Goal: Information Seeking & Learning: Compare options

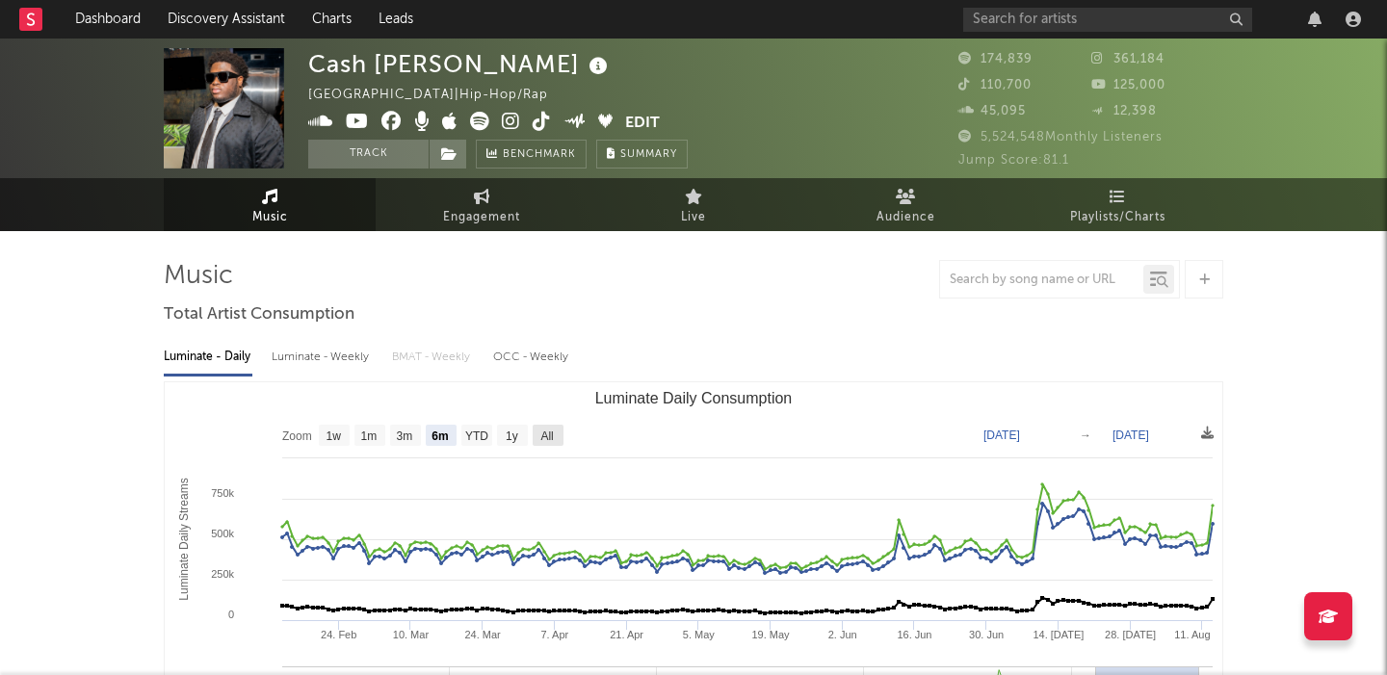
click at [550, 433] on text "All" at bounding box center [546, 436] width 13 height 13
select select "All"
type input "2021-04-05"
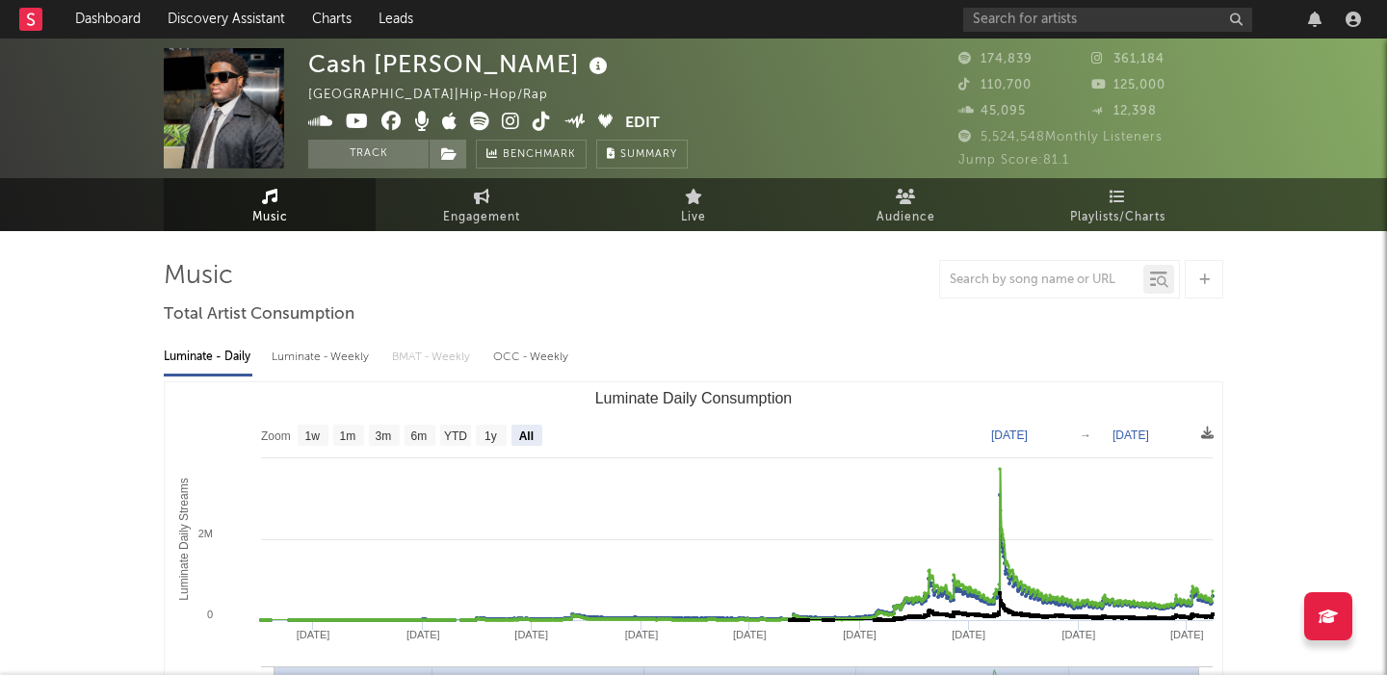
scroll to position [671, 0]
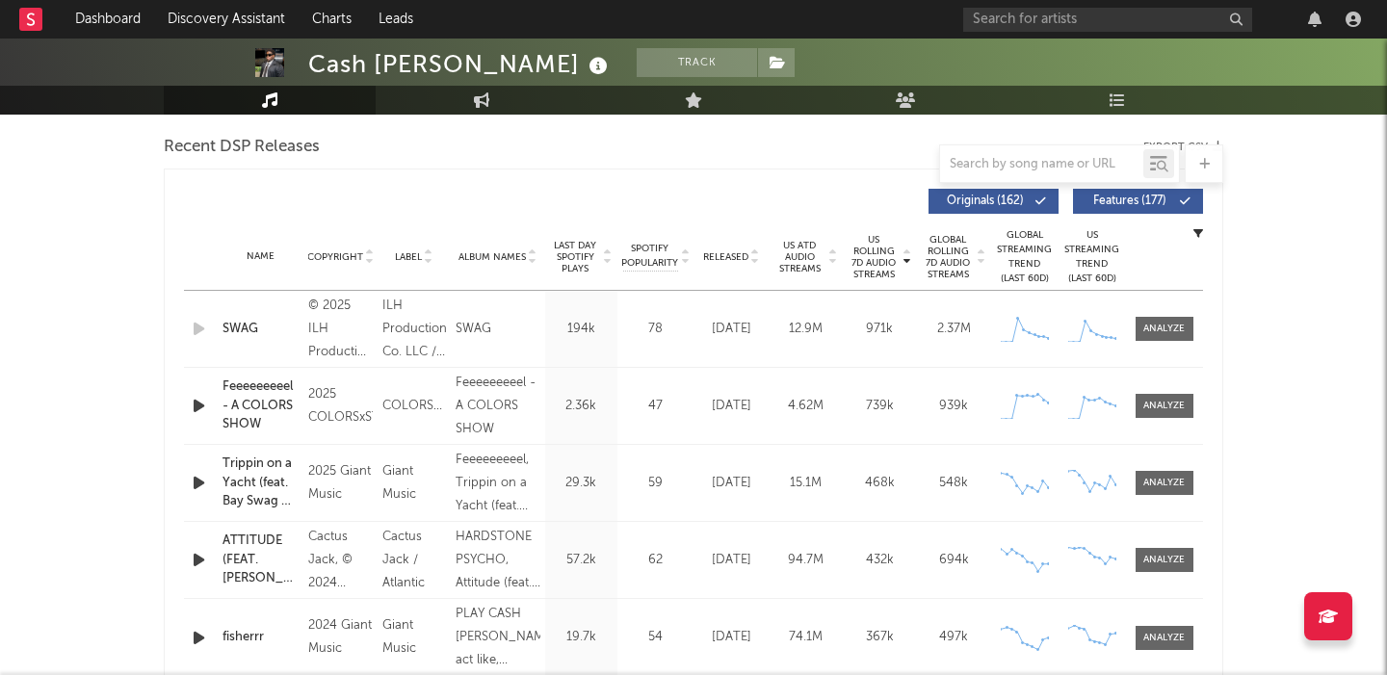
click at [1103, 204] on span "Features ( 177 )" at bounding box center [1129, 202] width 89 height 12
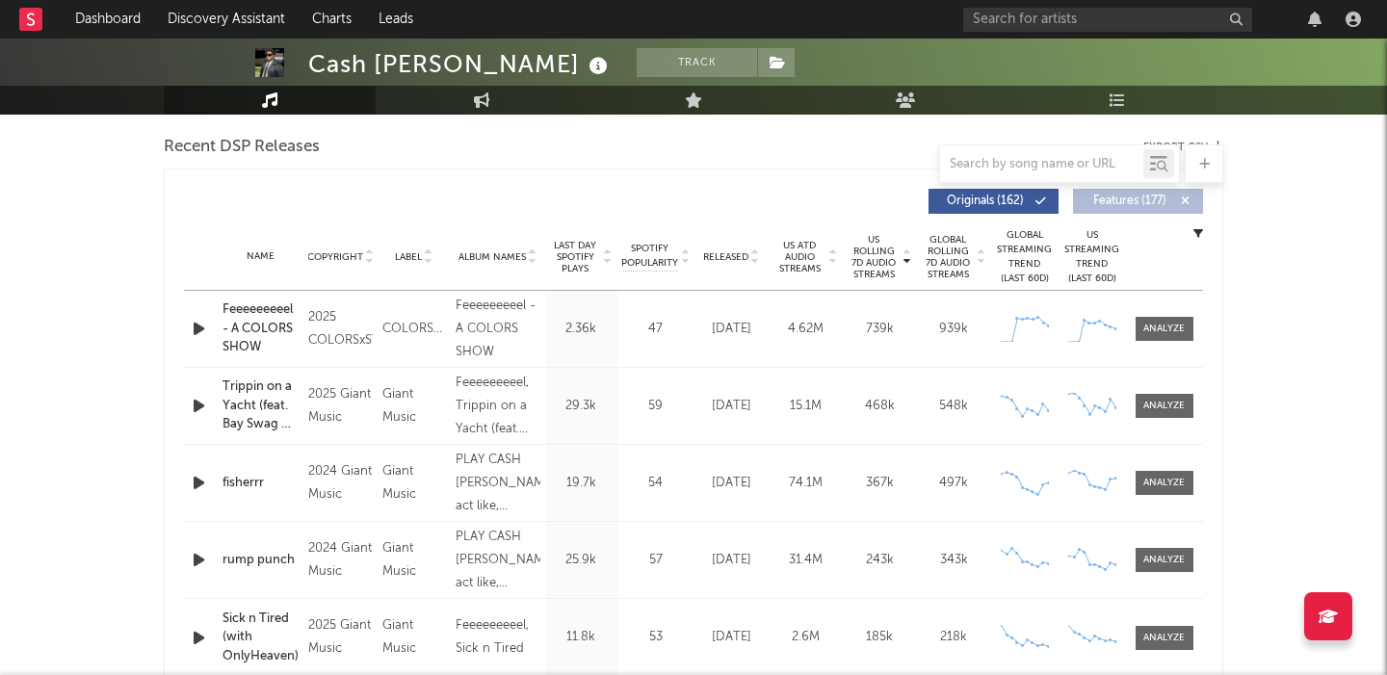
click at [729, 254] on span "Released" at bounding box center [725, 257] width 45 height 12
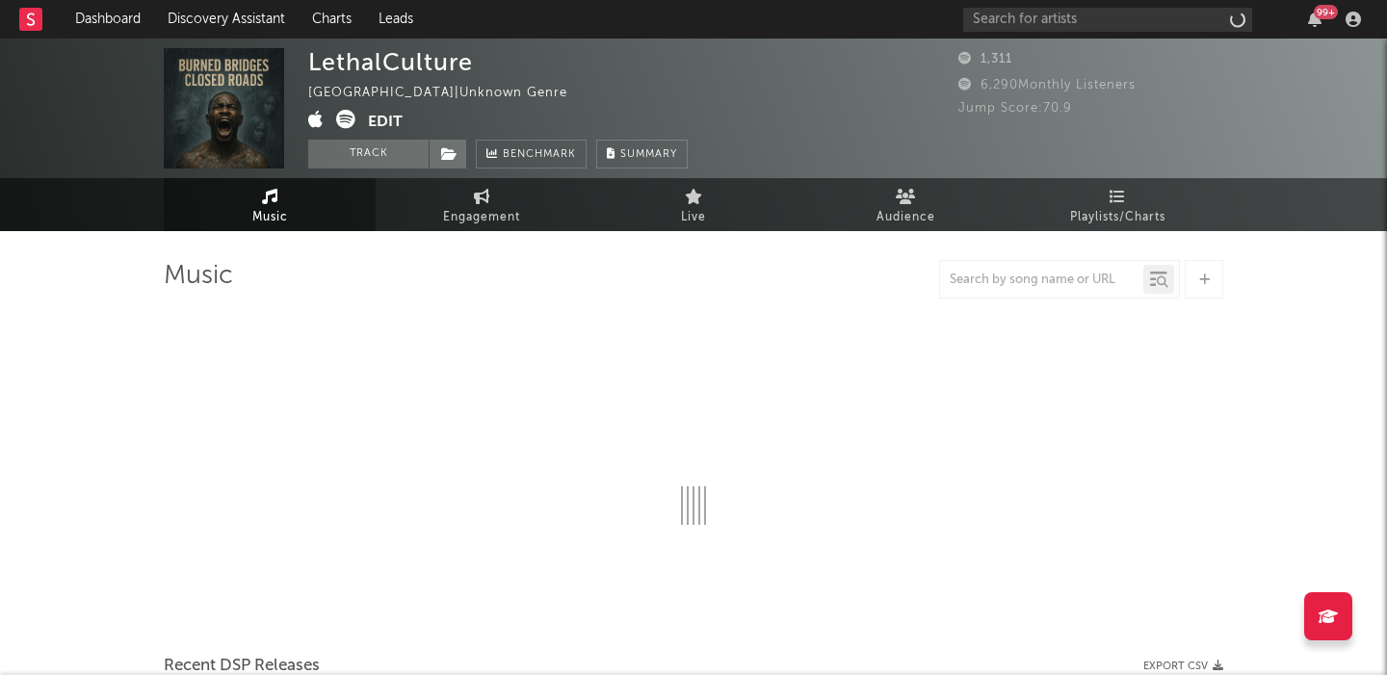
select select "1w"
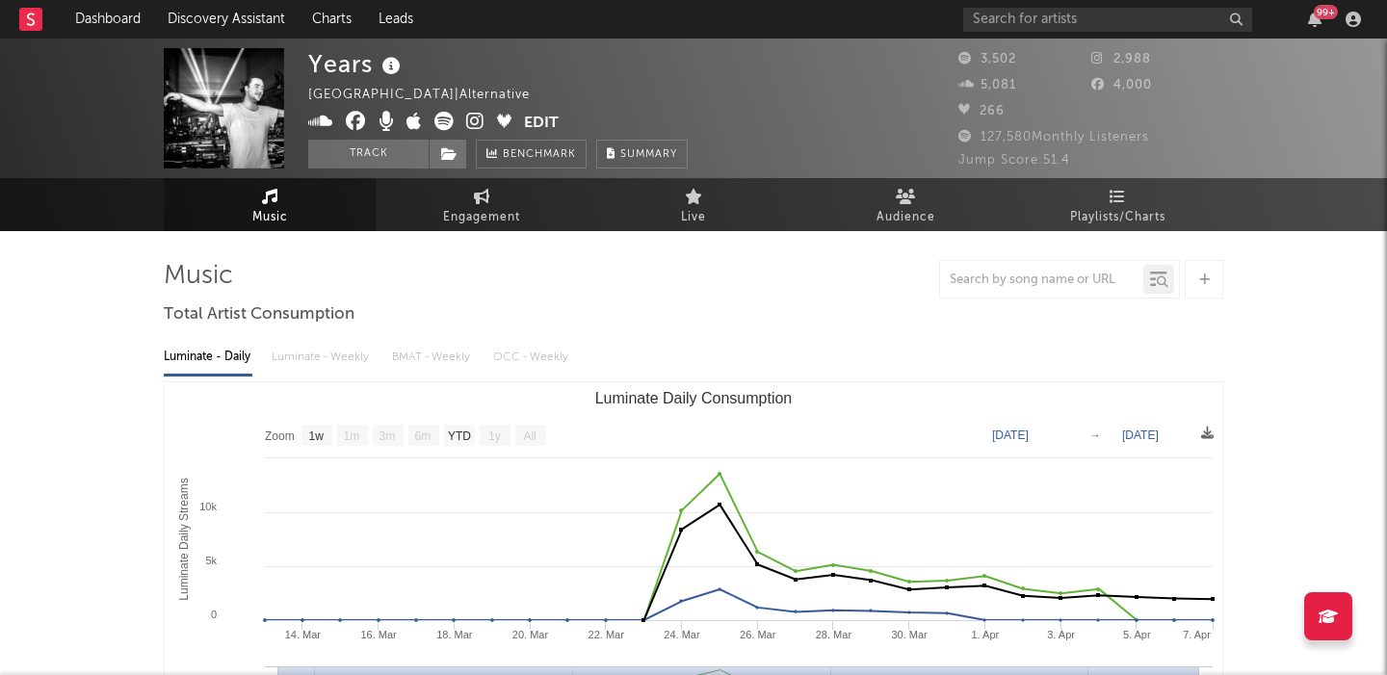
select select "1w"
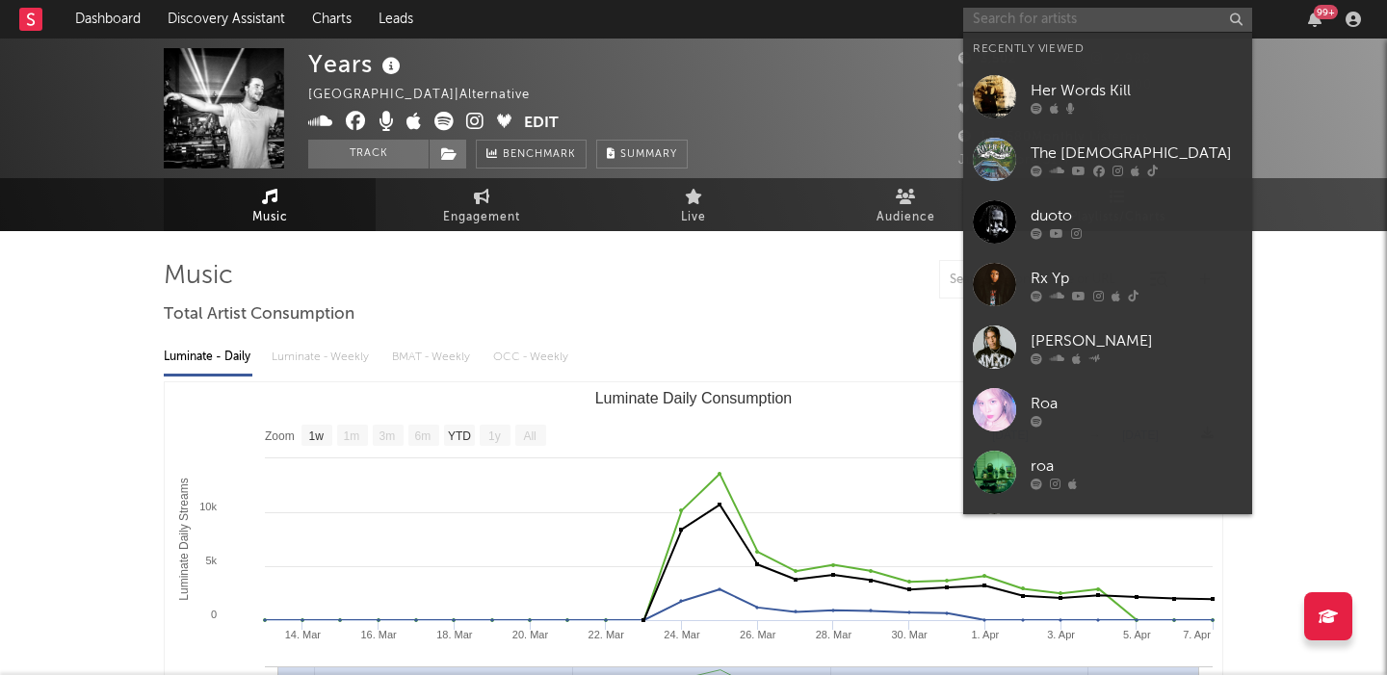
click at [1058, 13] on input "text" at bounding box center [1107, 20] width 289 height 24
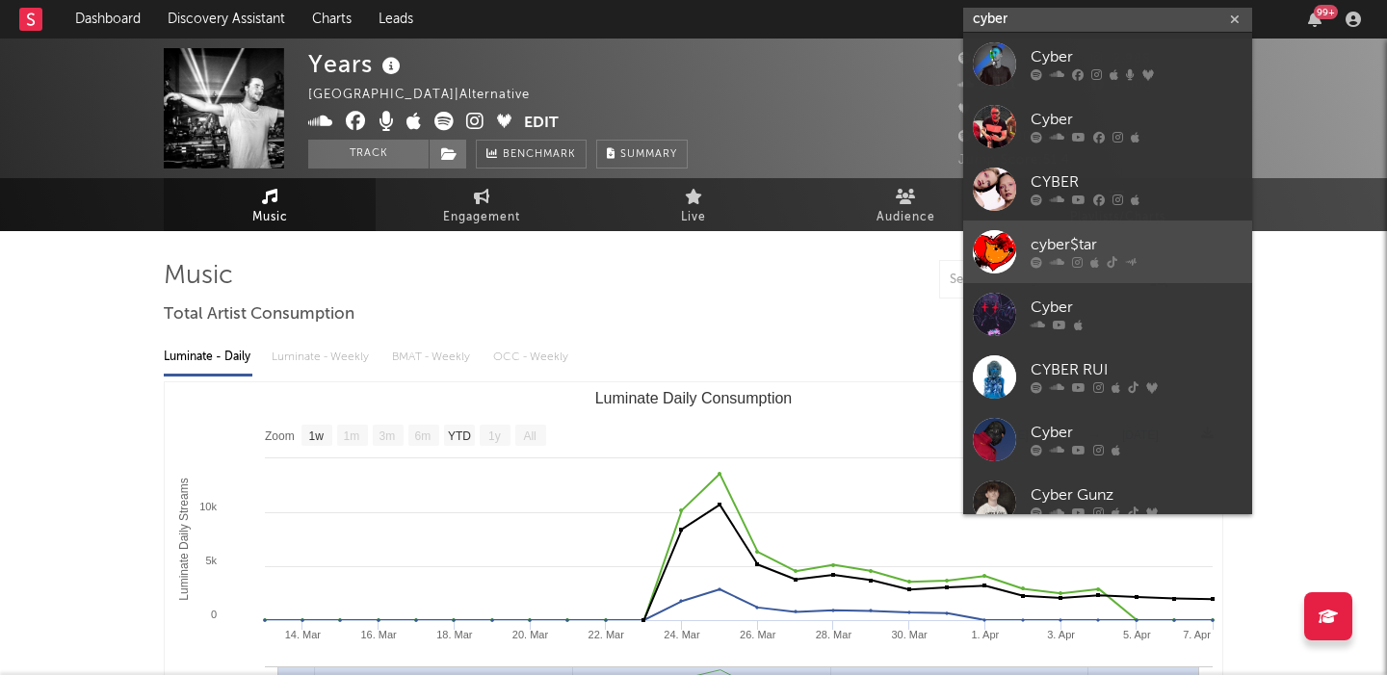
type input "cyber"
click at [1116, 249] on div "cyber$tar" at bounding box center [1136, 245] width 212 height 23
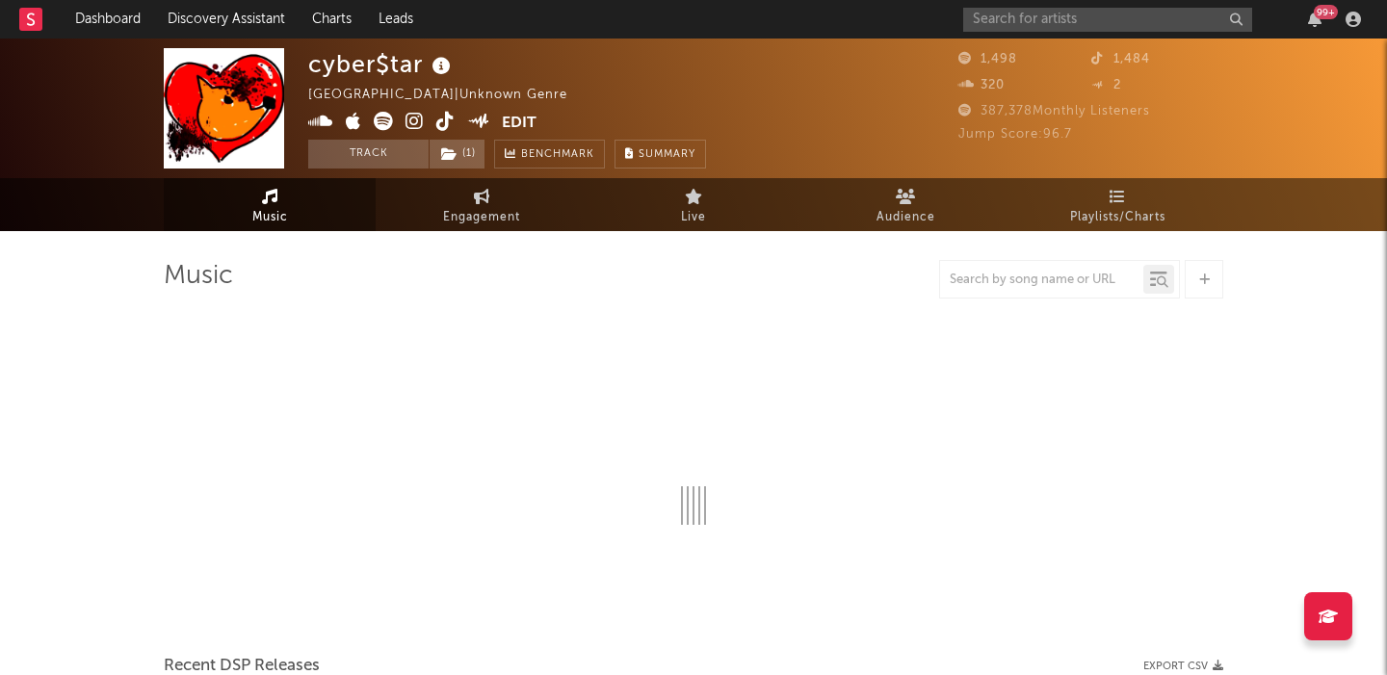
select select "1w"
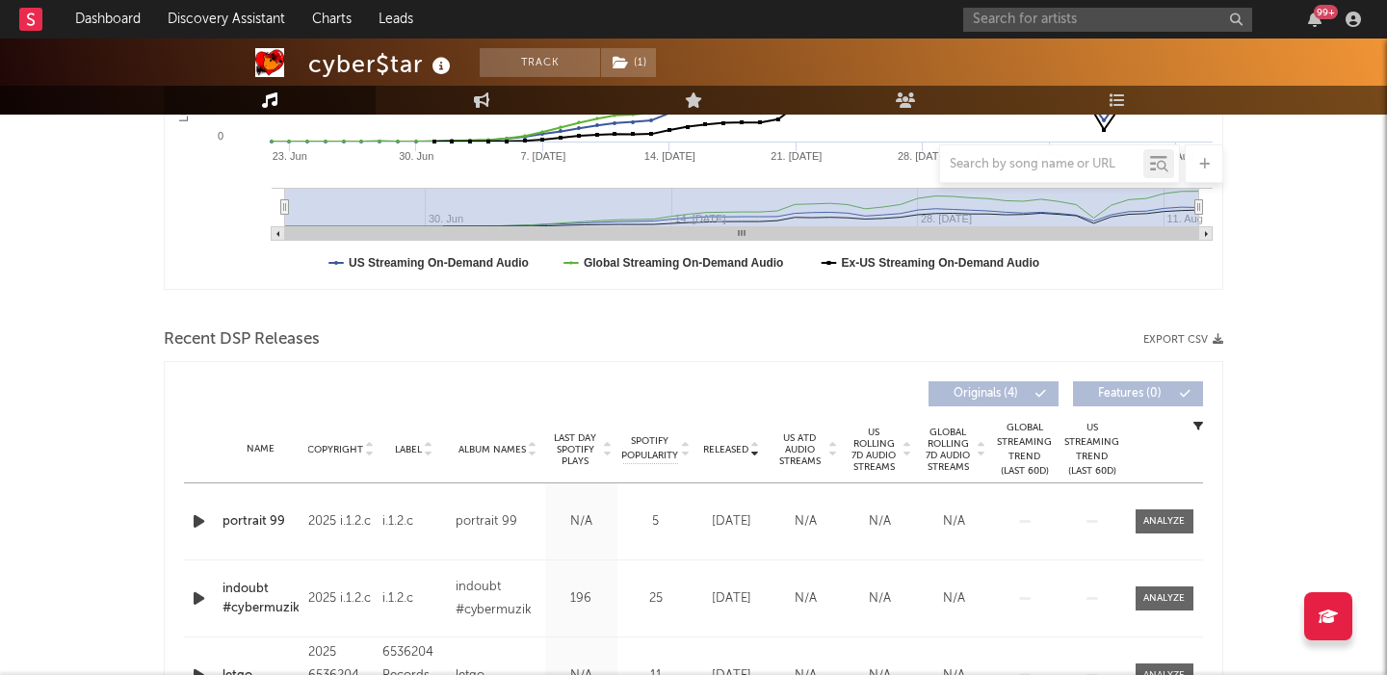
scroll to position [639, 0]
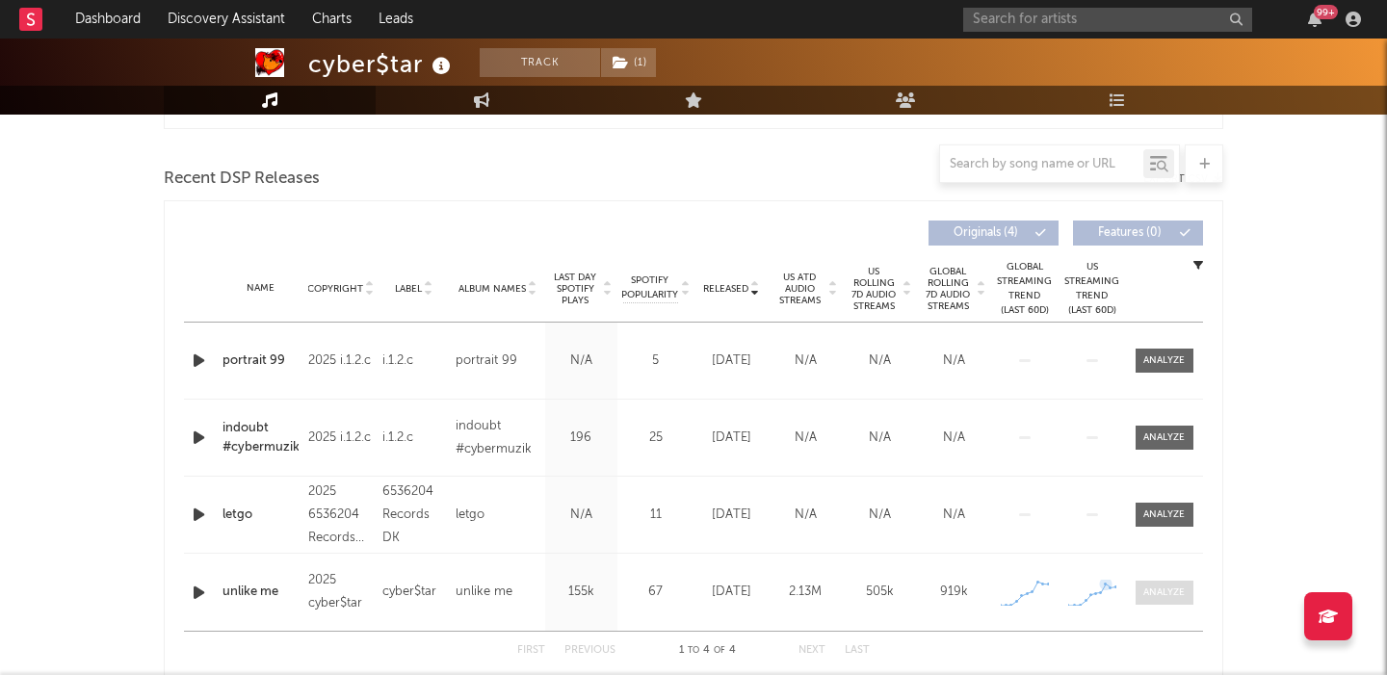
click at [1148, 592] on div at bounding box center [1163, 593] width 41 height 14
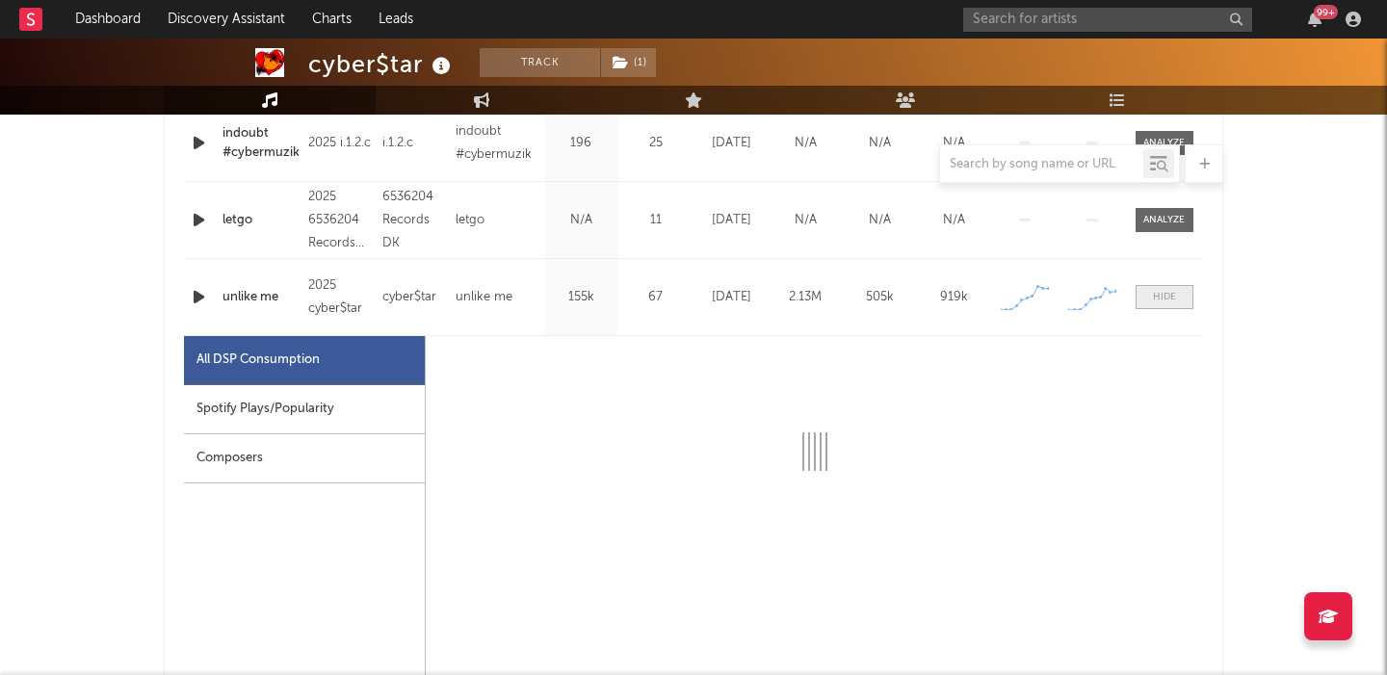
scroll to position [1132, 0]
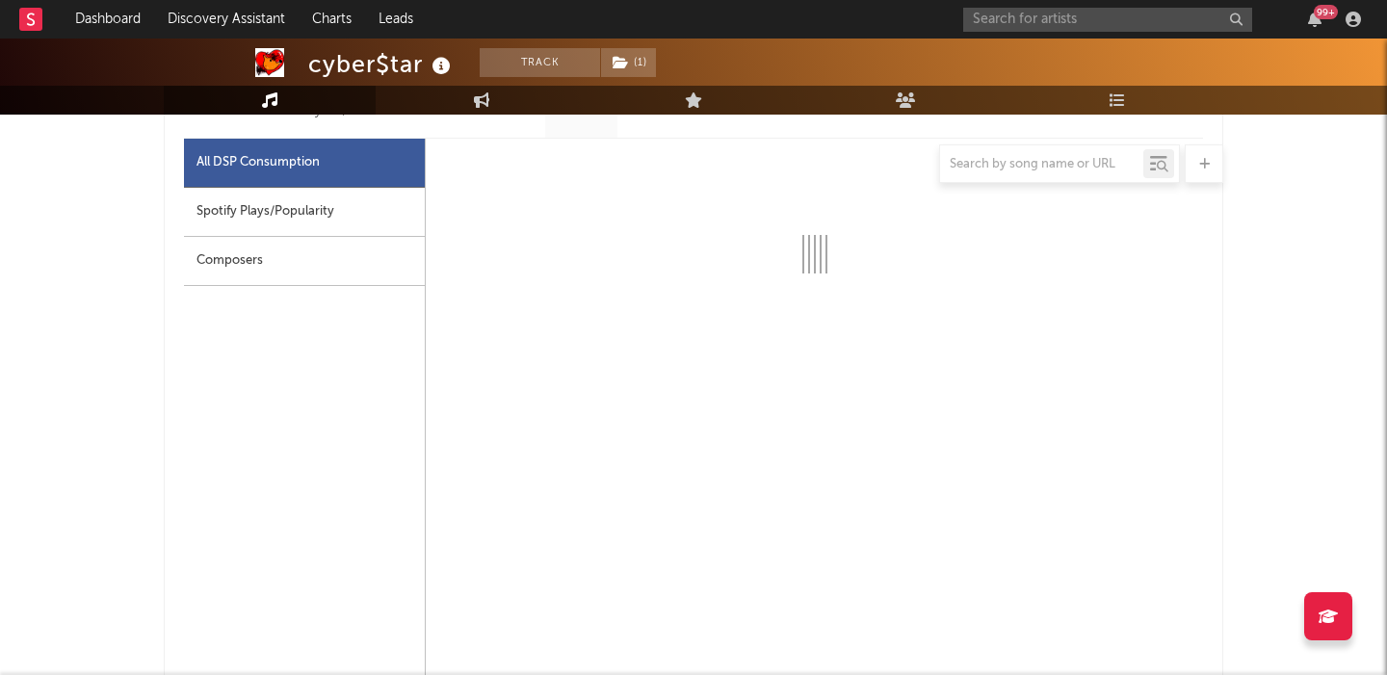
select select "1w"
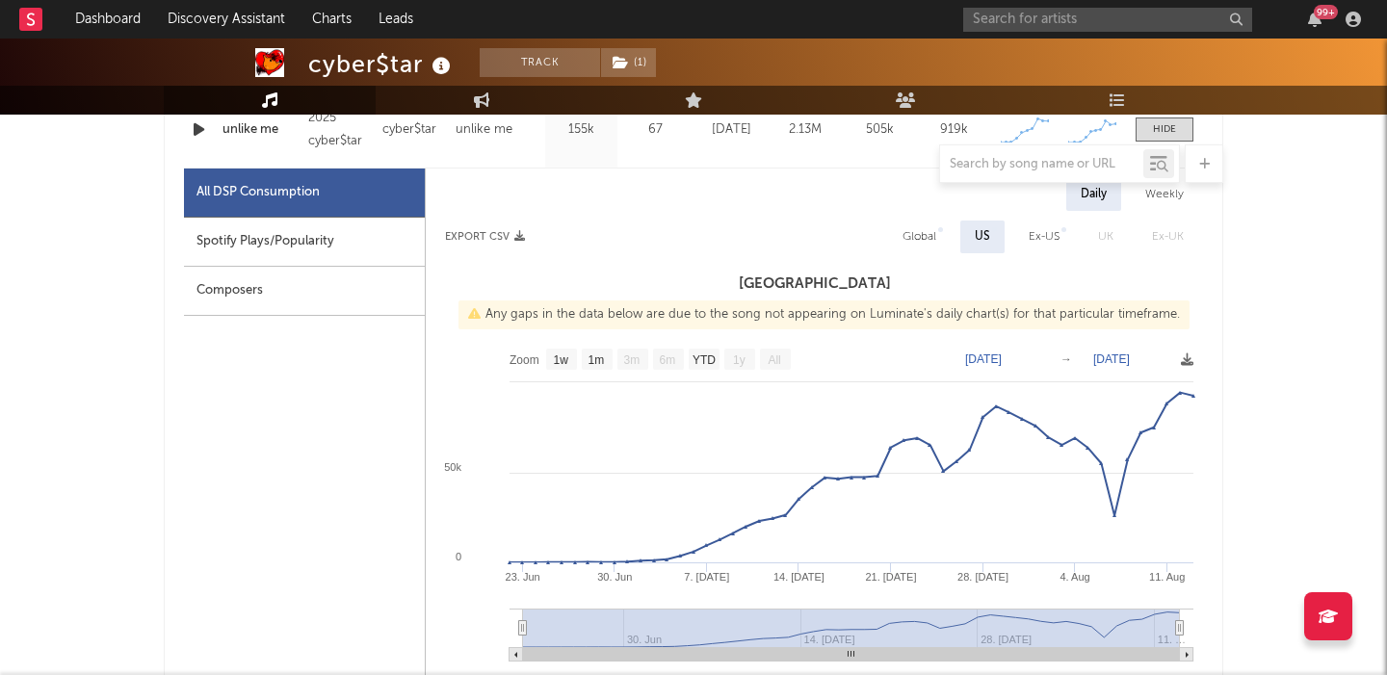
scroll to position [1096, 0]
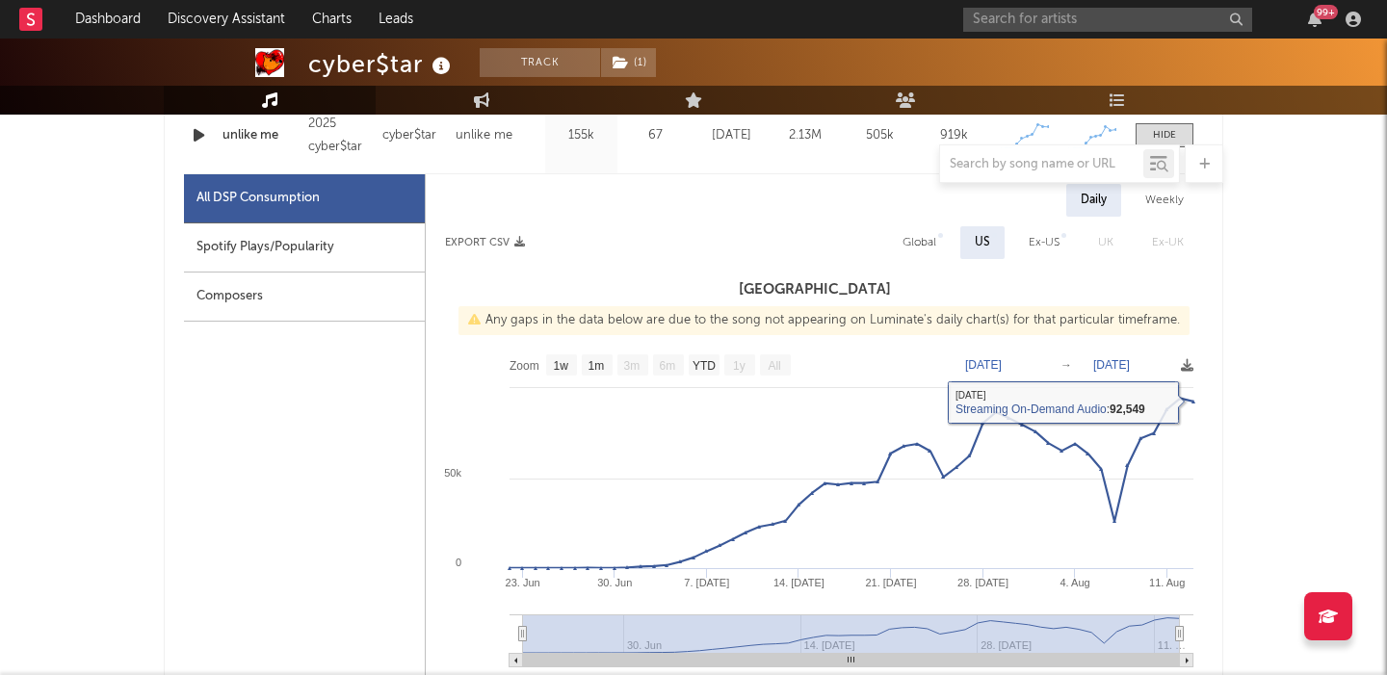
click at [915, 238] on div "Global" at bounding box center [919, 242] width 34 height 23
select select "1w"
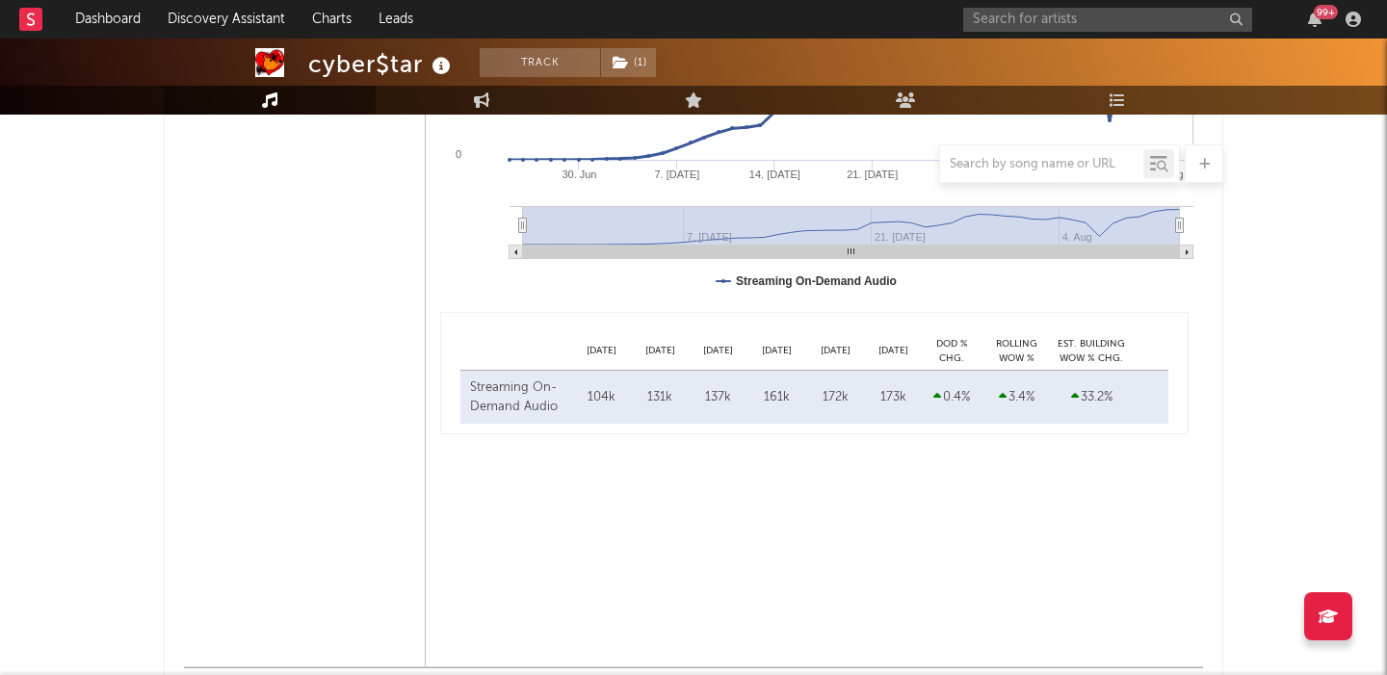
scroll to position [1693, 0]
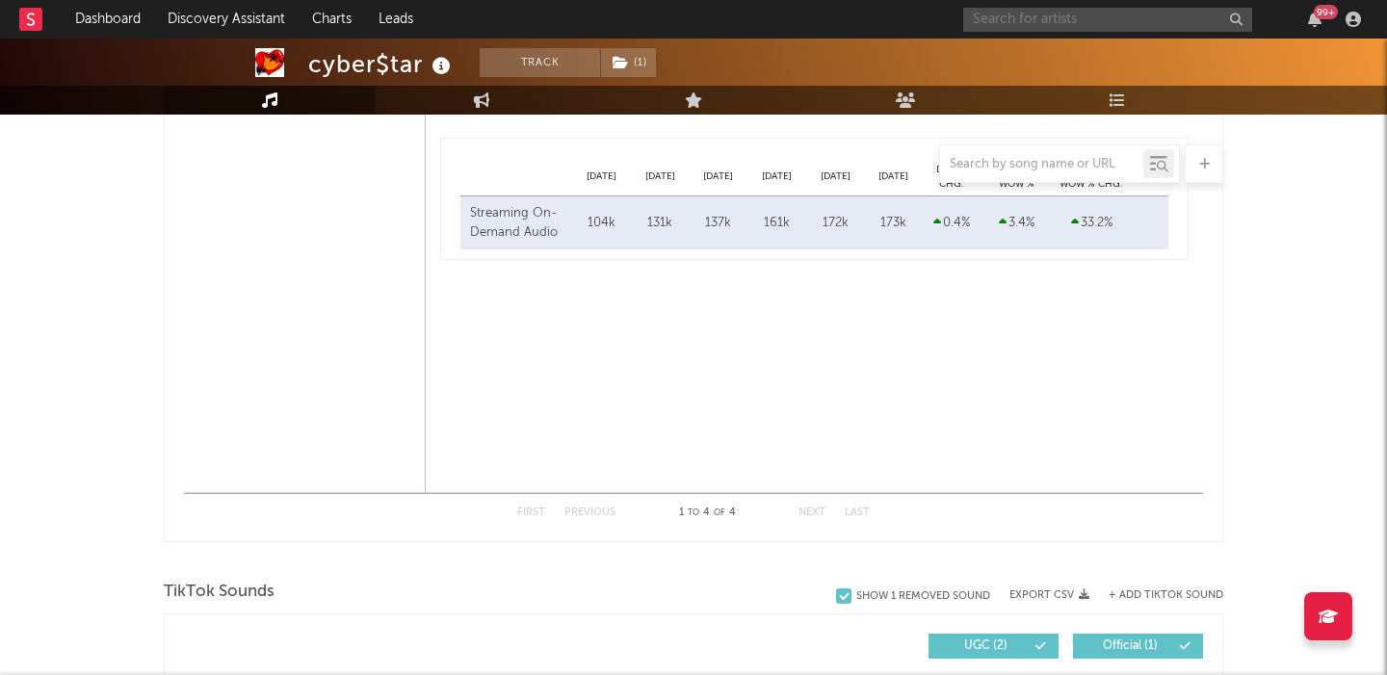
click at [1045, 14] on input "text" at bounding box center [1107, 20] width 289 height 24
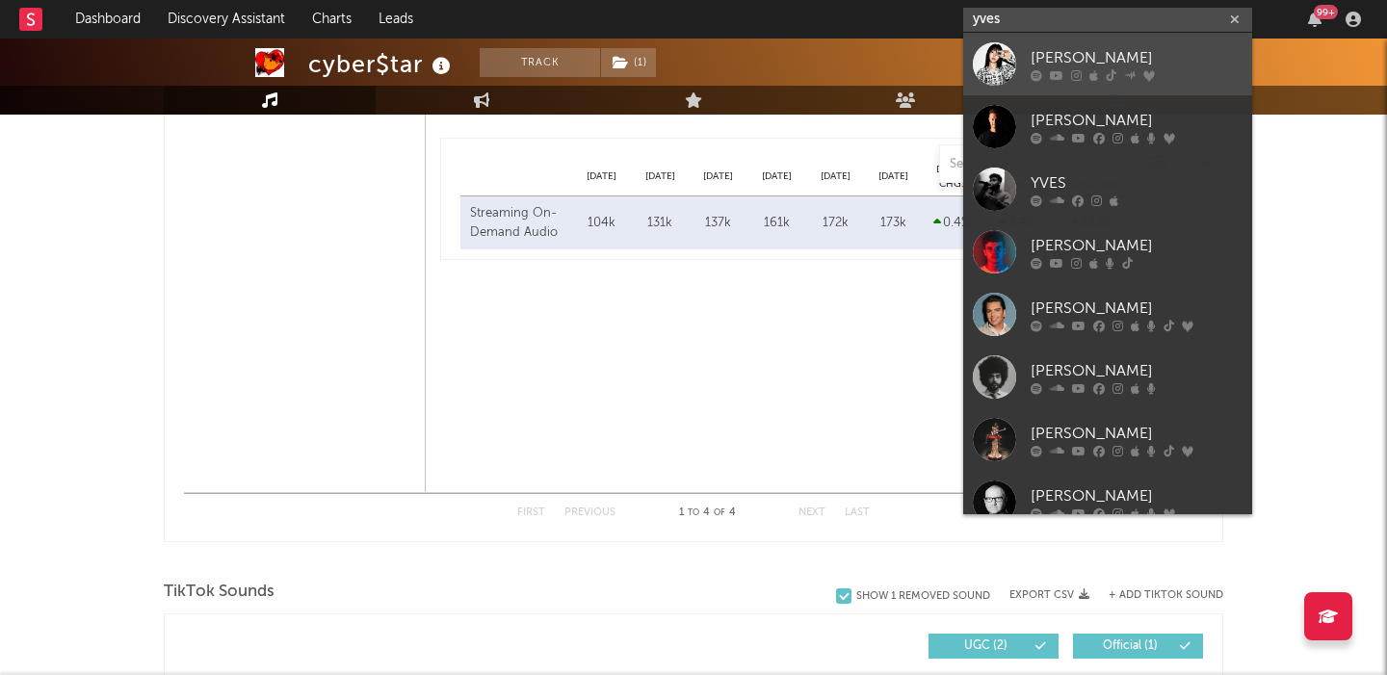
type input "yves"
click at [1142, 58] on div "Yves" at bounding box center [1136, 57] width 212 height 23
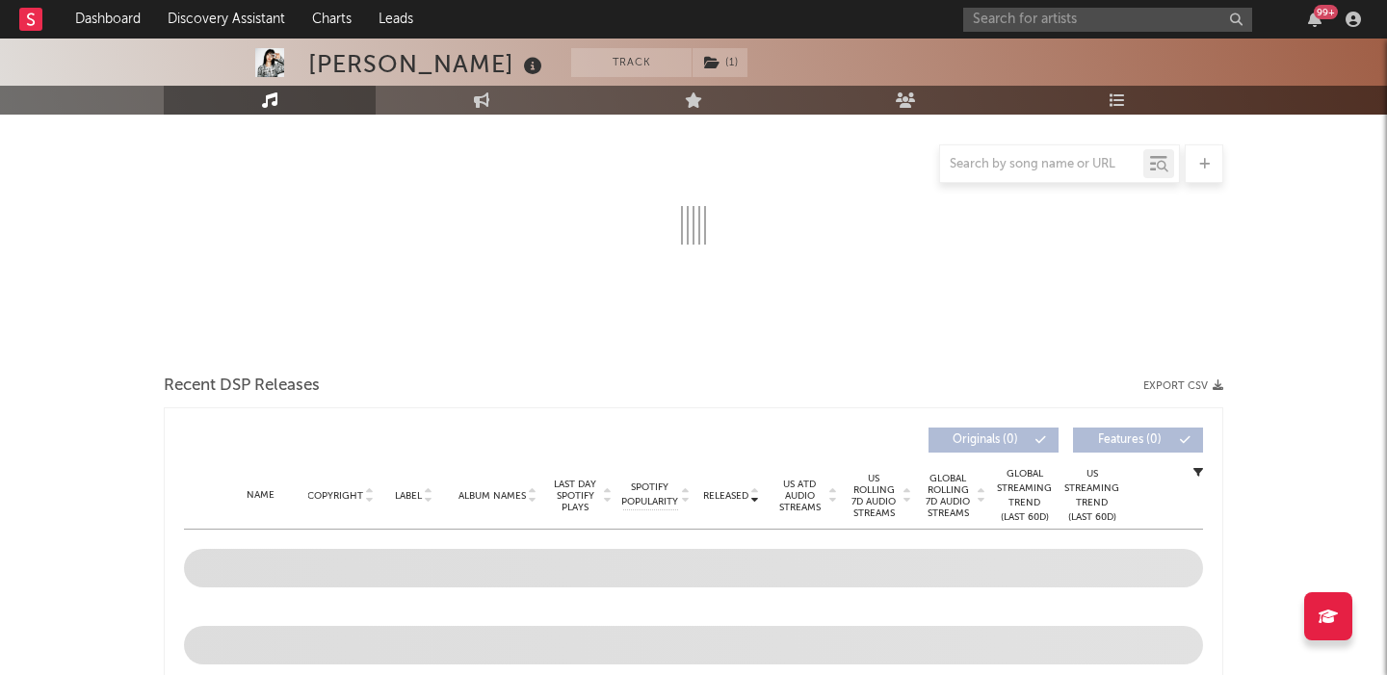
scroll to position [335, 0]
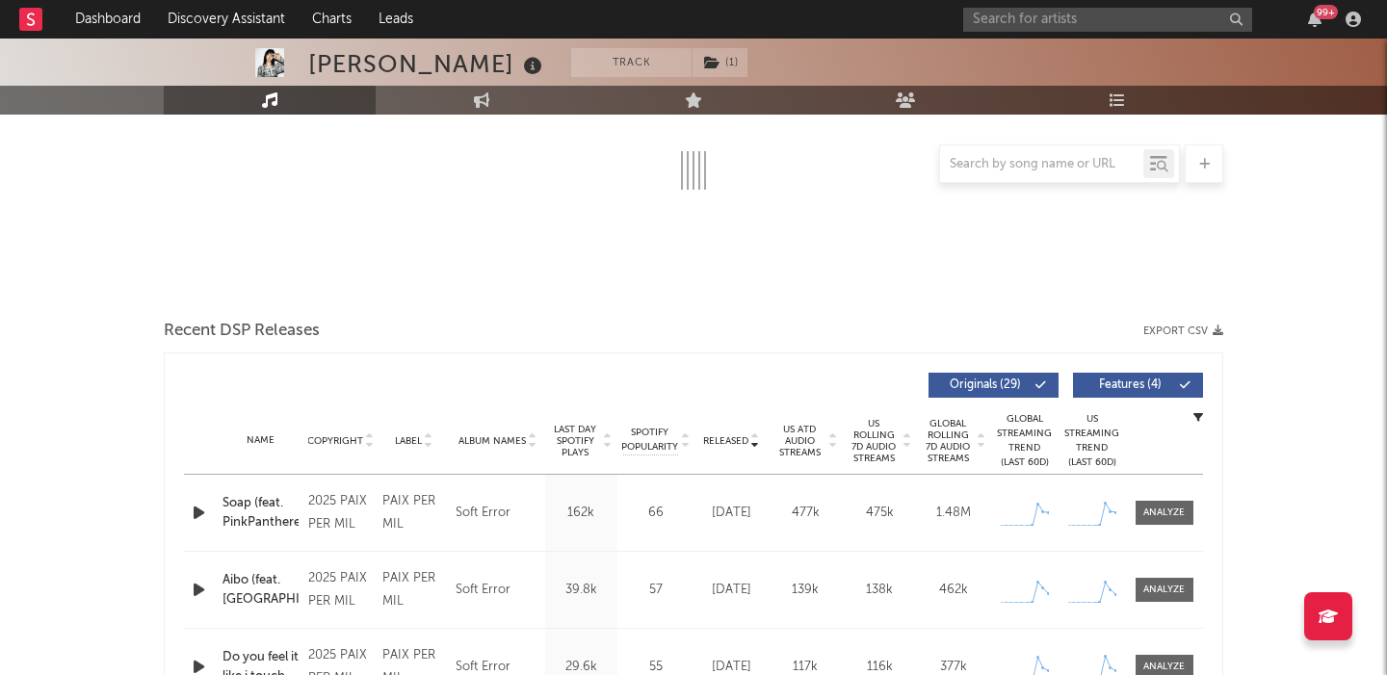
click at [878, 438] on span "US Rolling 7D Audio Streams" at bounding box center [874, 441] width 53 height 46
select select "6m"
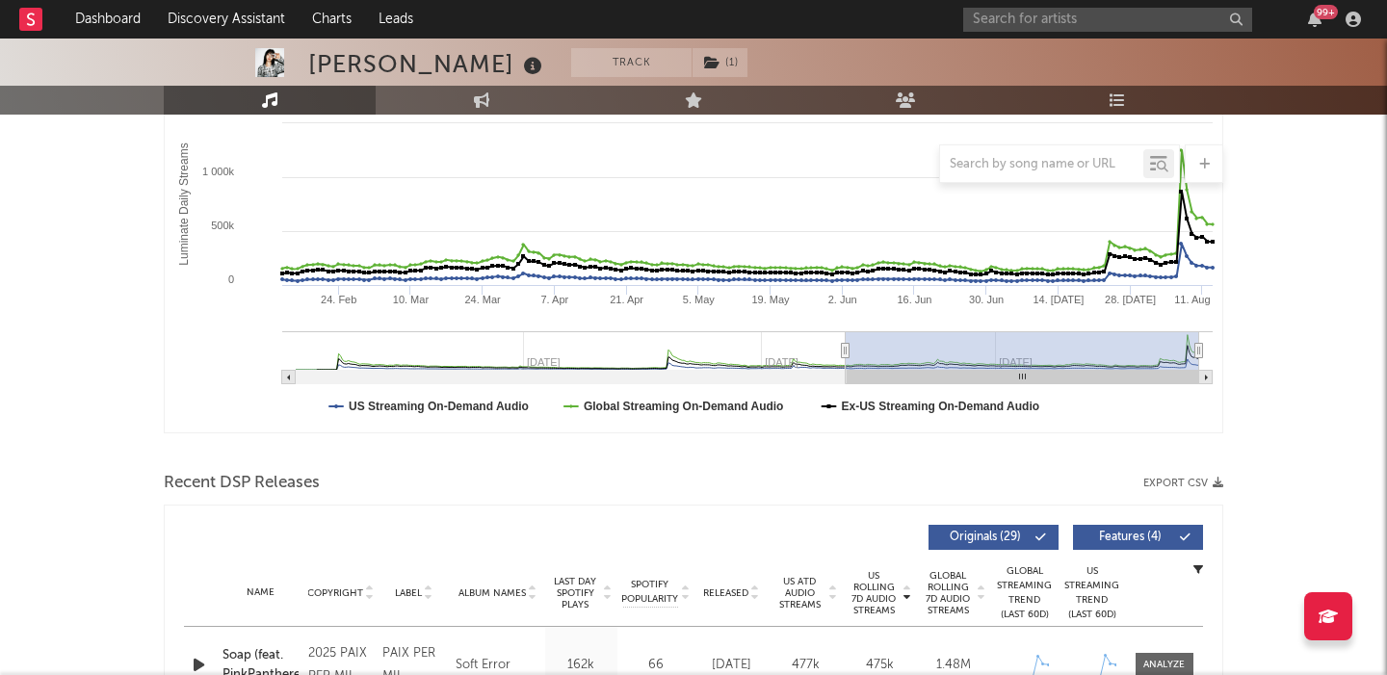
scroll to position [487, 0]
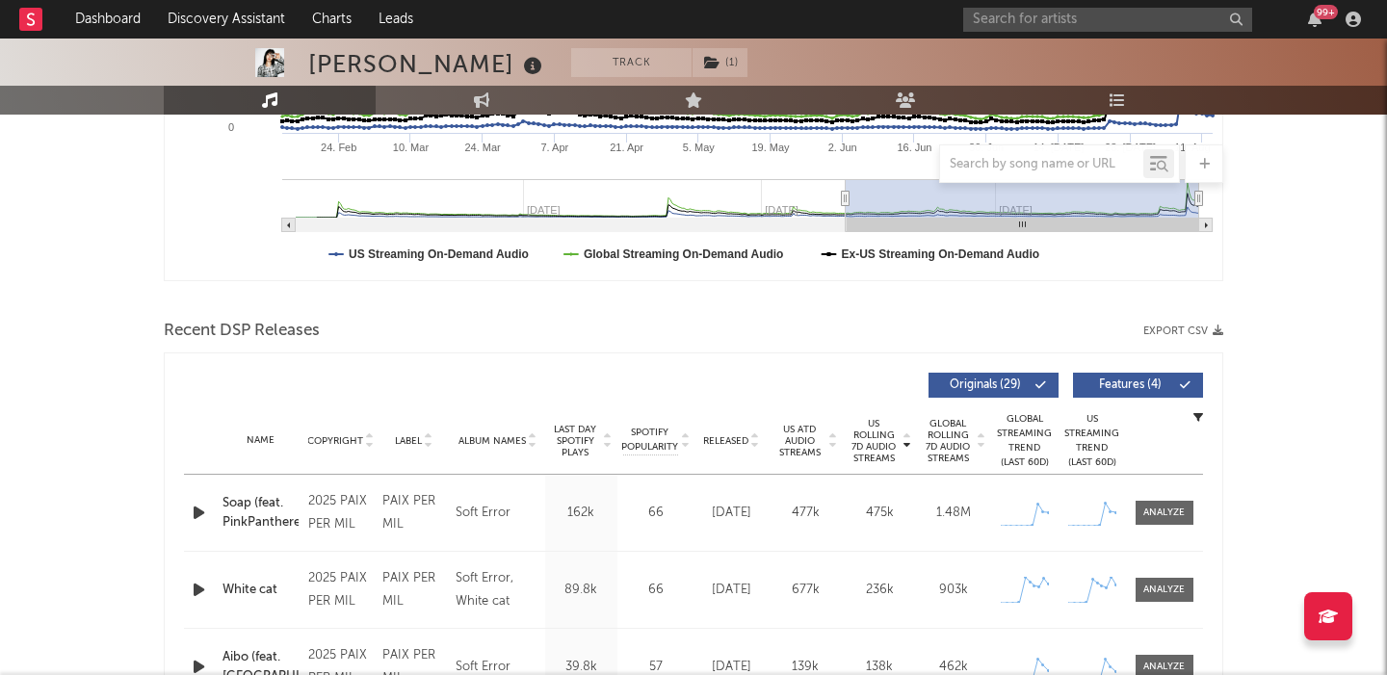
click at [246, 494] on div "Soap (feat. PinkPantheress)" at bounding box center [260, 513] width 76 height 38
click at [261, 587] on div "White cat" at bounding box center [260, 590] width 76 height 19
click at [1020, 27] on input "text" at bounding box center [1107, 20] width 289 height 24
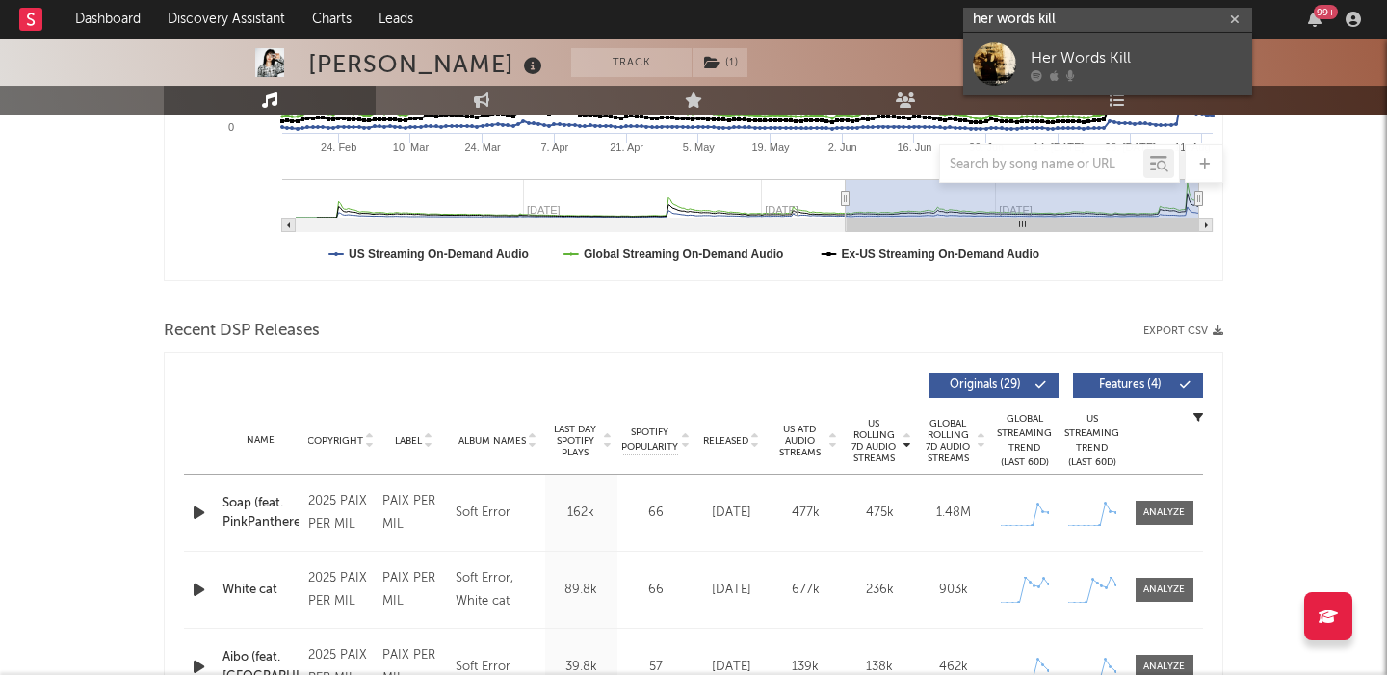
type input "her words kill"
click at [1053, 47] on div "Her Words Kill" at bounding box center [1136, 57] width 212 height 23
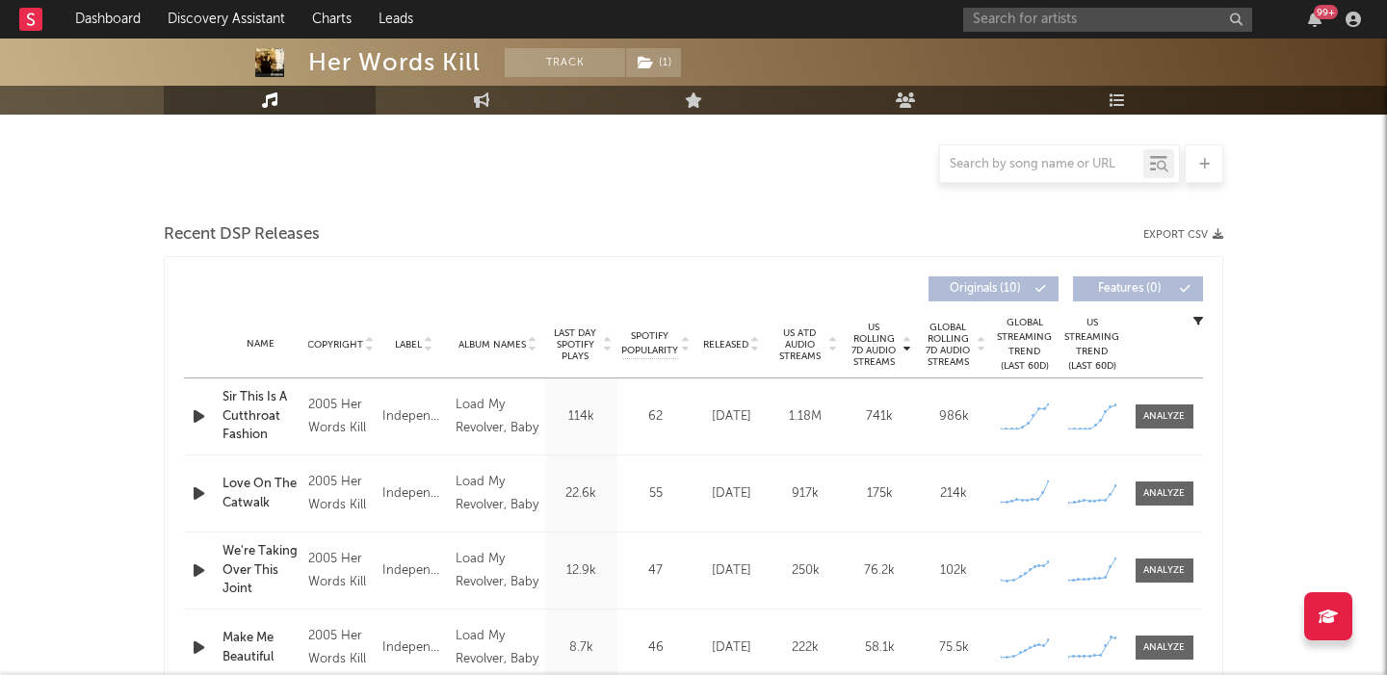
select select "1w"
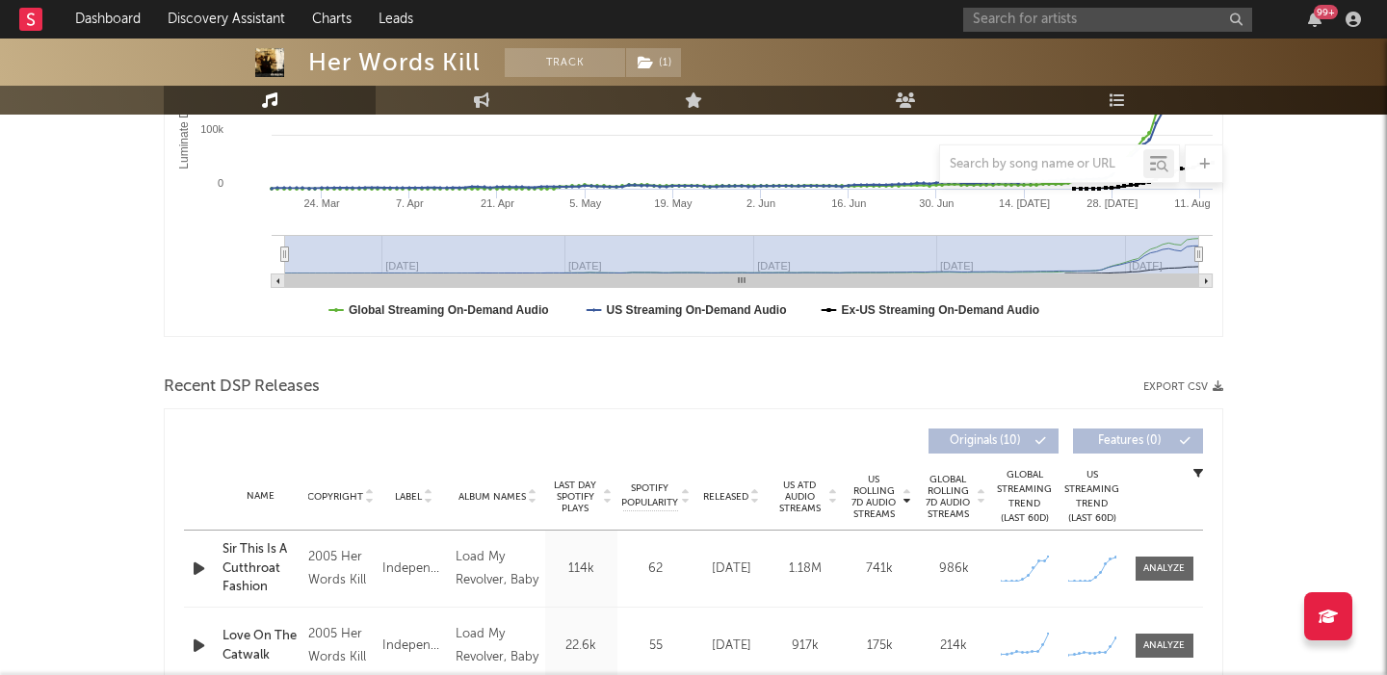
scroll to position [584, 0]
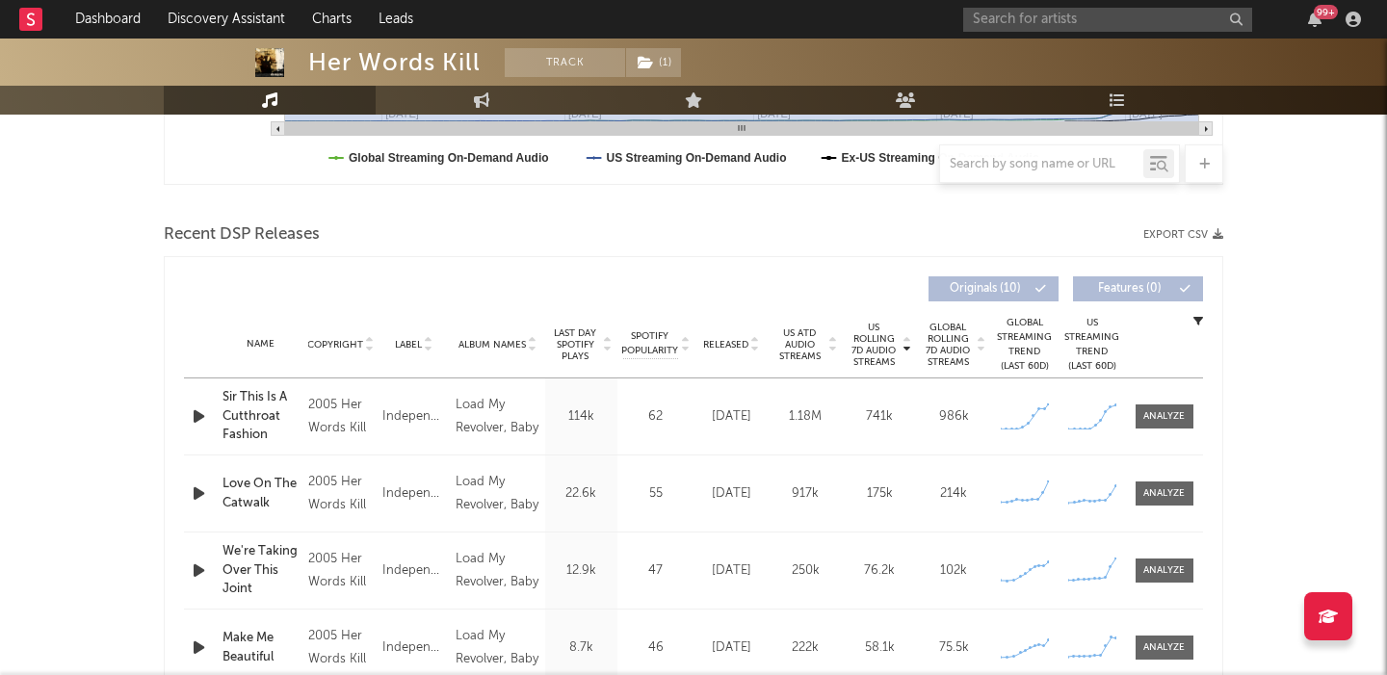
click at [262, 416] on div "Sir This Is A Cutthroat Fashion" at bounding box center [260, 416] width 76 height 57
click at [995, 13] on input "text" at bounding box center [1107, 20] width 289 height 24
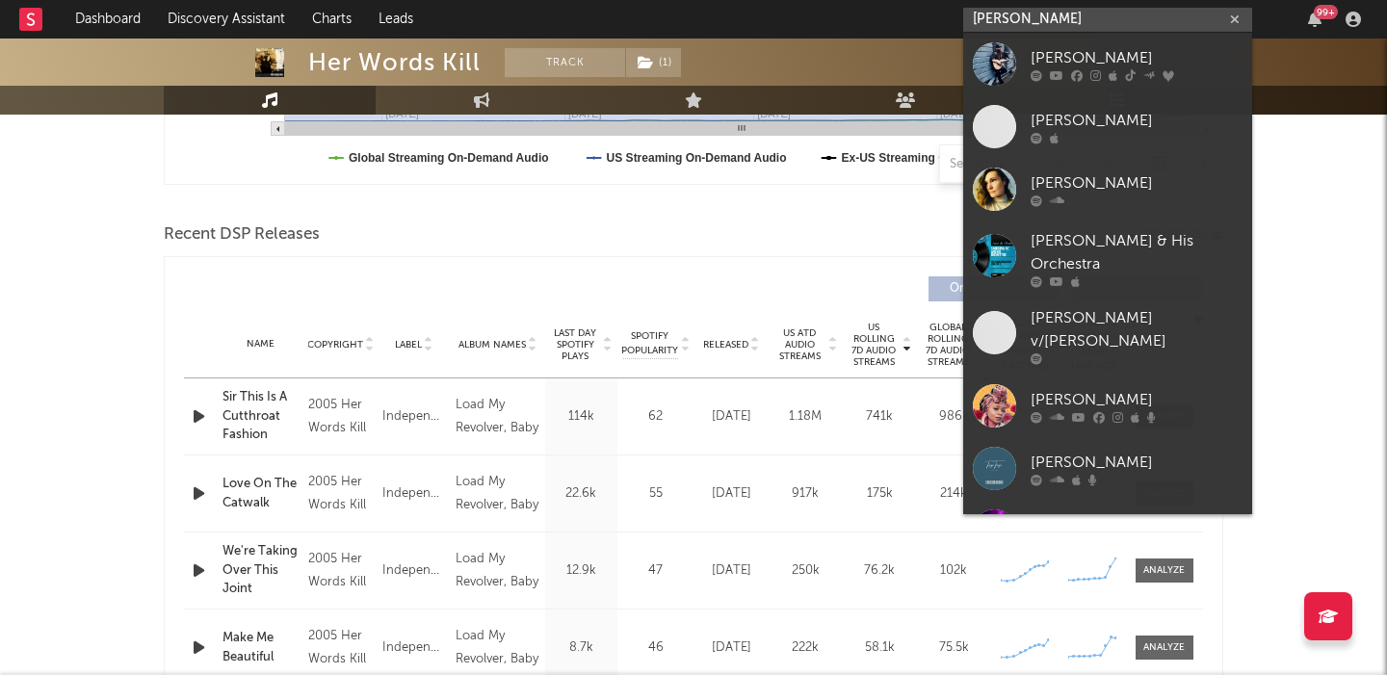
type input "sam dona"
click at [1072, 46] on div "Sam Donald" at bounding box center [1136, 57] width 212 height 23
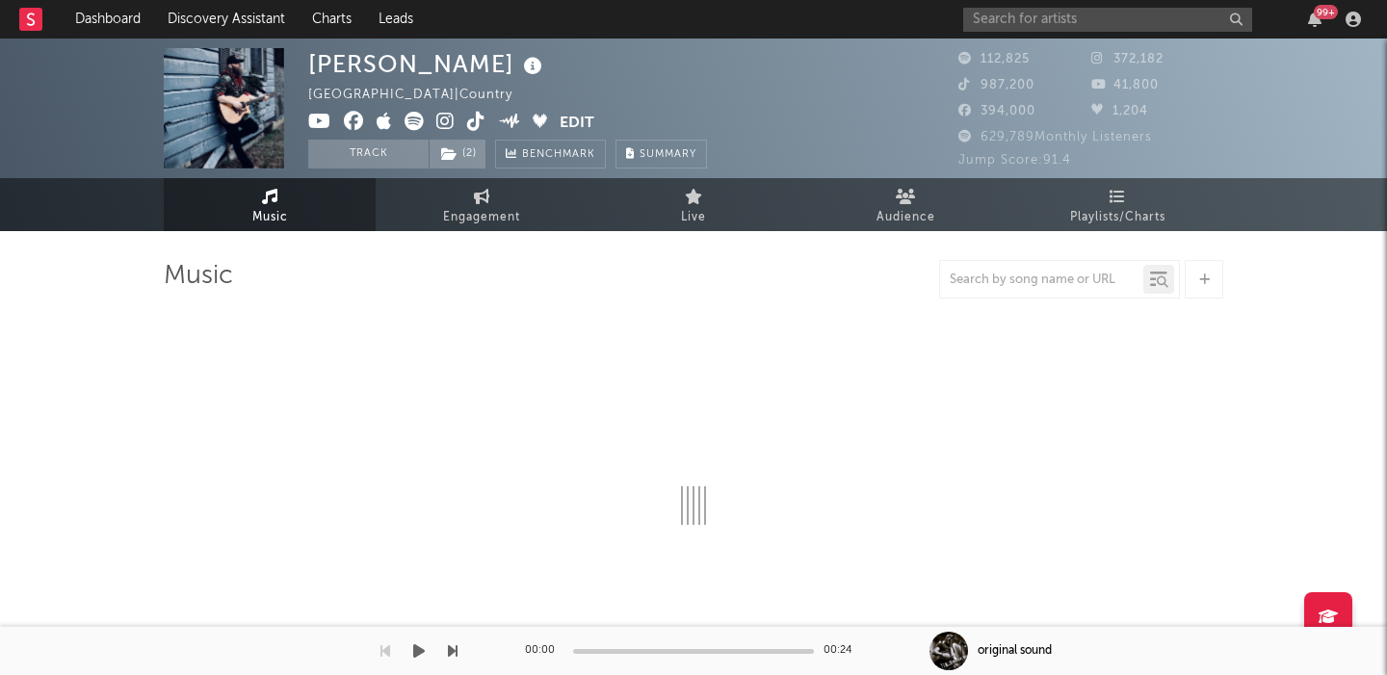
select select "6m"
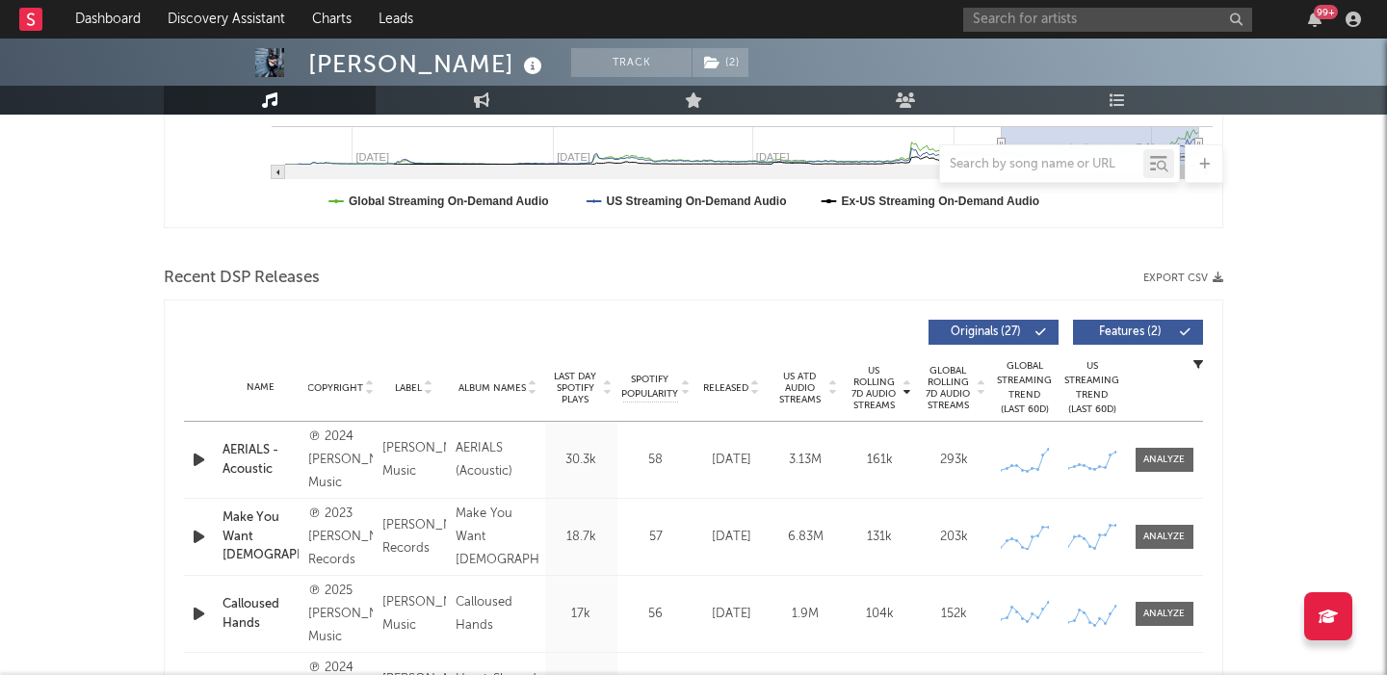
scroll to position [593, 0]
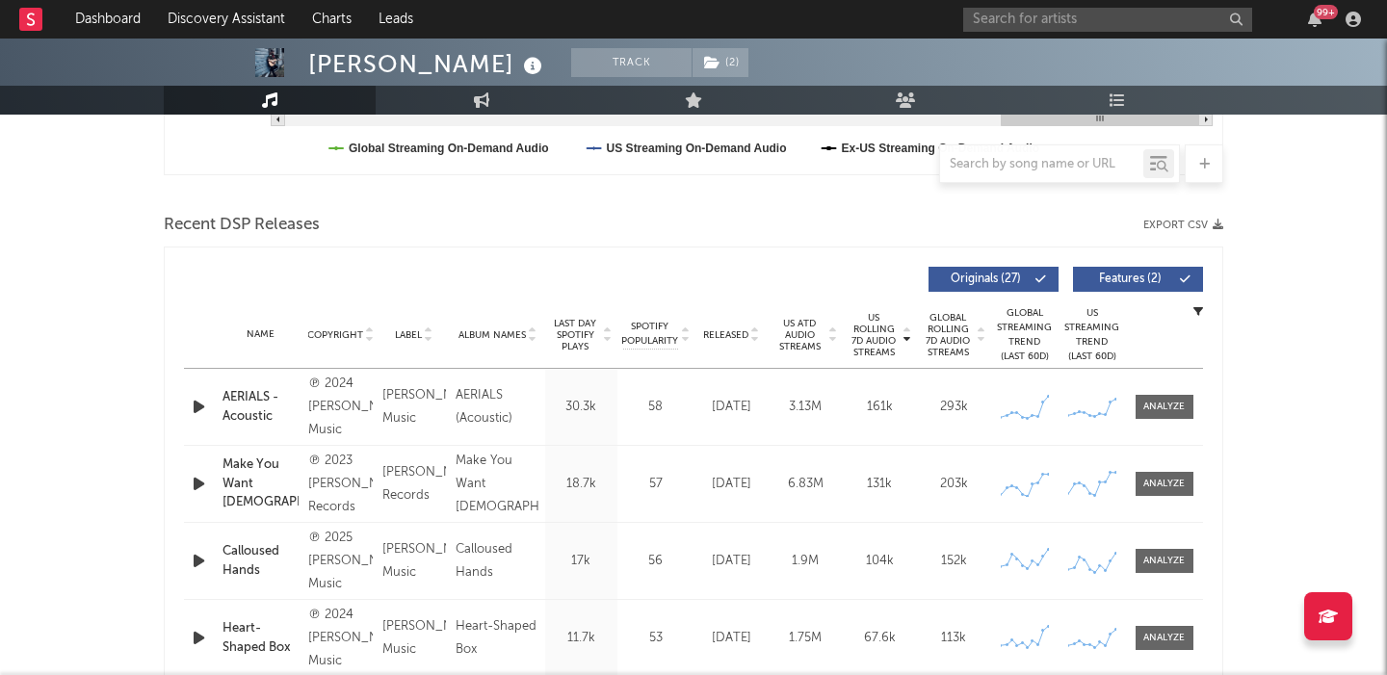
click at [1112, 275] on span "Features ( 2 )" at bounding box center [1129, 280] width 89 height 12
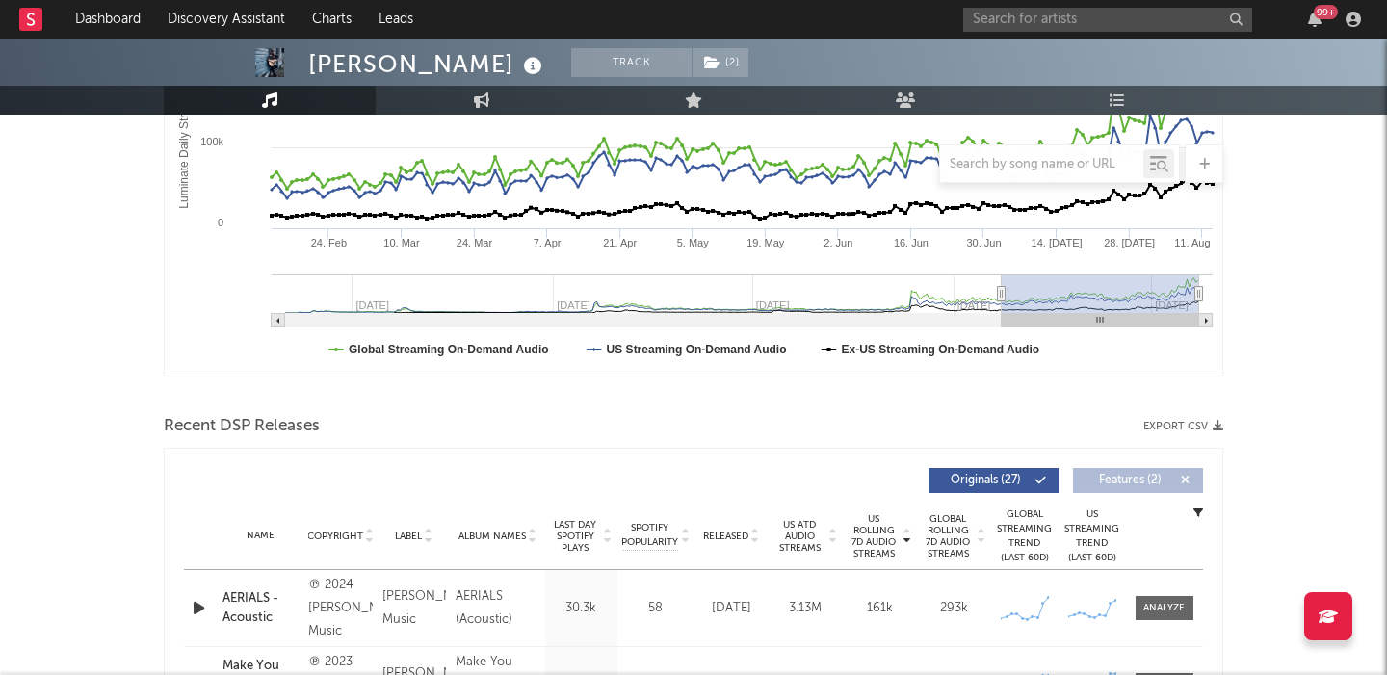
scroll to position [102, 0]
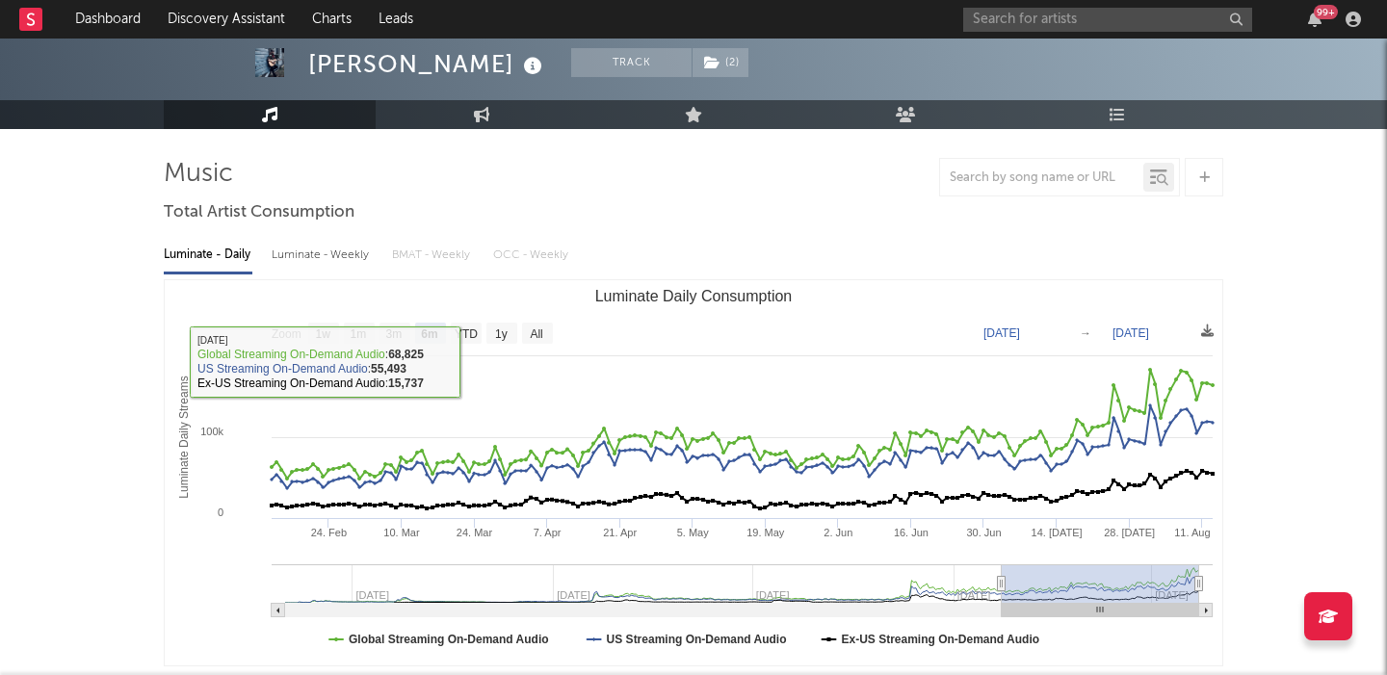
click at [326, 263] on div "Luminate - Weekly" at bounding box center [322, 255] width 101 height 33
select select "6m"
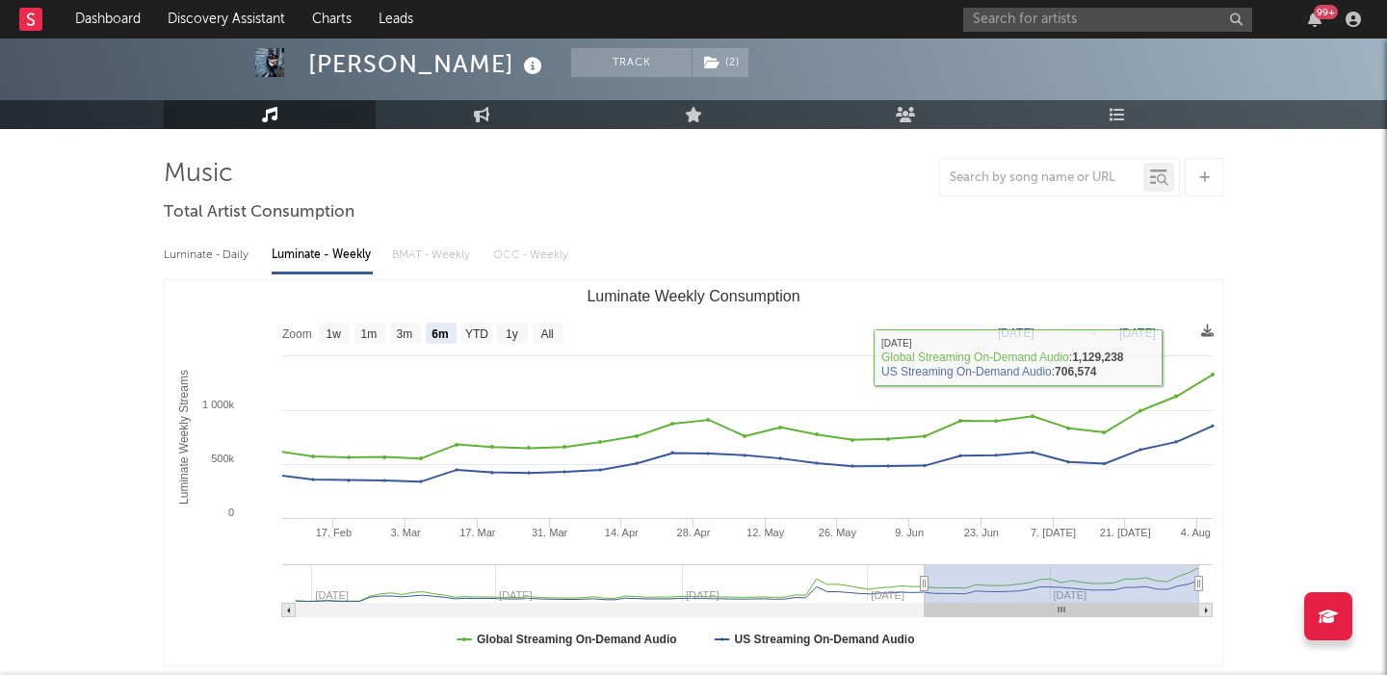
click at [220, 250] on div "Luminate - Daily" at bounding box center [208, 255] width 89 height 33
select select "6m"
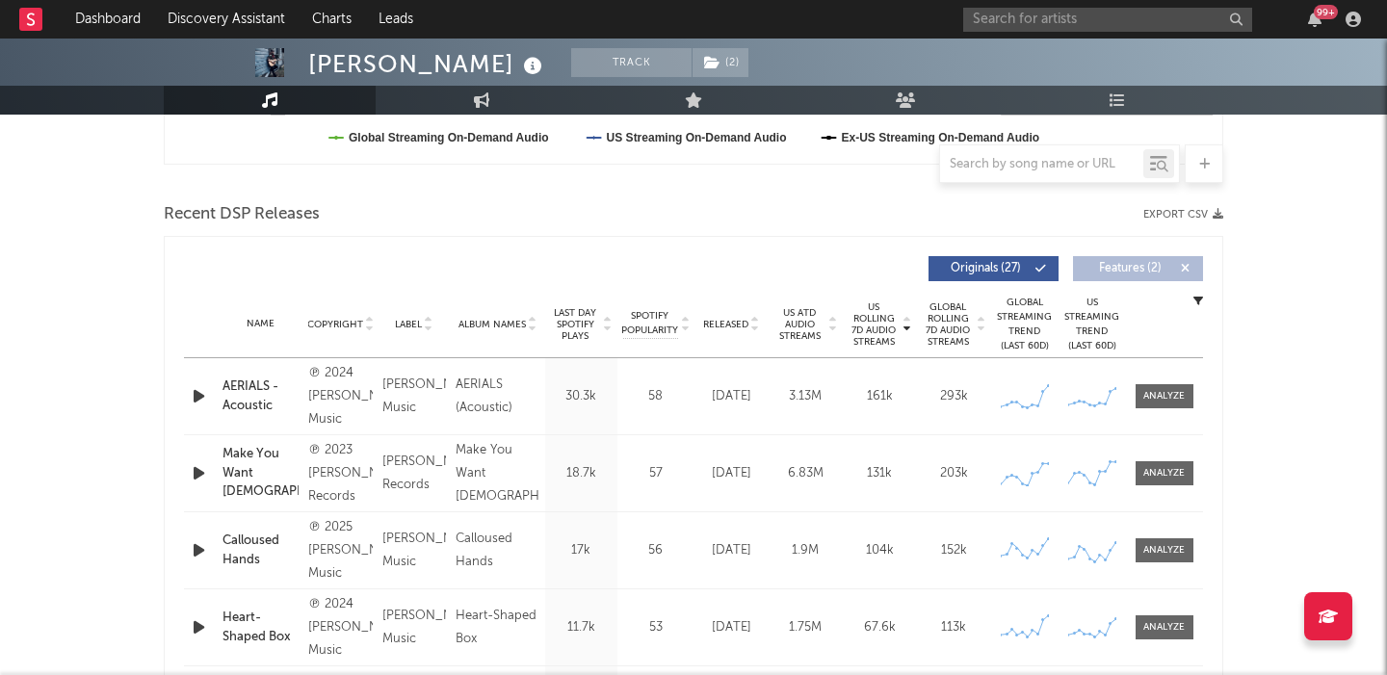
scroll to position [0, 0]
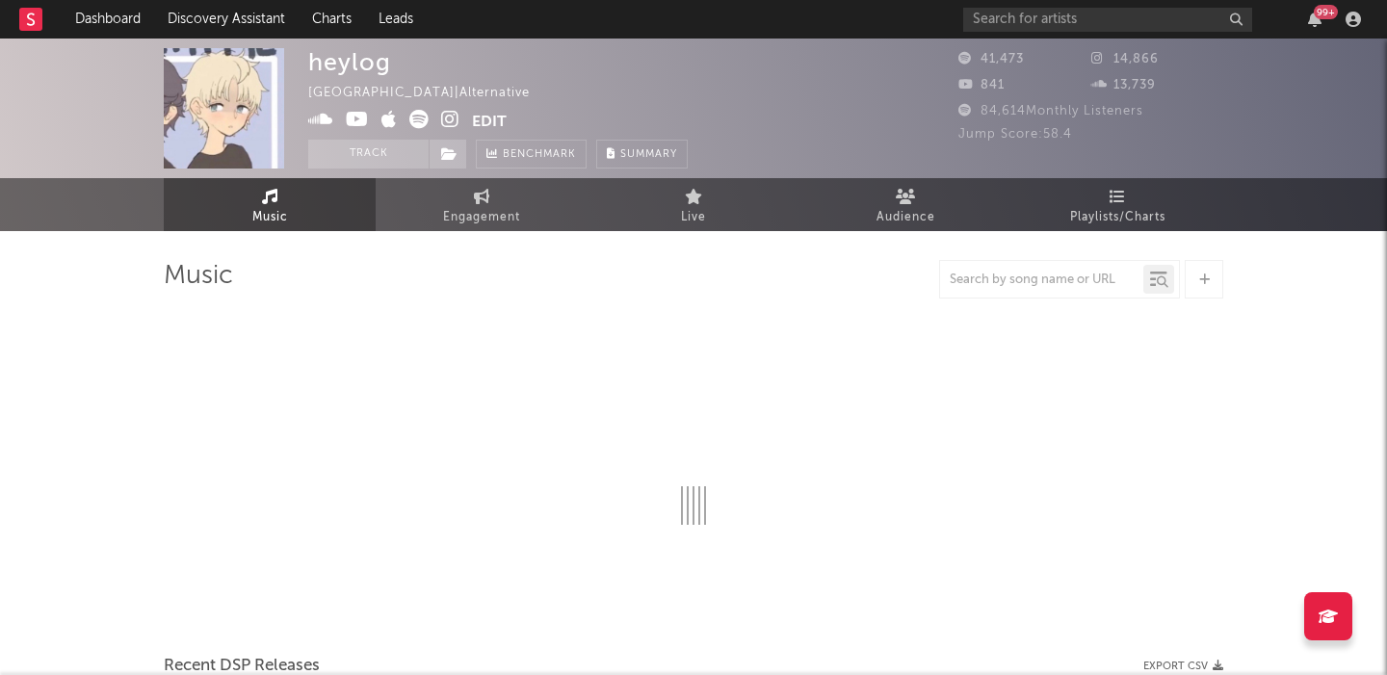
select select "6m"
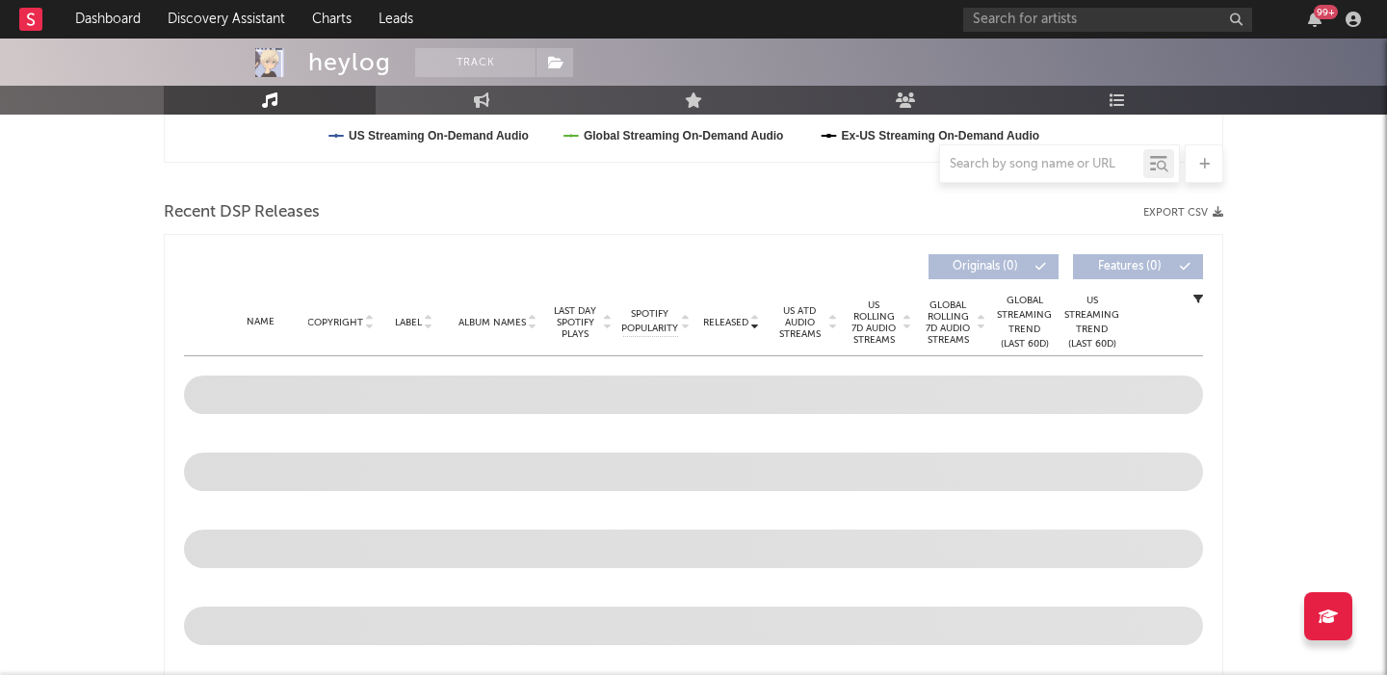
scroll to position [679, 0]
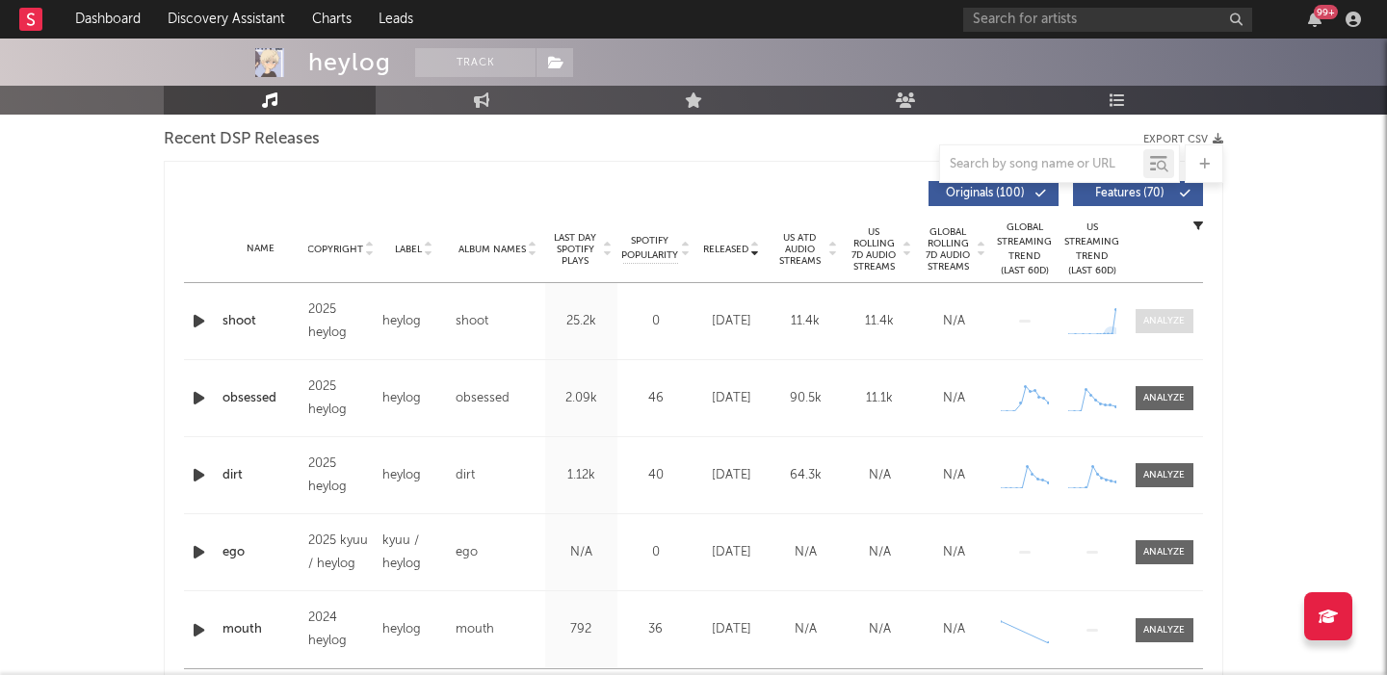
click at [1152, 328] on span at bounding box center [1164, 321] width 58 height 24
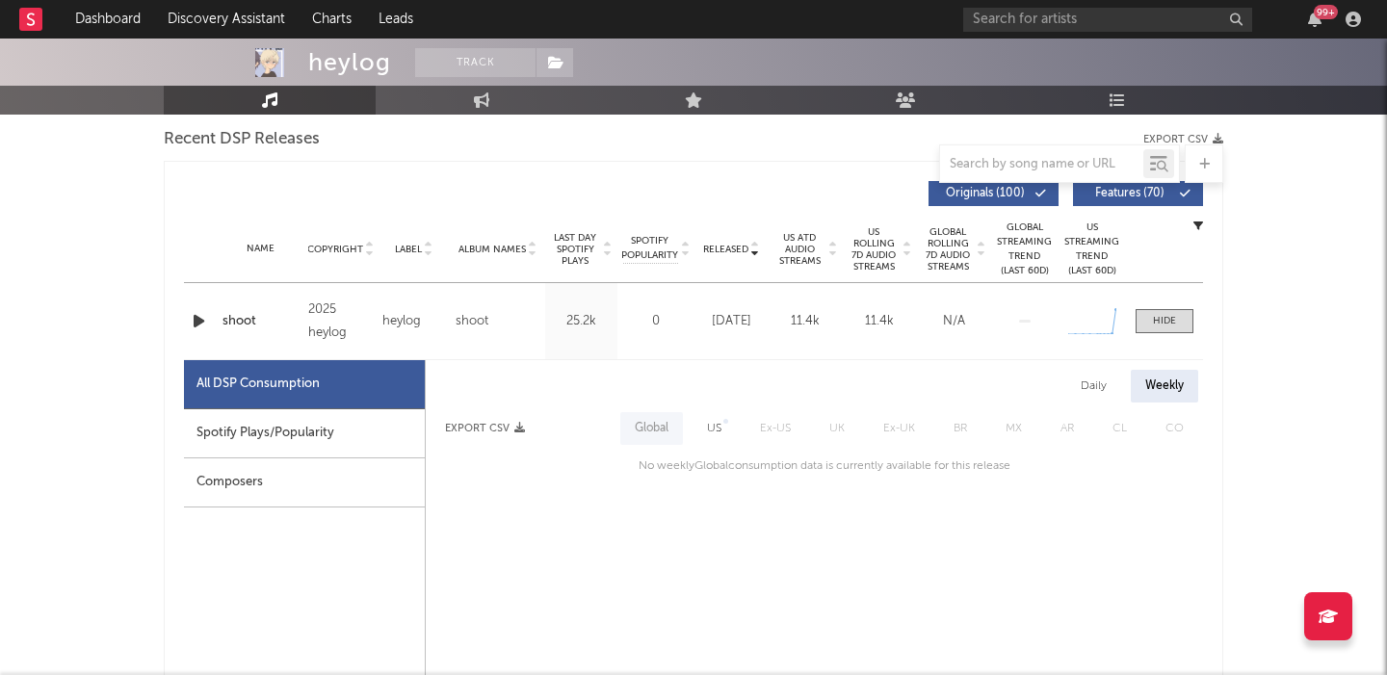
click at [201, 321] on icon "button" at bounding box center [199, 321] width 20 height 24
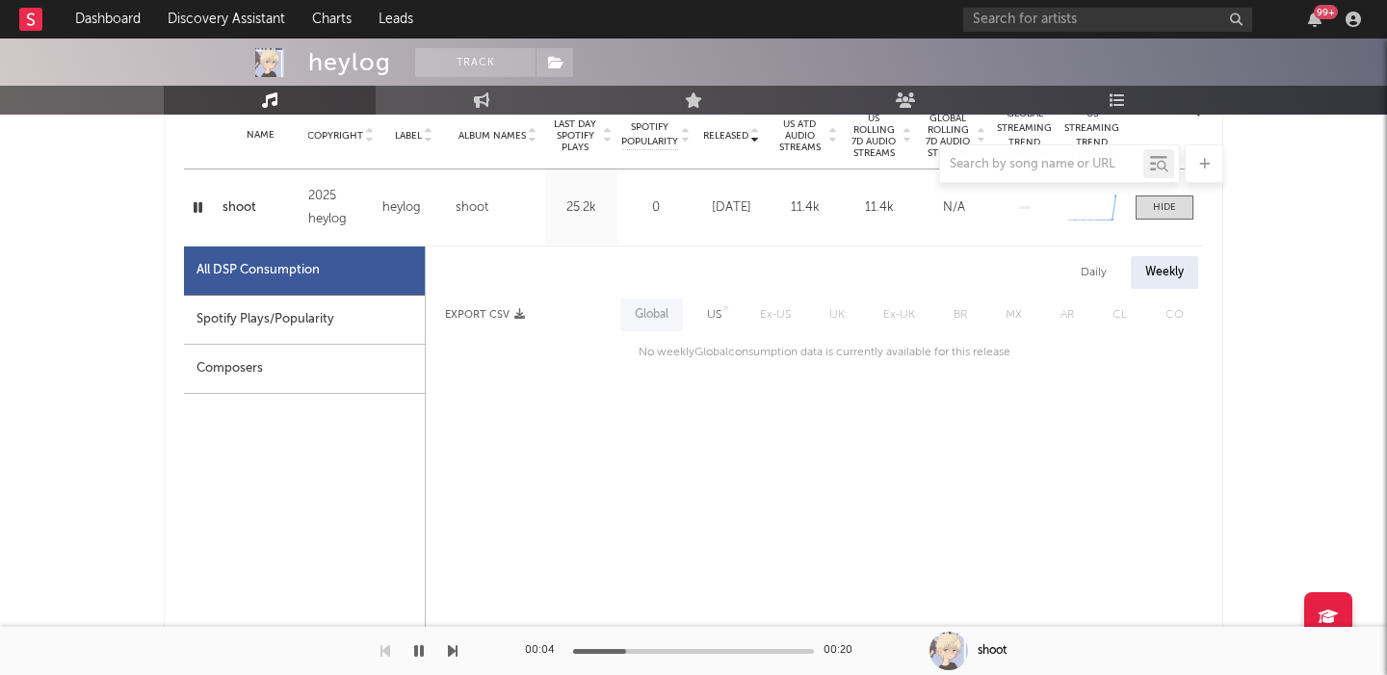
click at [1091, 263] on div "Daily" at bounding box center [1093, 272] width 55 height 33
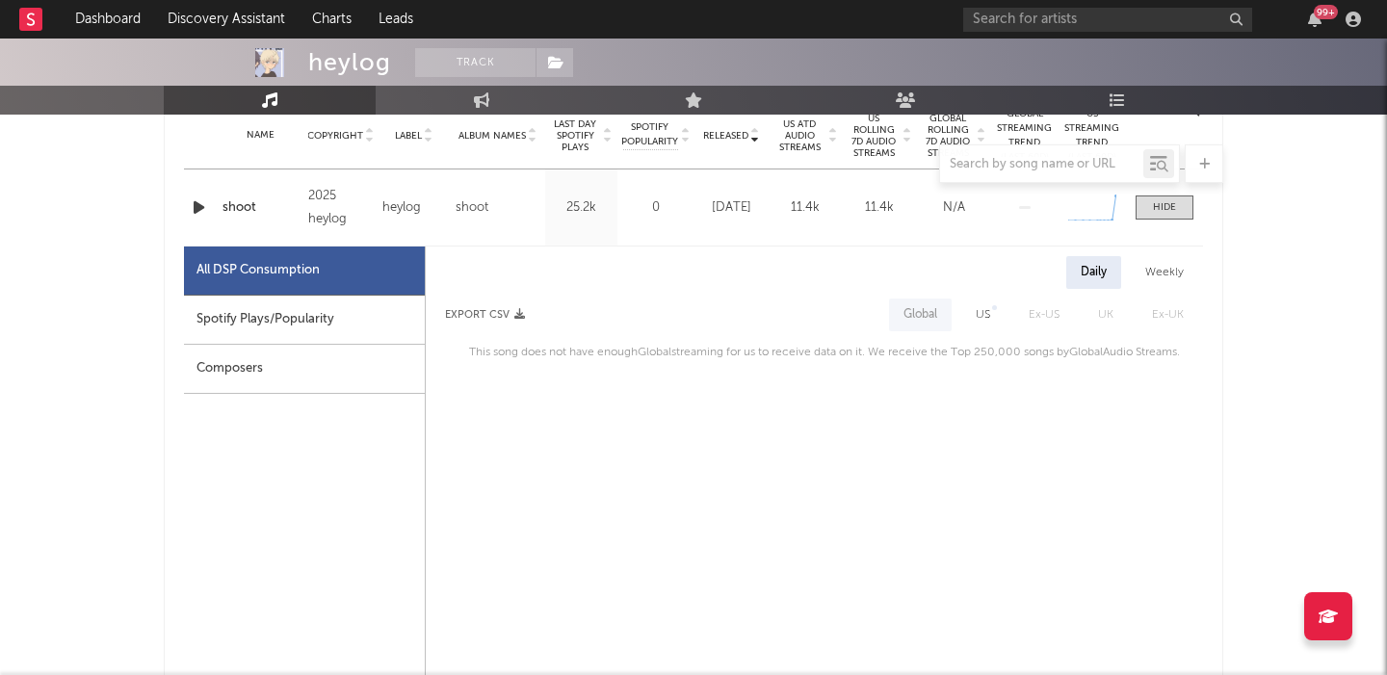
click at [990, 322] on div "US" at bounding box center [983, 314] width 14 height 23
select select "1w"
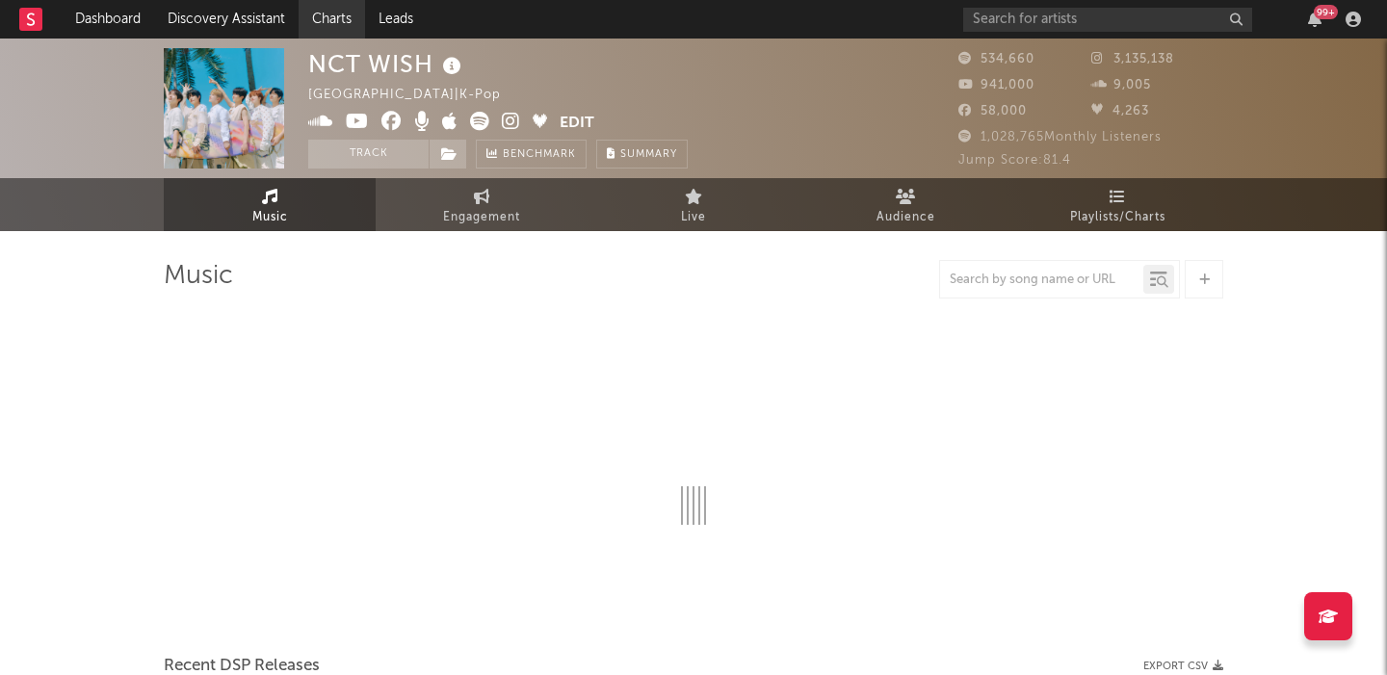
select select "6m"
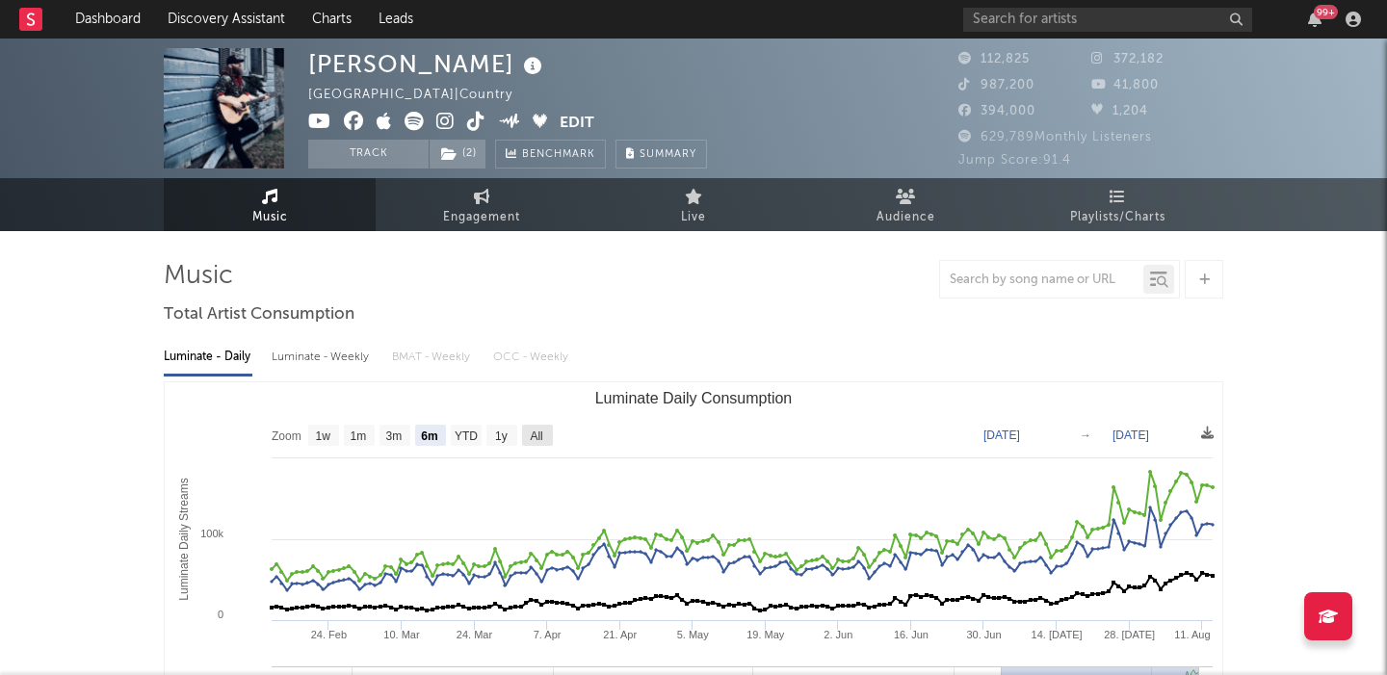
click at [539, 442] on rect "Luminate Daily Consumption" at bounding box center [537, 435] width 31 height 21
select select "All"
type input "2023-04-30"
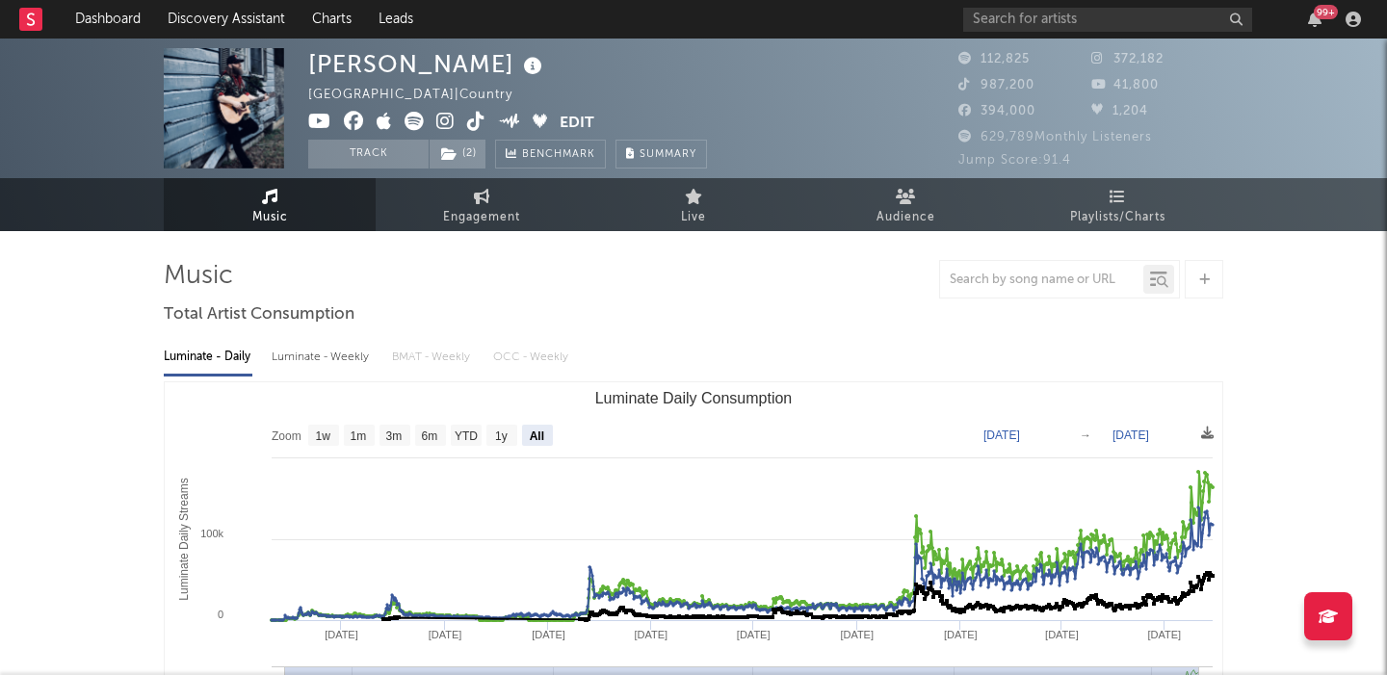
click at [319, 358] on div "Luminate - Weekly" at bounding box center [322, 357] width 101 height 33
select select "6m"
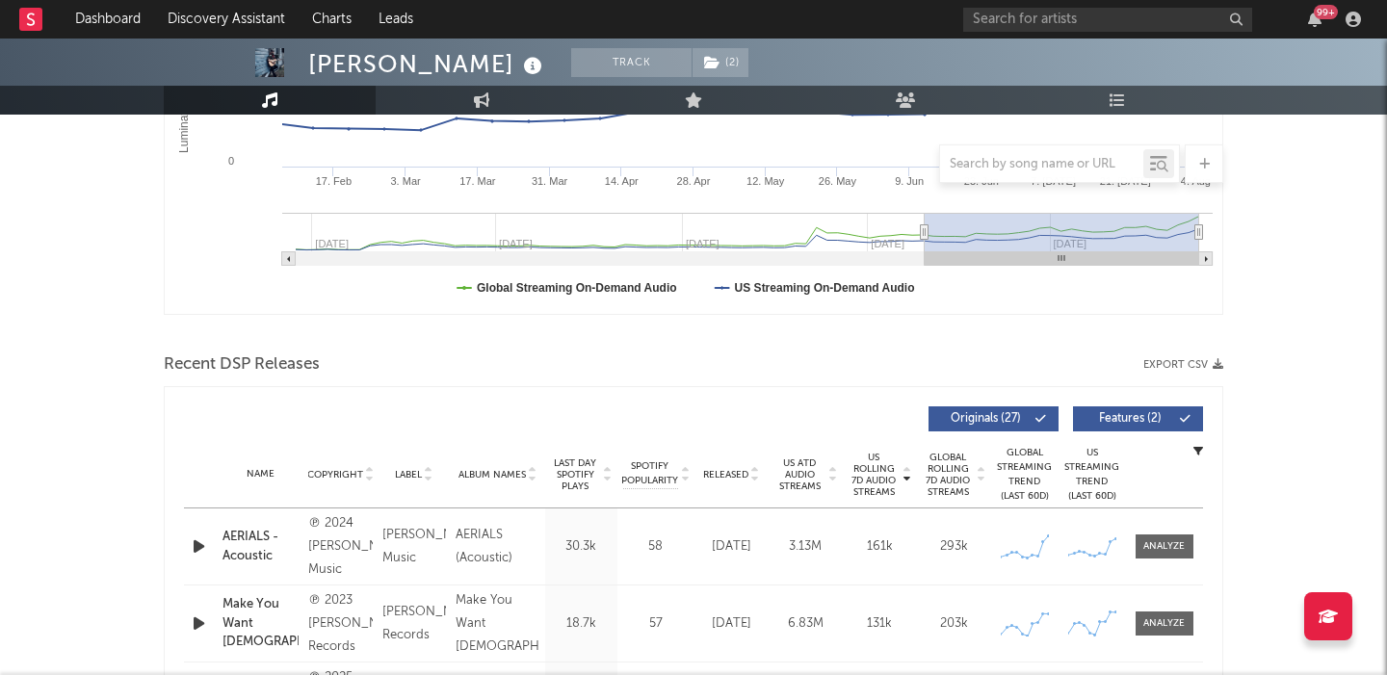
scroll to position [589, 0]
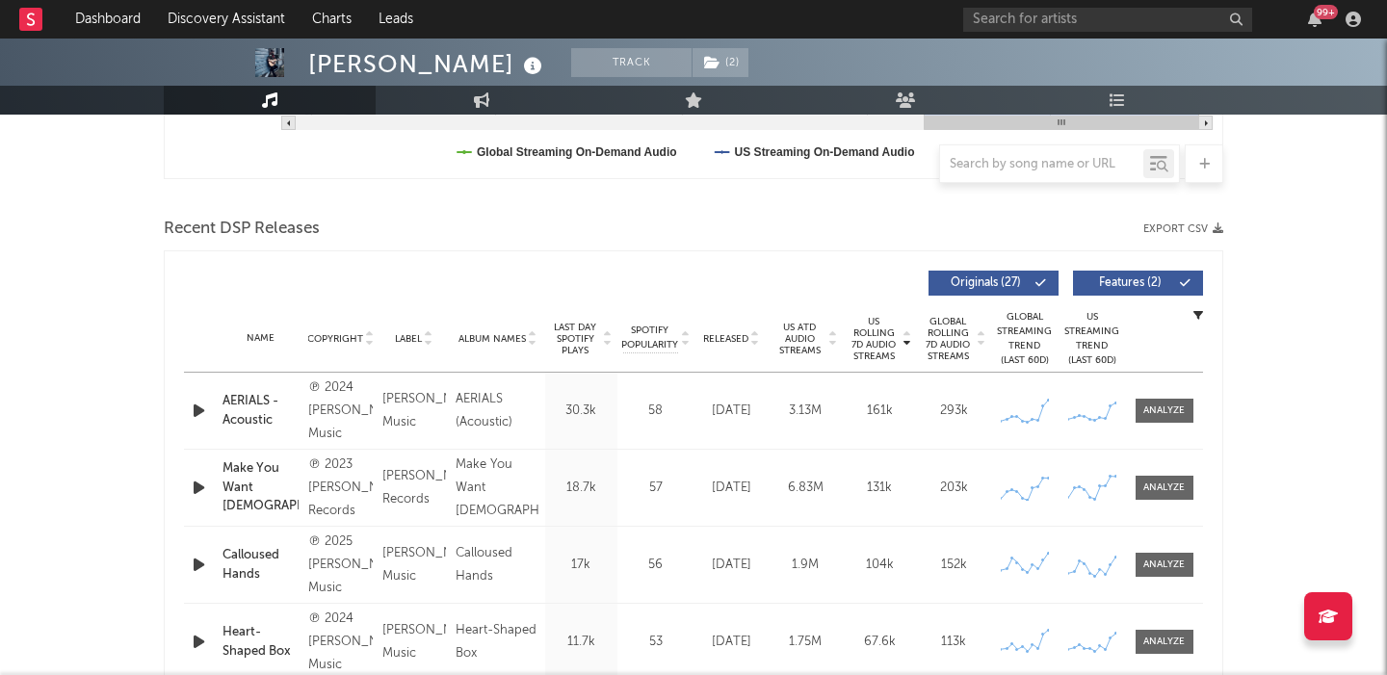
click at [195, 408] on icon "button" at bounding box center [199, 411] width 20 height 24
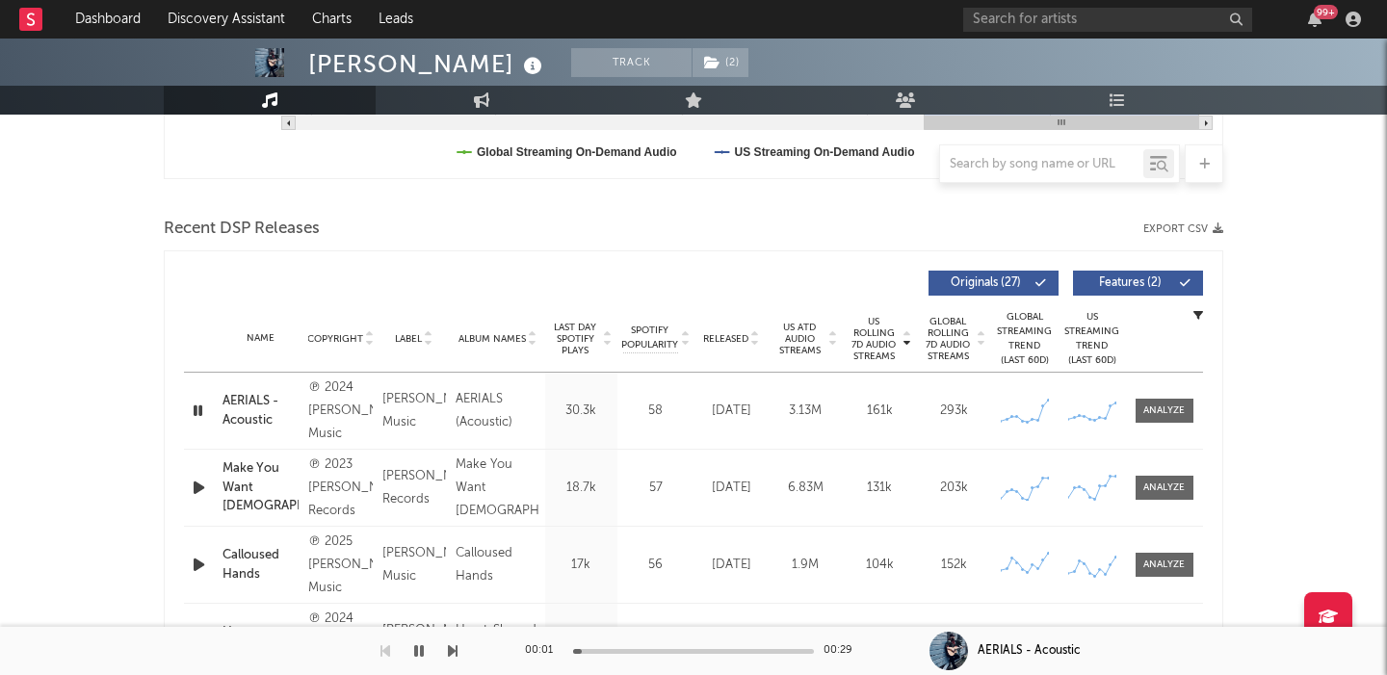
click at [1136, 284] on span "Features ( 2 )" at bounding box center [1129, 283] width 89 height 12
click at [205, 485] on icon "button" at bounding box center [199, 488] width 20 height 24
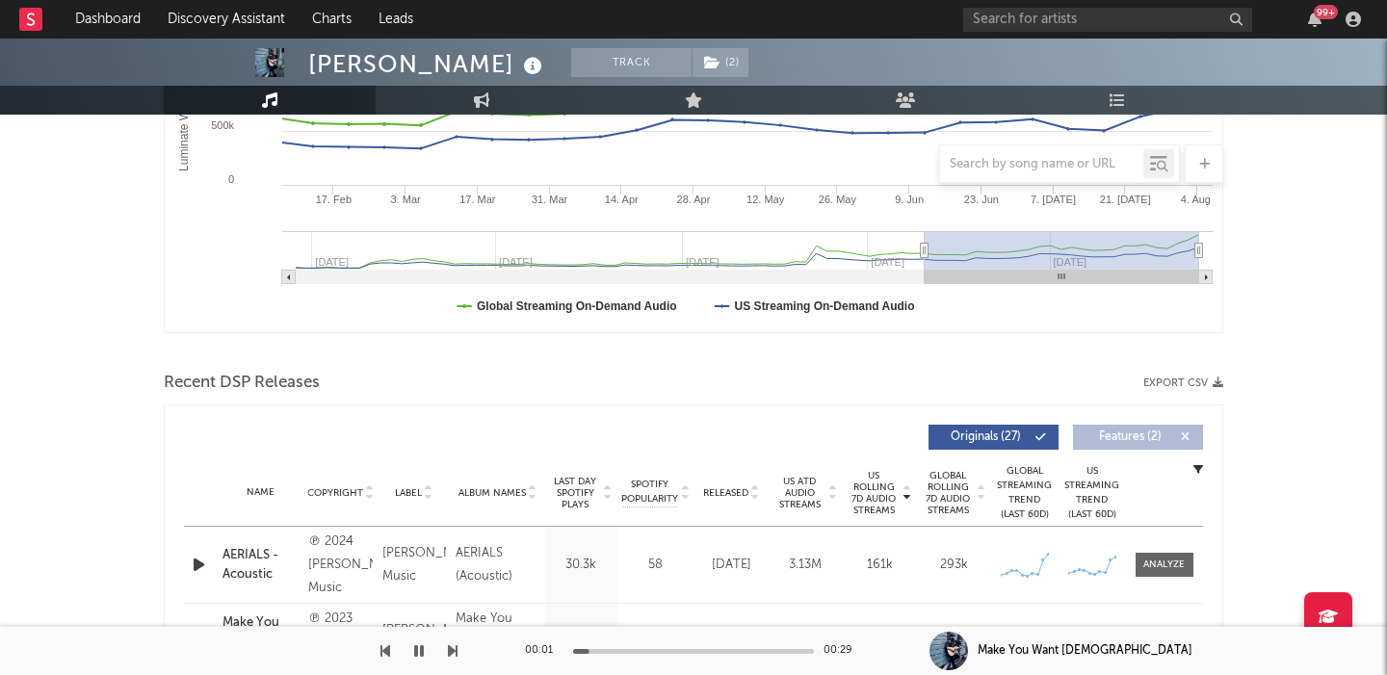
scroll to position [0, 0]
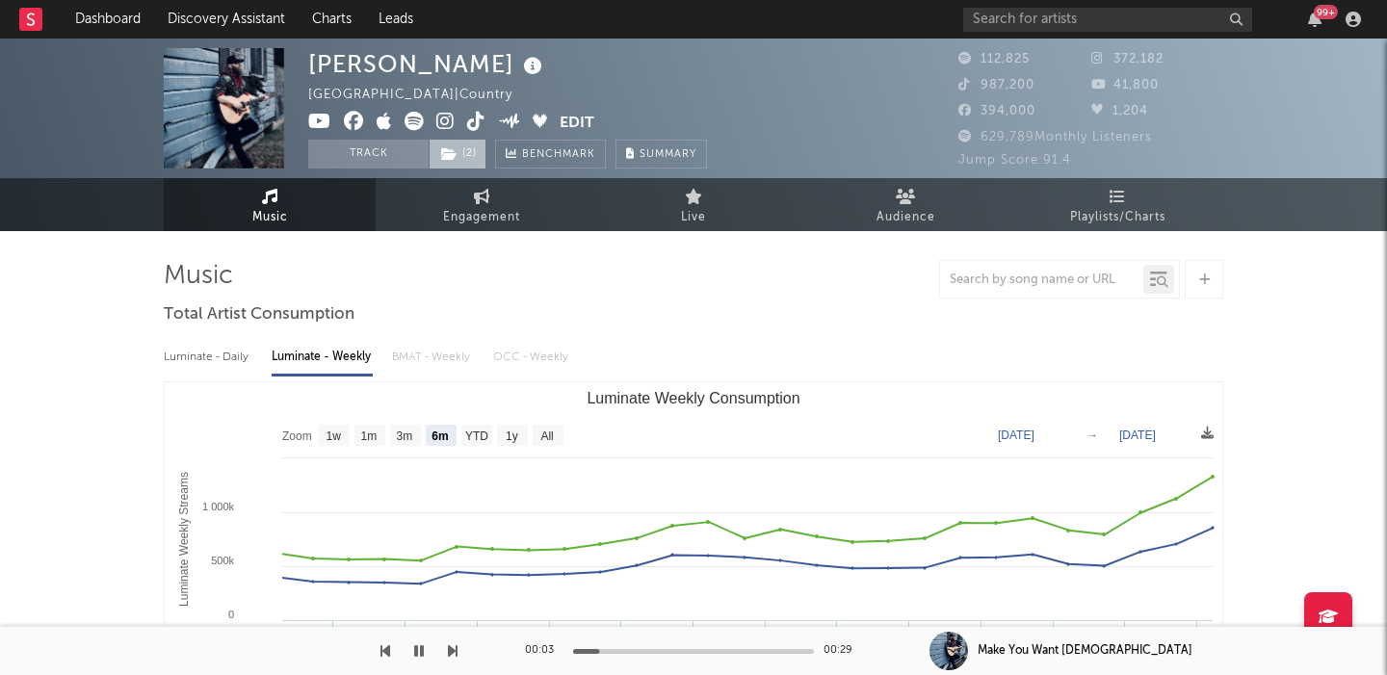
click at [460, 154] on span "( 2 )" at bounding box center [458, 154] width 58 height 29
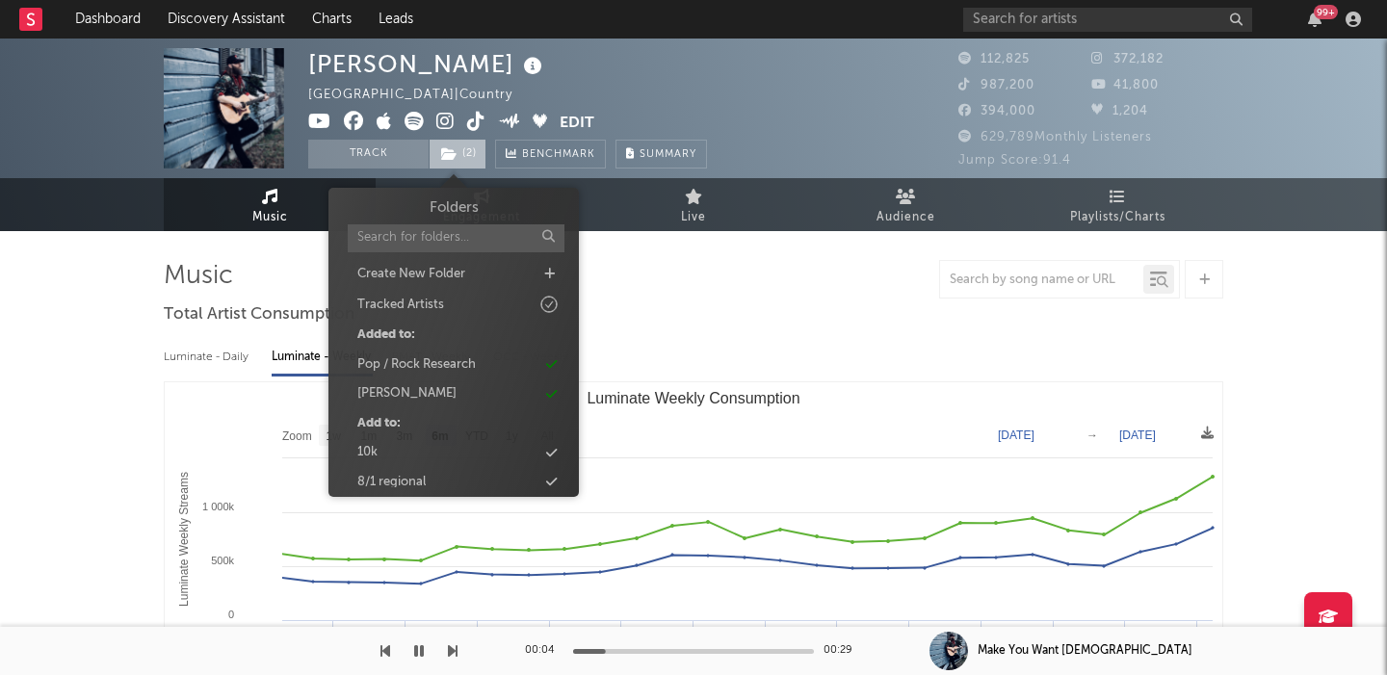
click at [460, 154] on span "( 2 )" at bounding box center [458, 154] width 58 height 29
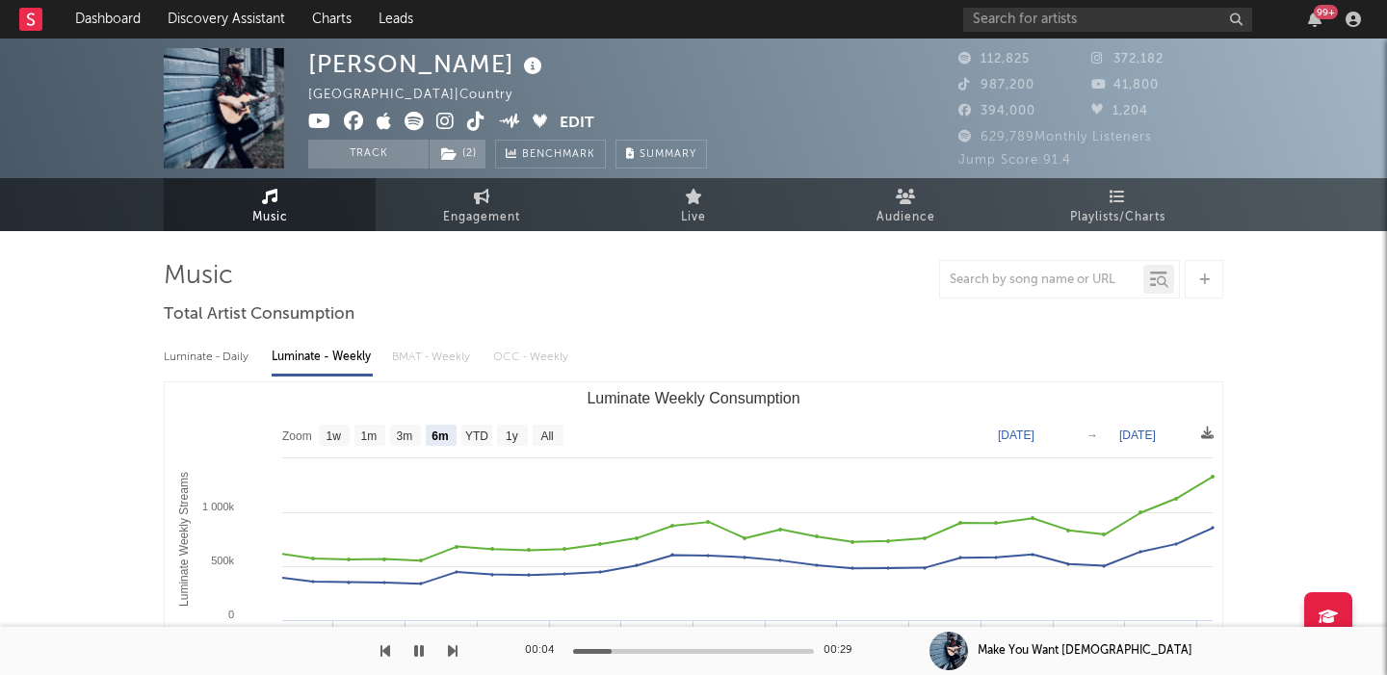
click at [446, 123] on icon at bounding box center [445, 121] width 18 height 19
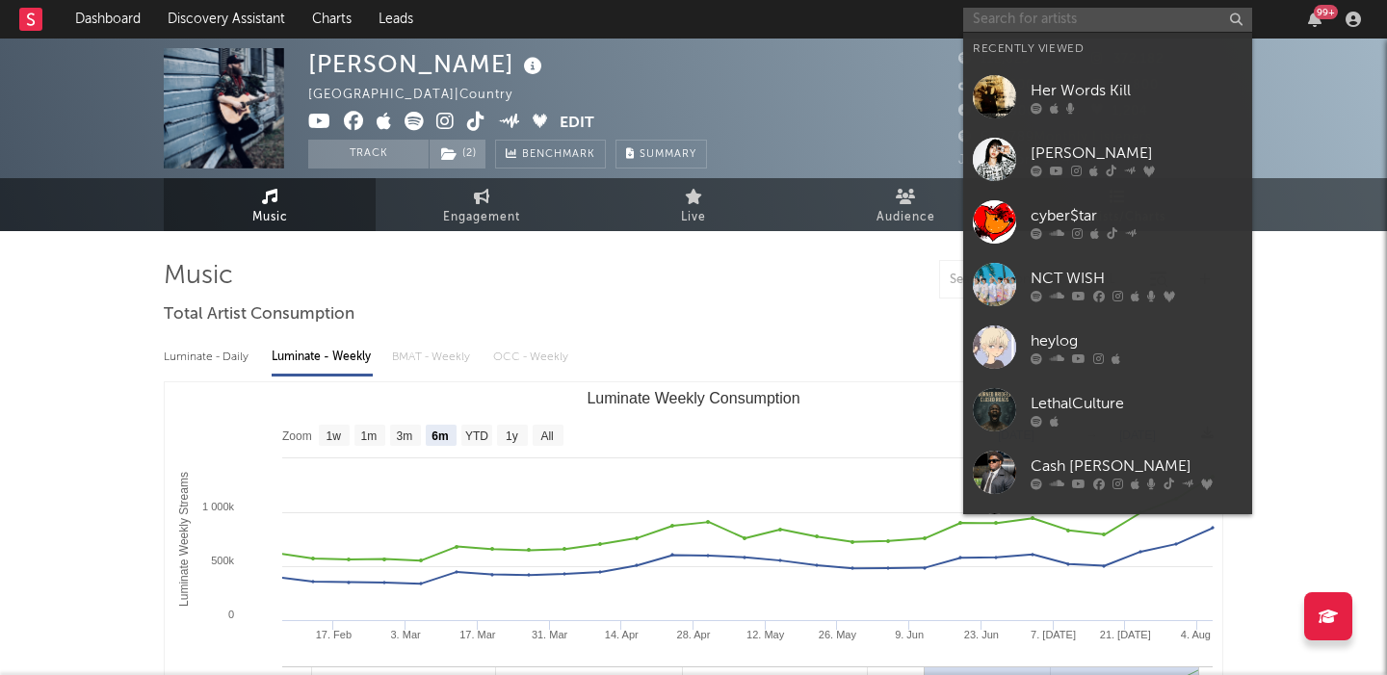
click at [1012, 13] on input "text" at bounding box center [1107, 20] width 289 height 24
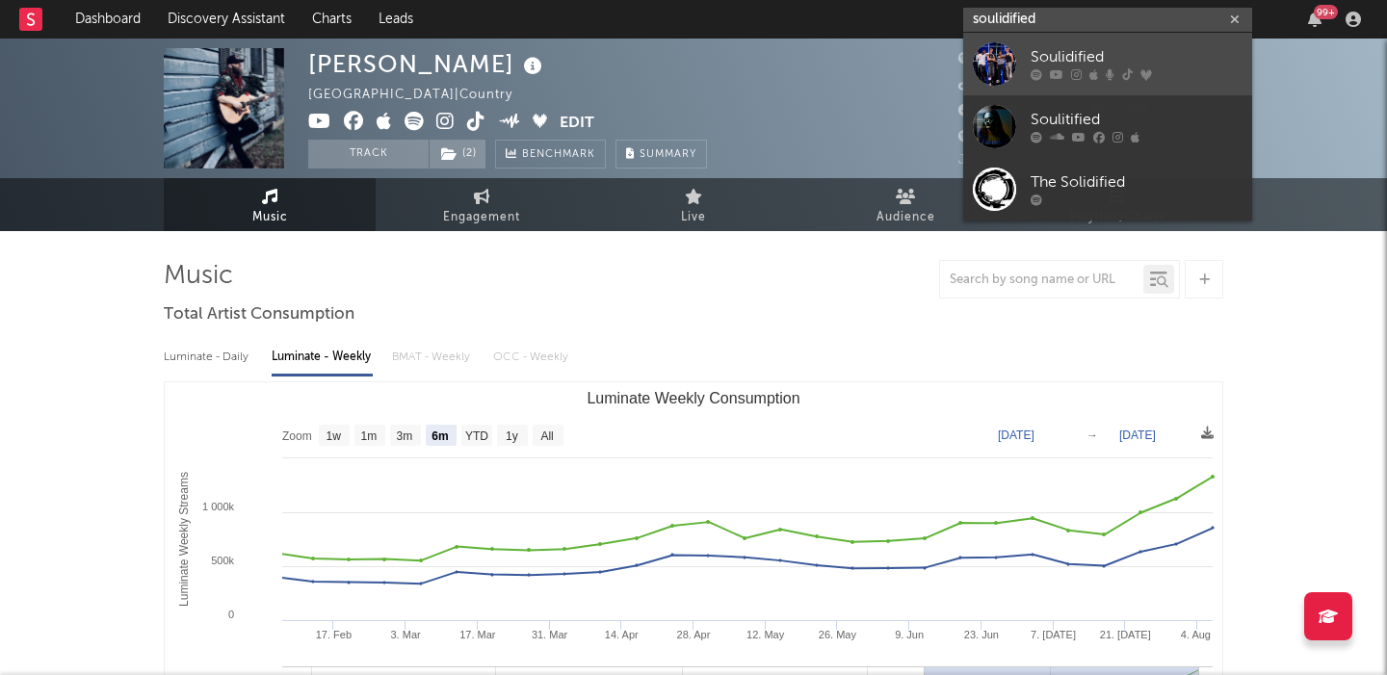
type input "soulidified"
click at [1062, 52] on div "Soulidified" at bounding box center [1136, 57] width 212 height 23
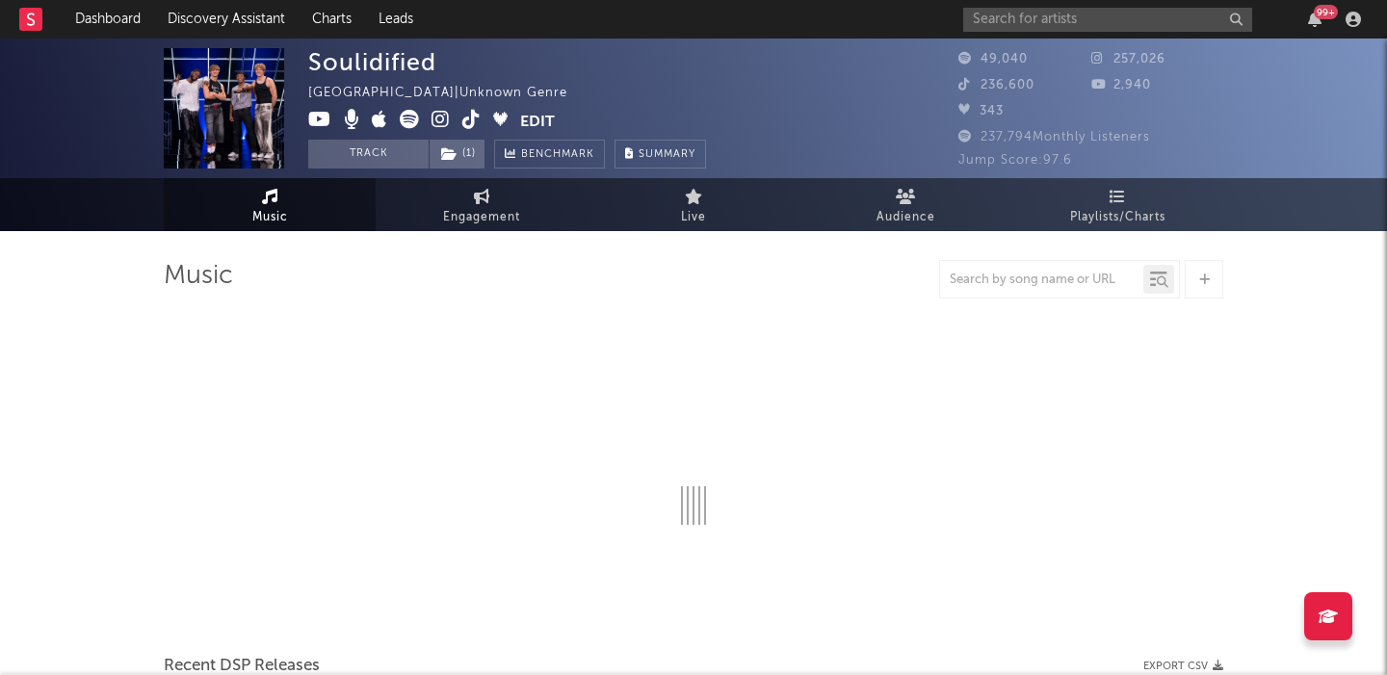
select select "1w"
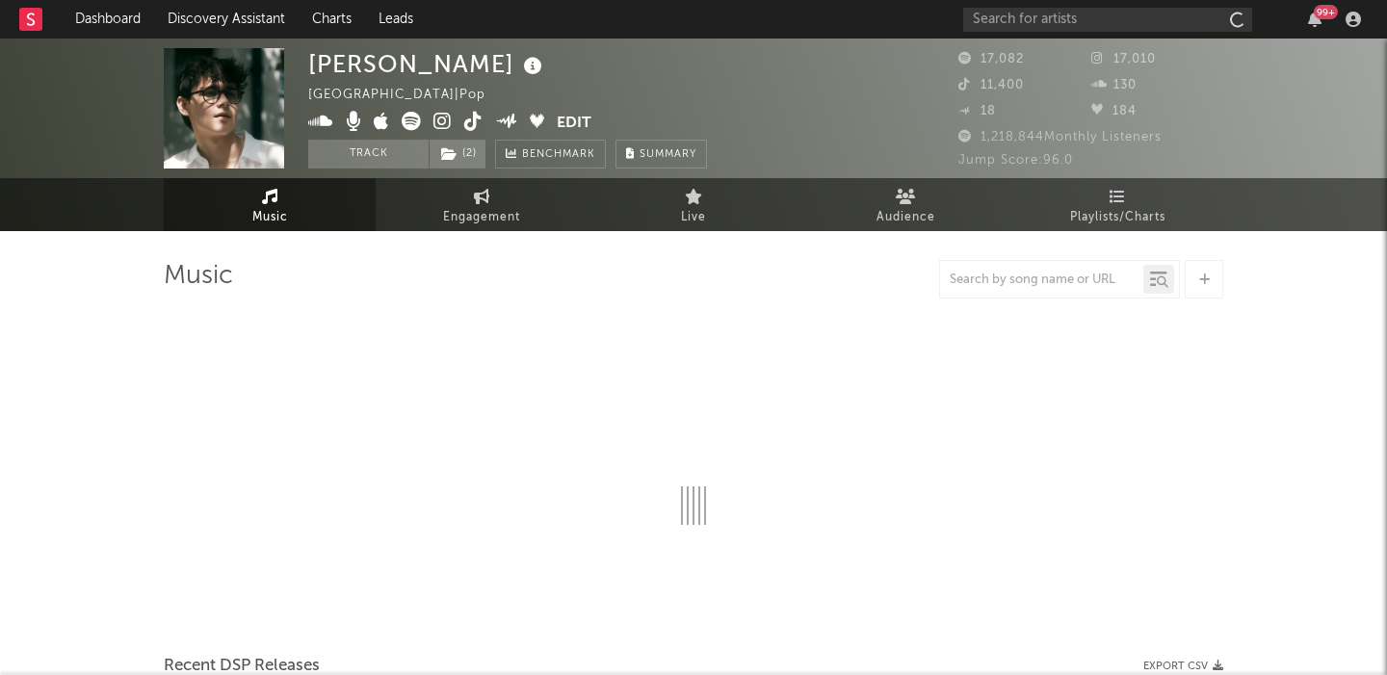
select select "6m"
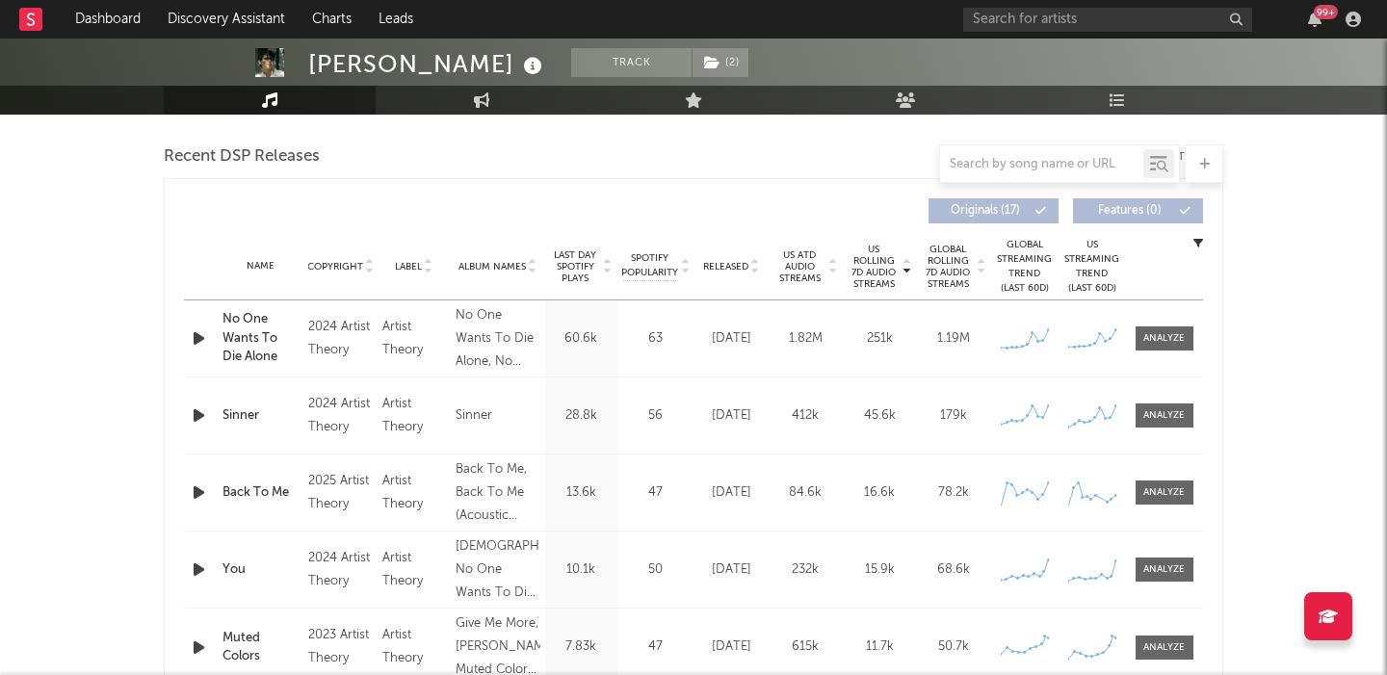
scroll to position [657, 0]
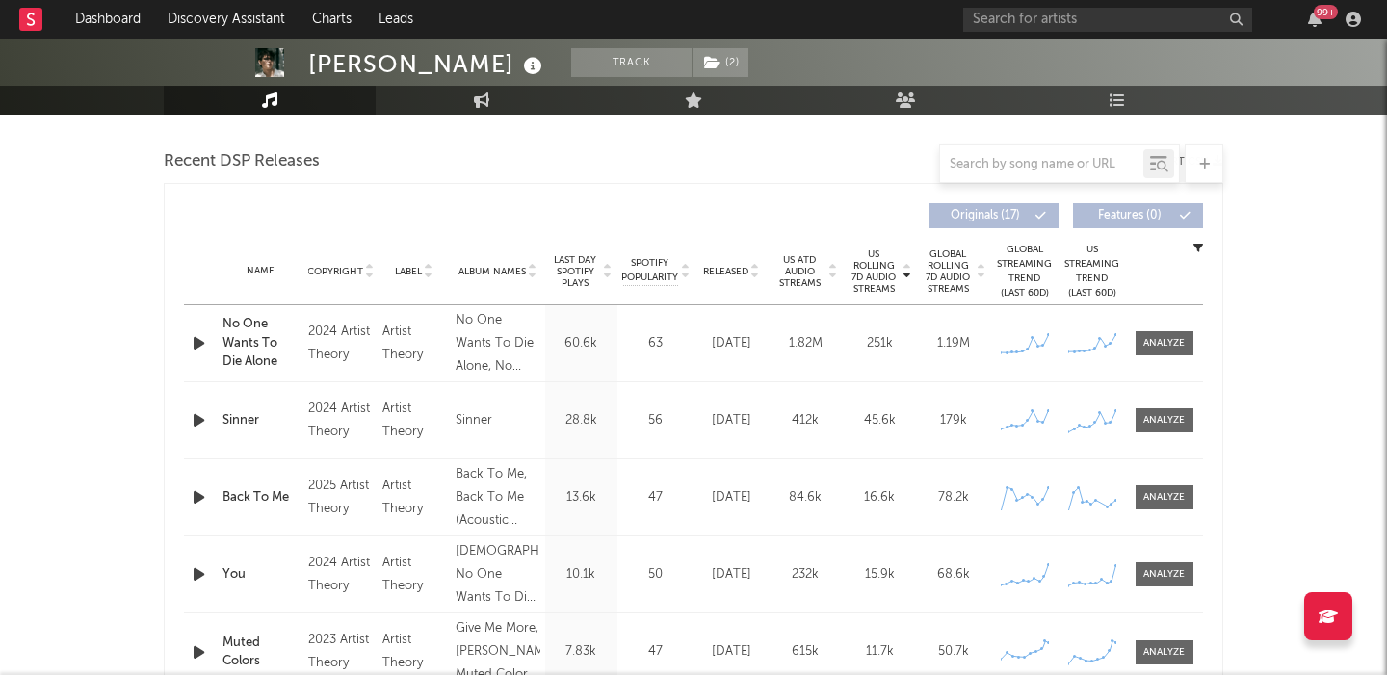
click at [723, 271] on span "Released" at bounding box center [725, 272] width 45 height 12
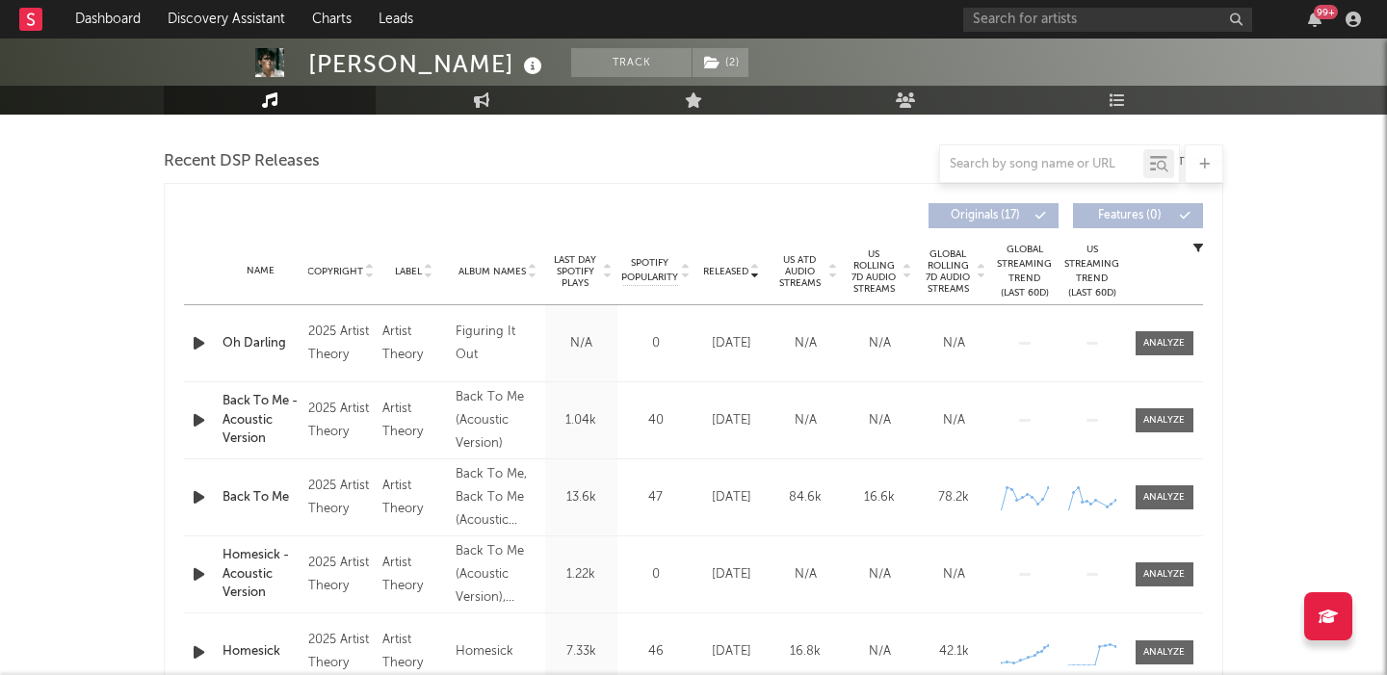
click at [862, 275] on span "US Rolling 7D Audio Streams" at bounding box center [874, 271] width 53 height 46
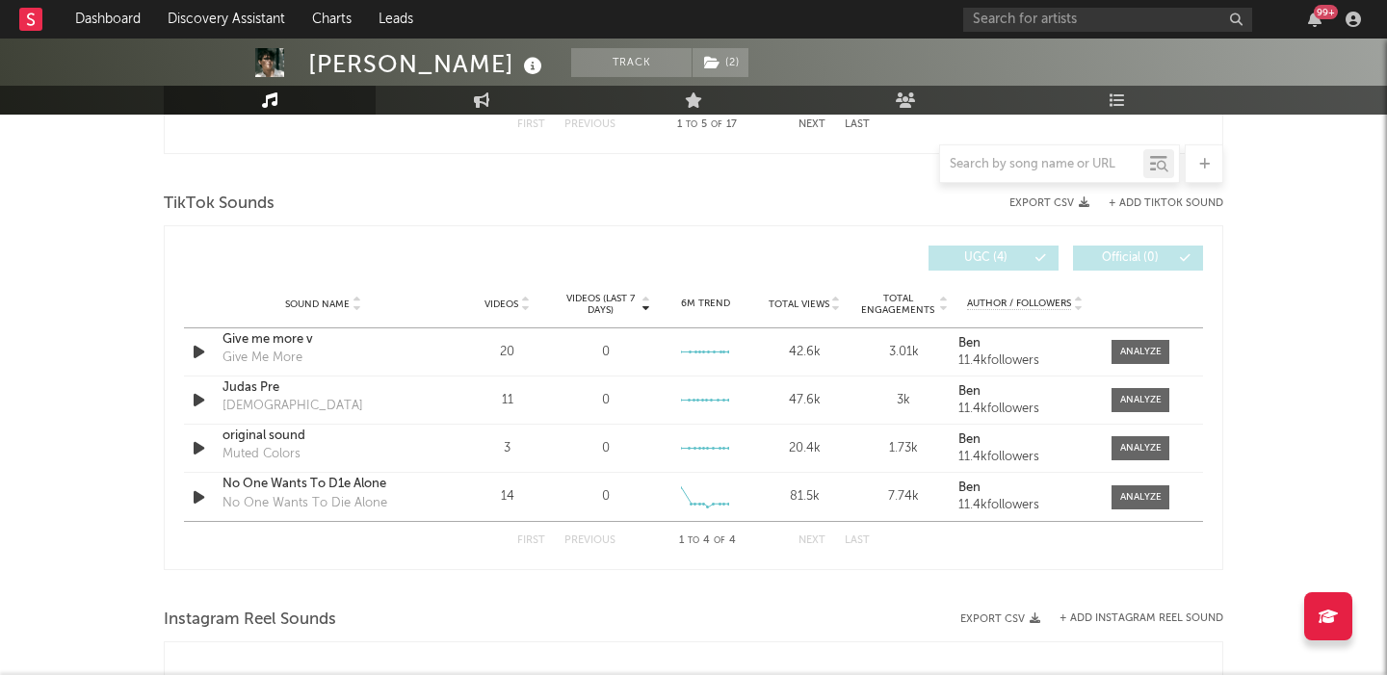
scroll to position [1246, 0]
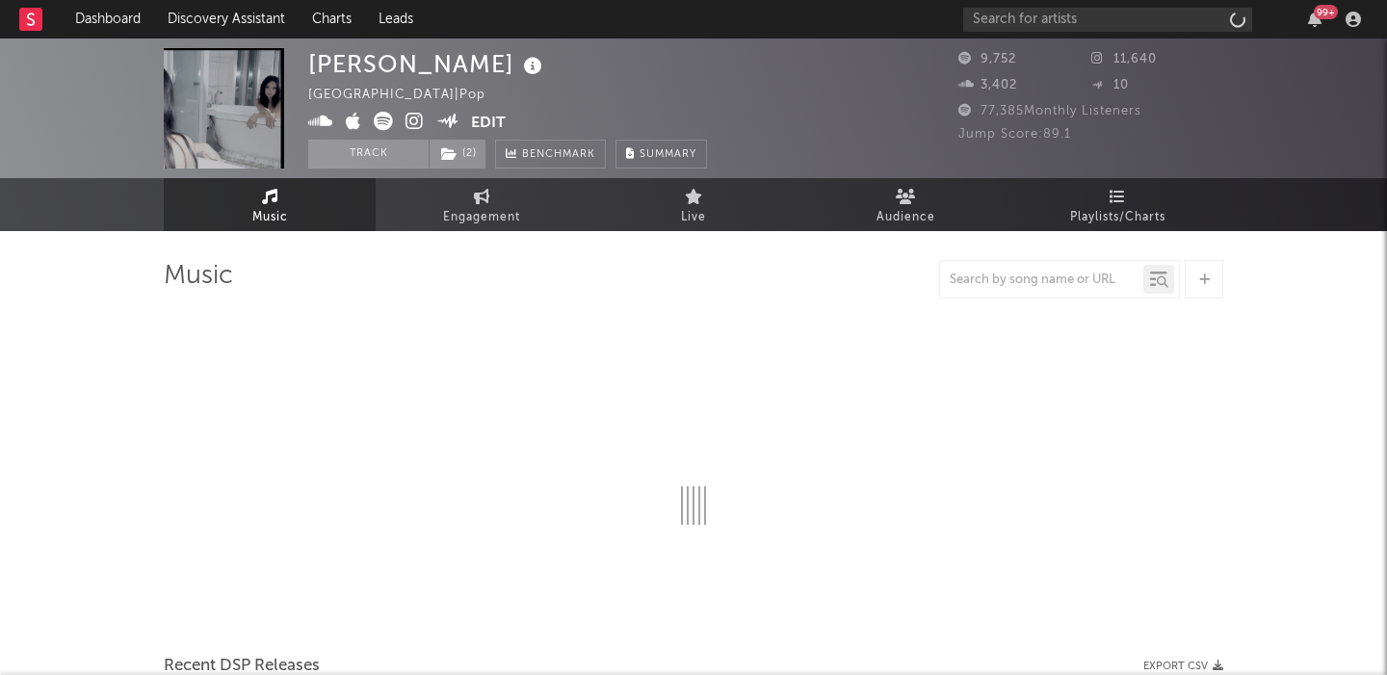
select select "6m"
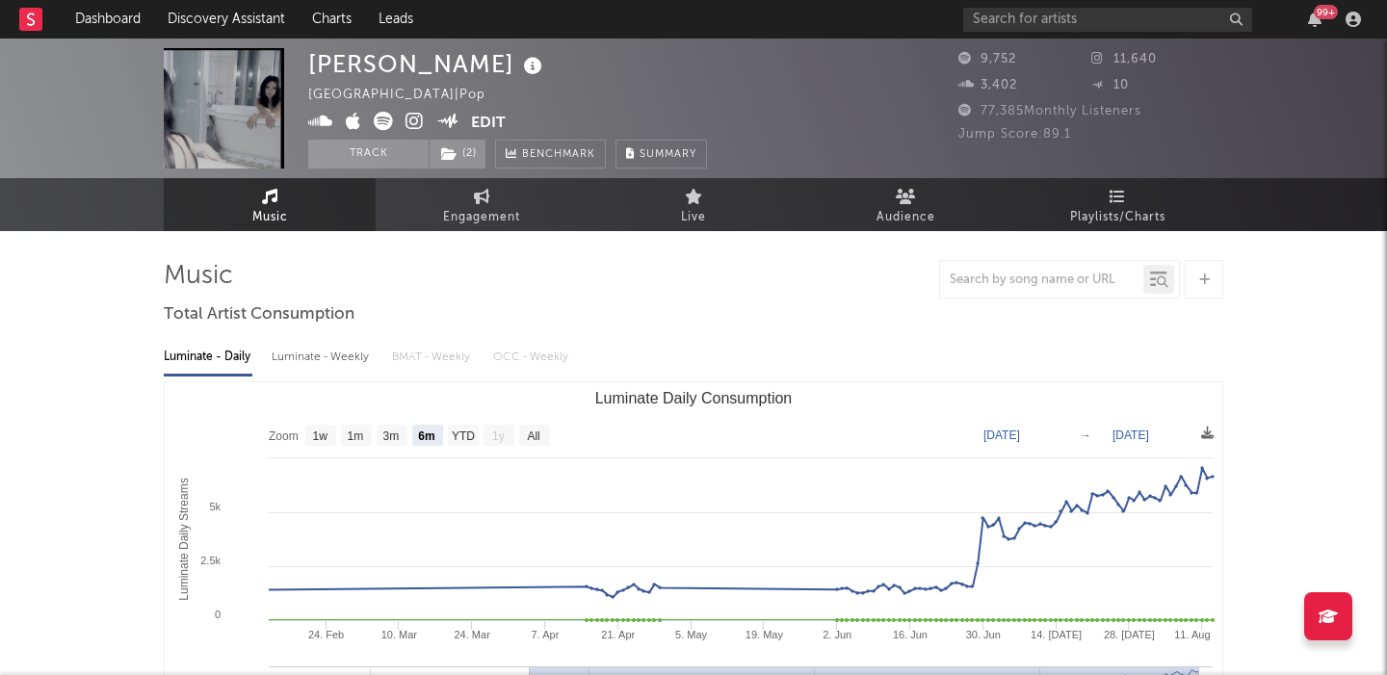
click at [317, 361] on div "Luminate - Weekly" at bounding box center [322, 357] width 101 height 33
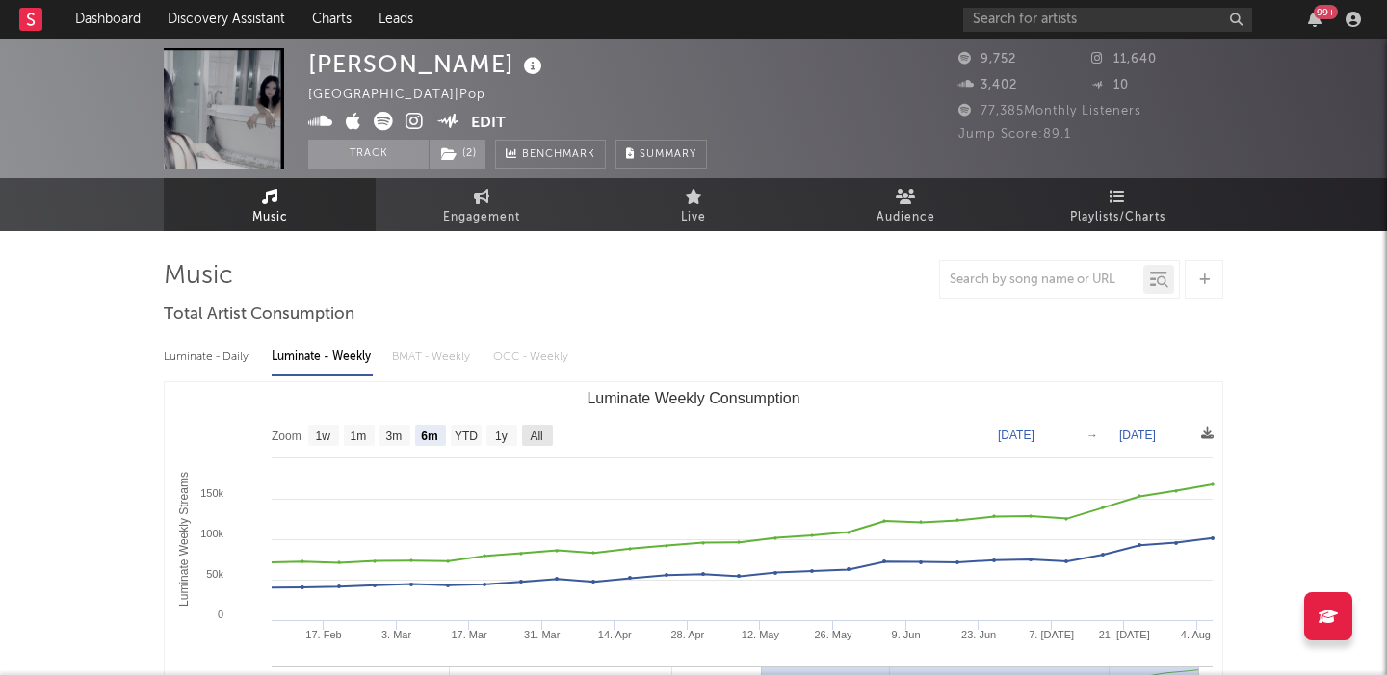
click at [532, 438] on text "All" at bounding box center [536, 436] width 13 height 13
select select "All"
type input "[DATE]"
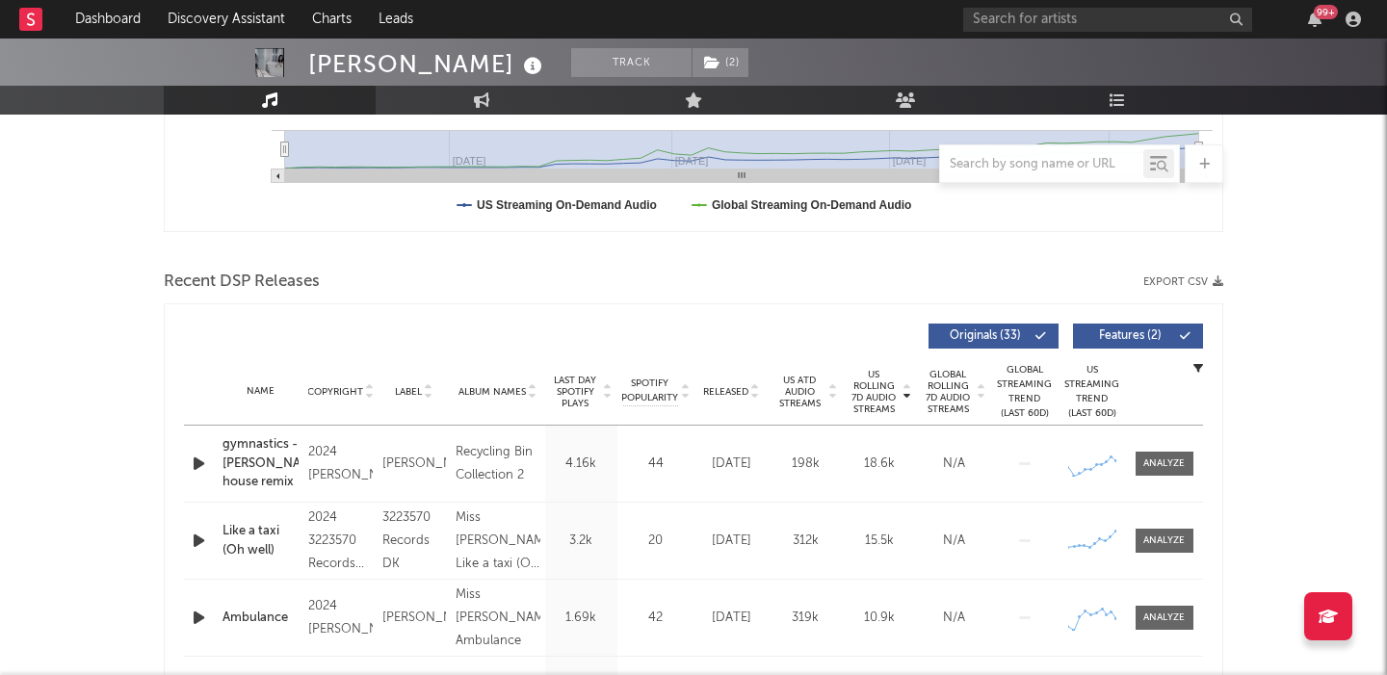
scroll to position [560, 0]
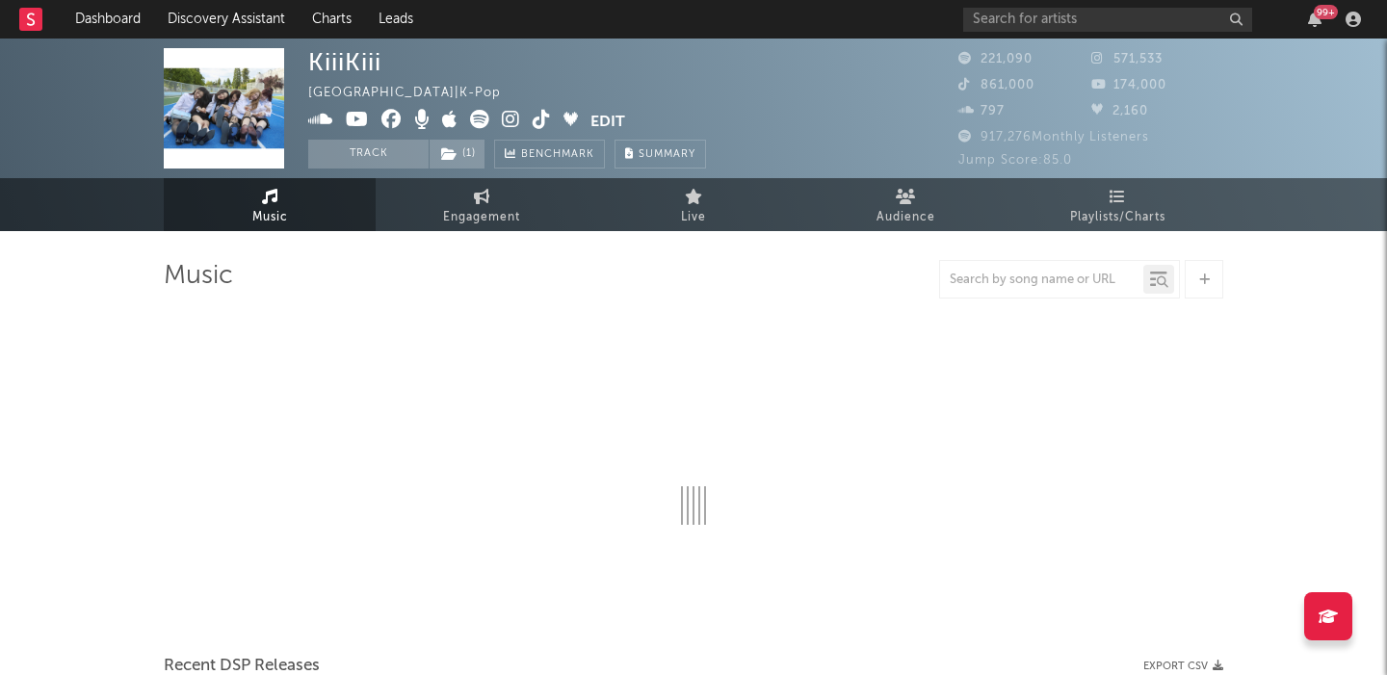
select select "6m"
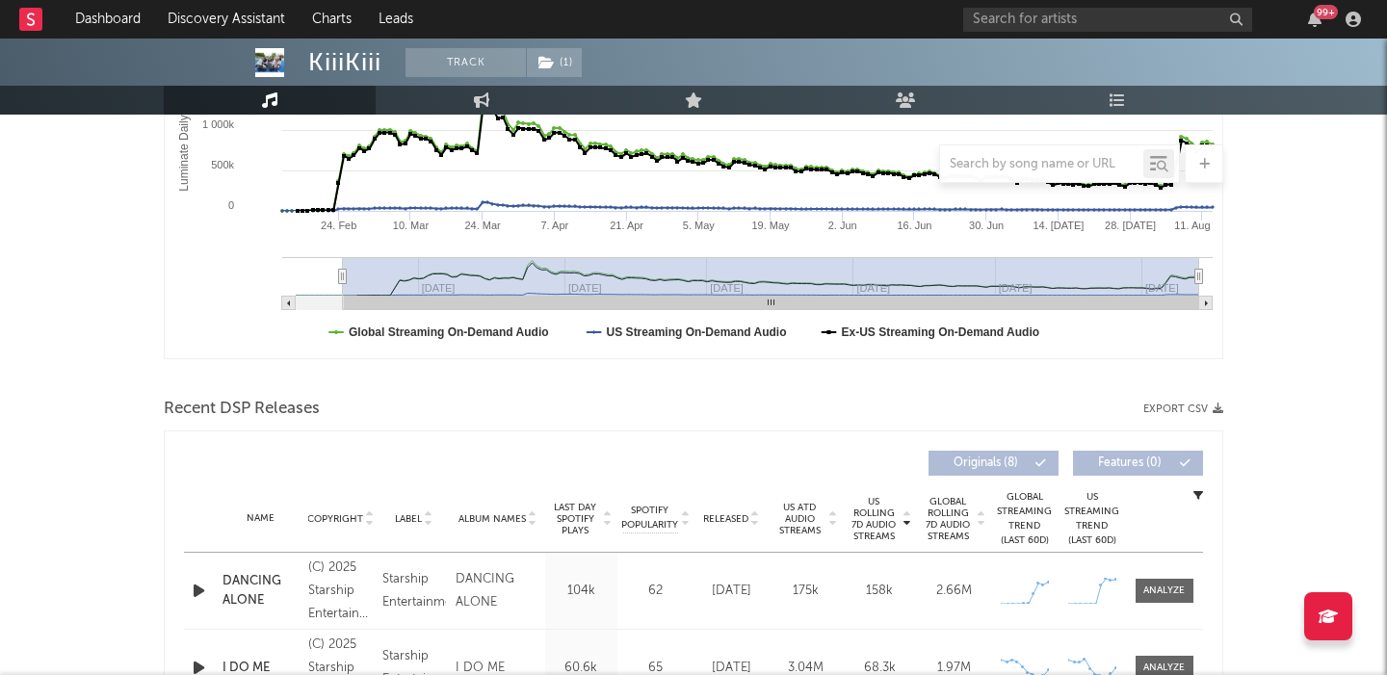
scroll to position [504, 0]
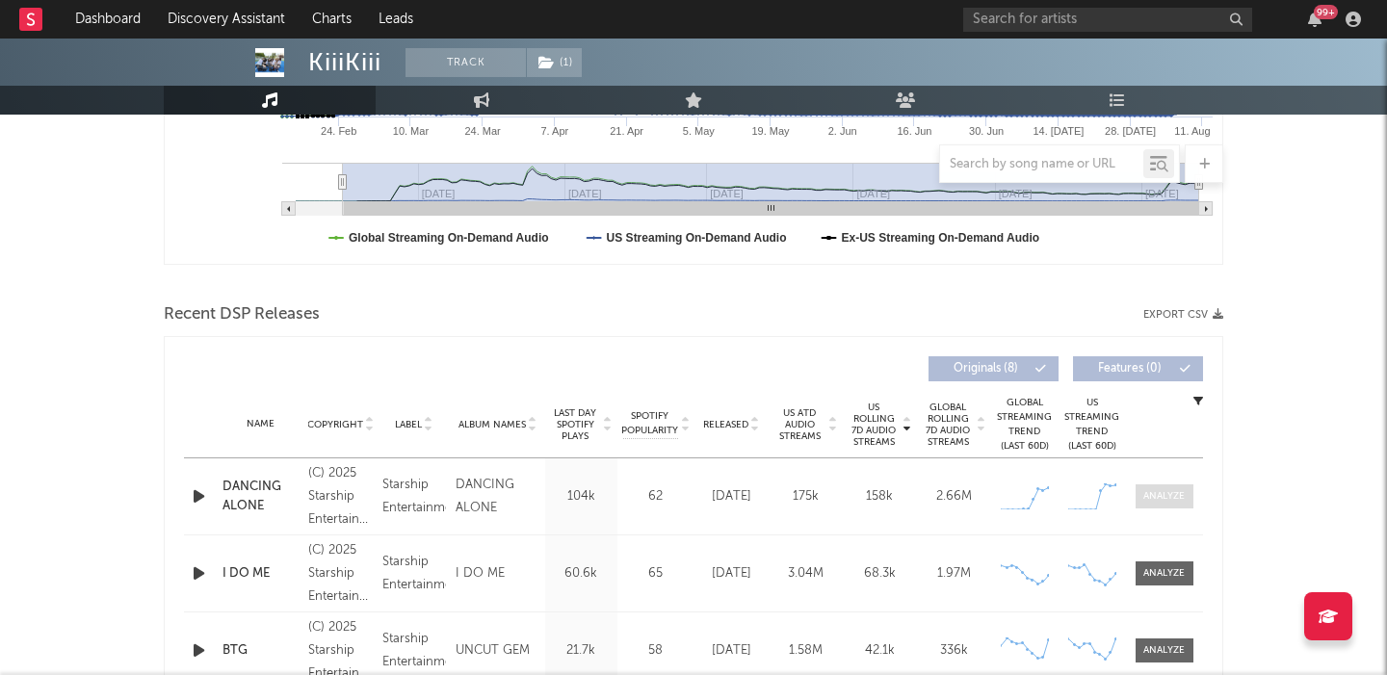
click at [1170, 505] on span at bounding box center [1164, 496] width 58 height 24
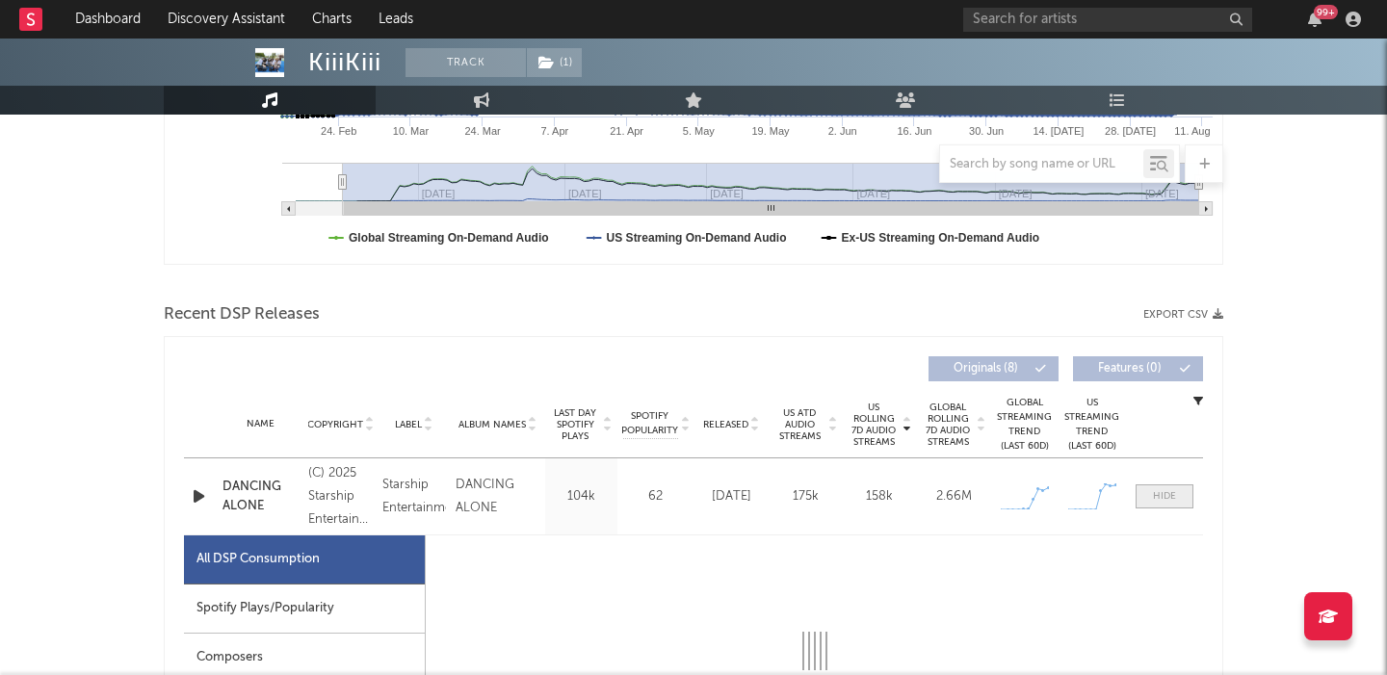
scroll to position [838, 0]
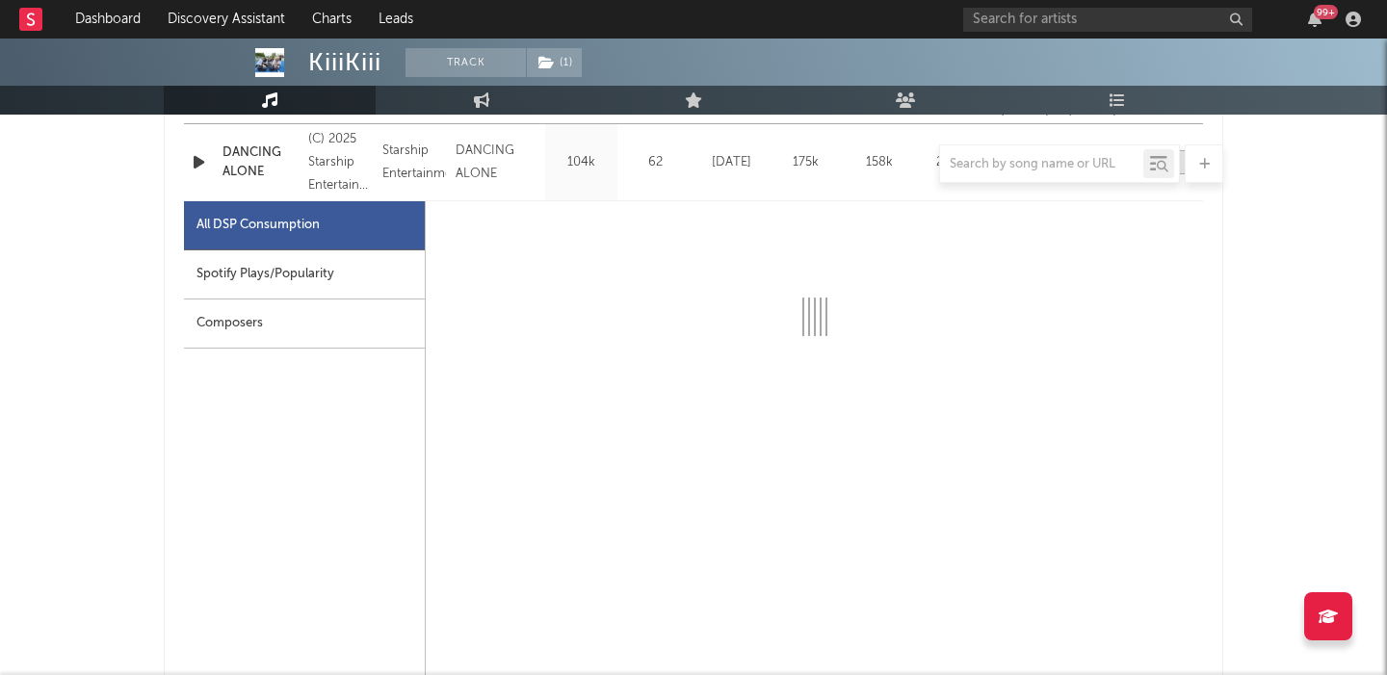
select select "1w"
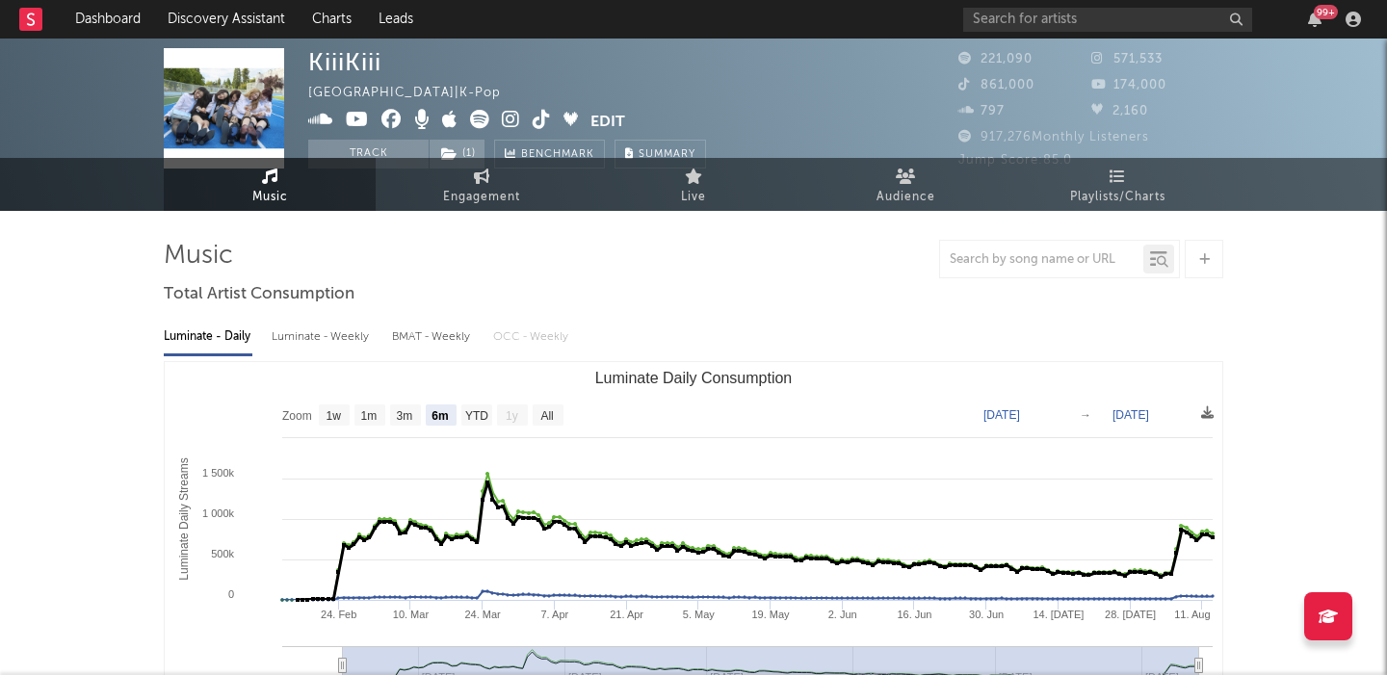
scroll to position [0, 0]
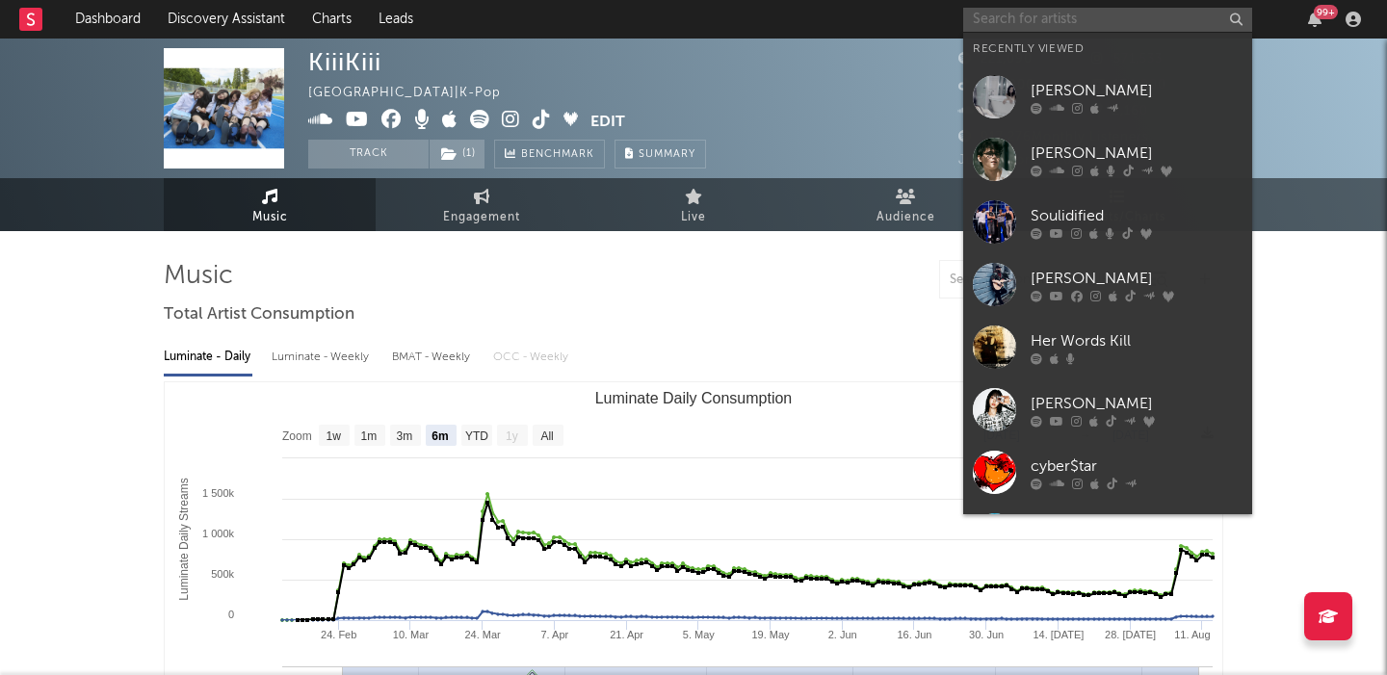
click at [1023, 13] on input "text" at bounding box center [1107, 20] width 289 height 24
click at [1072, 165] on icon at bounding box center [1077, 171] width 11 height 12
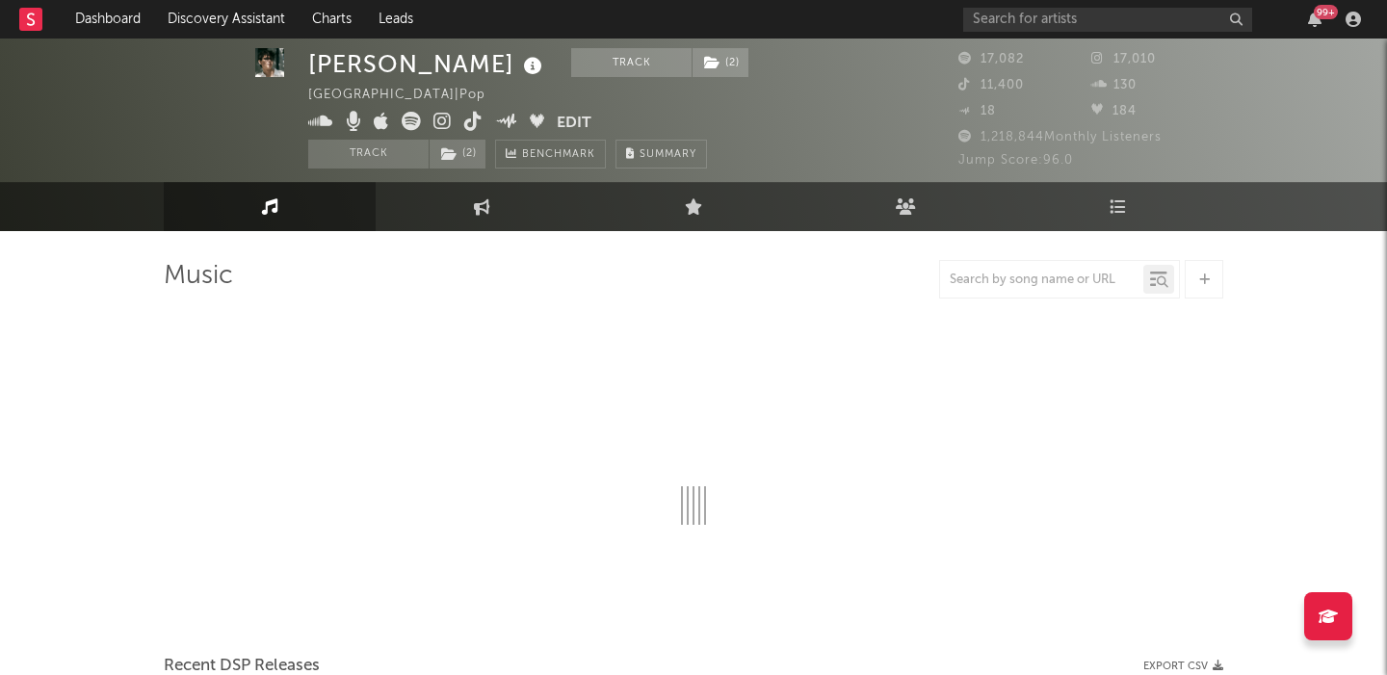
scroll to position [10, 0]
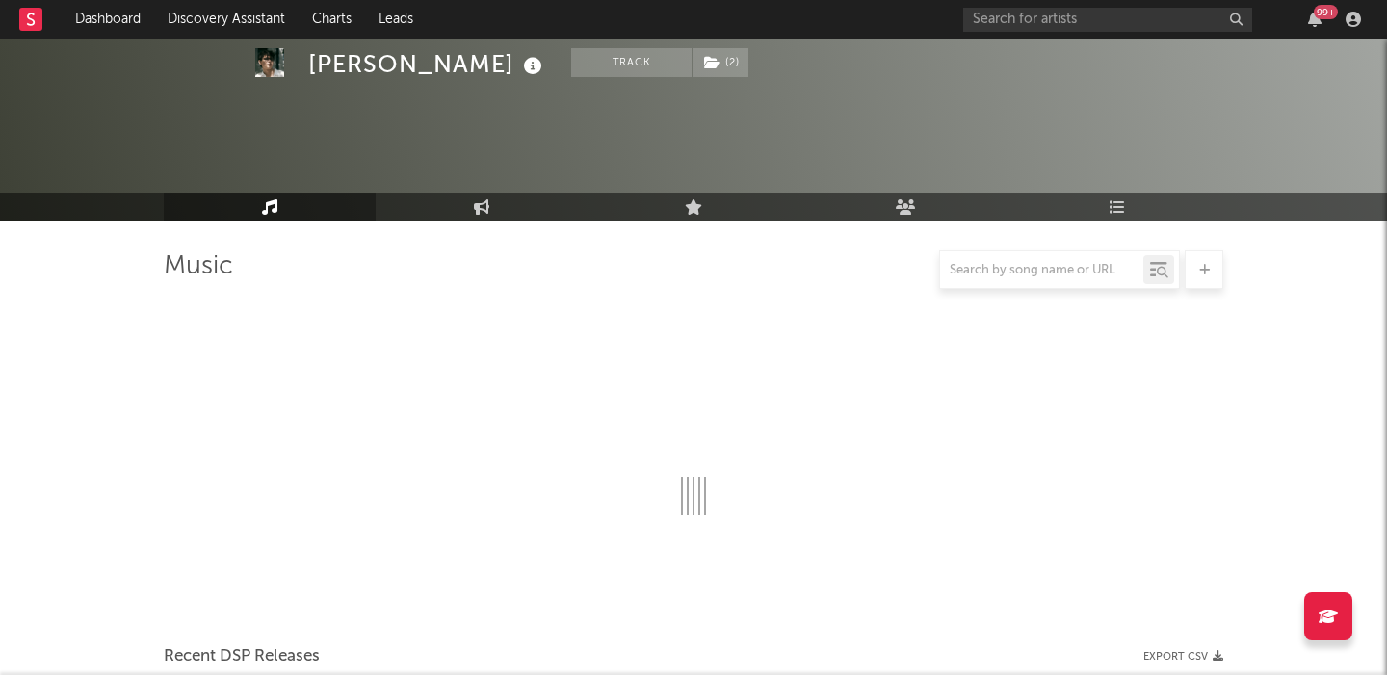
select select "6m"
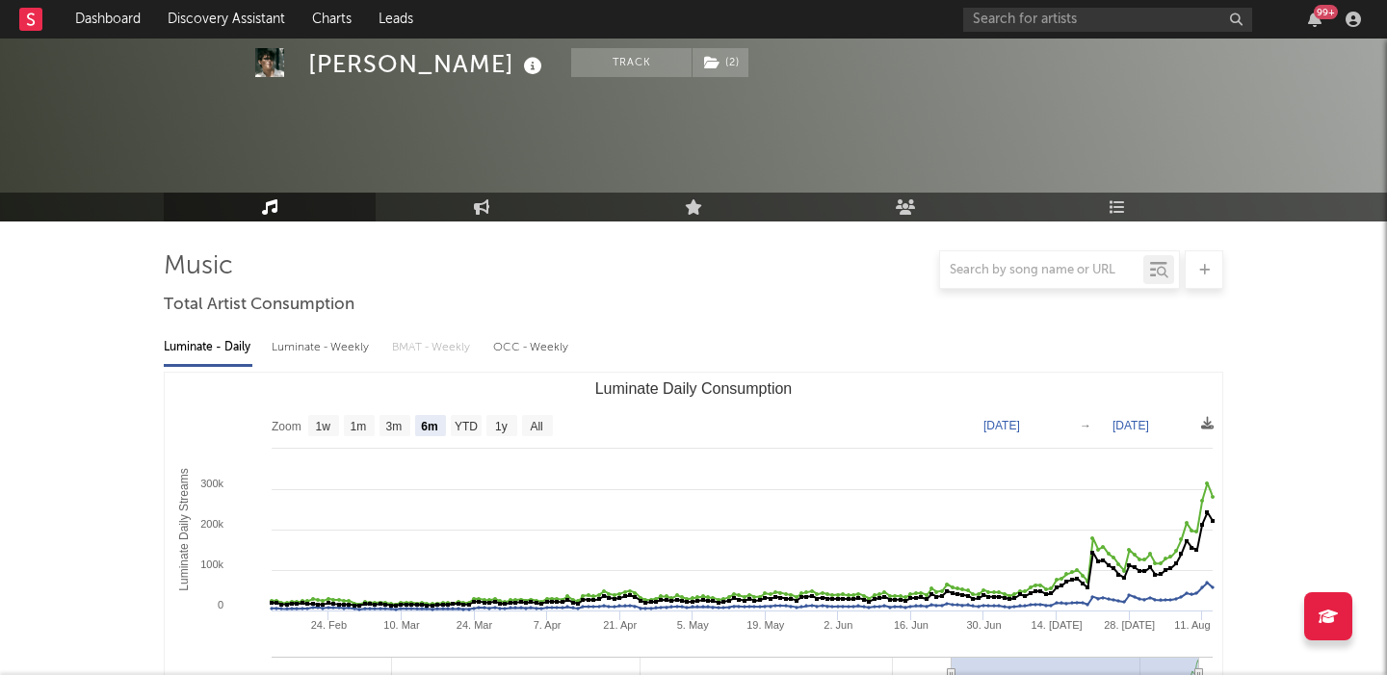
scroll to position [595, 0]
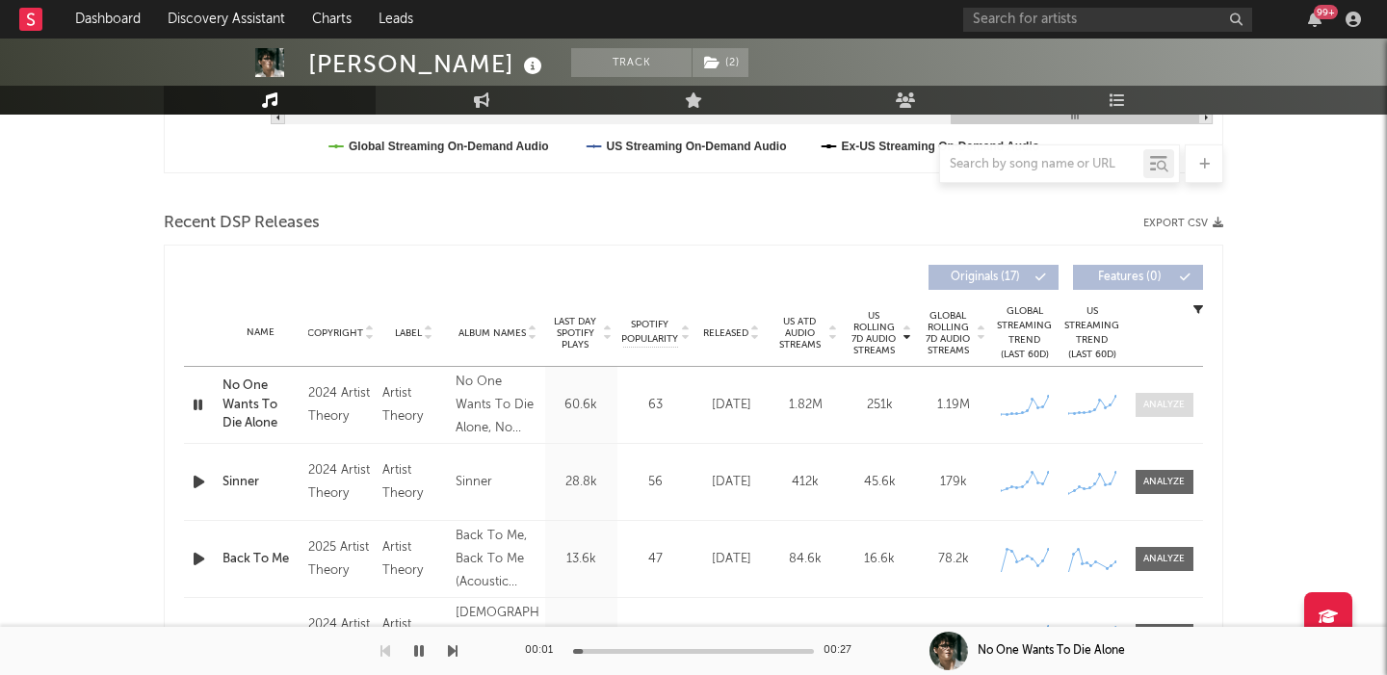
click at [1175, 407] on div at bounding box center [1163, 405] width 41 height 14
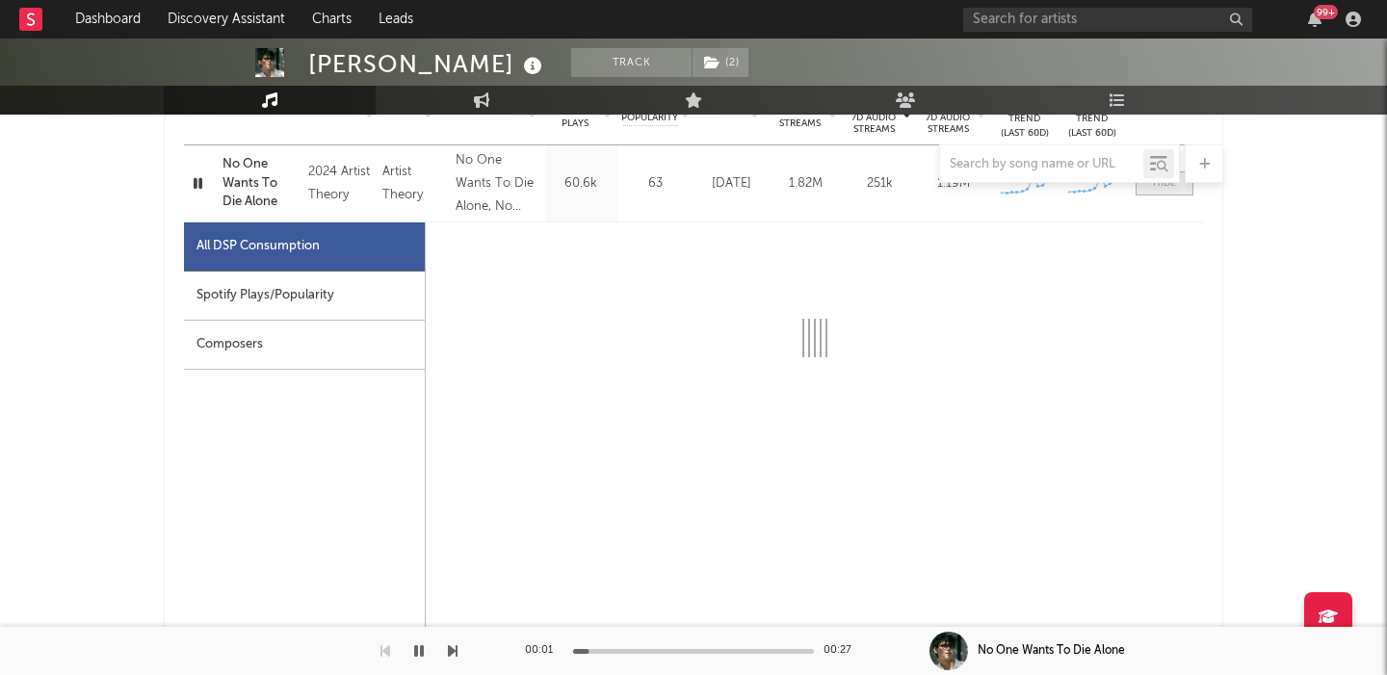
select select "6m"
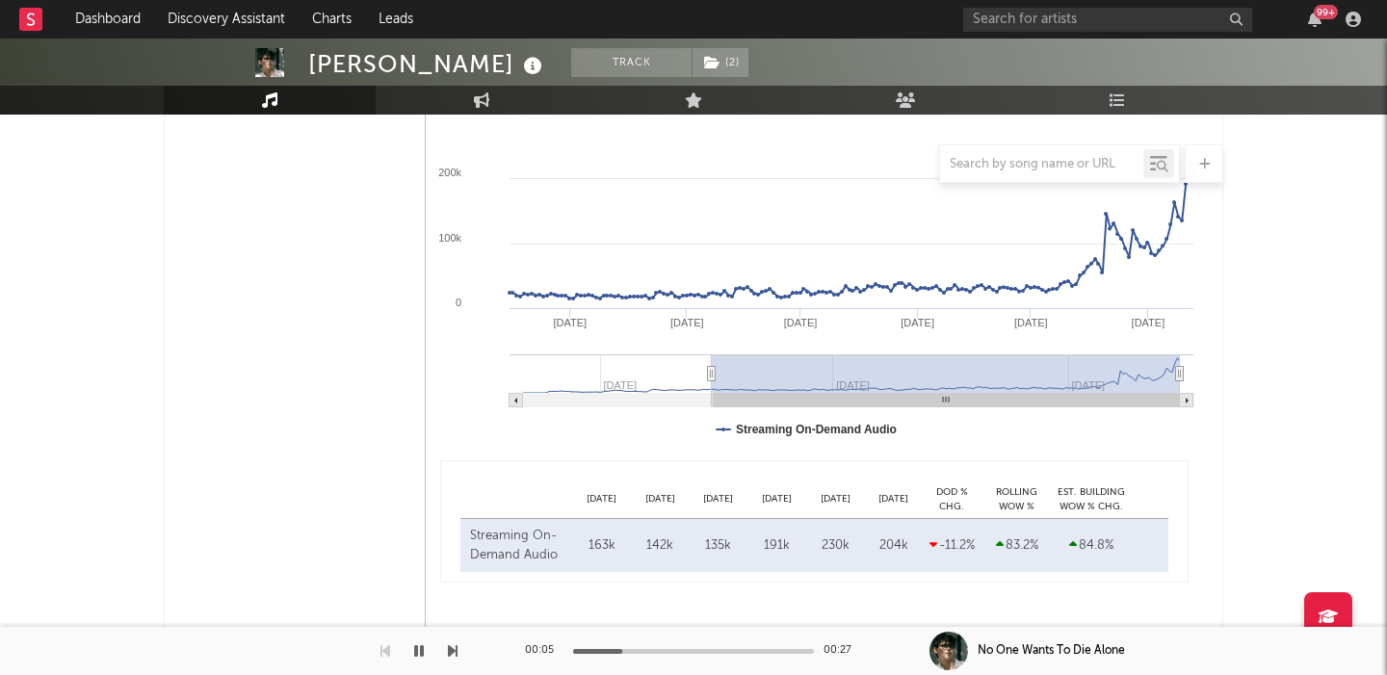
scroll to position [0, 0]
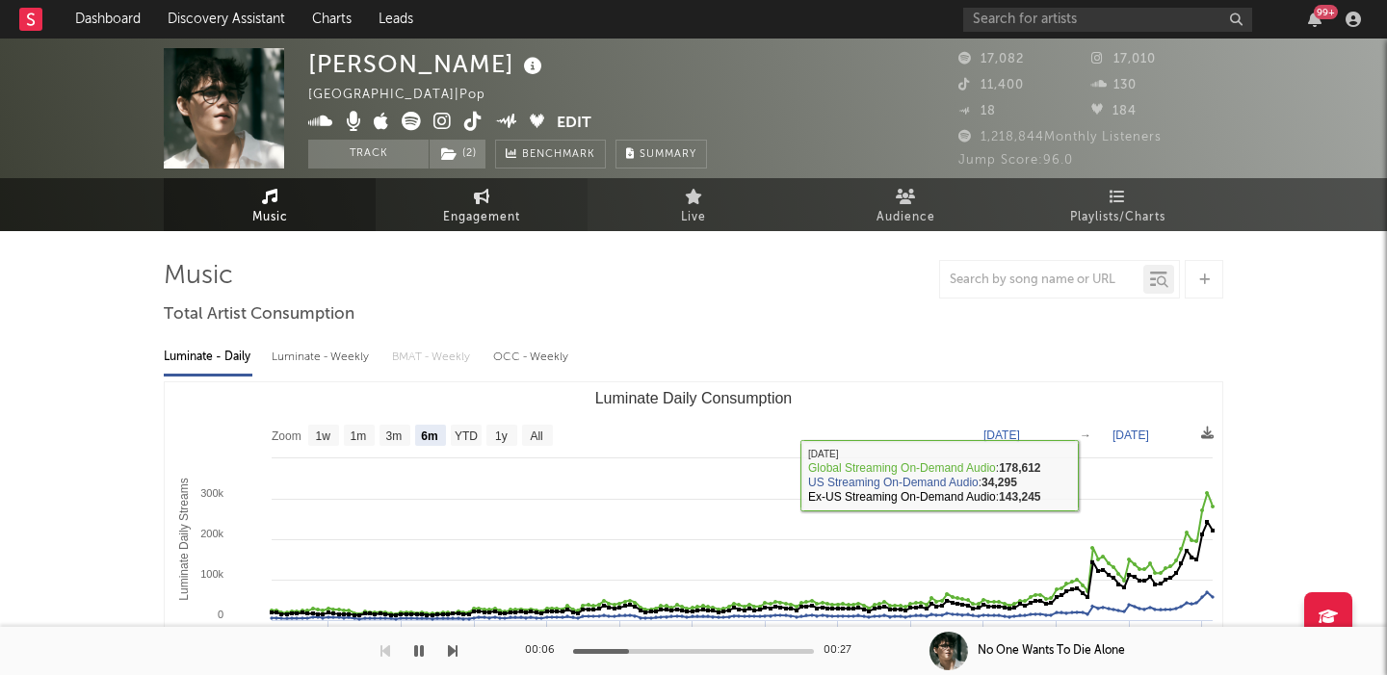
click at [487, 203] on icon at bounding box center [482, 196] width 16 height 15
select select "1w"
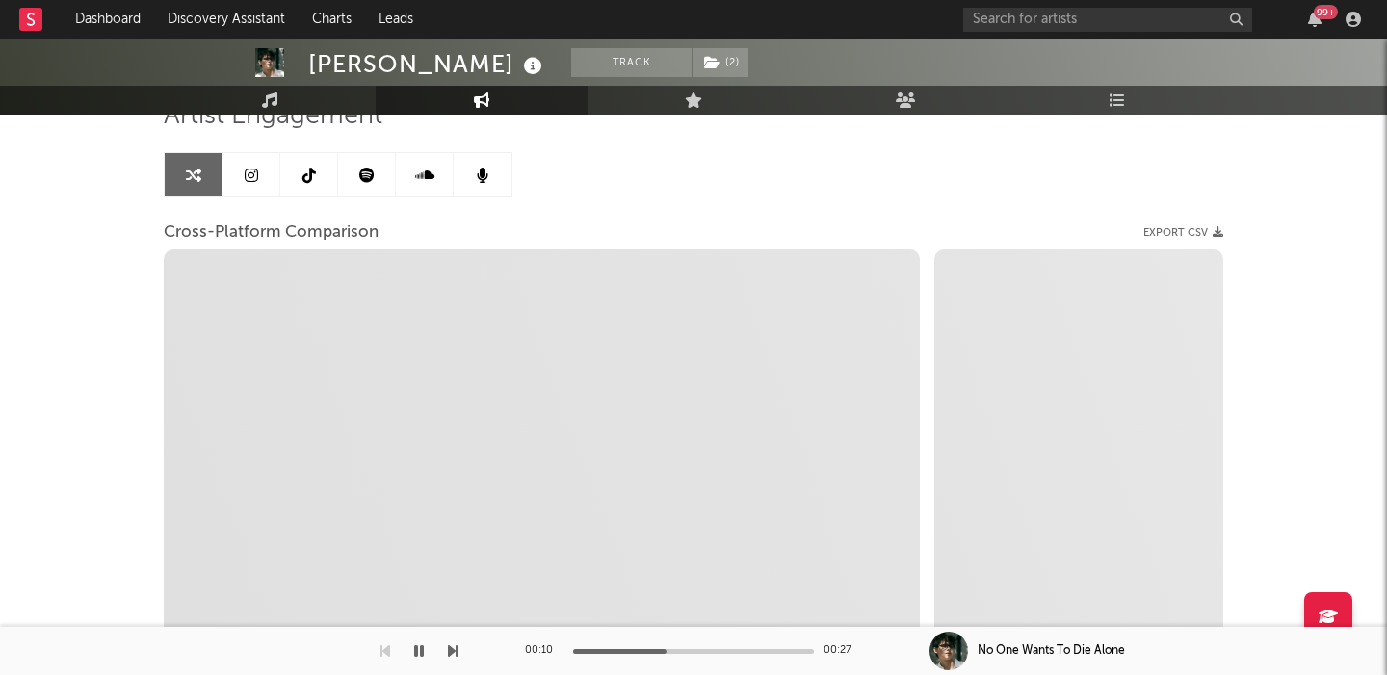
scroll to position [143, 0]
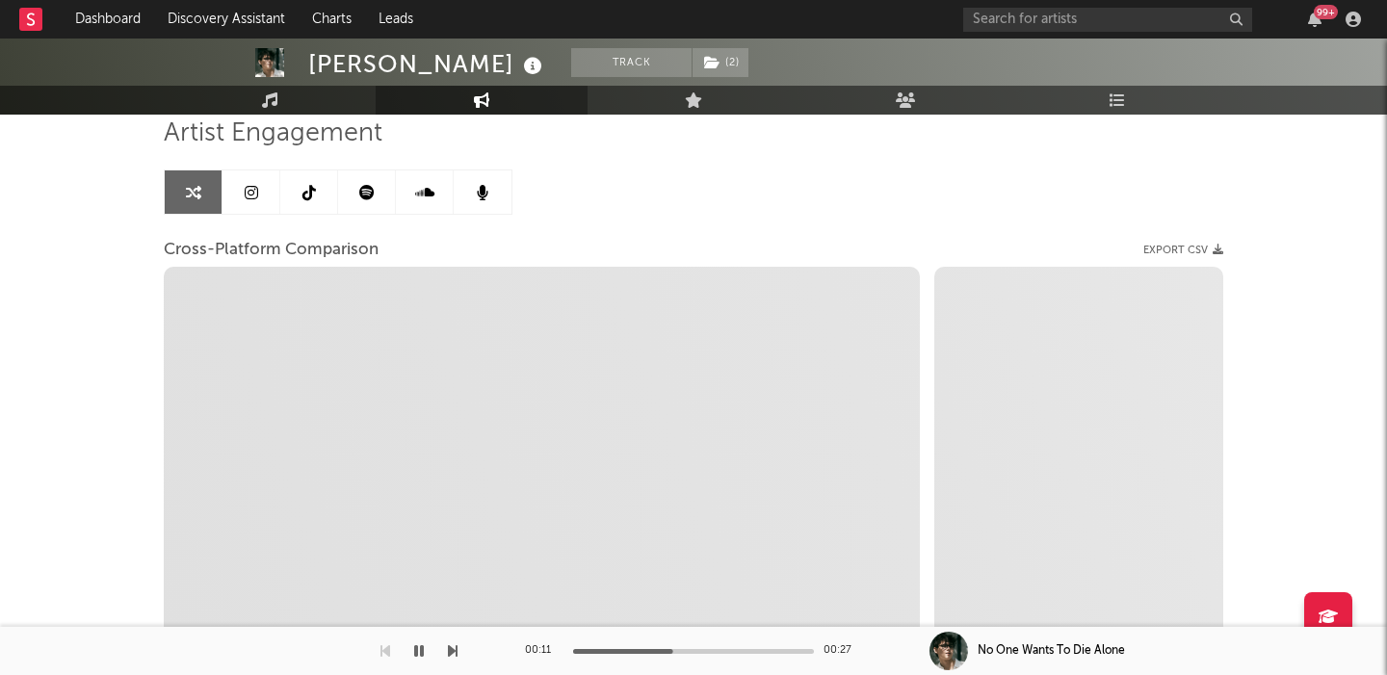
click at [246, 194] on icon at bounding box center [251, 192] width 13 height 15
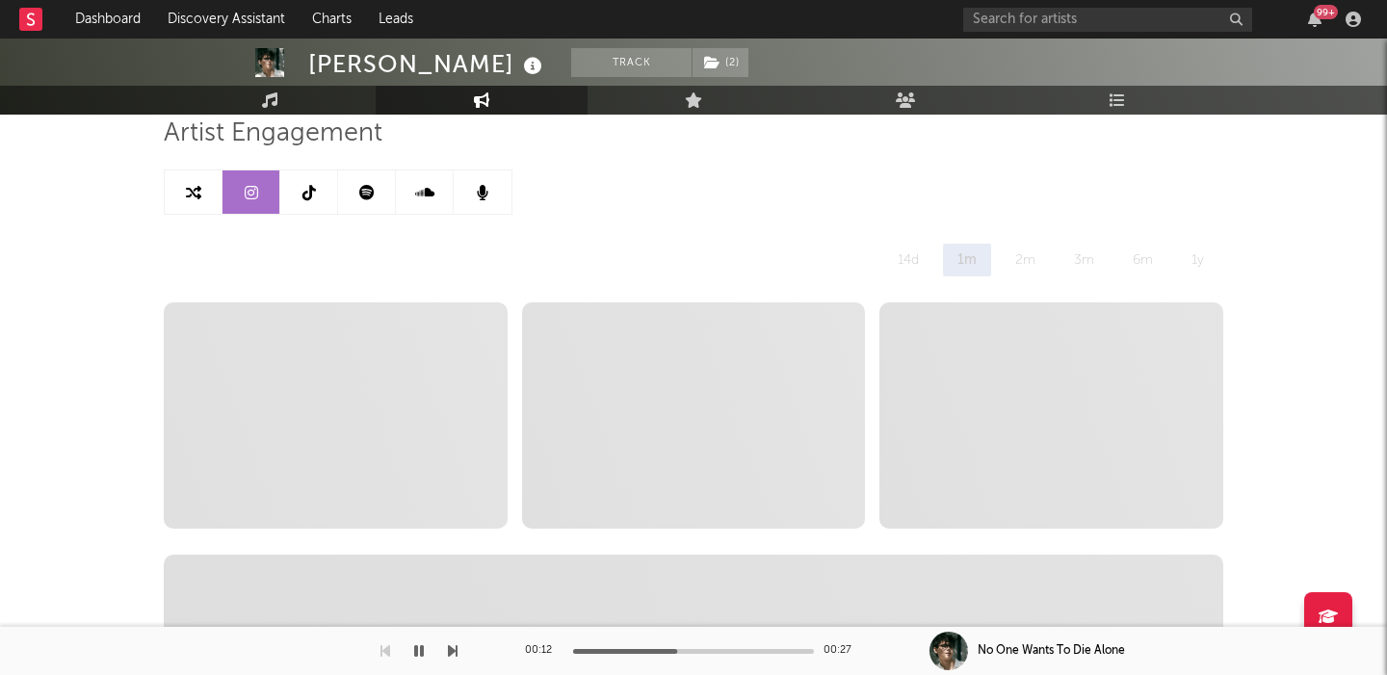
click at [193, 202] on link at bounding box center [194, 191] width 58 height 43
select select "1w"
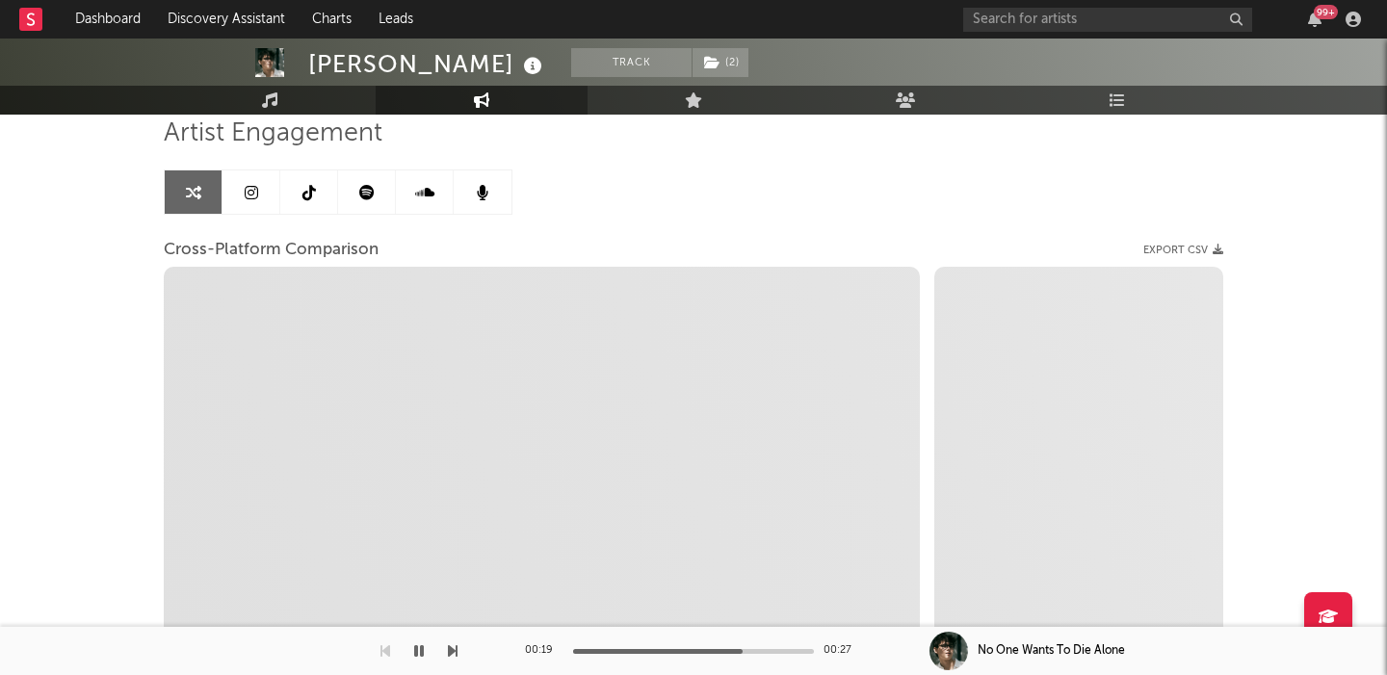
select select "1m"
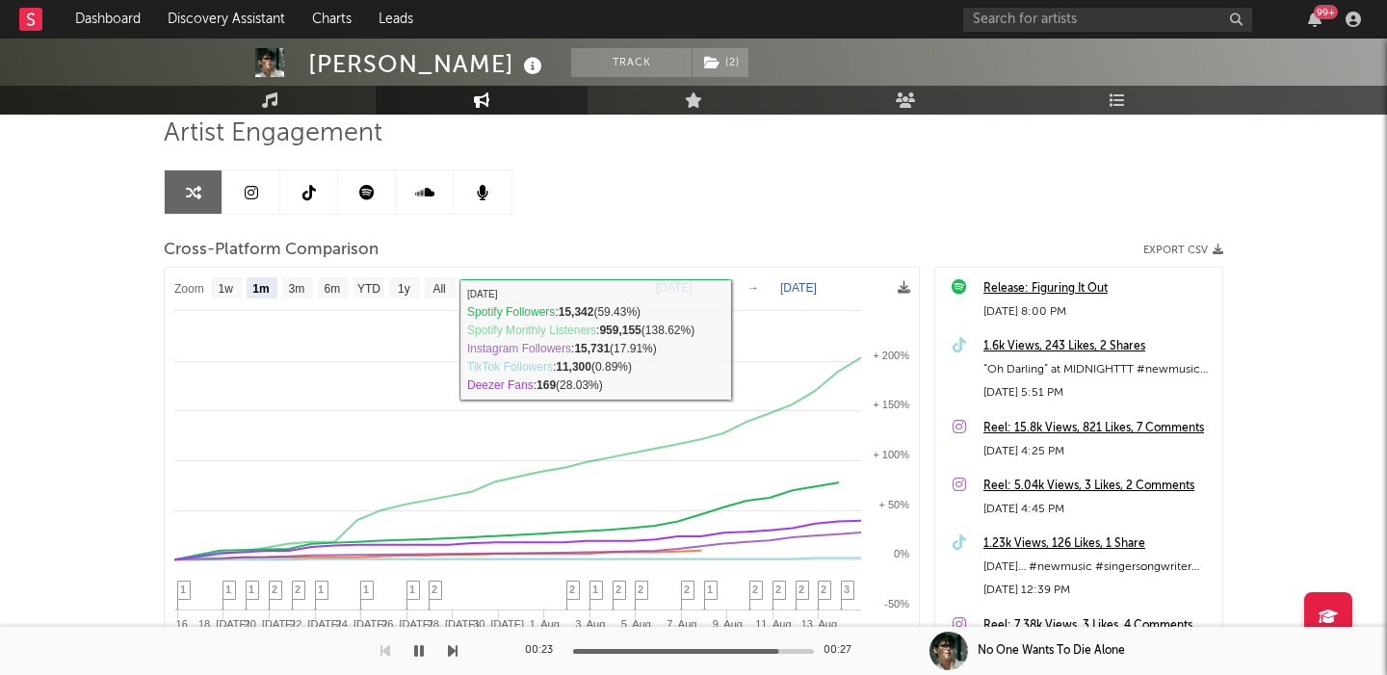
click at [252, 188] on icon at bounding box center [251, 192] width 13 height 15
select select "6m"
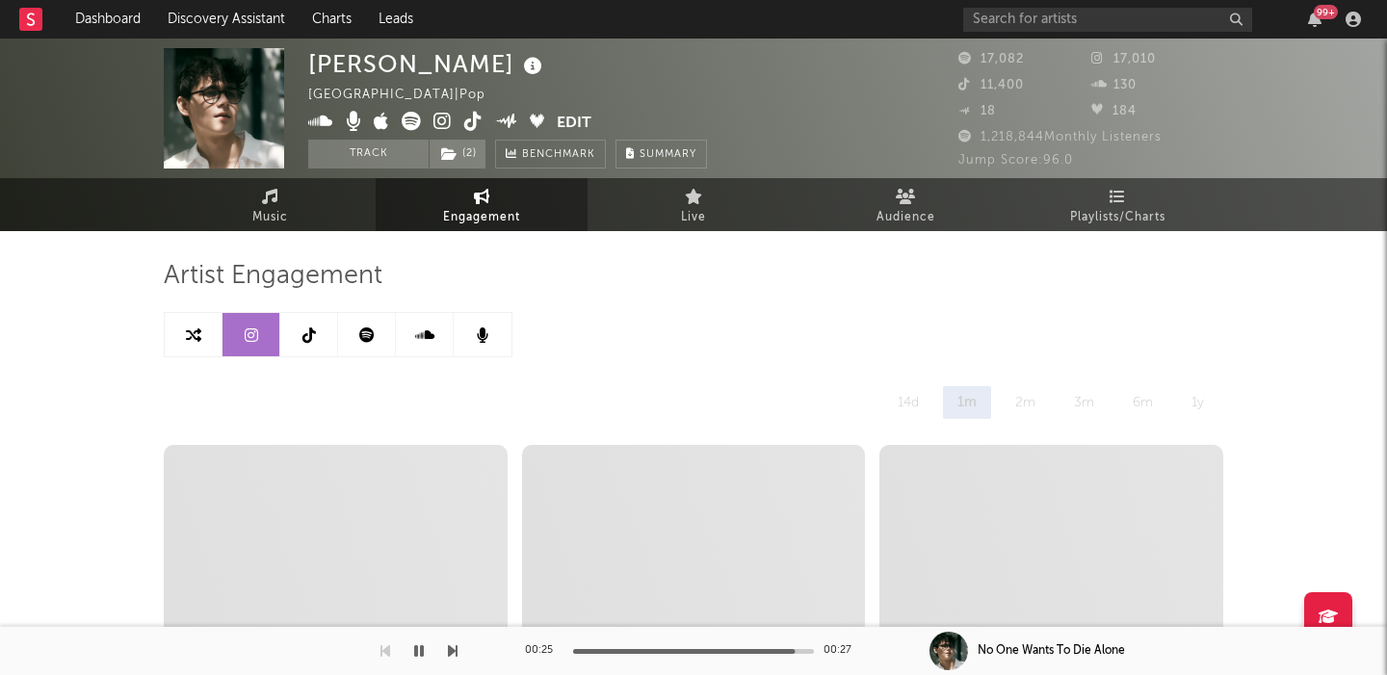
click at [195, 348] on link at bounding box center [194, 334] width 58 height 43
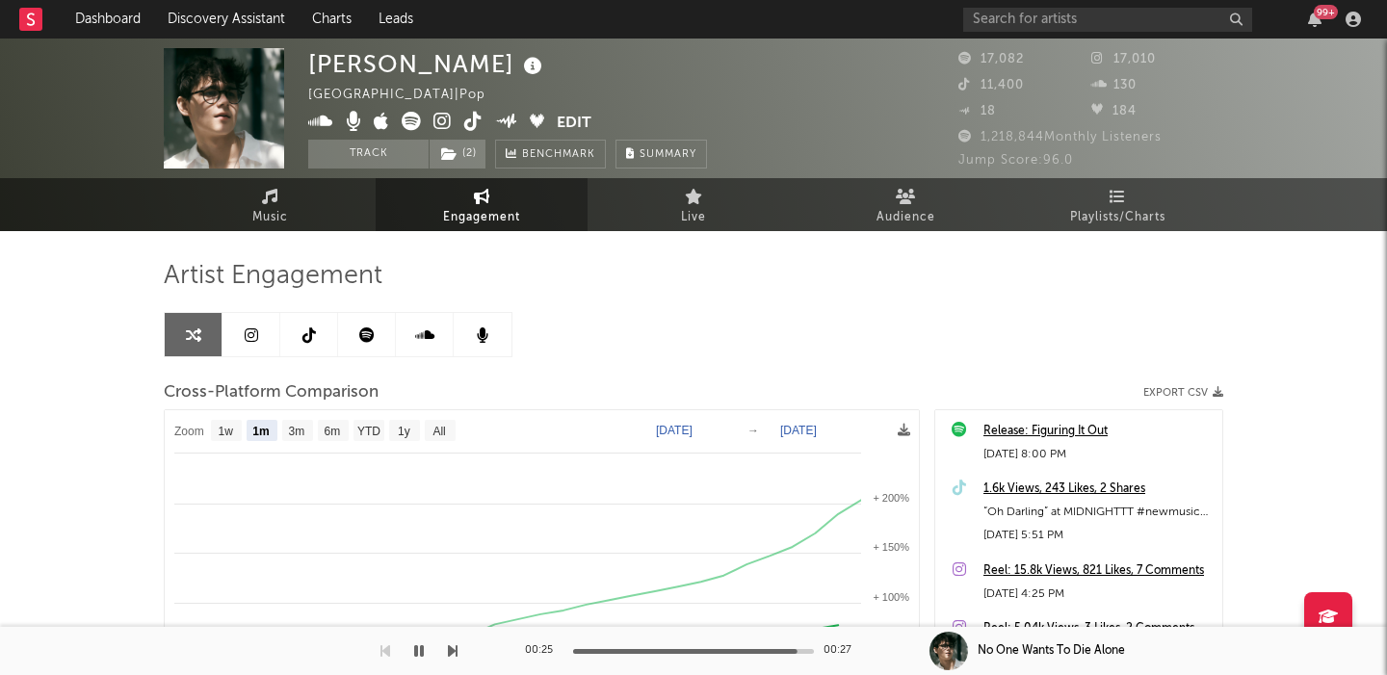
select select "1m"
click at [312, 214] on link "Music" at bounding box center [270, 204] width 212 height 53
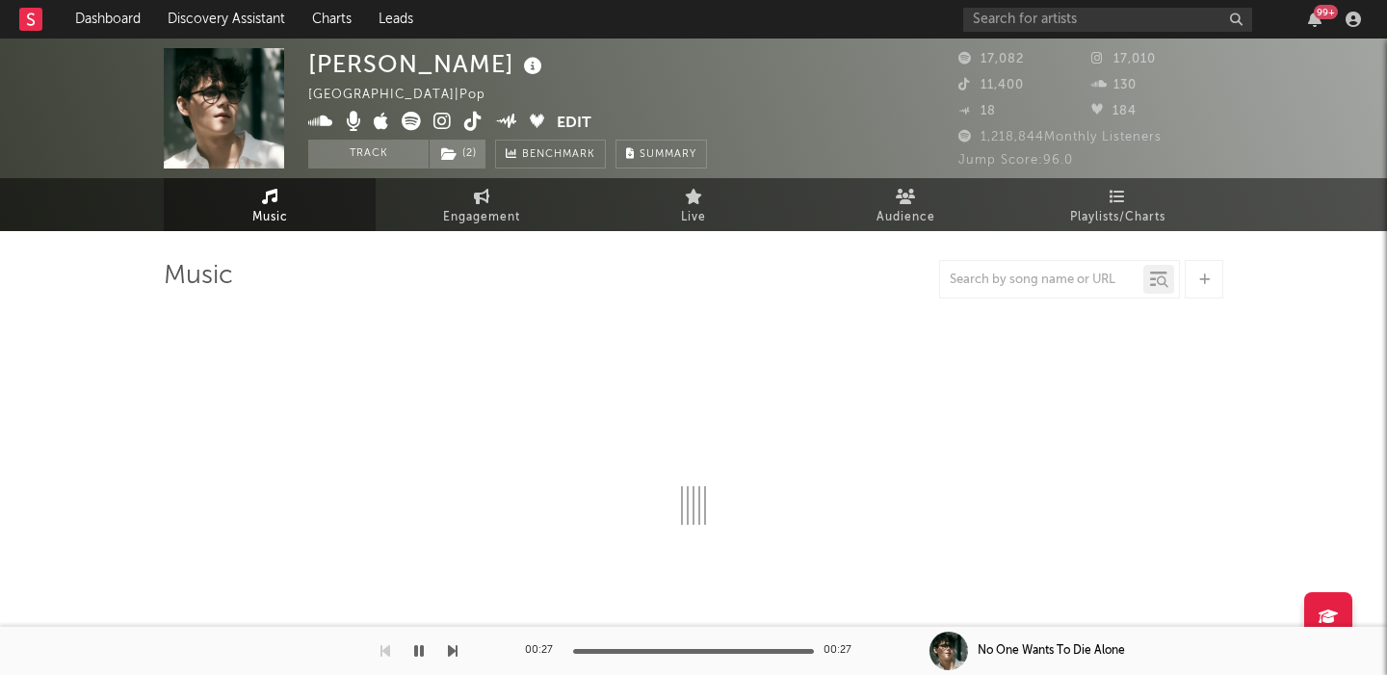
select select "6m"
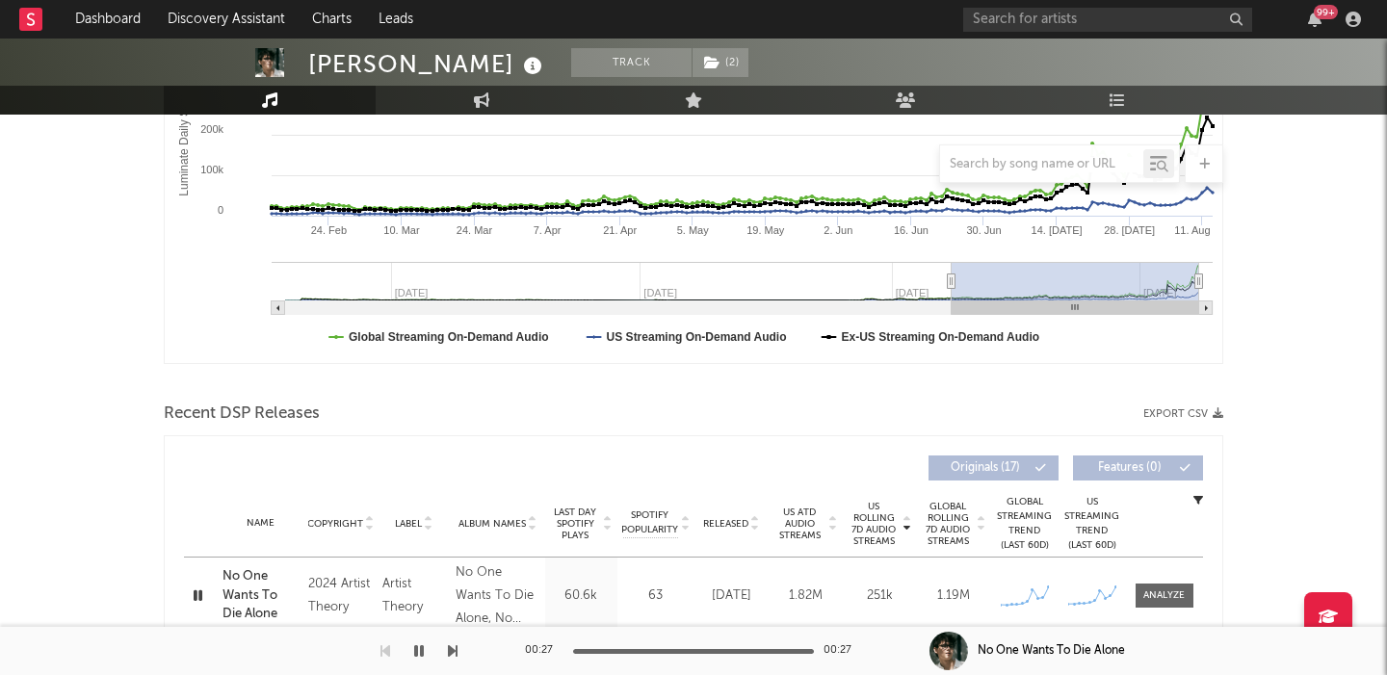
scroll to position [624, 0]
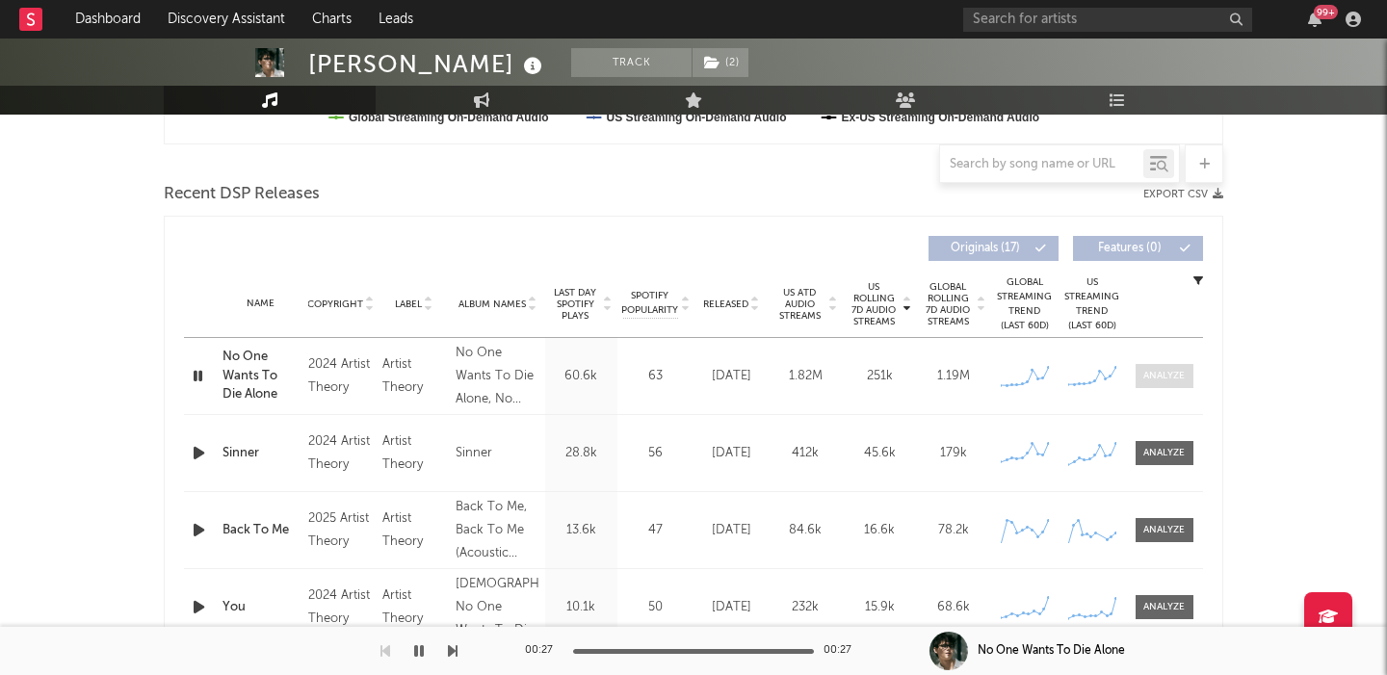
click at [1170, 369] on div at bounding box center [1163, 376] width 41 height 14
select select "6m"
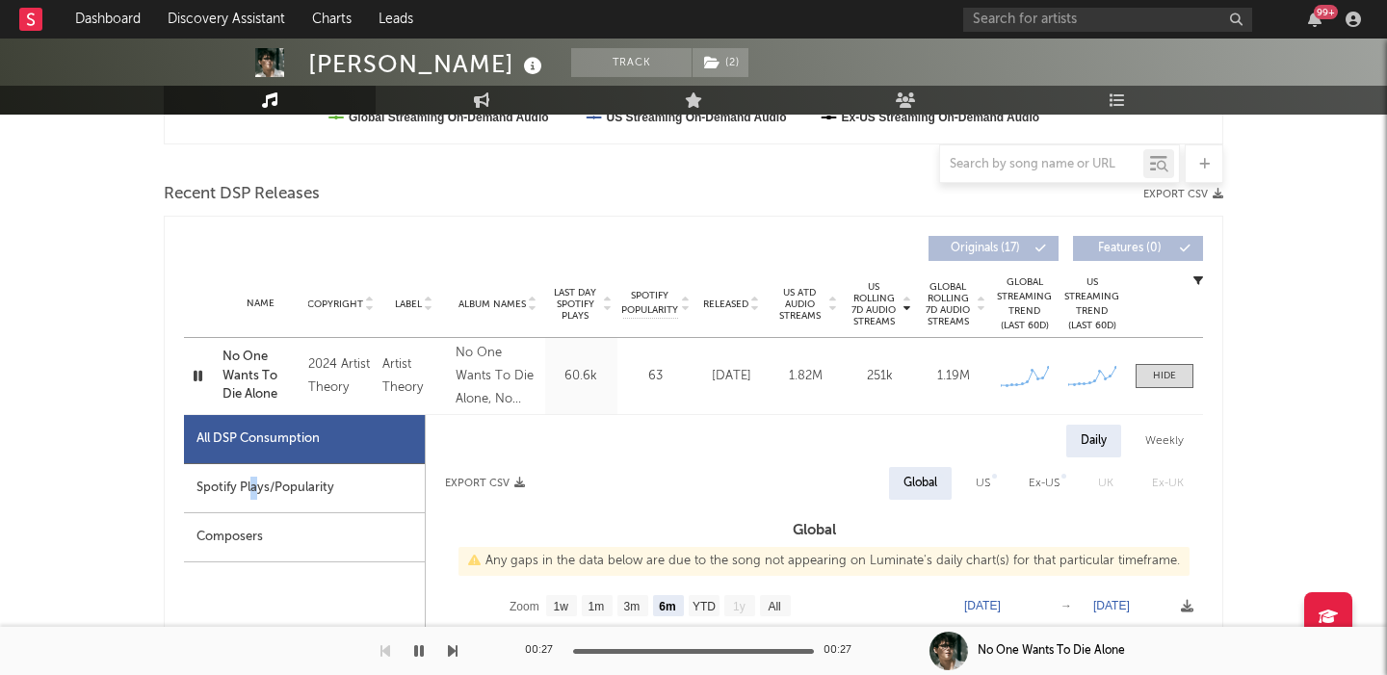
click at [254, 480] on div "Spotify Plays/Popularity" at bounding box center [304, 488] width 241 height 49
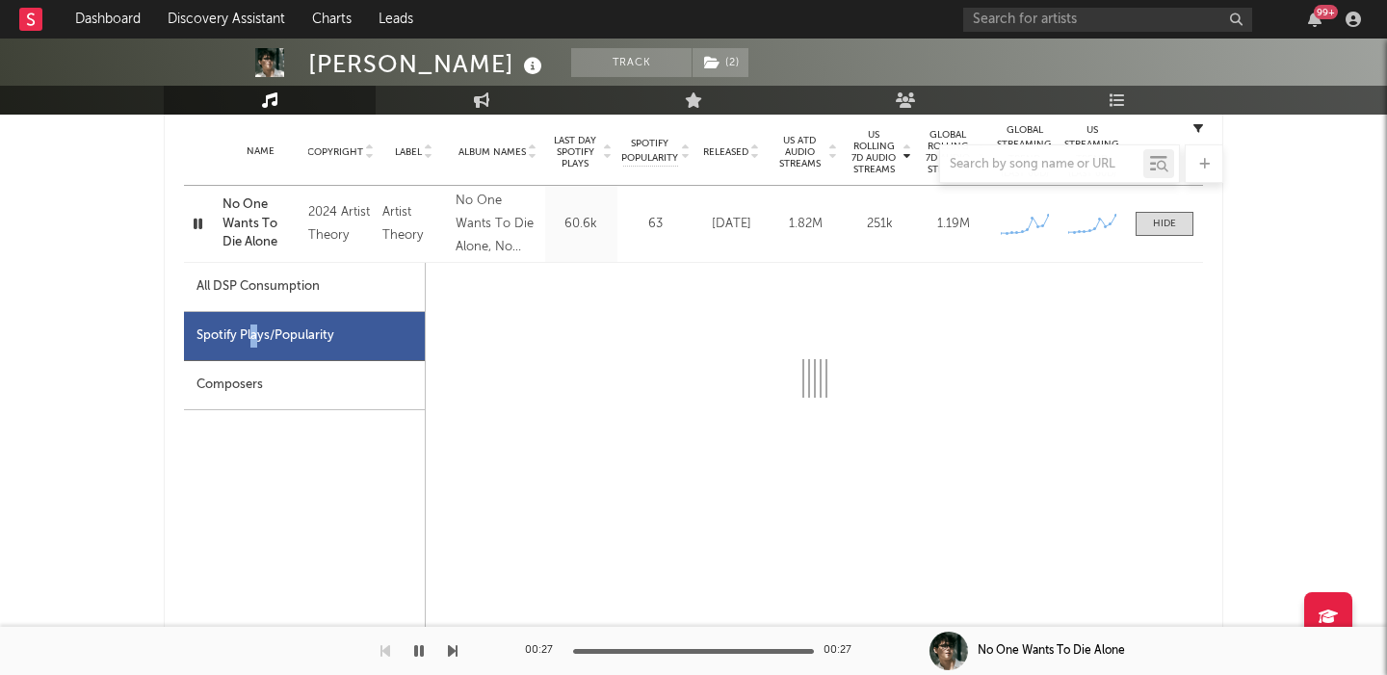
scroll to position [818, 0]
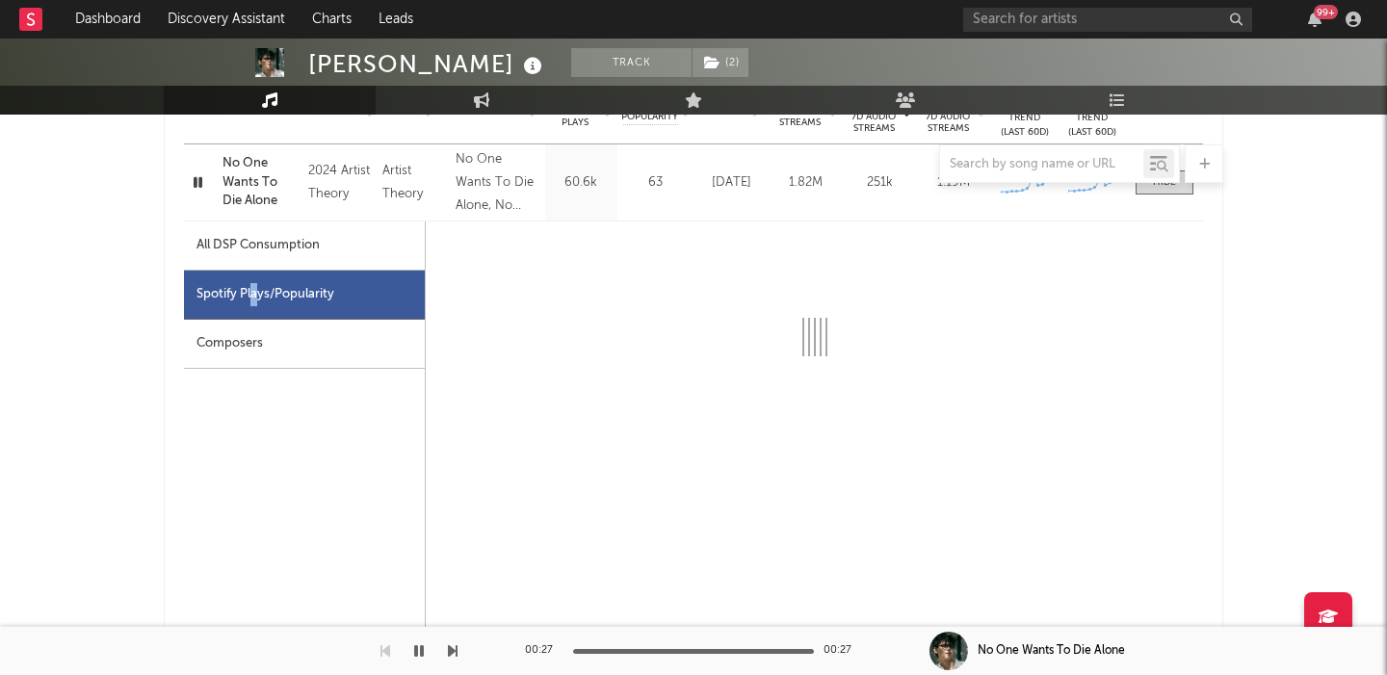
select select "6m"
select select "1w"
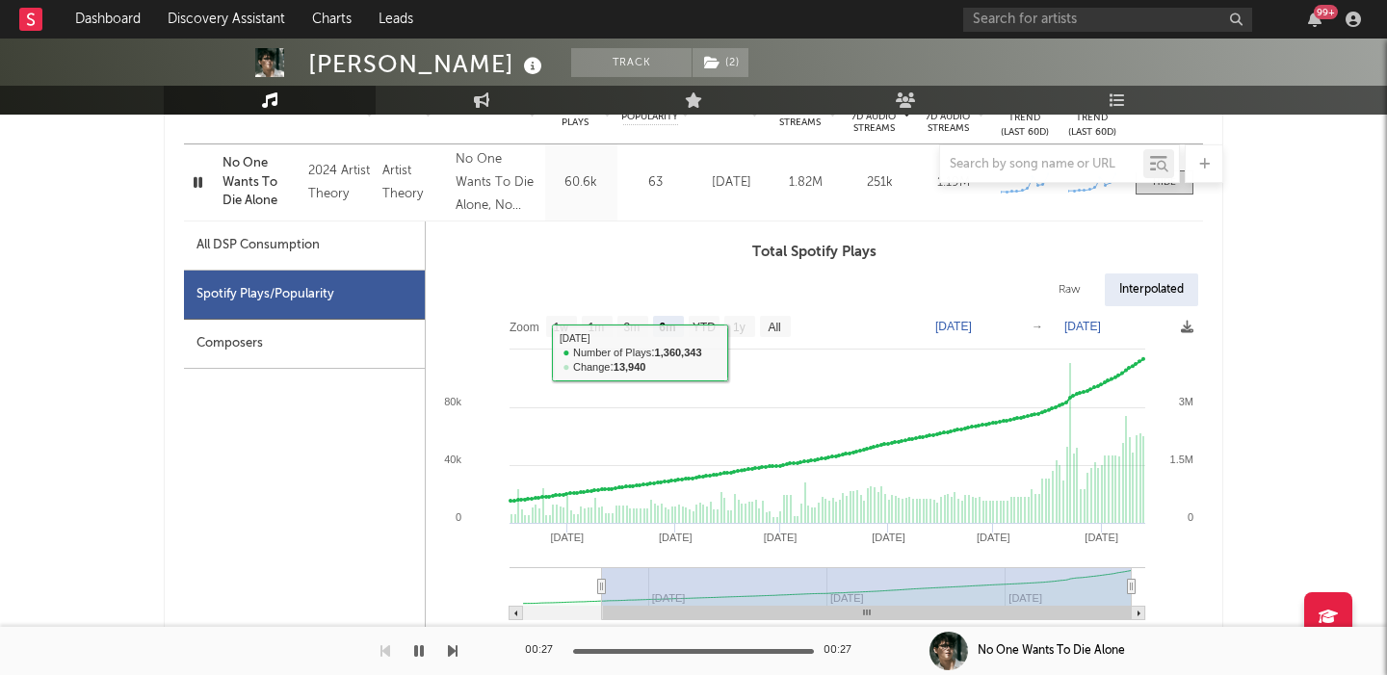
click at [302, 254] on div "All DSP Consumption" at bounding box center [257, 245] width 123 height 23
select select "6m"
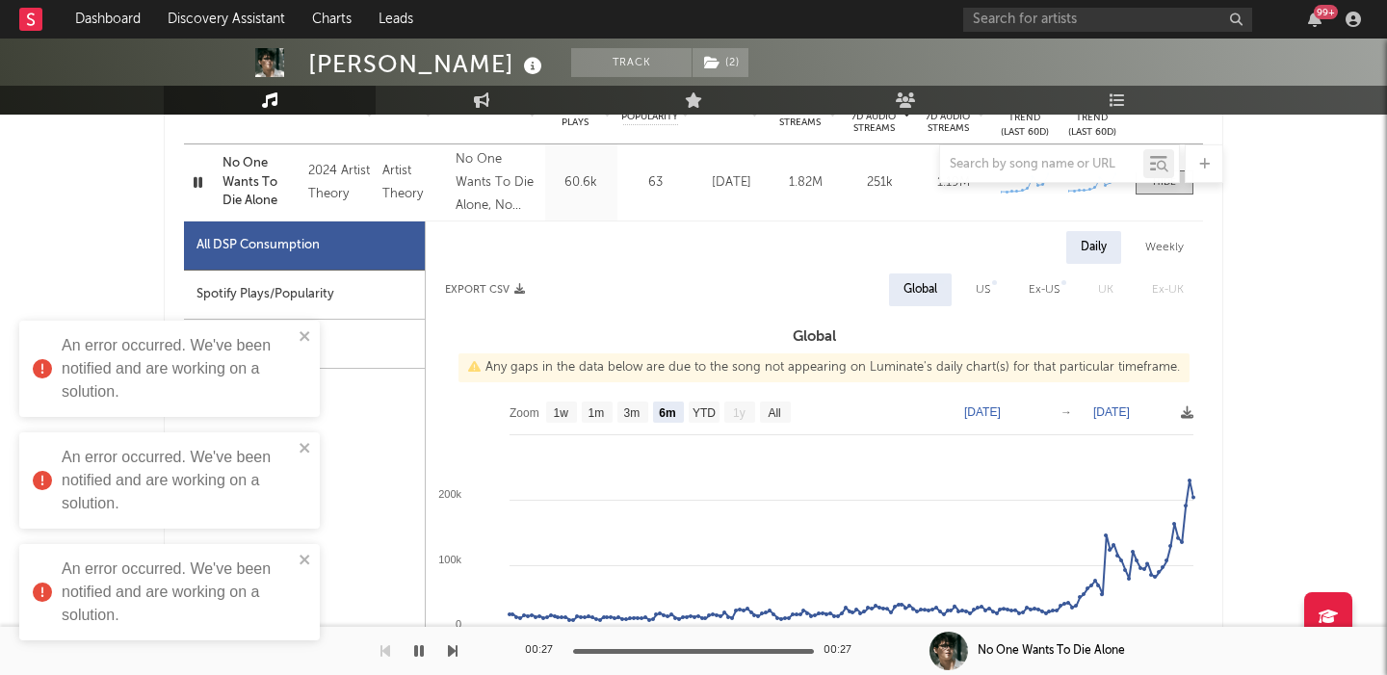
click at [204, 181] on div at bounding box center [693, 163] width 1059 height 39
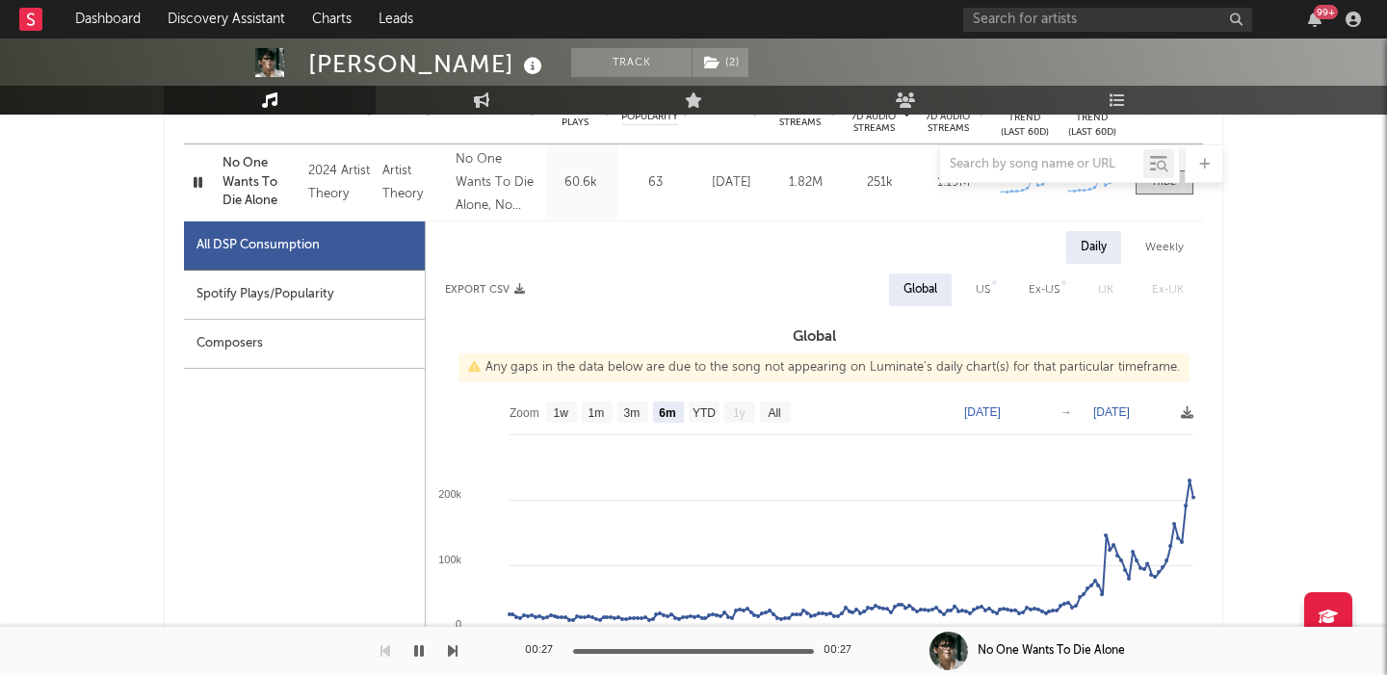
click at [197, 181] on div at bounding box center [693, 163] width 1059 height 39
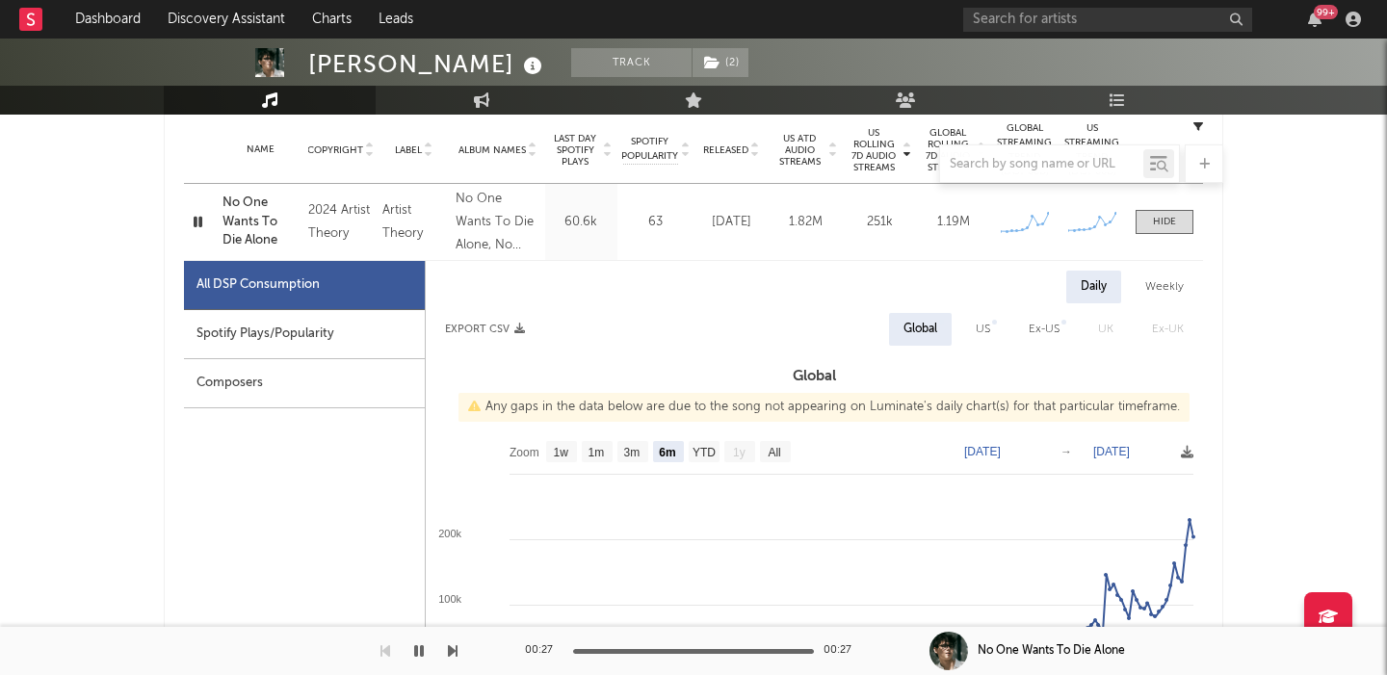
scroll to position [772, 0]
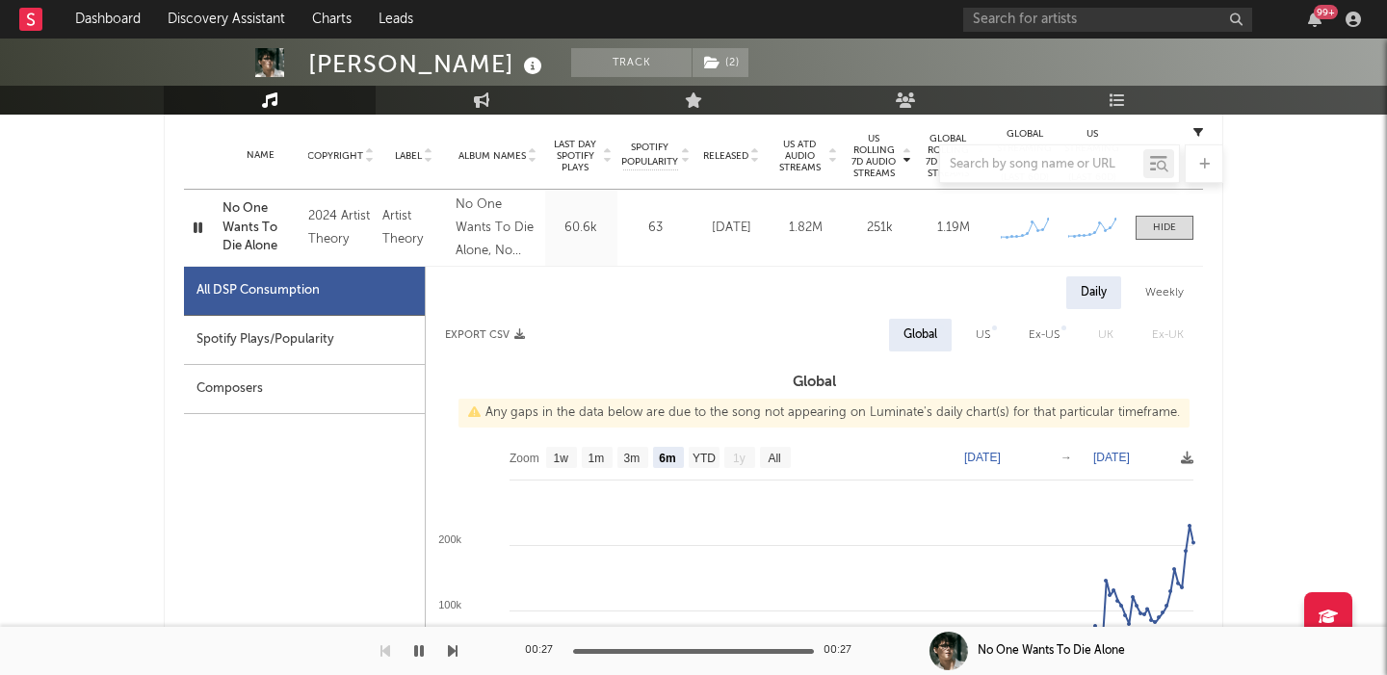
click at [197, 227] on icon "button" at bounding box center [198, 228] width 18 height 24
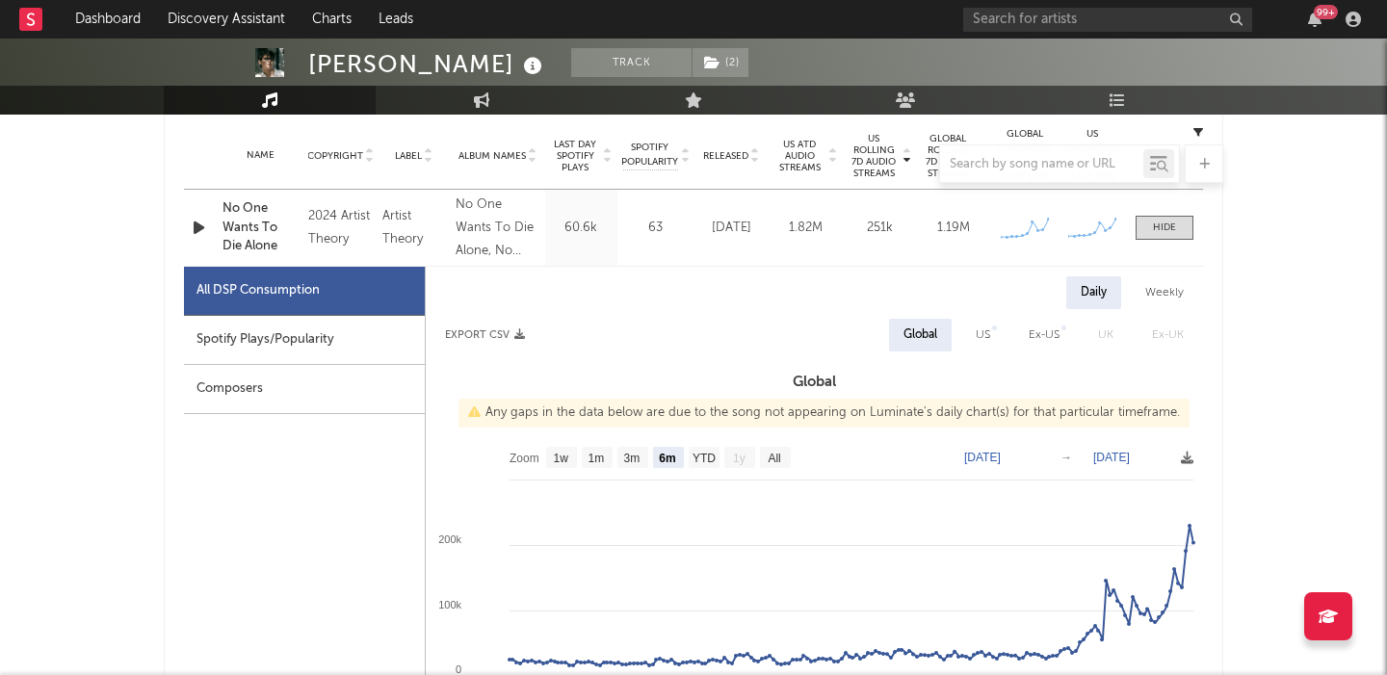
click at [197, 227] on icon "button" at bounding box center [199, 228] width 20 height 24
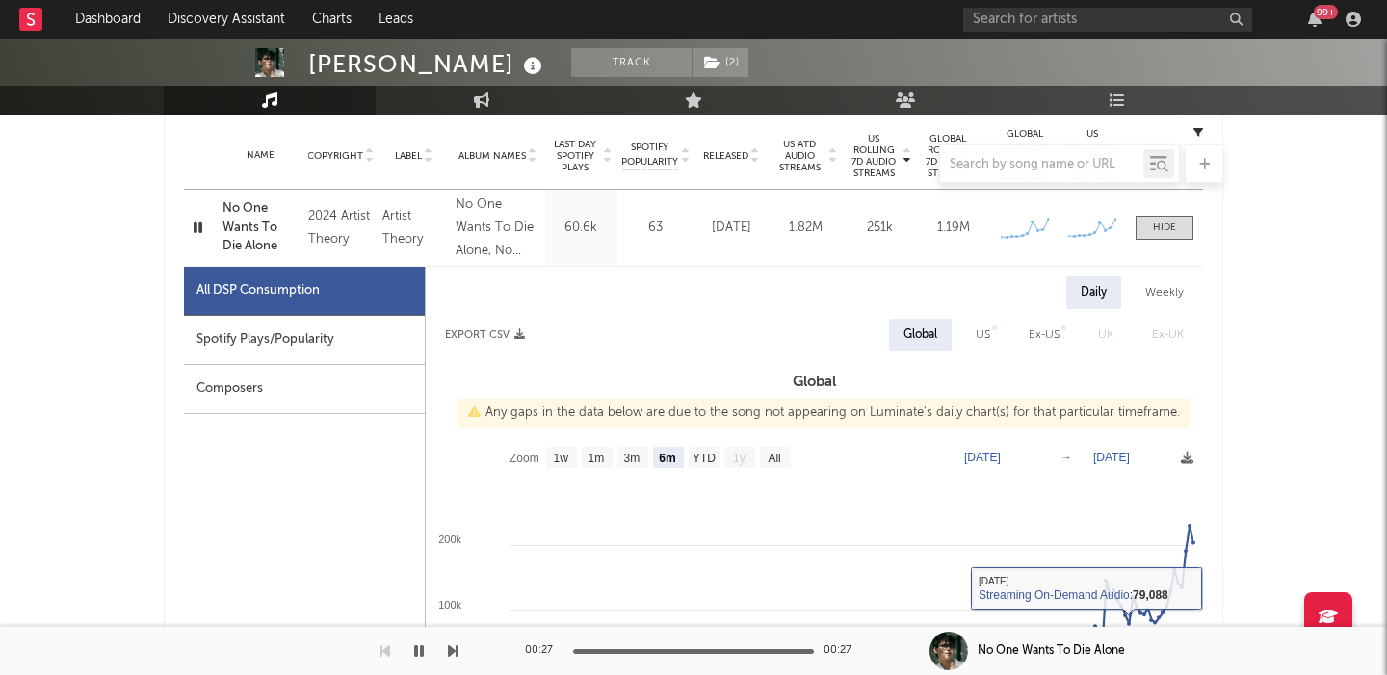
click at [360, 342] on div "Spotify Plays/Popularity" at bounding box center [304, 340] width 241 height 49
select select "6m"
select select "1w"
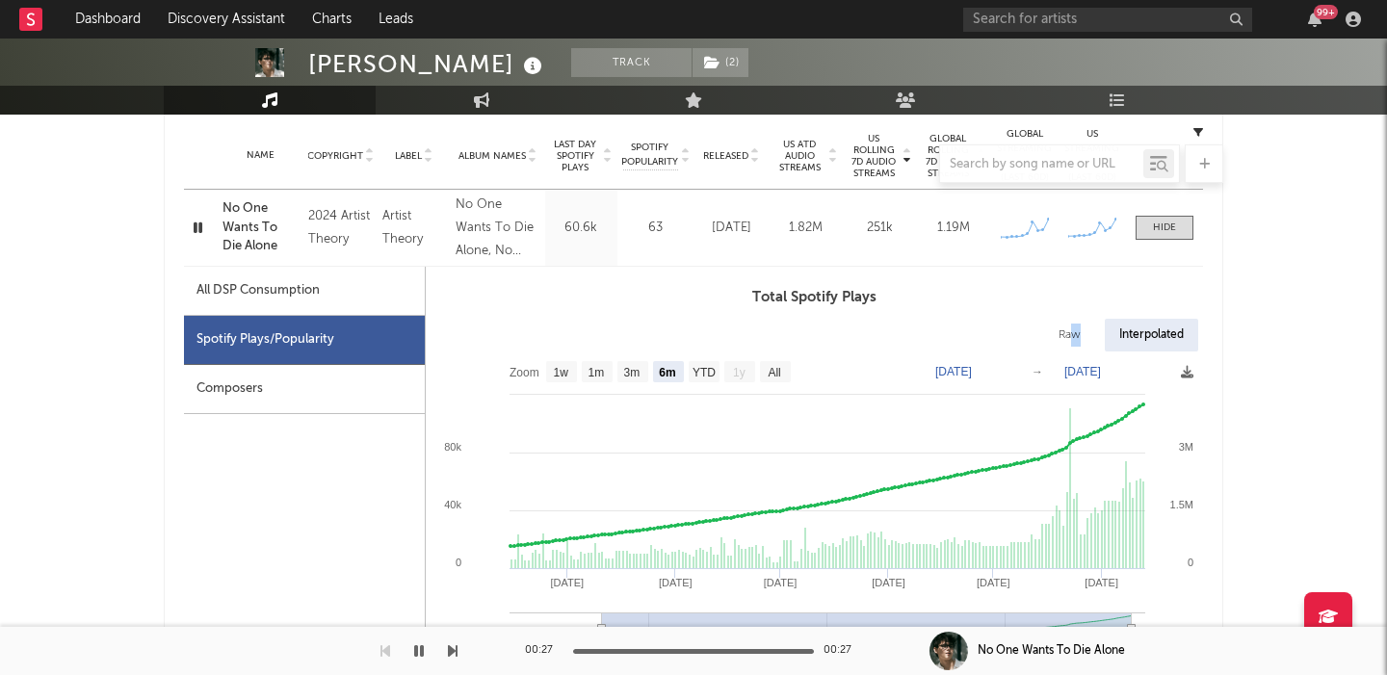
click at [1071, 346] on div "Raw" at bounding box center [1069, 335] width 51 height 33
select select "6m"
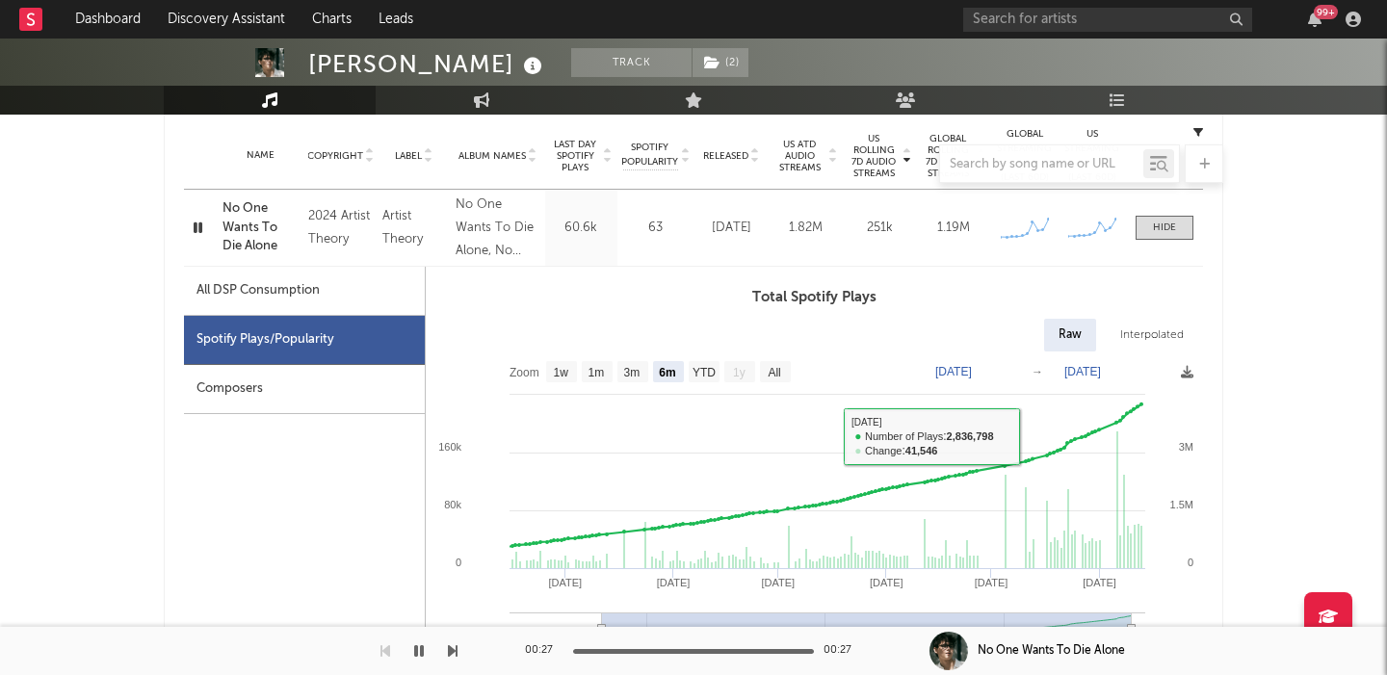
click at [248, 289] on div "All DSP Consumption" at bounding box center [257, 290] width 123 height 23
select select "6m"
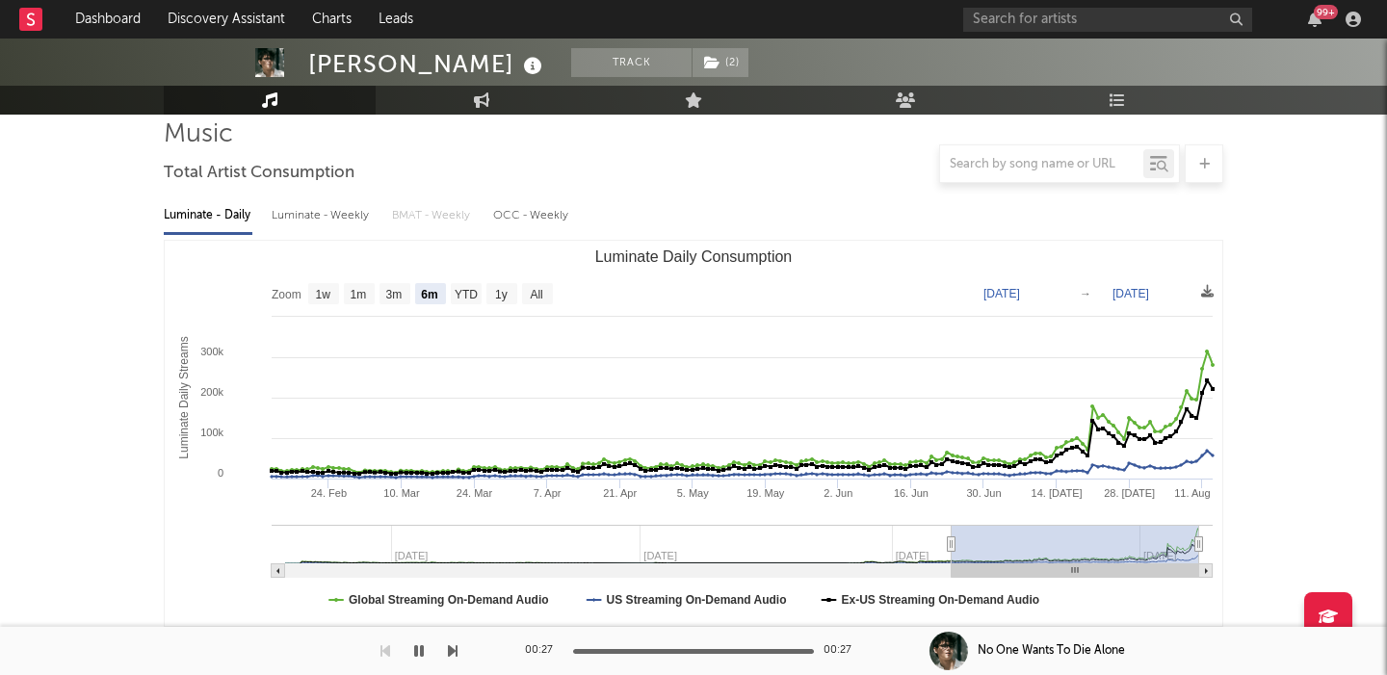
scroll to position [0, 0]
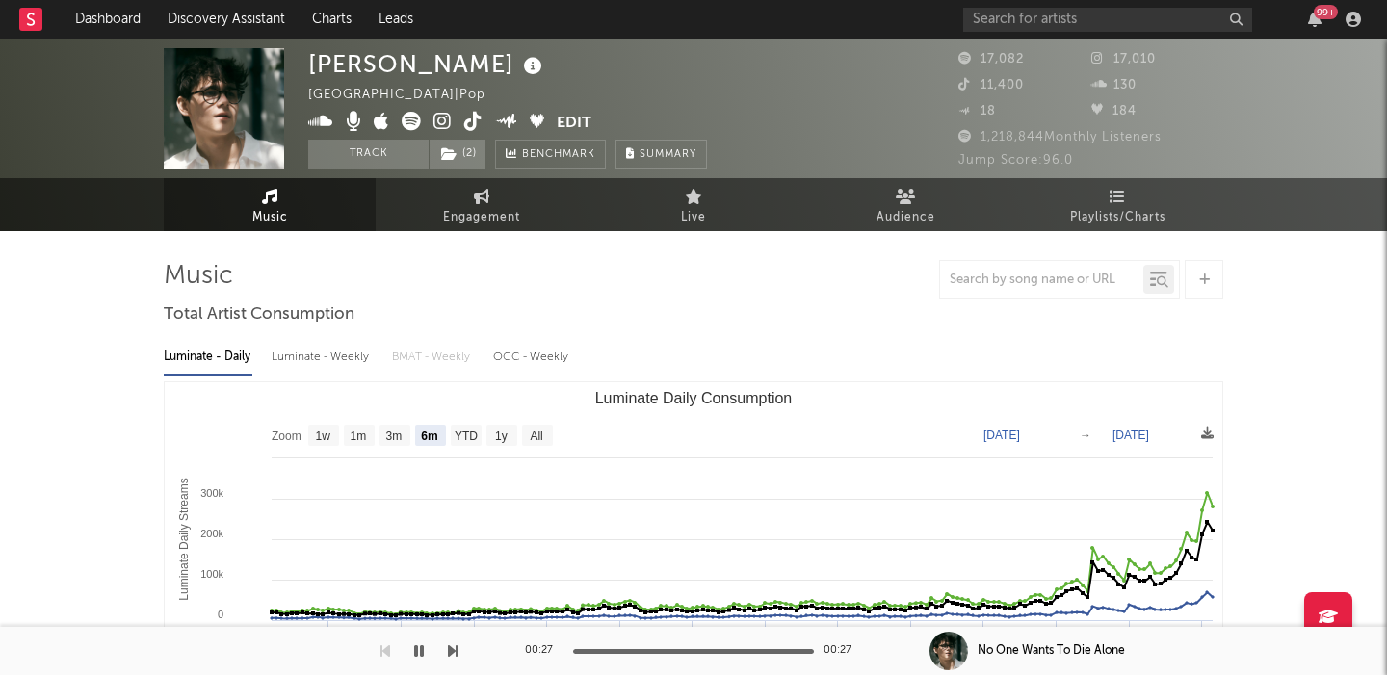
click at [437, 124] on icon at bounding box center [442, 121] width 18 height 19
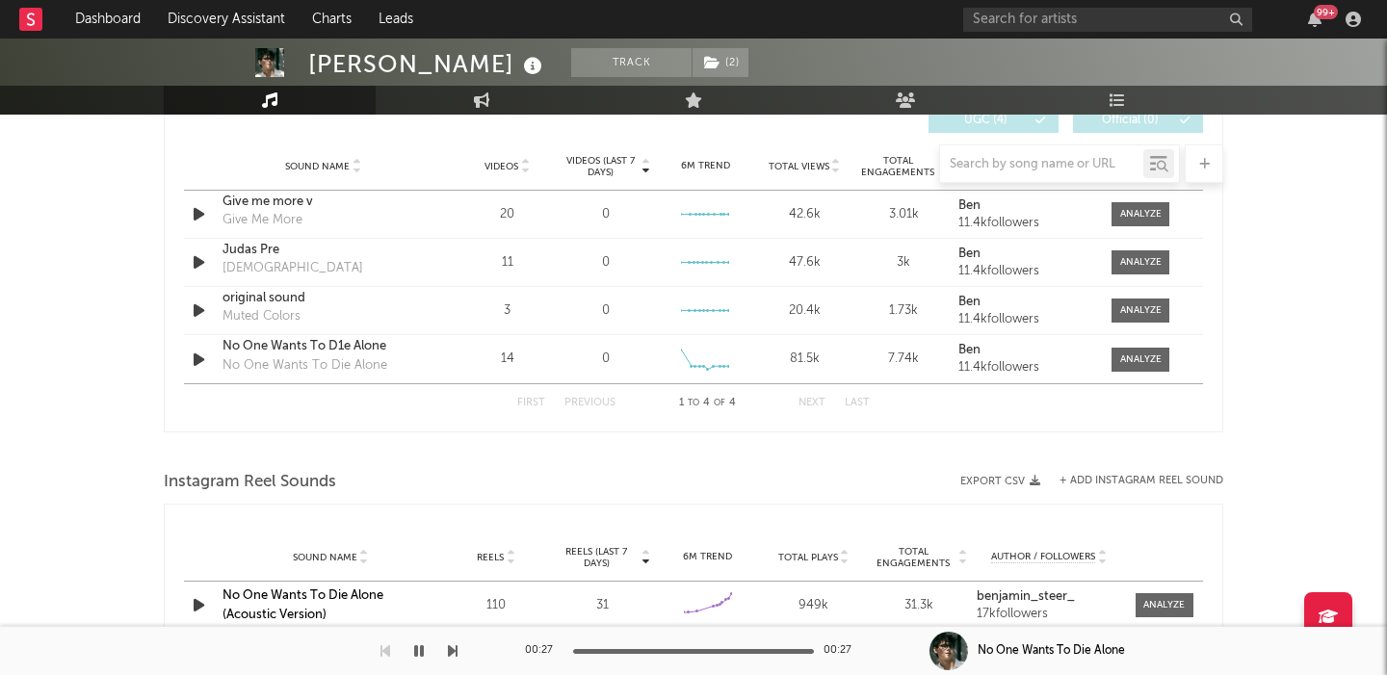
scroll to position [2664, 0]
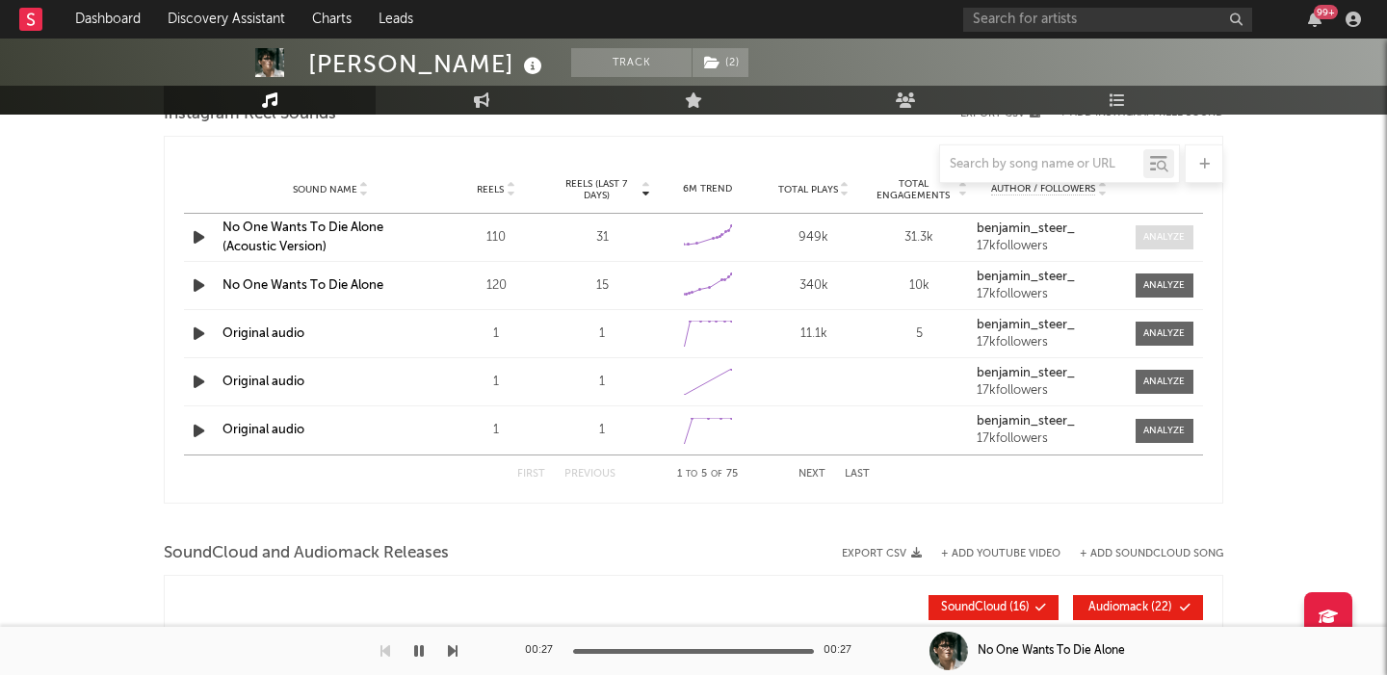
click at [1176, 230] on div at bounding box center [1163, 237] width 41 height 14
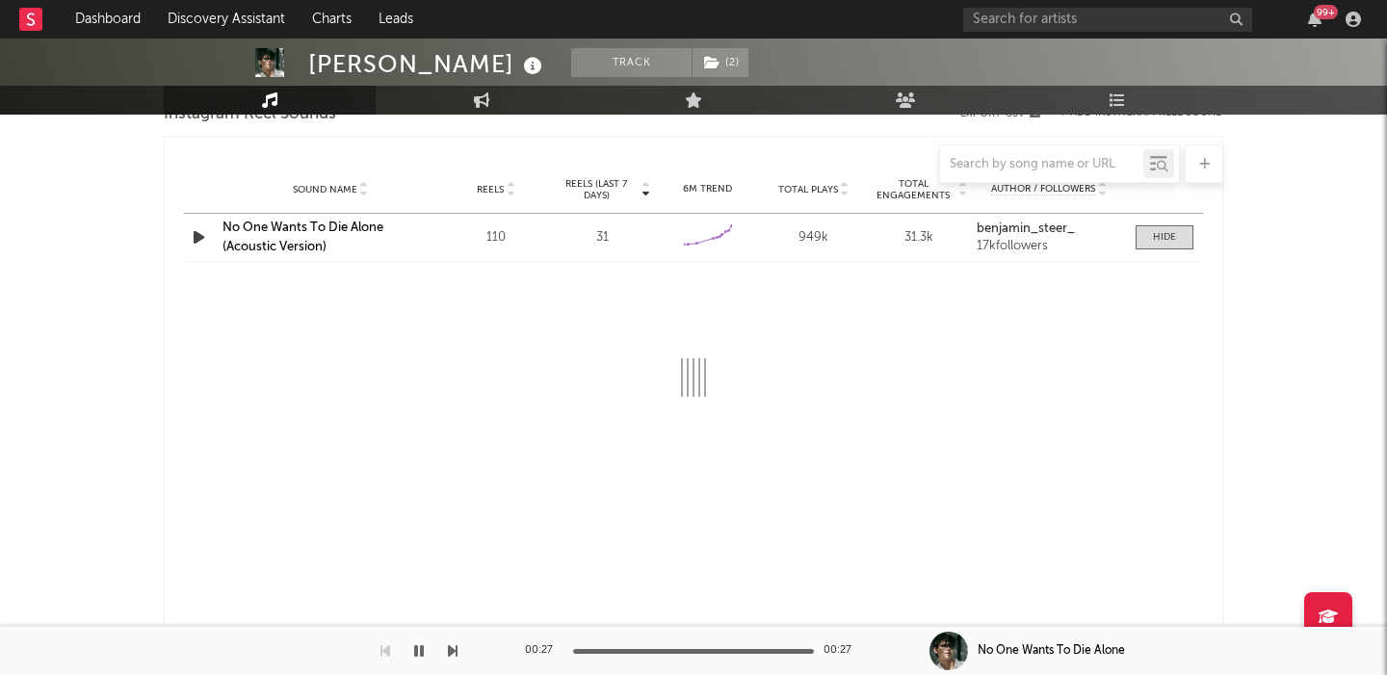
select select "6m"
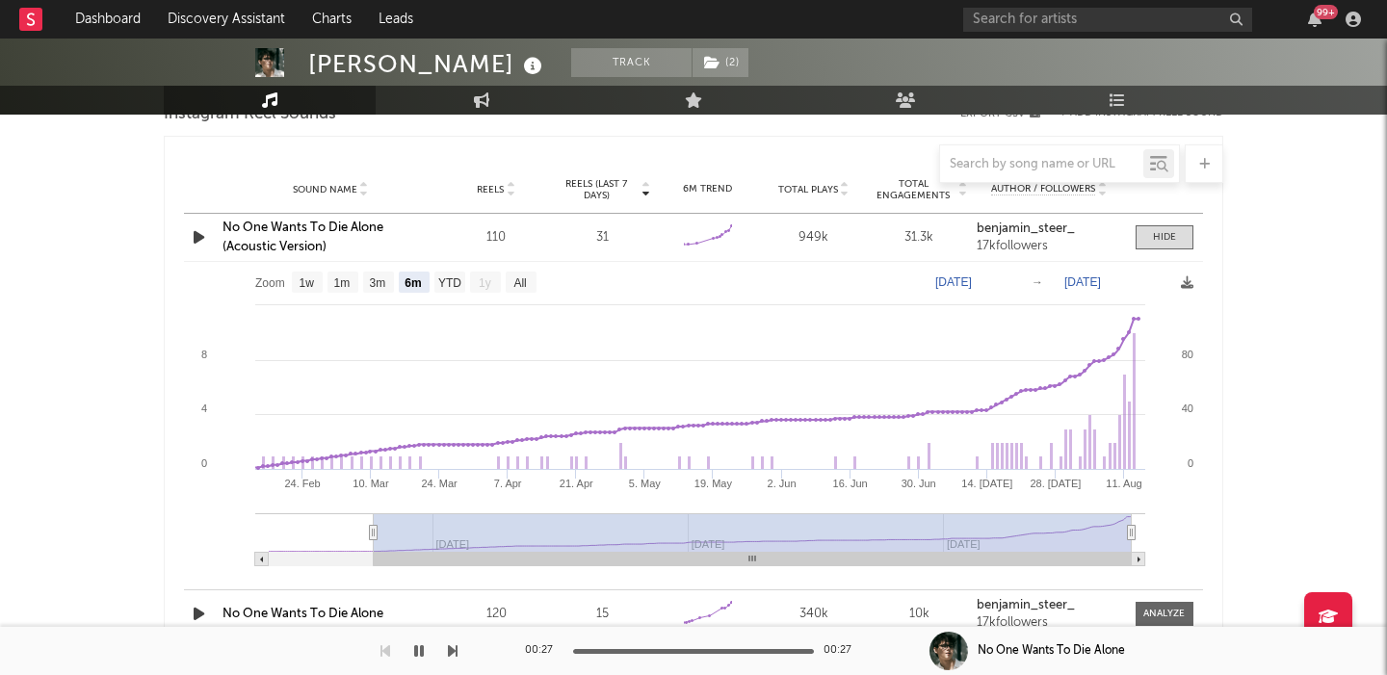
click at [288, 229] on link "No One Wants To Die Alone (Acoustic Version)" at bounding box center [302, 238] width 161 height 32
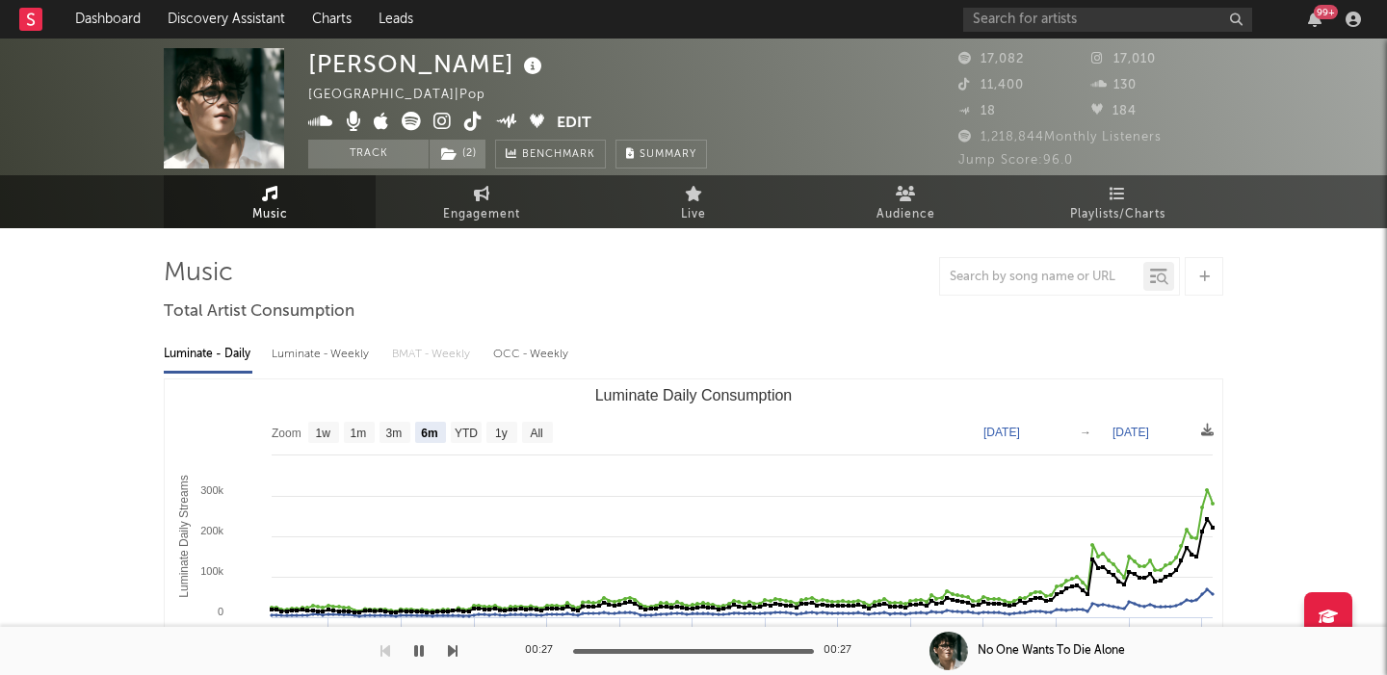
scroll to position [0, 0]
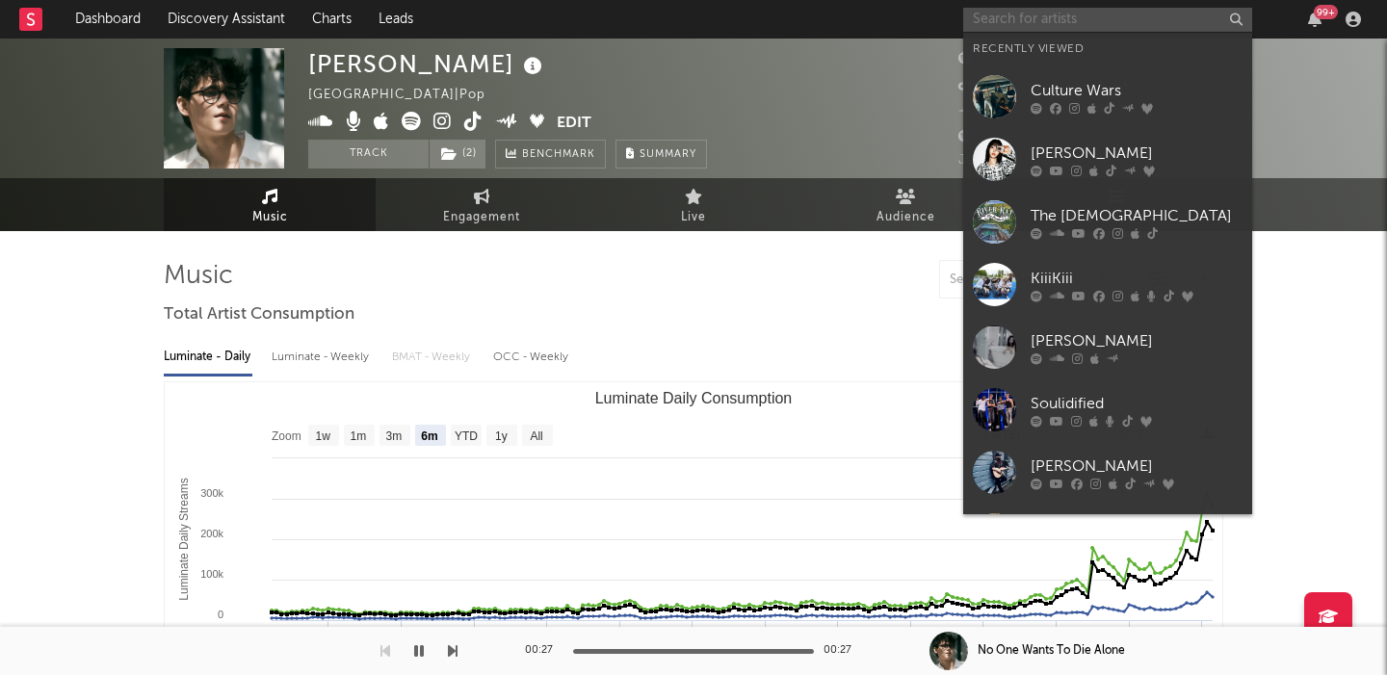
click at [1043, 20] on input "text" at bounding box center [1107, 20] width 289 height 24
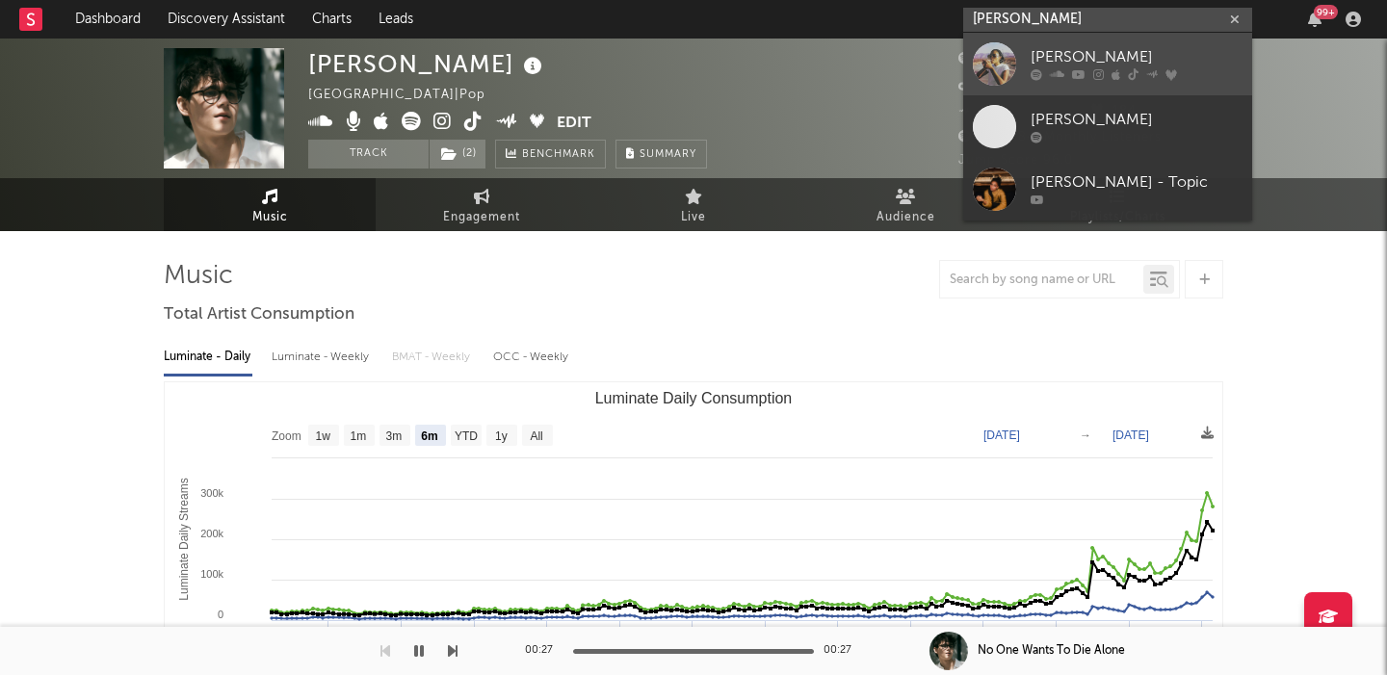
type input "chelsea jordan"
click at [1149, 54] on div "Chelsea Jordan" at bounding box center [1136, 57] width 212 height 23
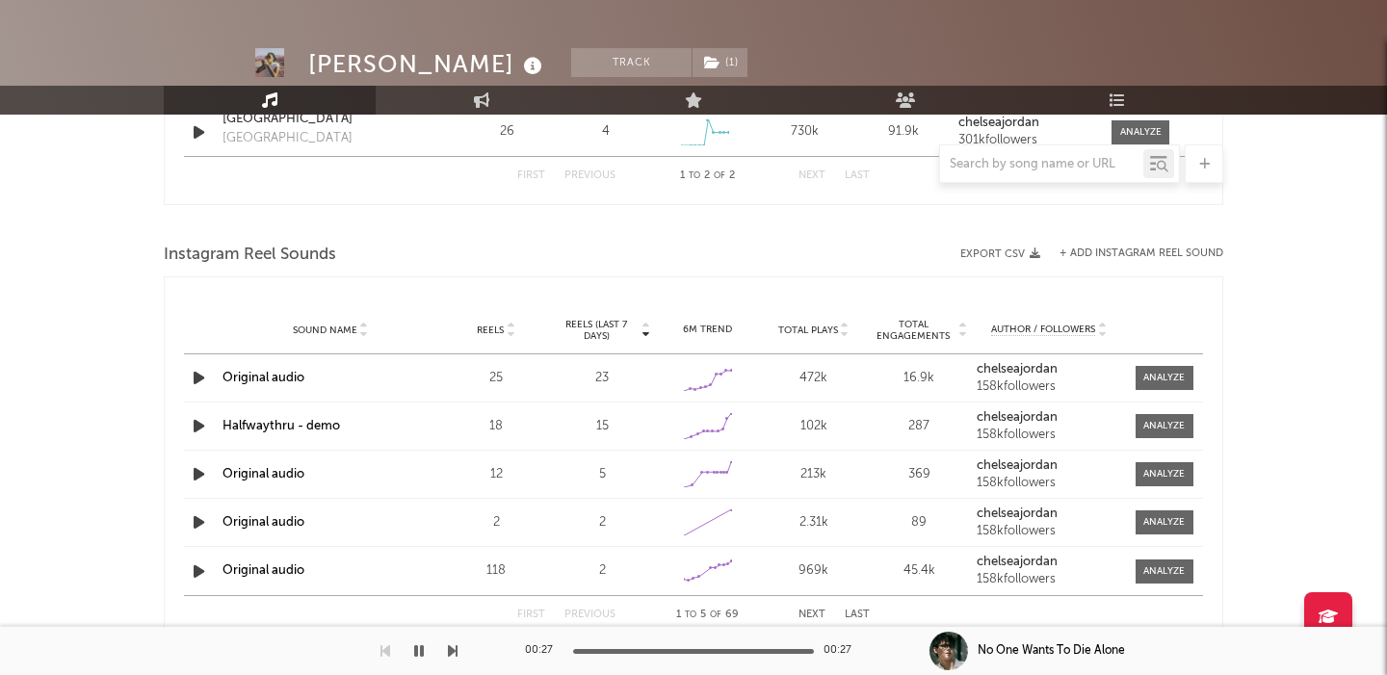
select select "1w"
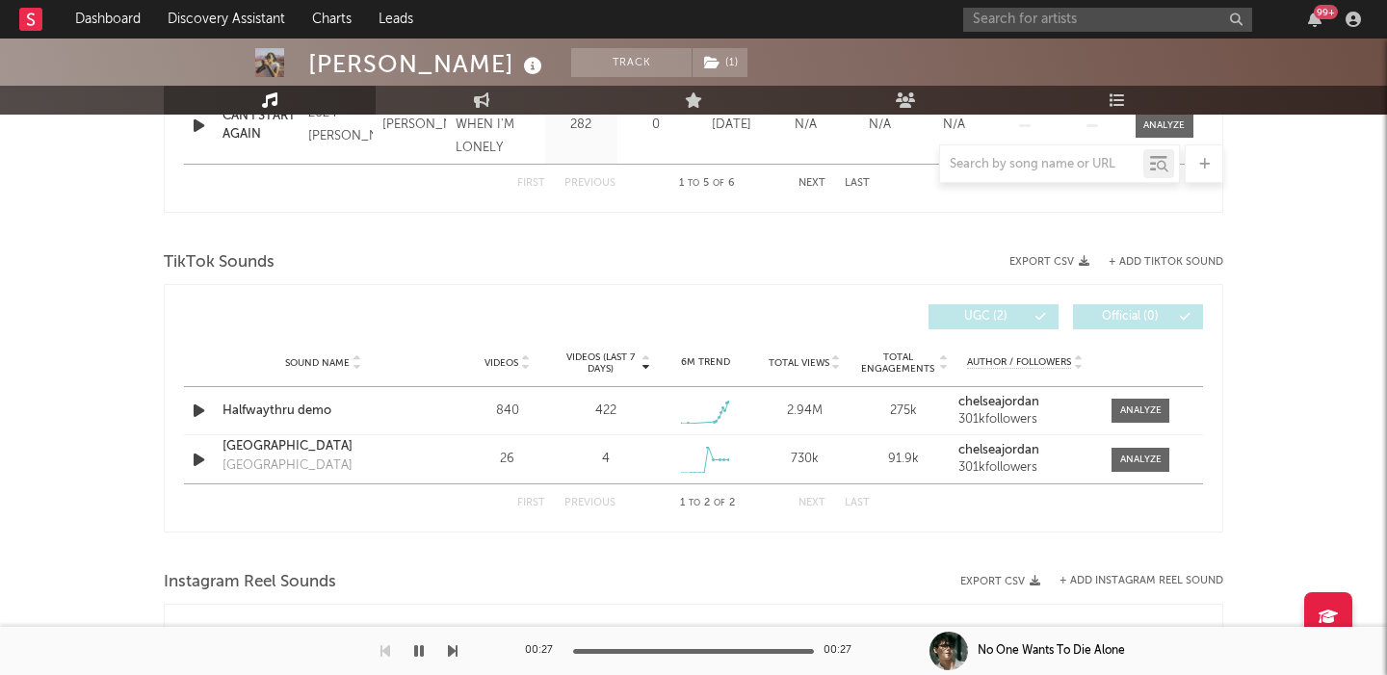
scroll to position [1115, 0]
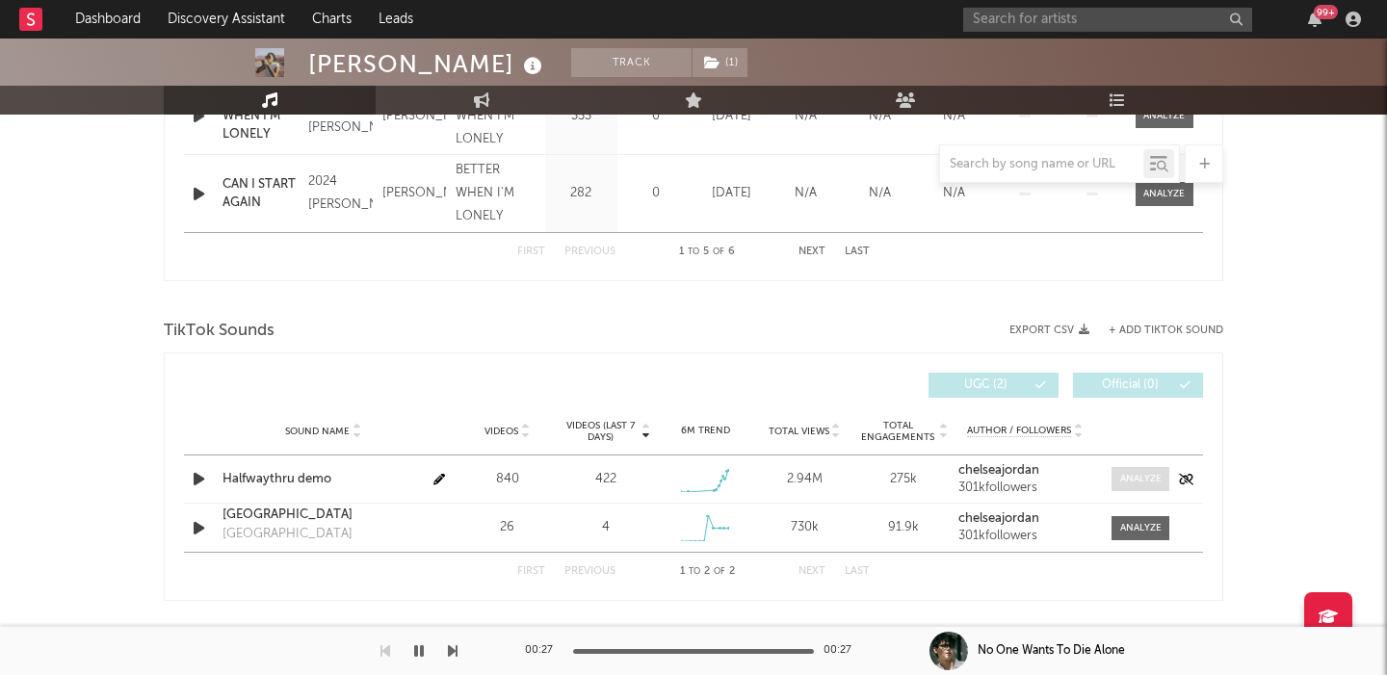
click at [1135, 487] on span at bounding box center [1140, 479] width 58 height 24
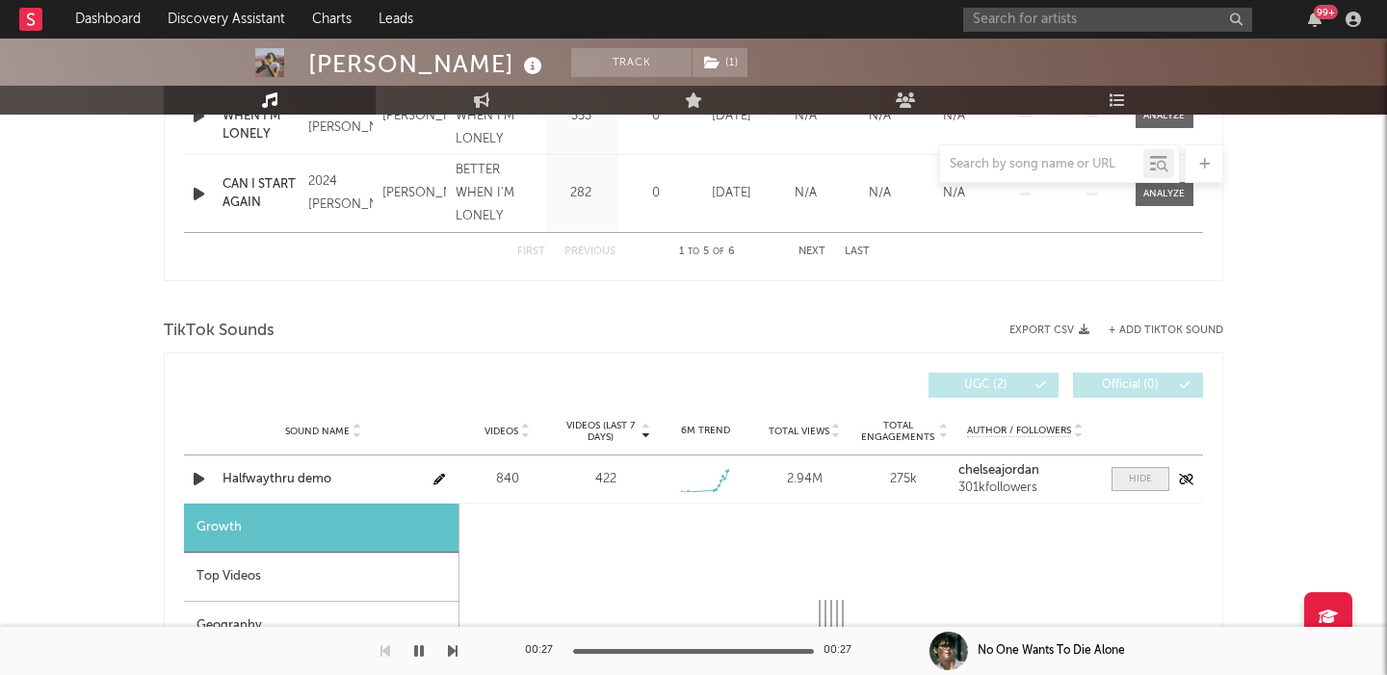
select select "1w"
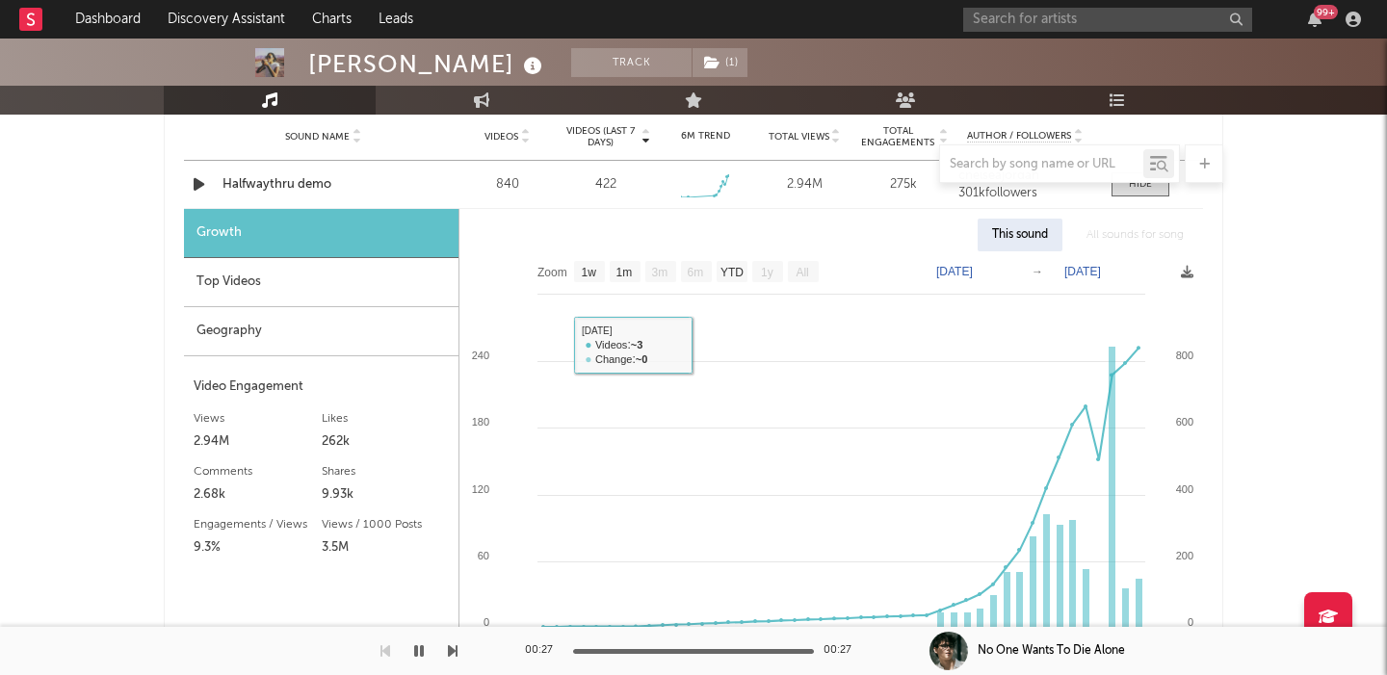
click at [380, 276] on div "Top Videos" at bounding box center [321, 282] width 274 height 49
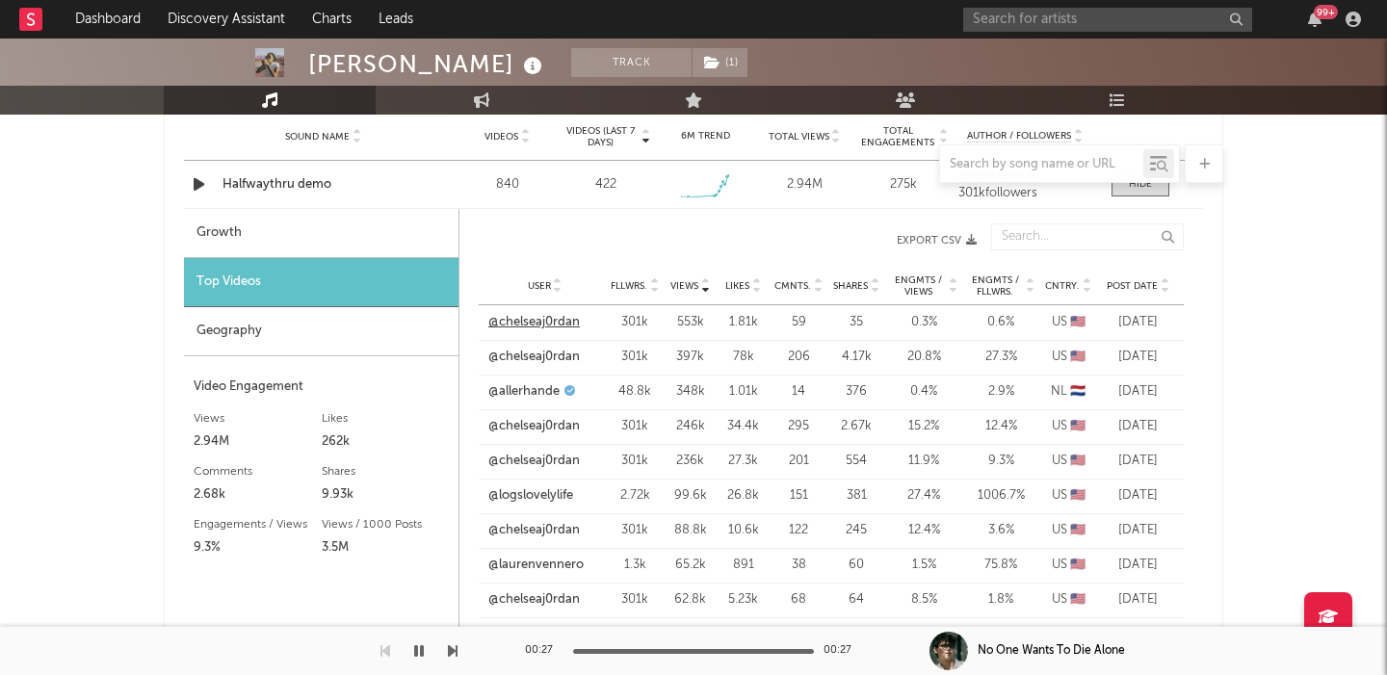
click at [537, 318] on link "@chelseaj0rdan" at bounding box center [533, 322] width 91 height 19
click at [517, 355] on link "@chelseaj0rdan" at bounding box center [533, 357] width 91 height 19
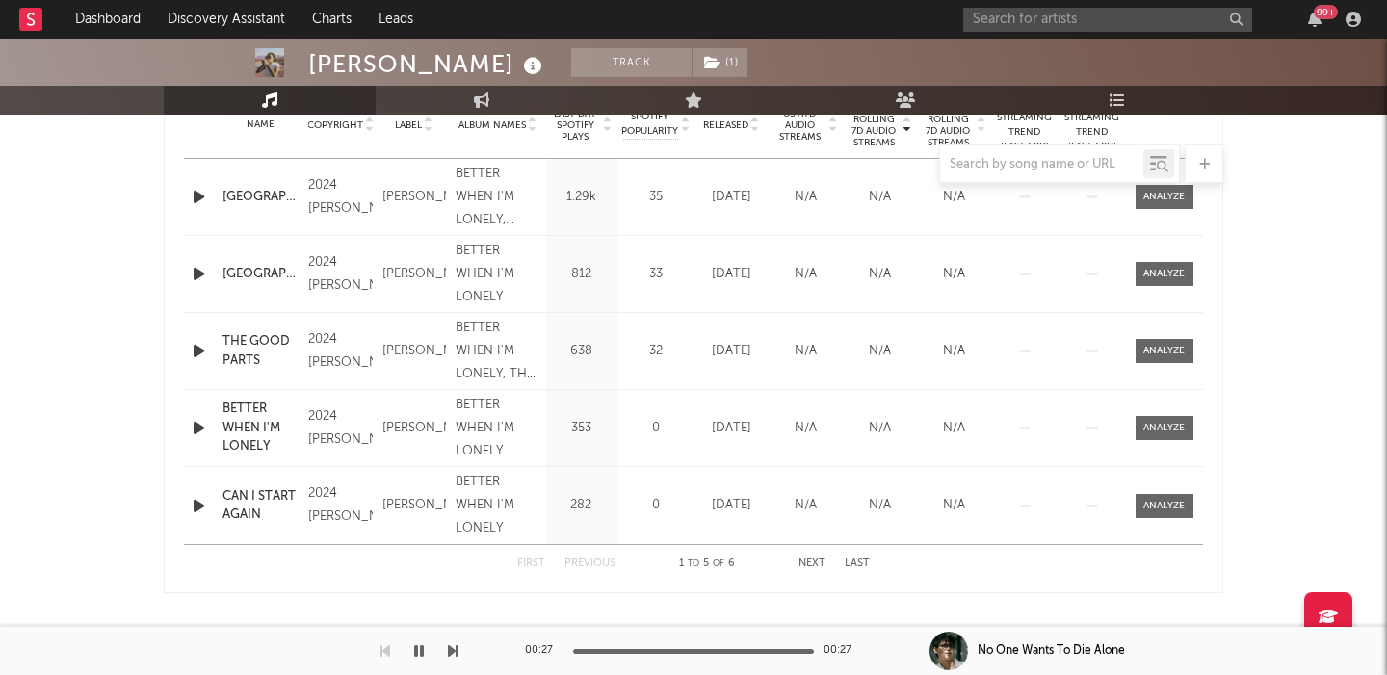
scroll to position [0, 0]
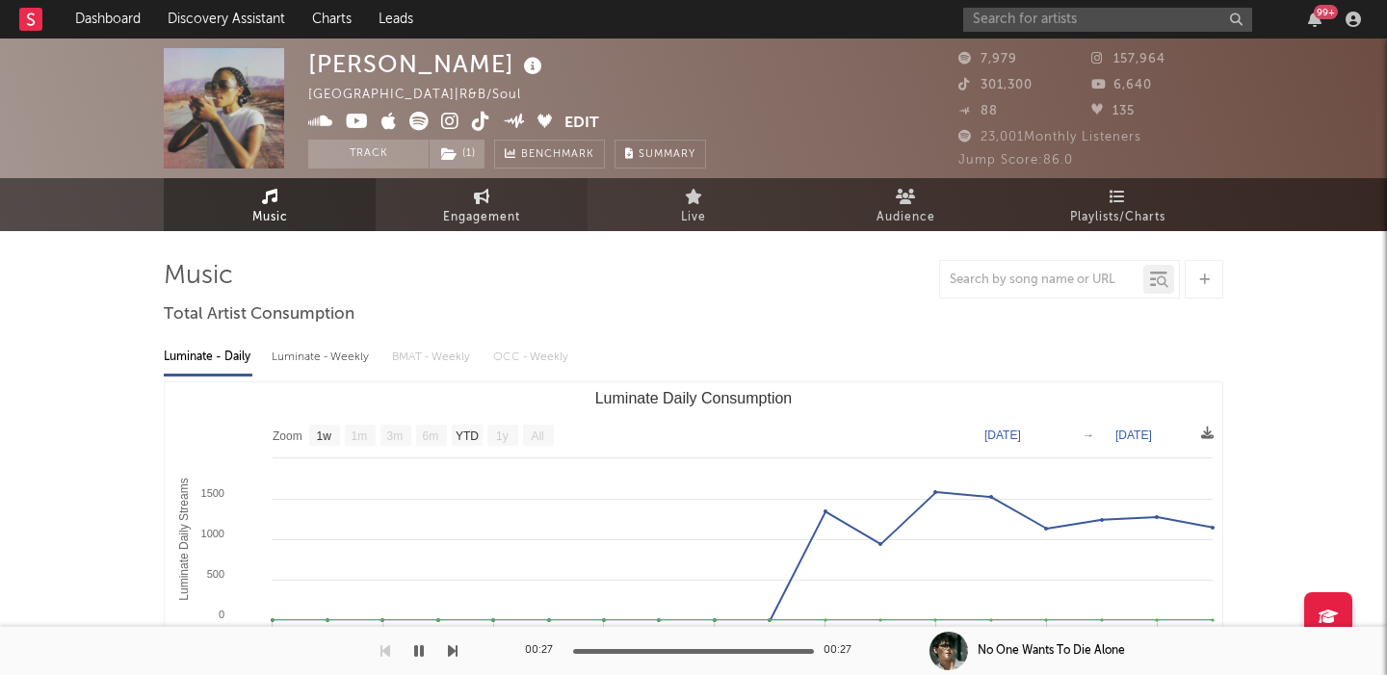
click at [476, 199] on icon at bounding box center [482, 196] width 16 height 15
select select "1w"
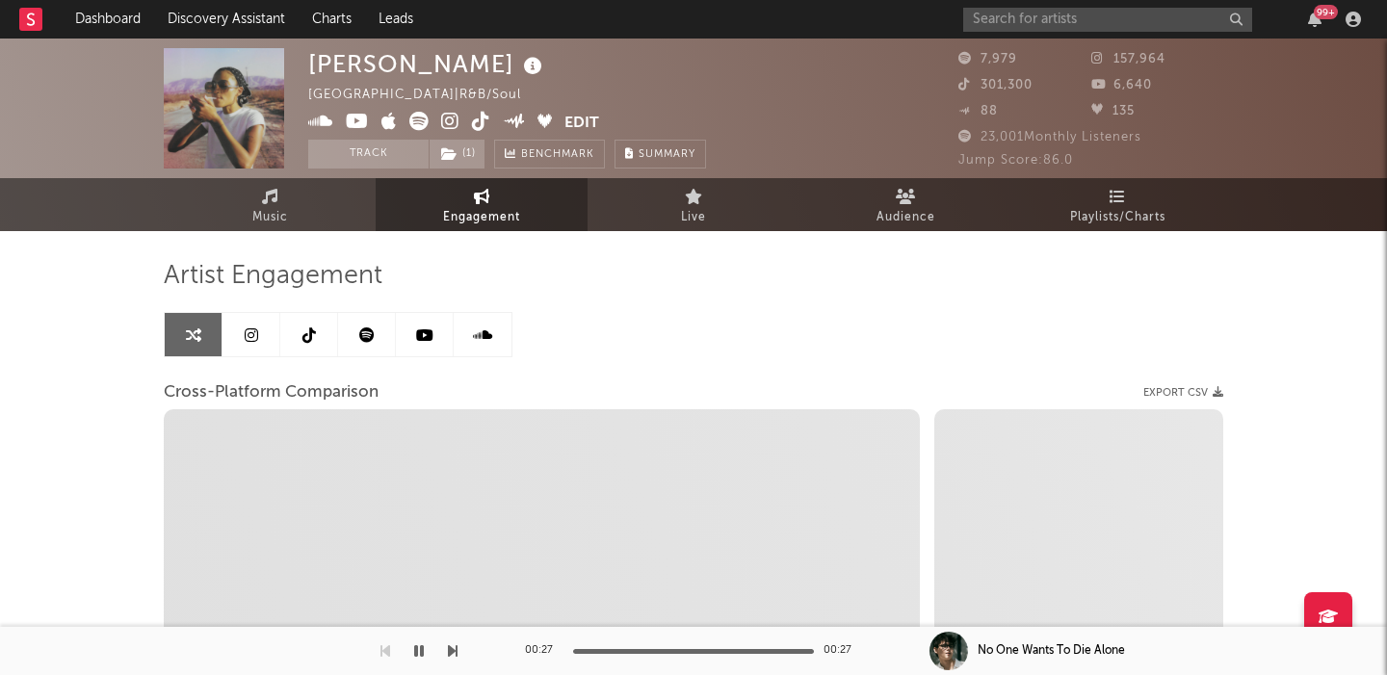
click at [366, 333] on icon at bounding box center [366, 334] width 15 height 15
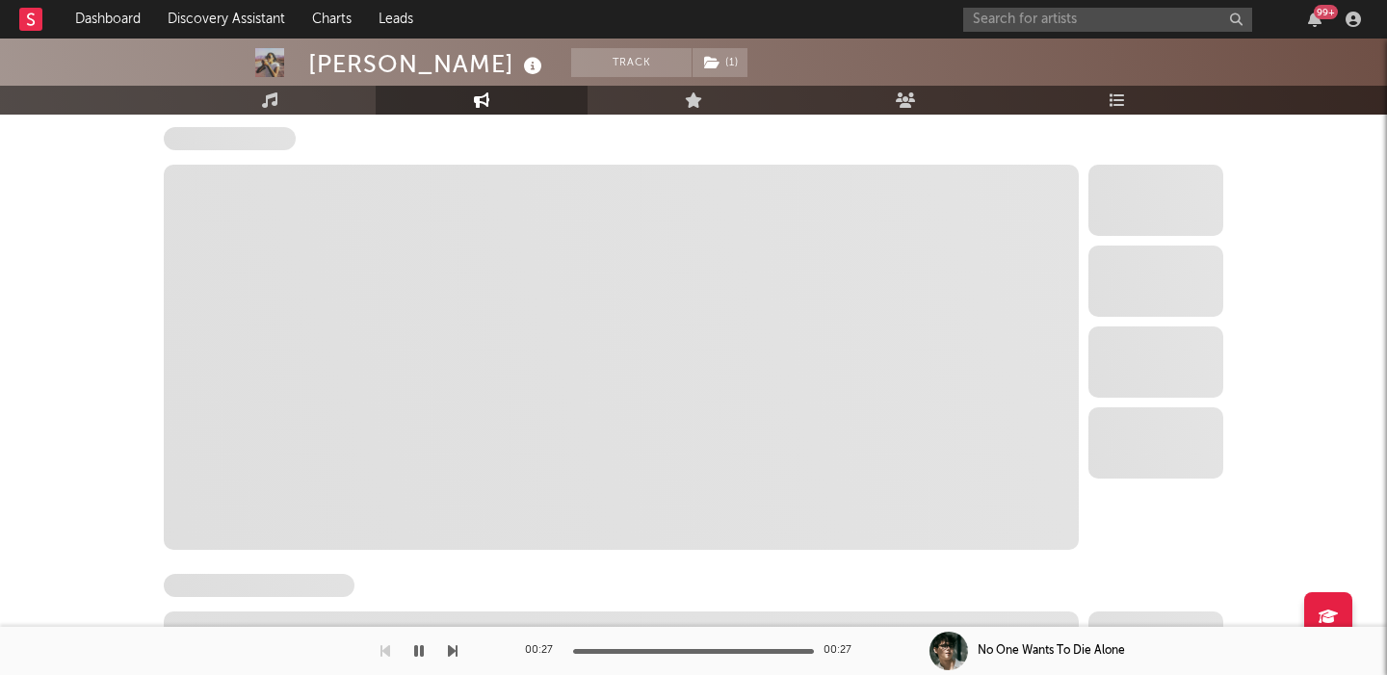
select select "6m"
select select "1w"
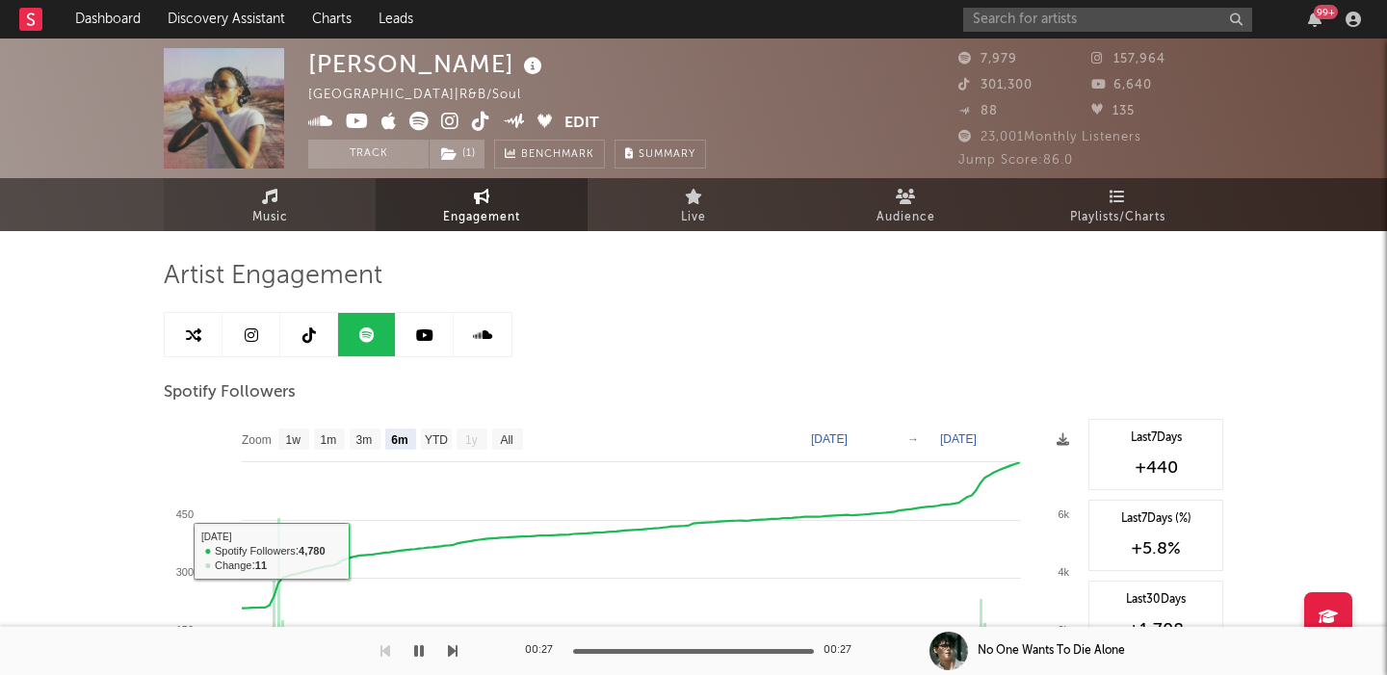
click at [298, 201] on link "Music" at bounding box center [270, 204] width 212 height 53
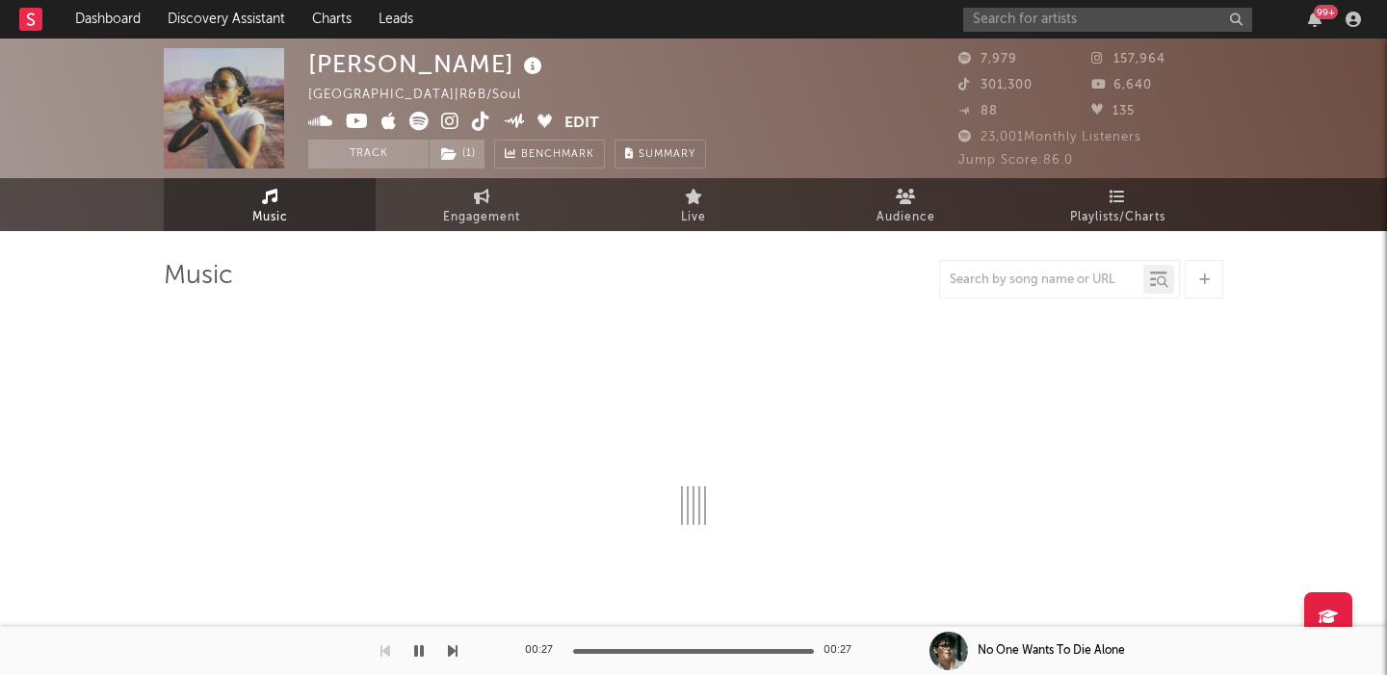
select select "1w"
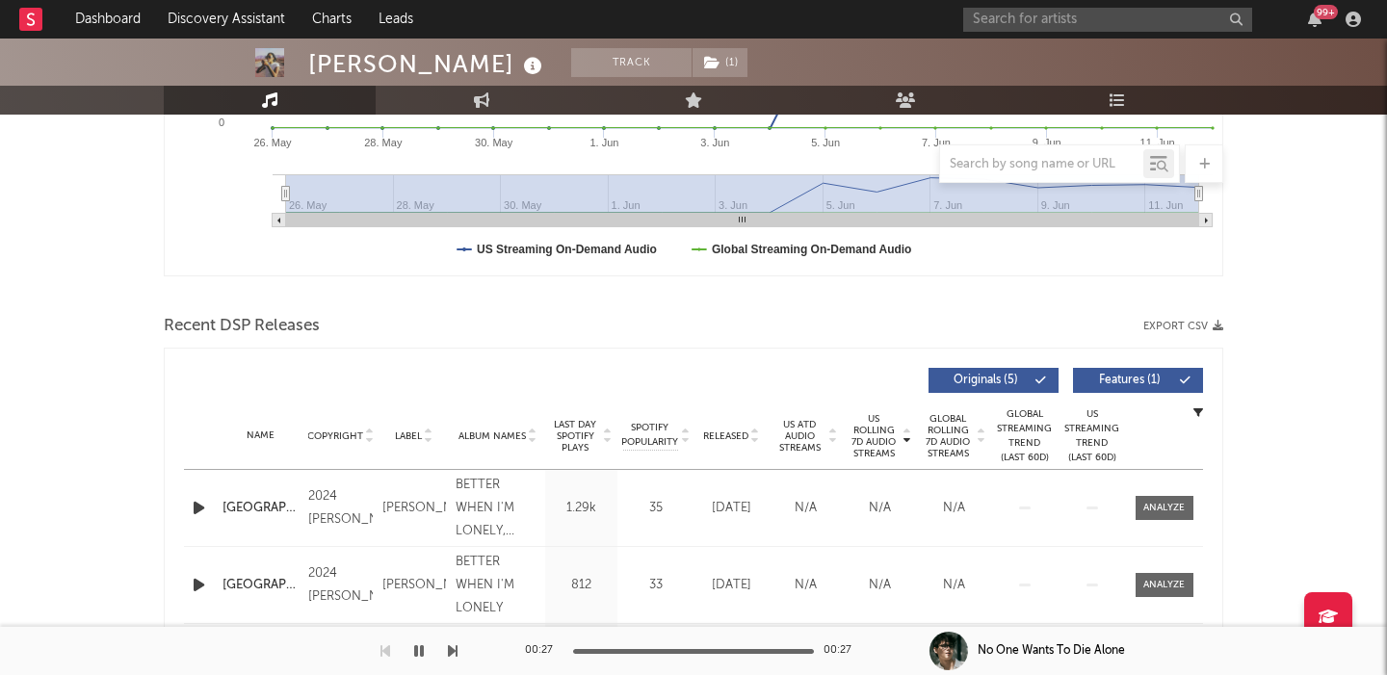
scroll to position [567, 0]
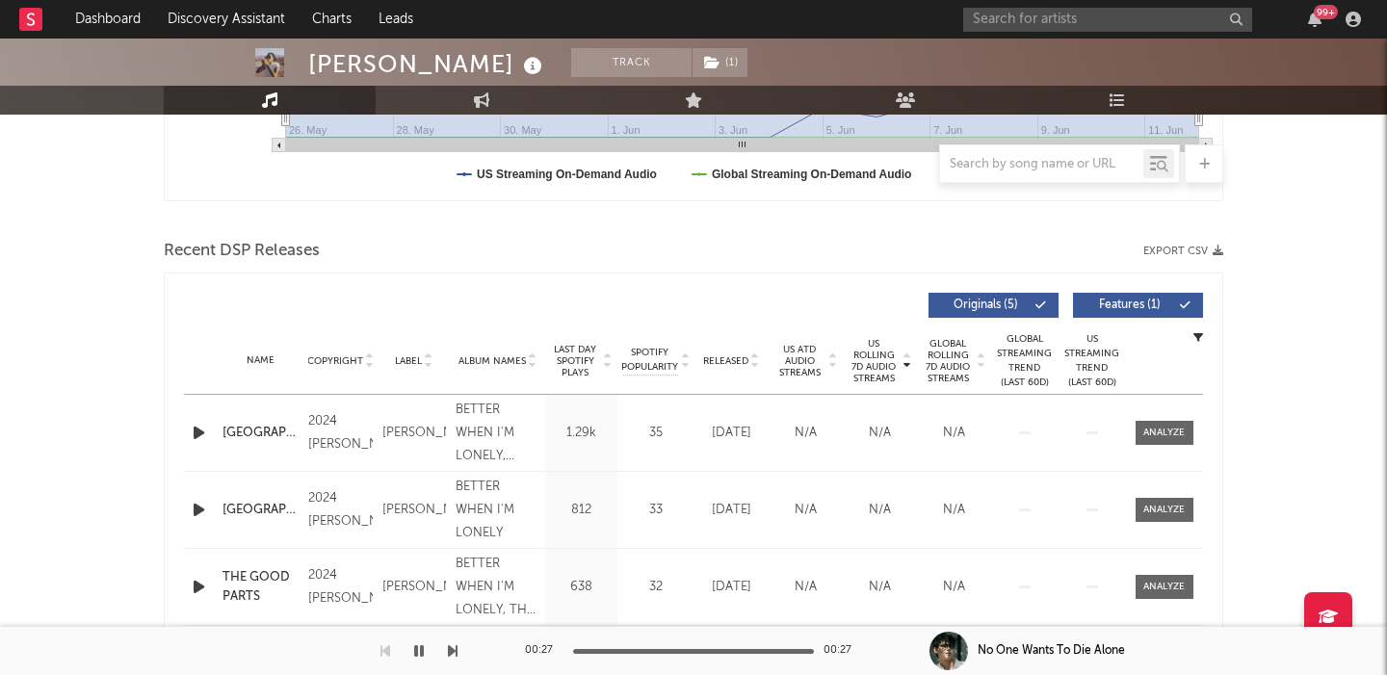
click at [1120, 307] on span "Features ( 1 )" at bounding box center [1129, 306] width 89 height 12
click at [191, 425] on icon "button" at bounding box center [199, 433] width 20 height 24
click at [937, 360] on span "Global Rolling 7D Audio Streams" at bounding box center [948, 361] width 53 height 46
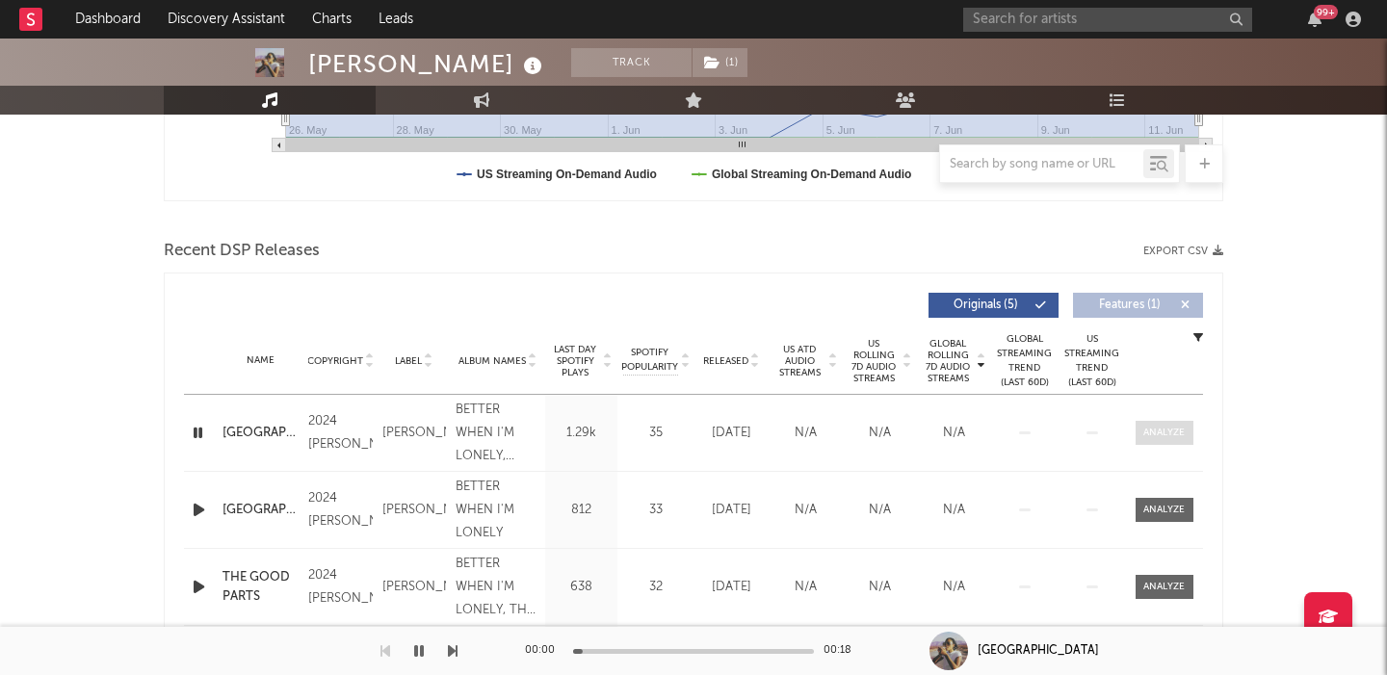
click at [1168, 436] on div at bounding box center [1163, 433] width 41 height 14
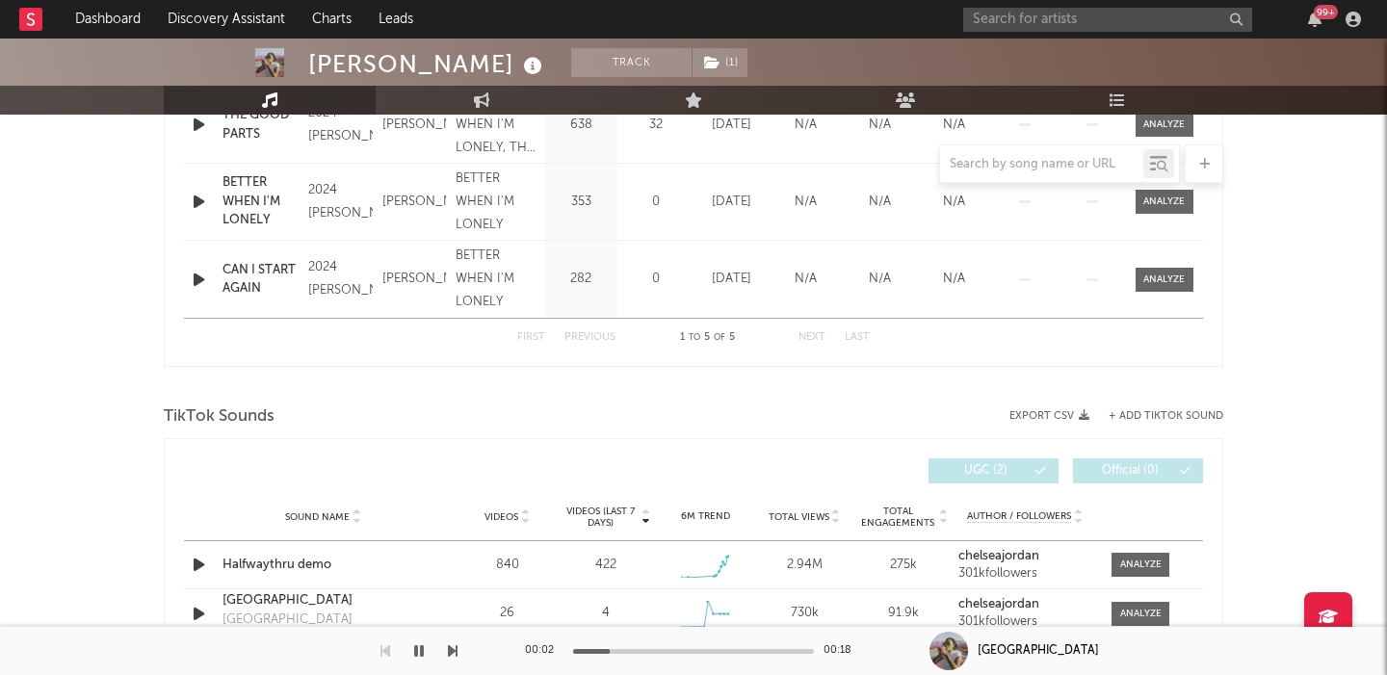
scroll to position [2100, 0]
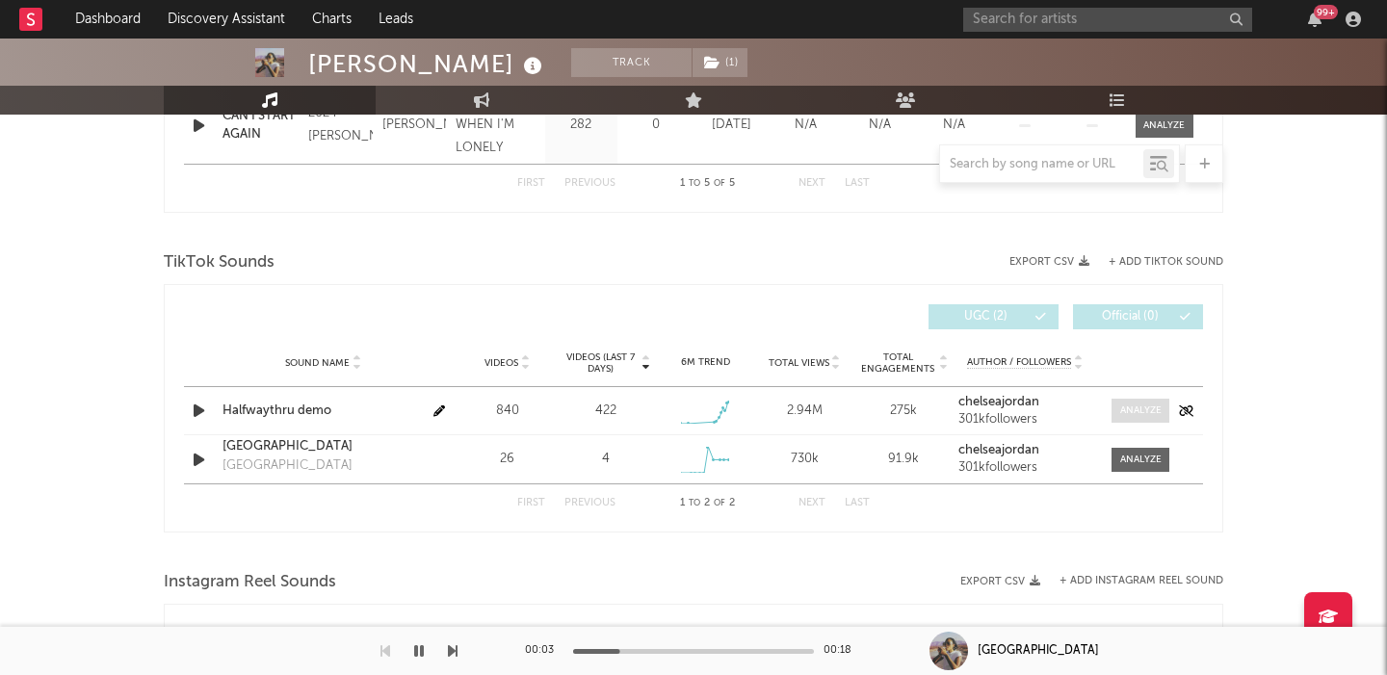
click at [1130, 412] on div at bounding box center [1140, 411] width 41 height 14
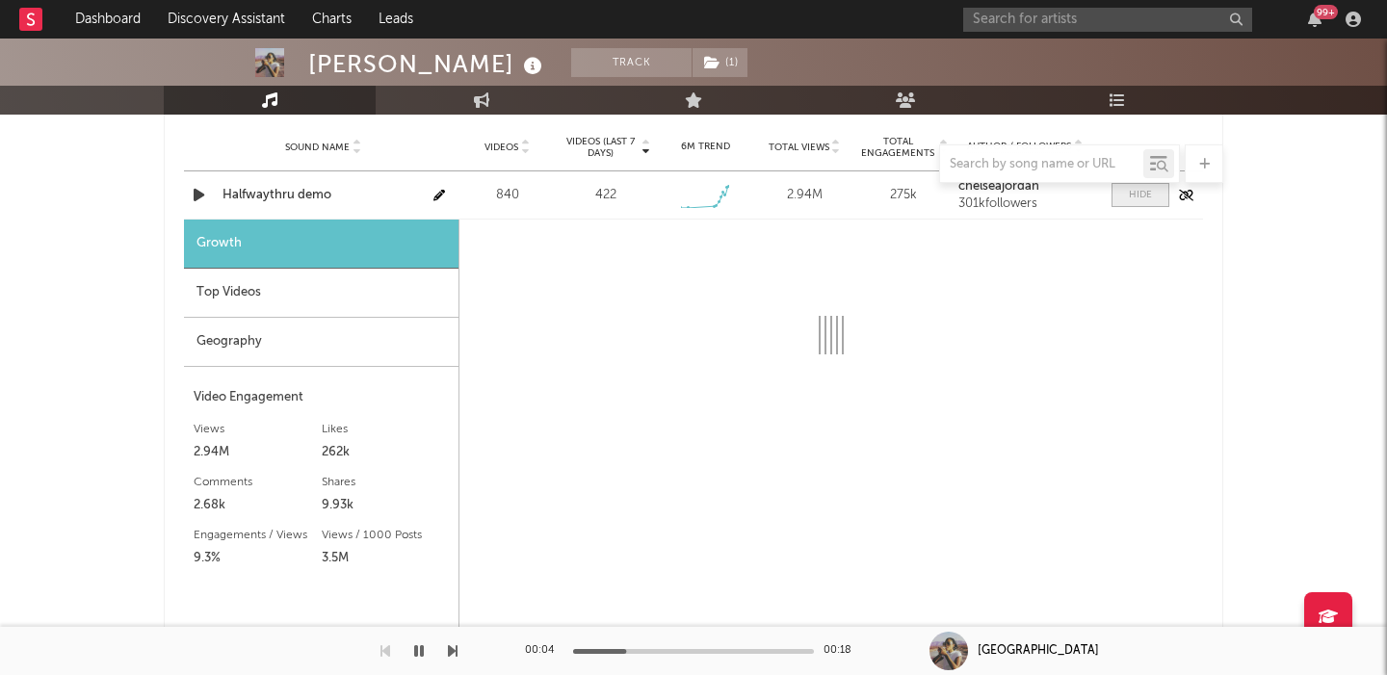
select select "1w"
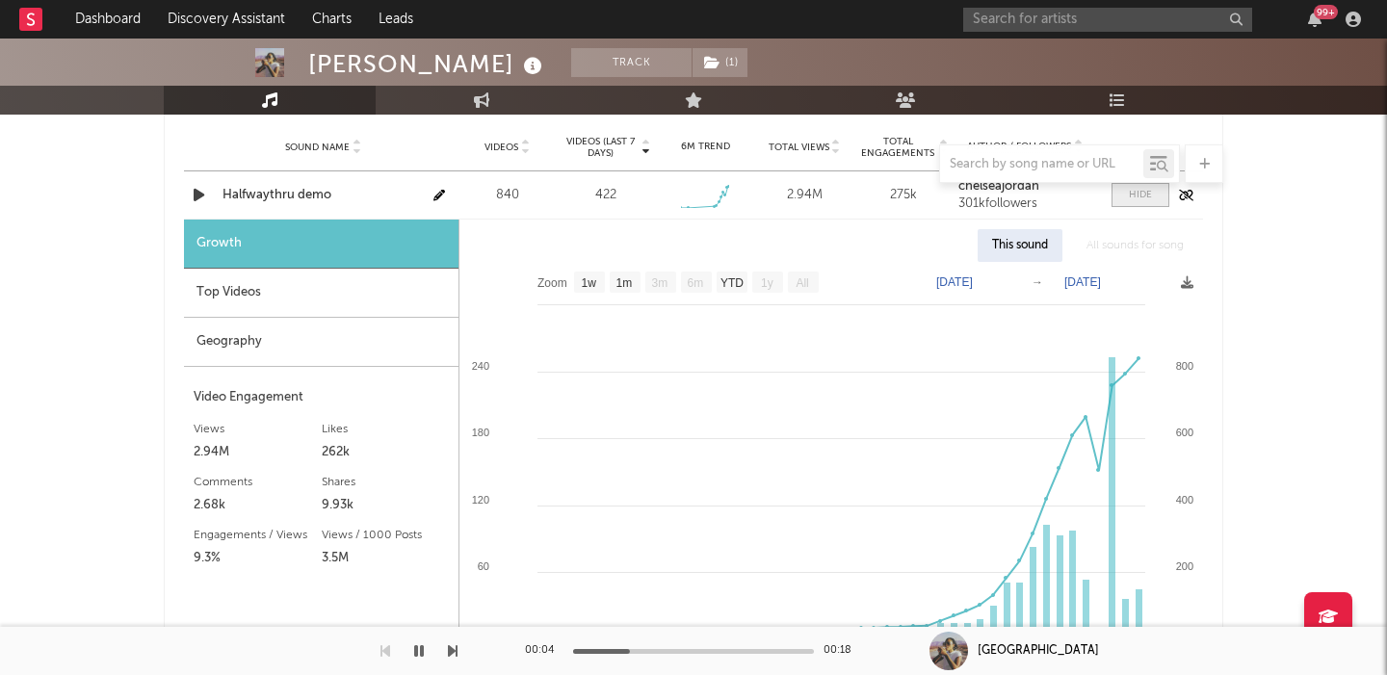
scroll to position [2370, 0]
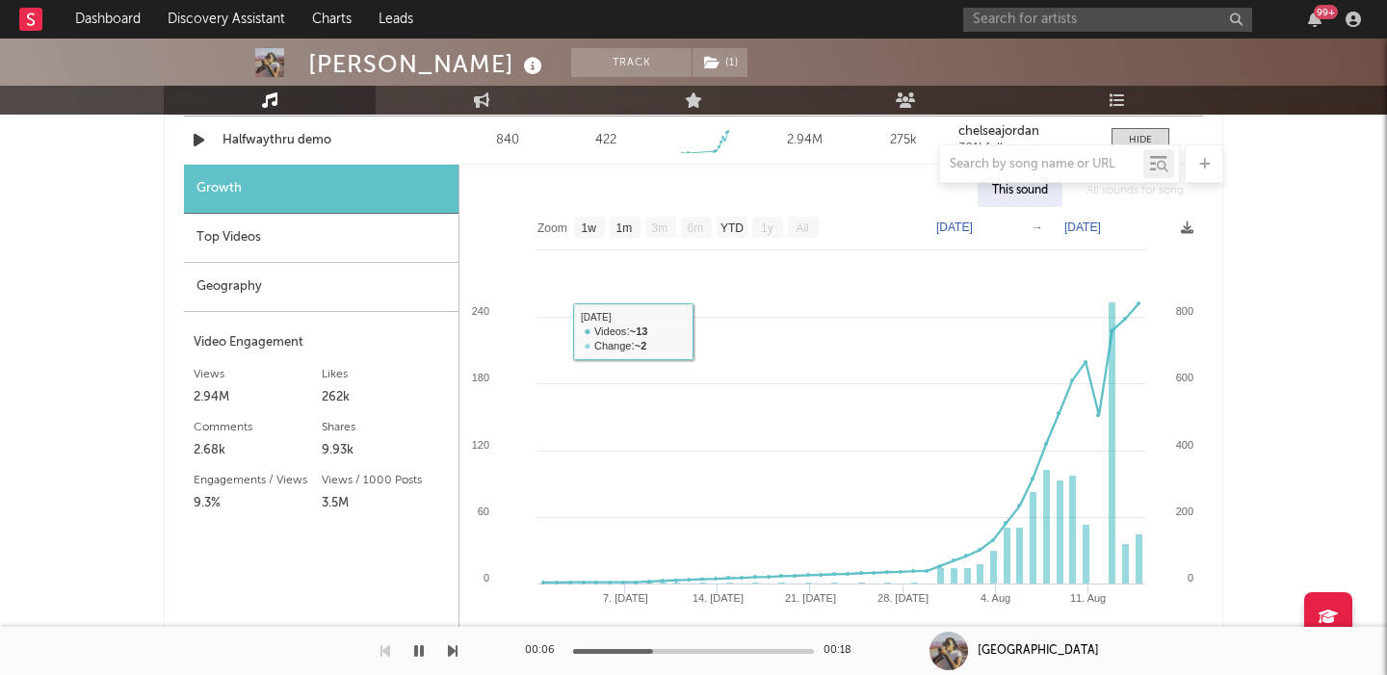
click at [218, 215] on div "Top Videos" at bounding box center [321, 238] width 274 height 49
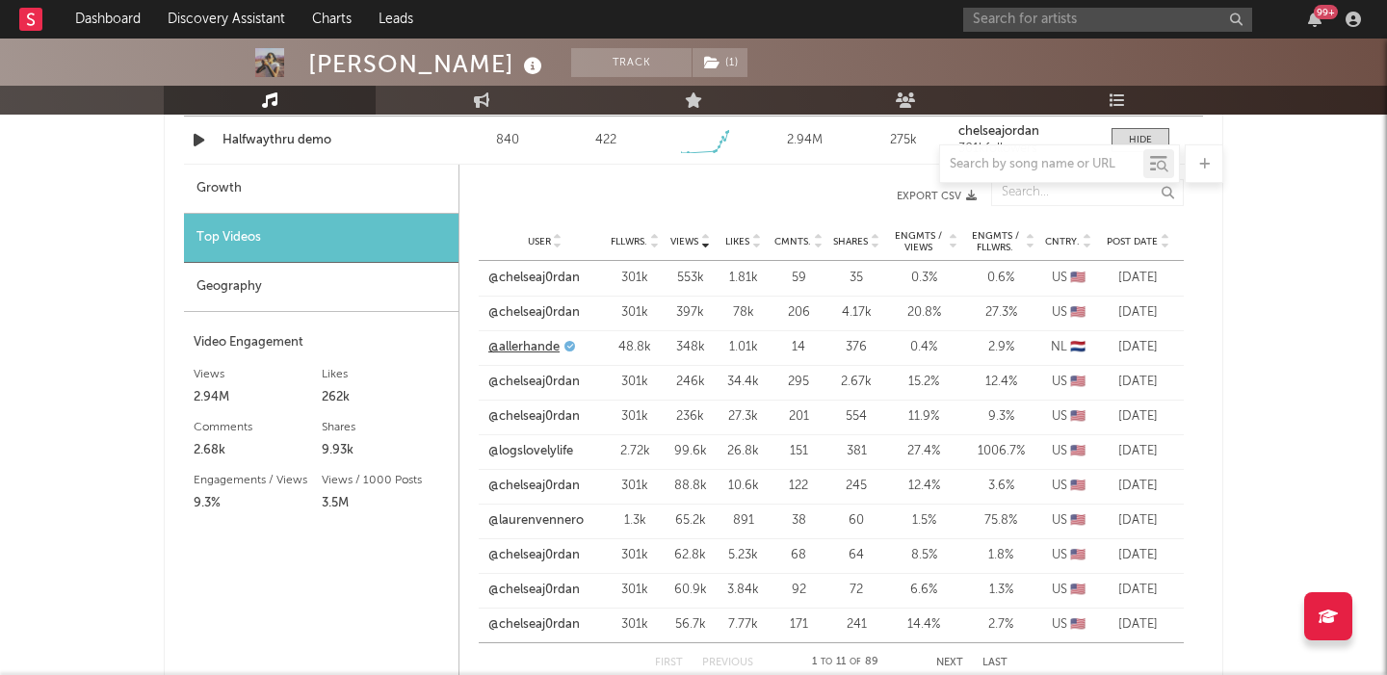
click at [516, 345] on link "@allerhande" at bounding box center [523, 347] width 71 height 19
click at [543, 383] on link "@chelseaj0rdan" at bounding box center [533, 382] width 91 height 19
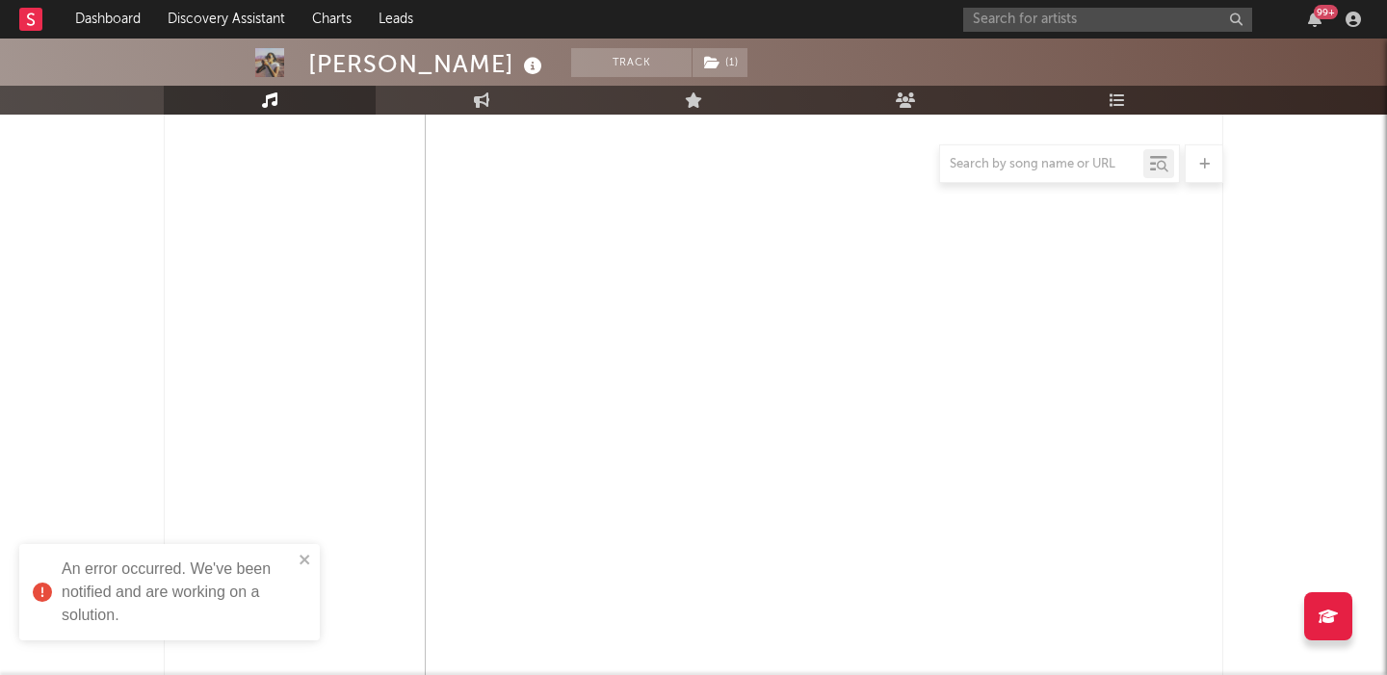
scroll to position [943, 0]
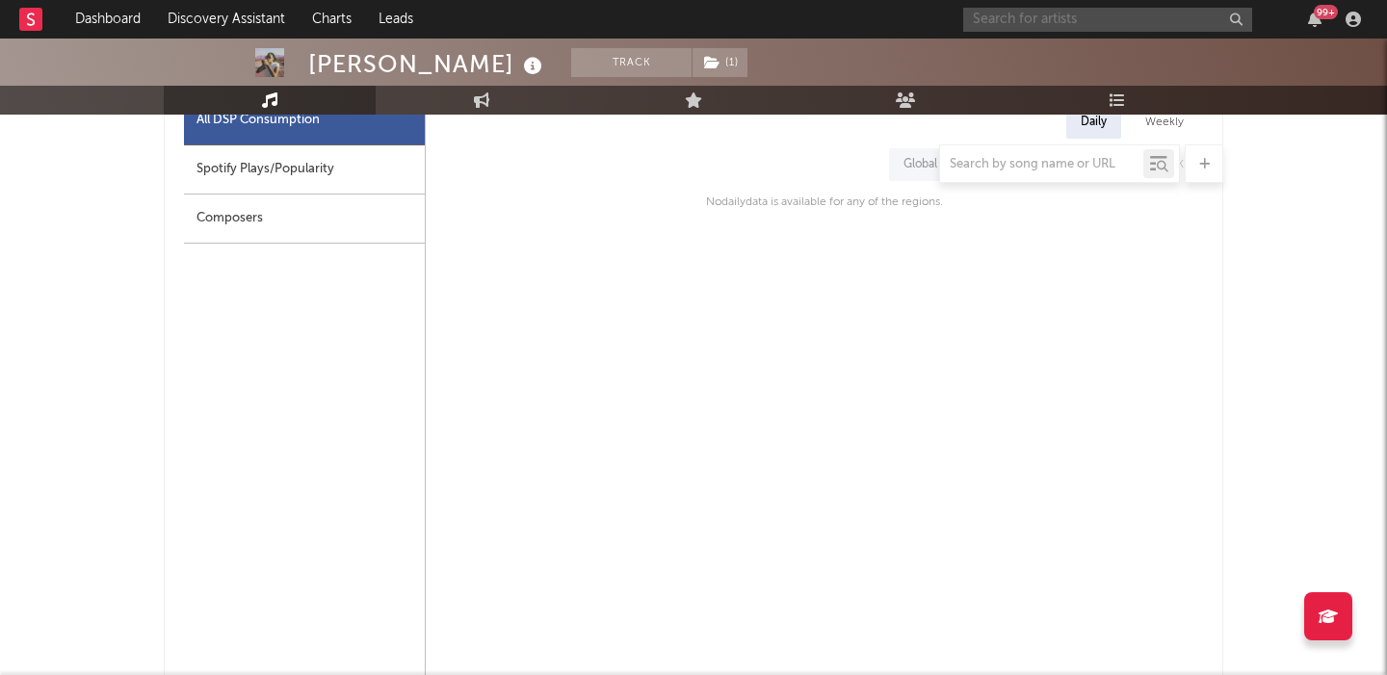
click at [1076, 26] on input "text" at bounding box center [1107, 20] width 289 height 24
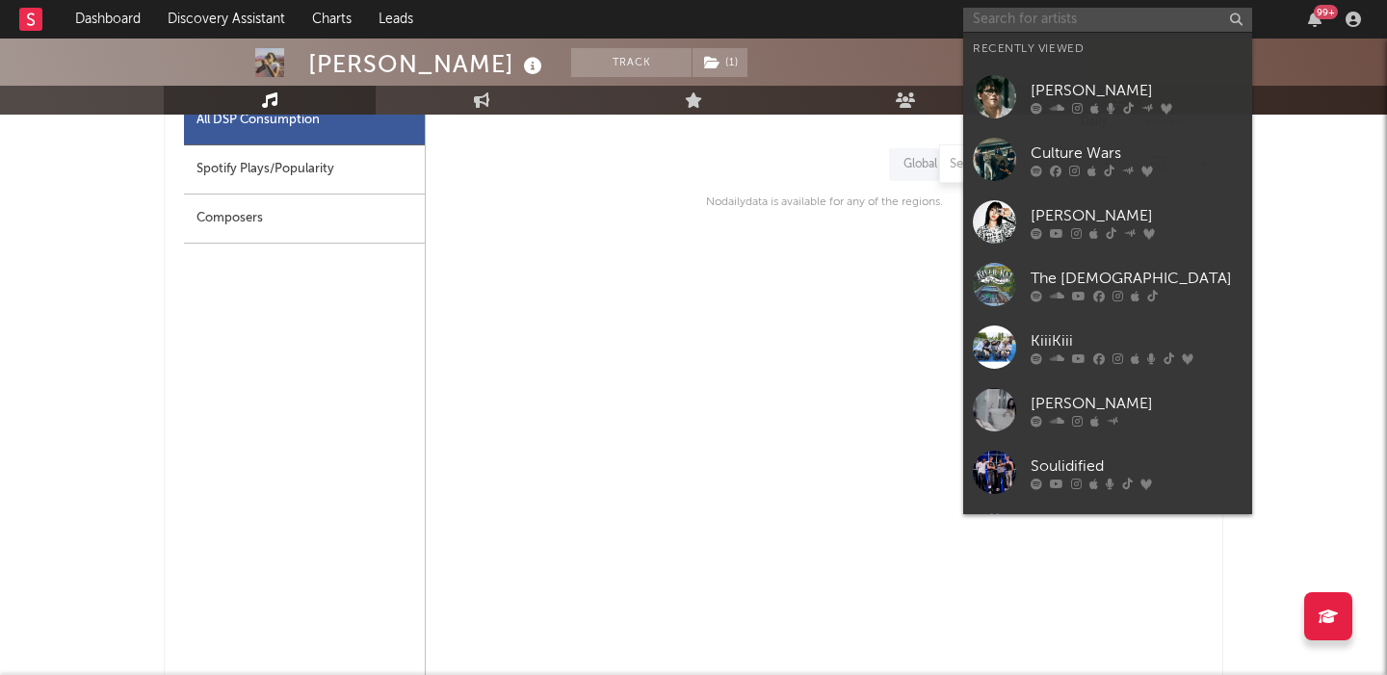
paste input "Her Words Kill"
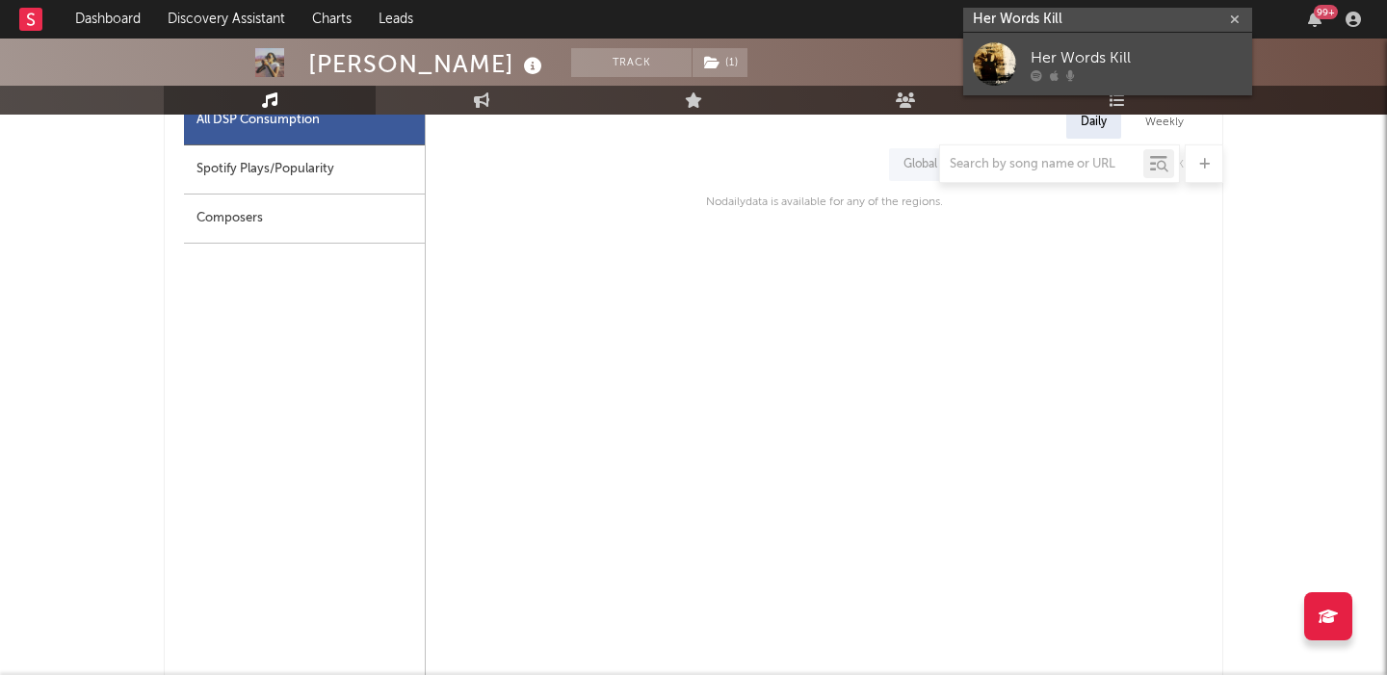
type input "Her Words Kill"
click at [1123, 70] on div at bounding box center [1136, 75] width 212 height 12
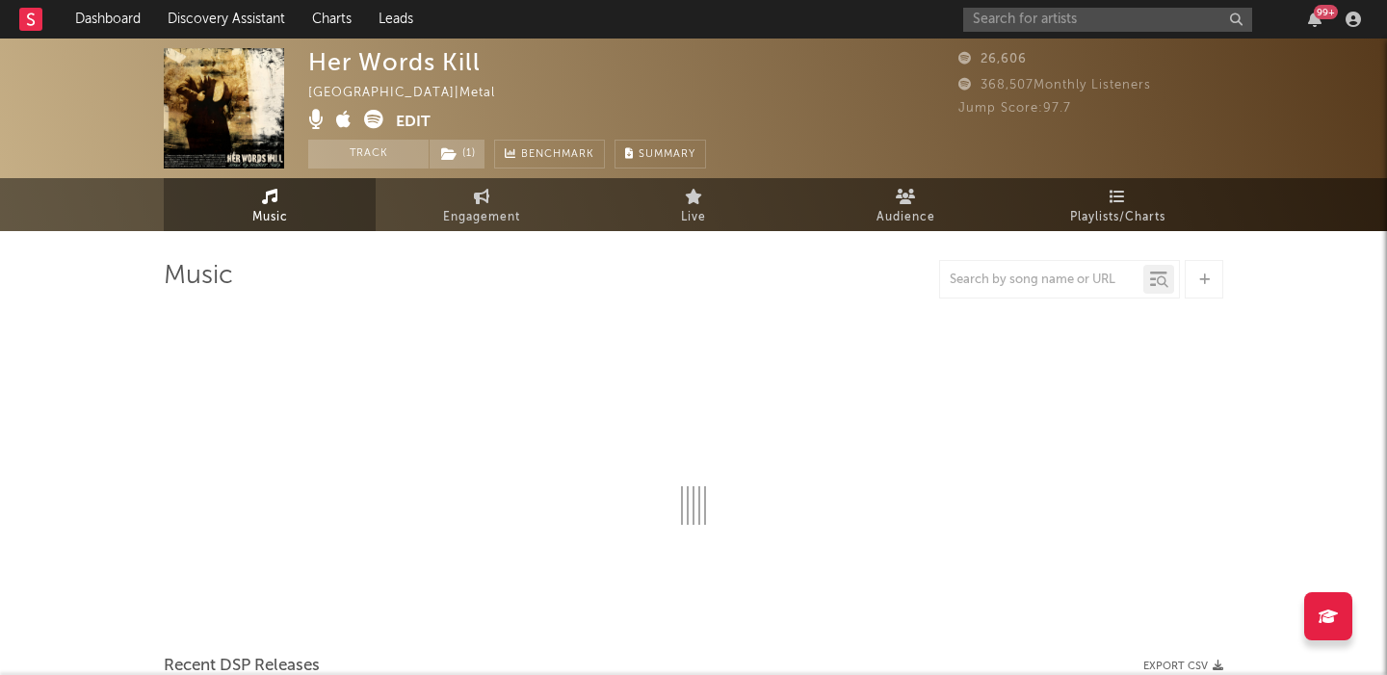
select select "1w"
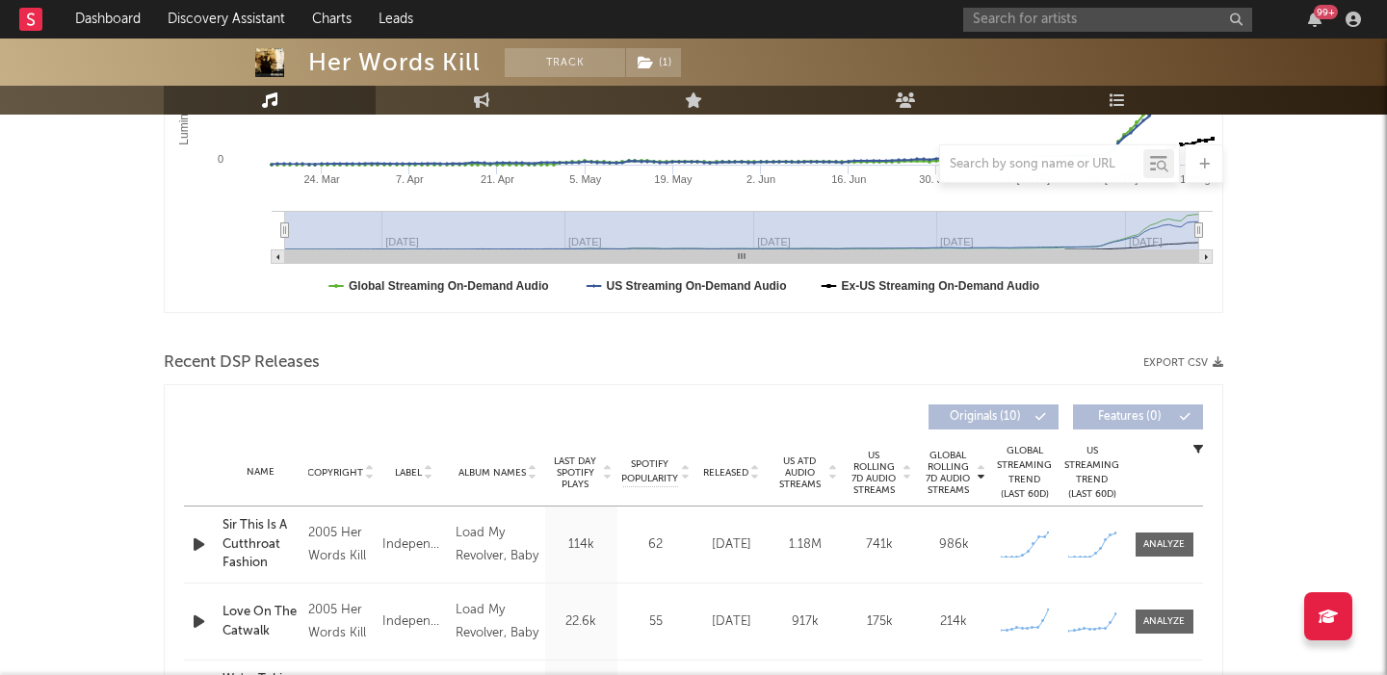
scroll to position [502, 0]
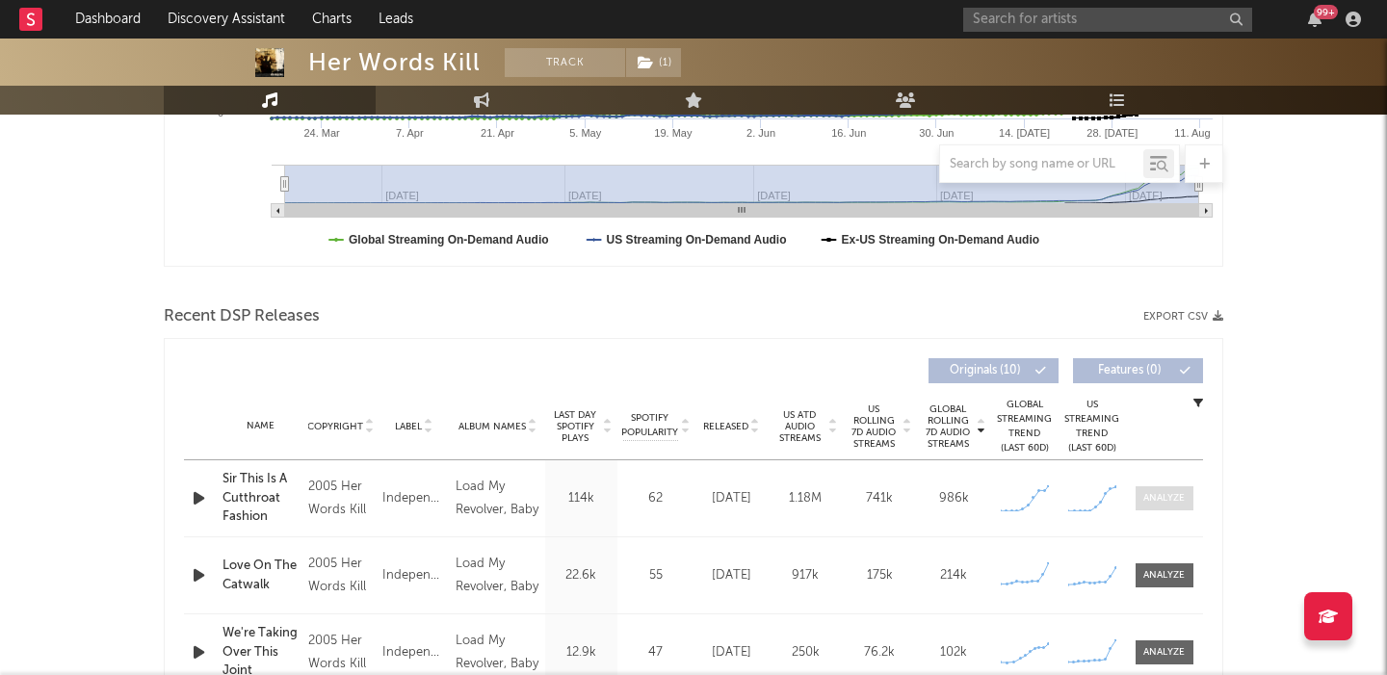
click at [1159, 504] on div at bounding box center [1163, 498] width 41 height 14
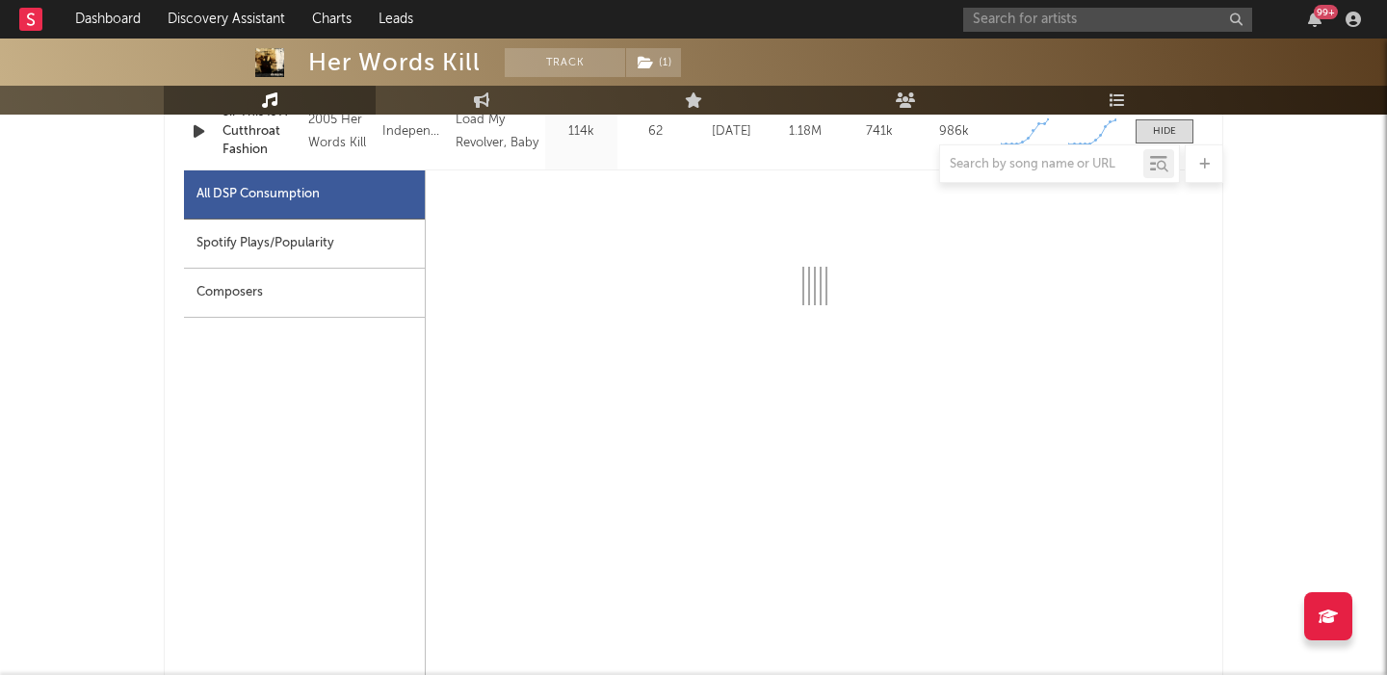
select select "1w"
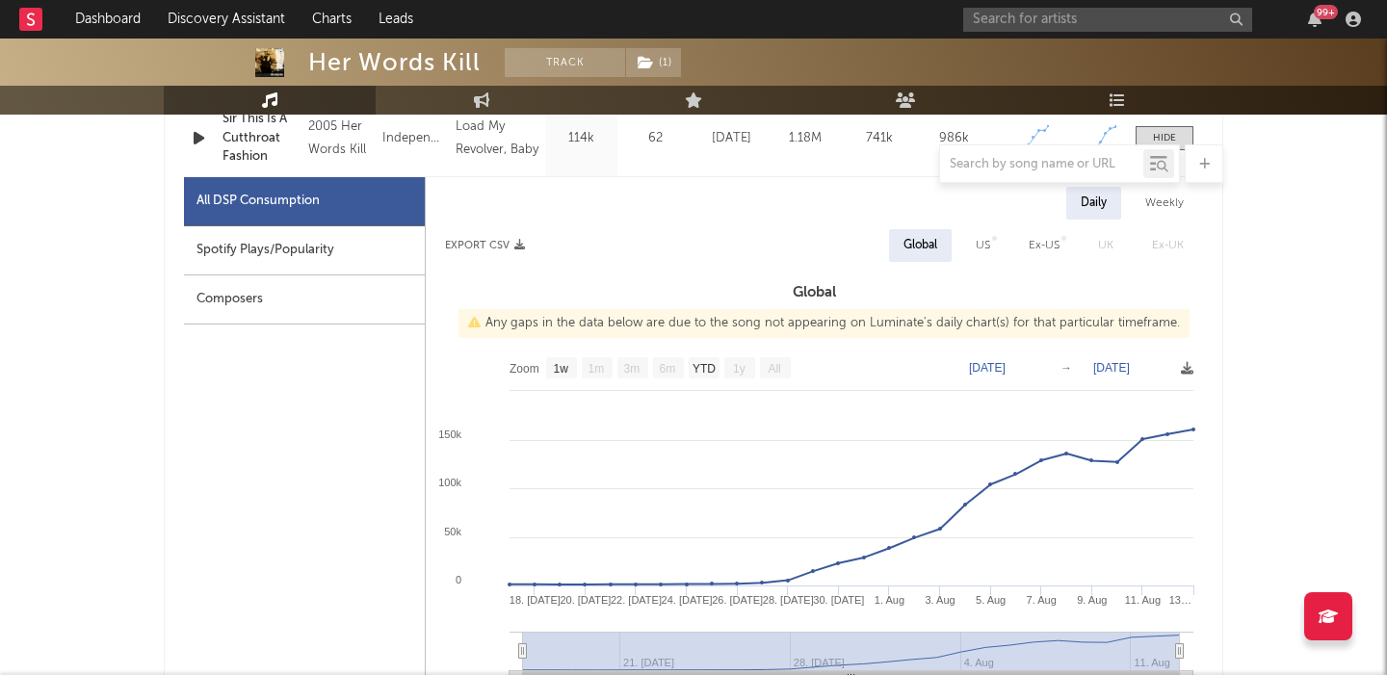
scroll to position [822, 0]
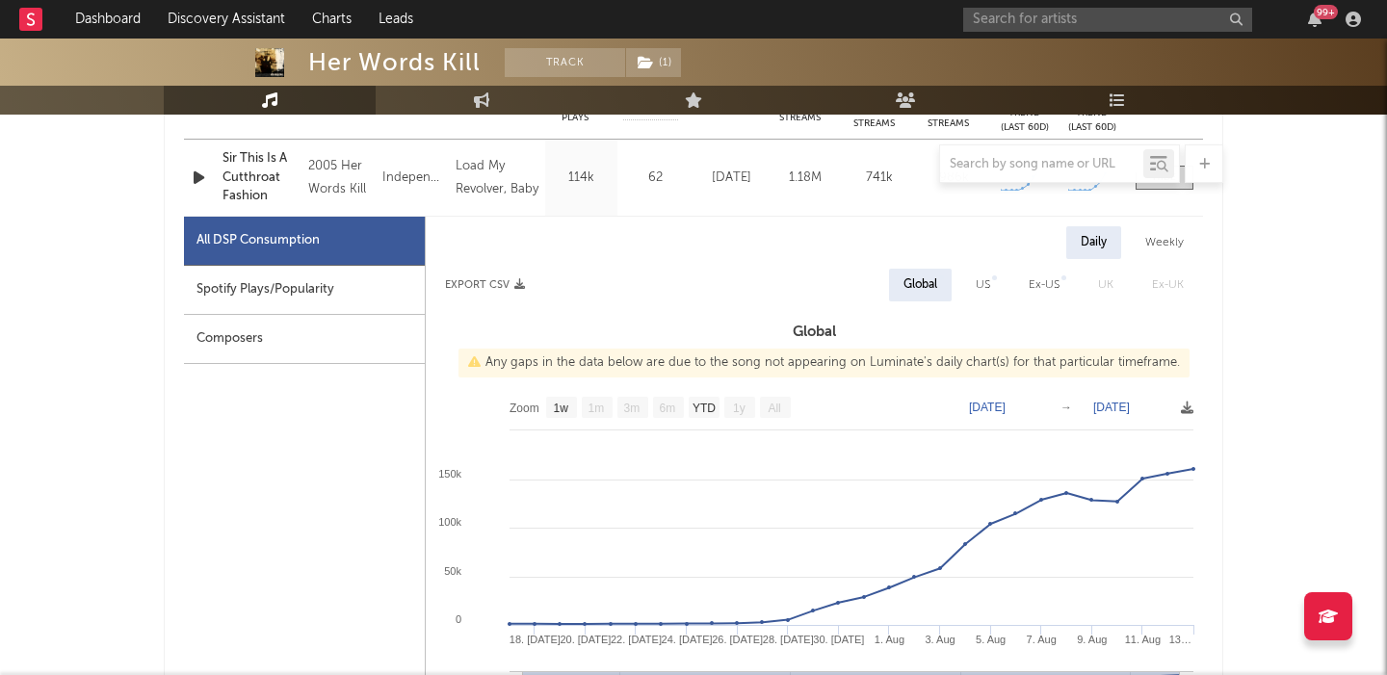
click at [970, 285] on div "US" at bounding box center [982, 285] width 43 height 33
select select "1w"
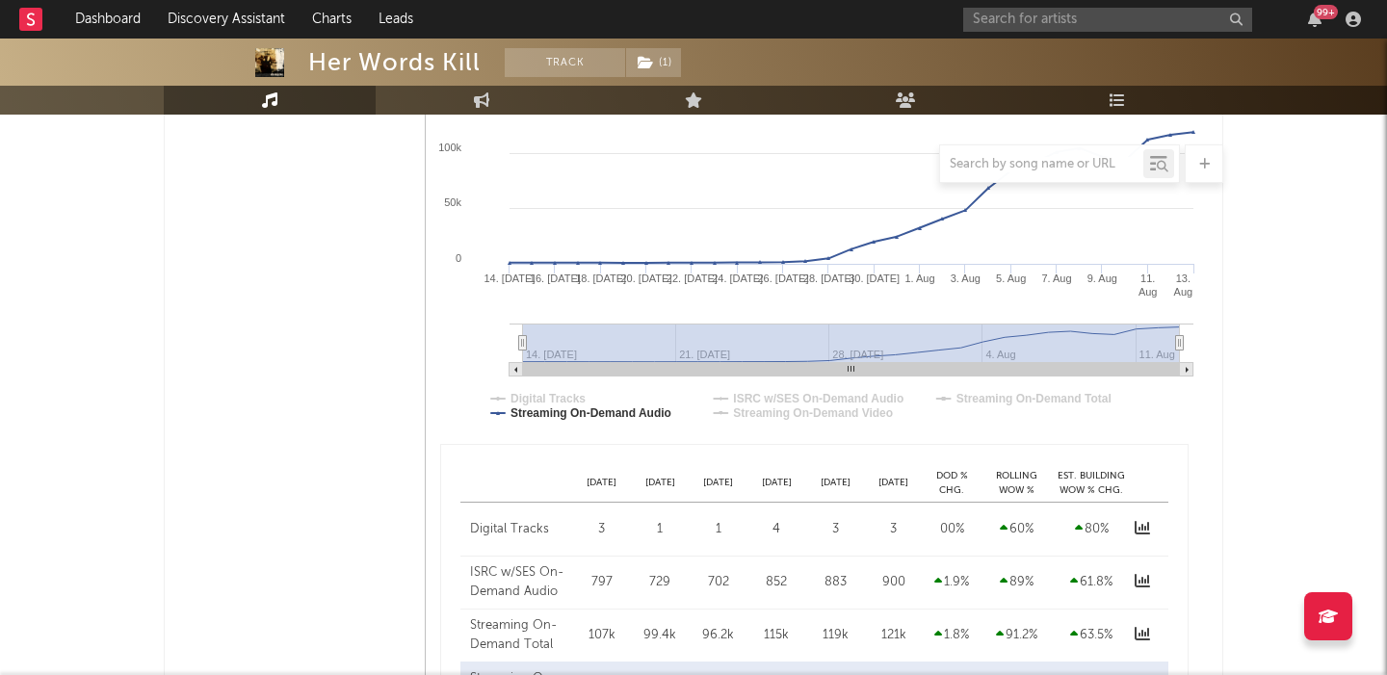
scroll to position [919, 0]
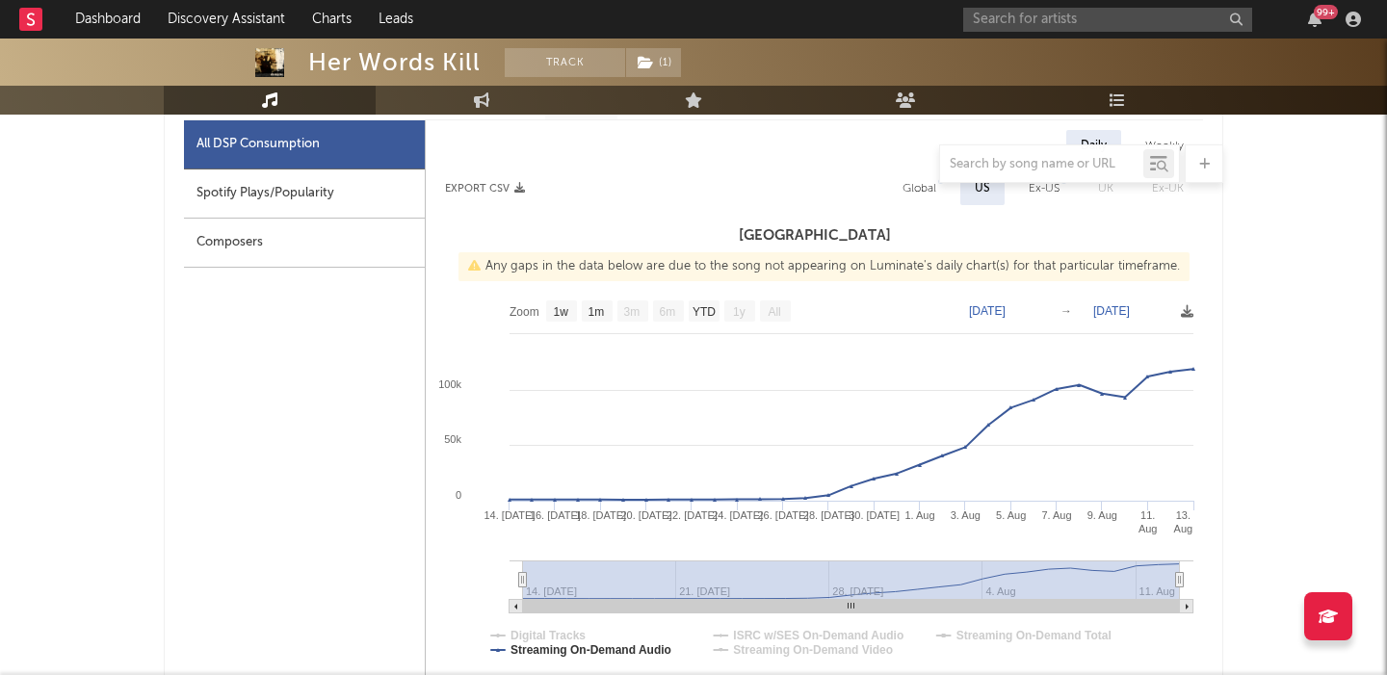
click at [909, 194] on div "Global" at bounding box center [919, 188] width 34 height 23
select select "1w"
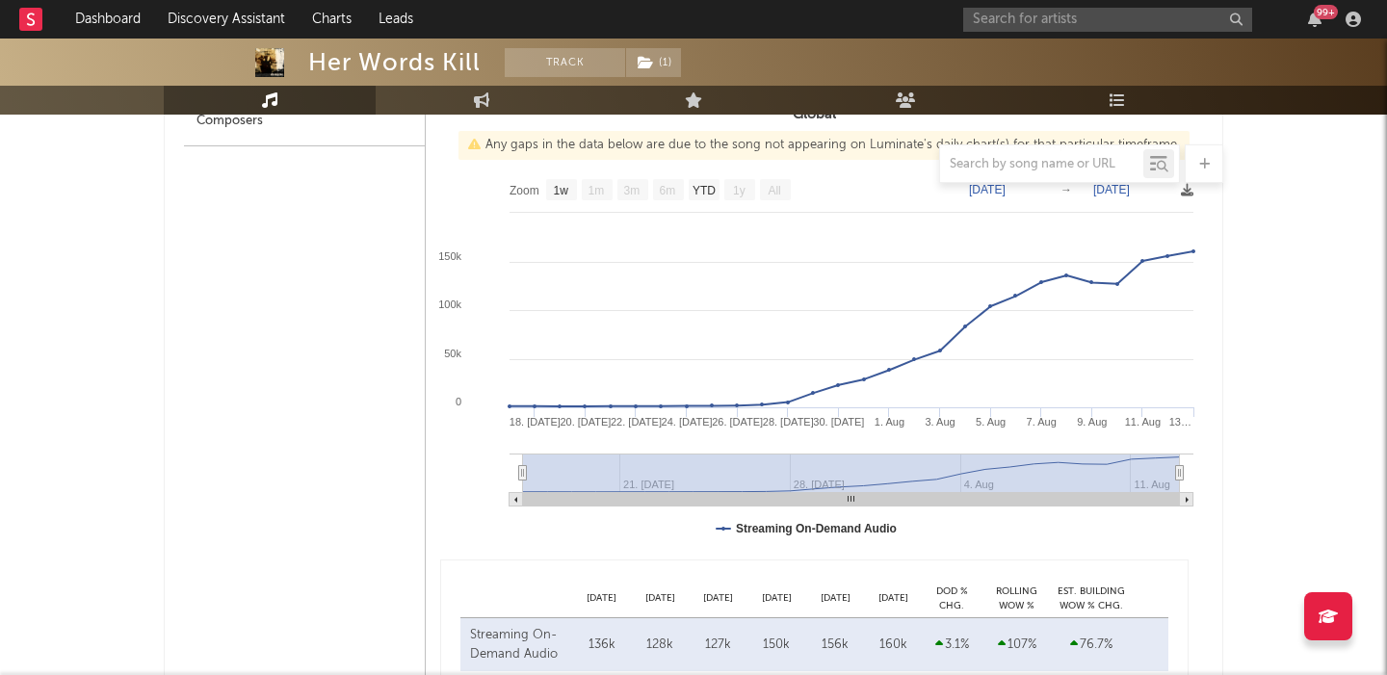
scroll to position [1173, 0]
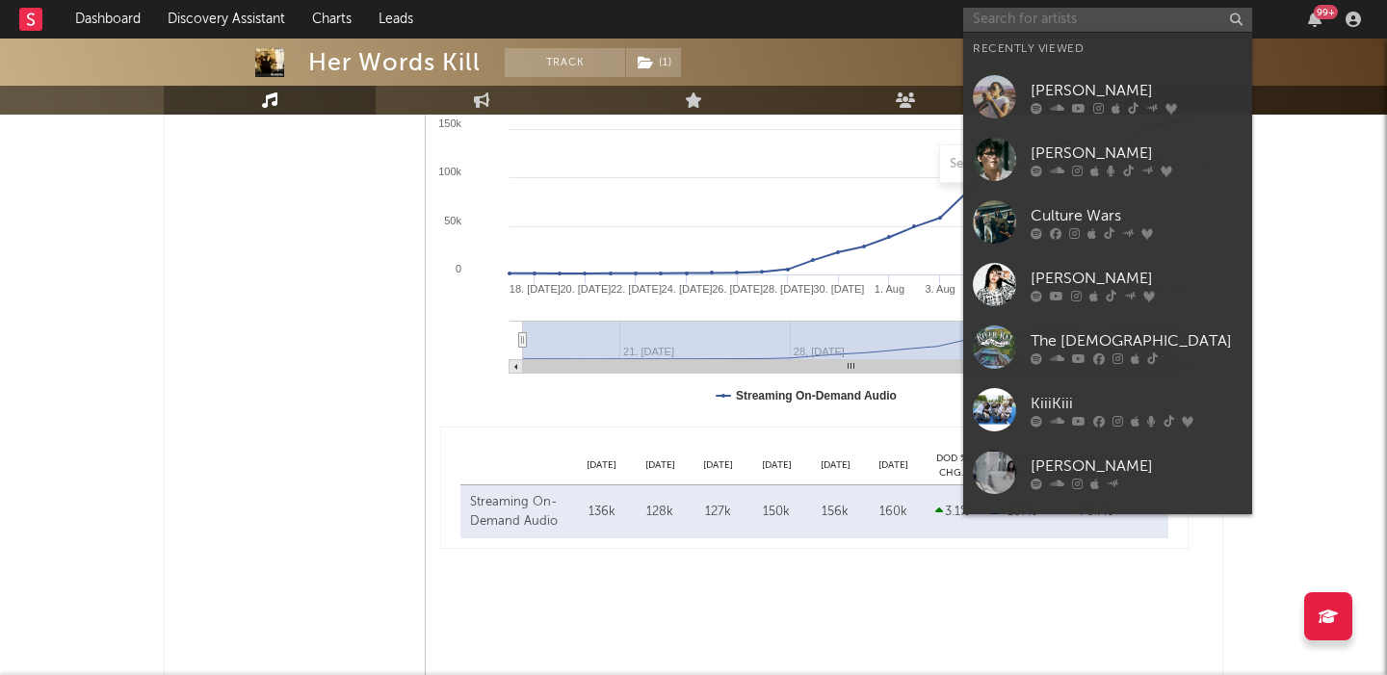
click at [1063, 16] on input "text" at bounding box center [1107, 20] width 289 height 24
paste input "Midnight Til Morning"
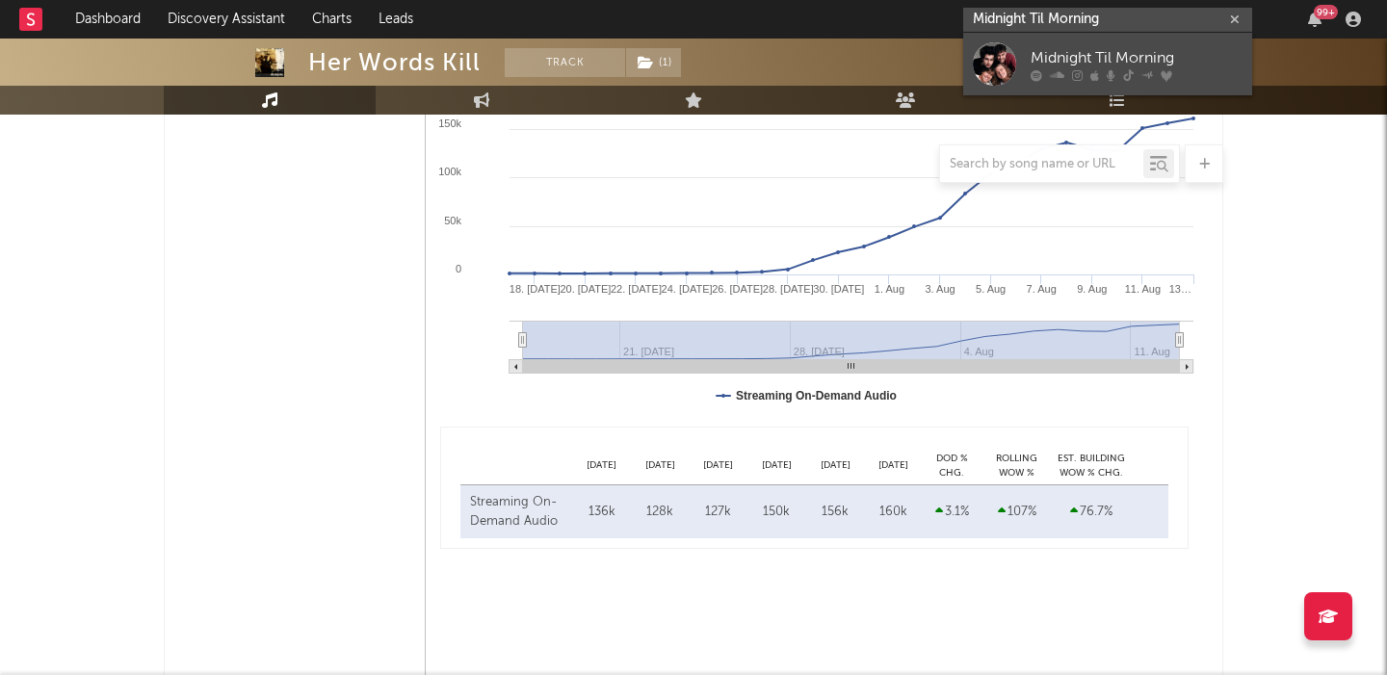
type input "Midnight Til Morning"
click at [1125, 50] on div "Midnight Til Morning" at bounding box center [1136, 57] width 212 height 23
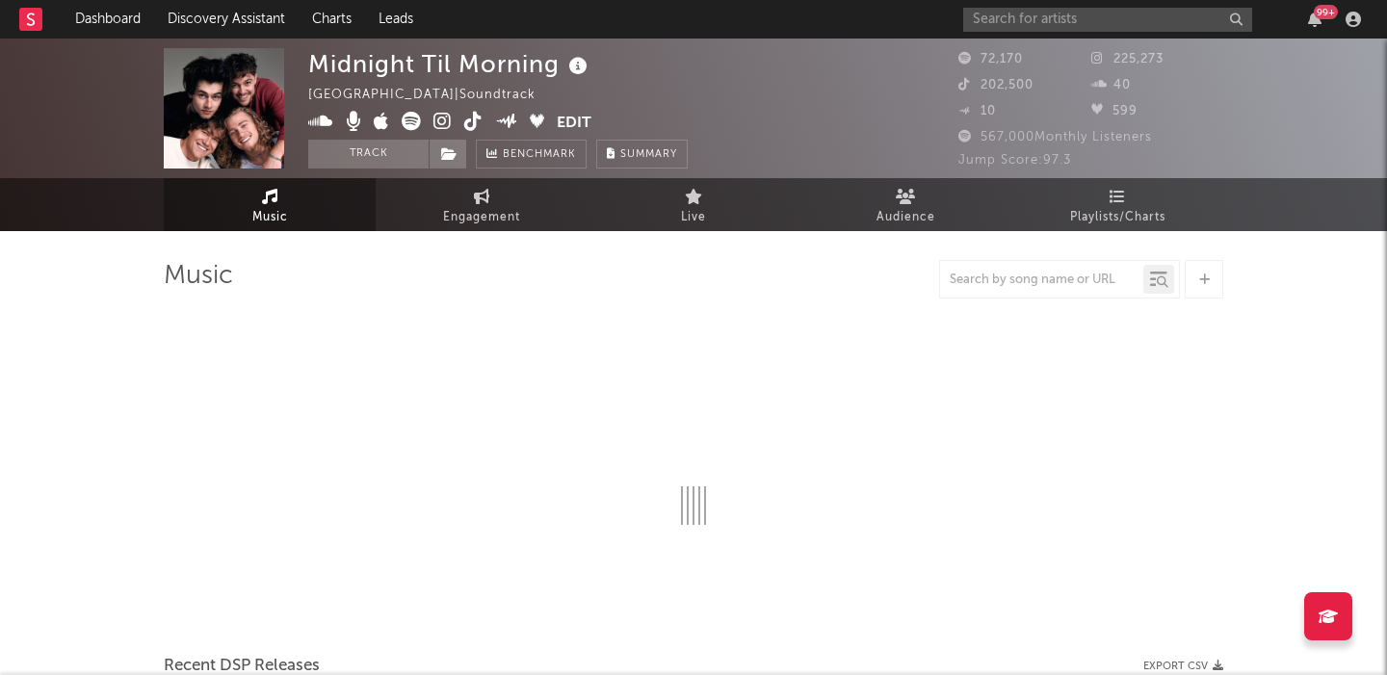
select select "1w"
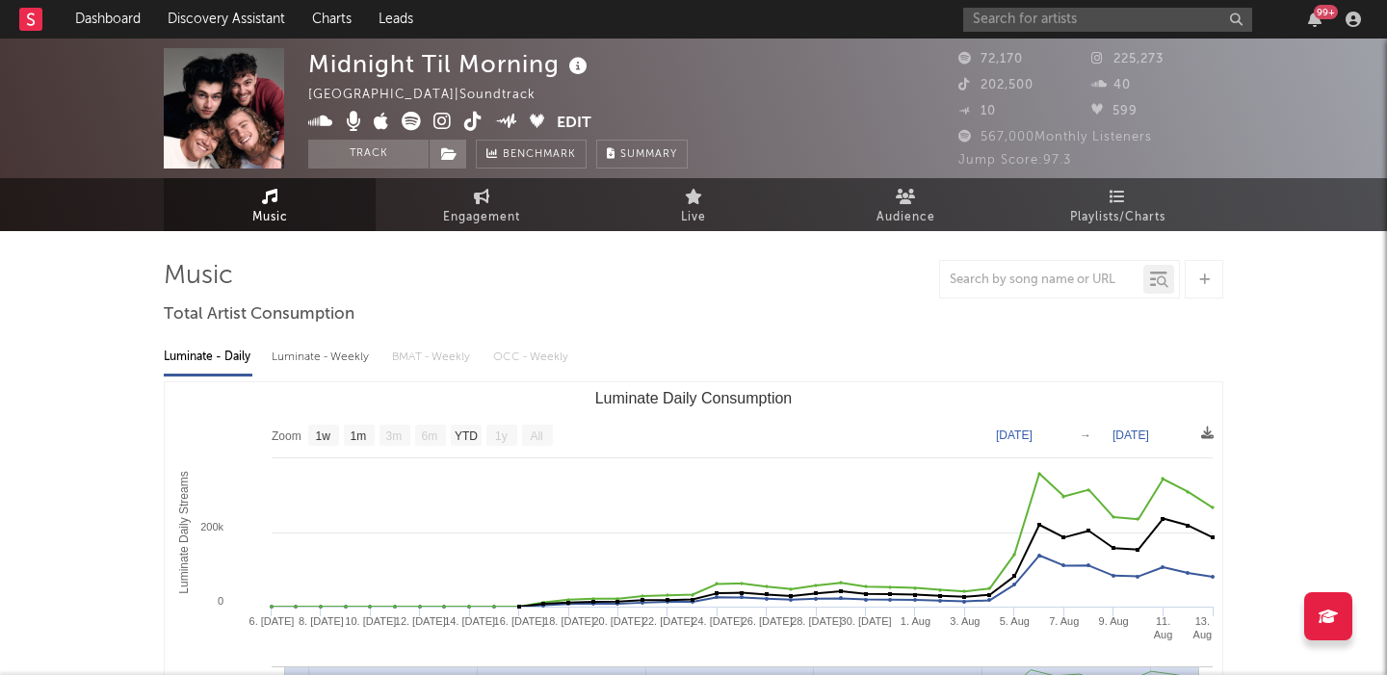
click at [337, 362] on div "Luminate - Weekly" at bounding box center [322, 357] width 101 height 33
select select "1w"
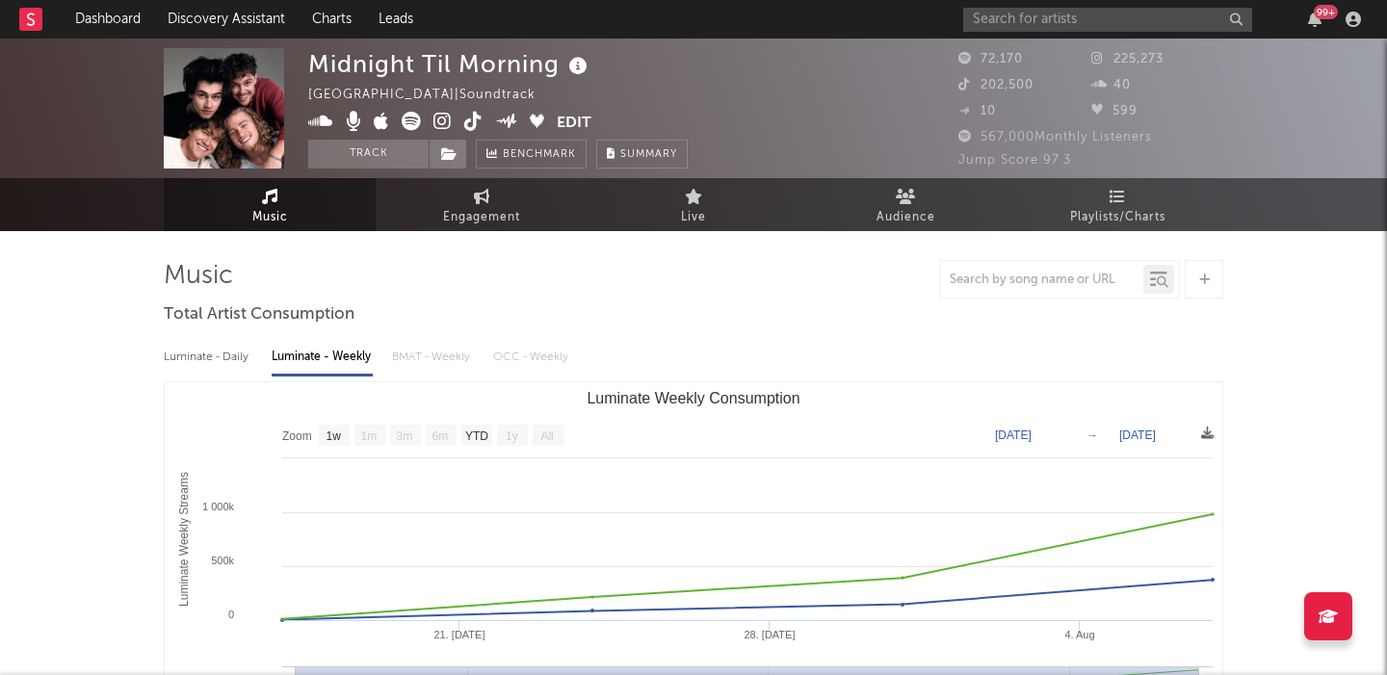
click at [206, 353] on div "Luminate - Daily" at bounding box center [208, 357] width 89 height 33
select select "1w"
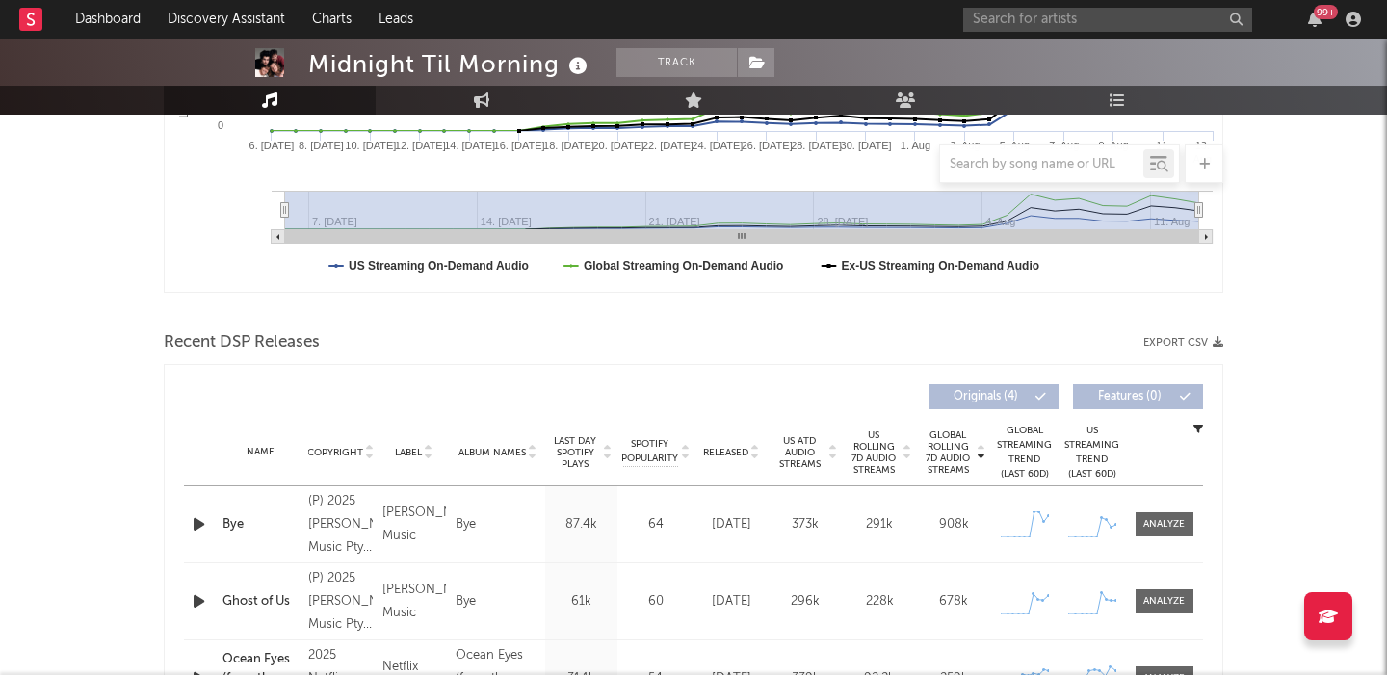
scroll to position [588, 0]
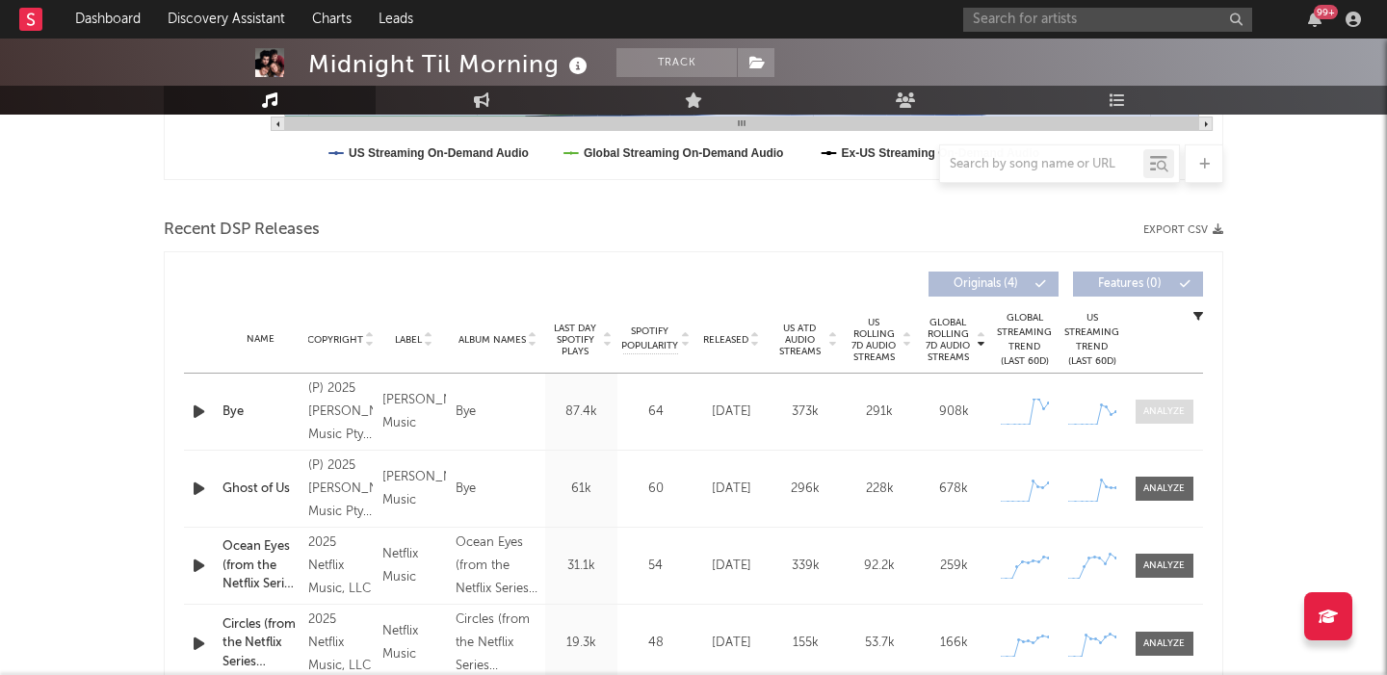
click at [1151, 408] on div at bounding box center [1163, 411] width 41 height 14
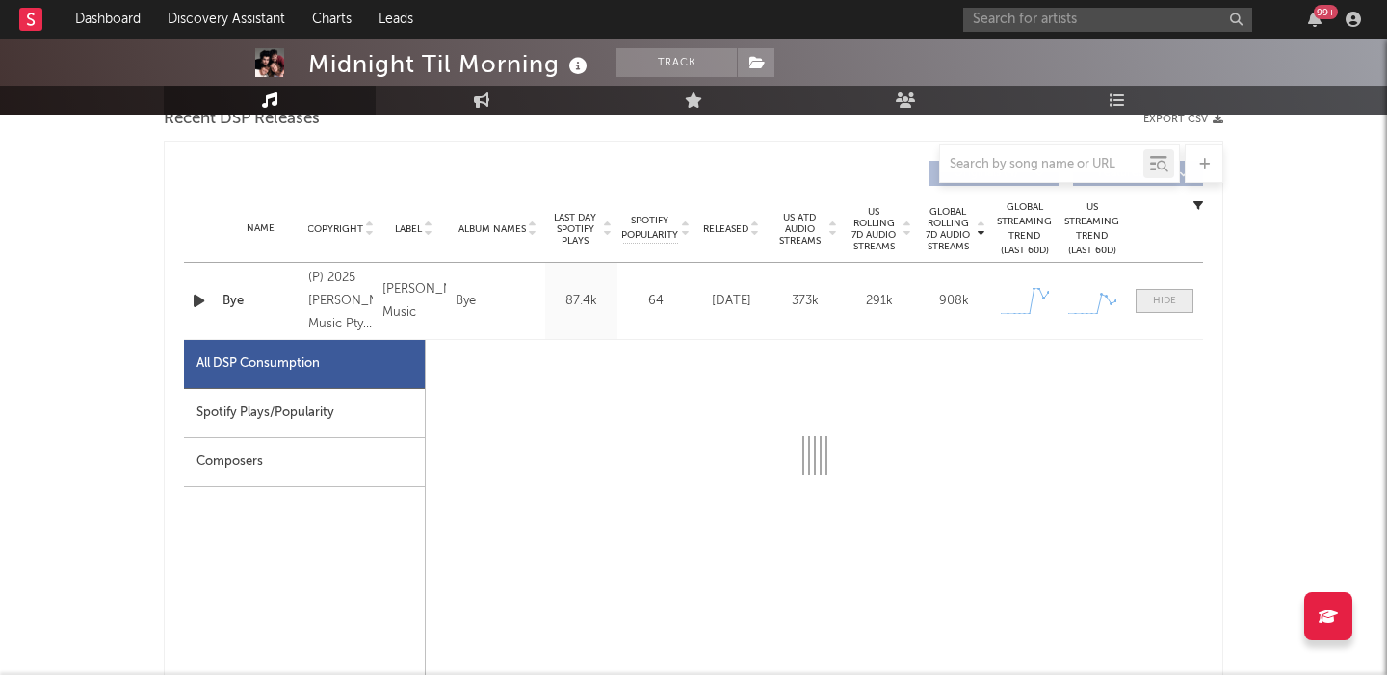
scroll to position [842, 0]
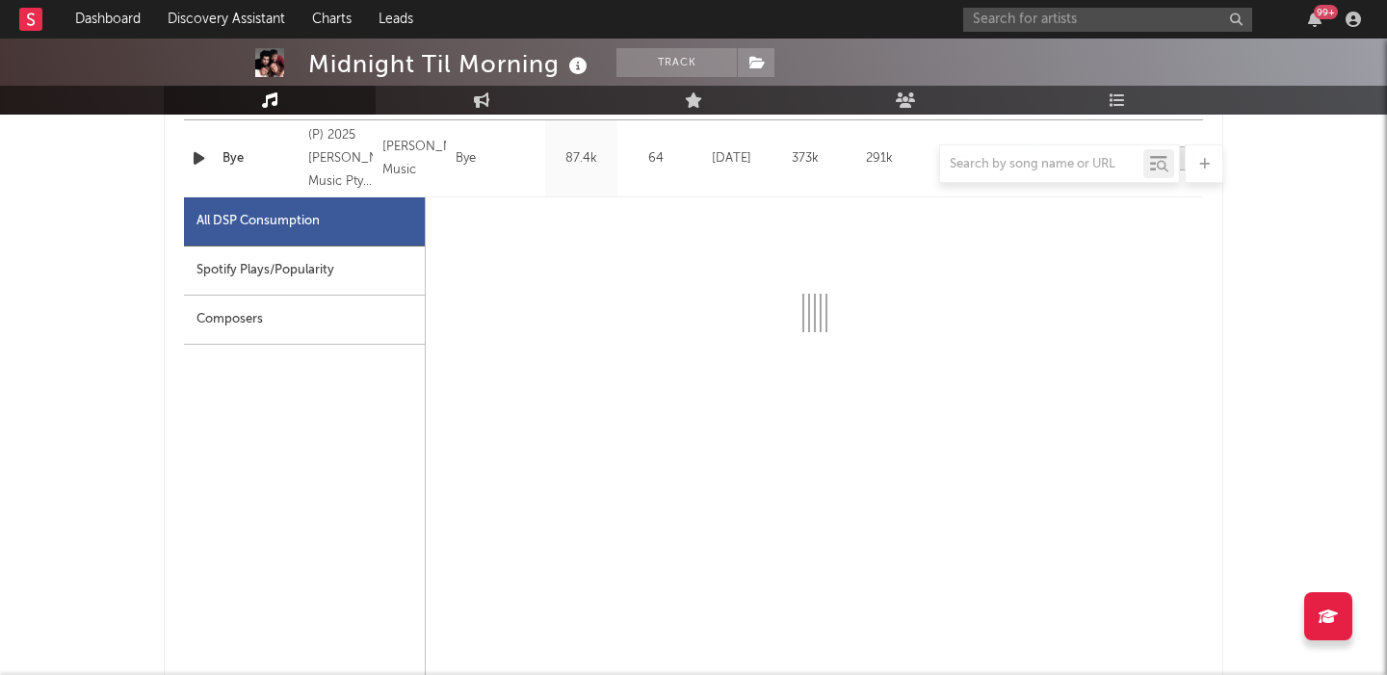
select select "1w"
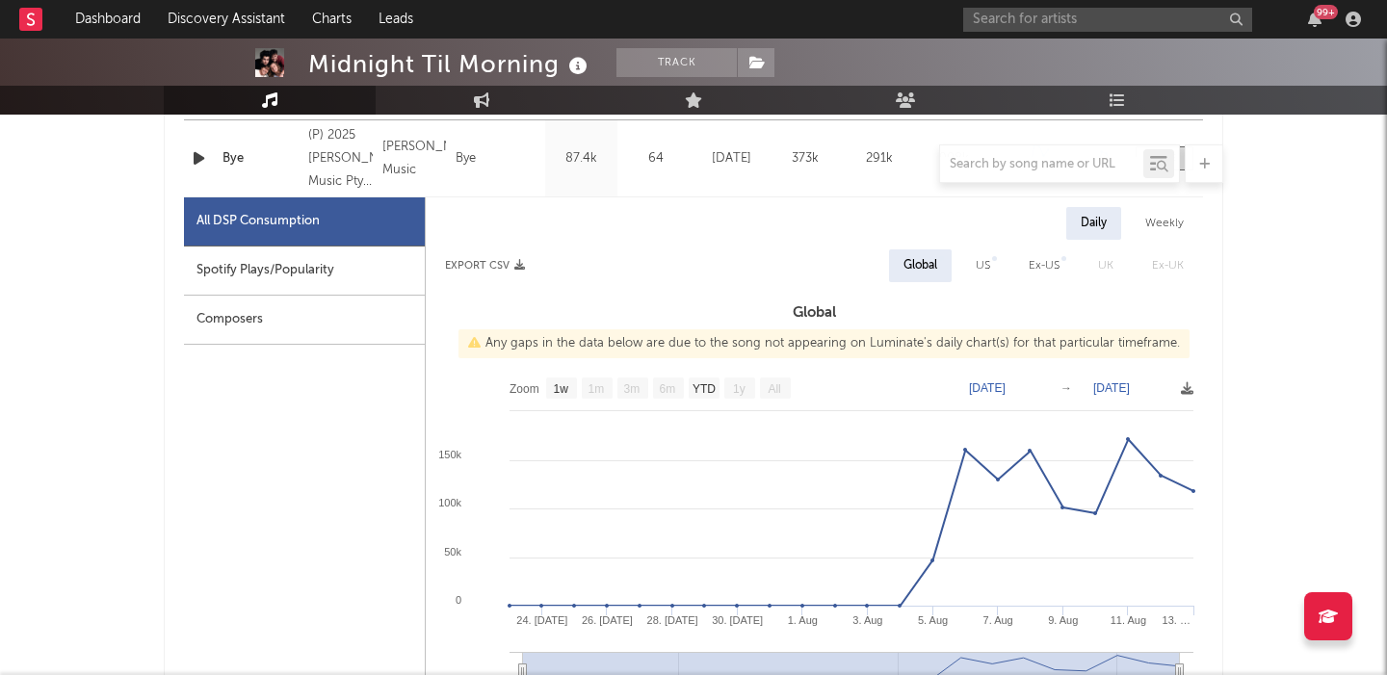
click at [981, 265] on div "US" at bounding box center [983, 265] width 14 height 23
select select "1w"
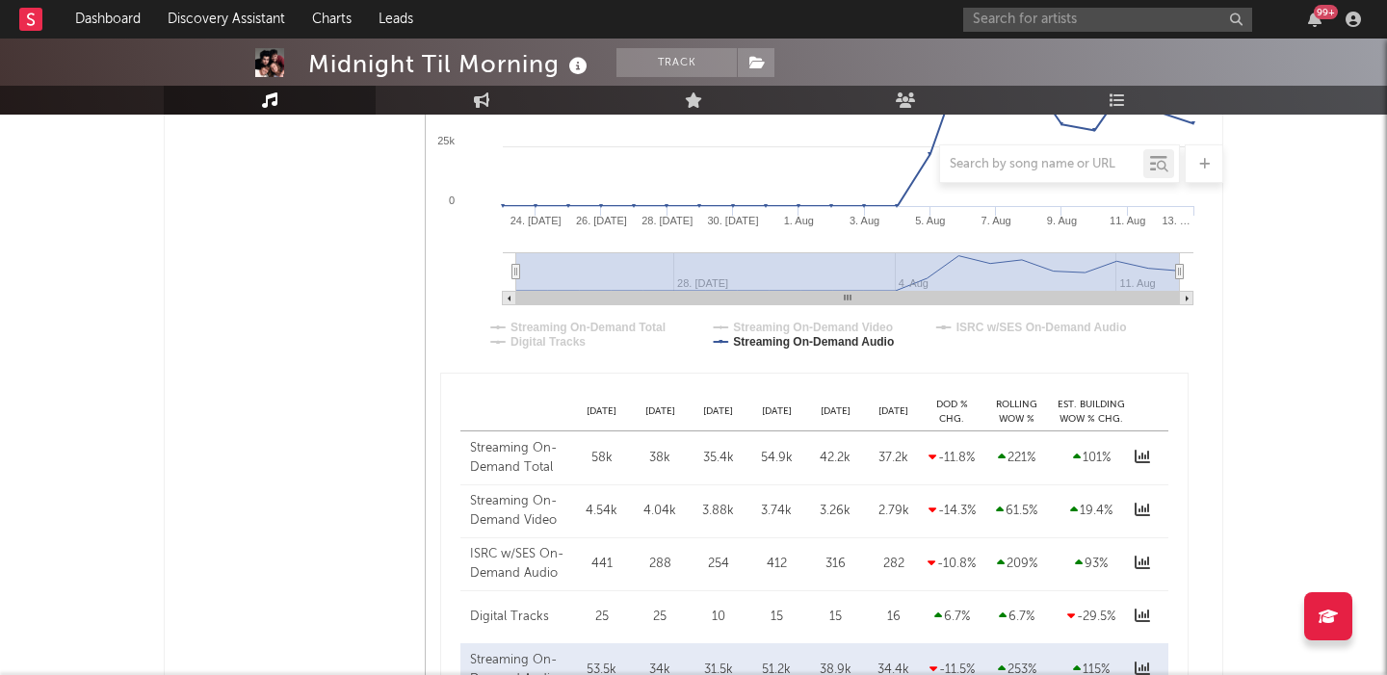
scroll to position [1362, 0]
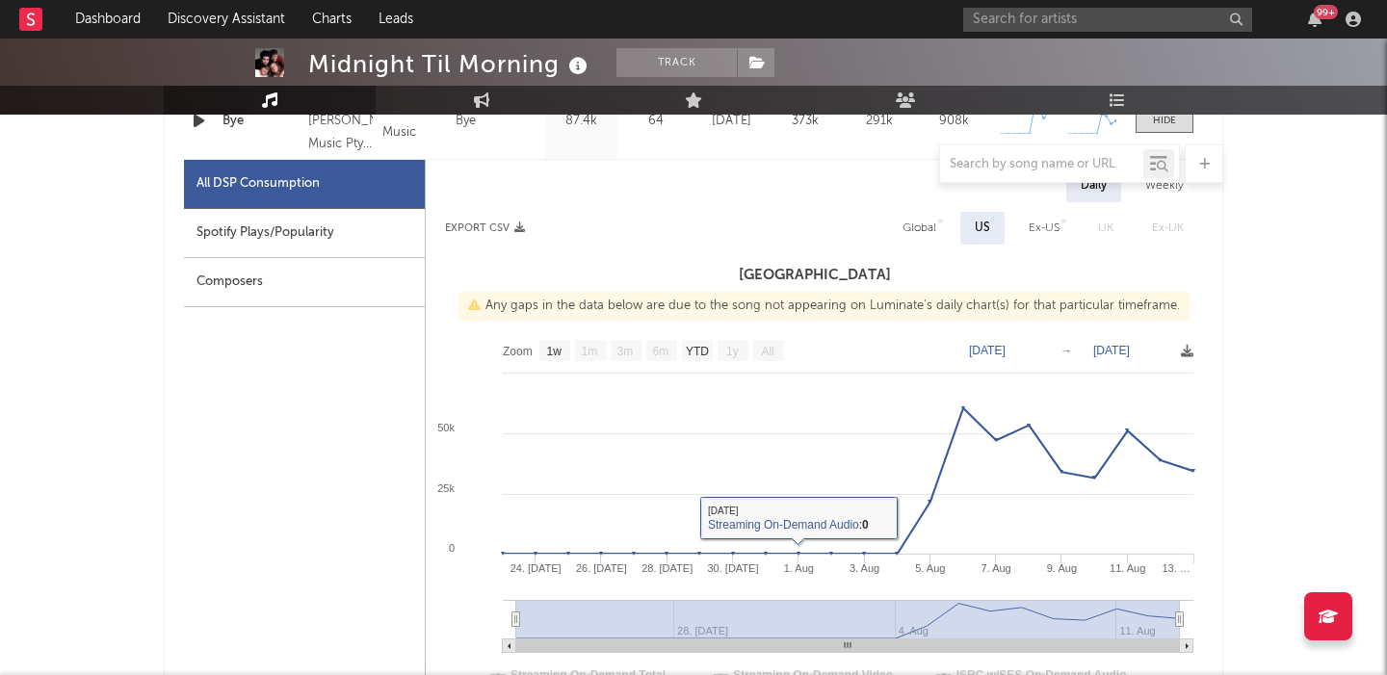
click at [933, 225] on div "Global" at bounding box center [919, 228] width 34 height 23
select select "1w"
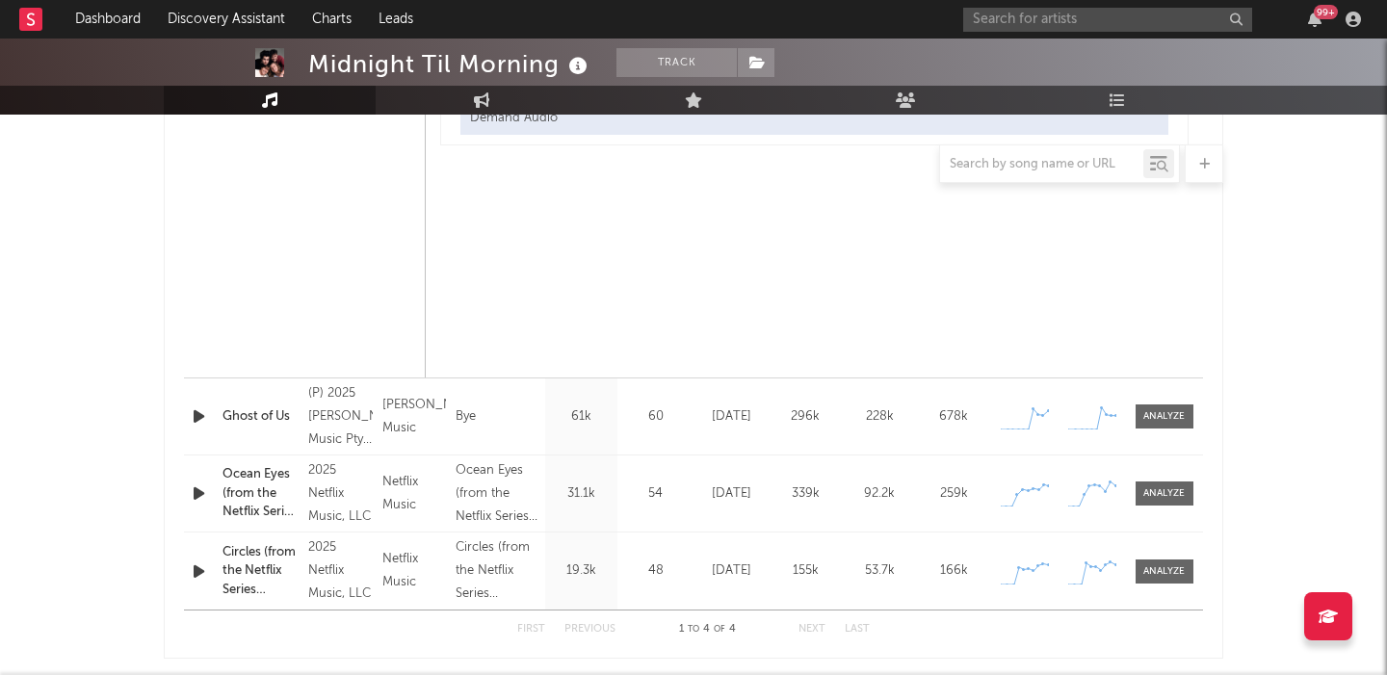
scroll to position [1599, 0]
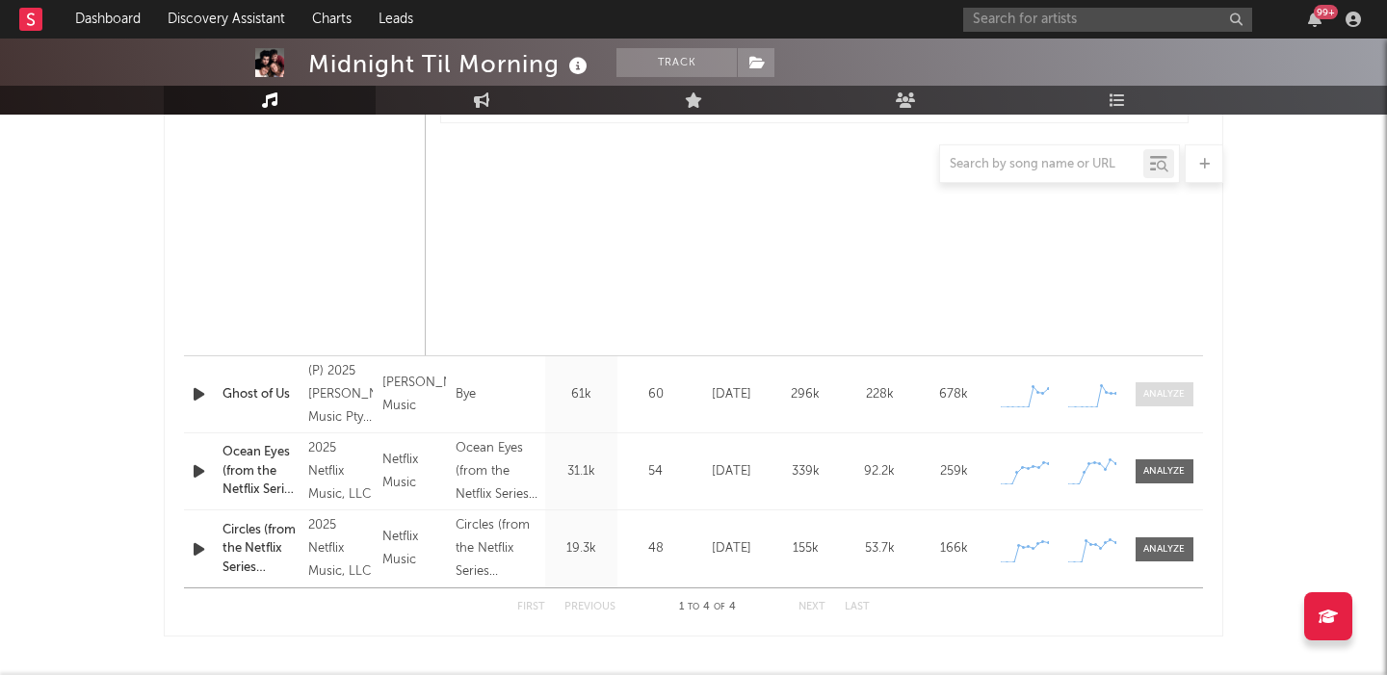
click at [1172, 395] on div at bounding box center [1163, 394] width 41 height 14
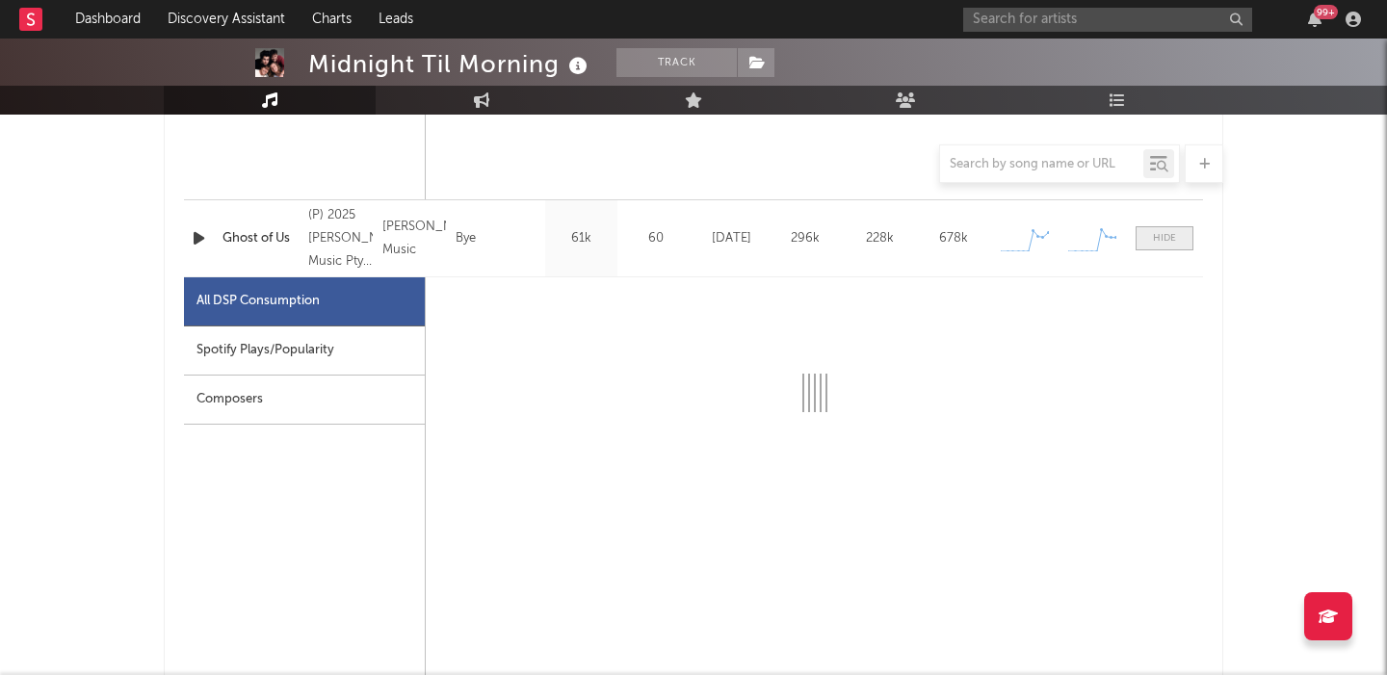
scroll to position [1866, 0]
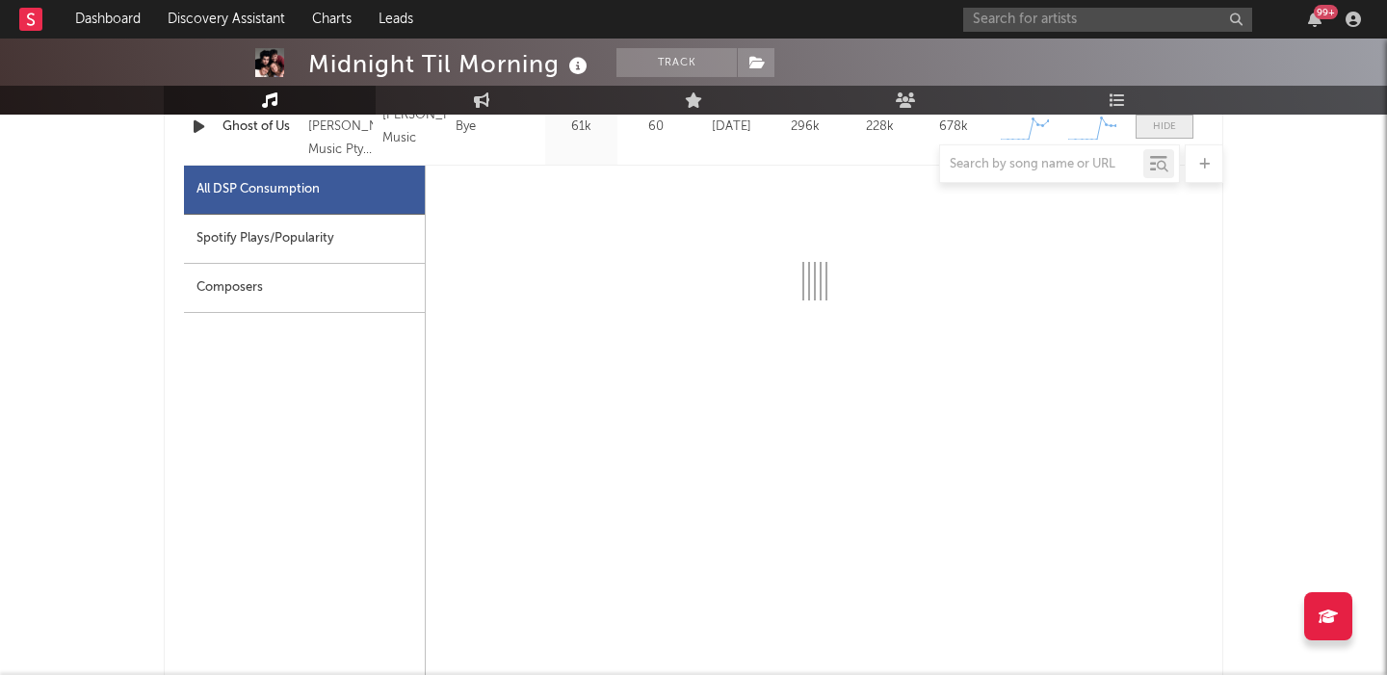
select select "1w"
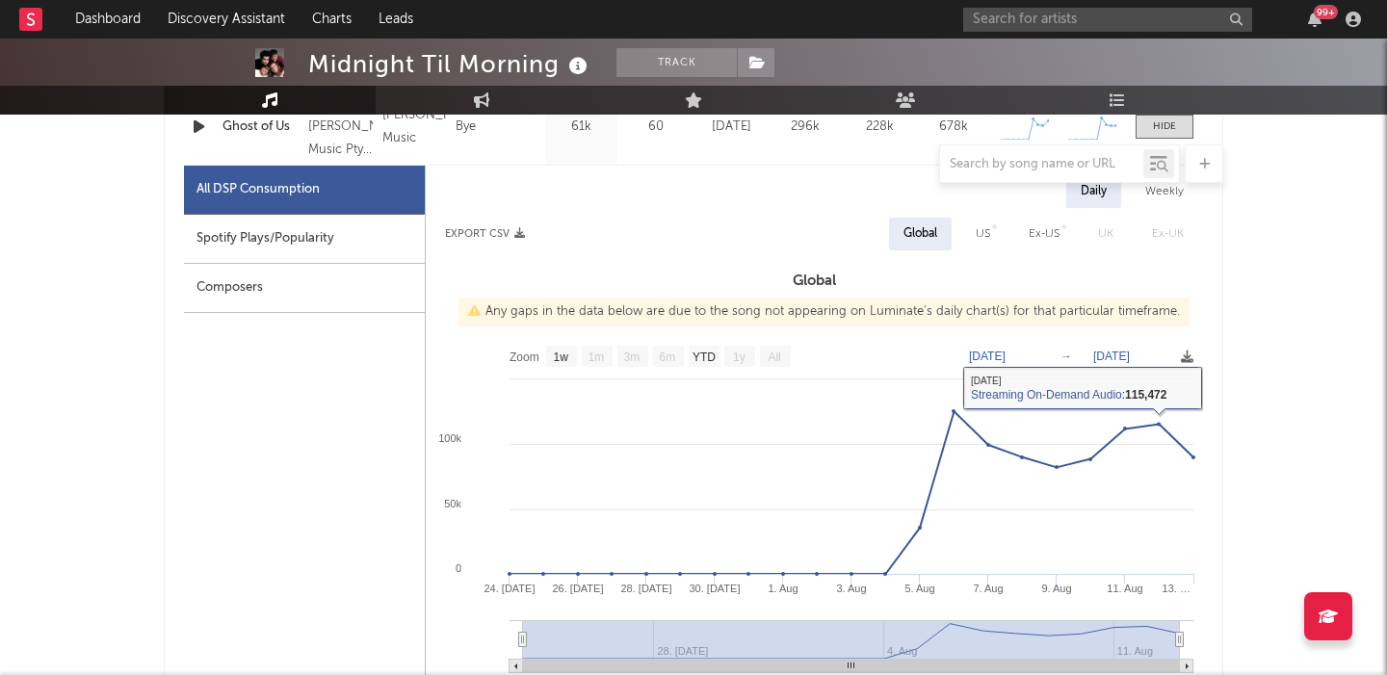
click at [991, 240] on div "US" at bounding box center [982, 234] width 43 height 33
select select "1w"
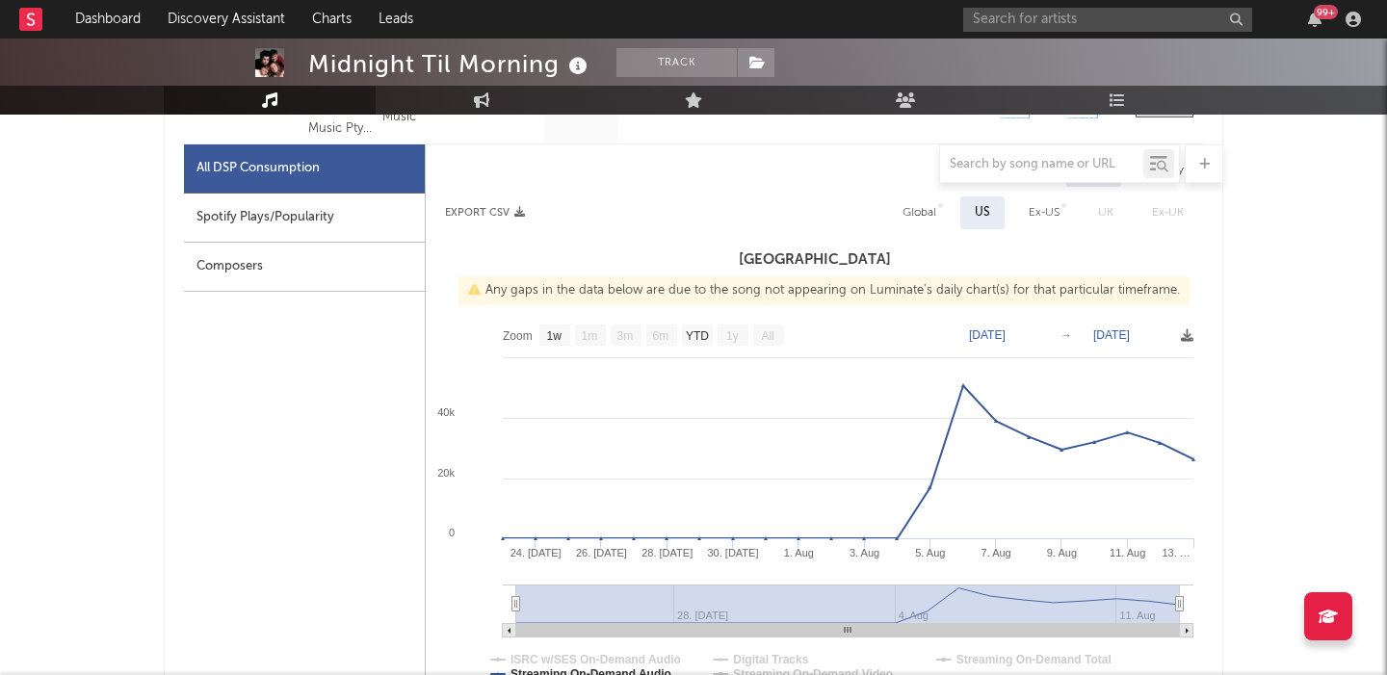
scroll to position [1842, 0]
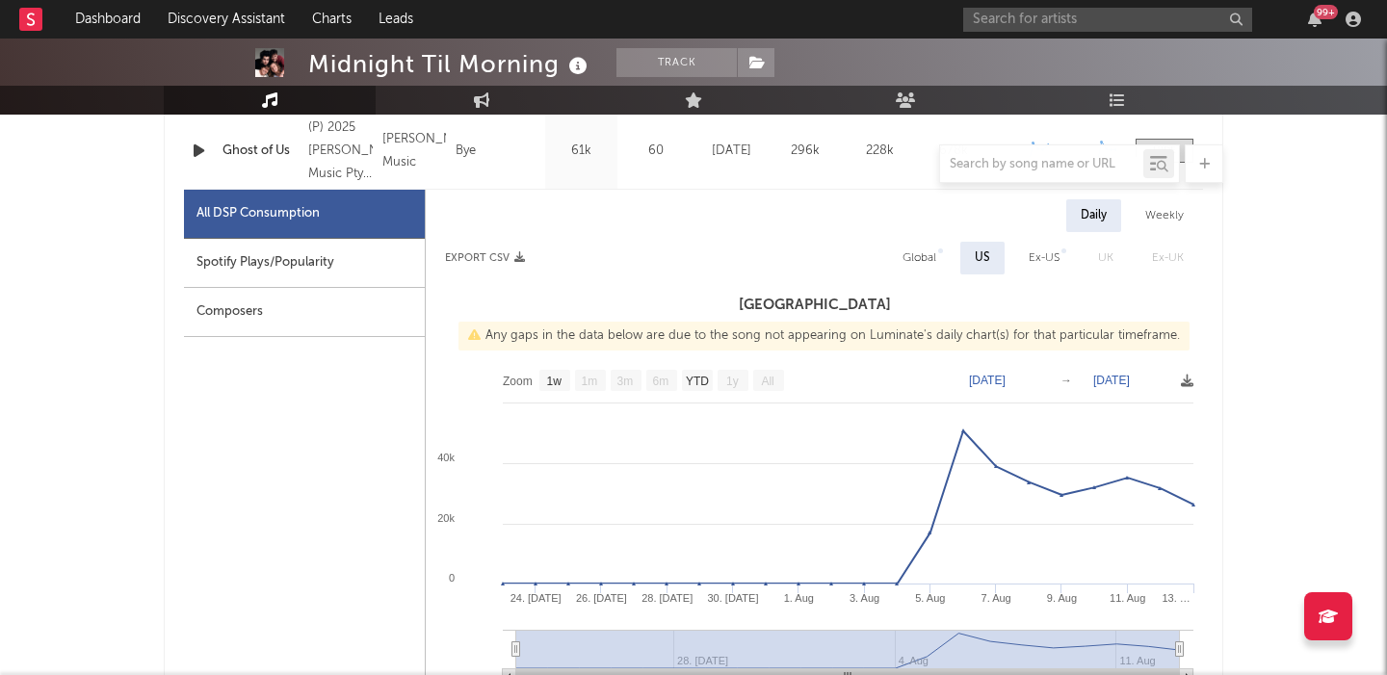
click at [925, 256] on div "Global" at bounding box center [919, 258] width 34 height 23
select select "1w"
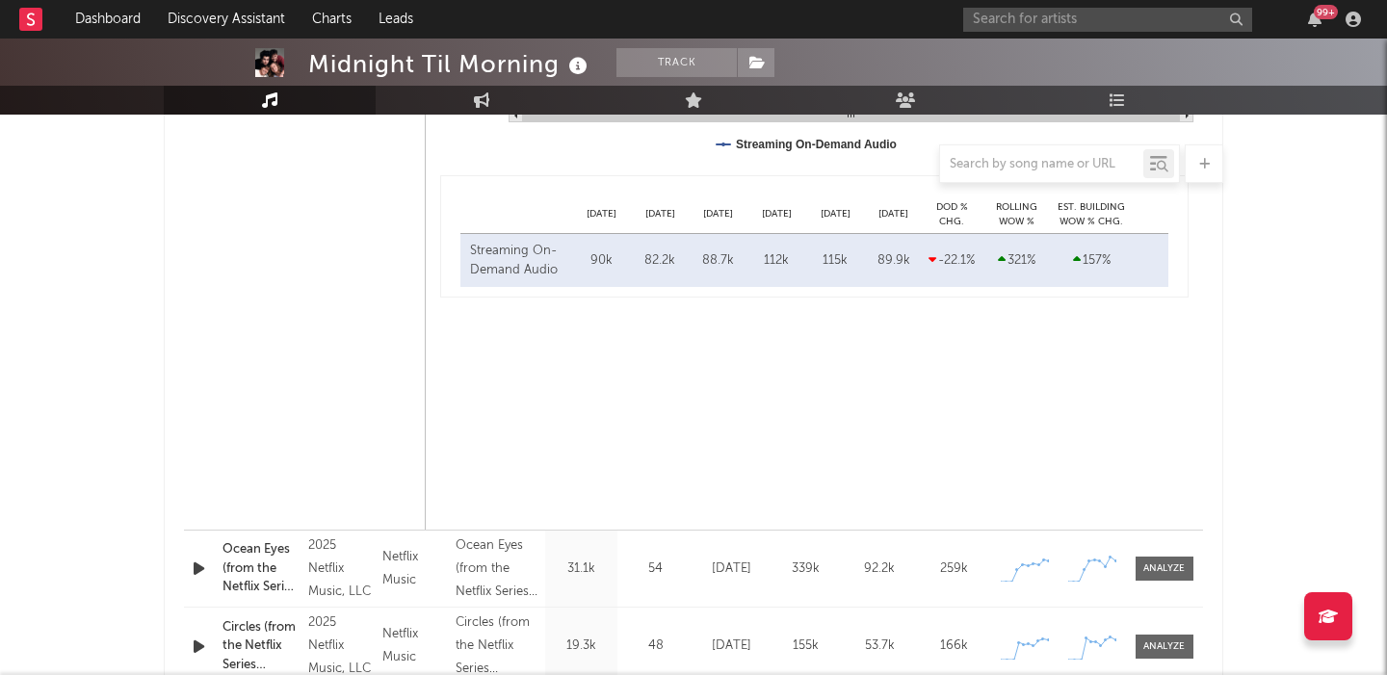
scroll to position [2389, 0]
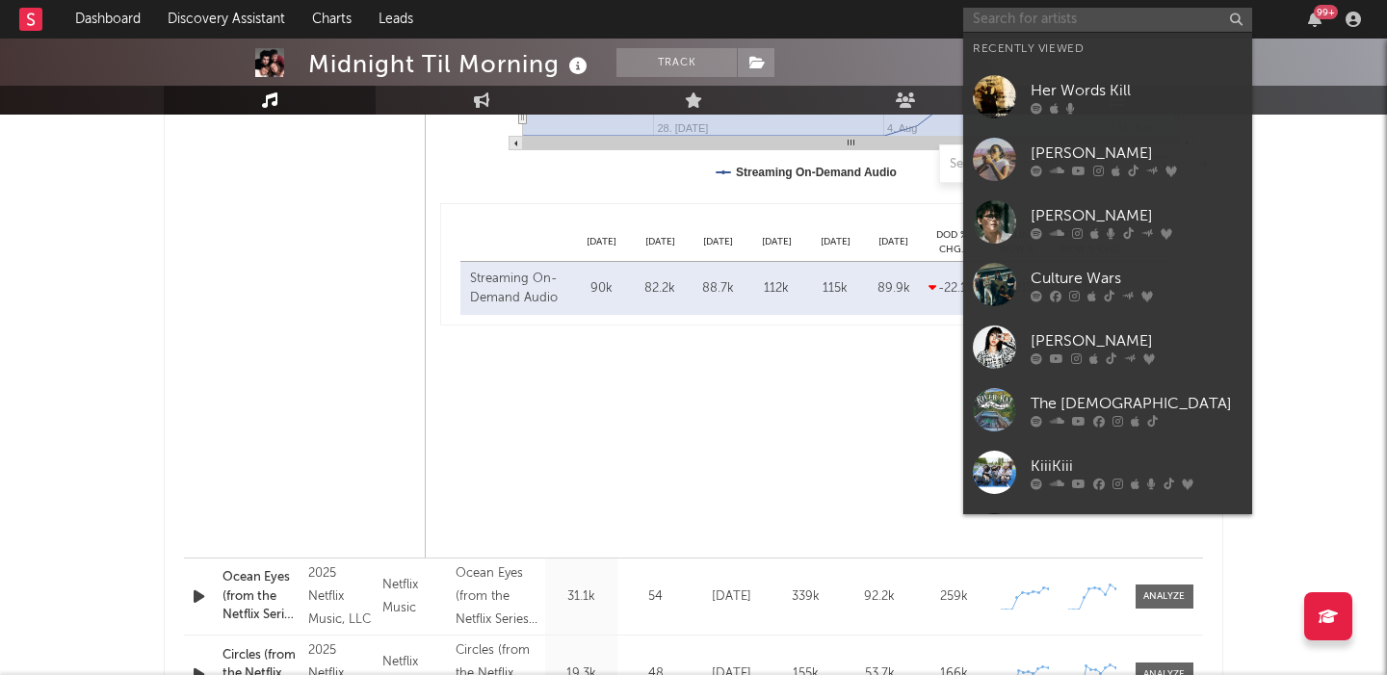
click at [1130, 16] on input "text" at bounding box center [1107, 20] width 289 height 24
paste input "Cece Natalie"
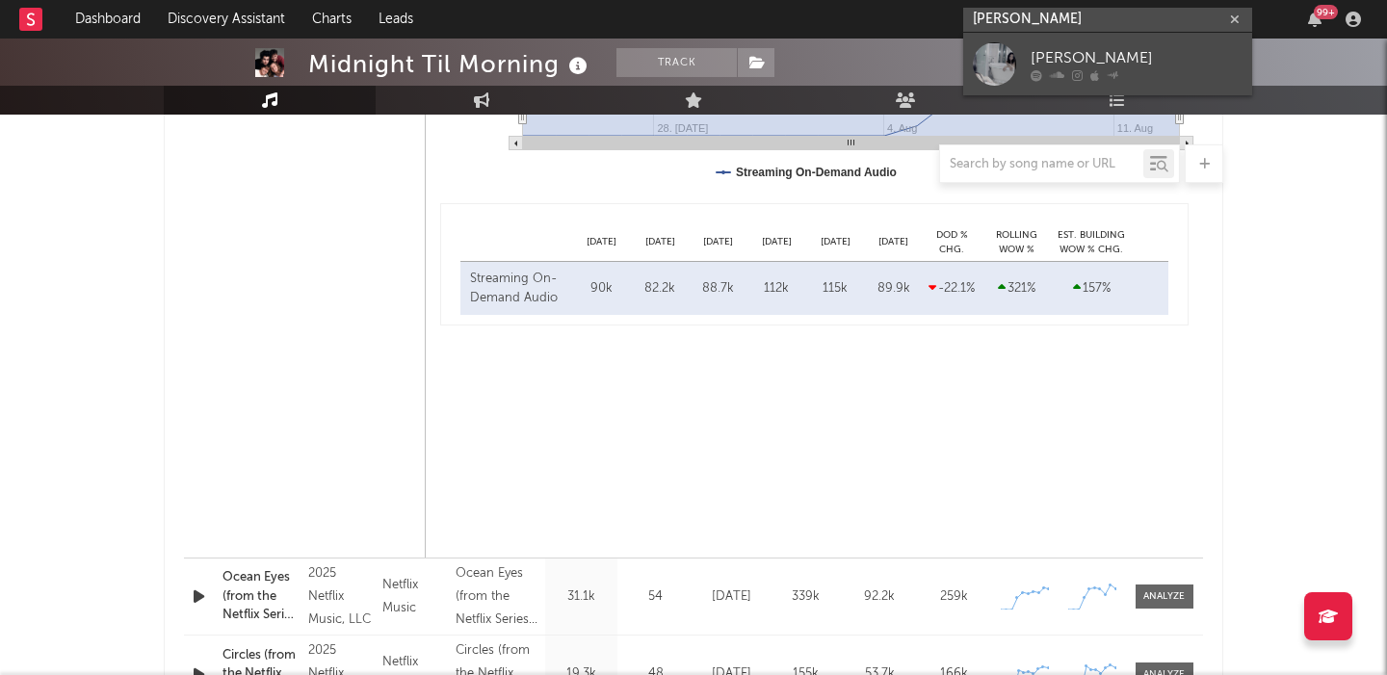
type input "Cece Natalie"
click at [1153, 52] on div "Cece Natalie" at bounding box center [1136, 57] width 212 height 23
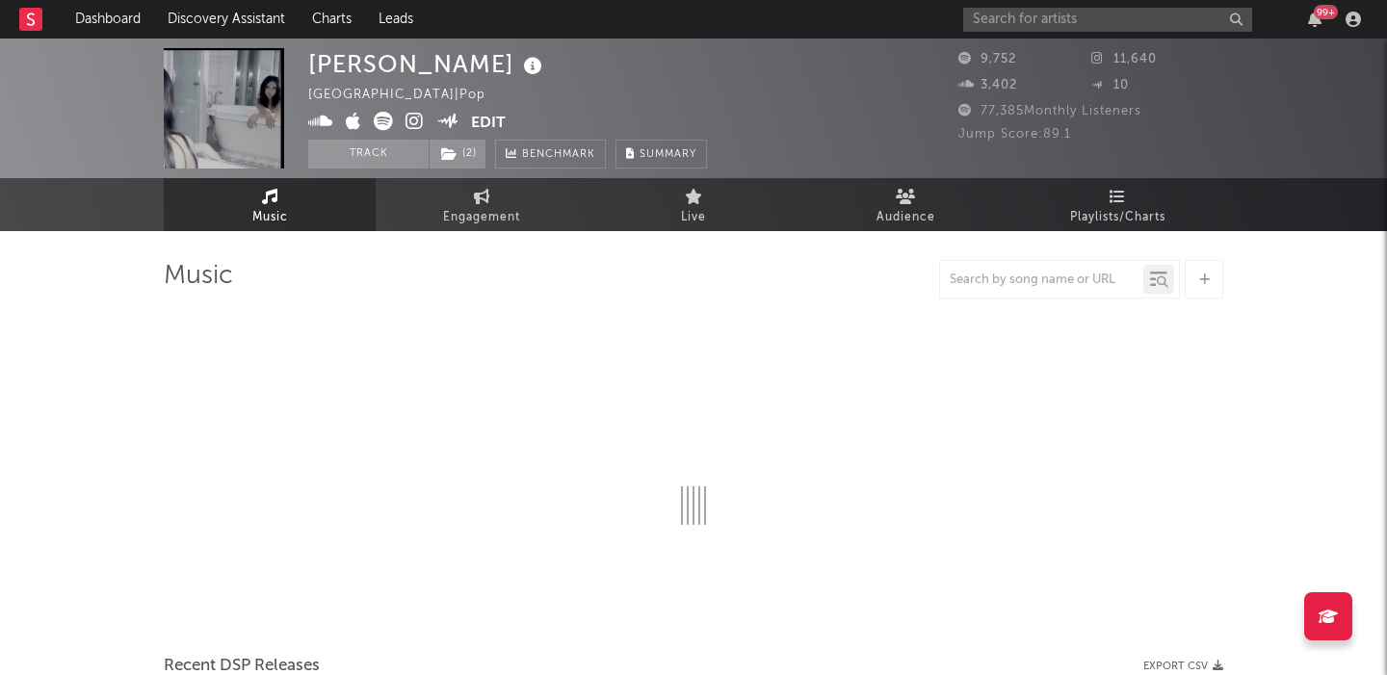
select select "6m"
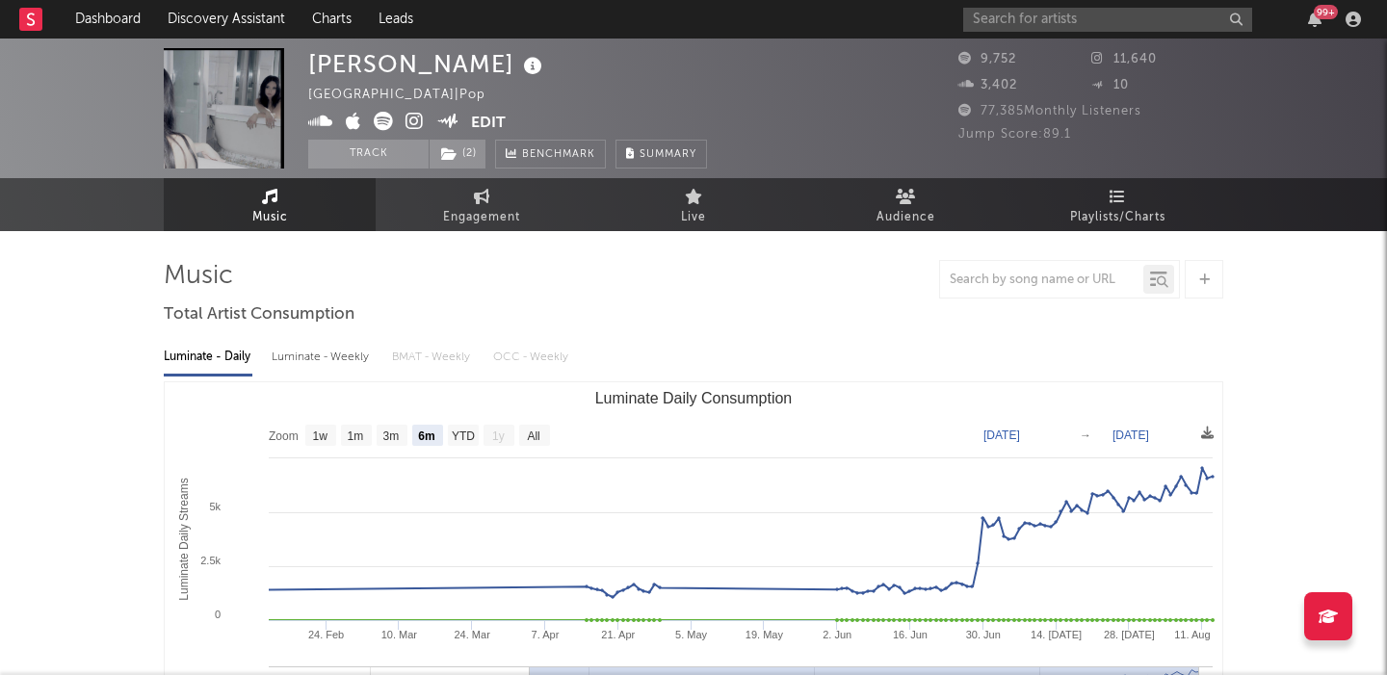
click at [344, 359] on div "Luminate - Weekly" at bounding box center [322, 357] width 101 height 33
select select "6m"
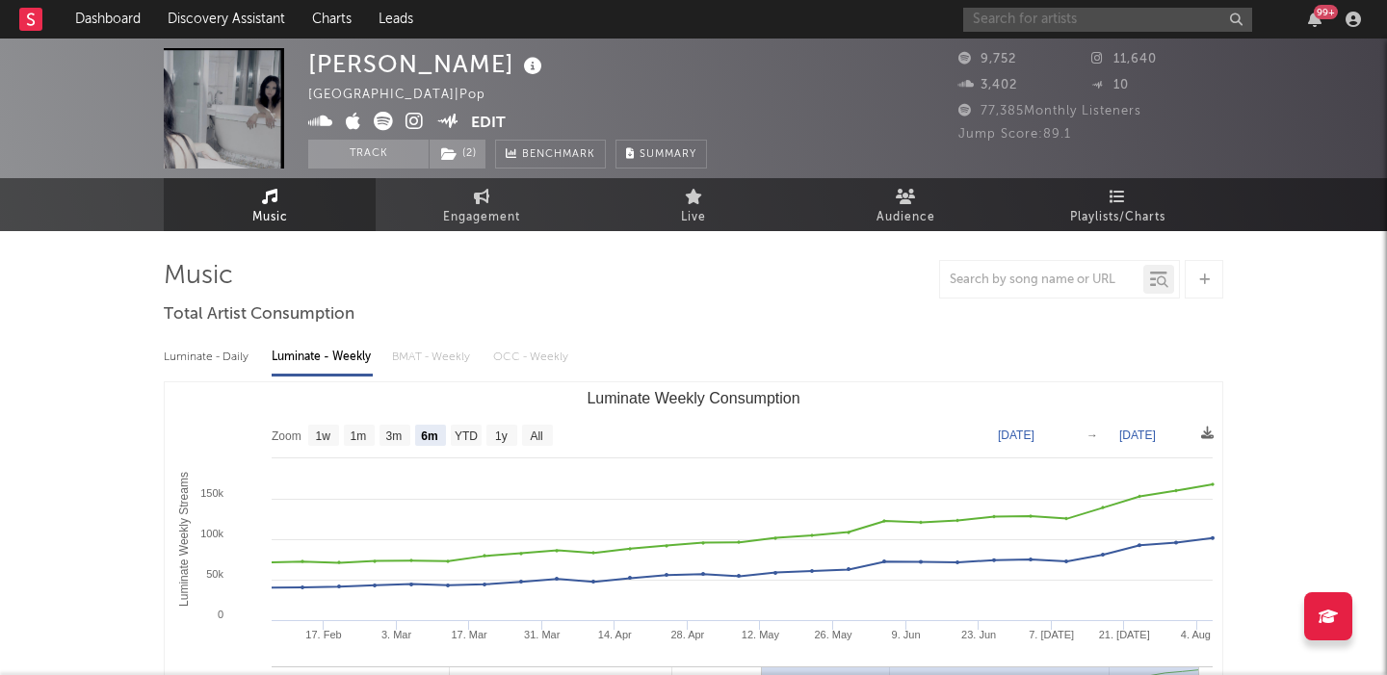
click at [1045, 24] on input "text" at bounding box center [1107, 20] width 289 height 24
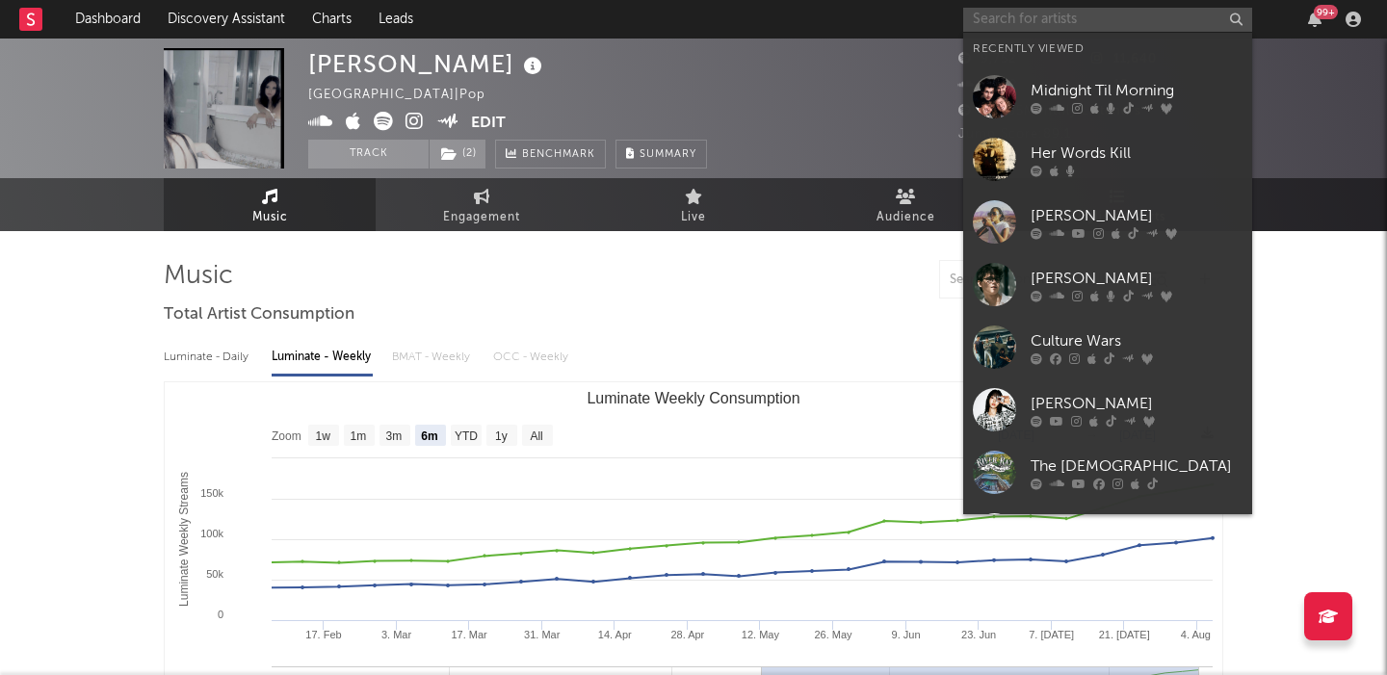
paste input "KiiiKiii"
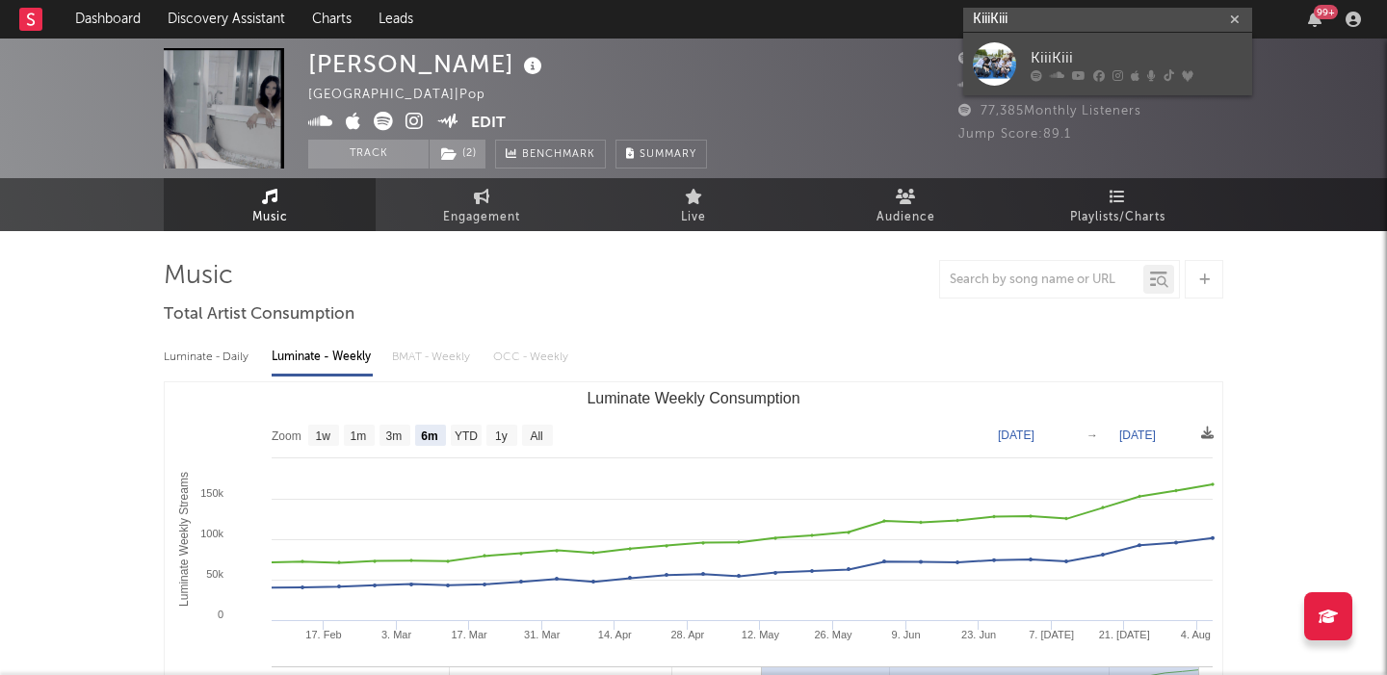
type input "KiiiKiii"
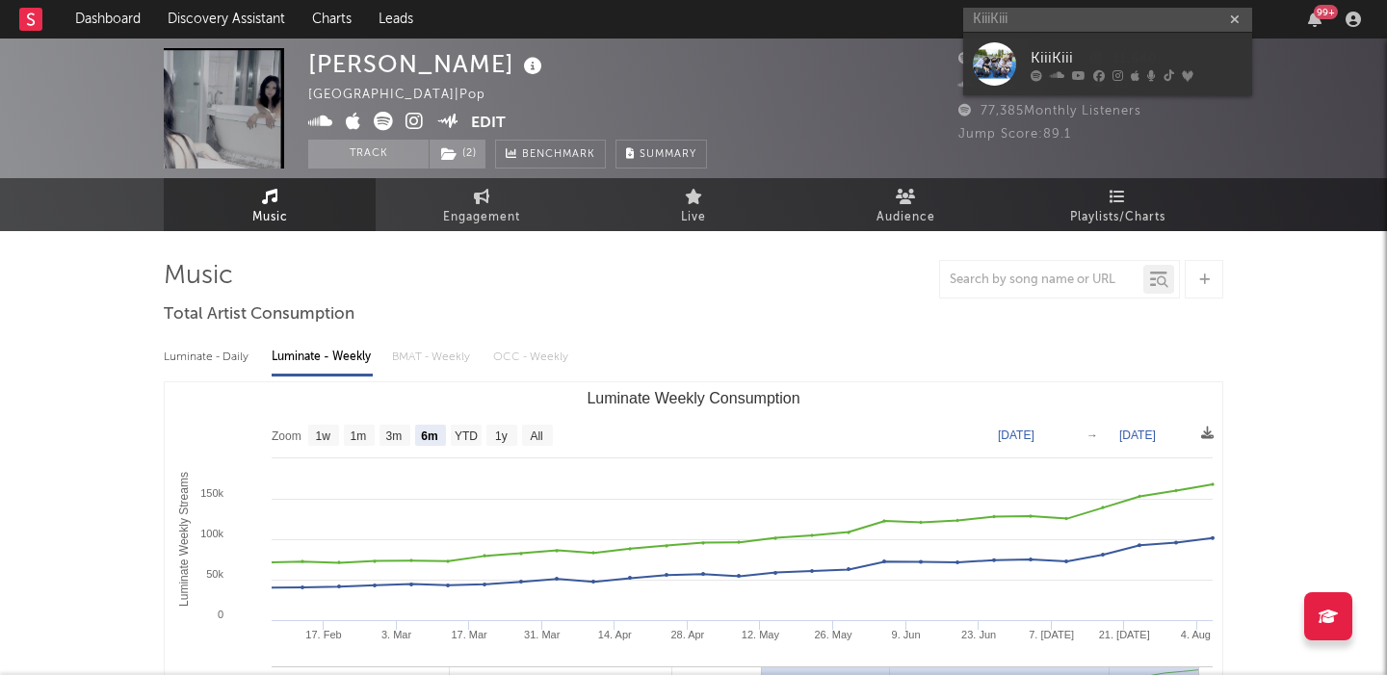
drag, startPoint x: 1132, startPoint y: 44, endPoint x: 937, endPoint y: 176, distance: 235.1
click at [1133, 44] on link "KiiiKiii" at bounding box center [1107, 64] width 289 height 63
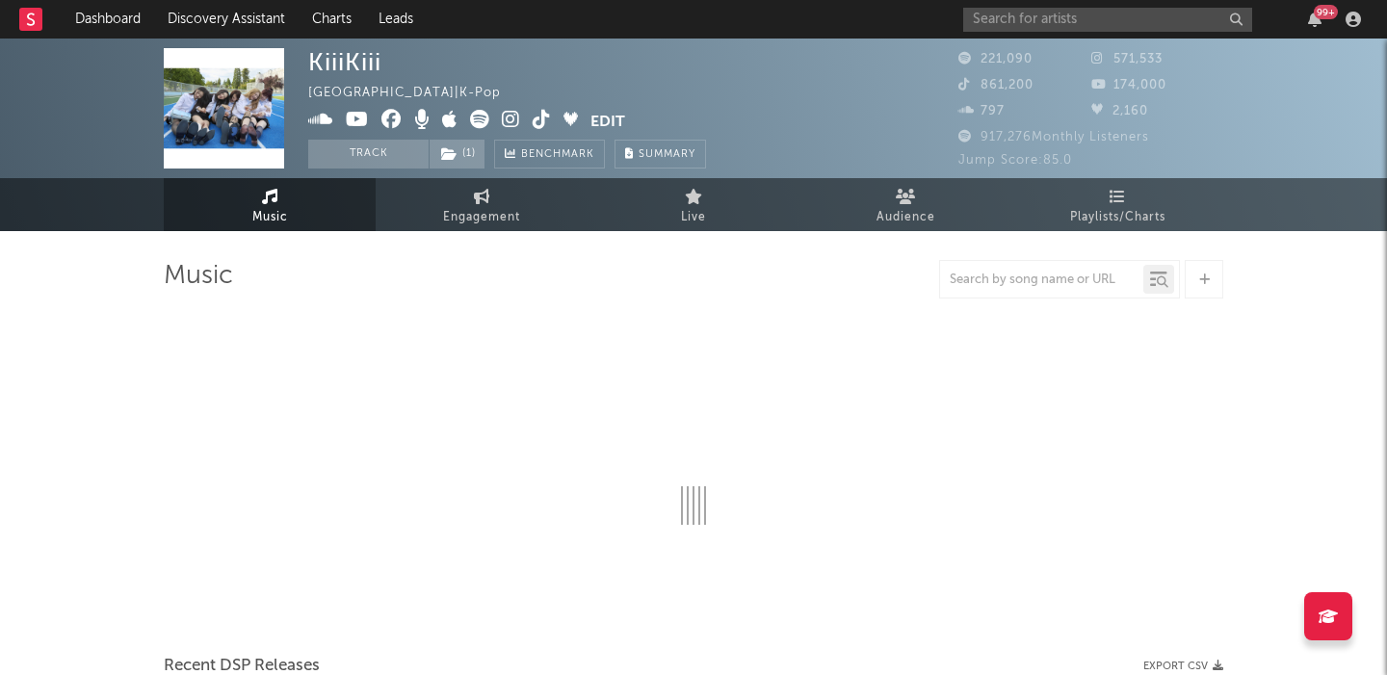
scroll to position [65, 0]
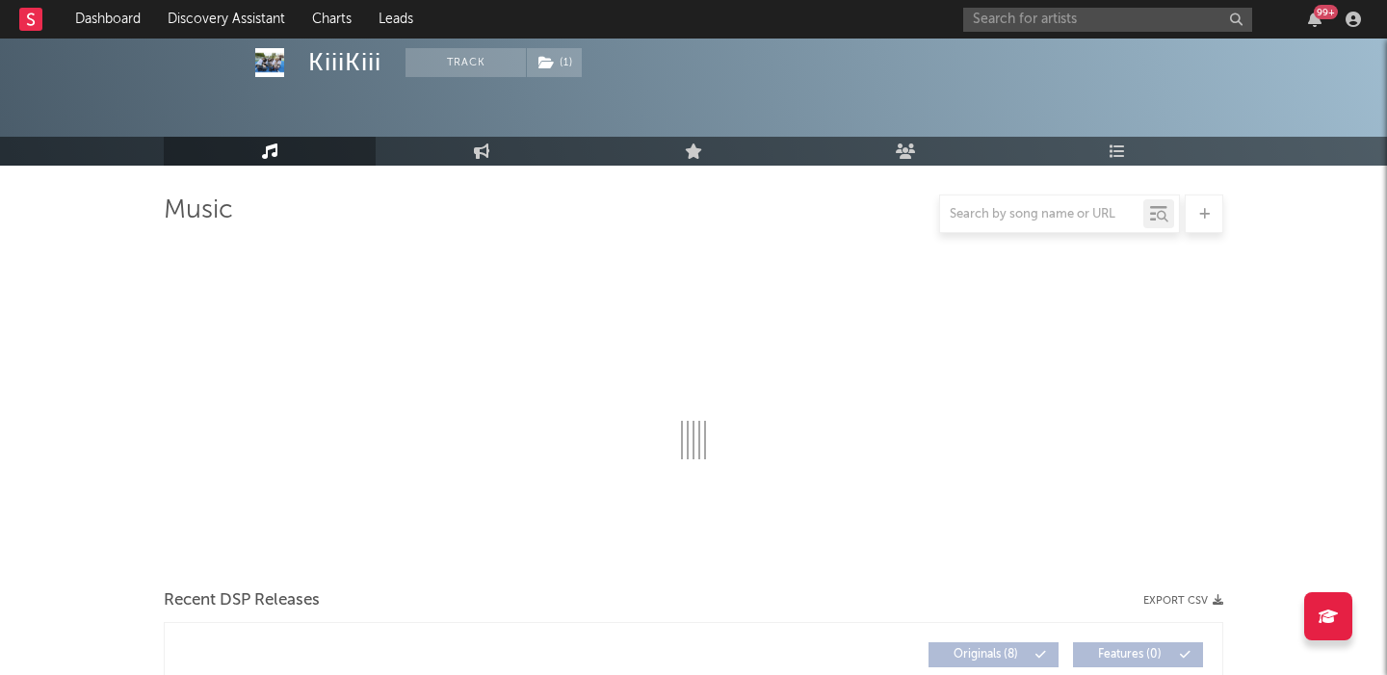
select select "6m"
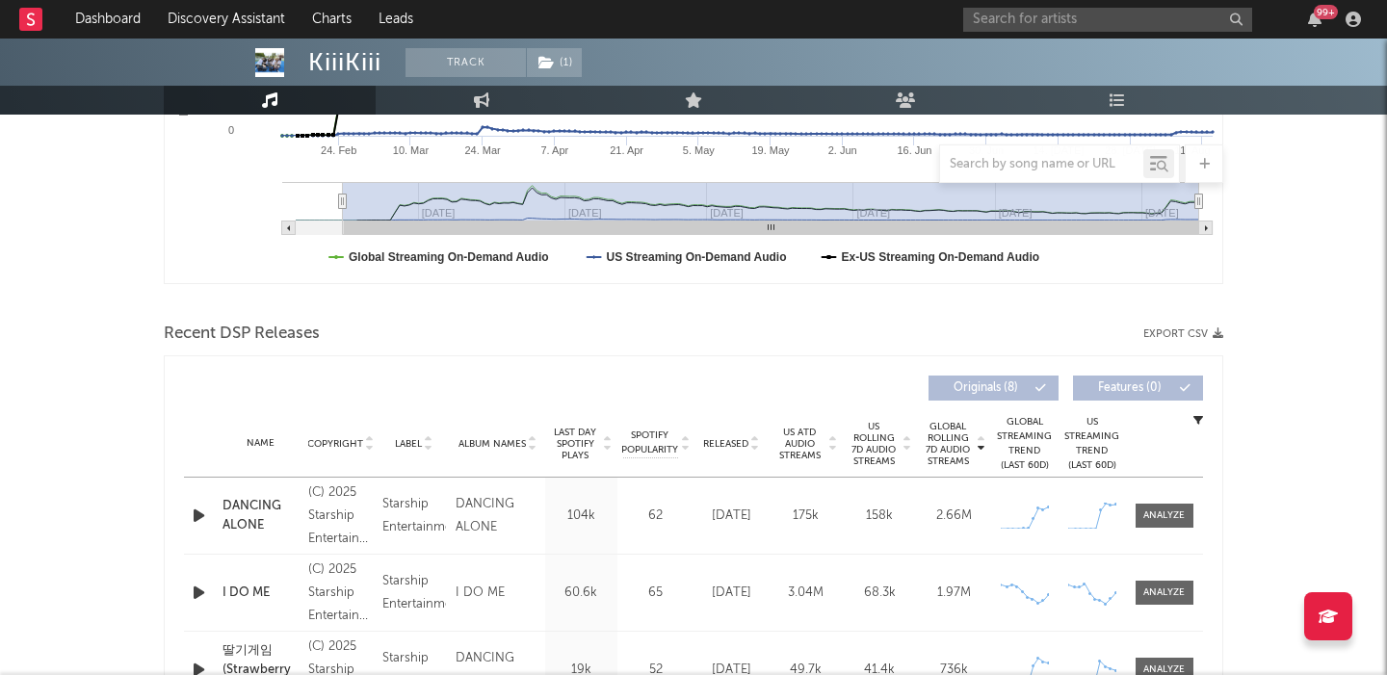
click at [730, 439] on span "Released" at bounding box center [725, 444] width 45 height 12
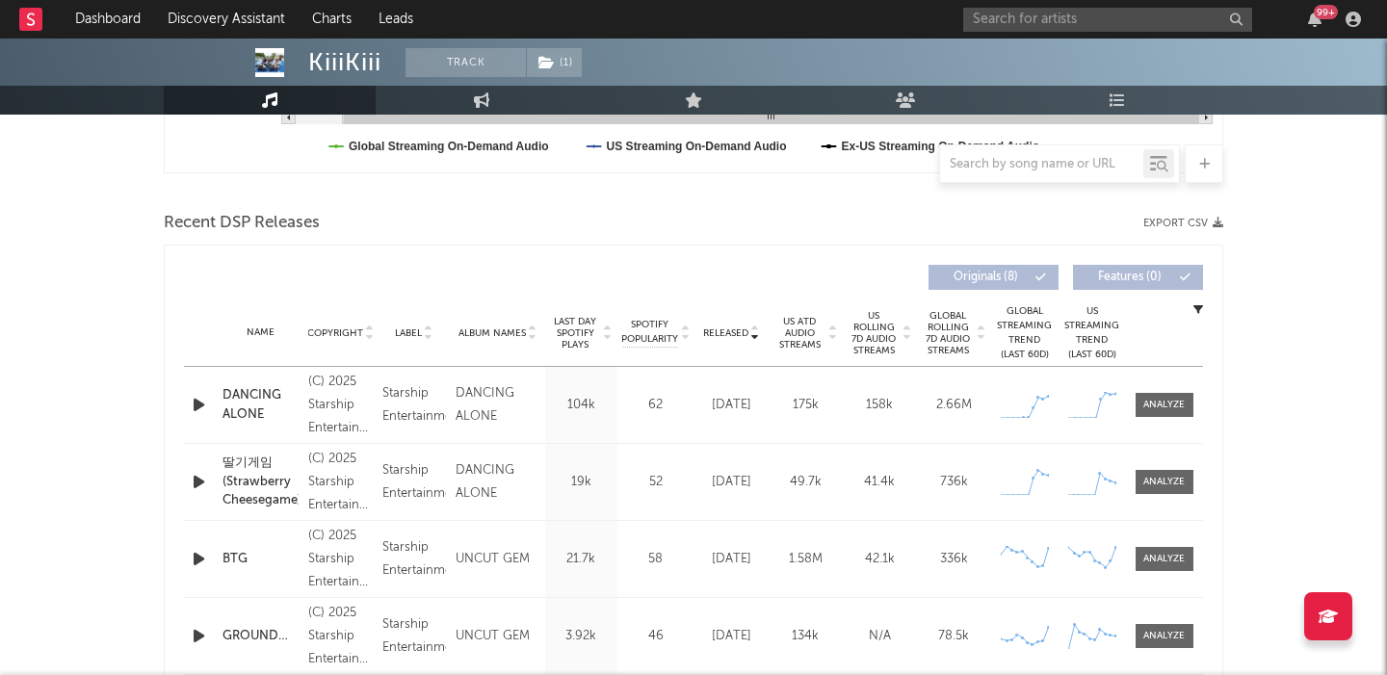
click at [262, 492] on div "딸기게임 (Strawberry Cheesegame)" at bounding box center [260, 482] width 76 height 57
click at [1161, 481] on div at bounding box center [1163, 482] width 41 height 14
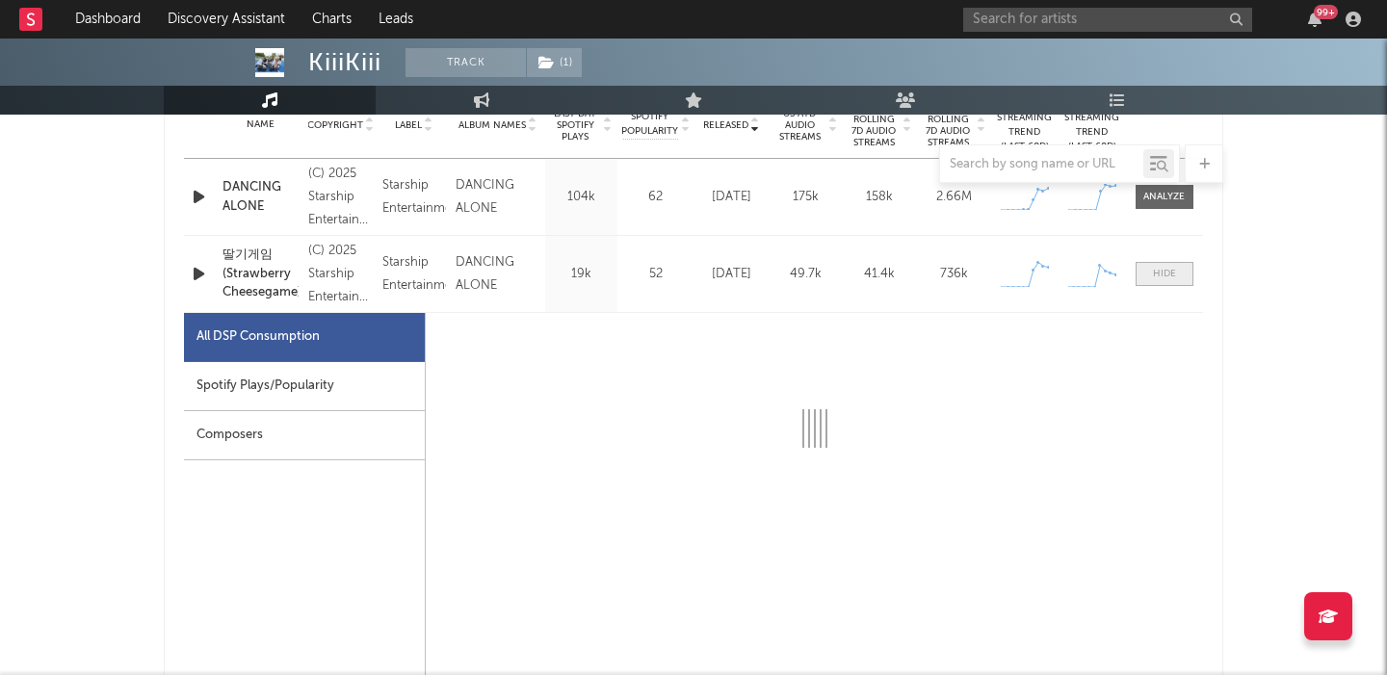
select select "1w"
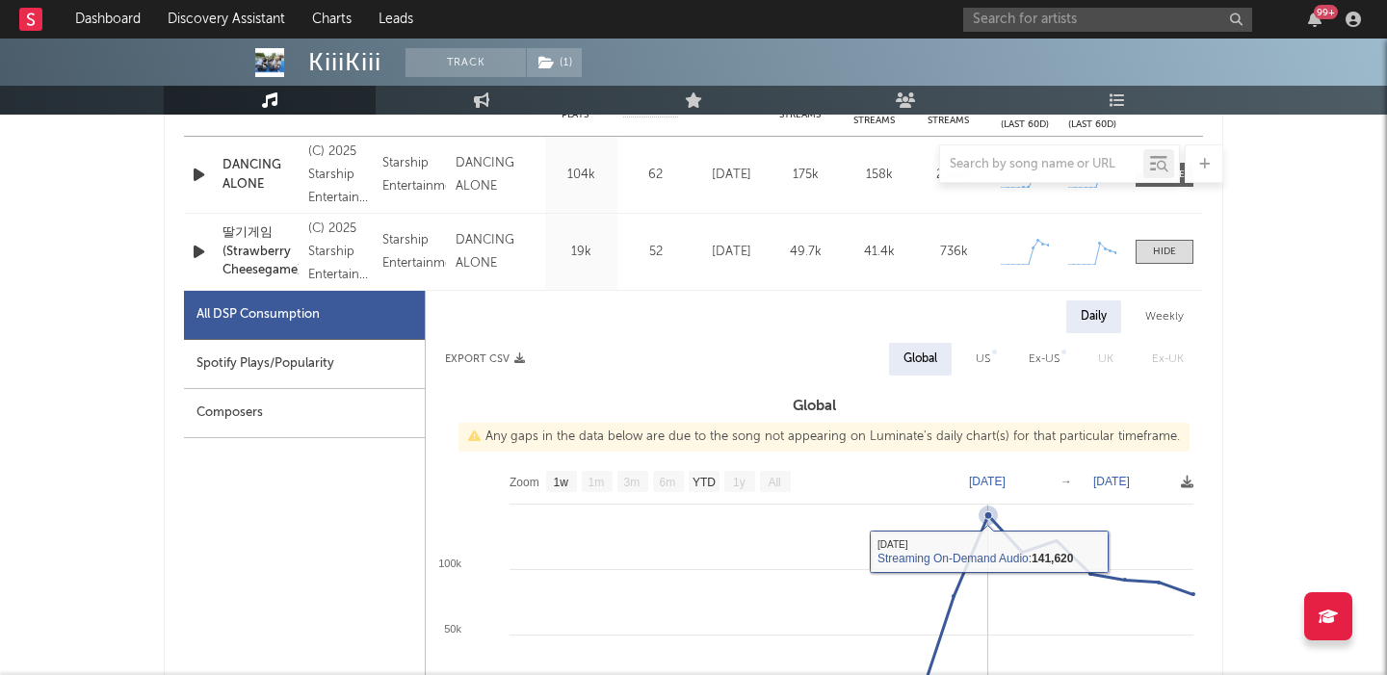
scroll to position [864, 0]
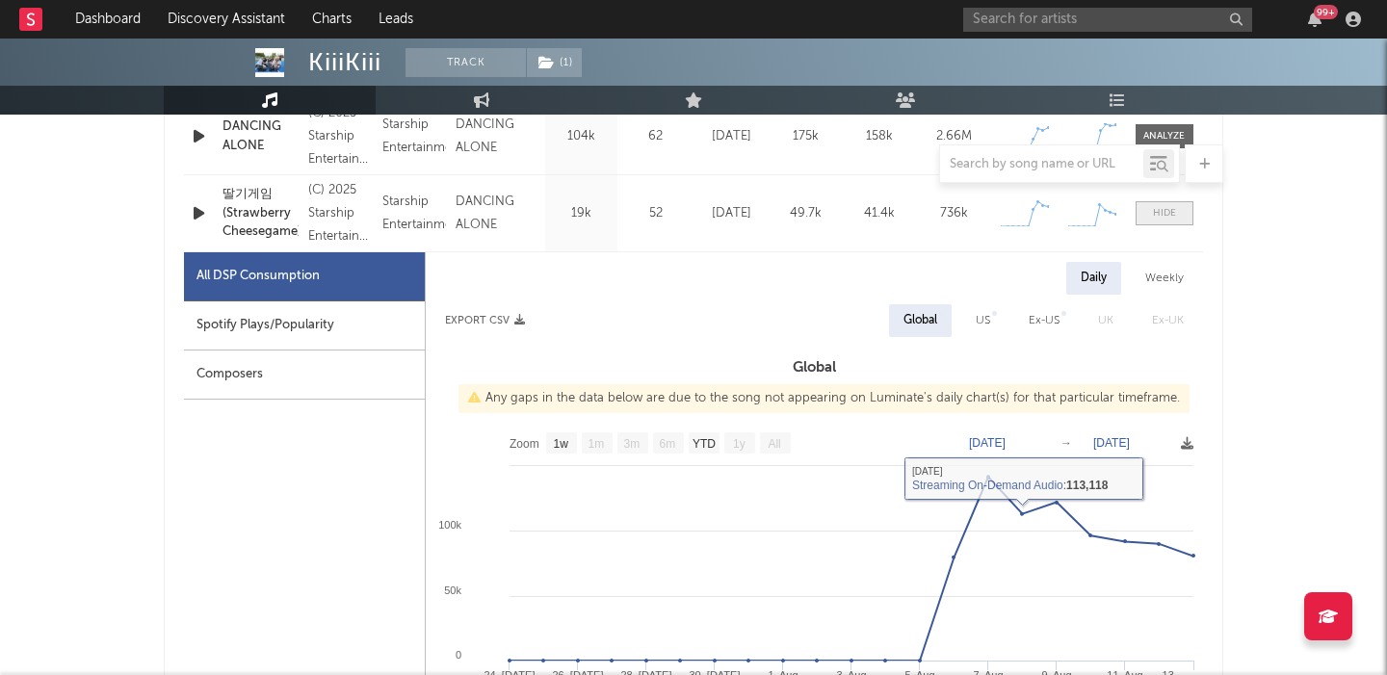
click at [1163, 212] on div at bounding box center [1164, 213] width 23 height 14
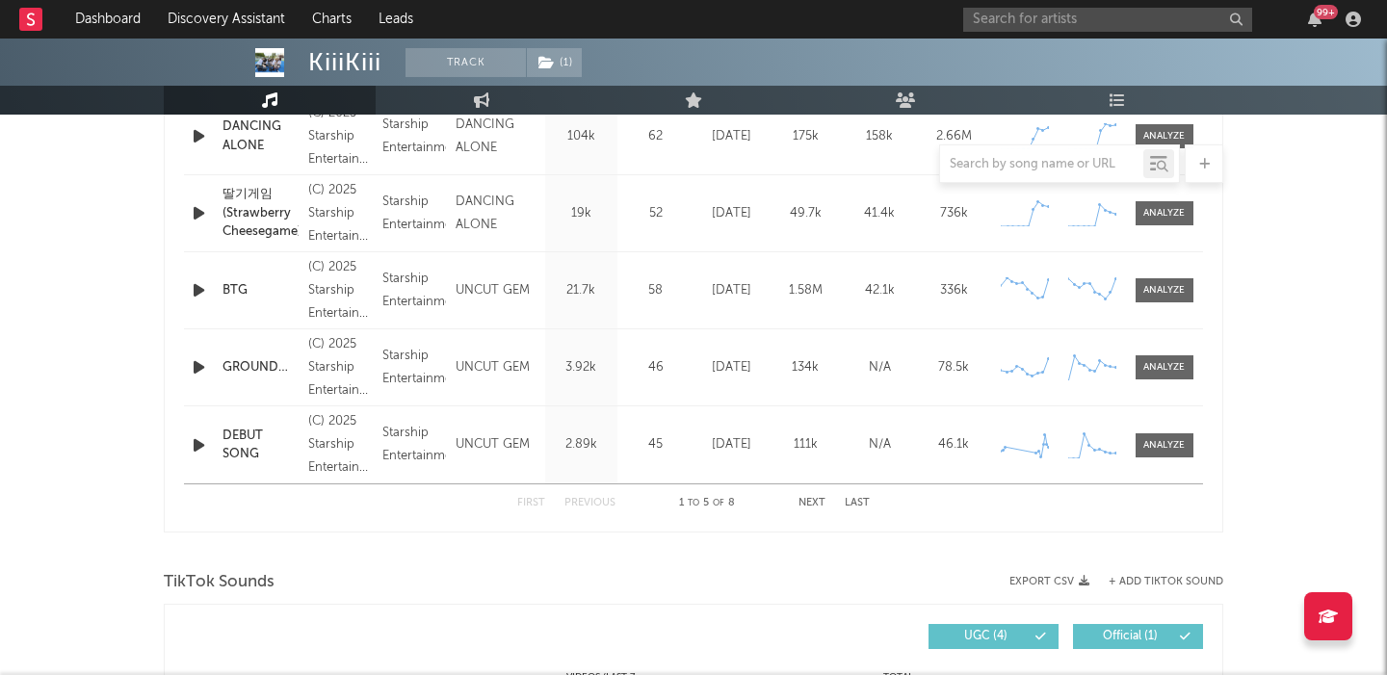
click at [238, 194] on div "딸기게임 (Strawberry Cheesegame)" at bounding box center [260, 213] width 76 height 57
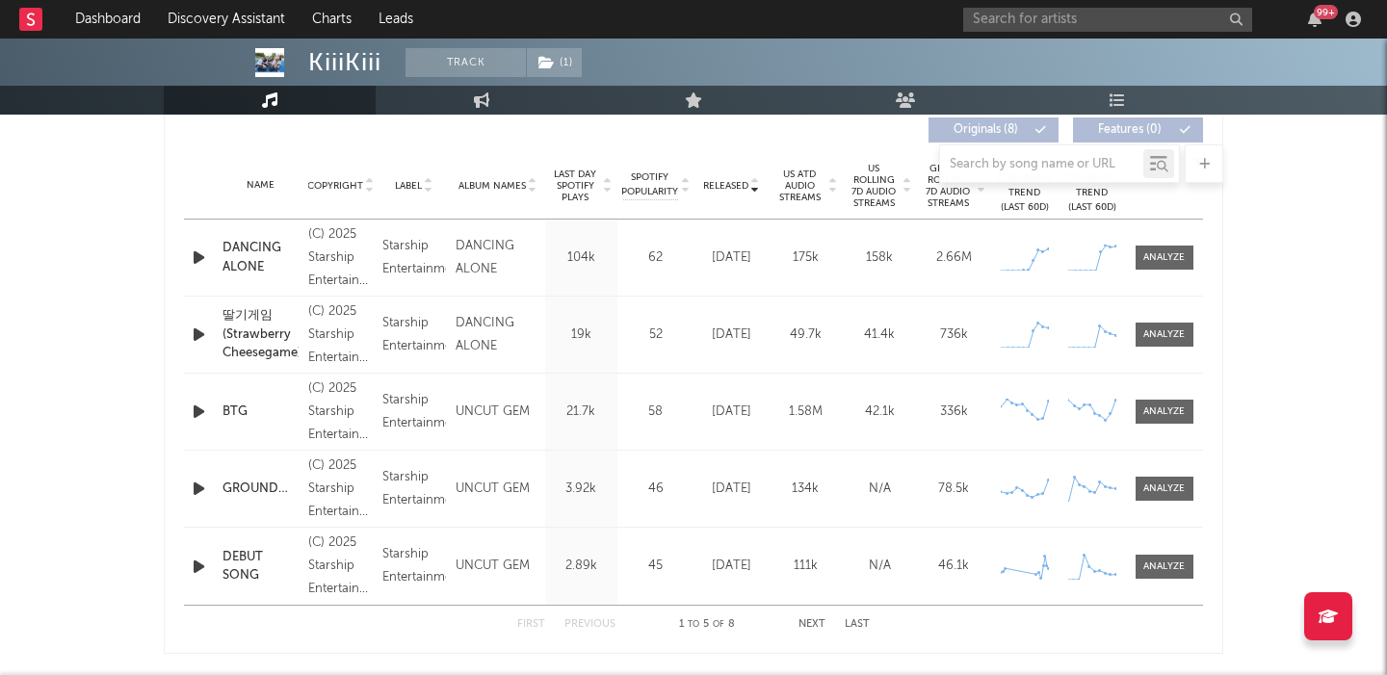
scroll to position [689, 0]
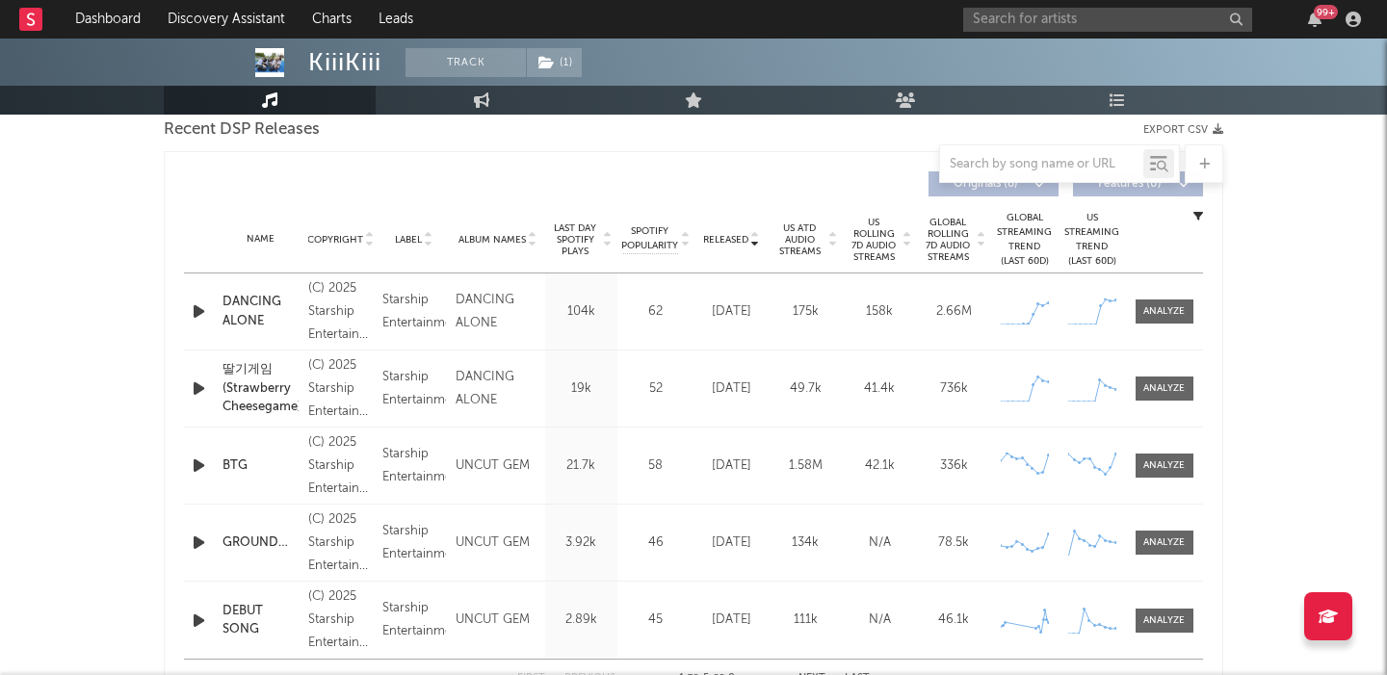
click at [1152, 389] on div at bounding box center [1163, 388] width 41 height 14
select select "1w"
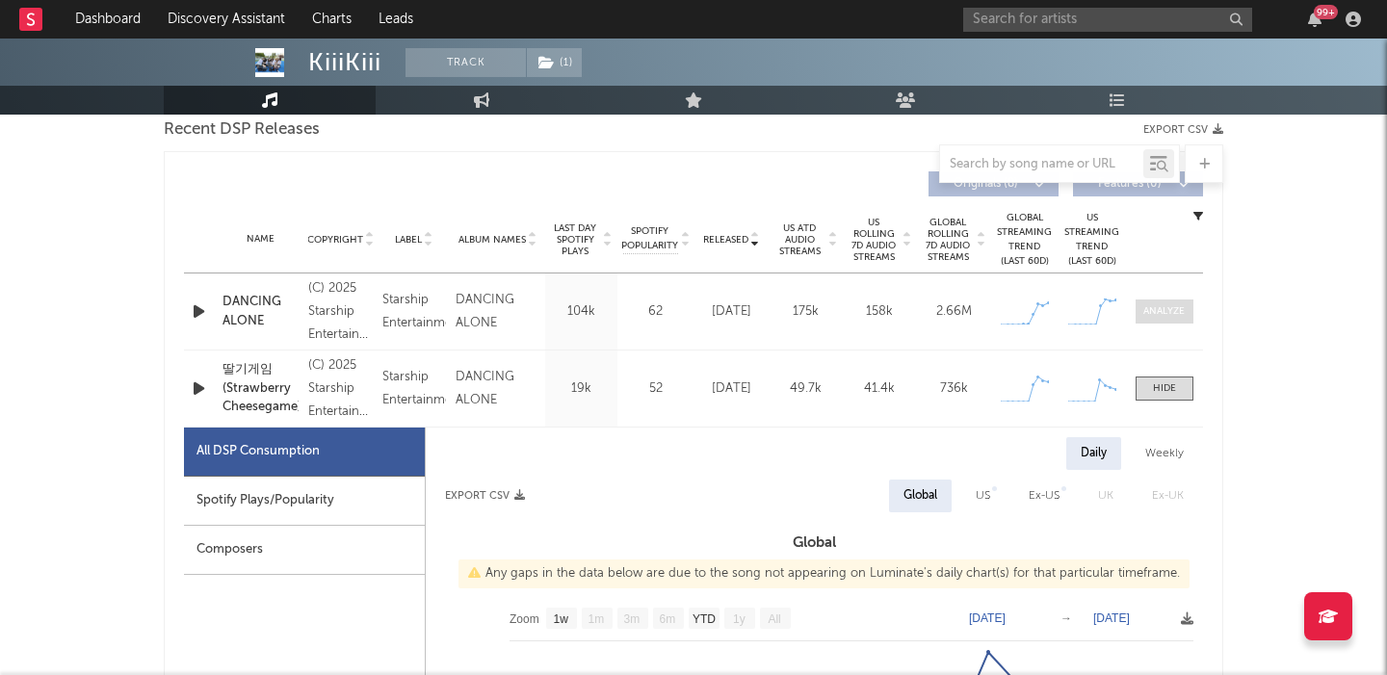
click at [1174, 313] on div at bounding box center [1163, 311] width 41 height 14
select select "1w"
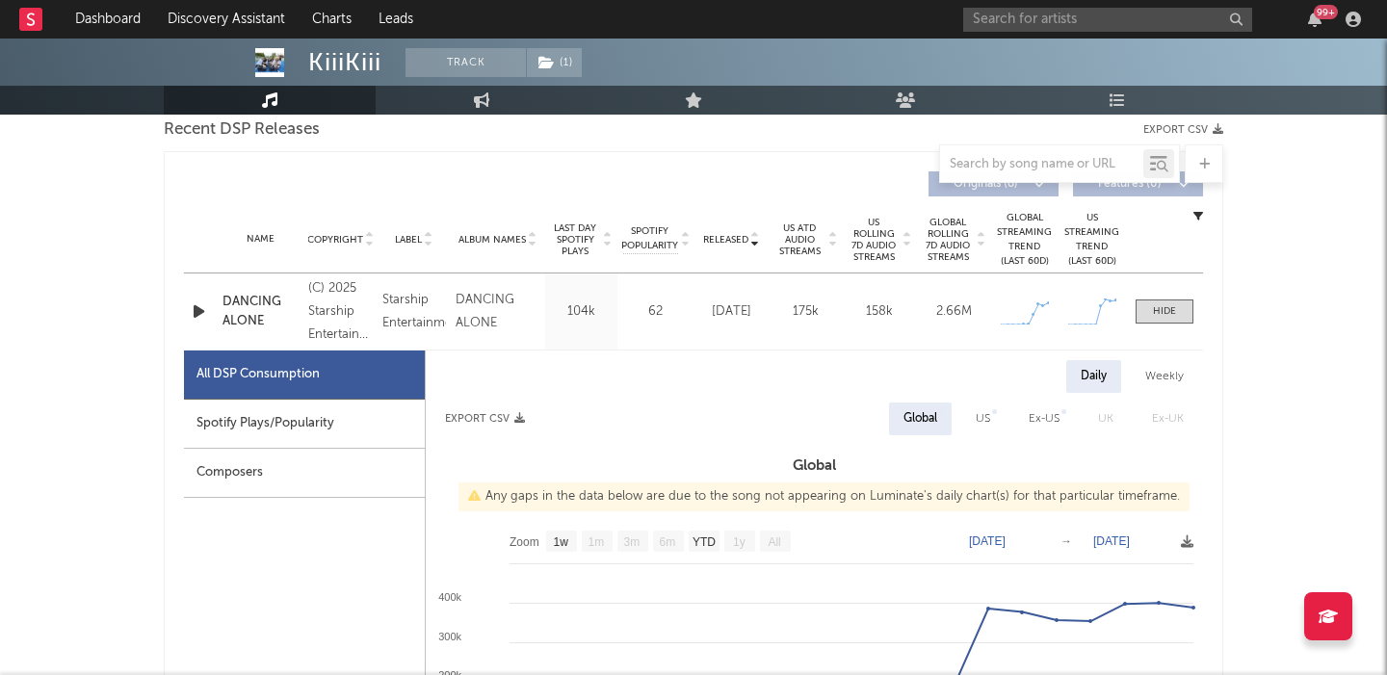
click at [1004, 414] on div "US" at bounding box center [982, 419] width 43 height 33
select select "1w"
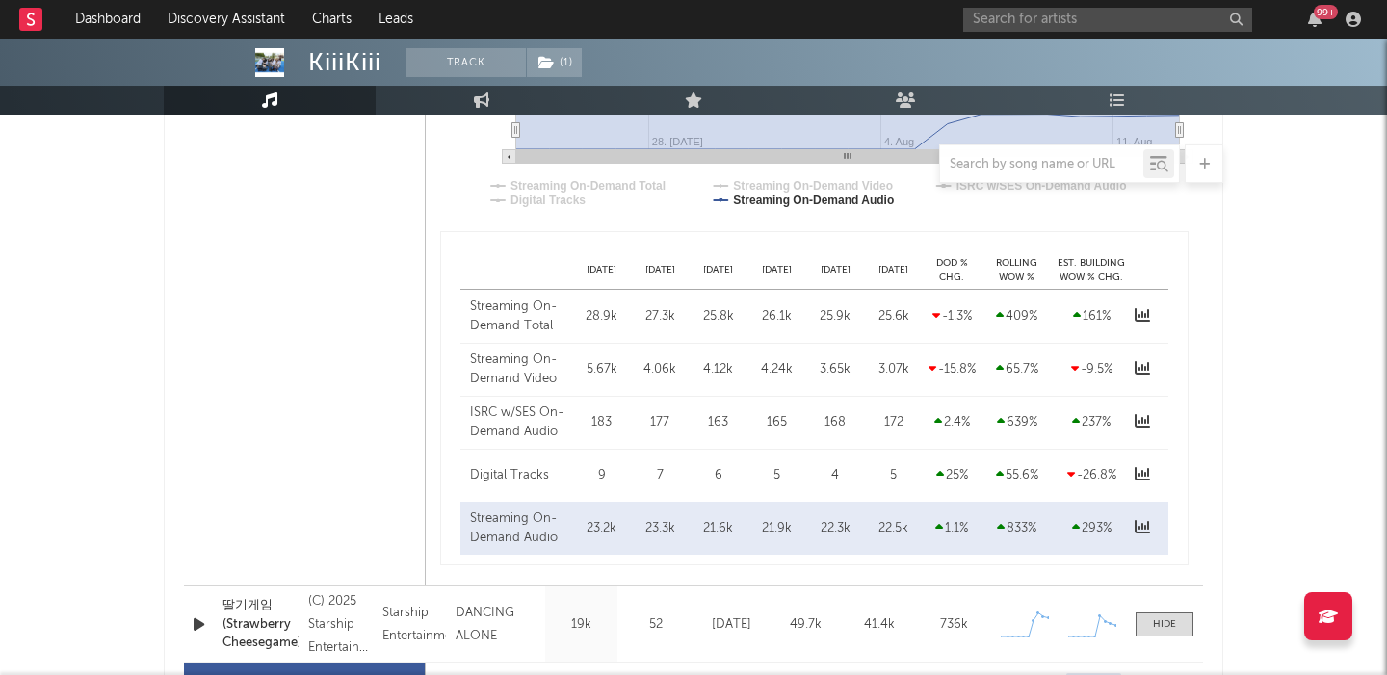
scroll to position [1601, 0]
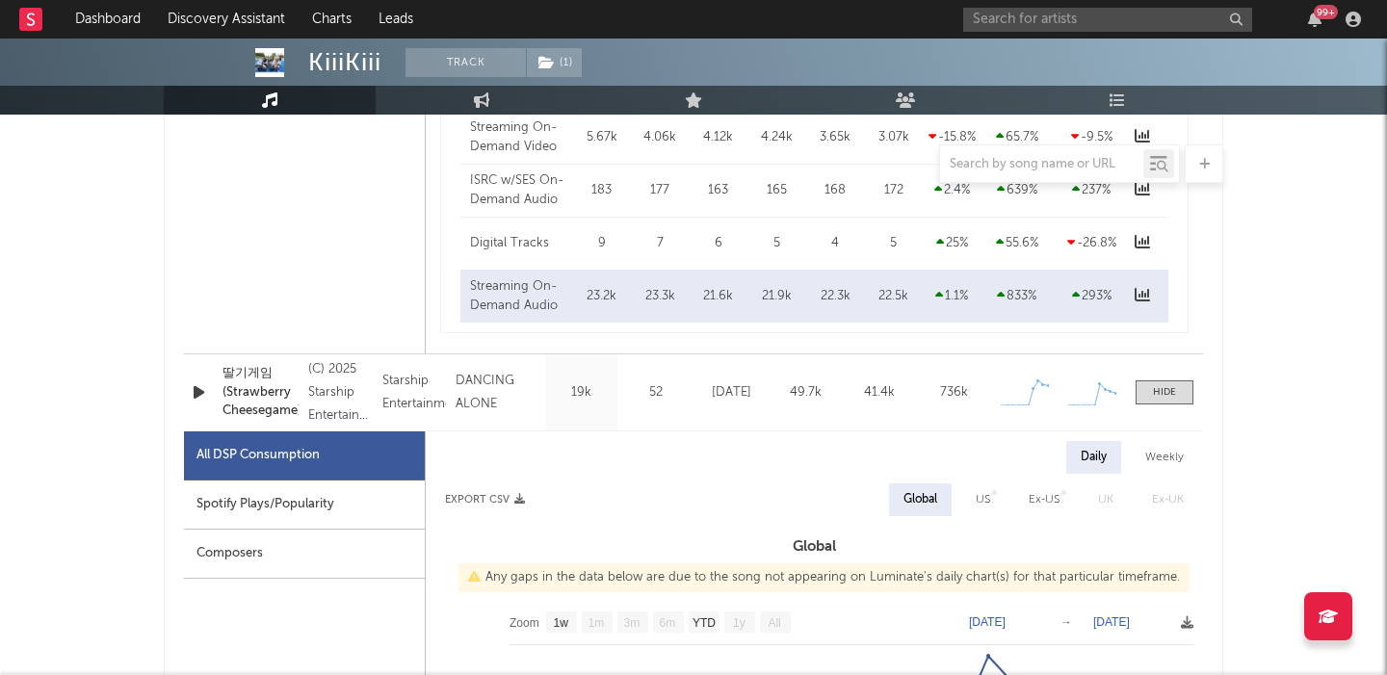
click at [978, 488] on div "US" at bounding box center [983, 499] width 14 height 23
select select "1w"
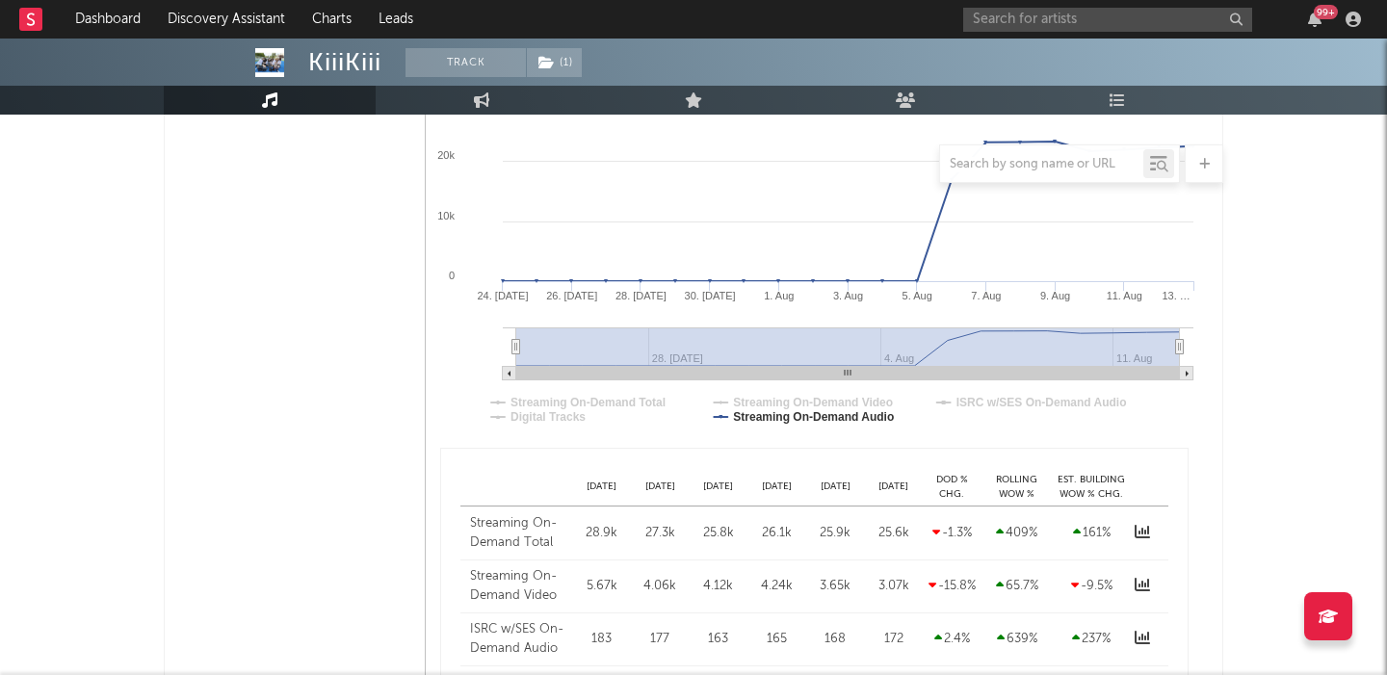
scroll to position [789, 0]
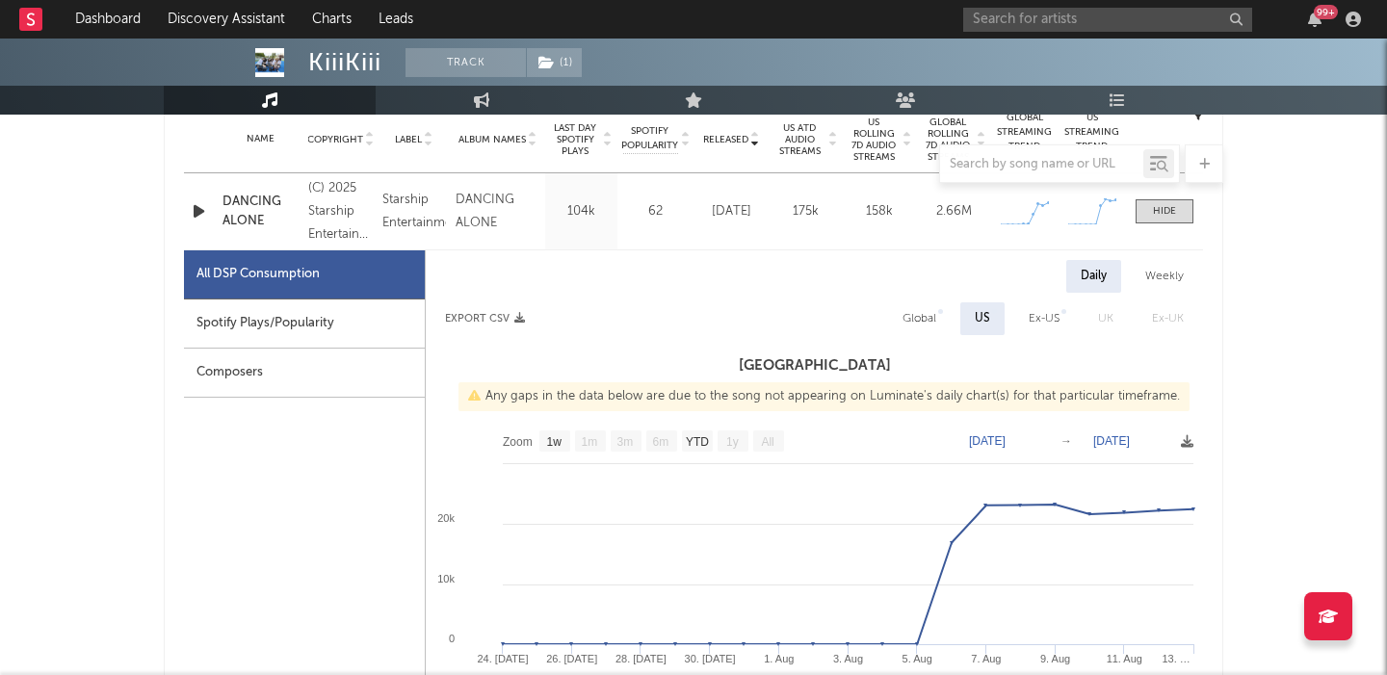
click at [919, 321] on div "Global" at bounding box center [919, 318] width 34 height 23
select select "1w"
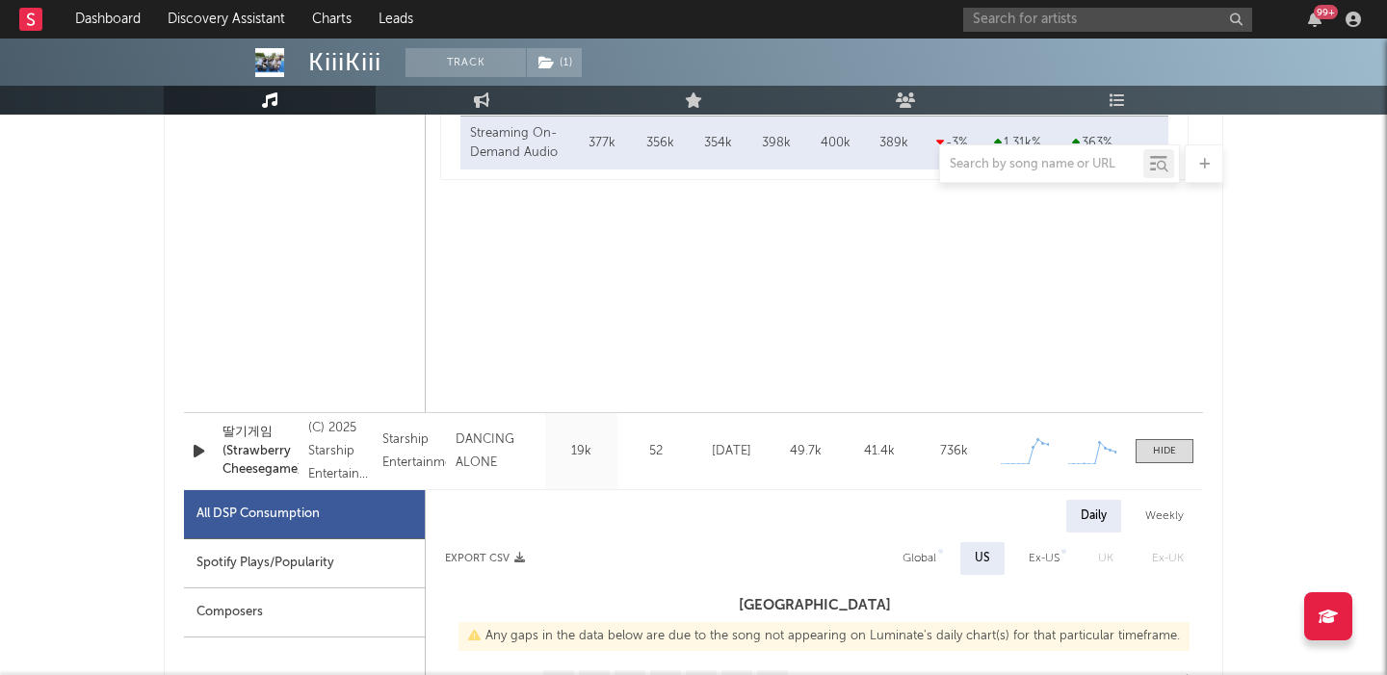
scroll to position [1740, 0]
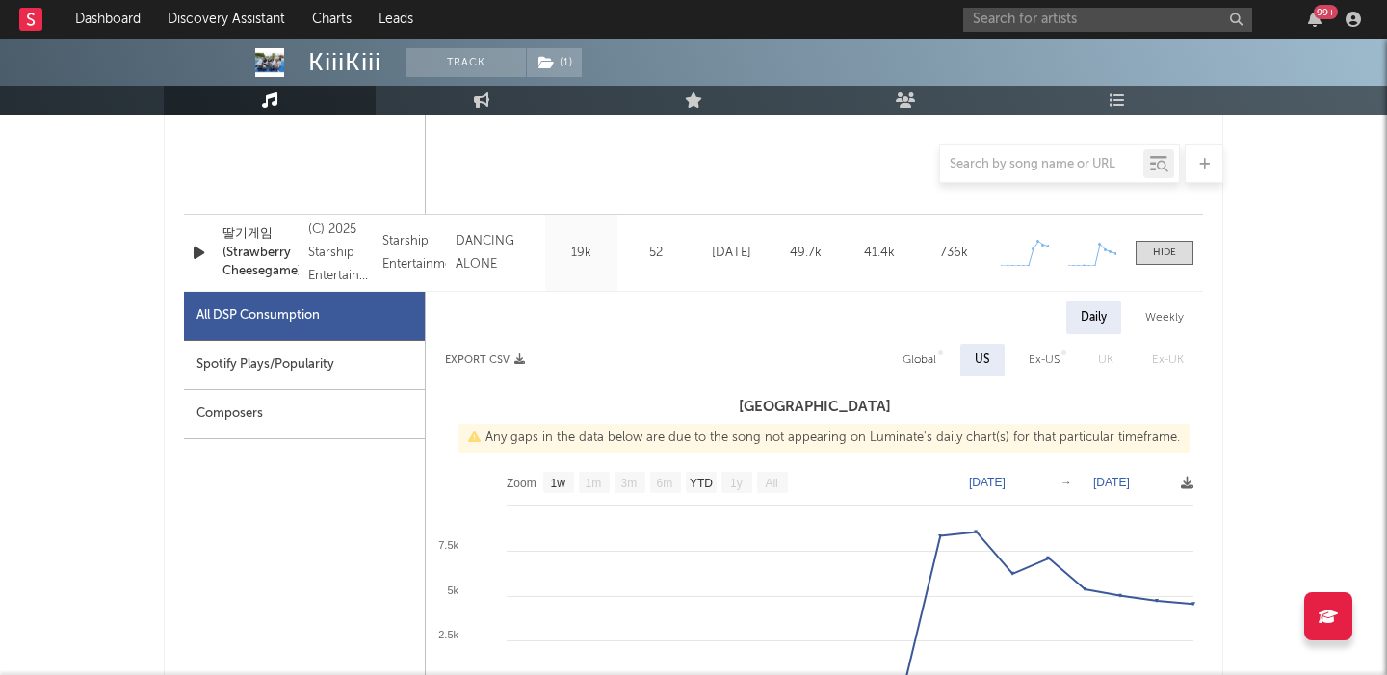
click at [917, 368] on div "Global" at bounding box center [919, 360] width 34 height 23
select select "1w"
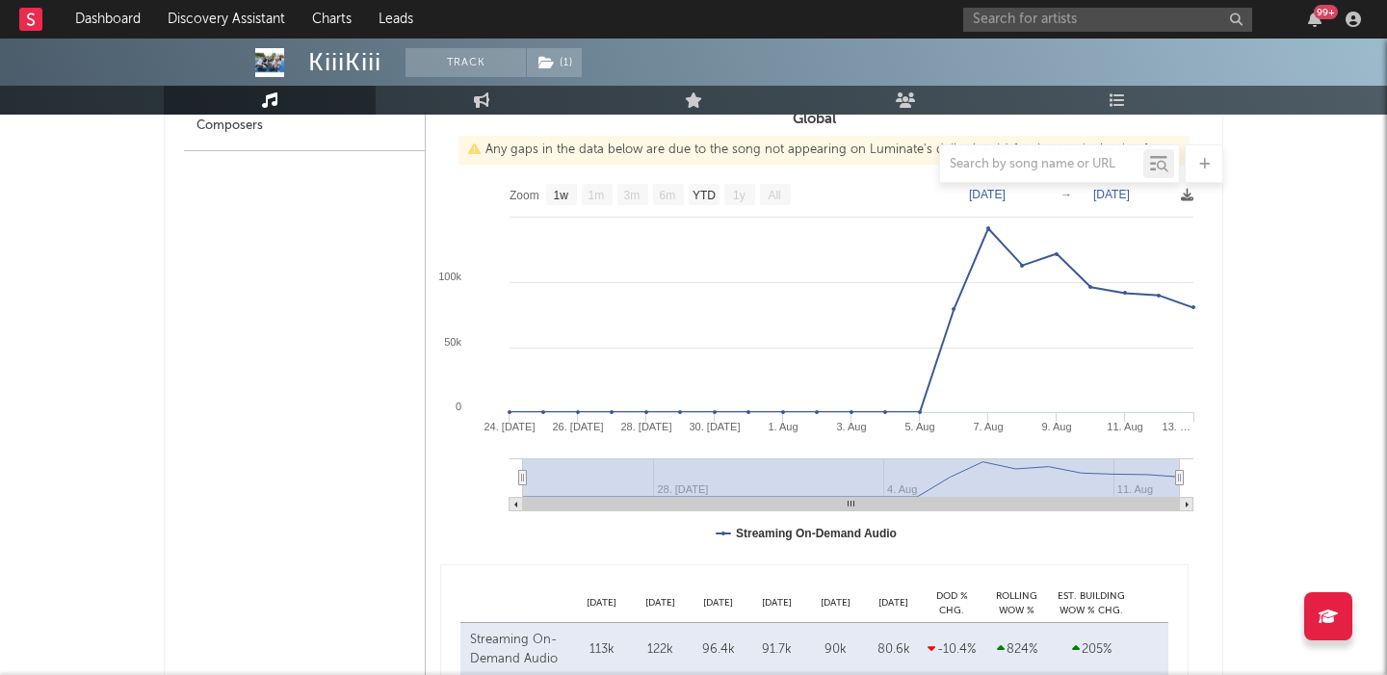
scroll to position [2107, 0]
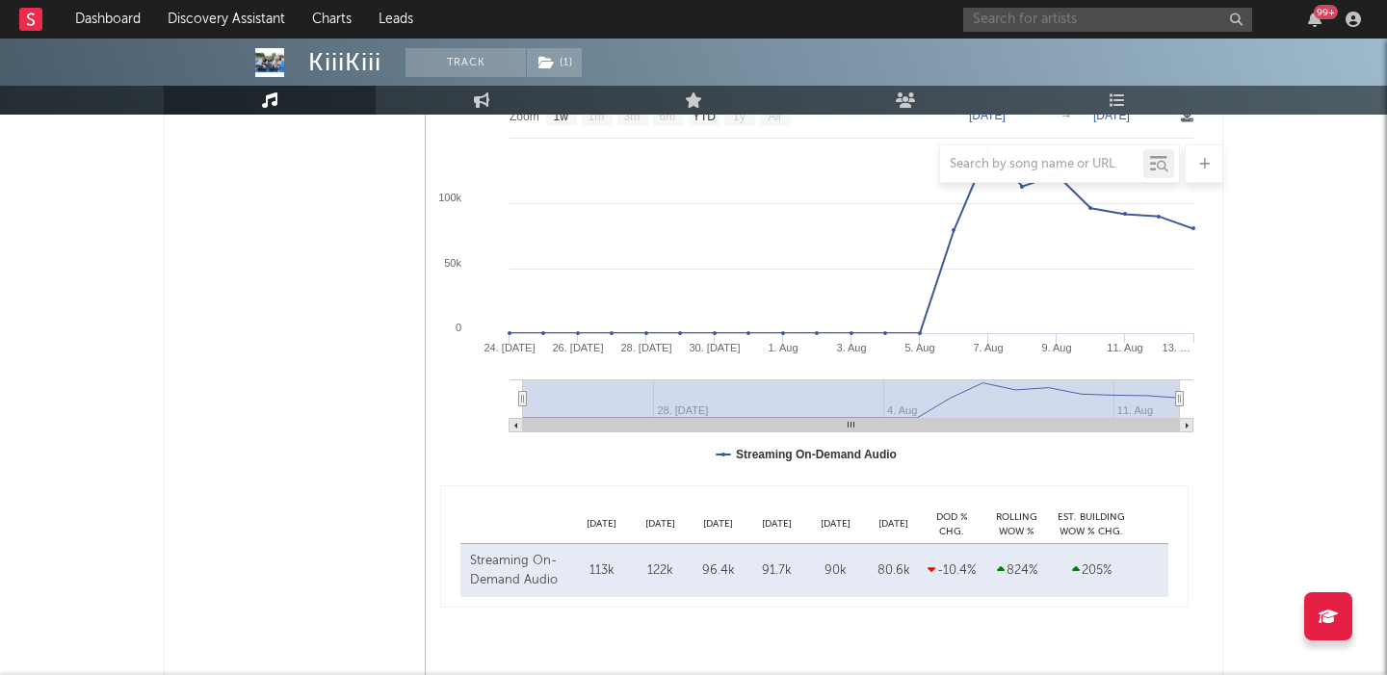
click at [1057, 23] on input "text" at bounding box center [1107, 20] width 289 height 24
paste input "The [DEMOGRAPHIC_DATA]"
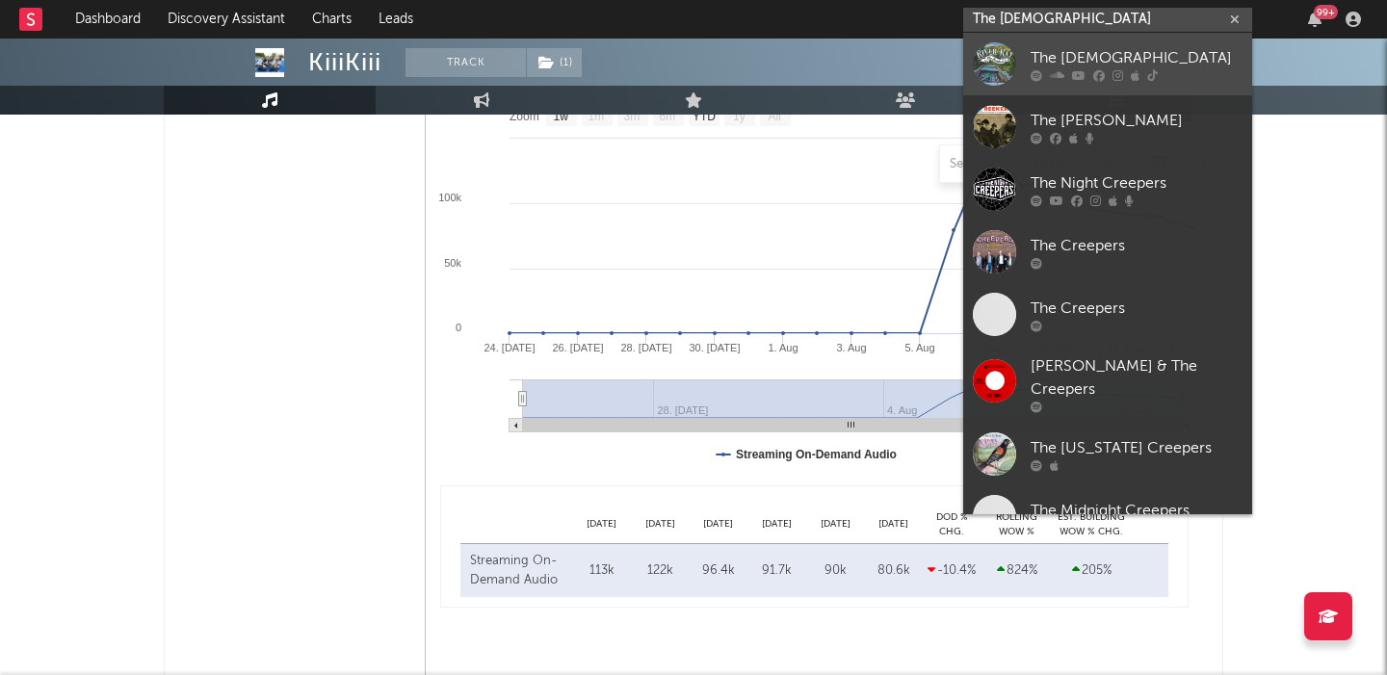
type input "The [DEMOGRAPHIC_DATA]"
click at [1071, 47] on div "The [DEMOGRAPHIC_DATA]" at bounding box center [1136, 57] width 212 height 23
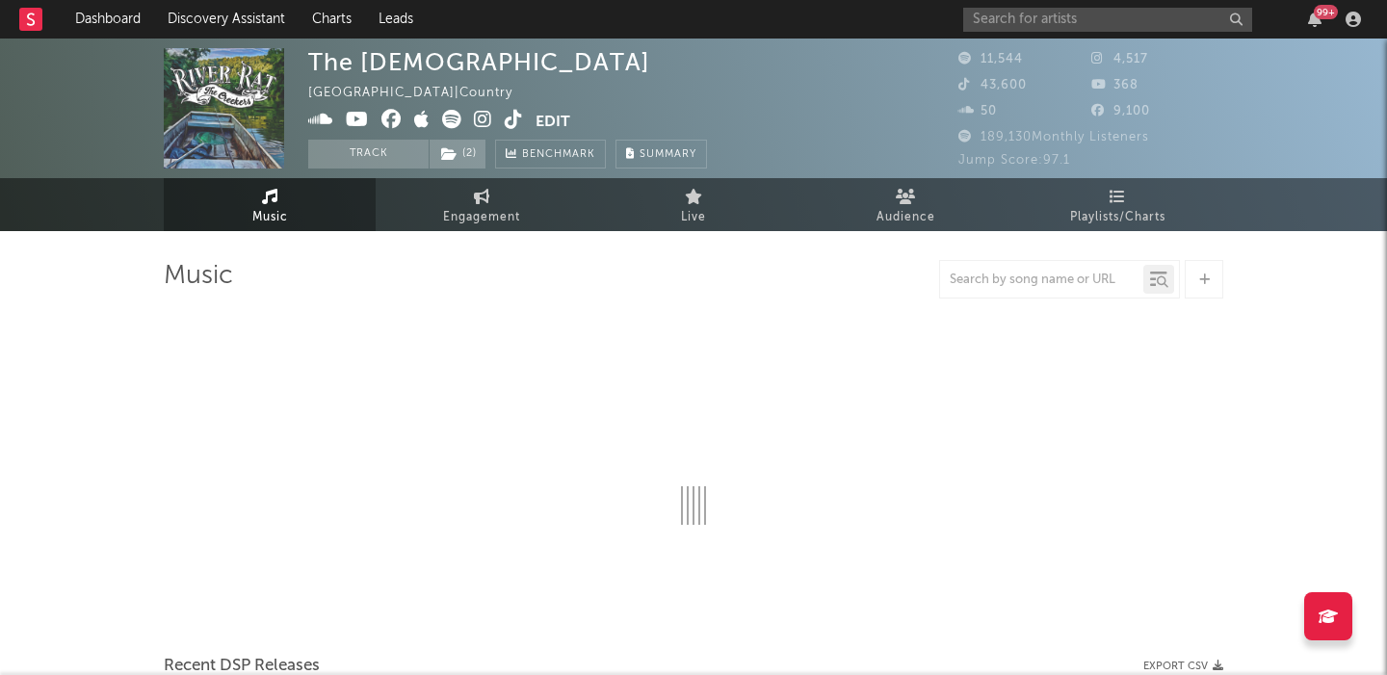
select select "6m"
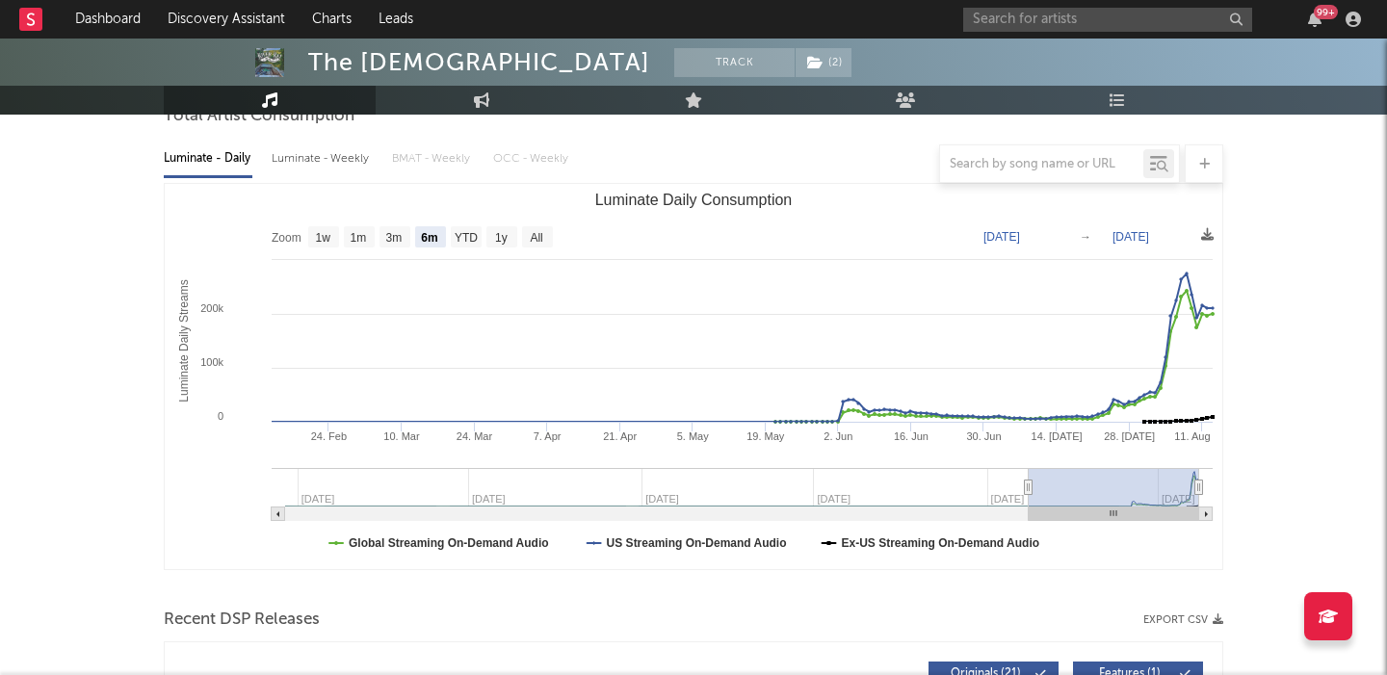
scroll to position [493, 0]
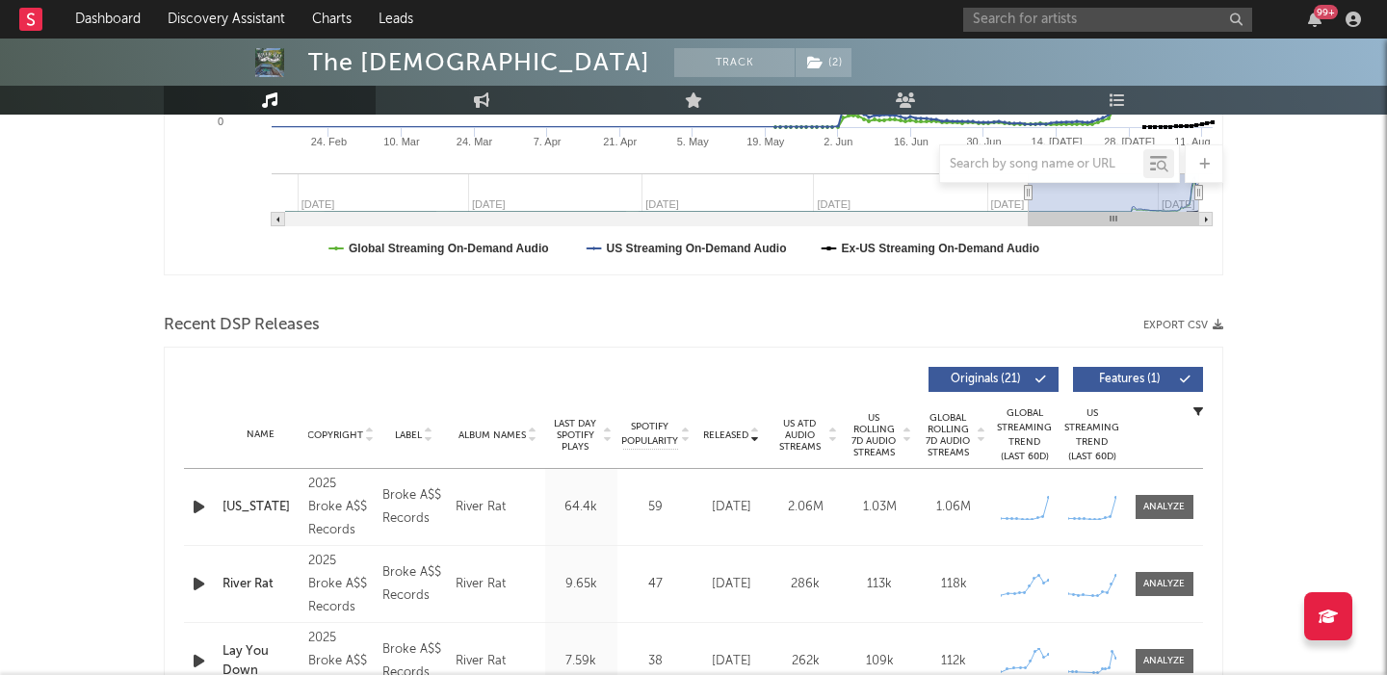
click at [874, 438] on span "US Rolling 7D Audio Streams" at bounding box center [874, 435] width 53 height 46
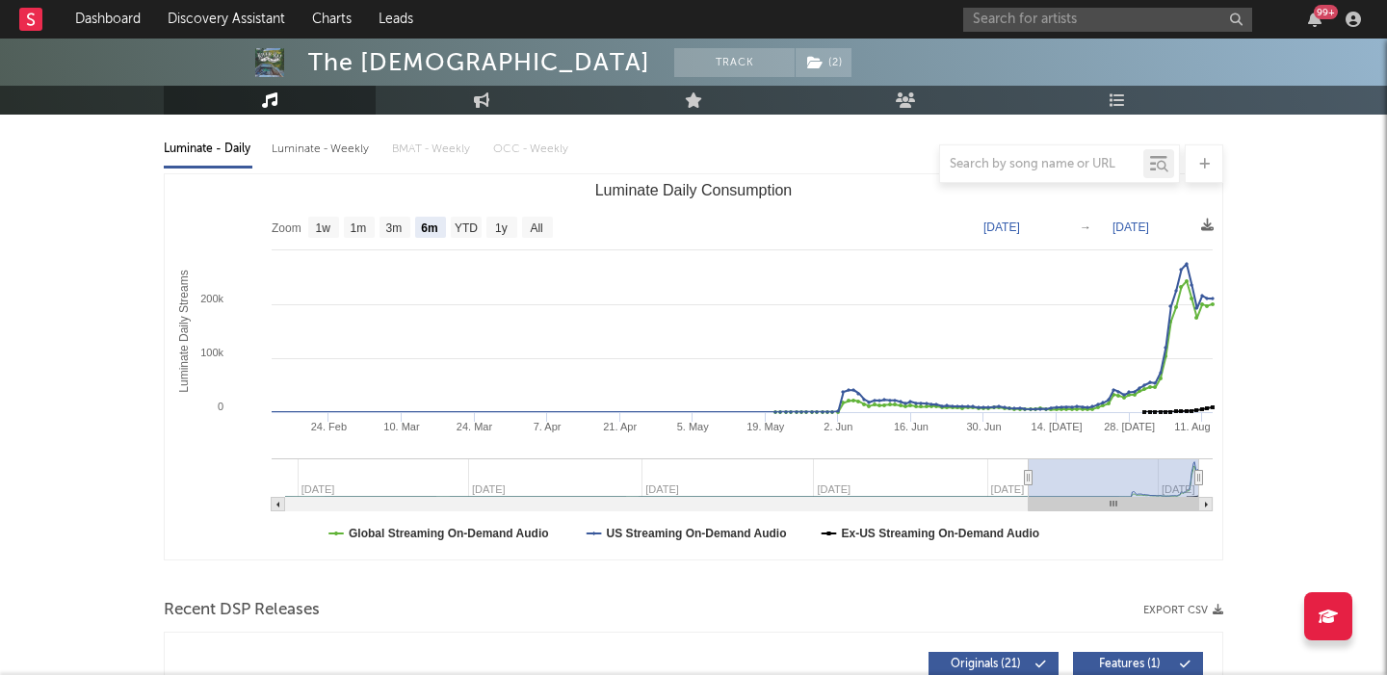
scroll to position [177, 0]
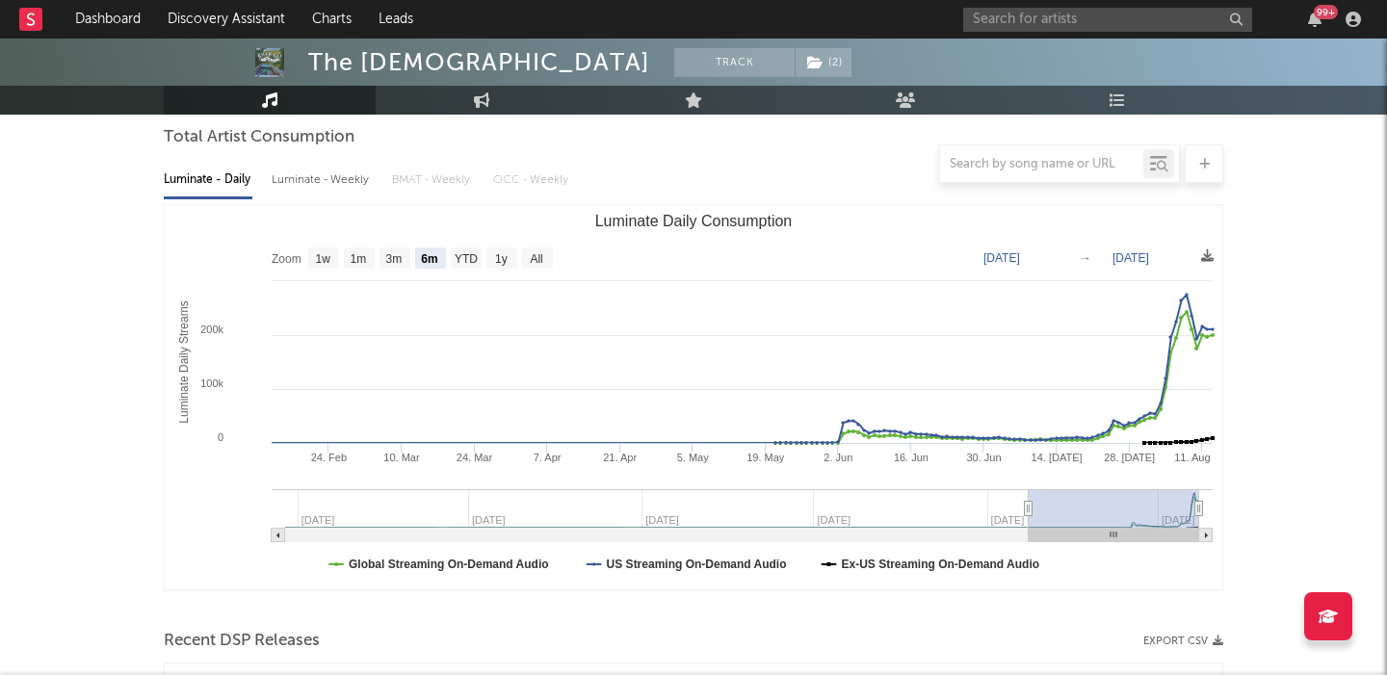
click at [330, 189] on div "Luminate - Weekly" at bounding box center [322, 180] width 101 height 33
select select "1w"
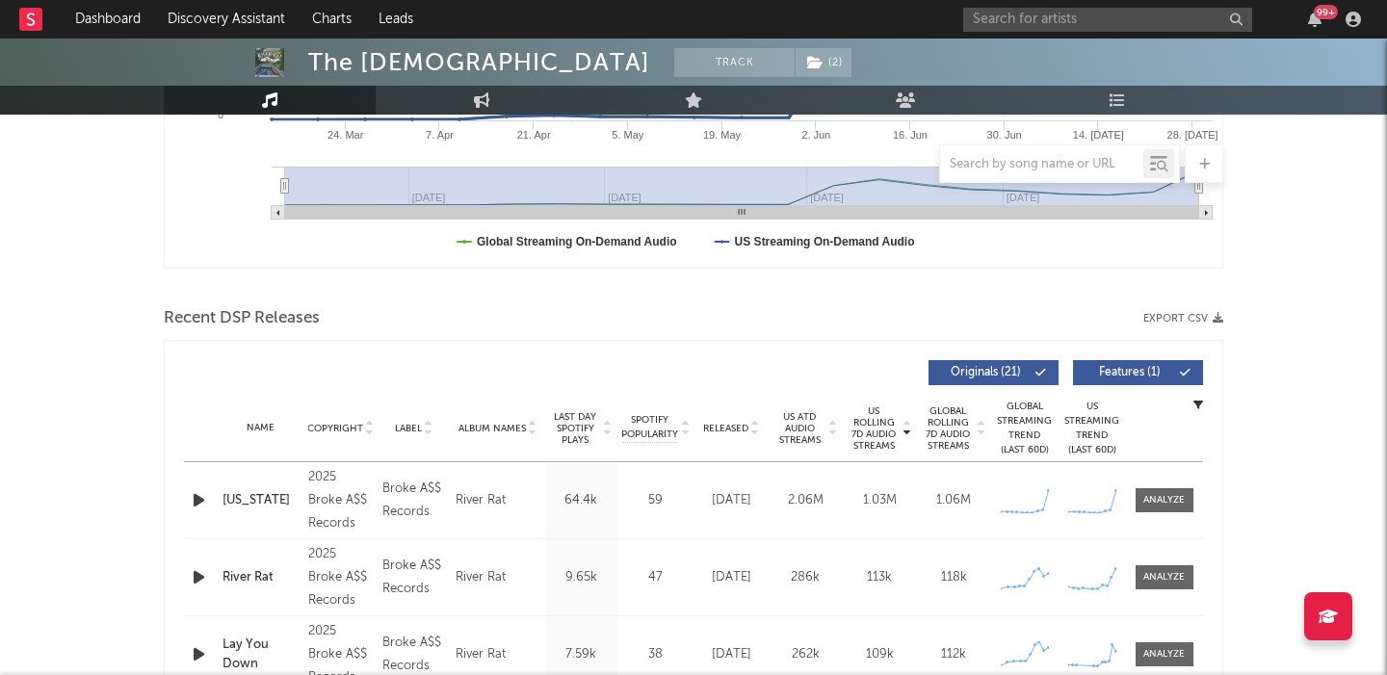
scroll to position [600, 0]
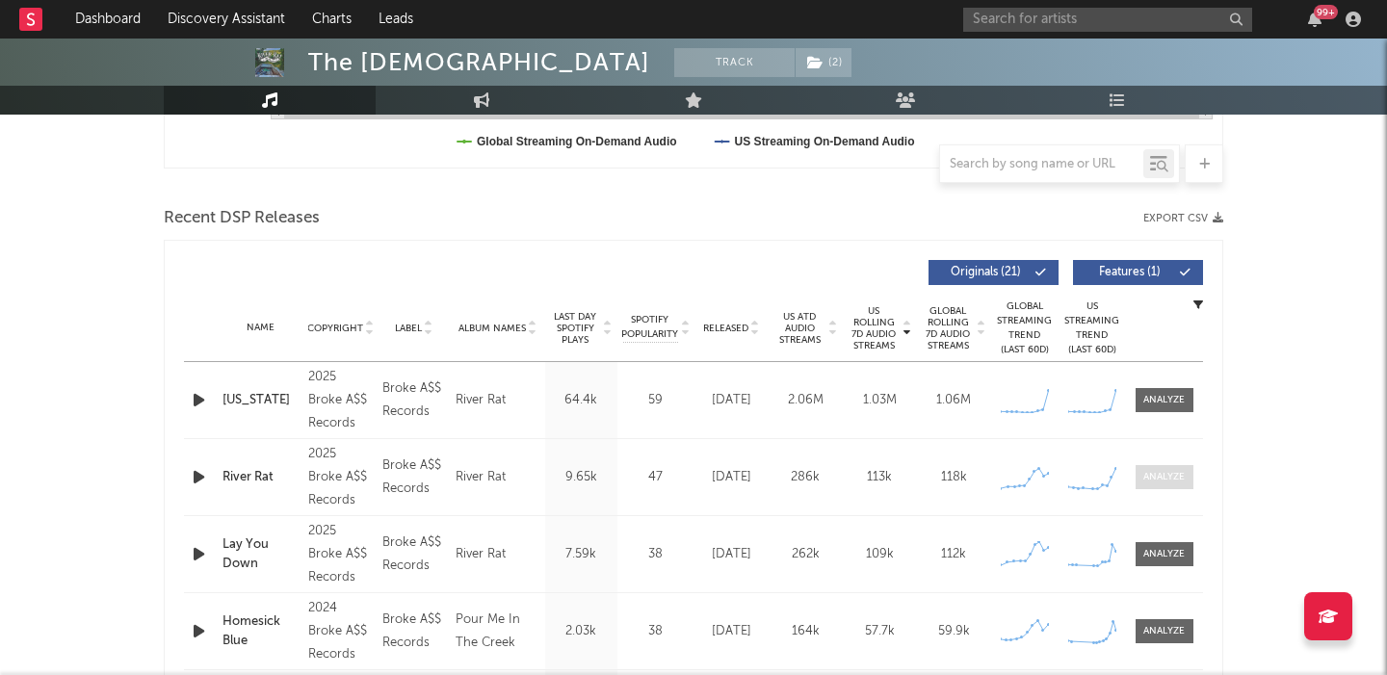
click at [1157, 474] on div at bounding box center [1163, 477] width 41 height 14
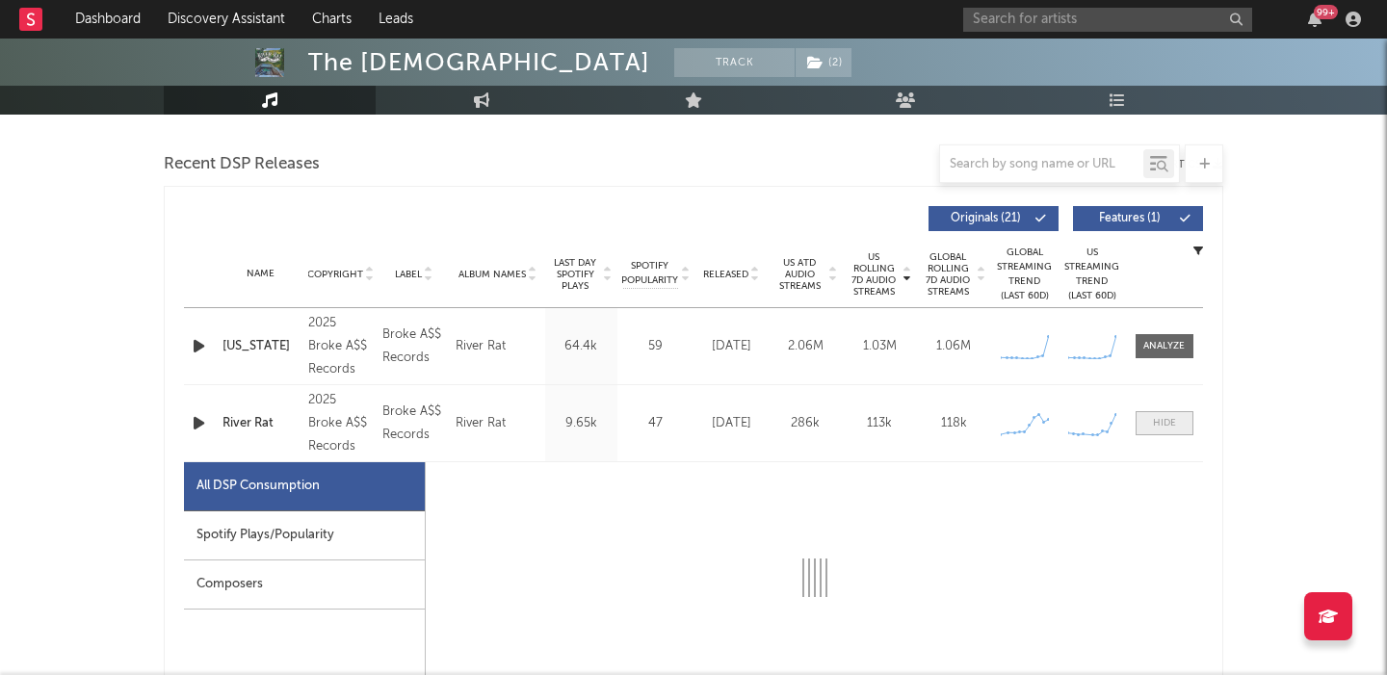
select select "1w"
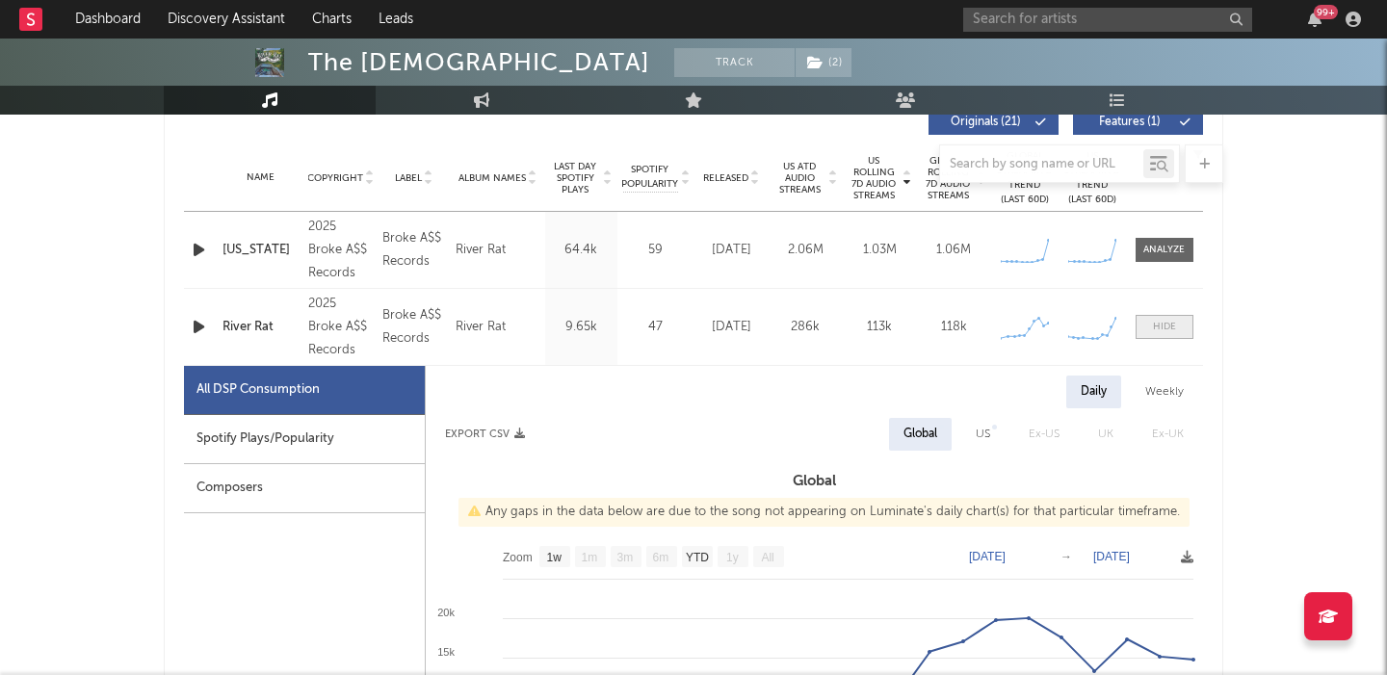
scroll to position [760, 0]
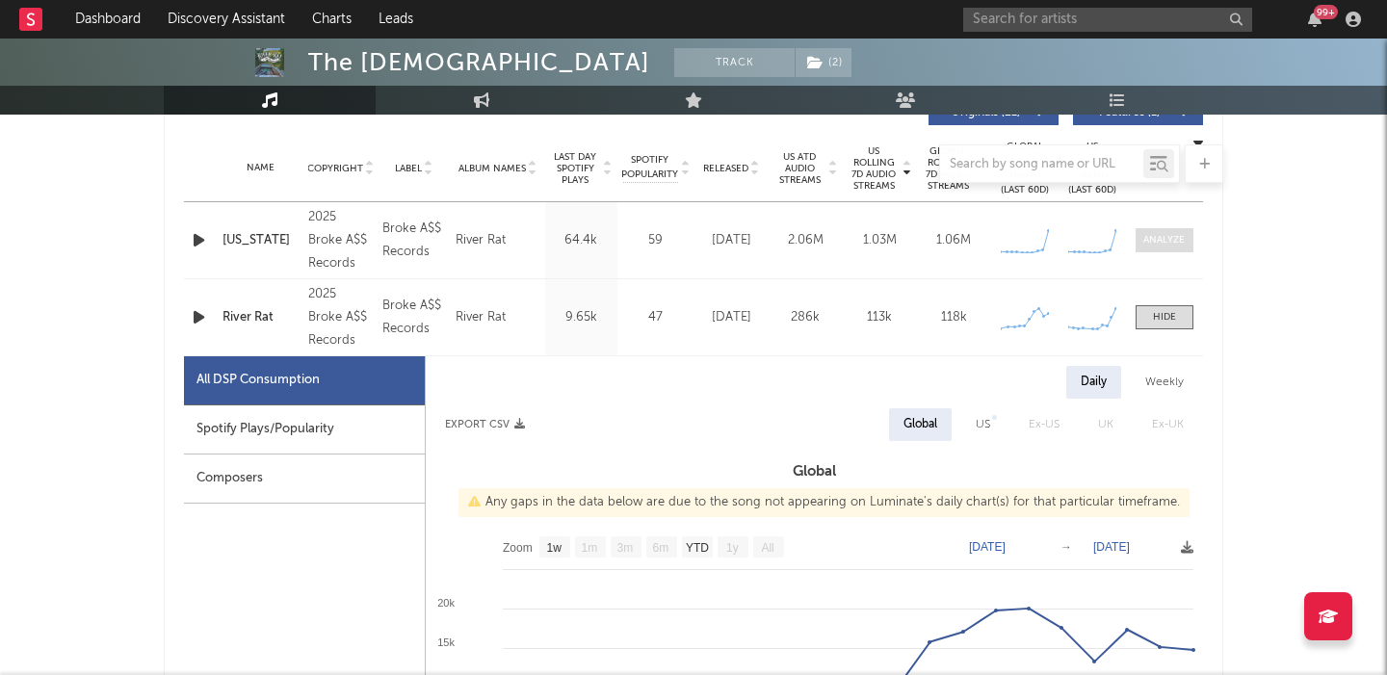
click at [1163, 237] on div at bounding box center [1163, 240] width 41 height 14
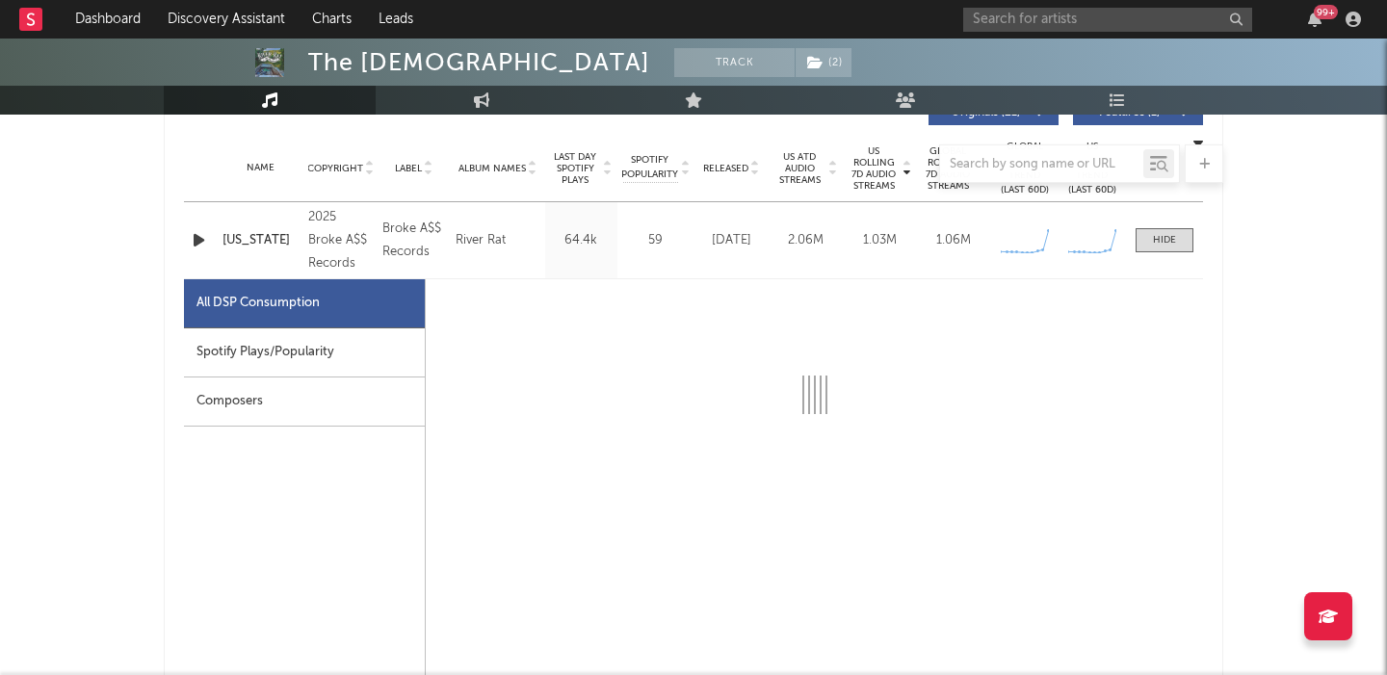
select select "1w"
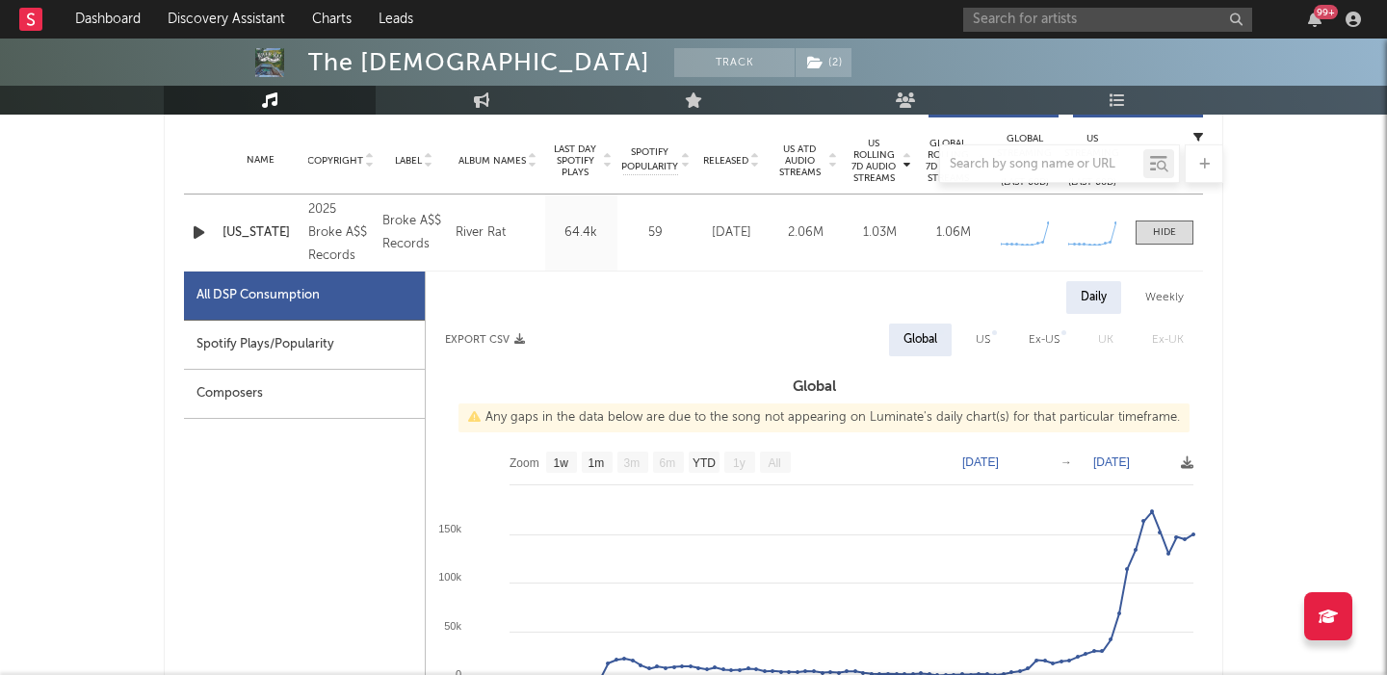
click at [980, 342] on div "US" at bounding box center [983, 339] width 14 height 23
select select "1w"
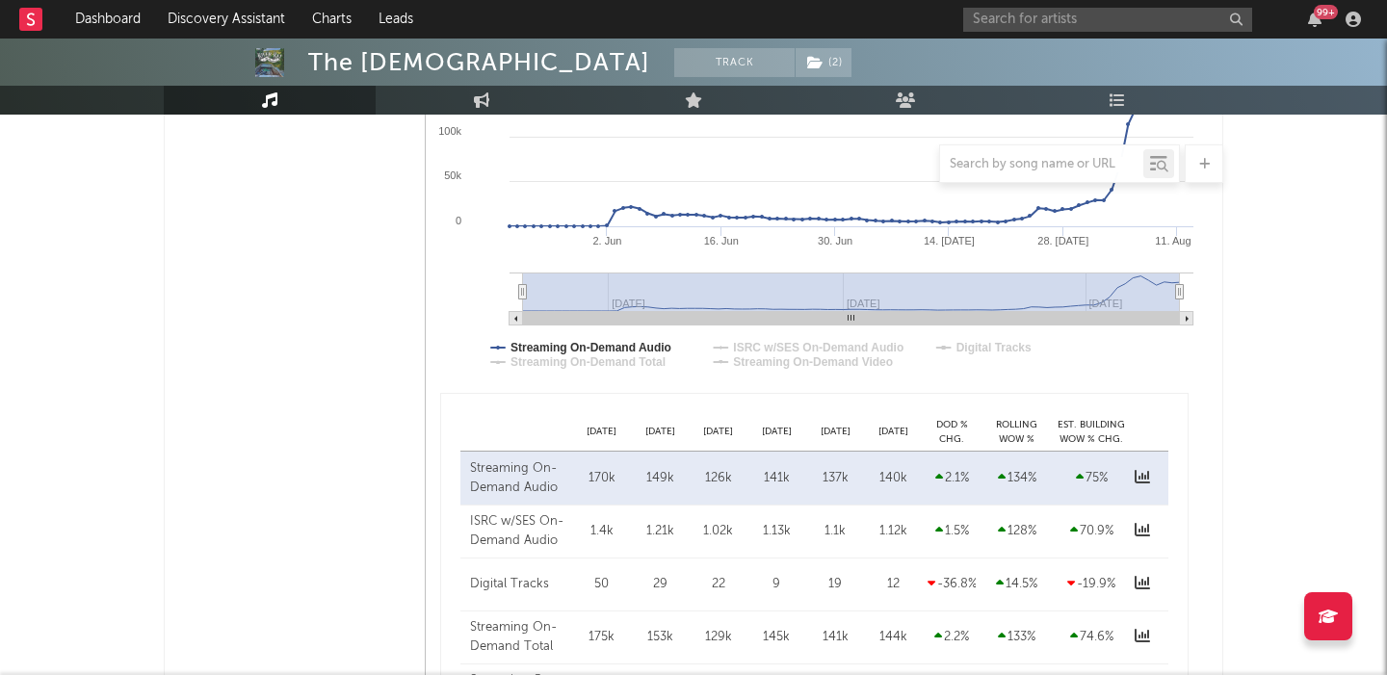
scroll to position [1391, 0]
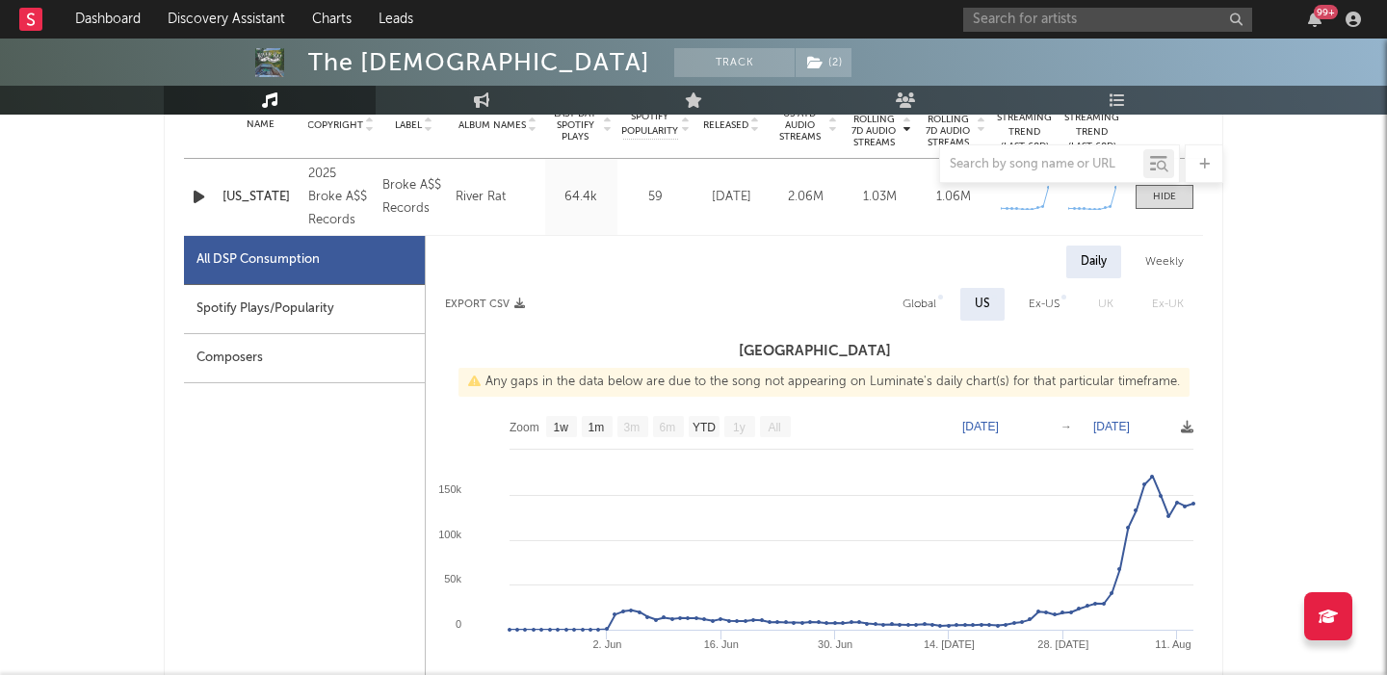
click at [926, 305] on div "Global" at bounding box center [919, 304] width 34 height 23
select select "1w"
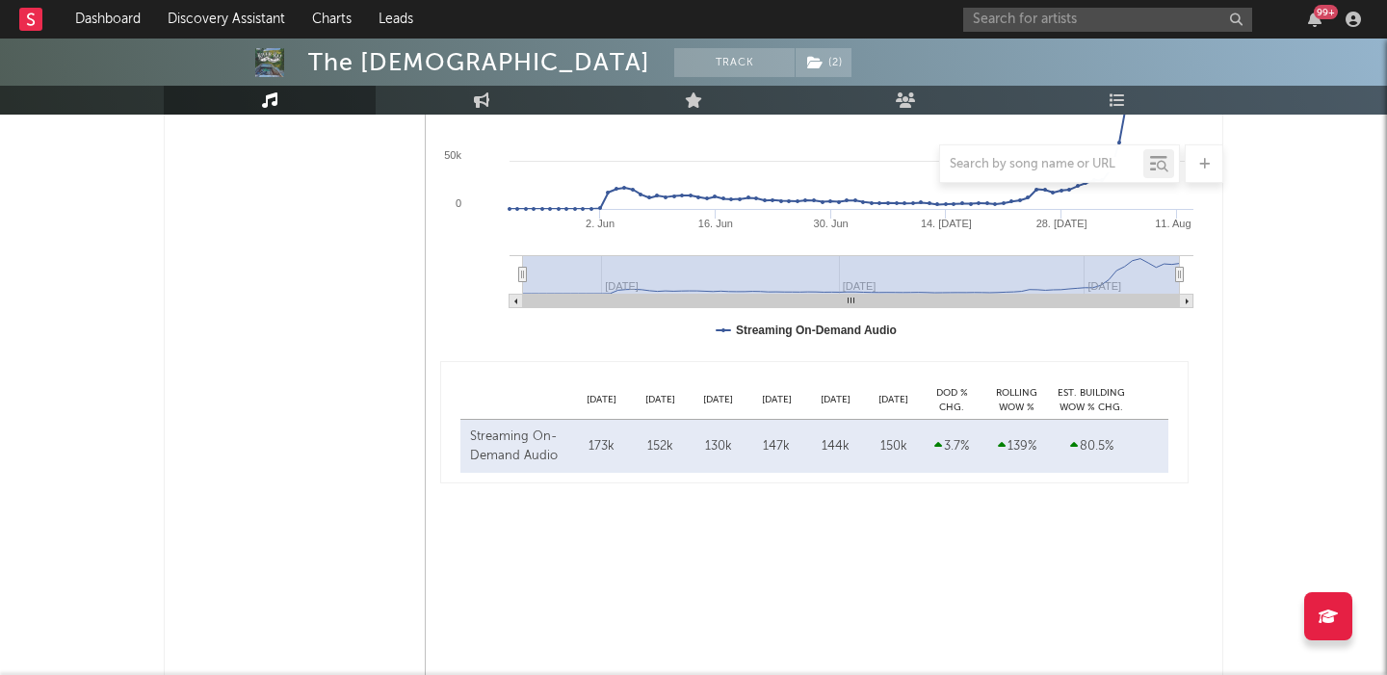
scroll to position [1291, 0]
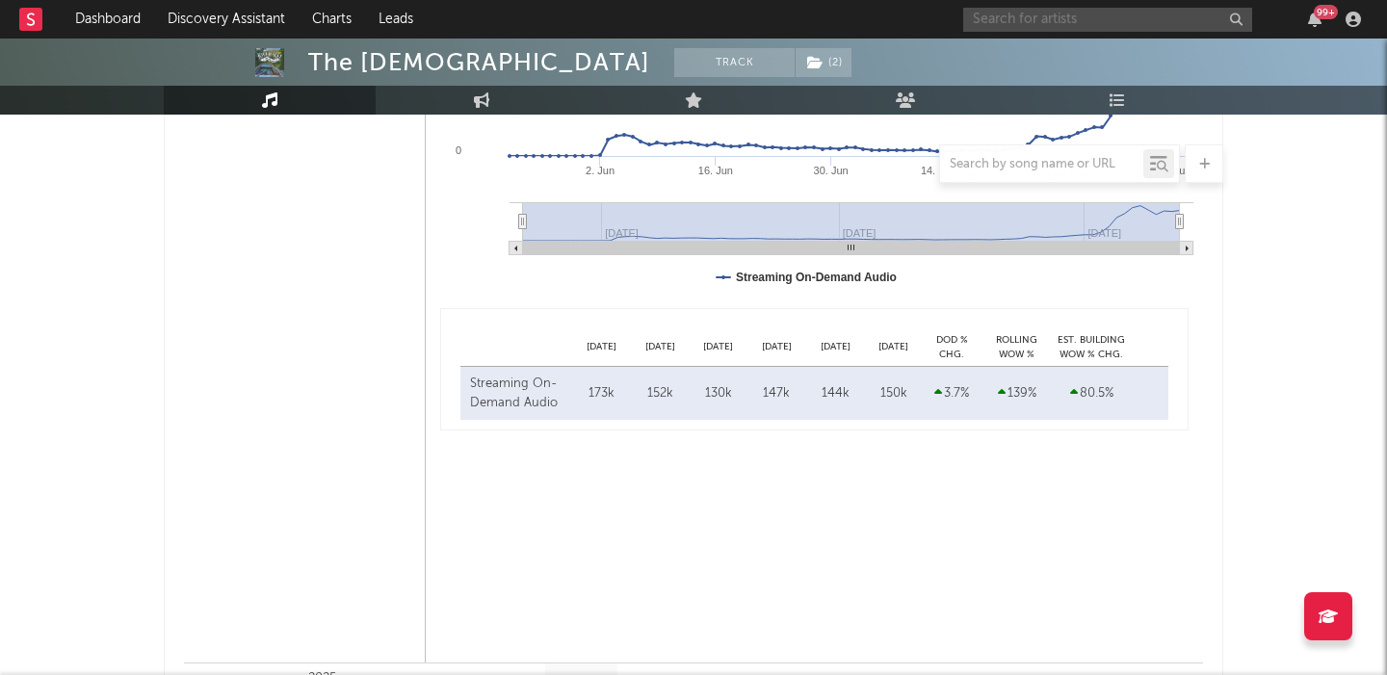
click at [1066, 30] on input "text" at bounding box center [1107, 20] width 289 height 24
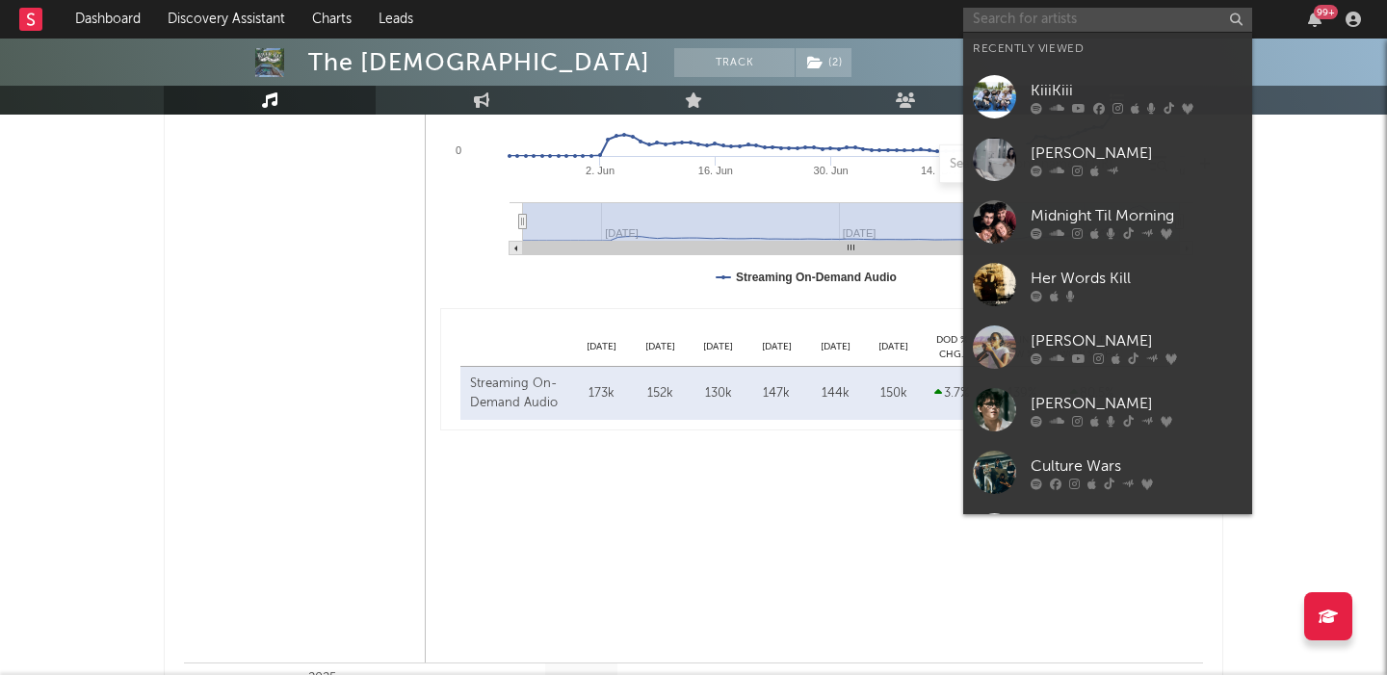
paste input "Benjamin Steer"
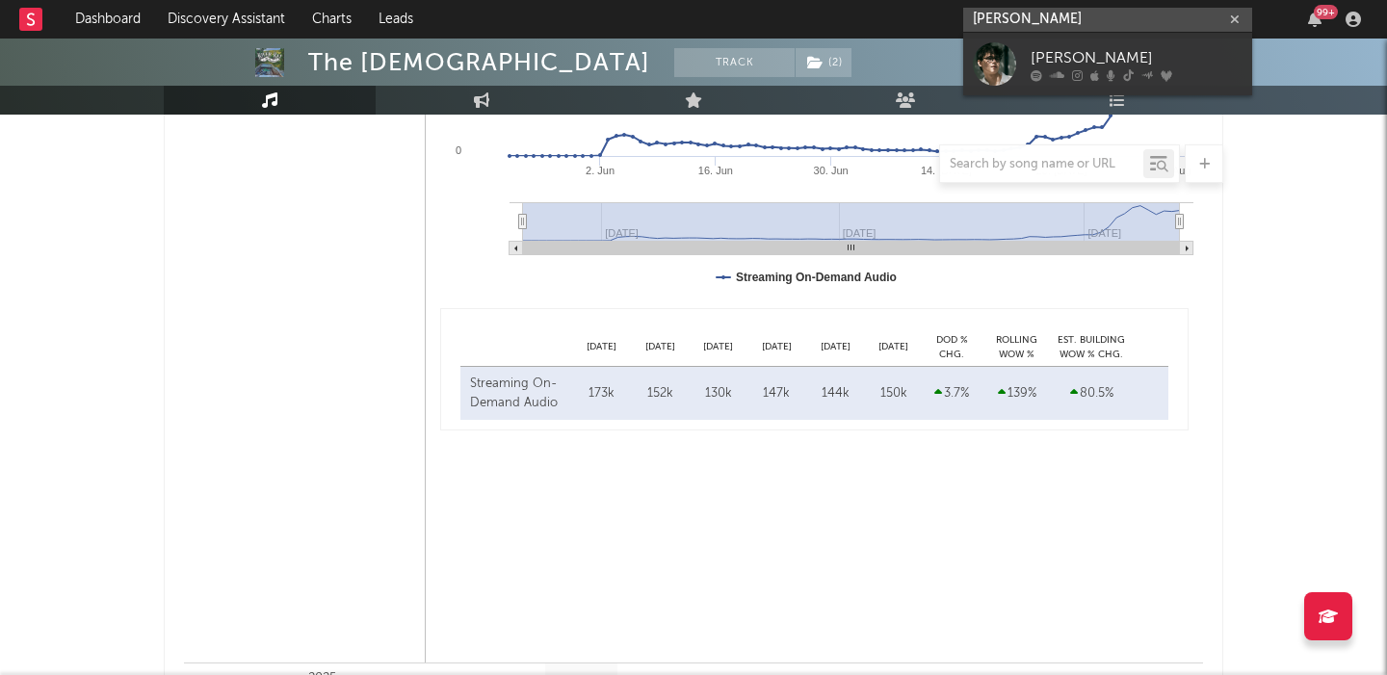
type input "Benjamin Steer"
click at [1090, 63] on div "Benjamin Steer" at bounding box center [1136, 57] width 212 height 23
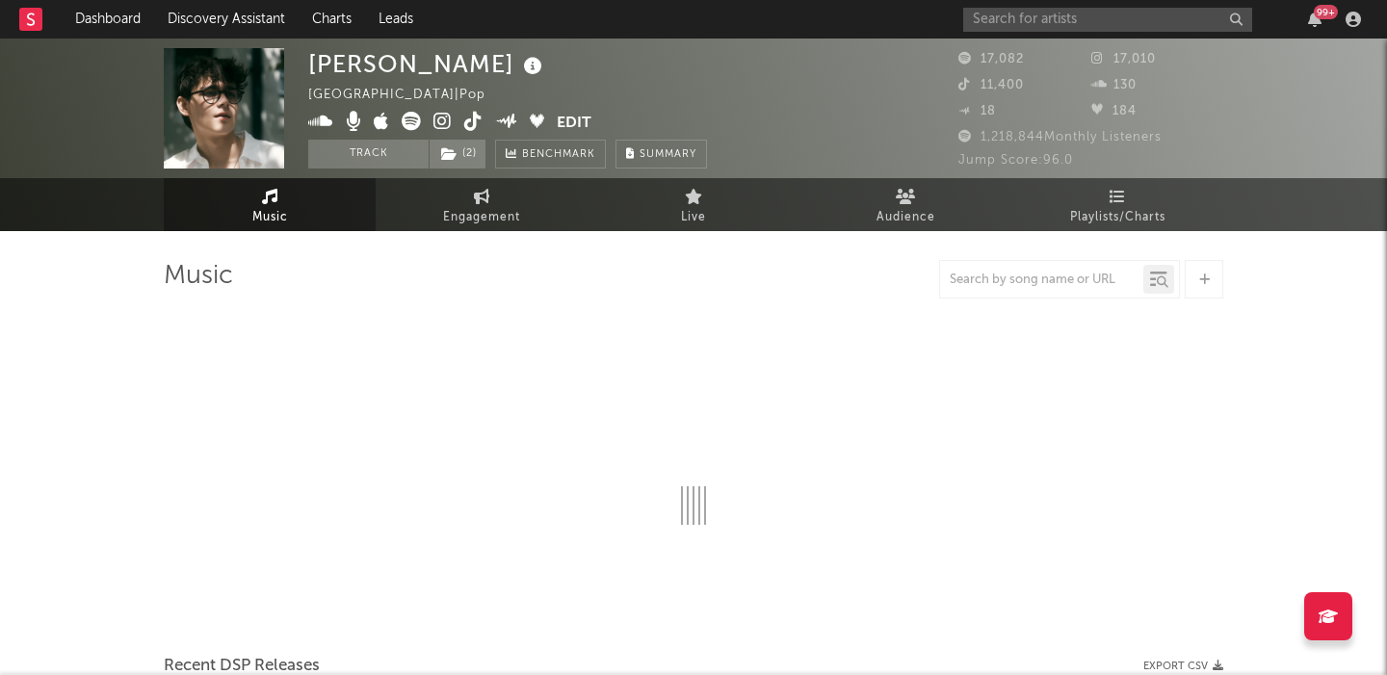
select select "6m"
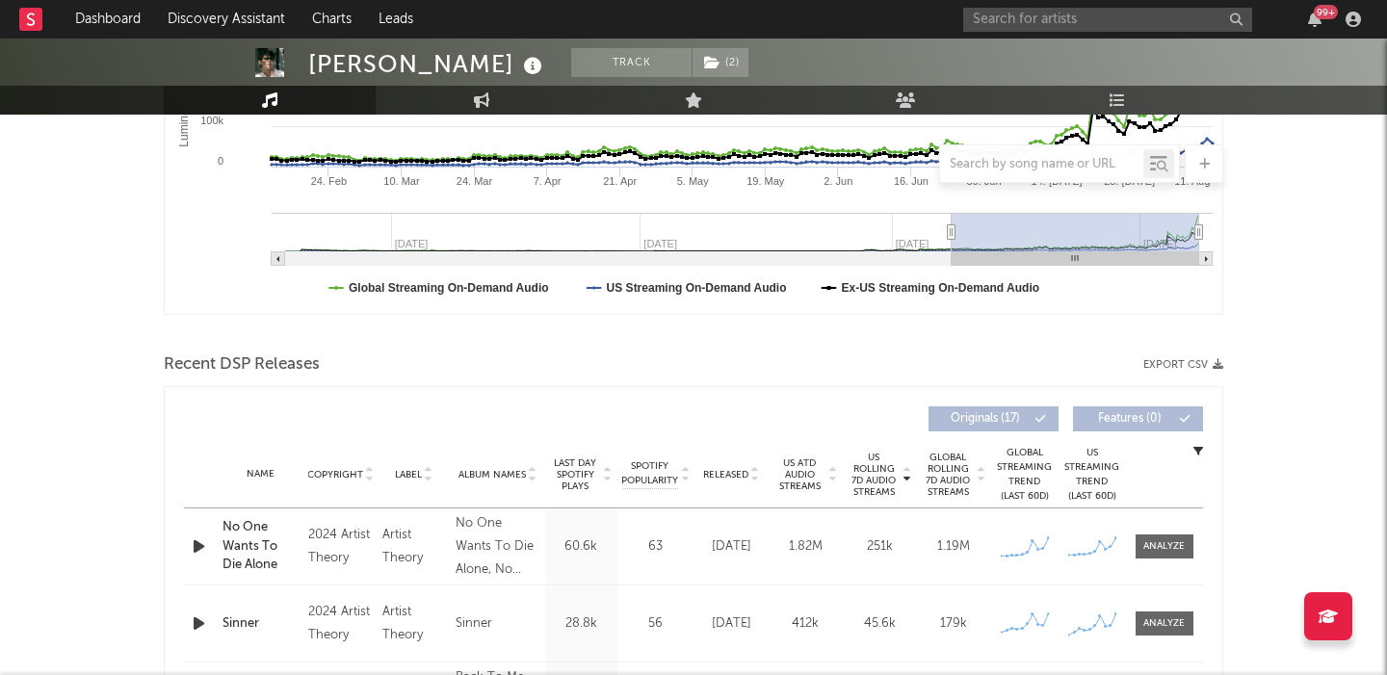
scroll to position [505, 0]
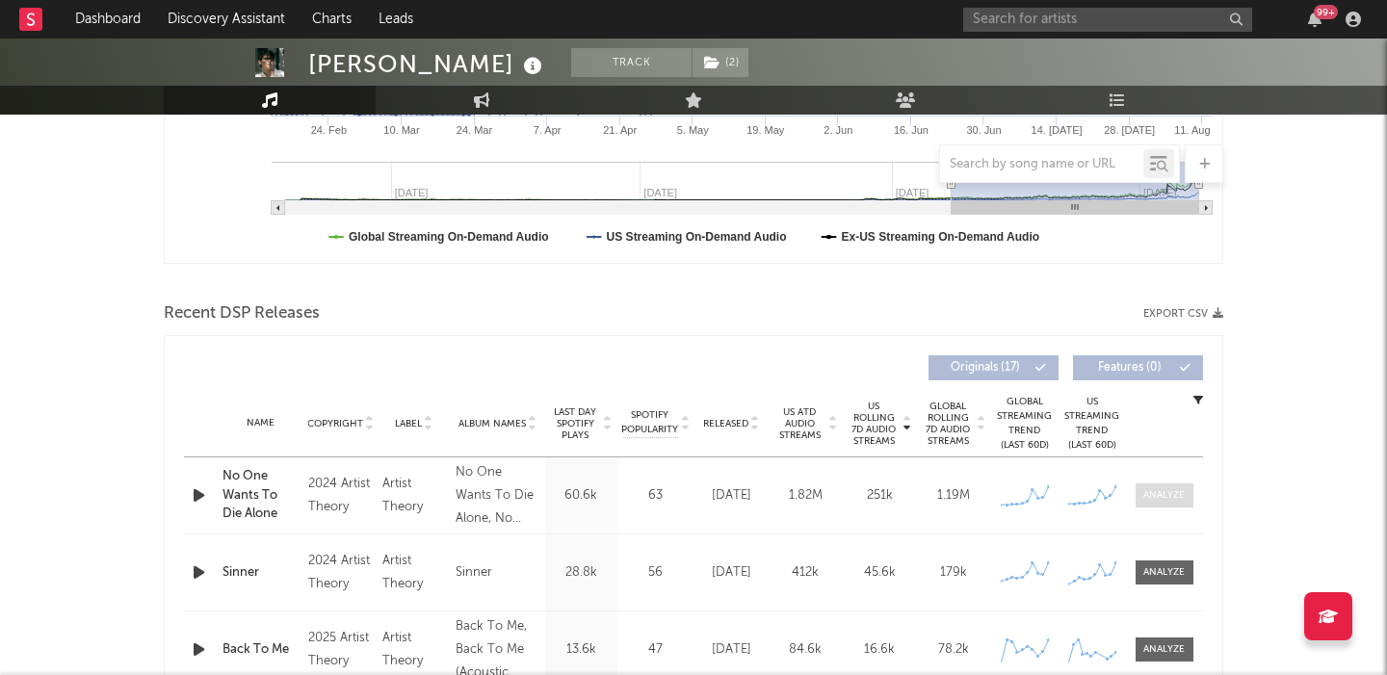
click at [1150, 492] on div at bounding box center [1163, 495] width 41 height 14
select select "6m"
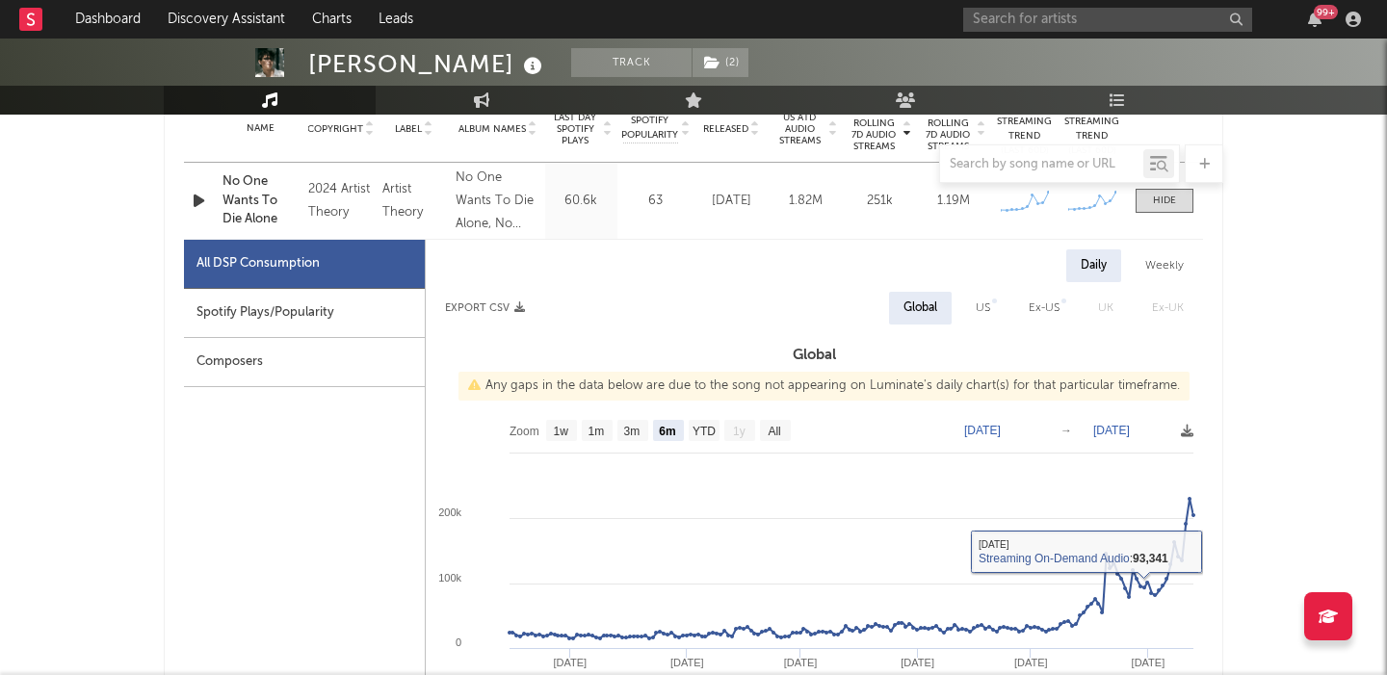
click at [992, 314] on div "US" at bounding box center [982, 308] width 43 height 33
select select "6m"
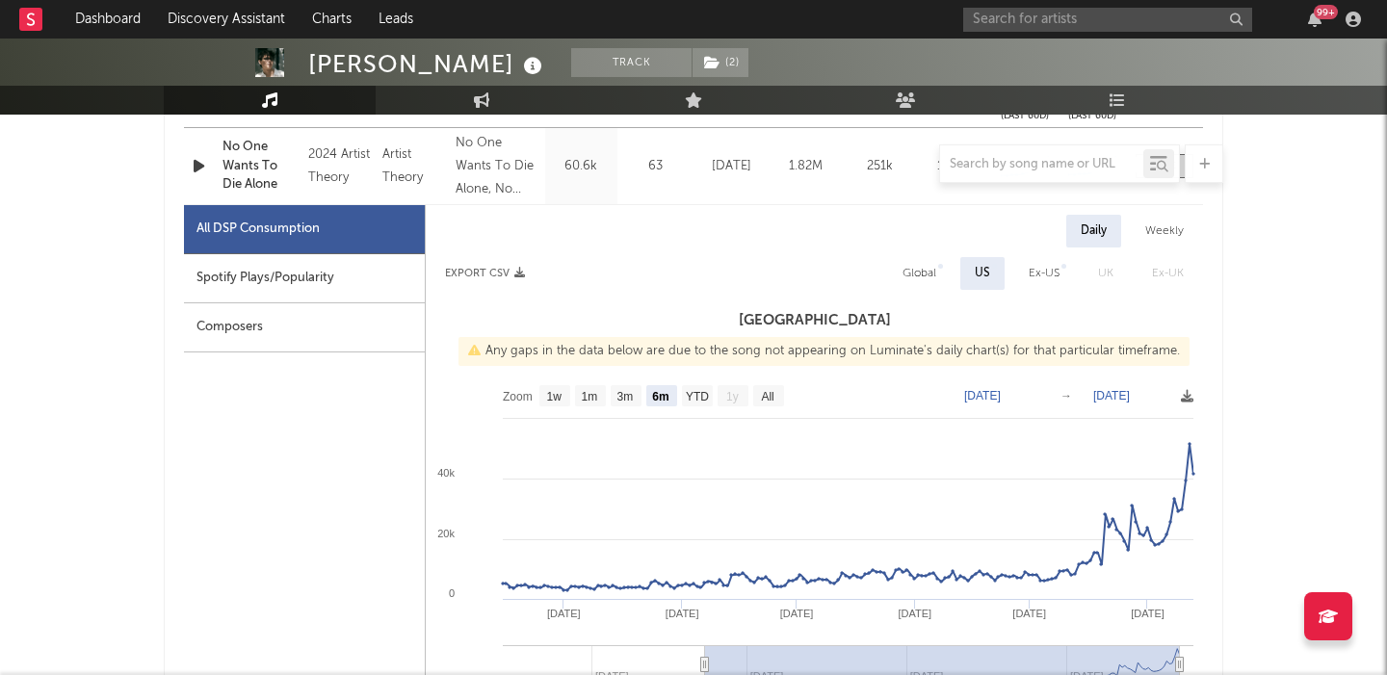
scroll to position [783, 0]
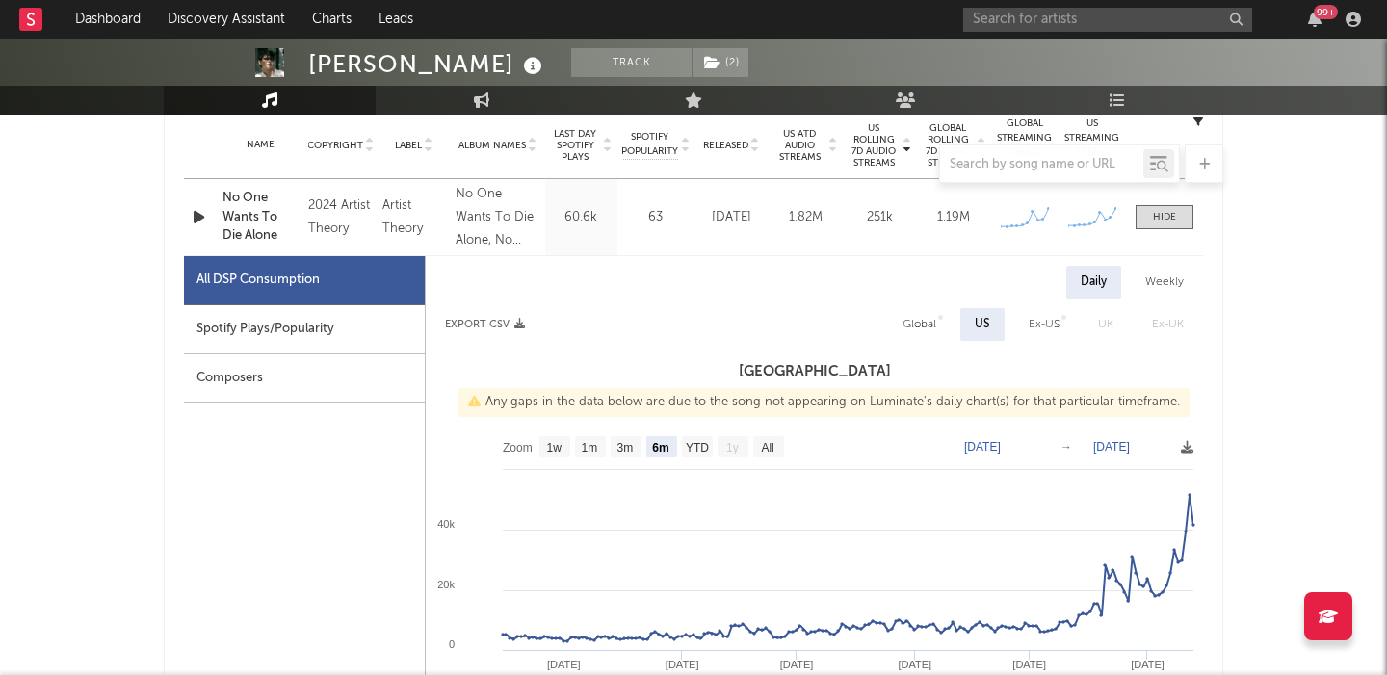
click at [911, 318] on div "Global" at bounding box center [919, 324] width 34 height 23
select select "6m"
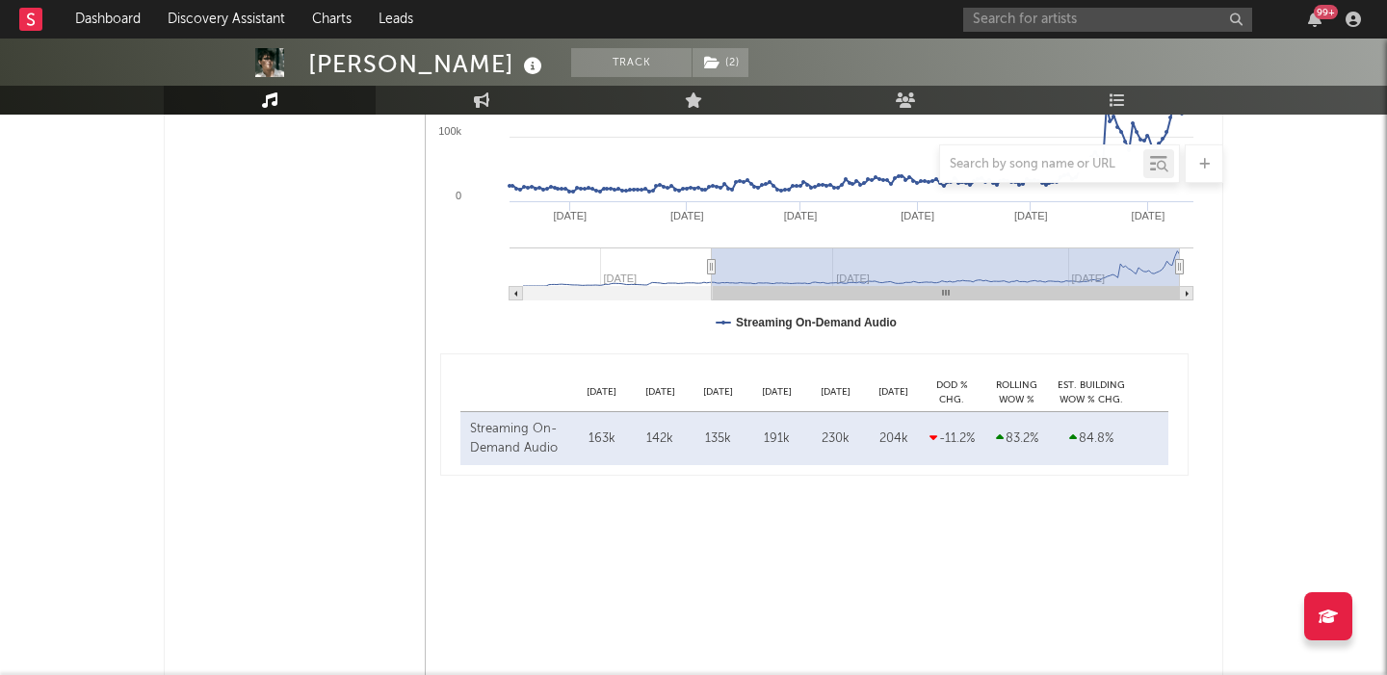
scroll to position [1371, 0]
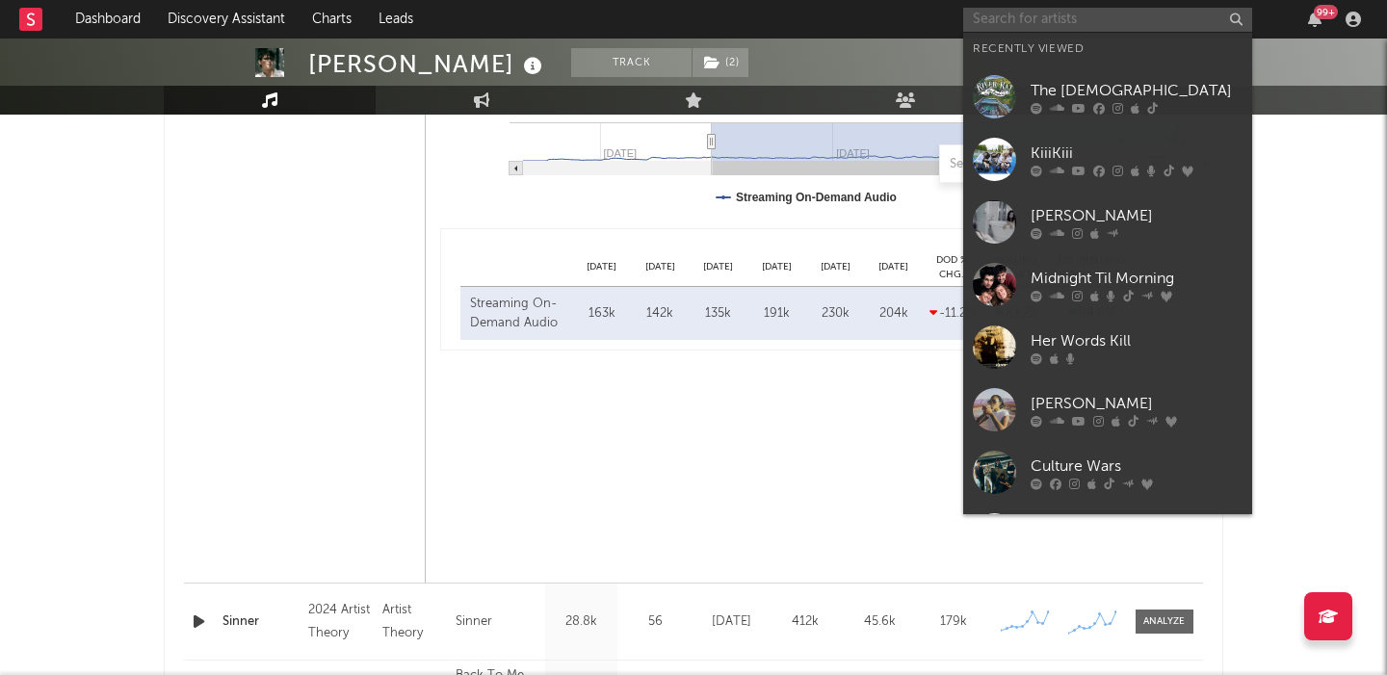
click at [1052, 13] on input "text" at bounding box center [1107, 20] width 289 height 24
paste input "[PERSON_NAME]"
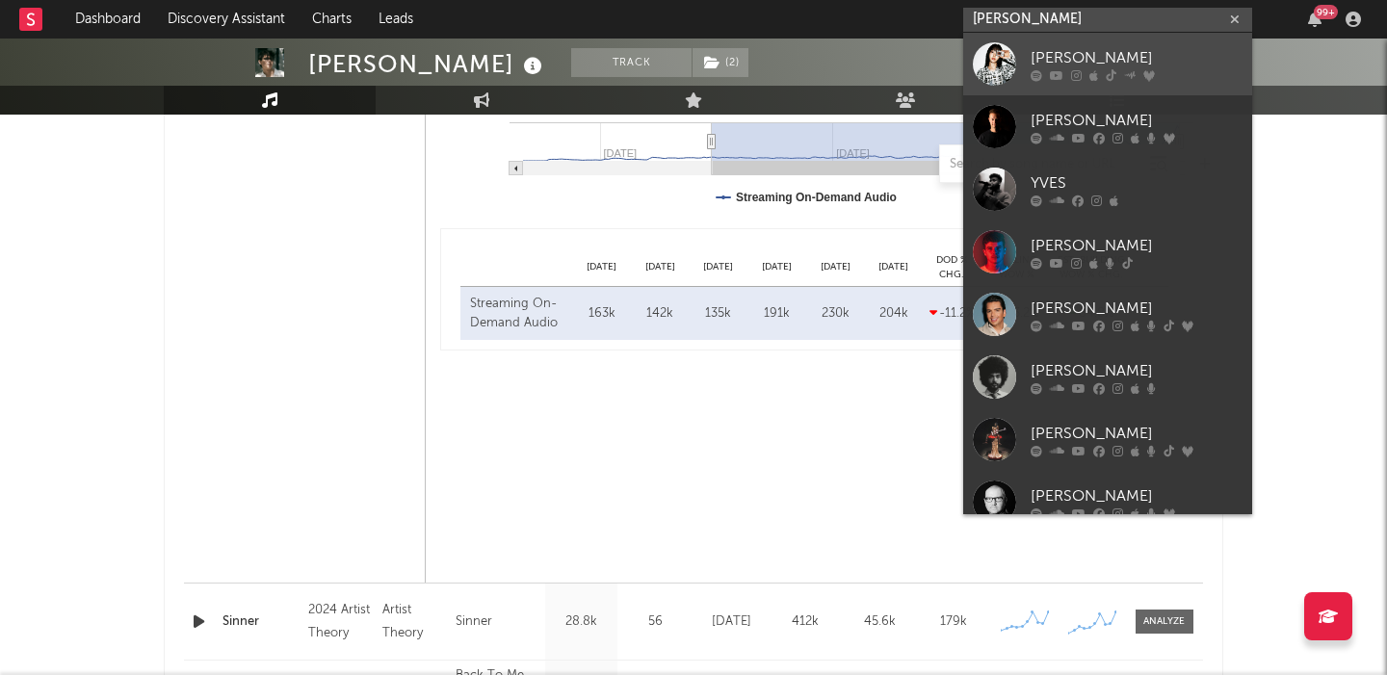
type input "[PERSON_NAME]"
click at [1091, 46] on div "[PERSON_NAME]" at bounding box center [1136, 57] width 212 height 23
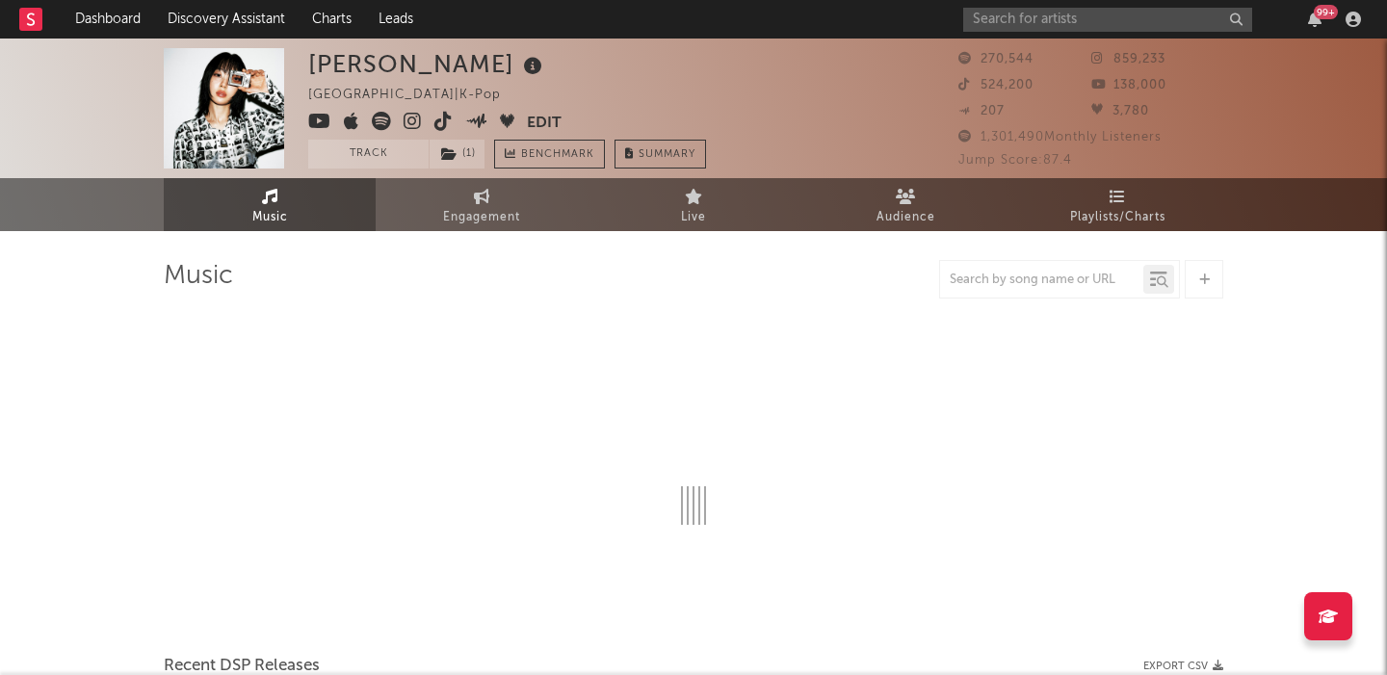
select select "6m"
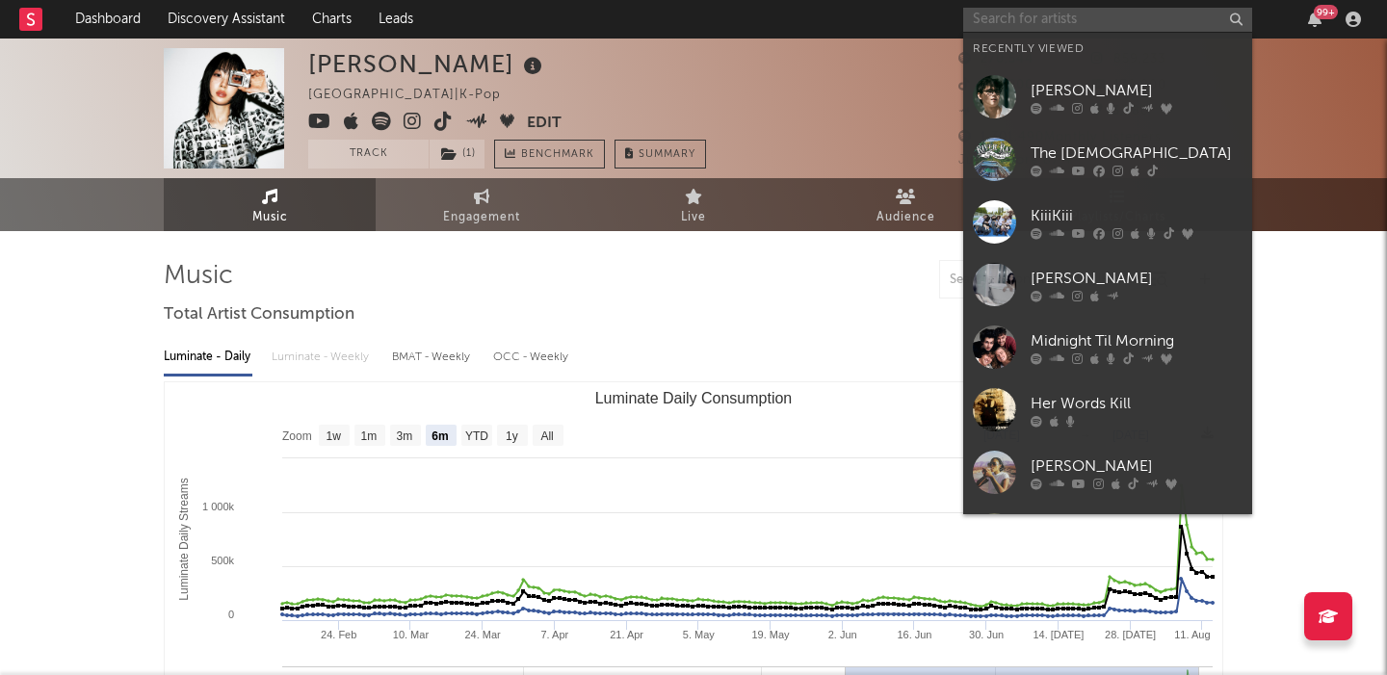
click at [1025, 8] on input "text" at bounding box center [1107, 20] width 289 height 24
paste input "Siren Society"
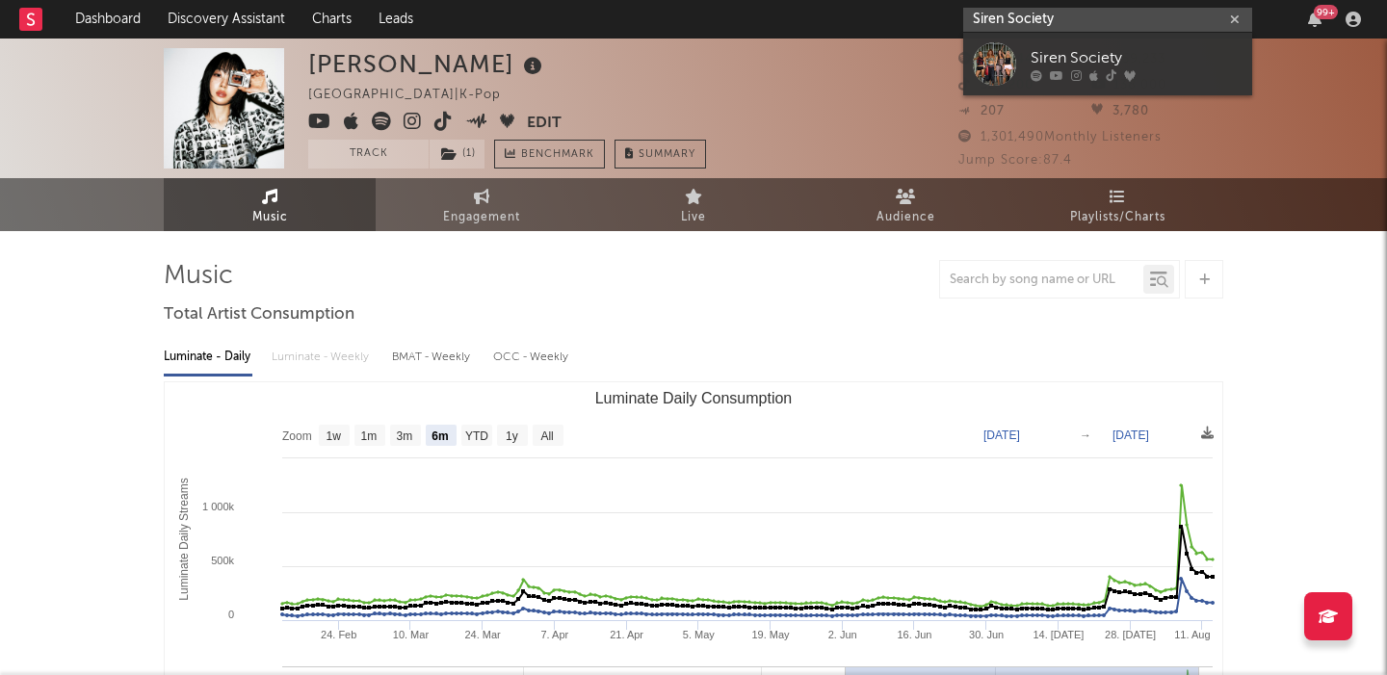
type input "Siren Society"
click at [1098, 60] on div "Siren Society" at bounding box center [1136, 57] width 212 height 23
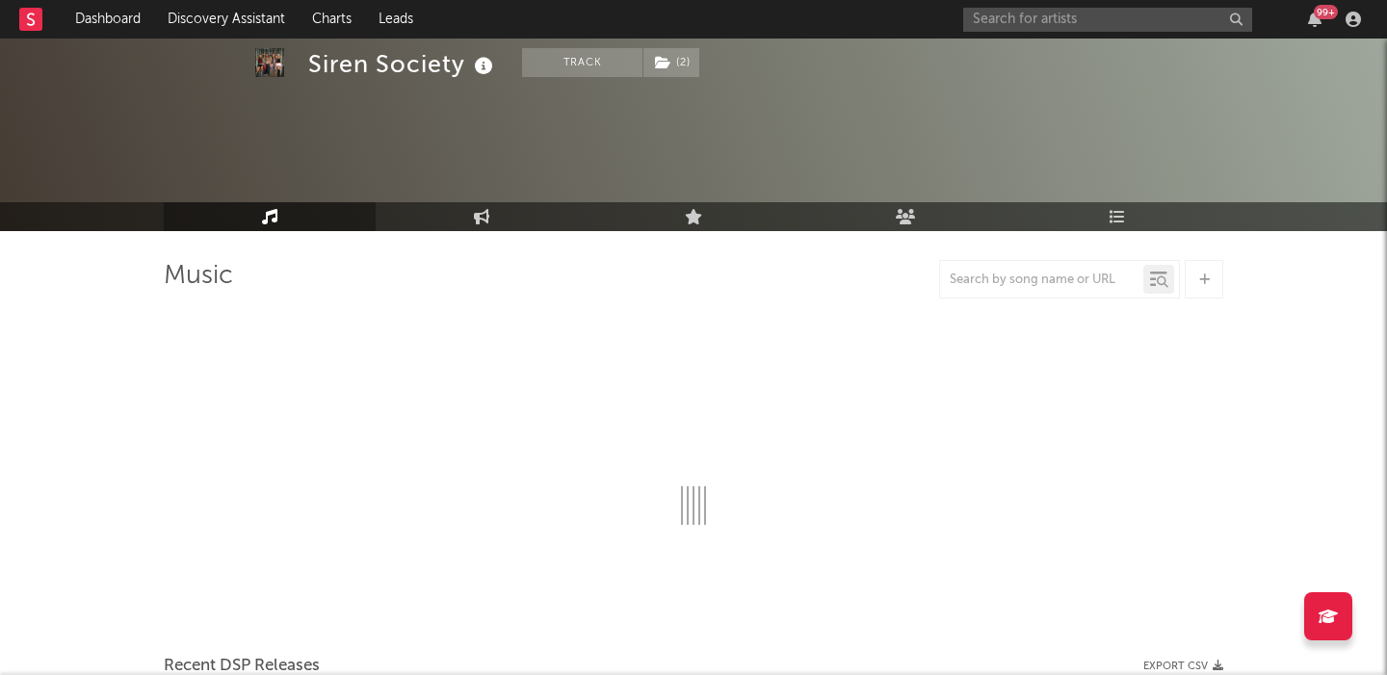
select select "1w"
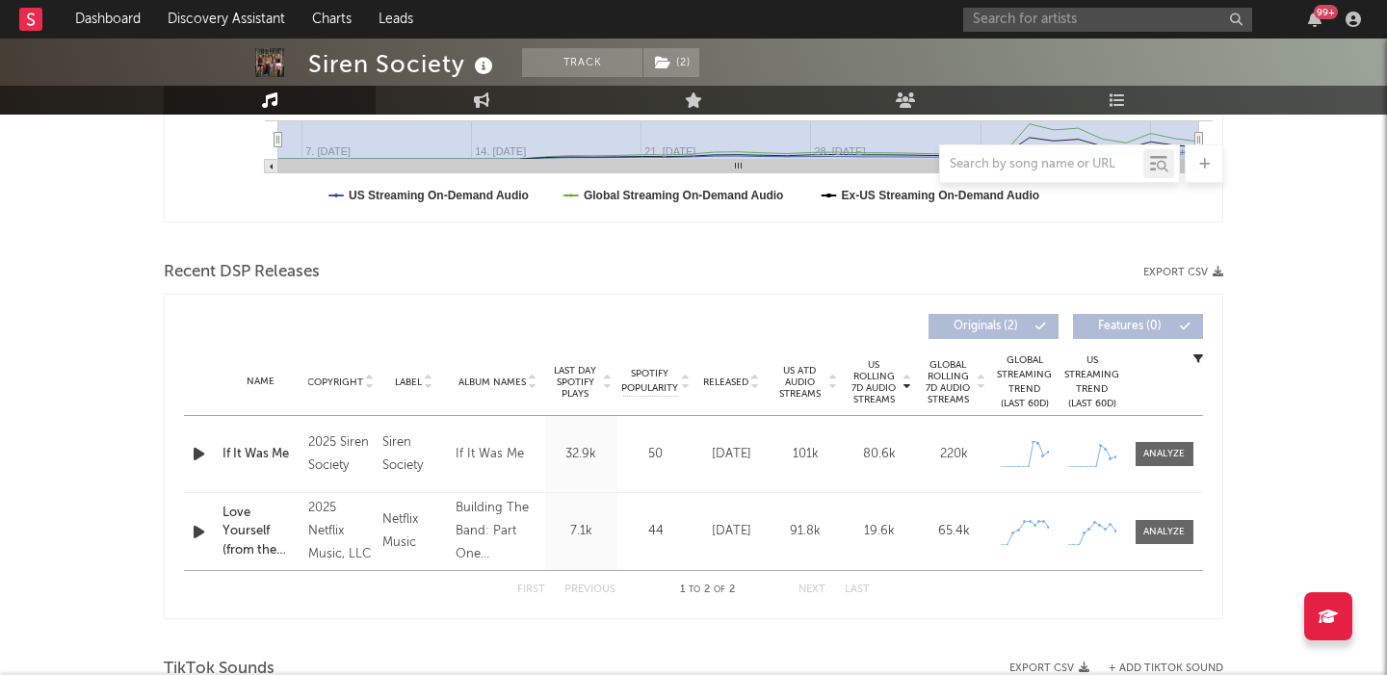
scroll to position [669, 0]
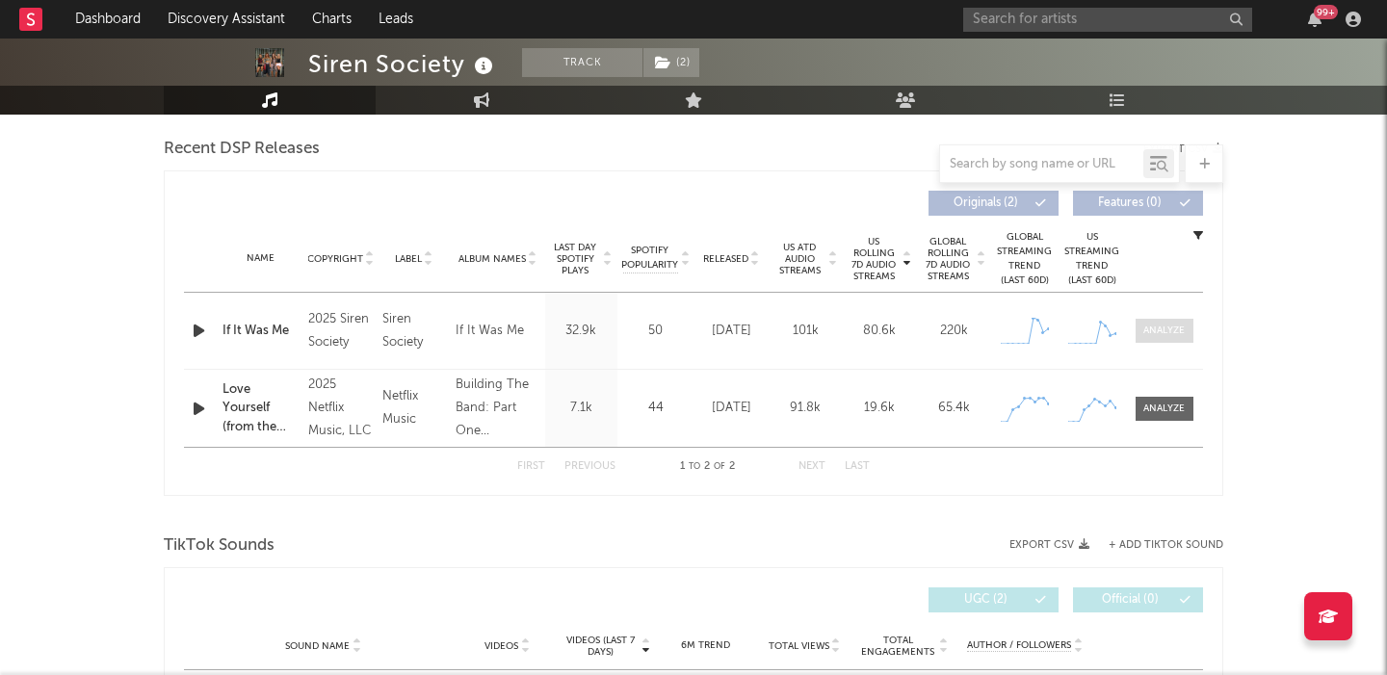
click at [1165, 333] on div at bounding box center [1163, 331] width 41 height 14
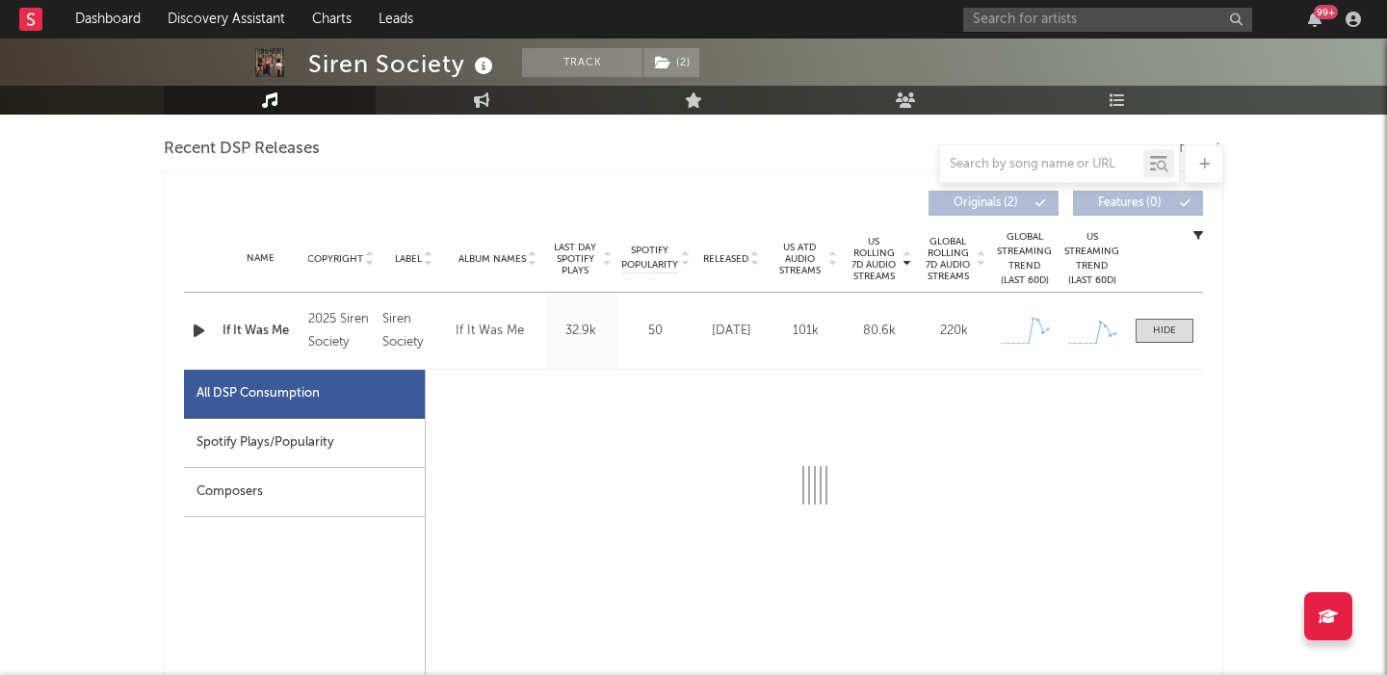
select select "1w"
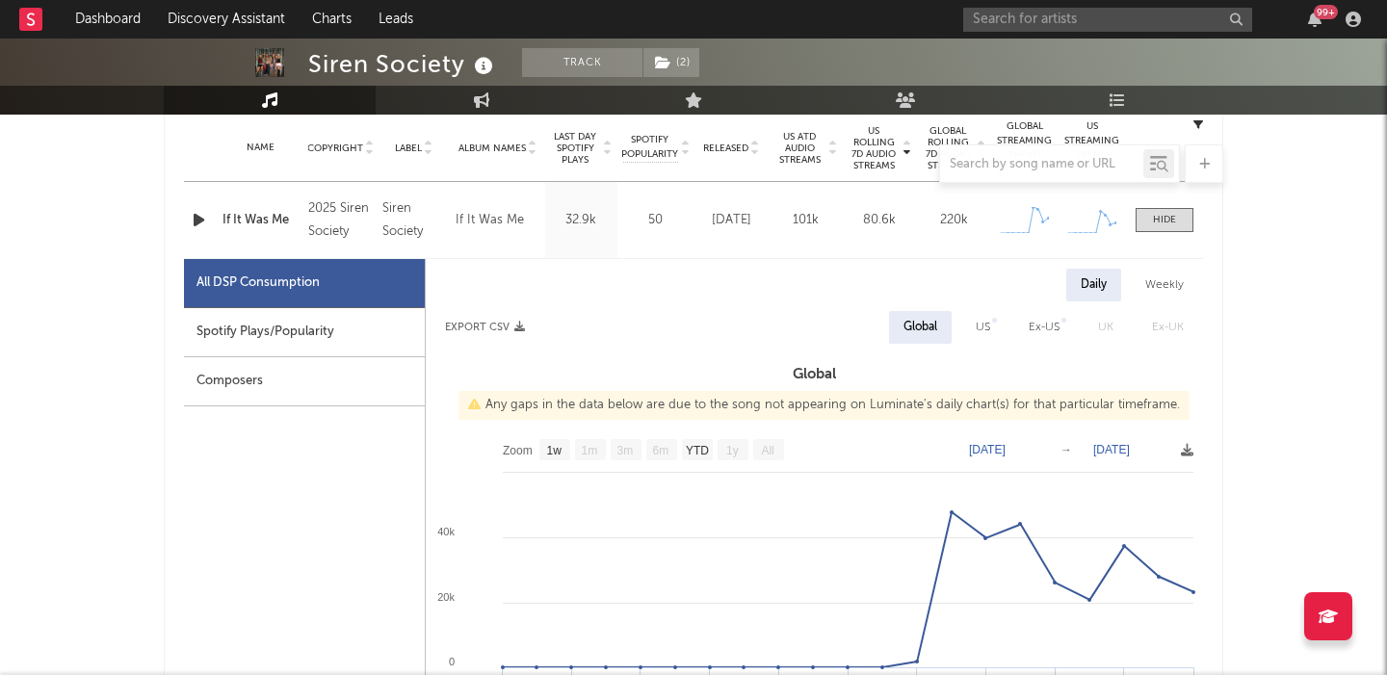
scroll to position [779, 0]
click at [985, 337] on div "US" at bounding box center [983, 328] width 14 height 23
select select "1w"
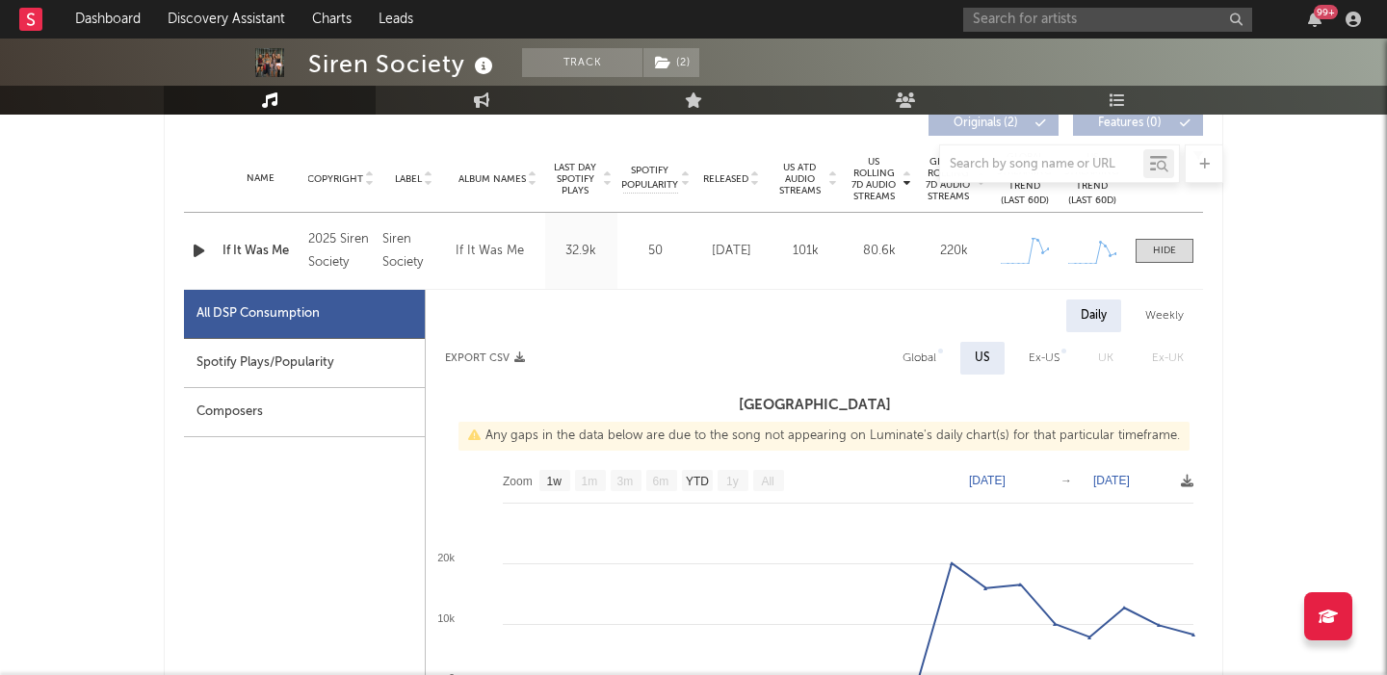
scroll to position [748, 0]
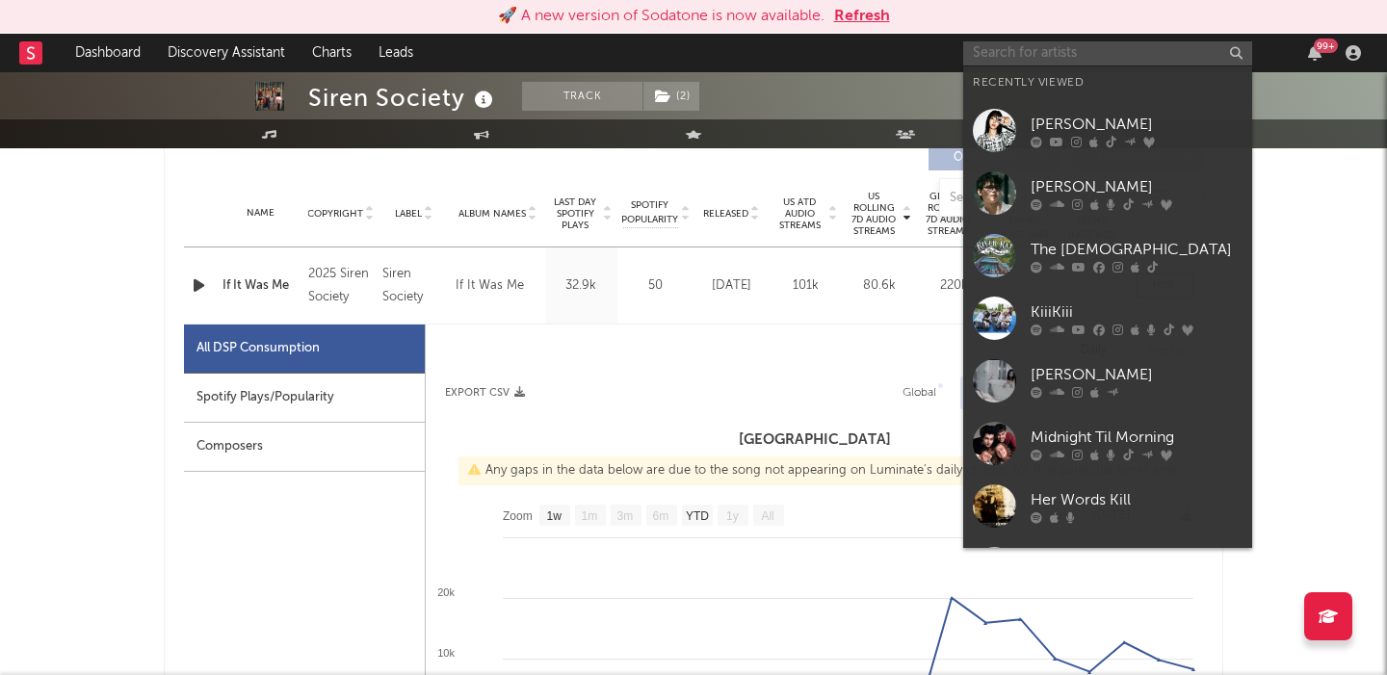
click at [1075, 46] on input "text" at bounding box center [1107, 53] width 289 height 24
paste input "Quadeca"
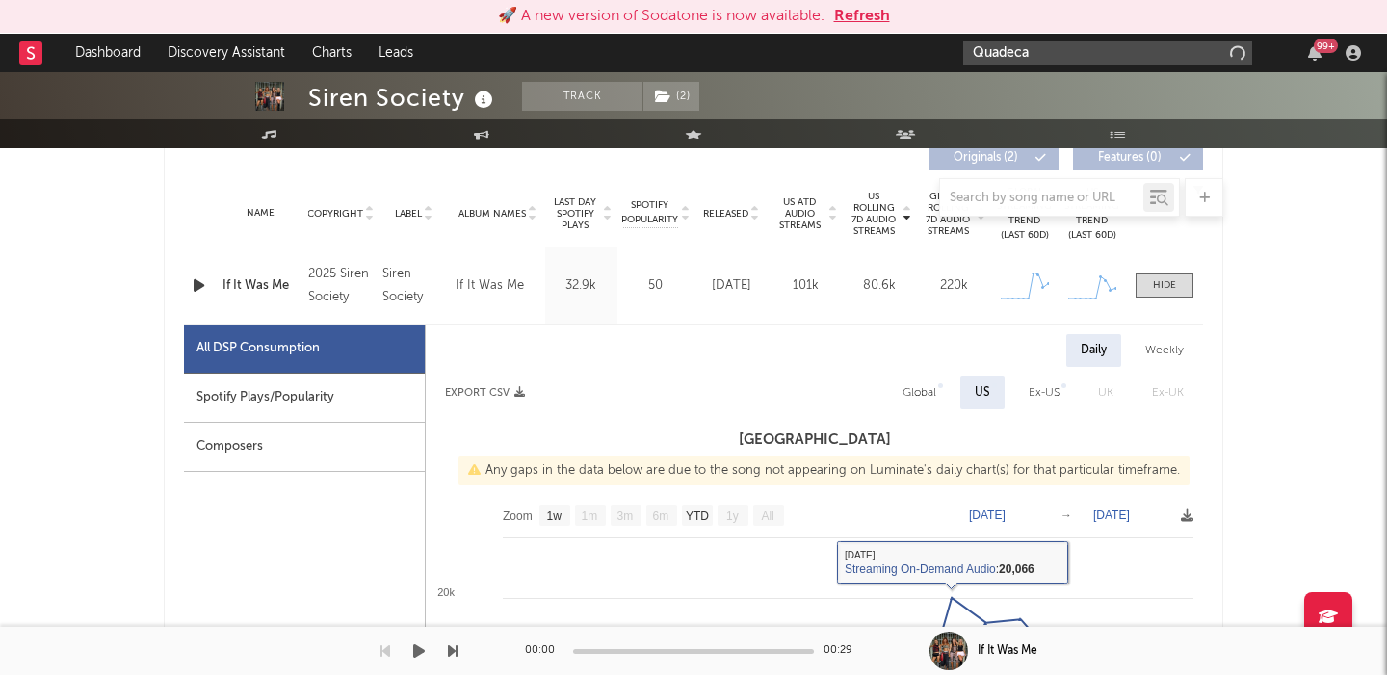
type input "Quadeca"
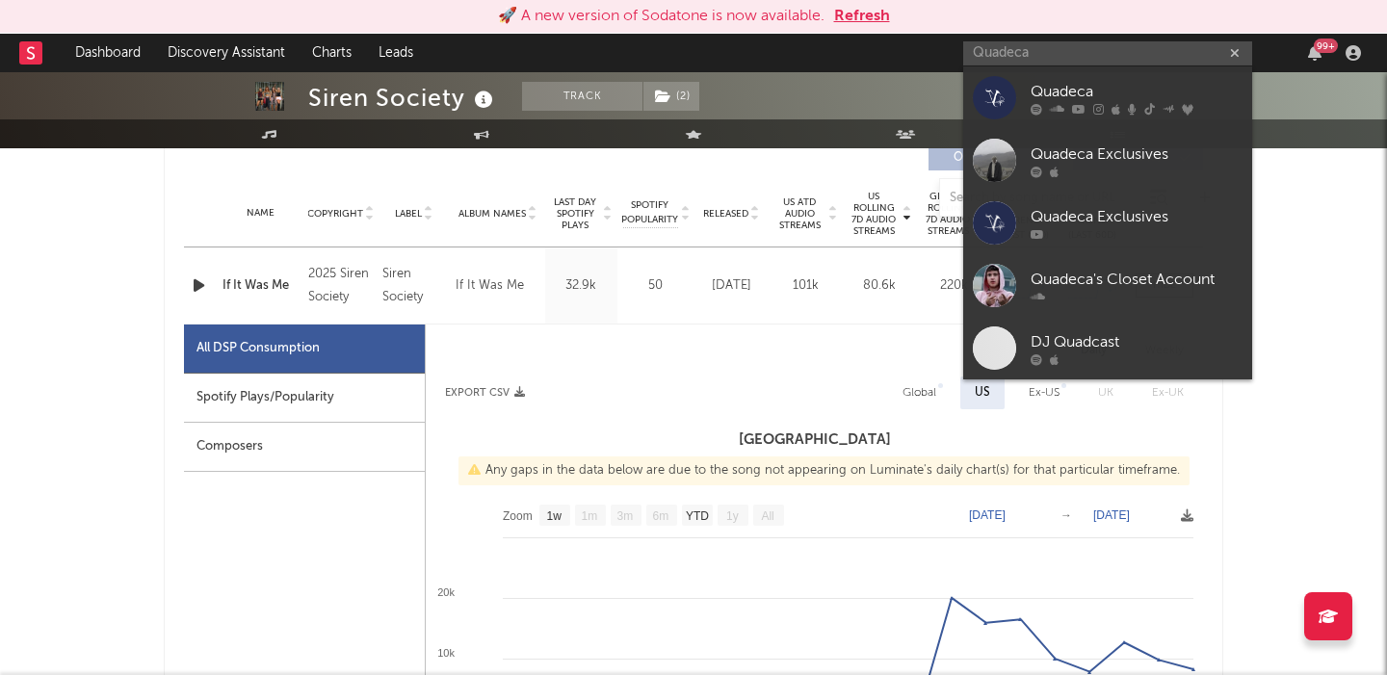
click at [1076, 94] on div "Quadeca" at bounding box center [1136, 91] width 212 height 23
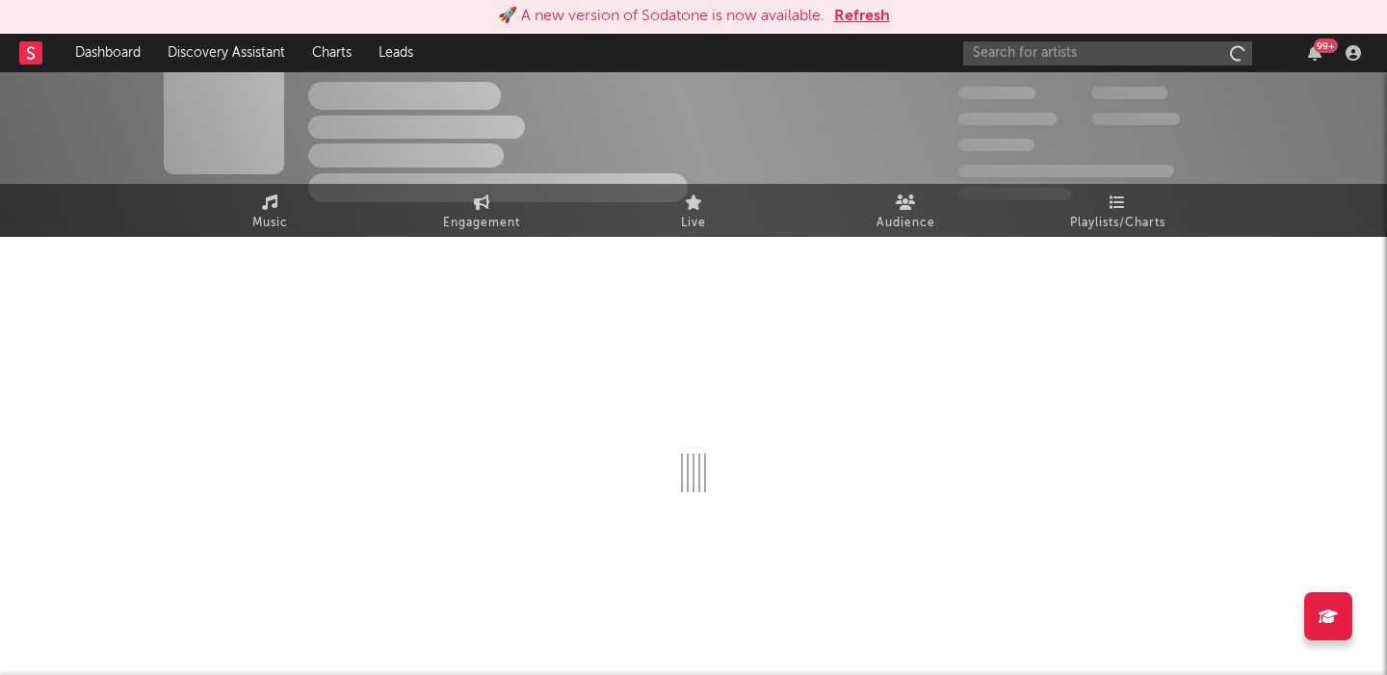
scroll to position [28, 0]
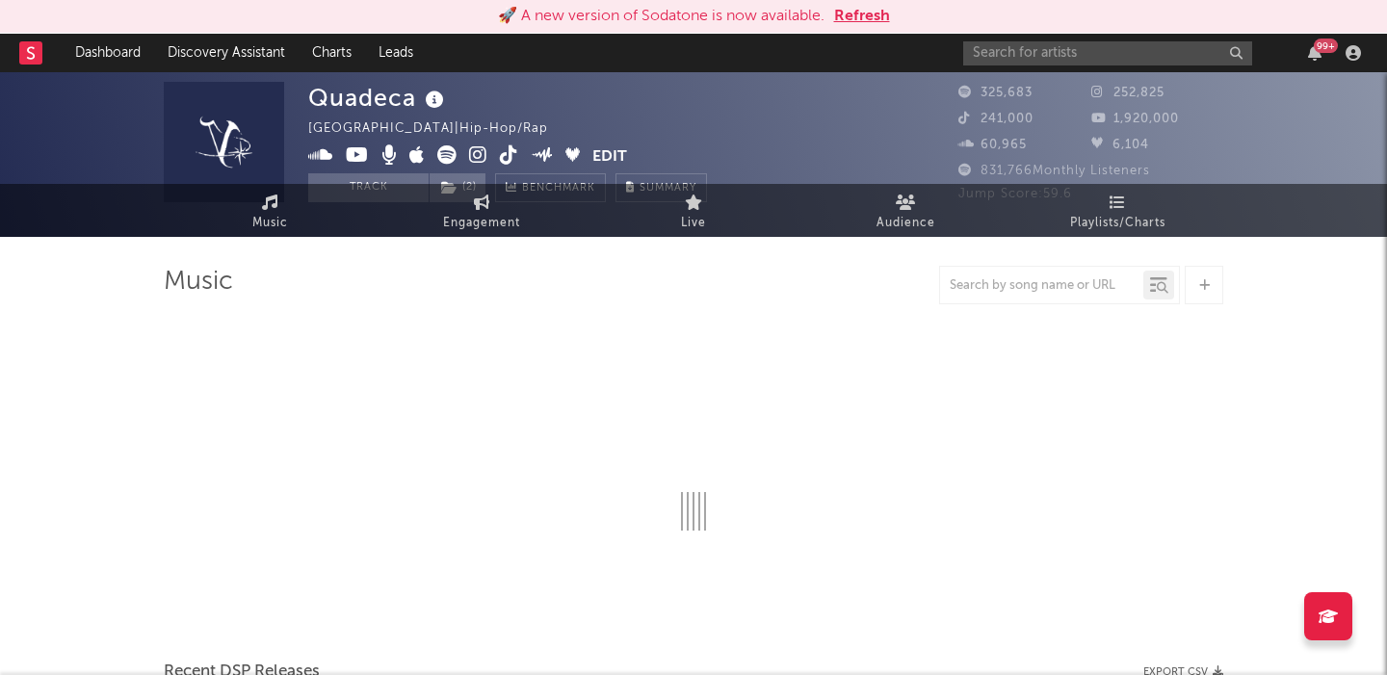
select select "6m"
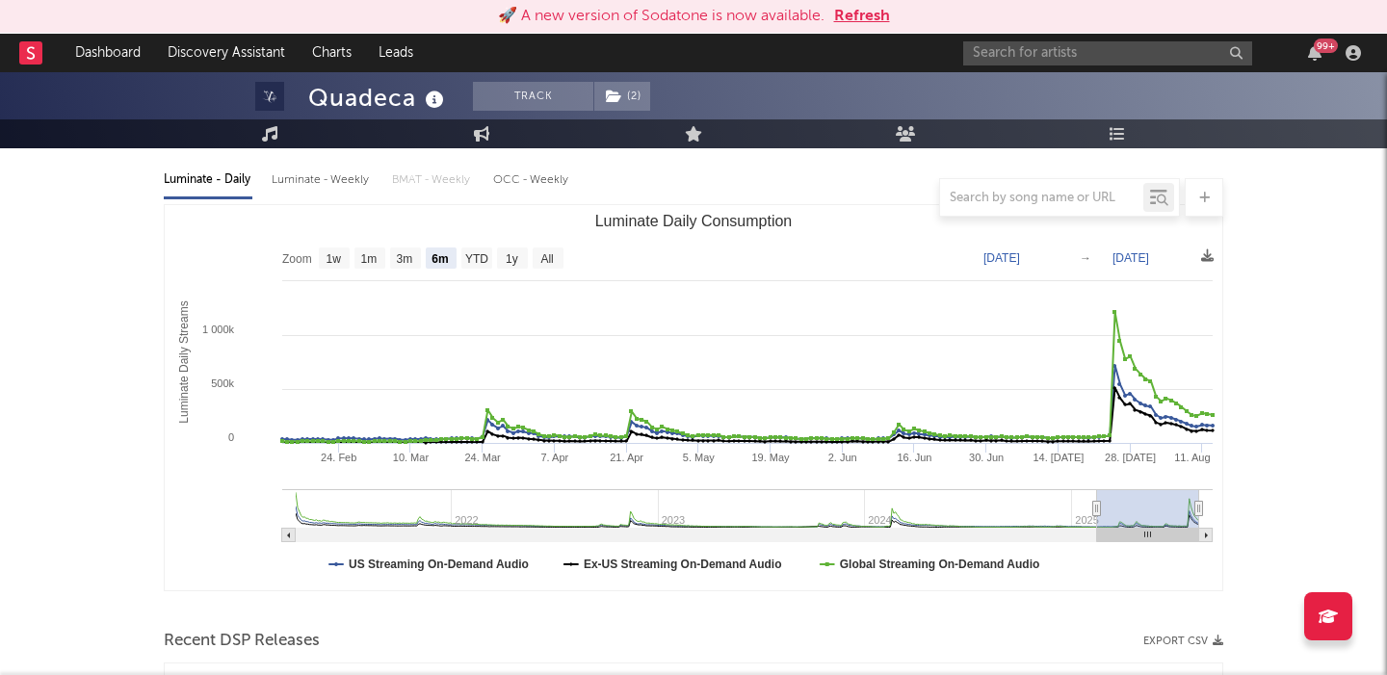
scroll to position [193, 0]
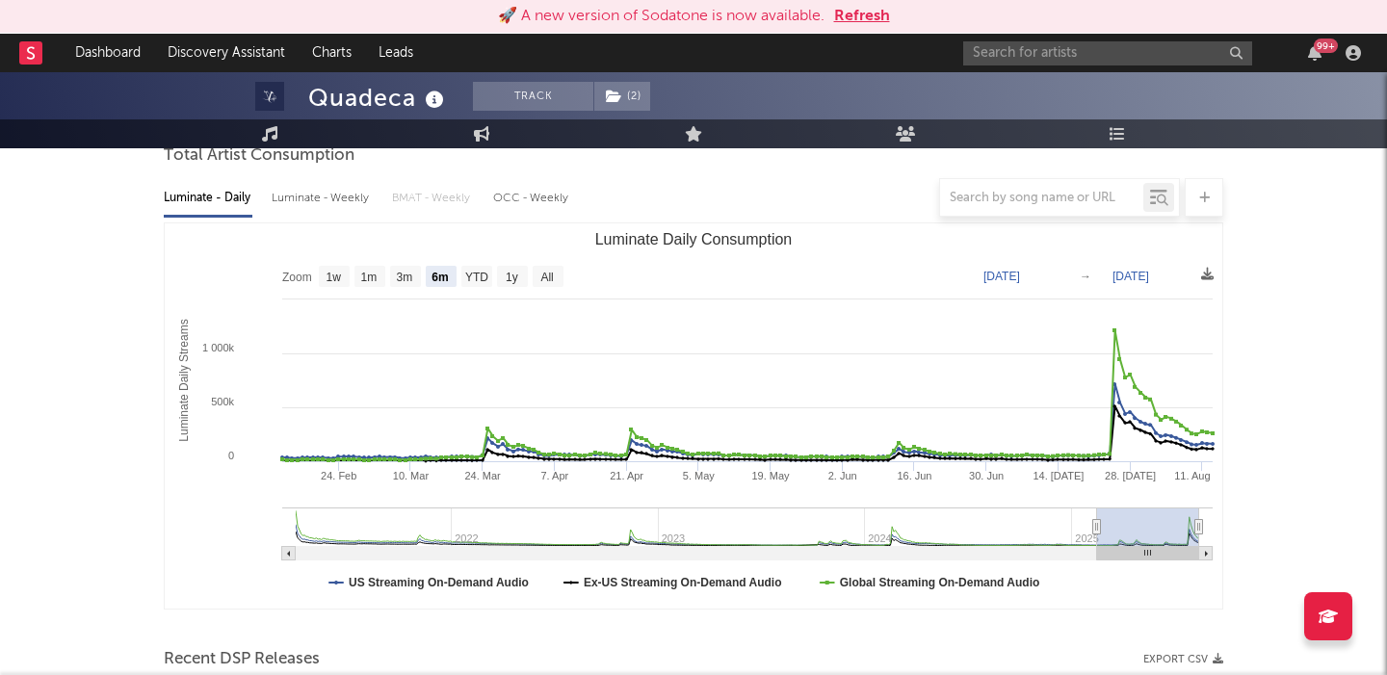
click at [300, 196] on div at bounding box center [693, 197] width 1059 height 39
click at [314, 211] on div at bounding box center [693, 197] width 1059 height 39
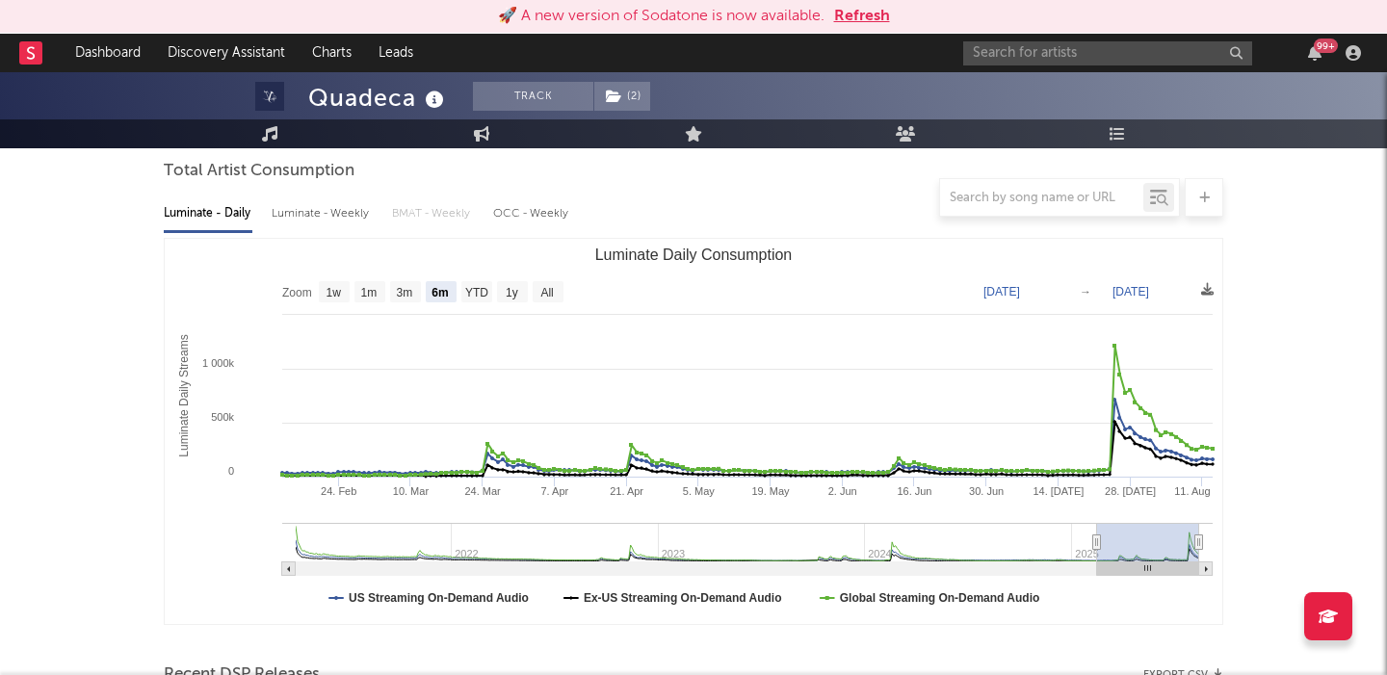
click at [318, 222] on div "Luminate - Weekly" at bounding box center [322, 213] width 101 height 33
select select "6m"
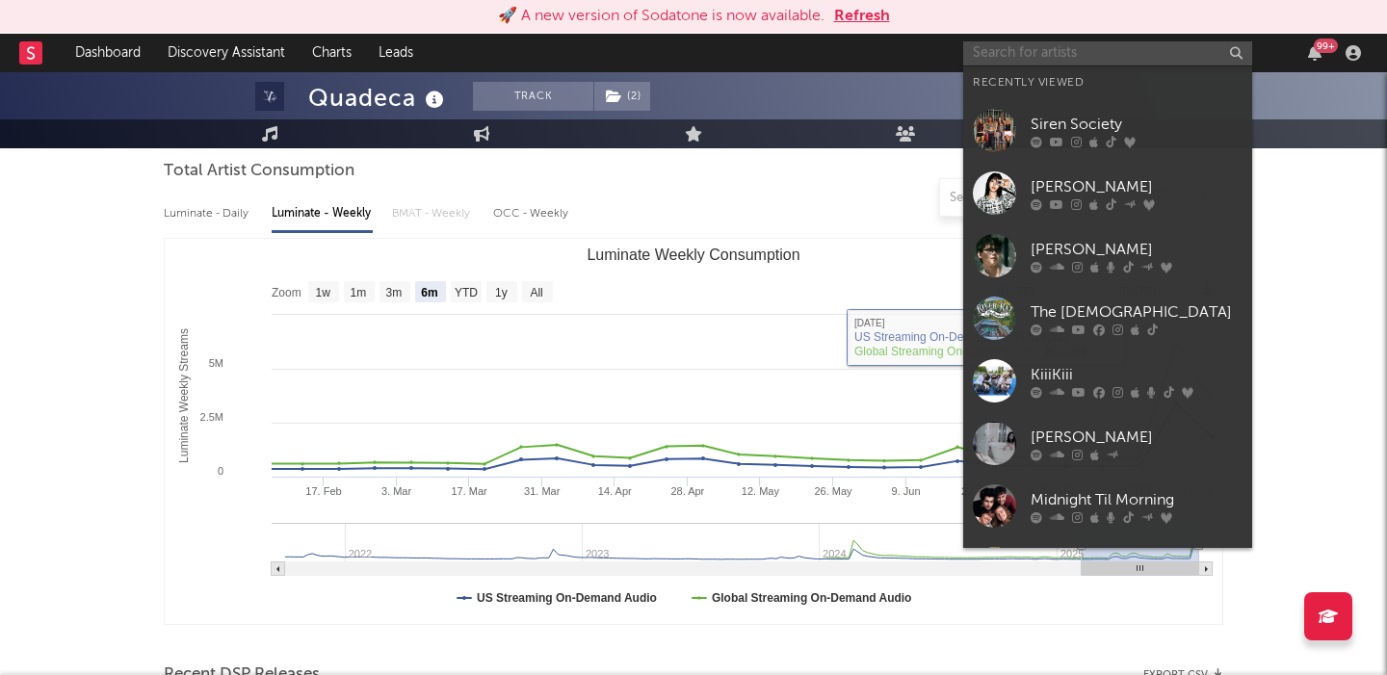
click at [1011, 62] on input "text" at bounding box center [1107, 53] width 289 height 24
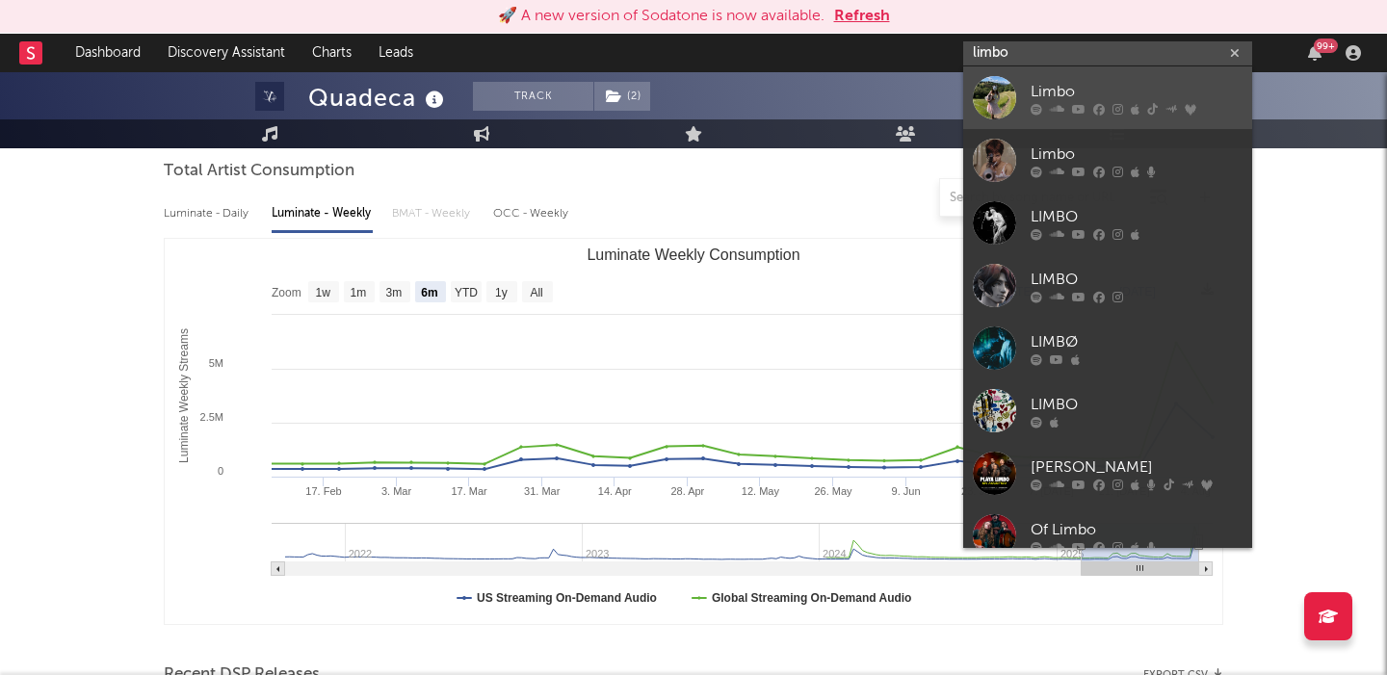
type input "limbo"
click at [1059, 83] on div "Limbo" at bounding box center [1136, 91] width 212 height 23
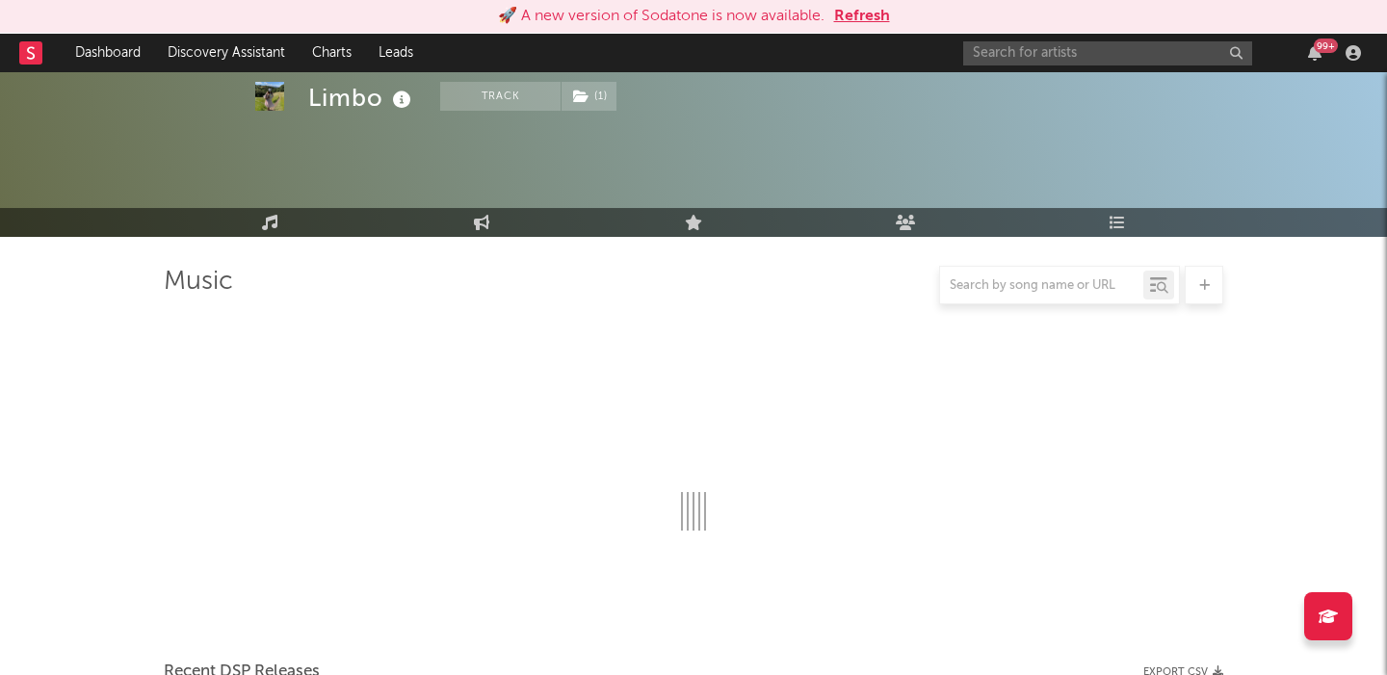
scroll to position [177, 0]
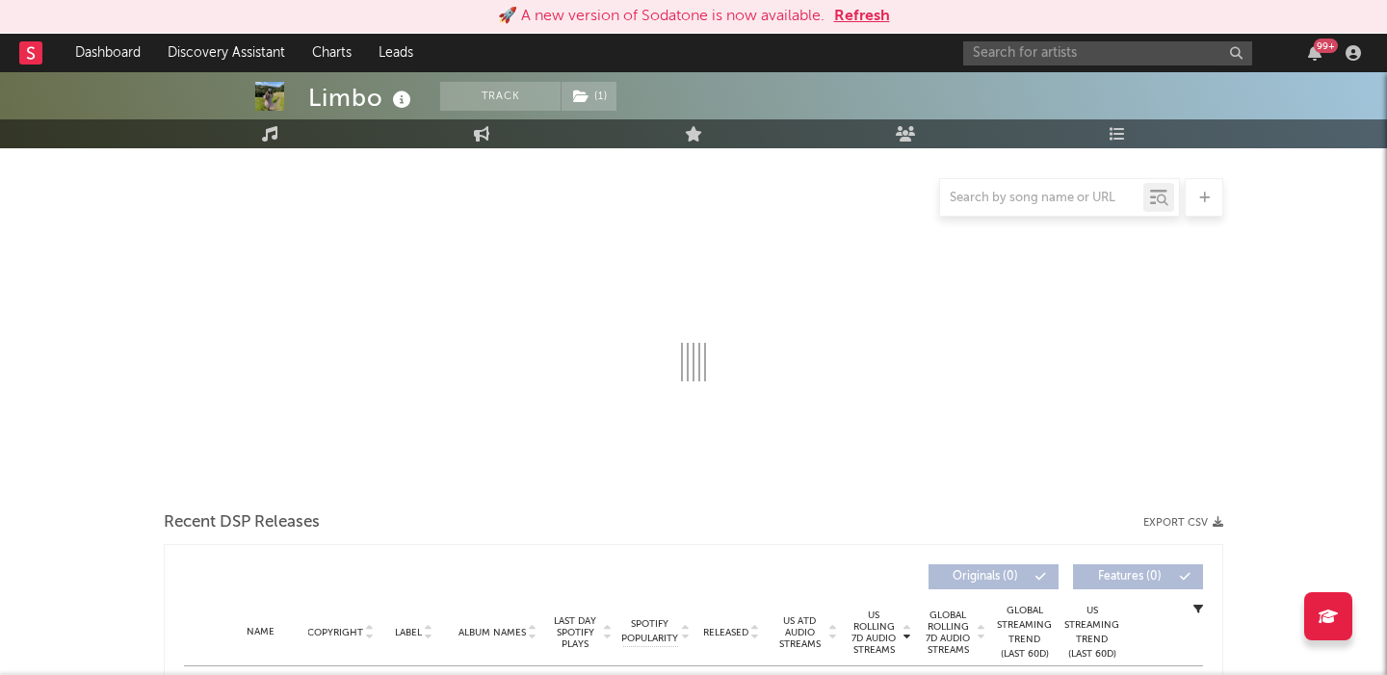
select select "6m"
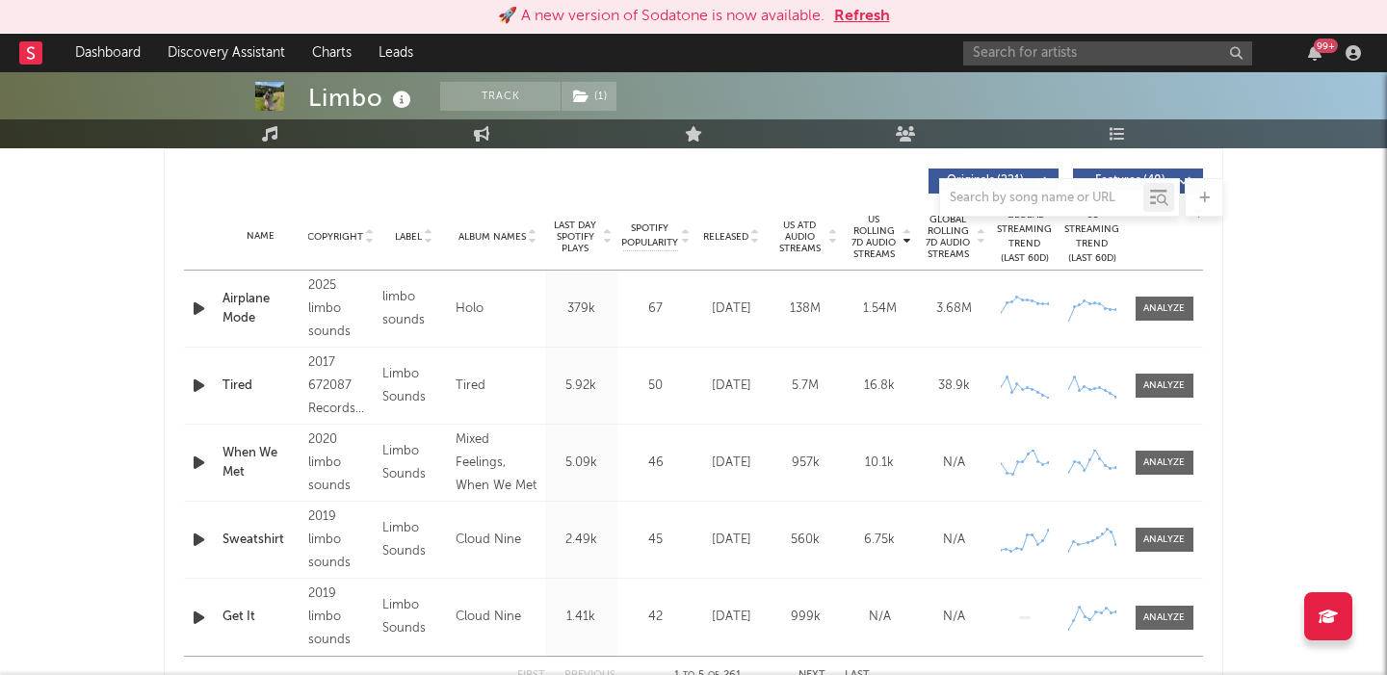
scroll to position [720, 0]
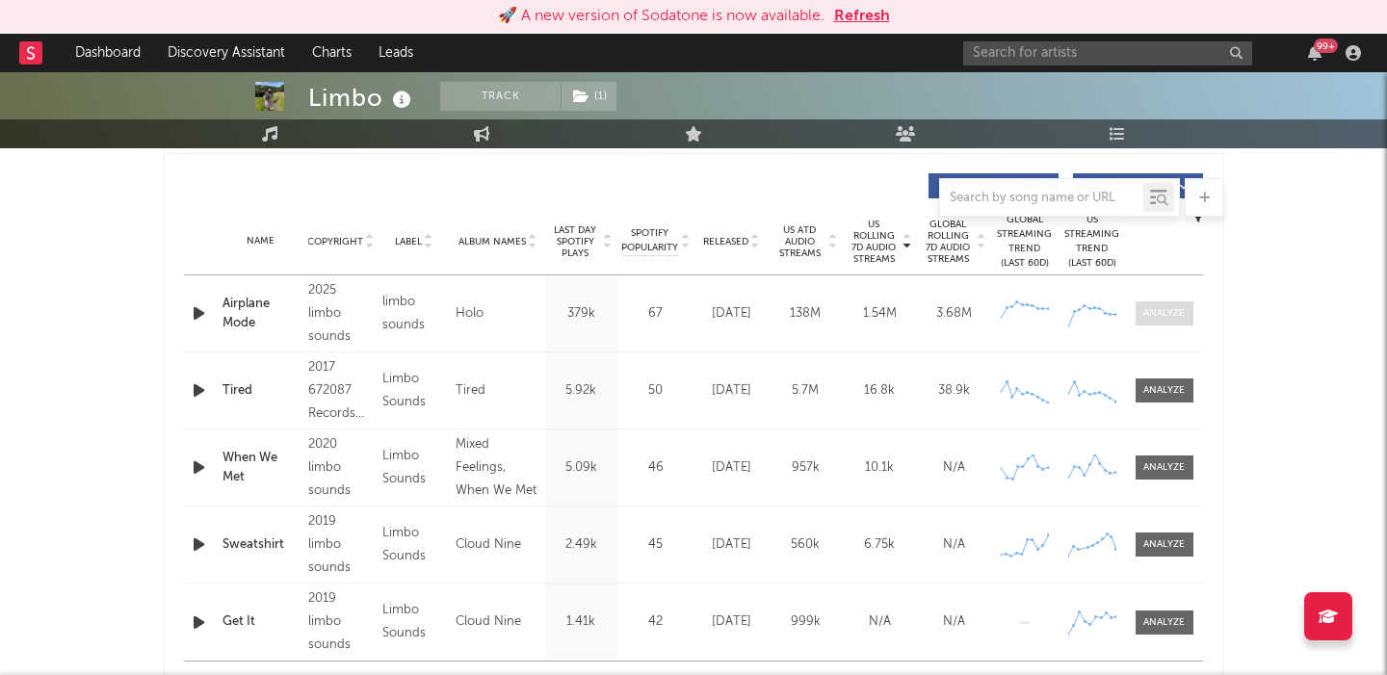
click at [1156, 322] on span at bounding box center [1164, 313] width 58 height 24
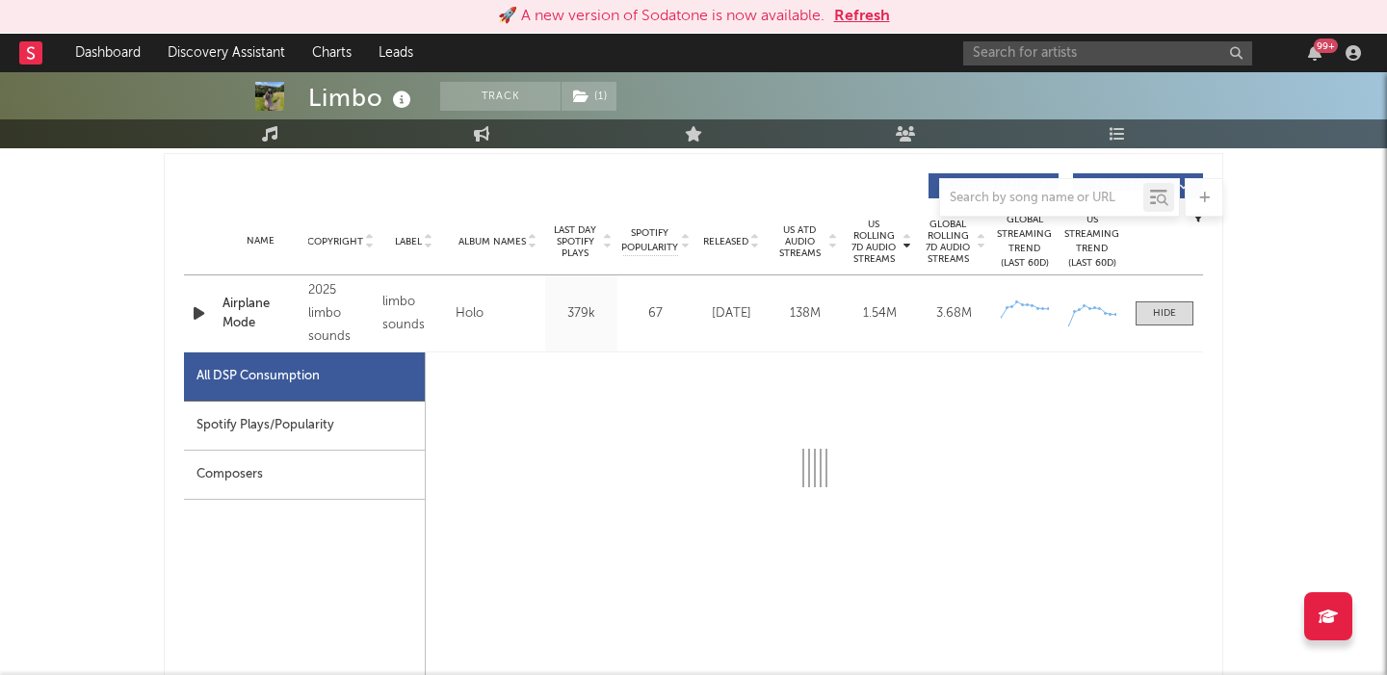
select select "6m"
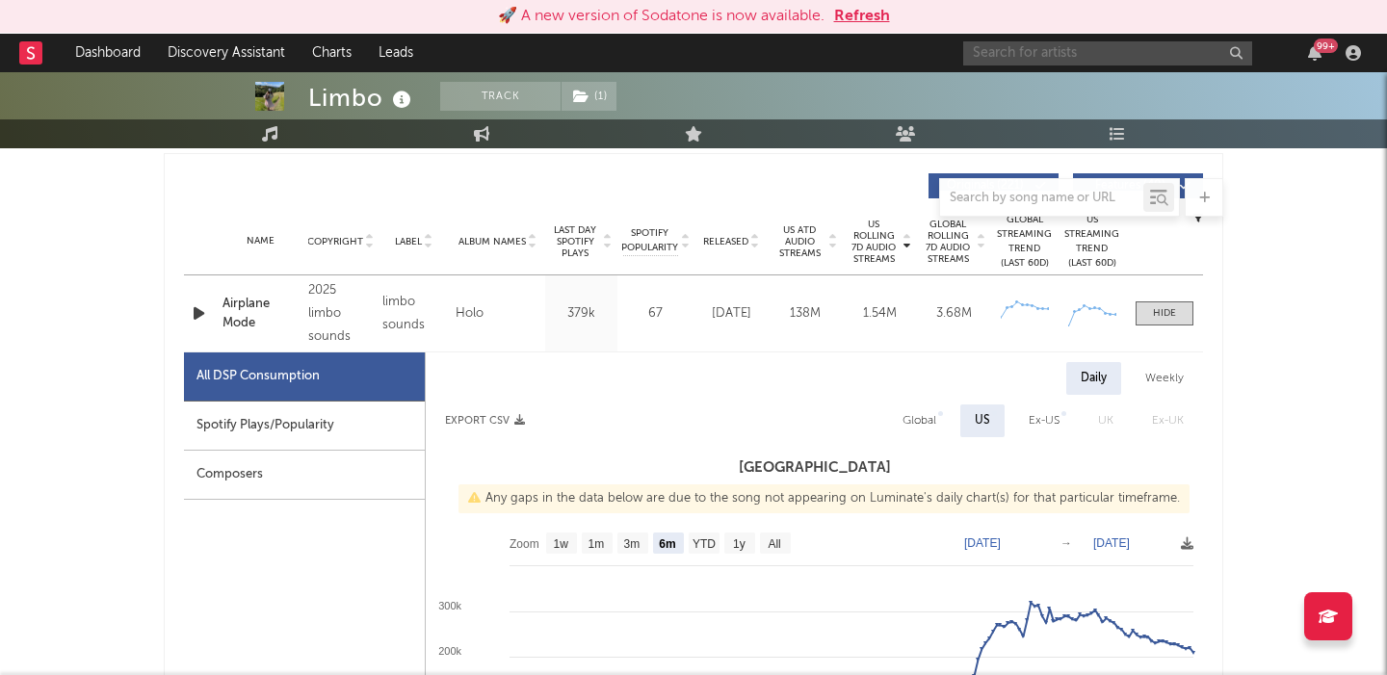
click at [1129, 52] on input "text" at bounding box center [1107, 53] width 289 height 24
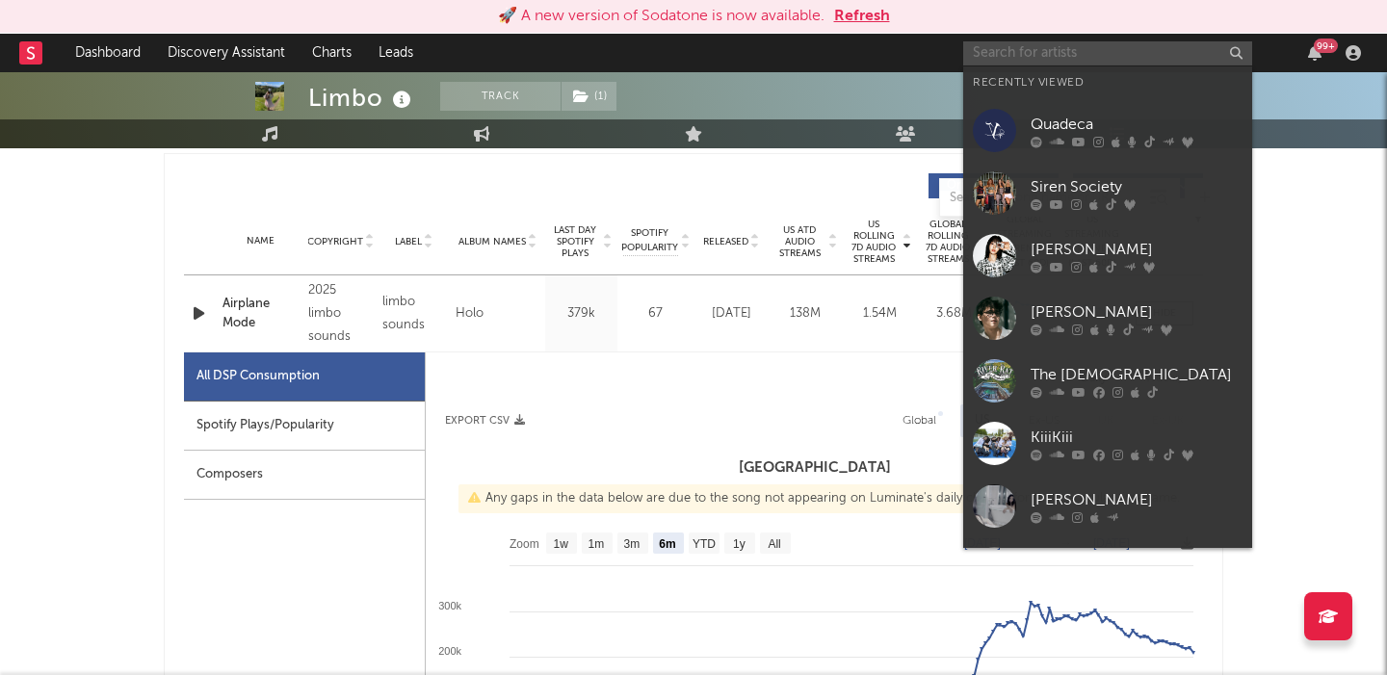
paste input "Small Axe"
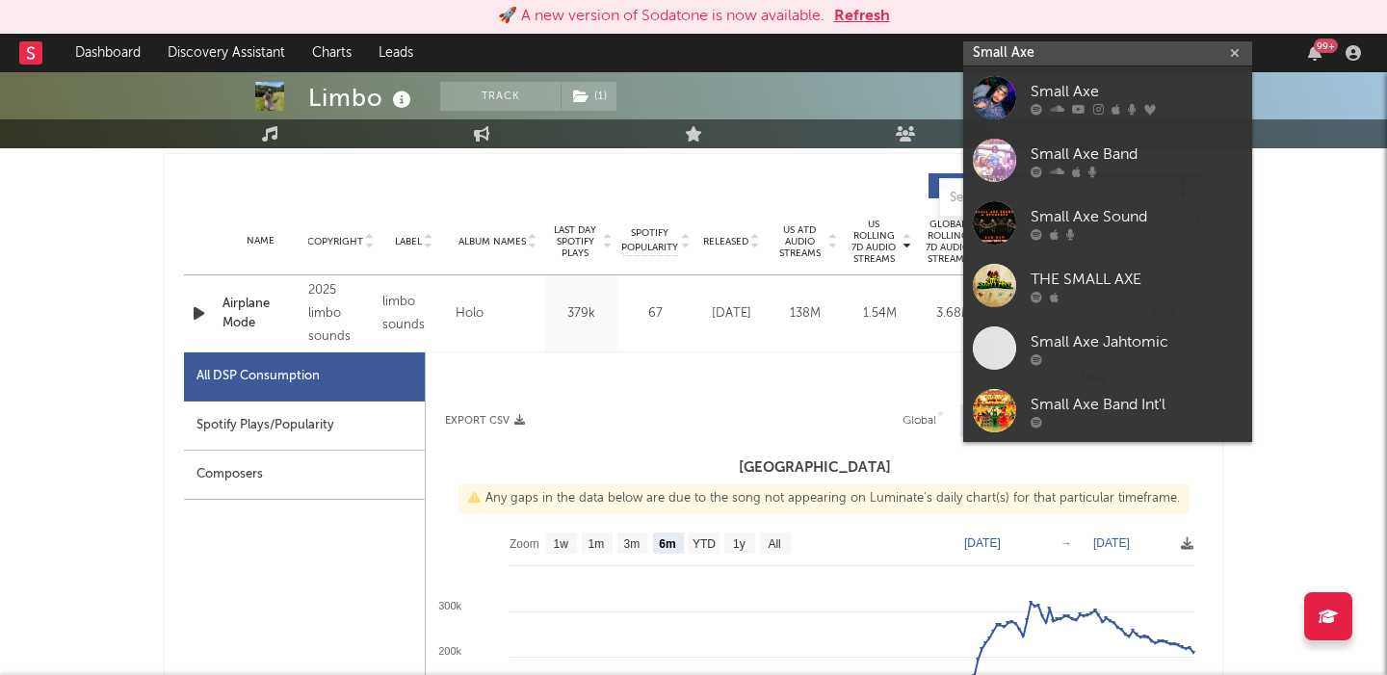
type input "Small Axe"
click at [1143, 91] on div "Small Axe" at bounding box center [1136, 91] width 212 height 23
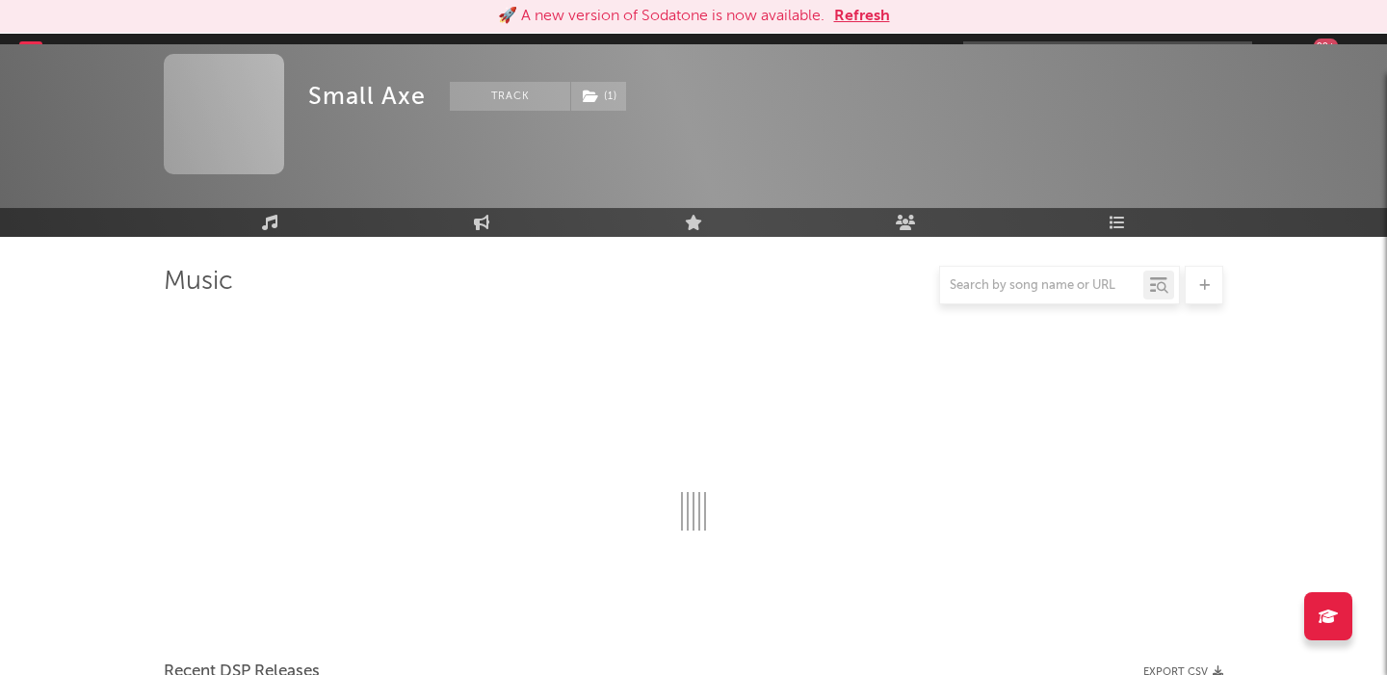
scroll to position [720, 0]
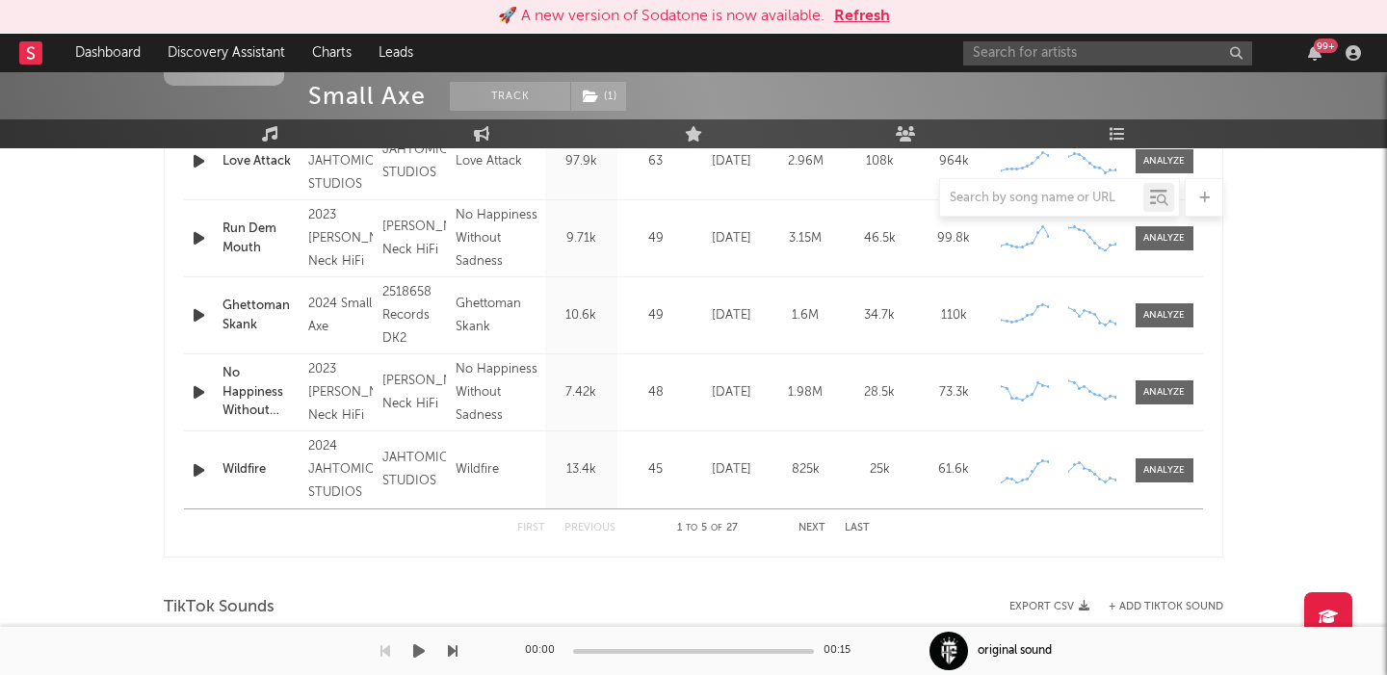
select select "6m"
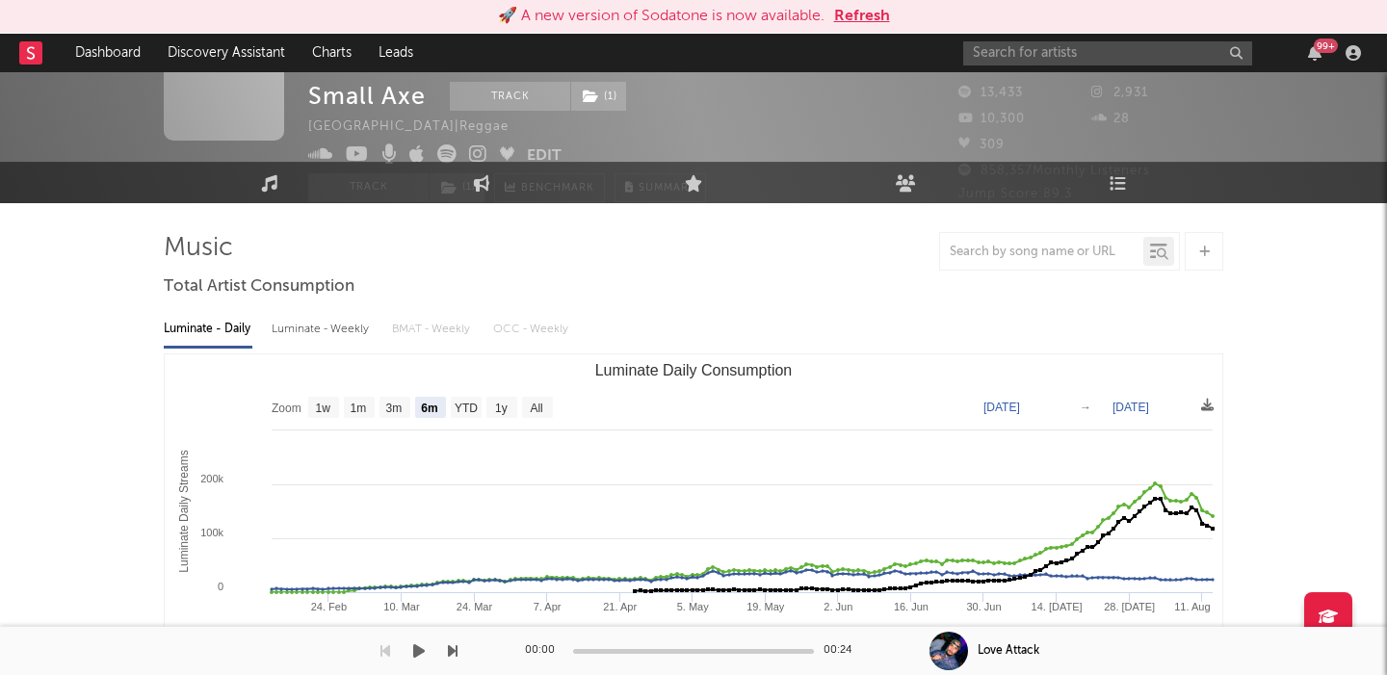
scroll to position [28, 0]
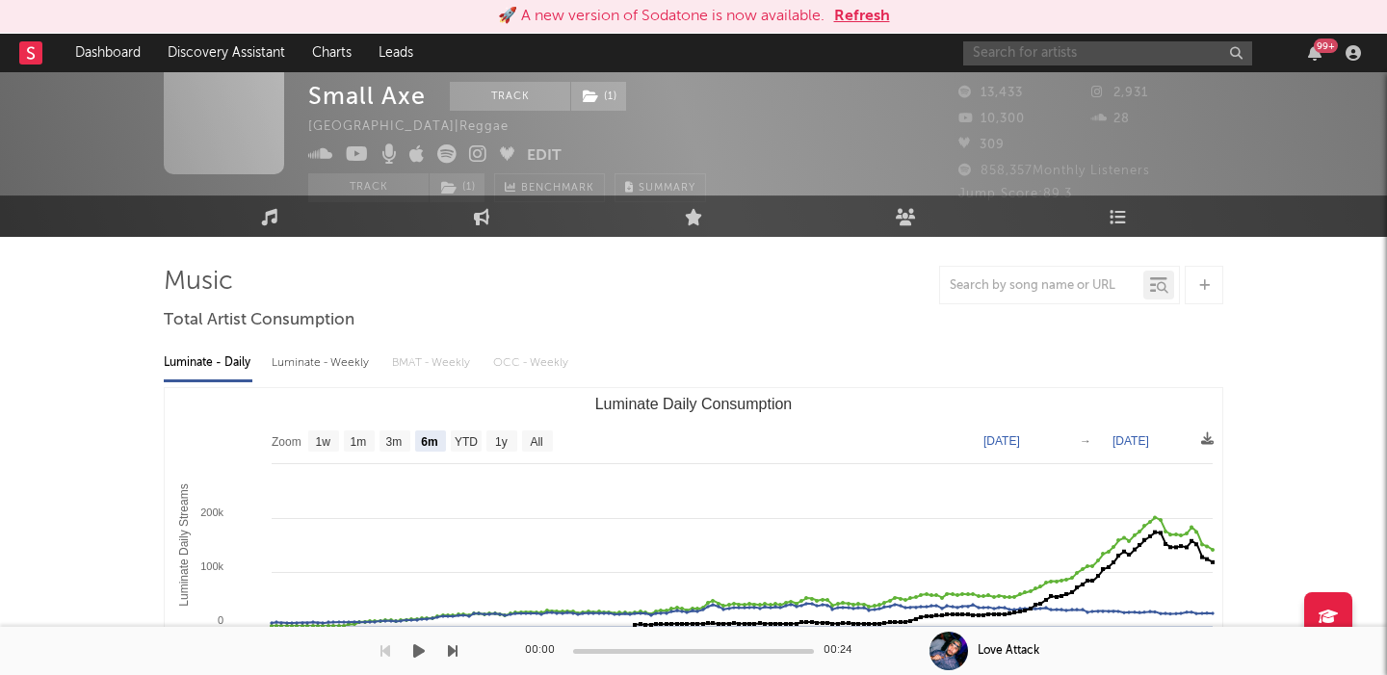
click at [1092, 48] on input "text" at bounding box center [1107, 53] width 289 height 24
paste input "Clara La San -"
type input "Clara La San -"
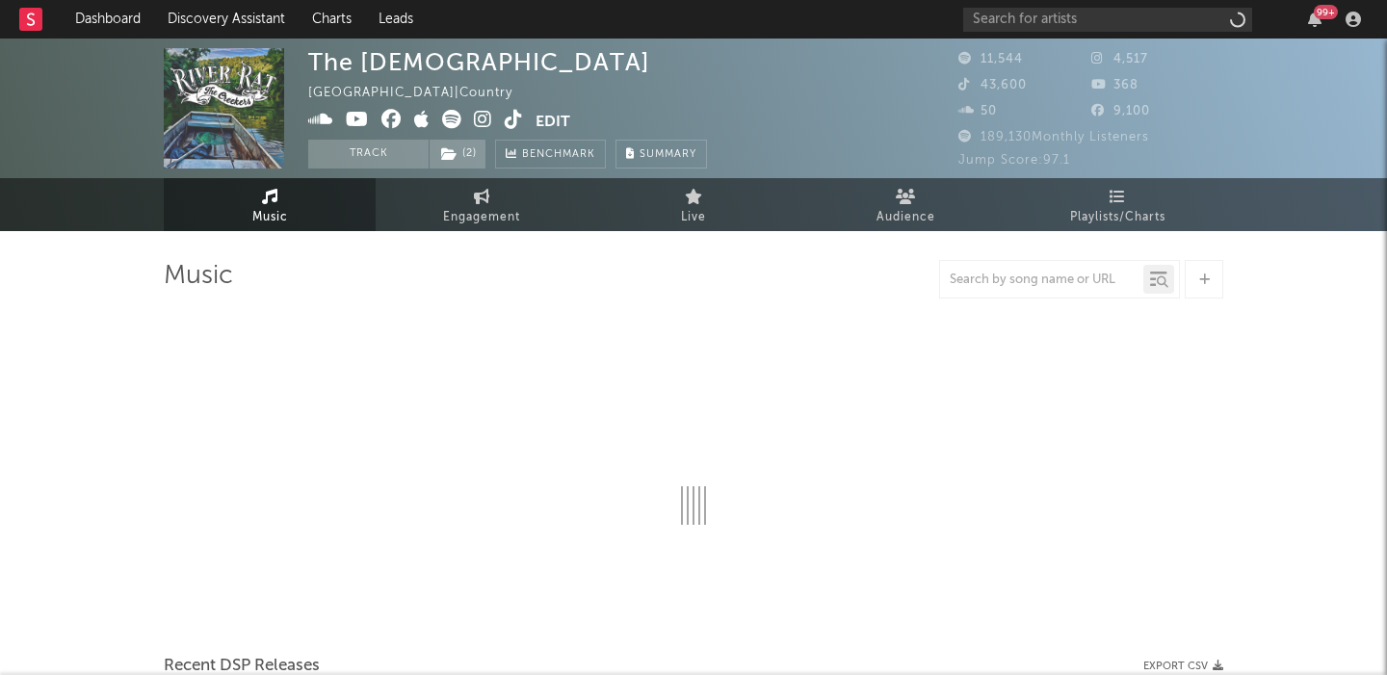
select select "6m"
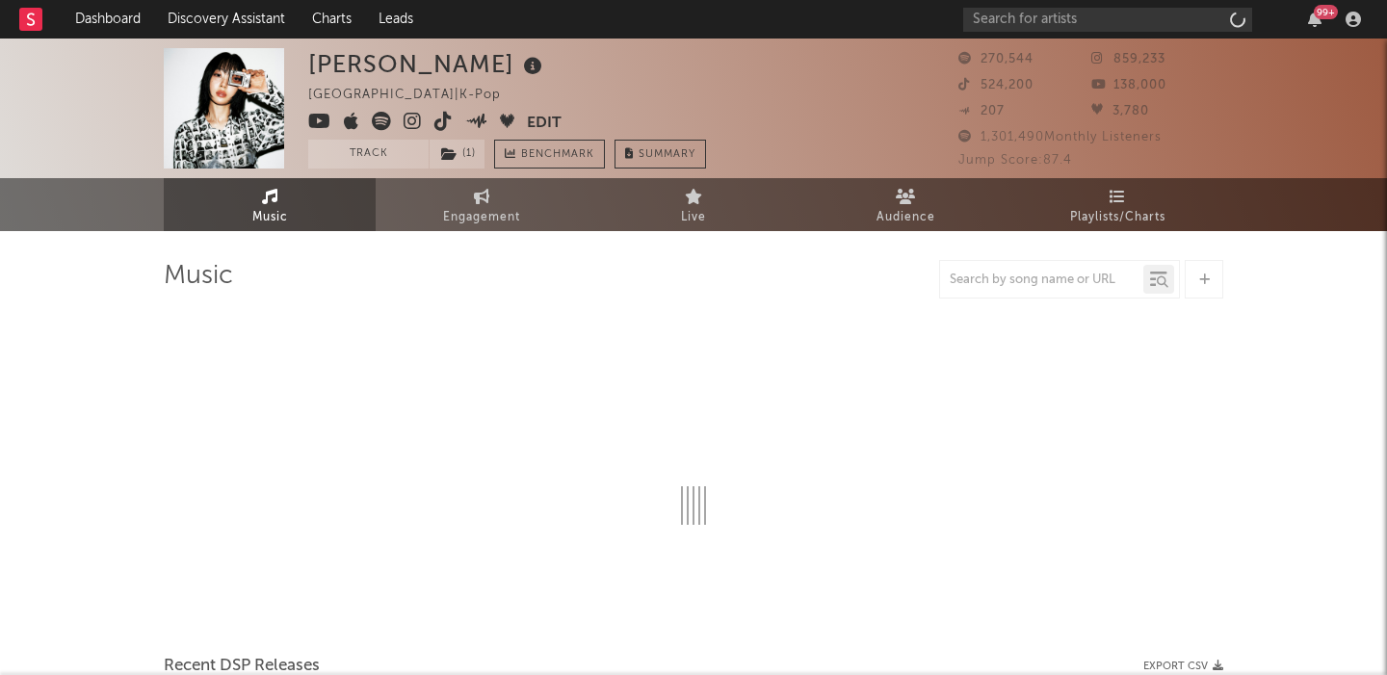
select select "6m"
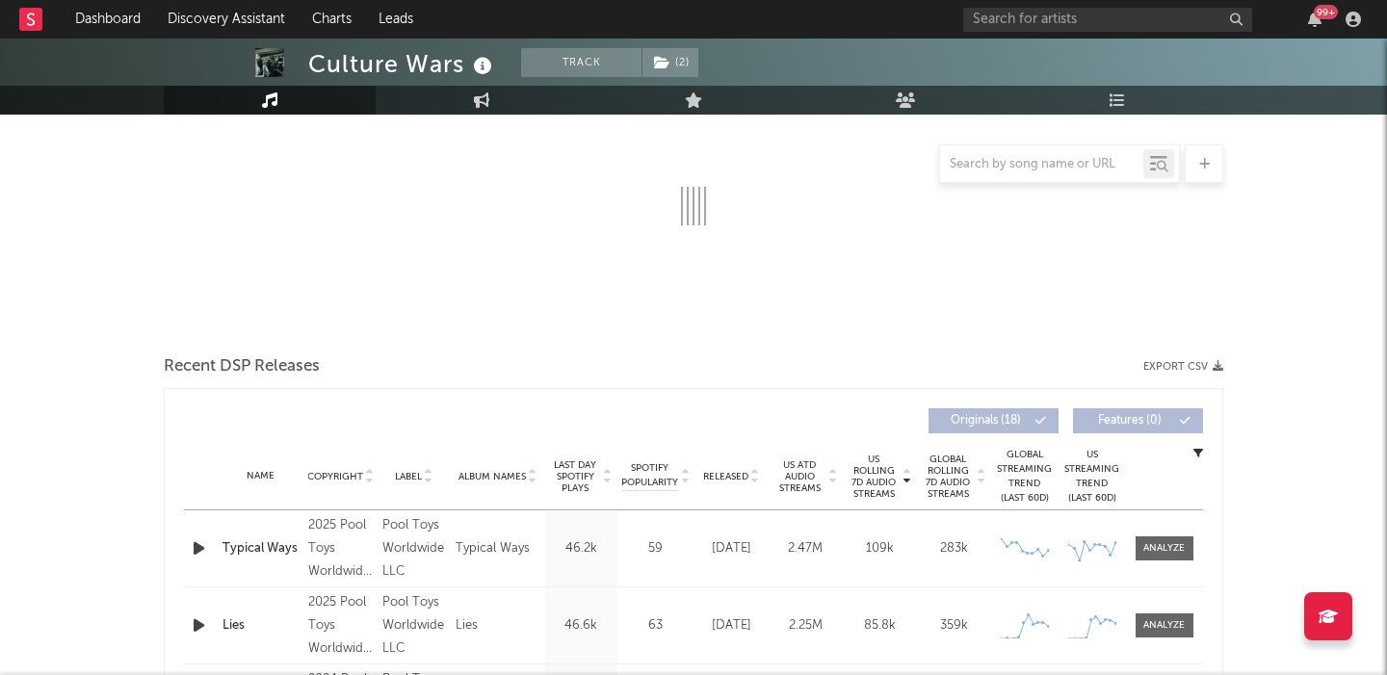
scroll to position [342, 0]
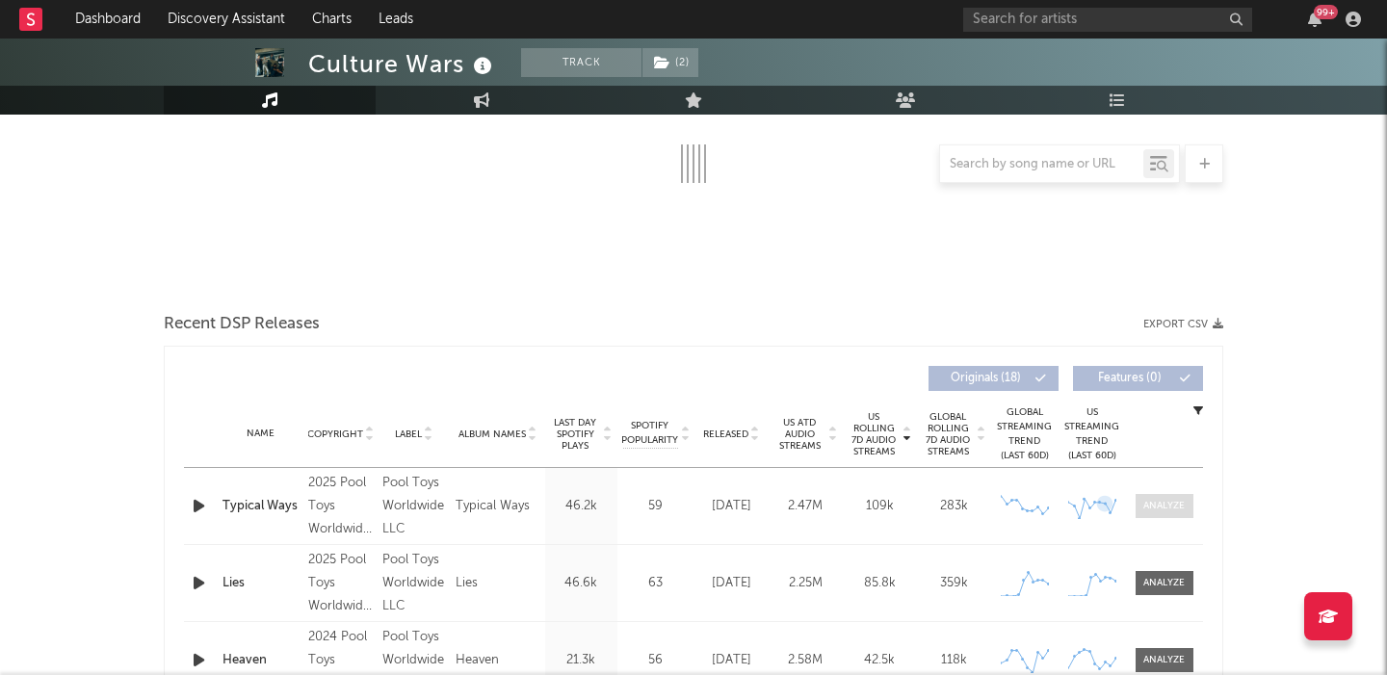
click at [1164, 511] on div at bounding box center [1163, 506] width 41 height 14
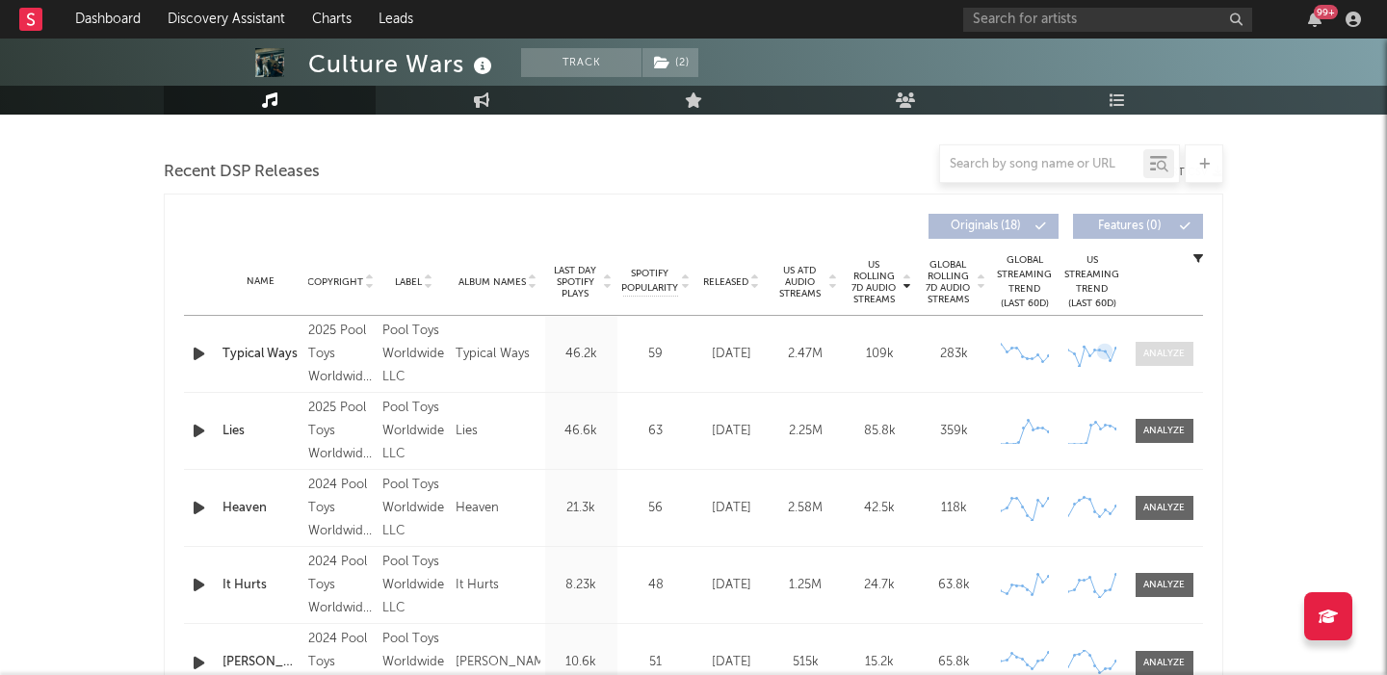
select select "6m"
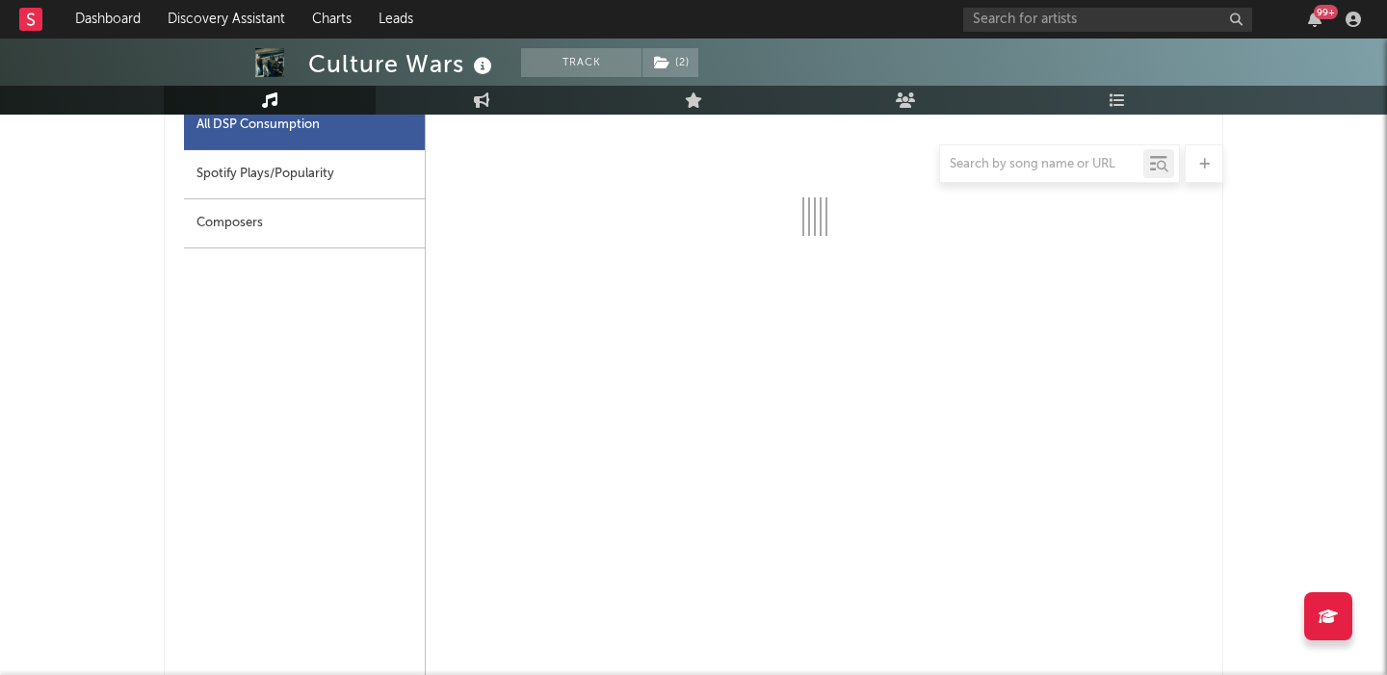
scroll to position [981, 0]
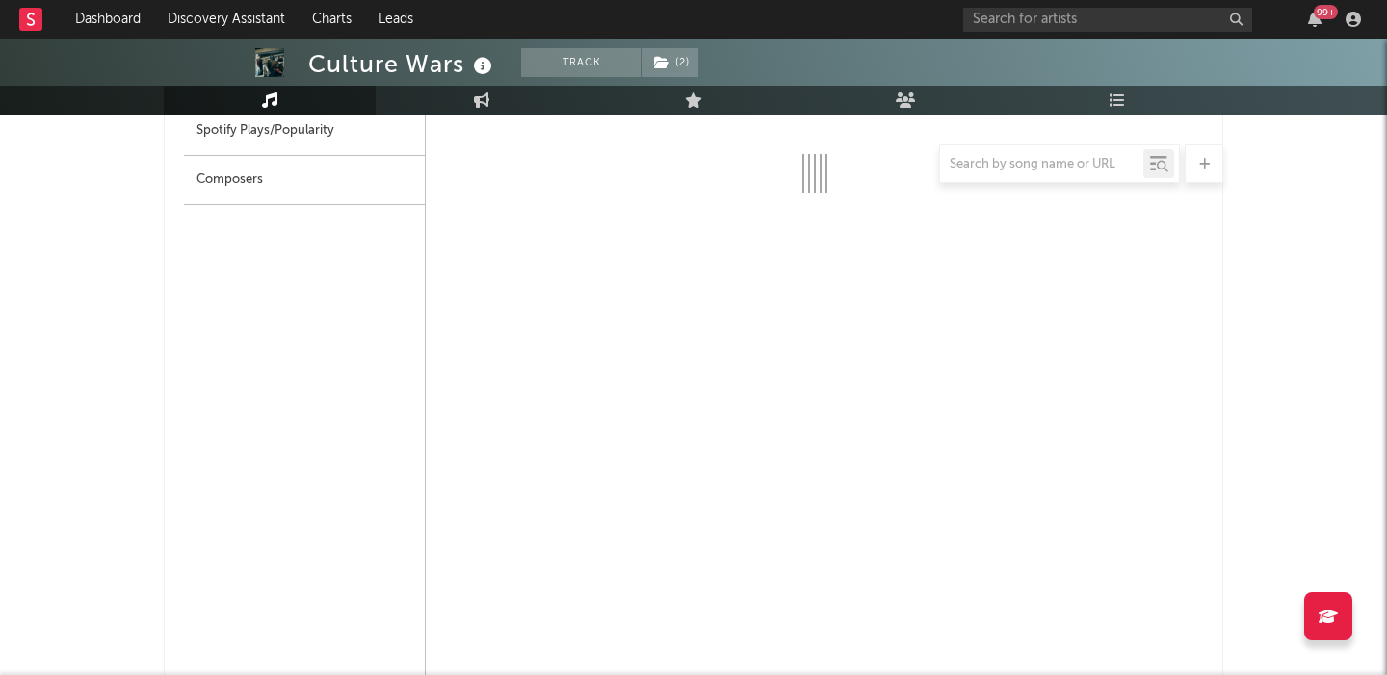
select select "1w"
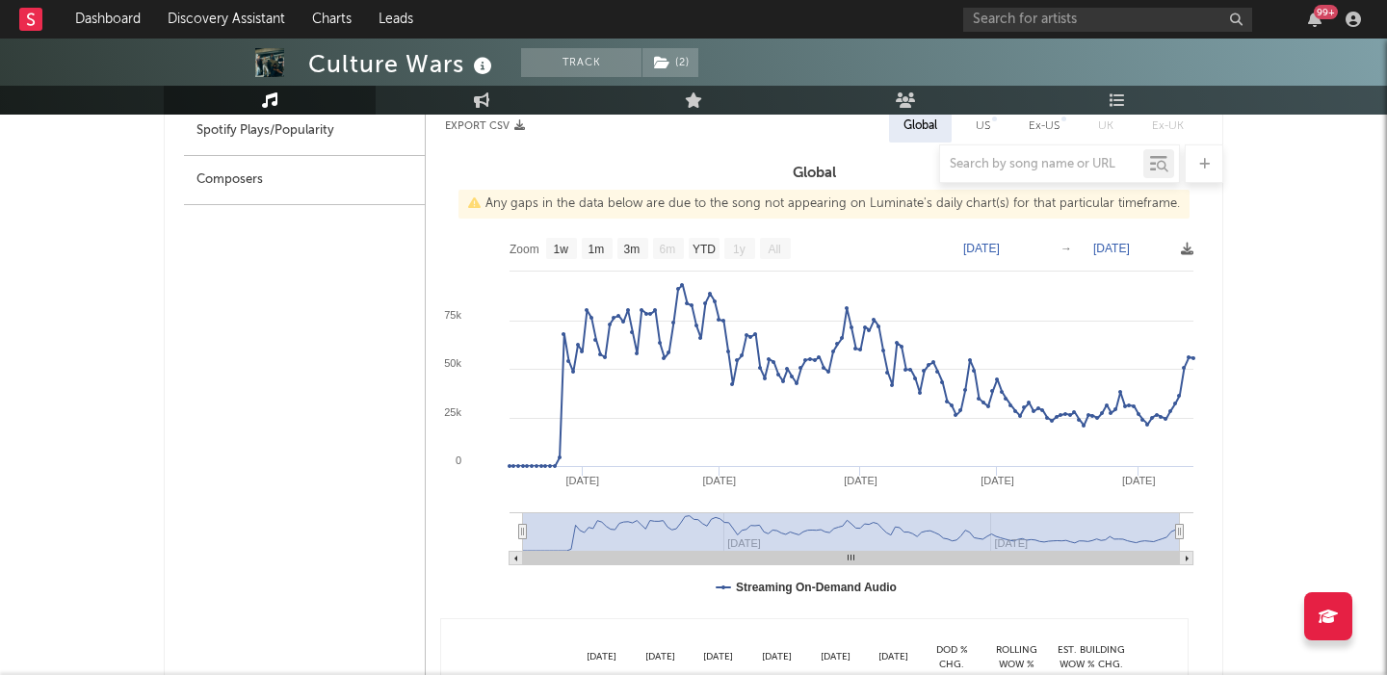
scroll to position [831, 0]
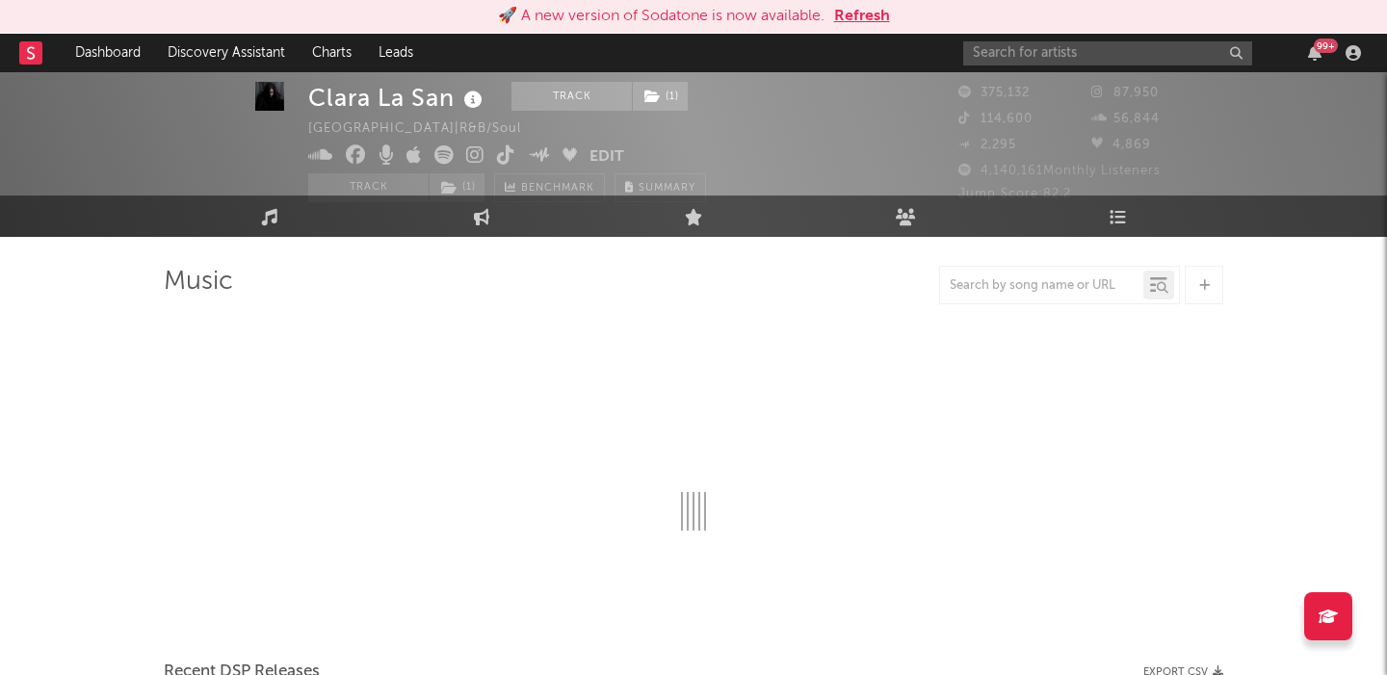
scroll to position [28, 0]
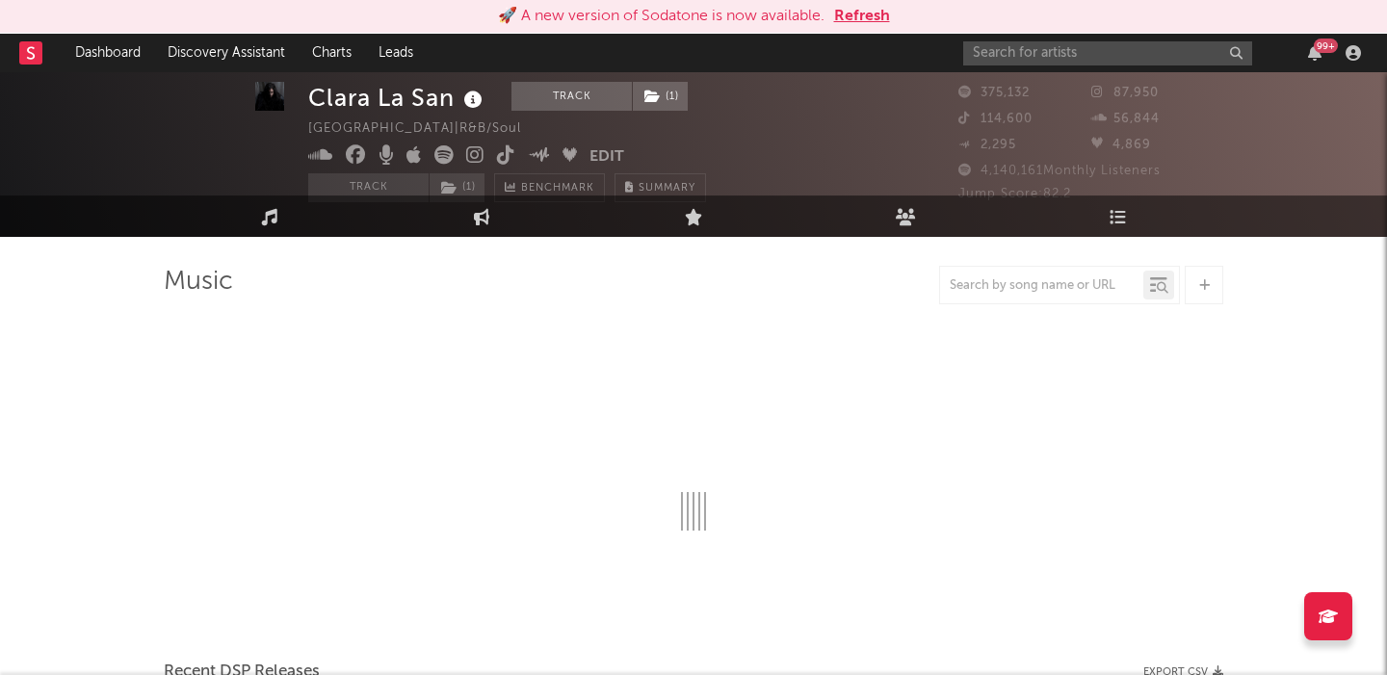
select select "6m"
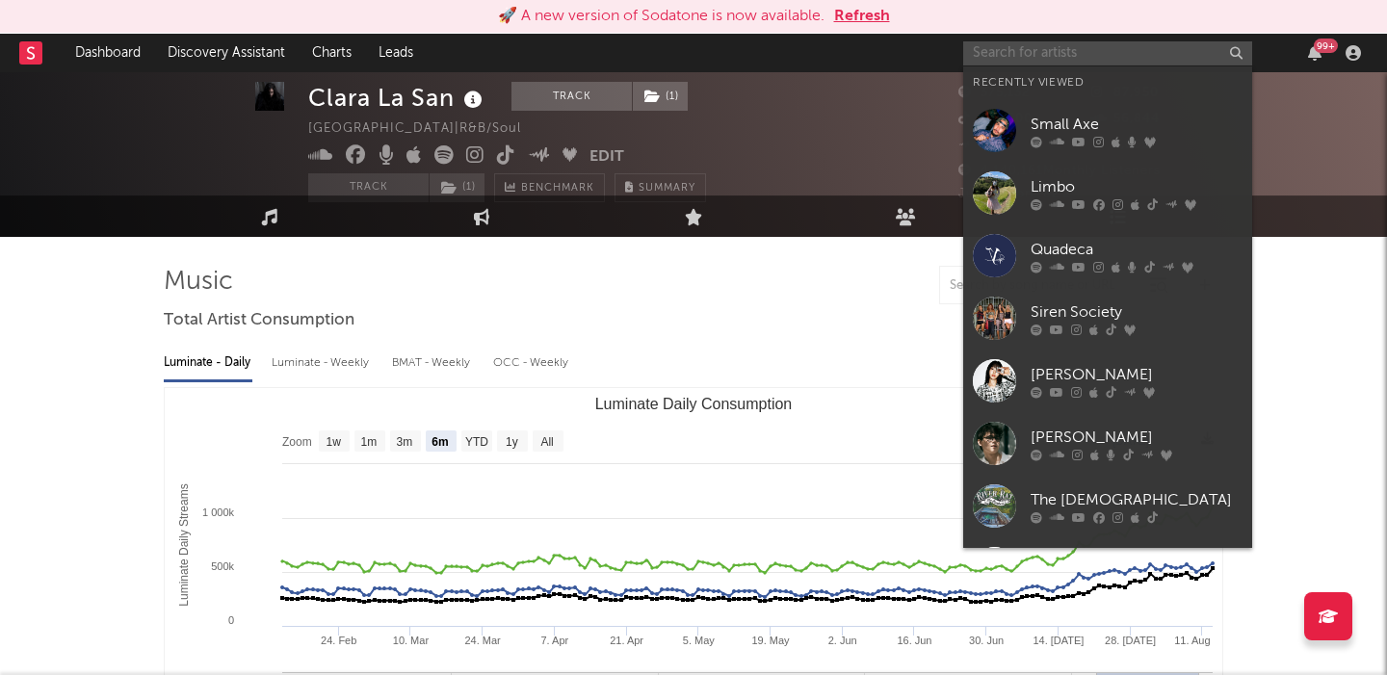
click at [1048, 46] on input "text" at bounding box center [1107, 53] width 289 height 24
paste input "[PERSON_NAME]"
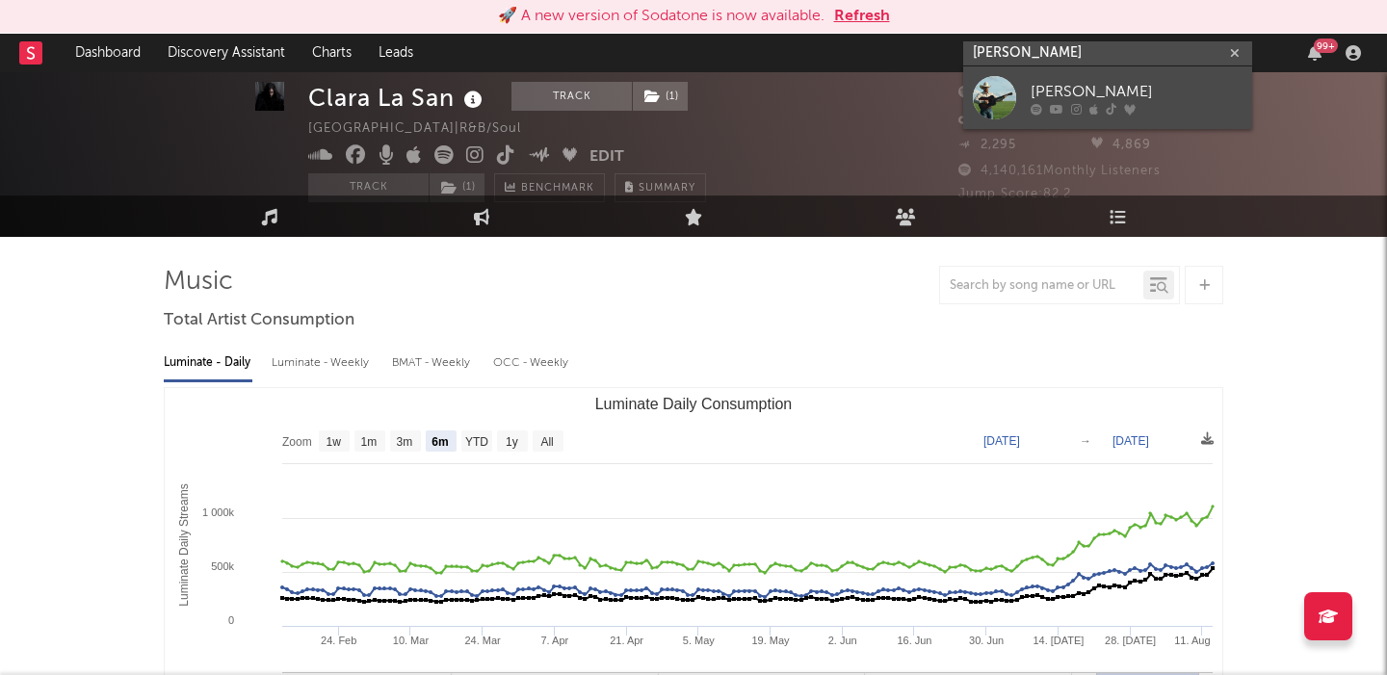
type input "[PERSON_NAME]"
click at [1135, 88] on div "[PERSON_NAME]" at bounding box center [1136, 91] width 212 height 23
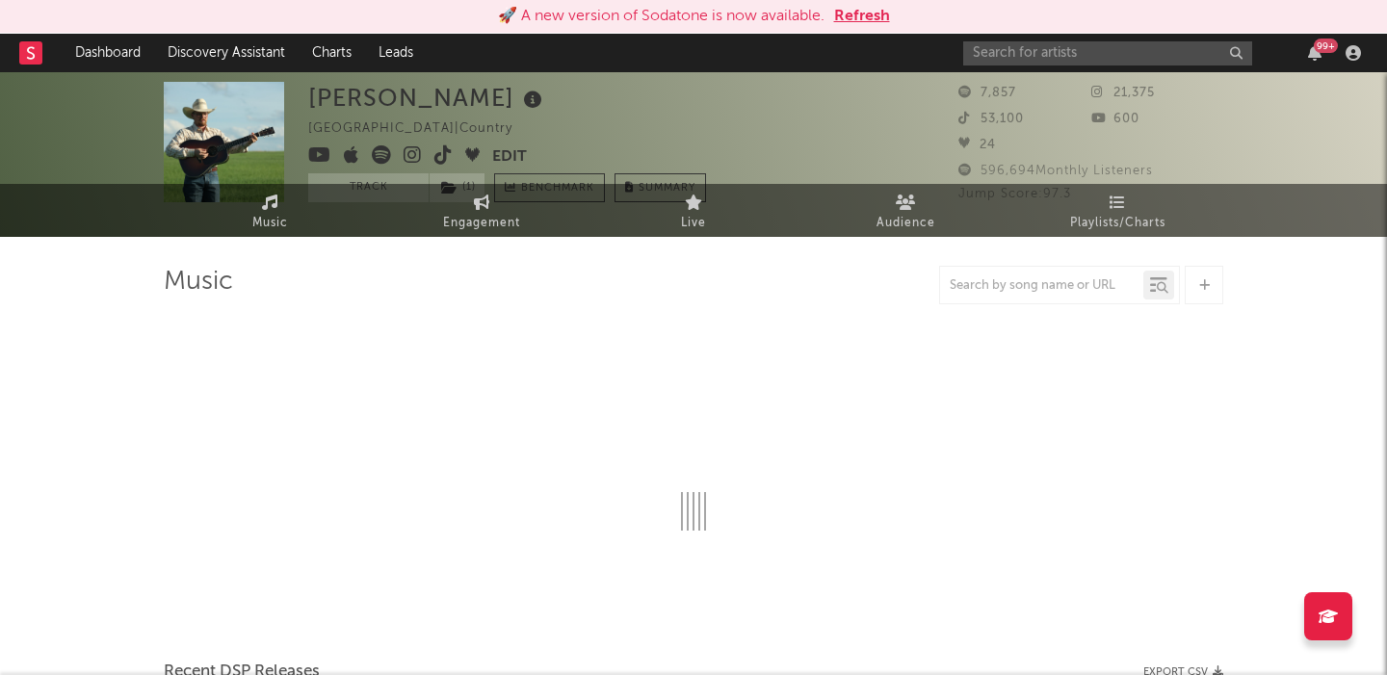
select select "1w"
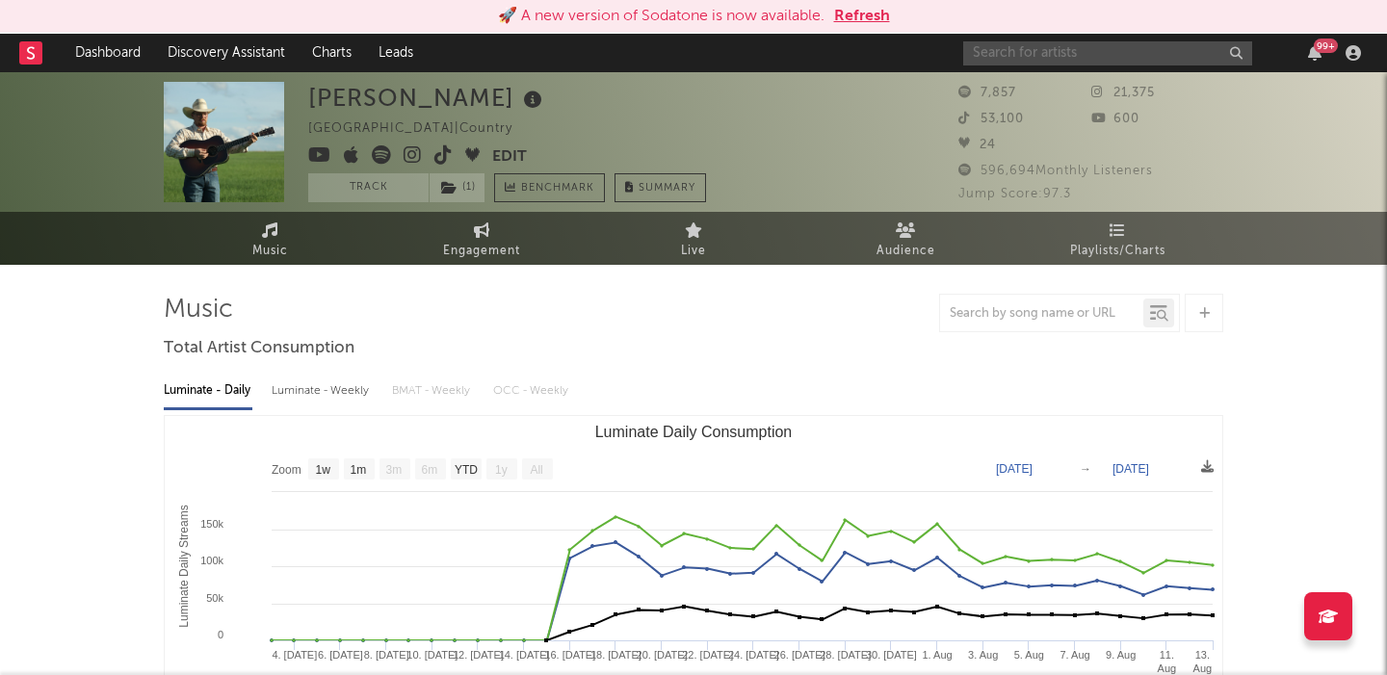
click at [1128, 54] on input "text" at bounding box center [1107, 53] width 289 height 24
paste input "[PERSON_NAME]"
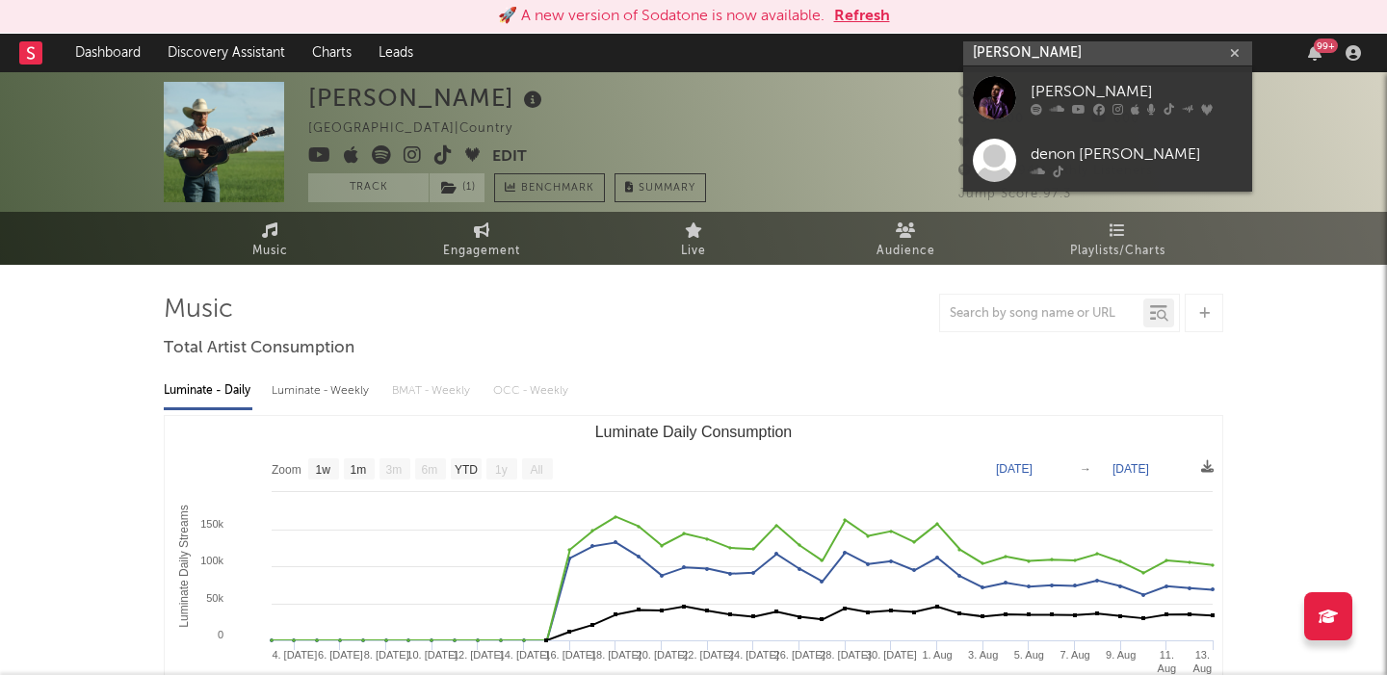
type input "[PERSON_NAME]"
click at [1135, 71] on link "[PERSON_NAME]" at bounding box center [1107, 97] width 289 height 63
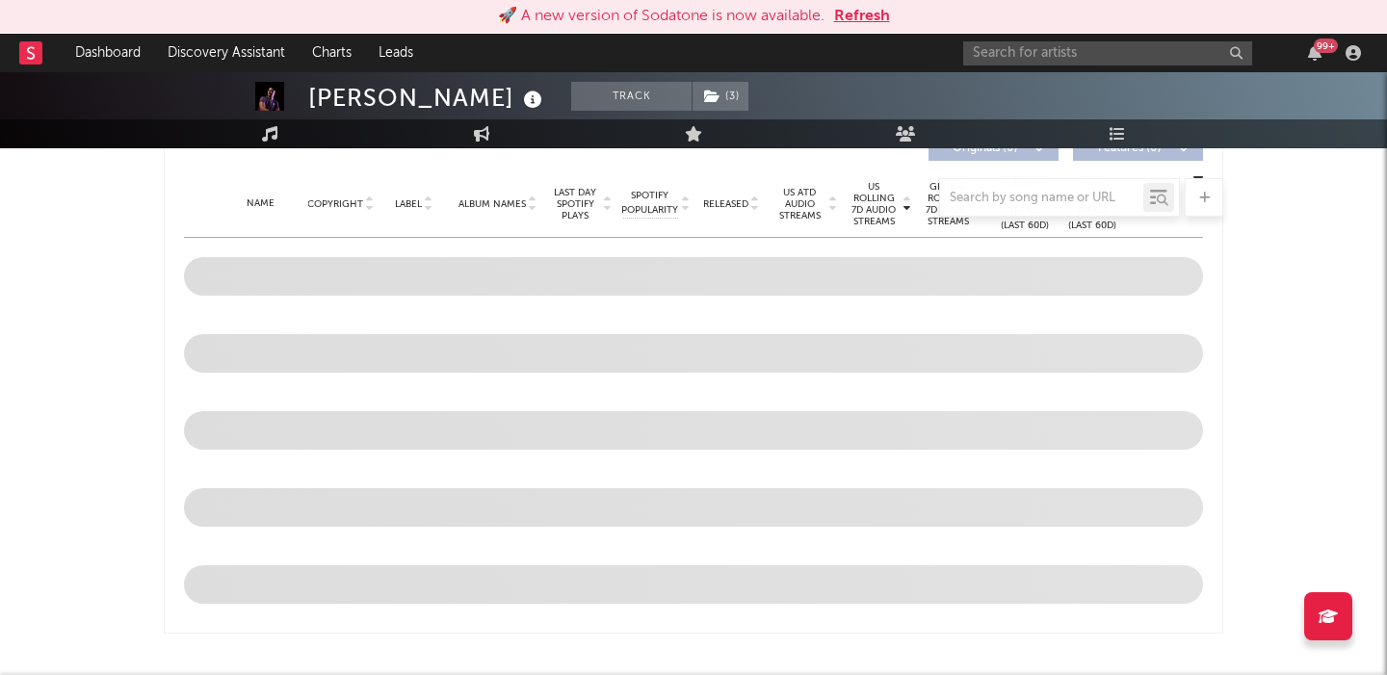
scroll to position [758, 0]
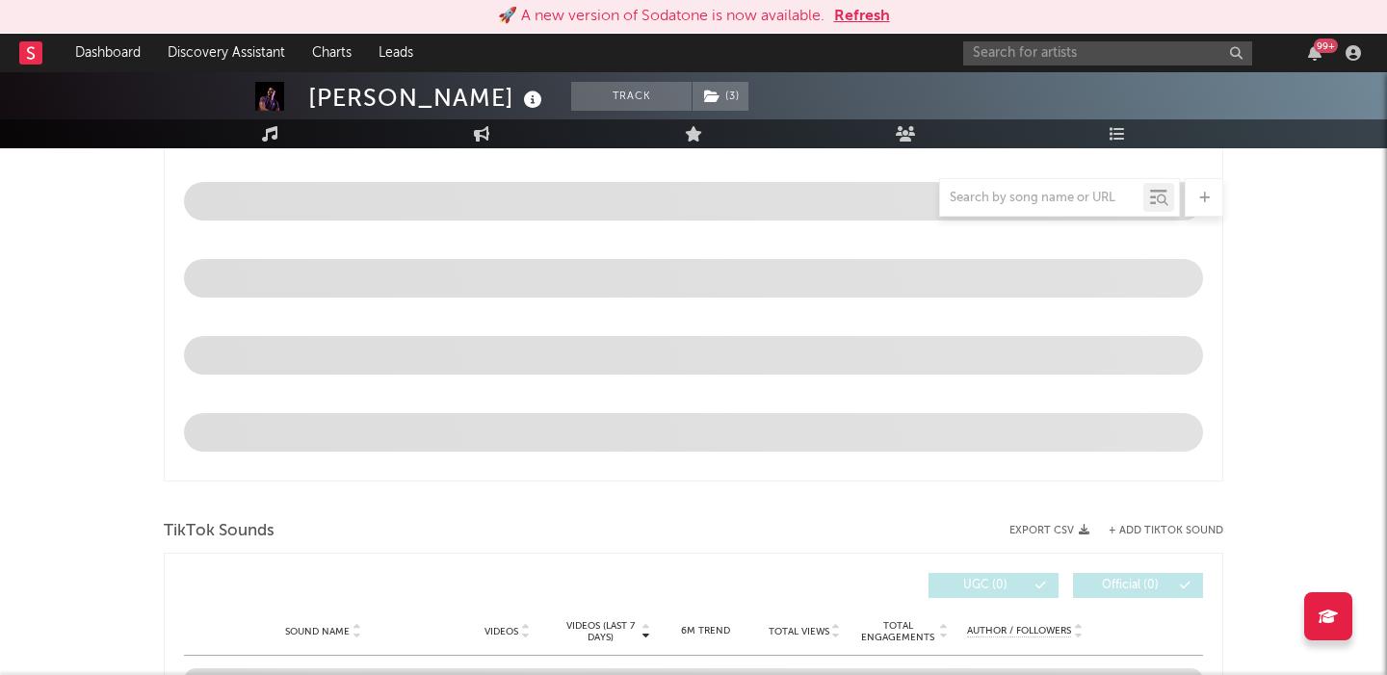
select select "6m"
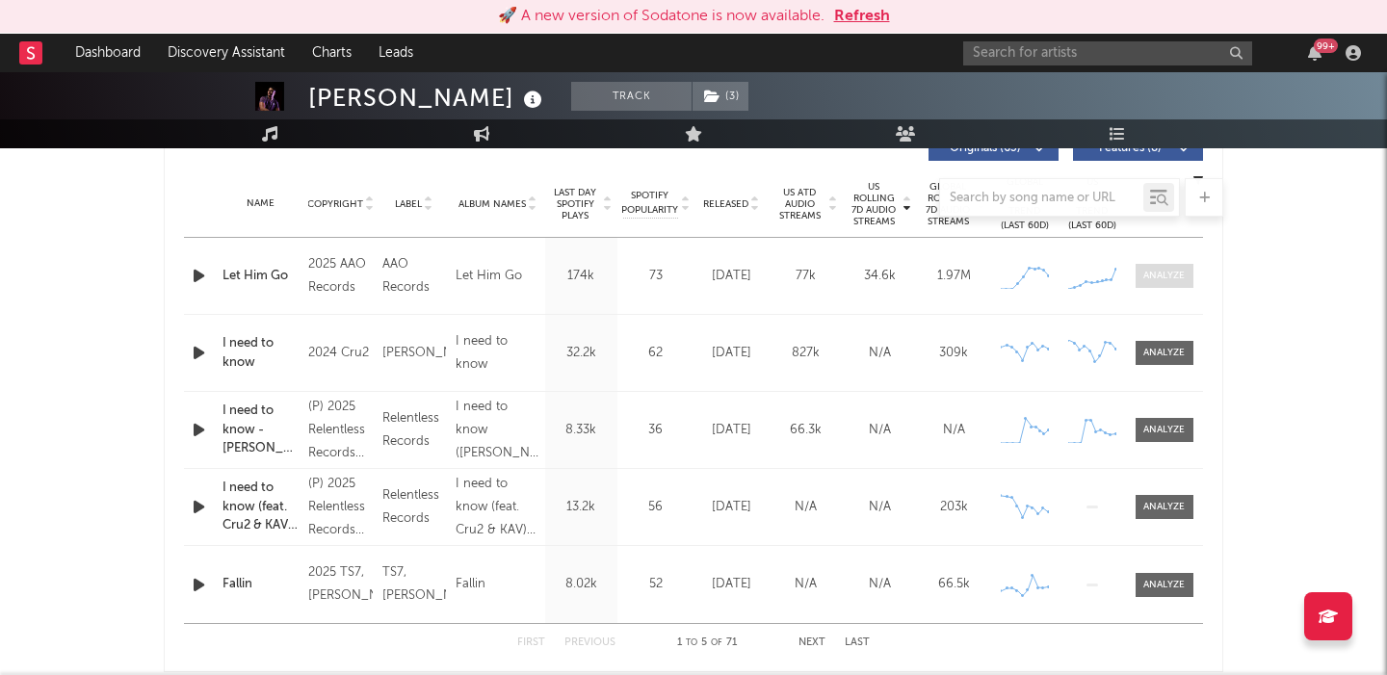
click at [1164, 278] on div at bounding box center [1163, 276] width 41 height 14
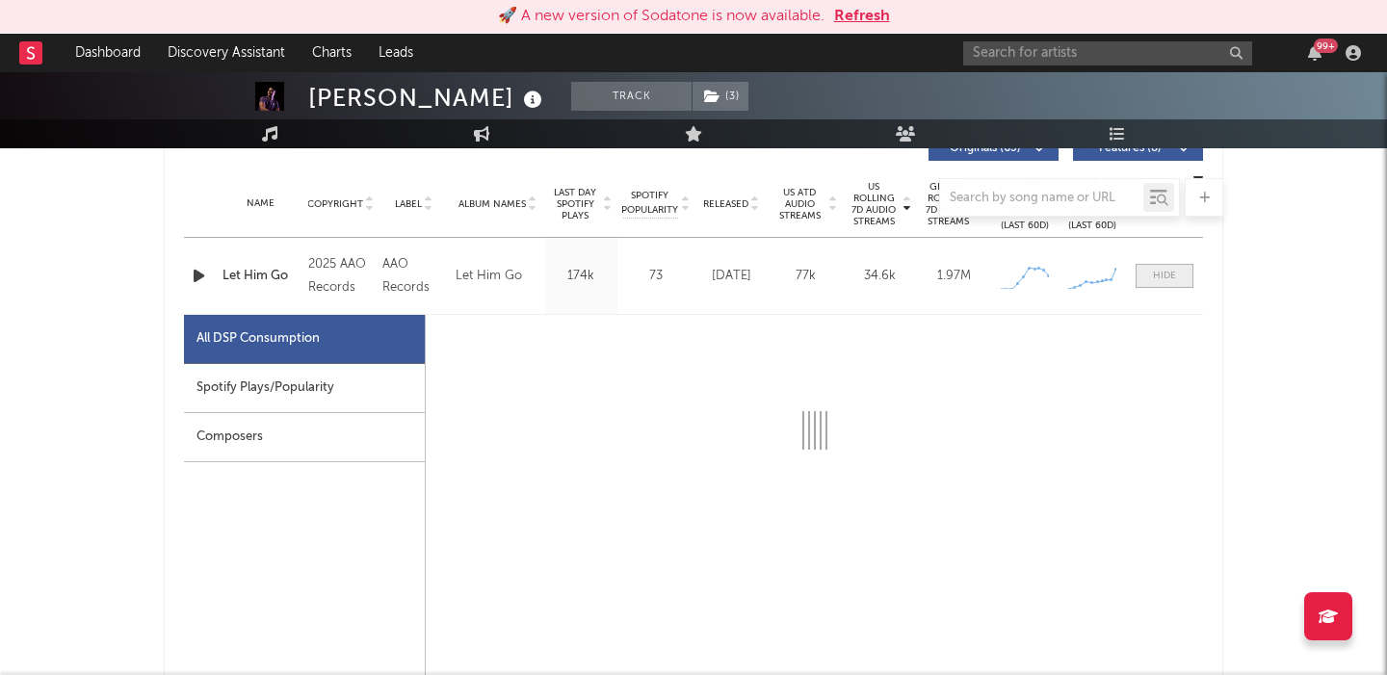
select select "1w"
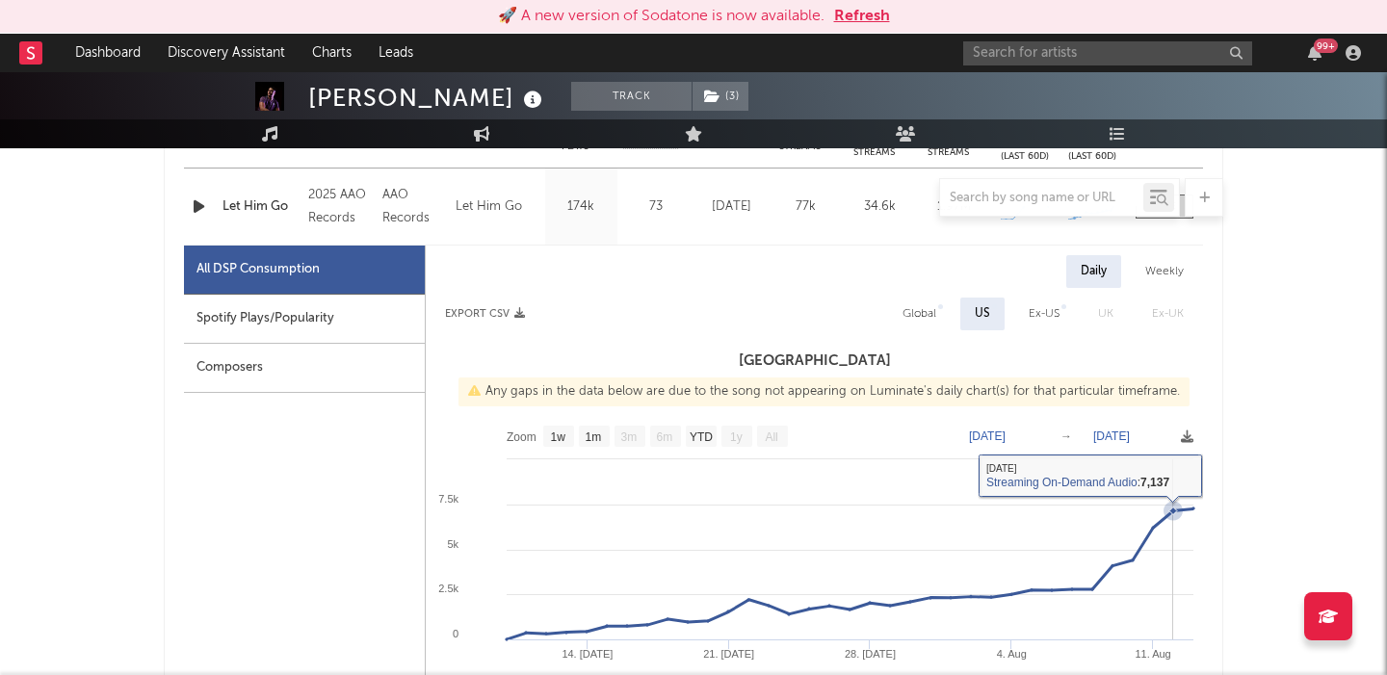
scroll to position [819, 0]
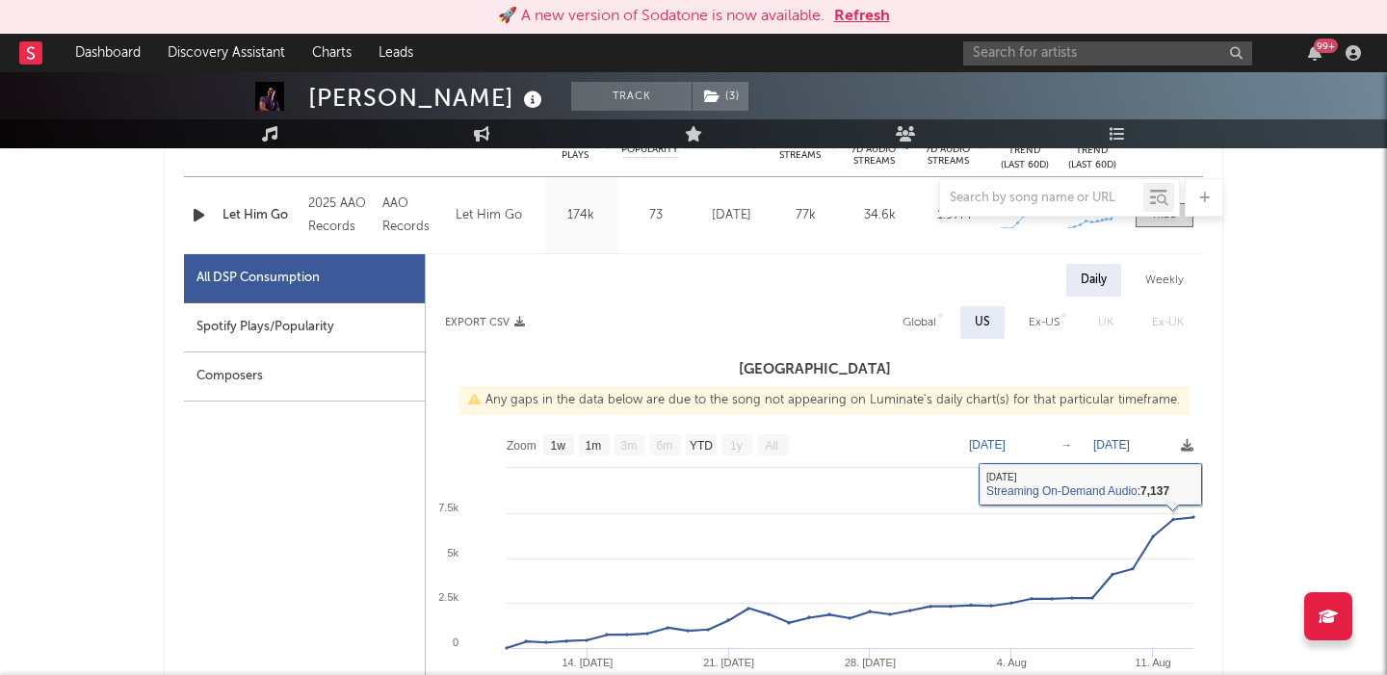
click at [930, 315] on div "Global" at bounding box center [919, 322] width 34 height 23
select select "1w"
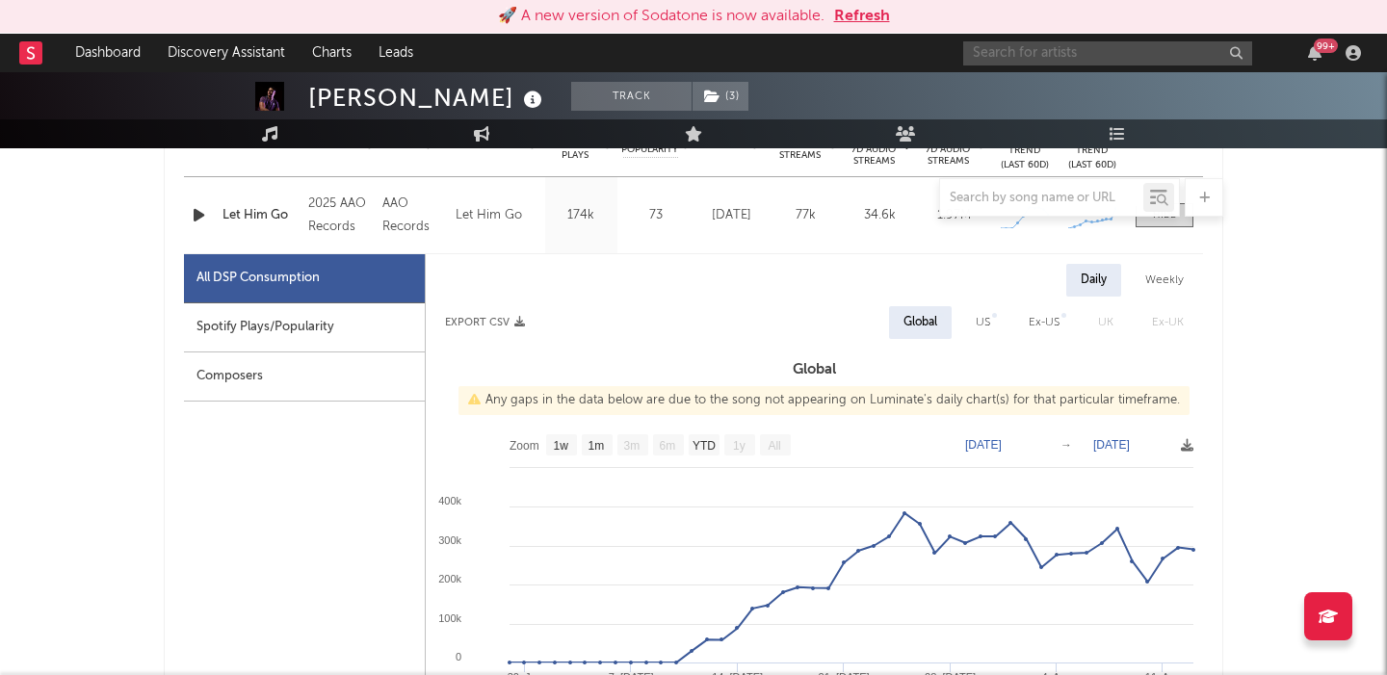
paste input "Miraidempa"
click at [1100, 55] on input "Miraidempa" at bounding box center [1107, 53] width 289 height 24
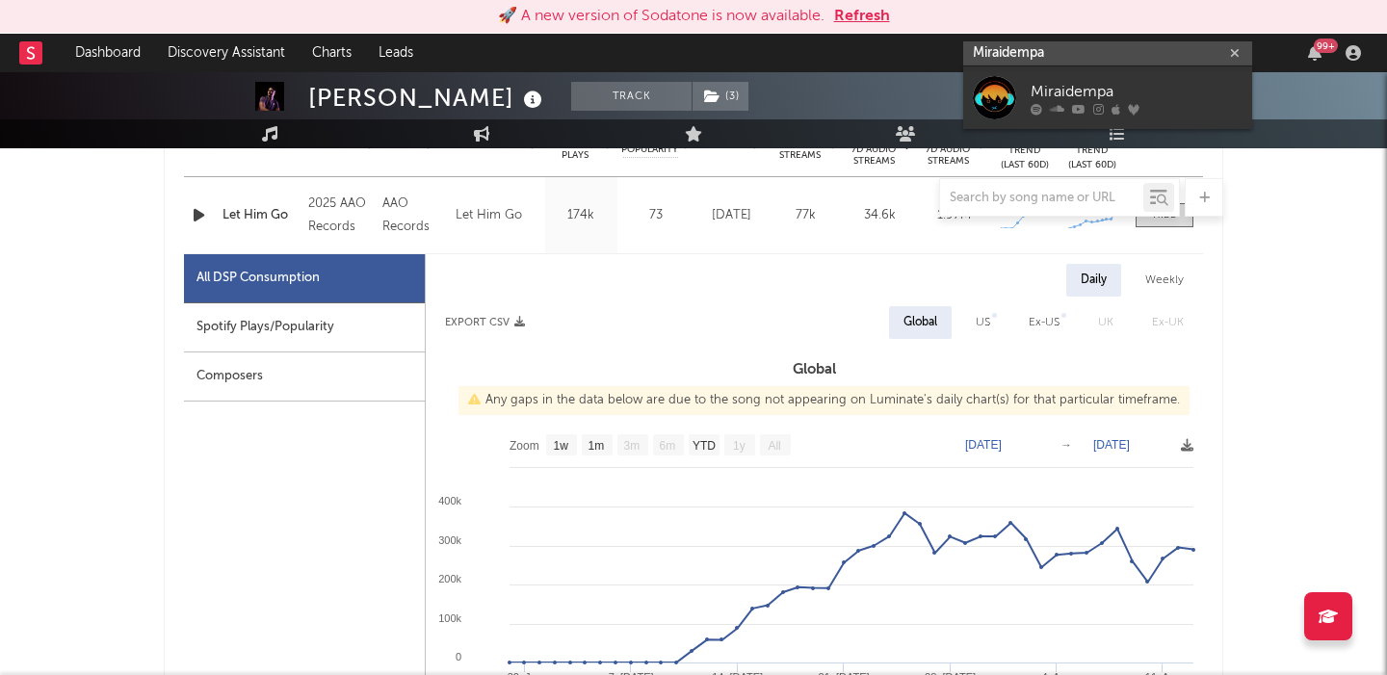
type input "Miraidempa"
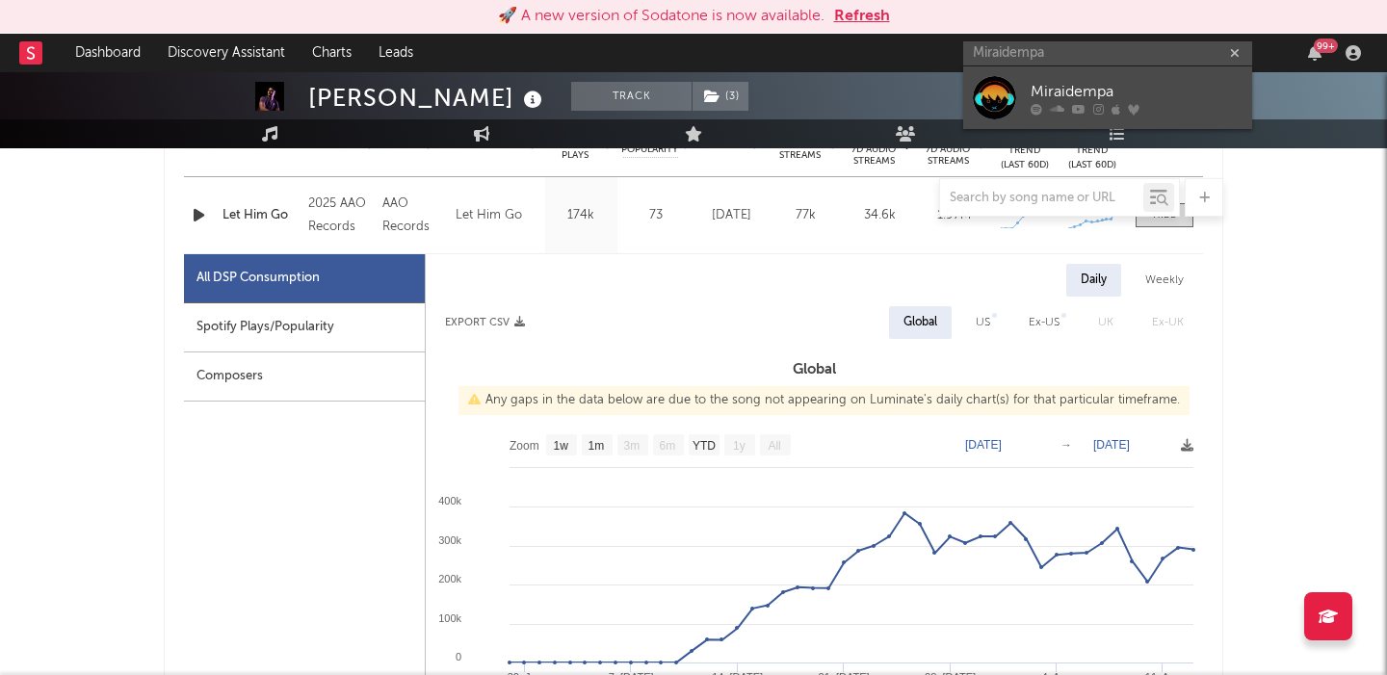
click at [1100, 103] on icon at bounding box center [1098, 109] width 11 height 12
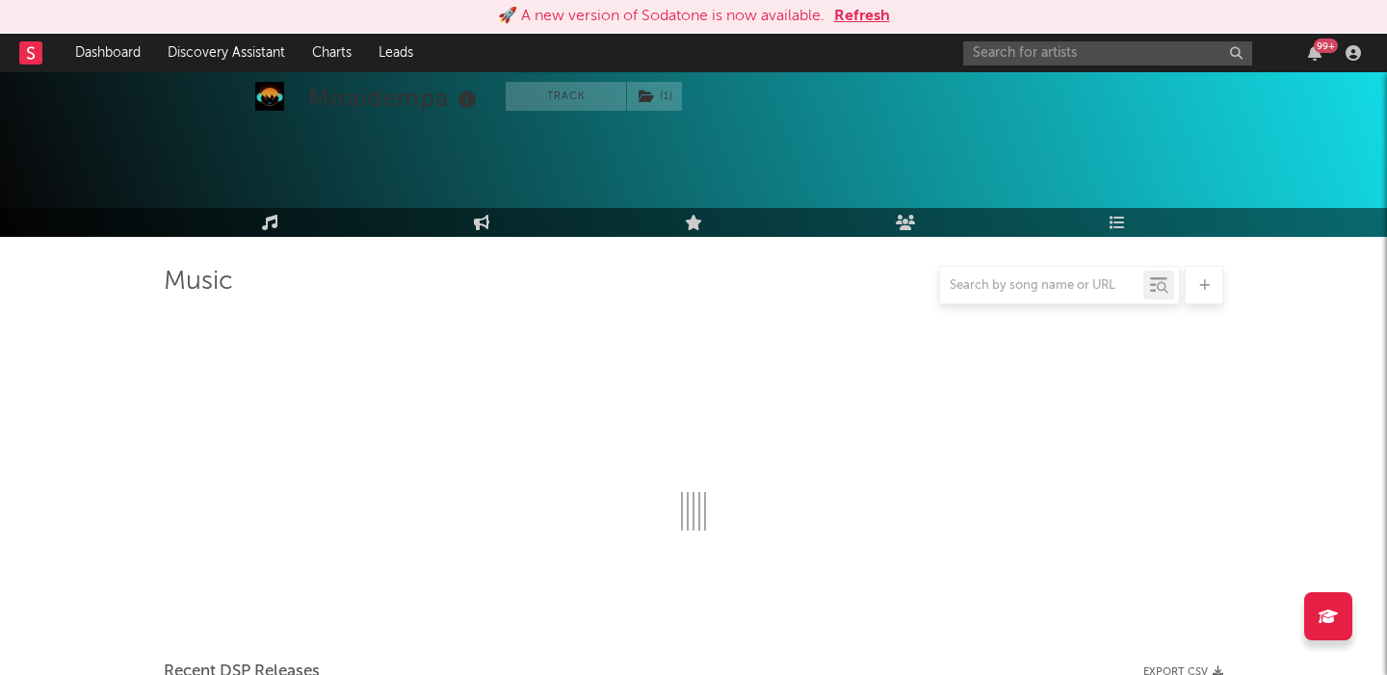
scroll to position [819, 0]
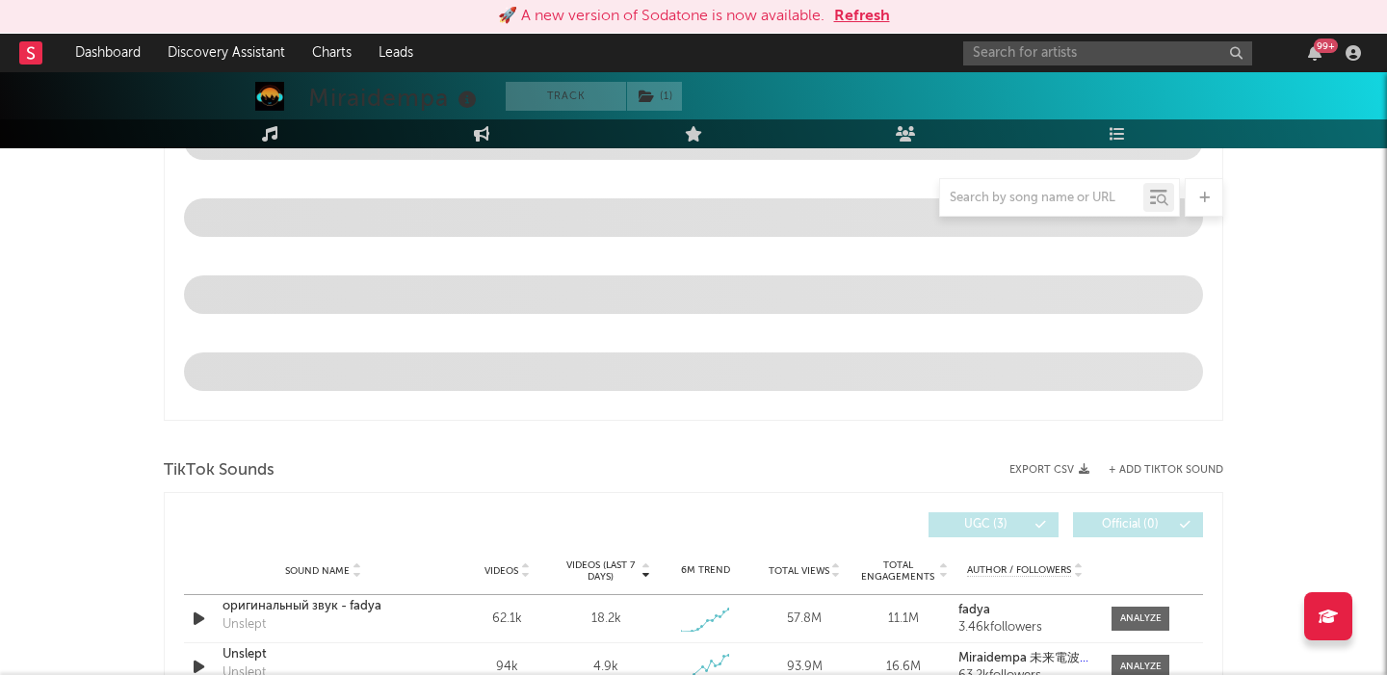
select select "6m"
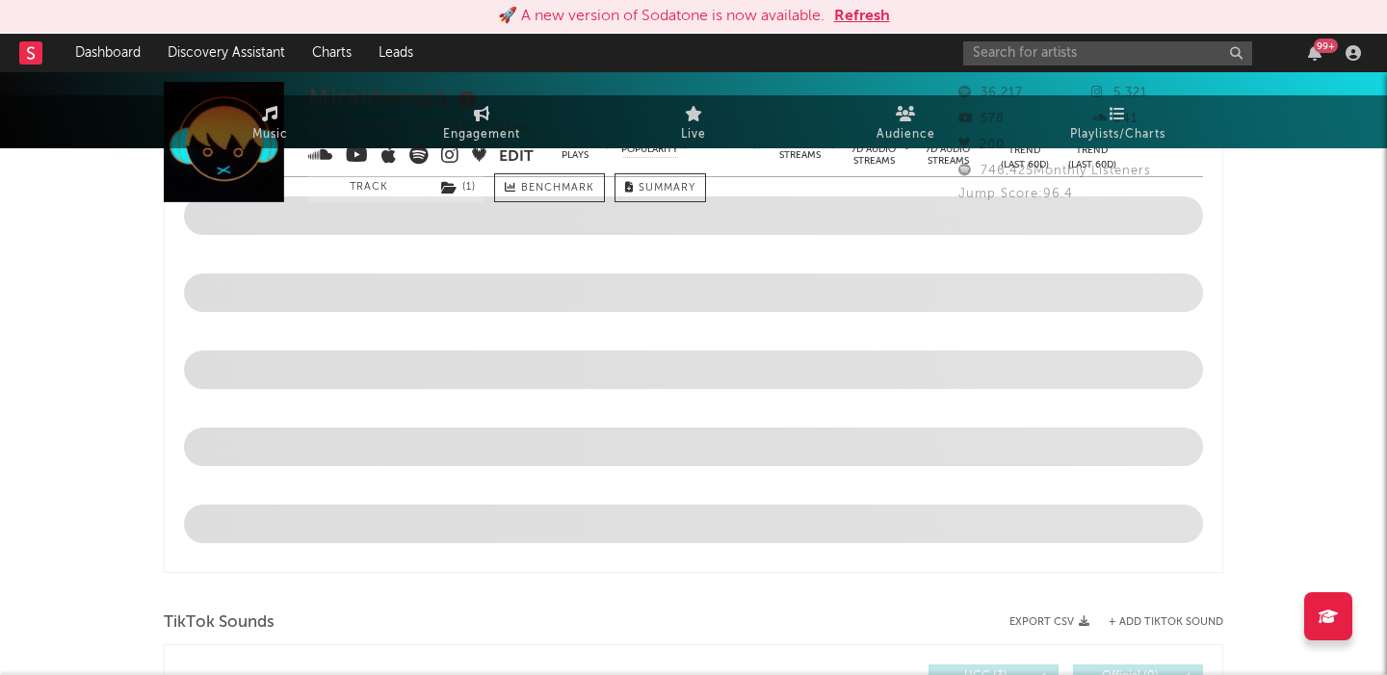
scroll to position [0, 0]
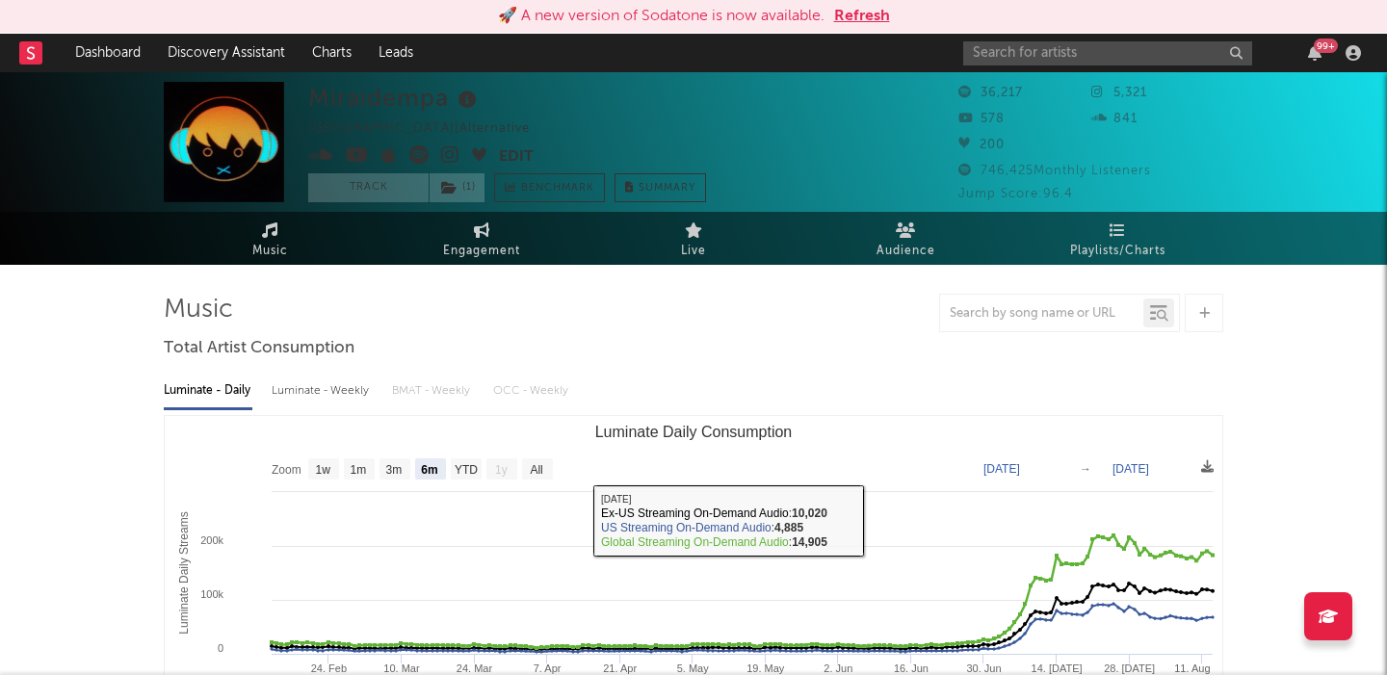
click at [349, 390] on div "Luminate - Weekly" at bounding box center [322, 391] width 101 height 33
select select "1w"
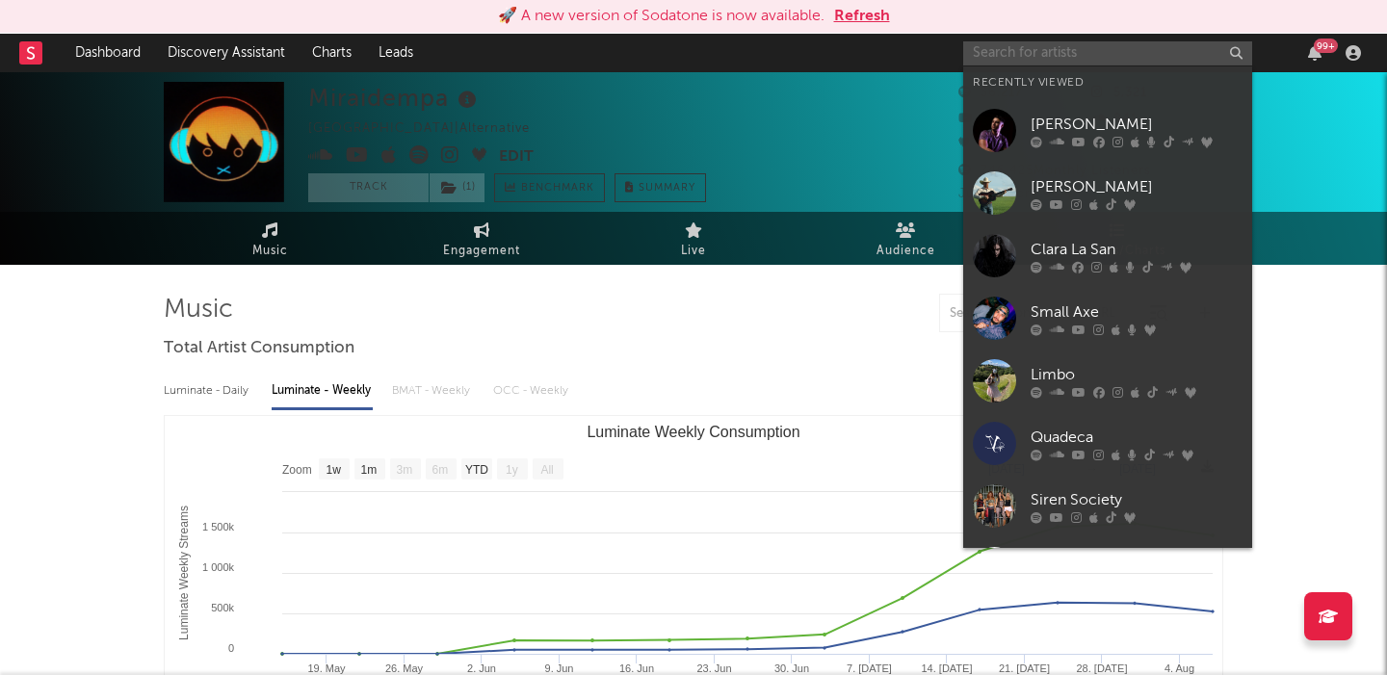
click at [1070, 41] on input "text" at bounding box center [1107, 53] width 289 height 24
paste input "[PERSON_NAME]"
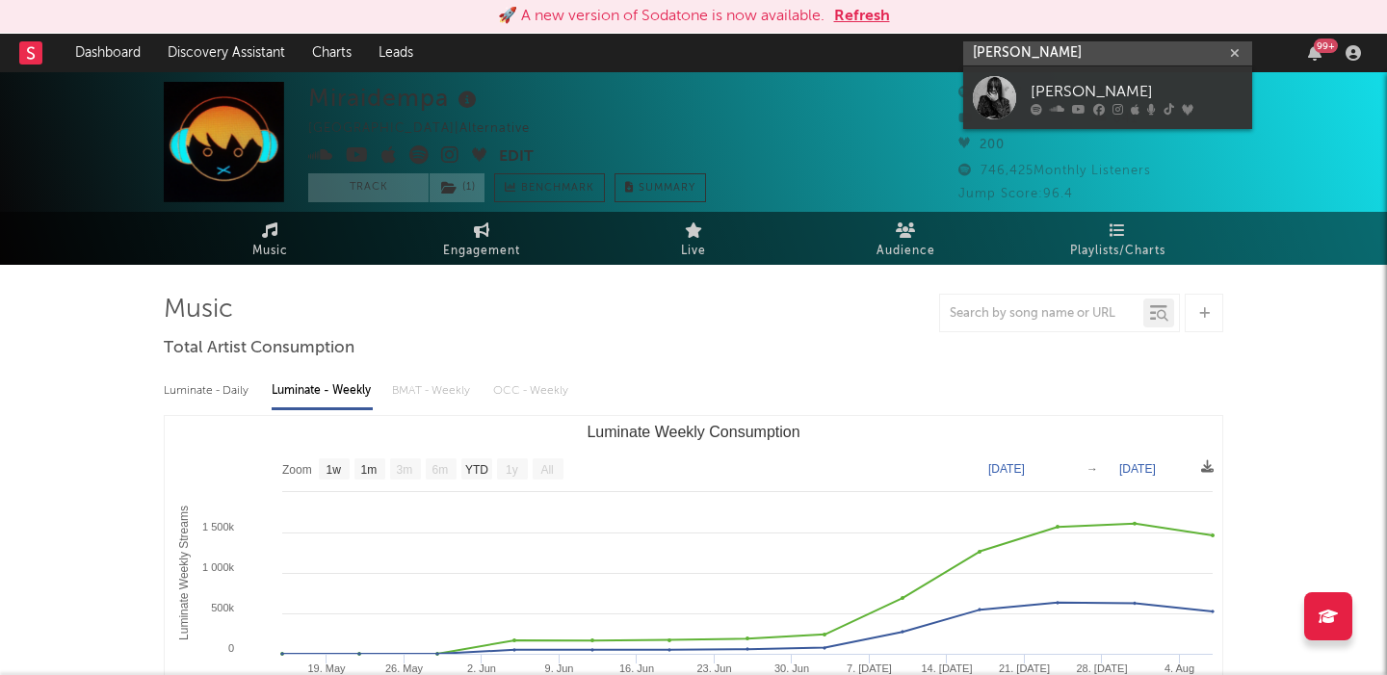
type input "[PERSON_NAME]"
click at [1135, 99] on div "[PERSON_NAME]" at bounding box center [1136, 91] width 212 height 23
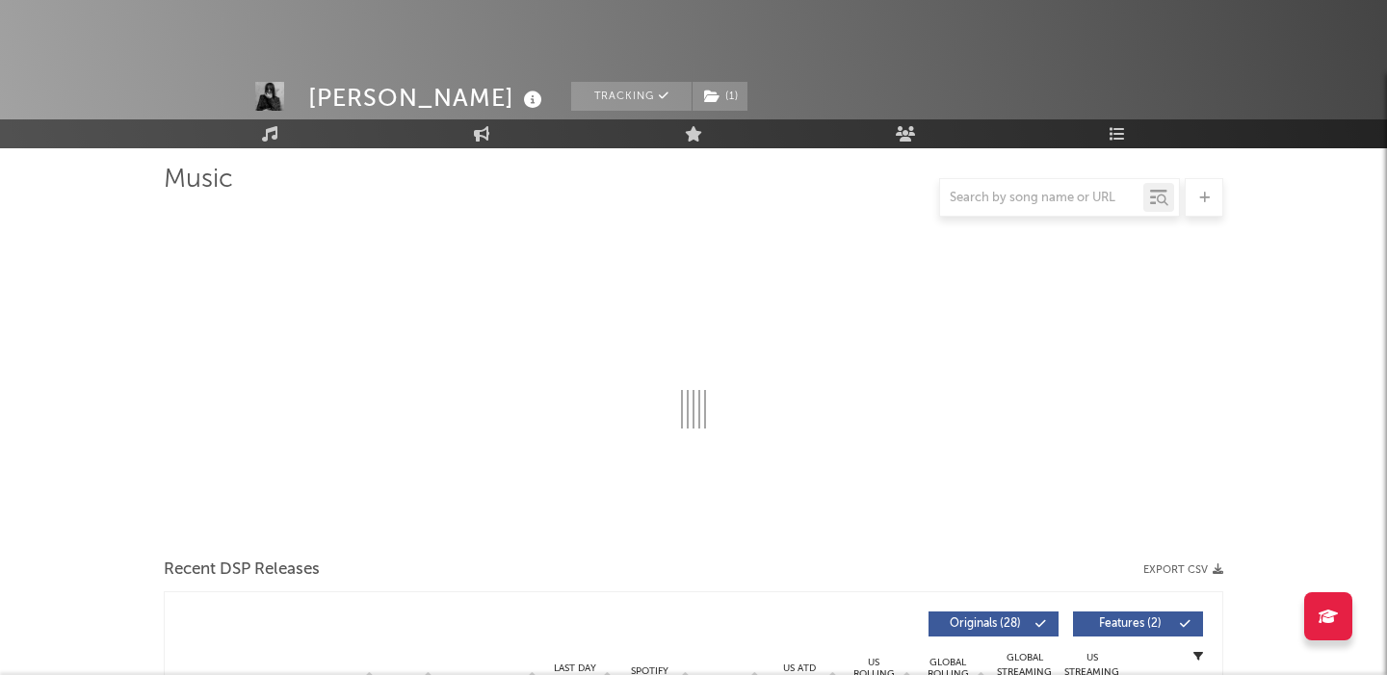
select select "6m"
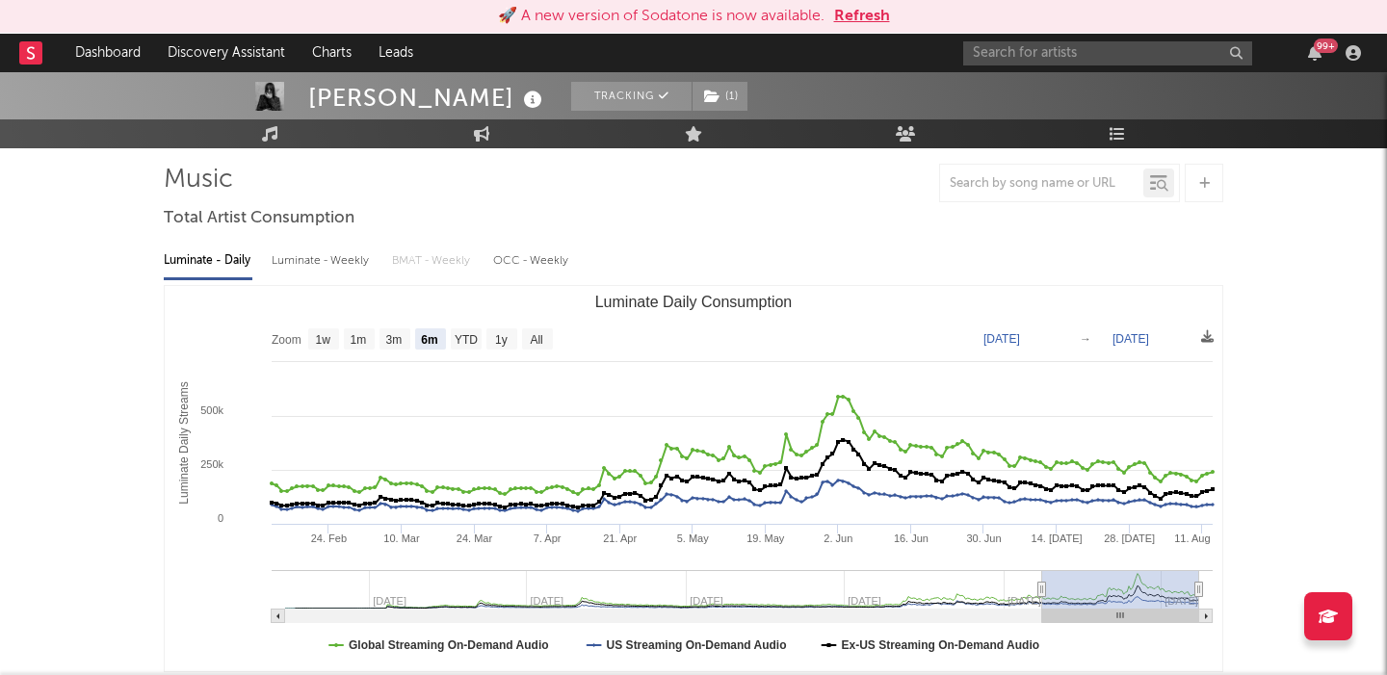
scroll to position [66, 0]
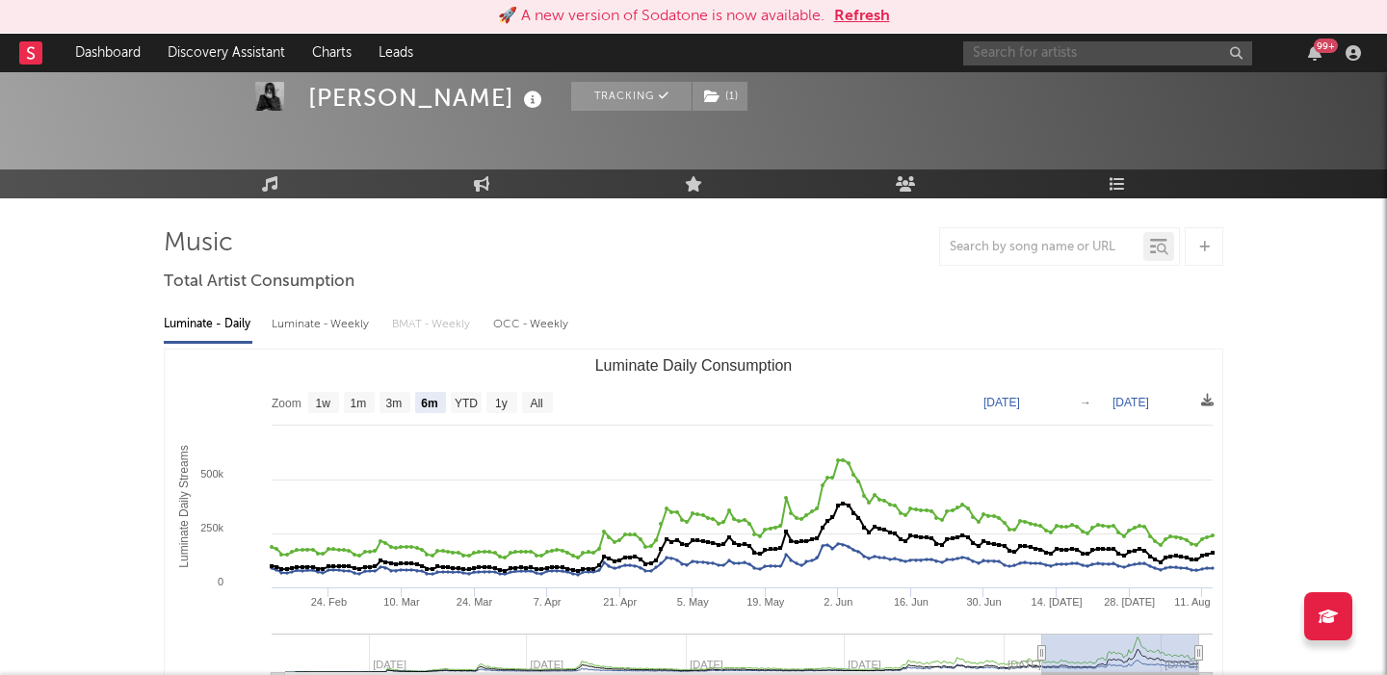
click at [1010, 55] on input "text" at bounding box center [1107, 53] width 289 height 24
paste input "[PERSON_NAME]"
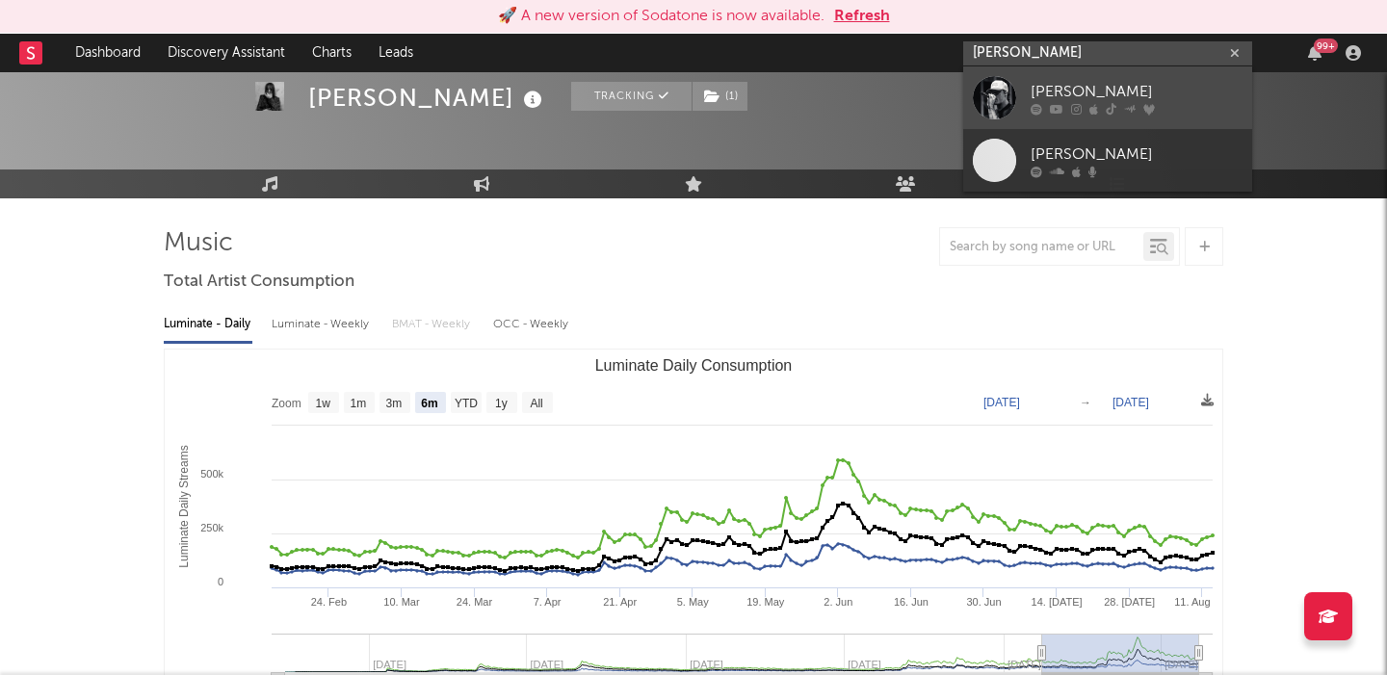
type input "[PERSON_NAME]"
click at [1068, 96] on div "[PERSON_NAME]" at bounding box center [1136, 91] width 212 height 23
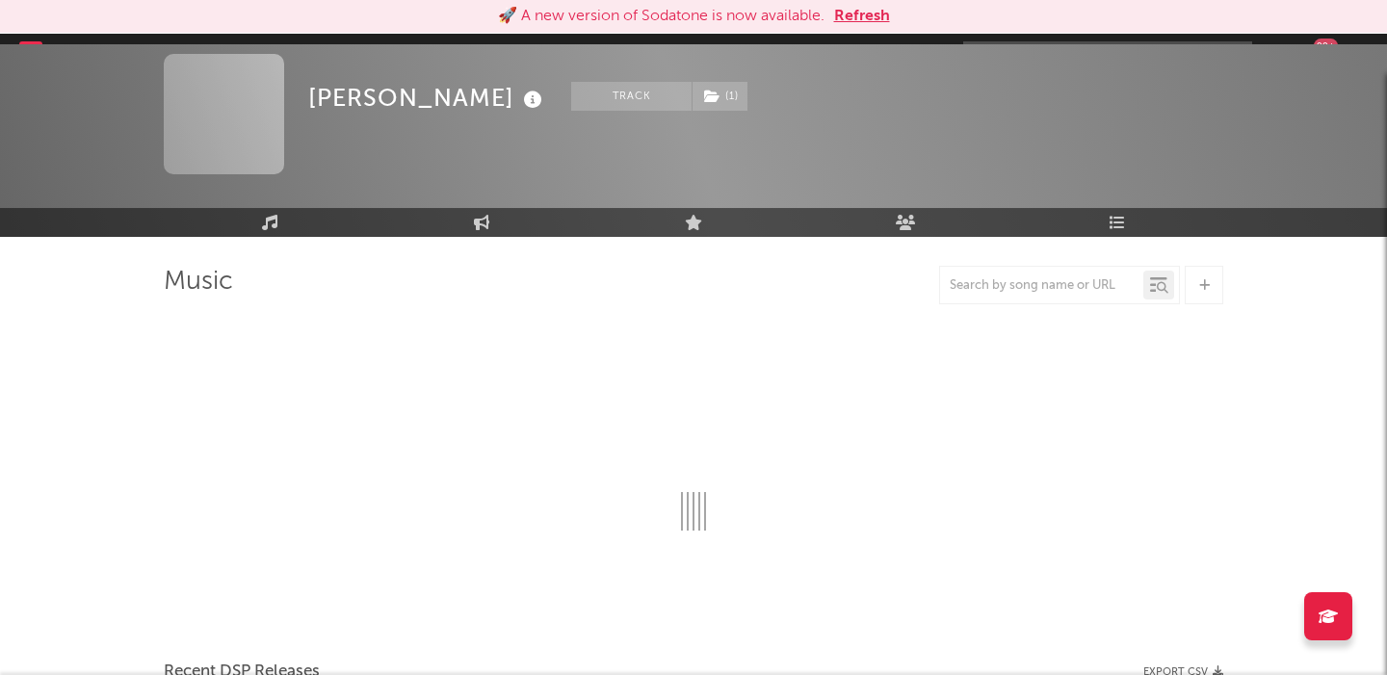
scroll to position [66, 0]
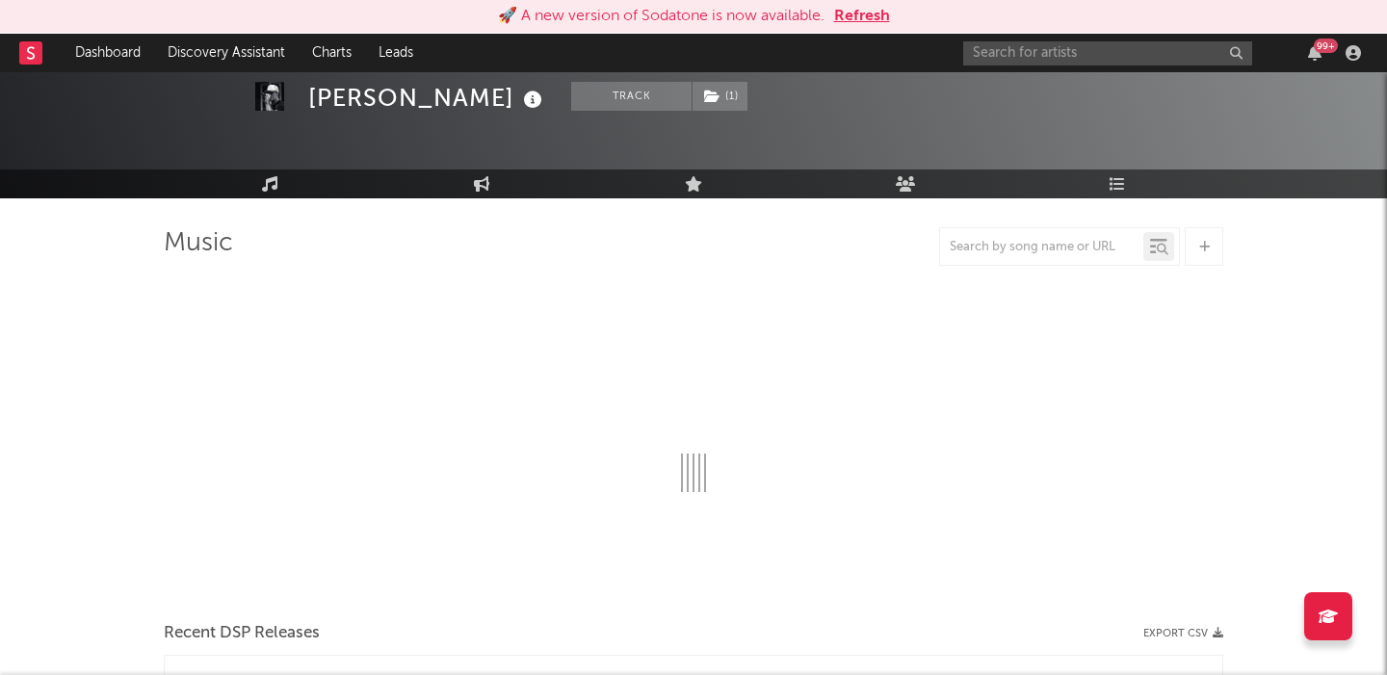
select select "6m"
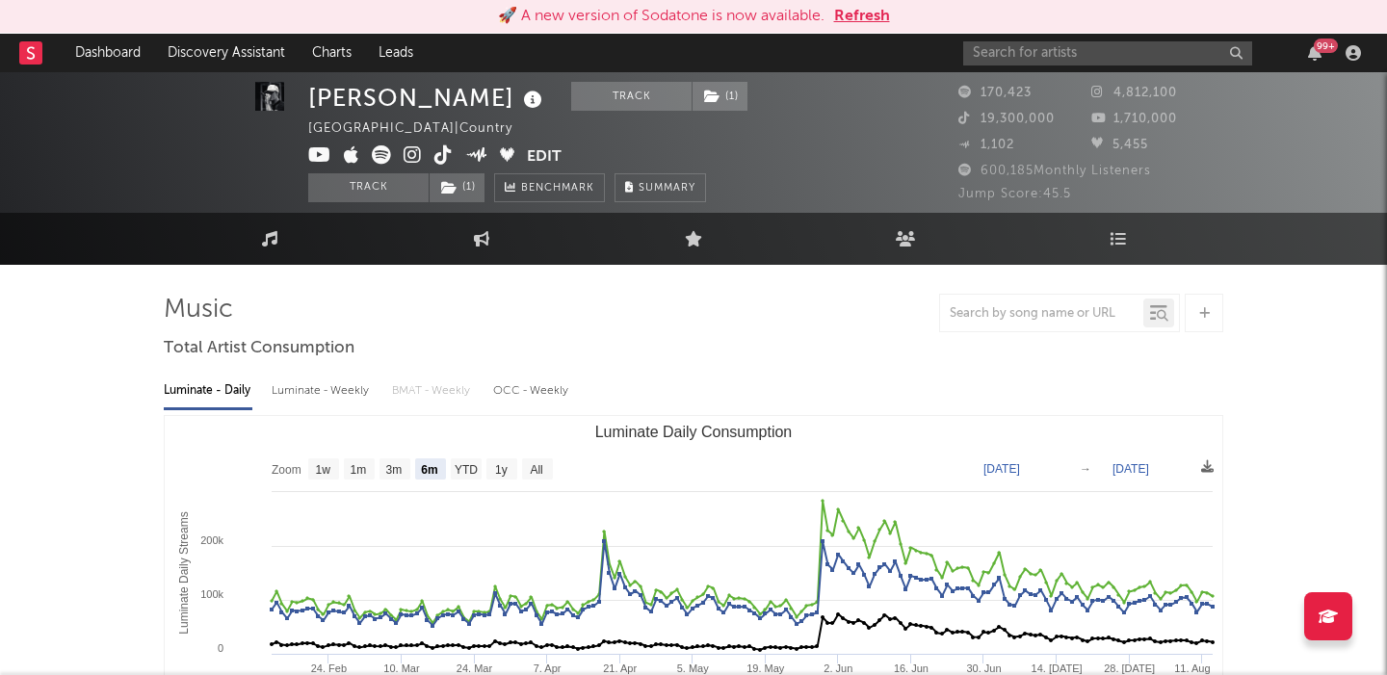
scroll to position [3, 0]
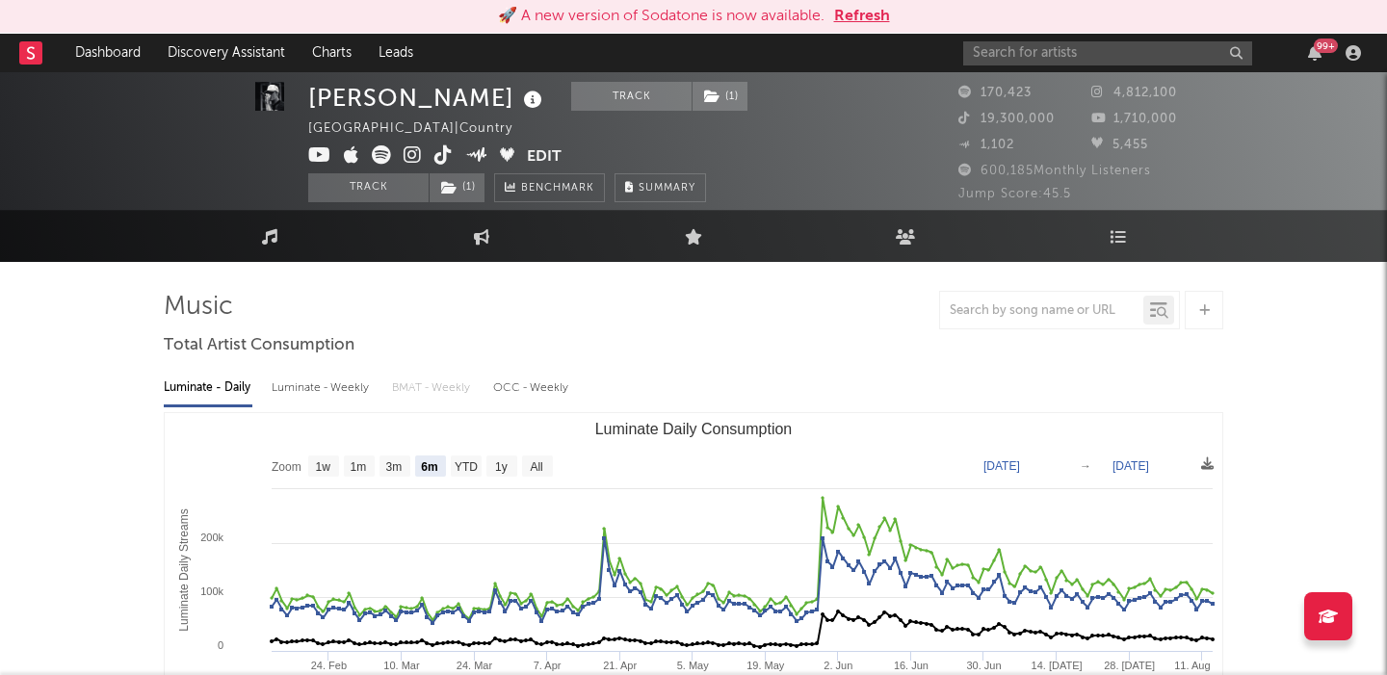
click at [321, 387] on div "Luminate - Weekly" at bounding box center [322, 388] width 101 height 33
select select "6m"
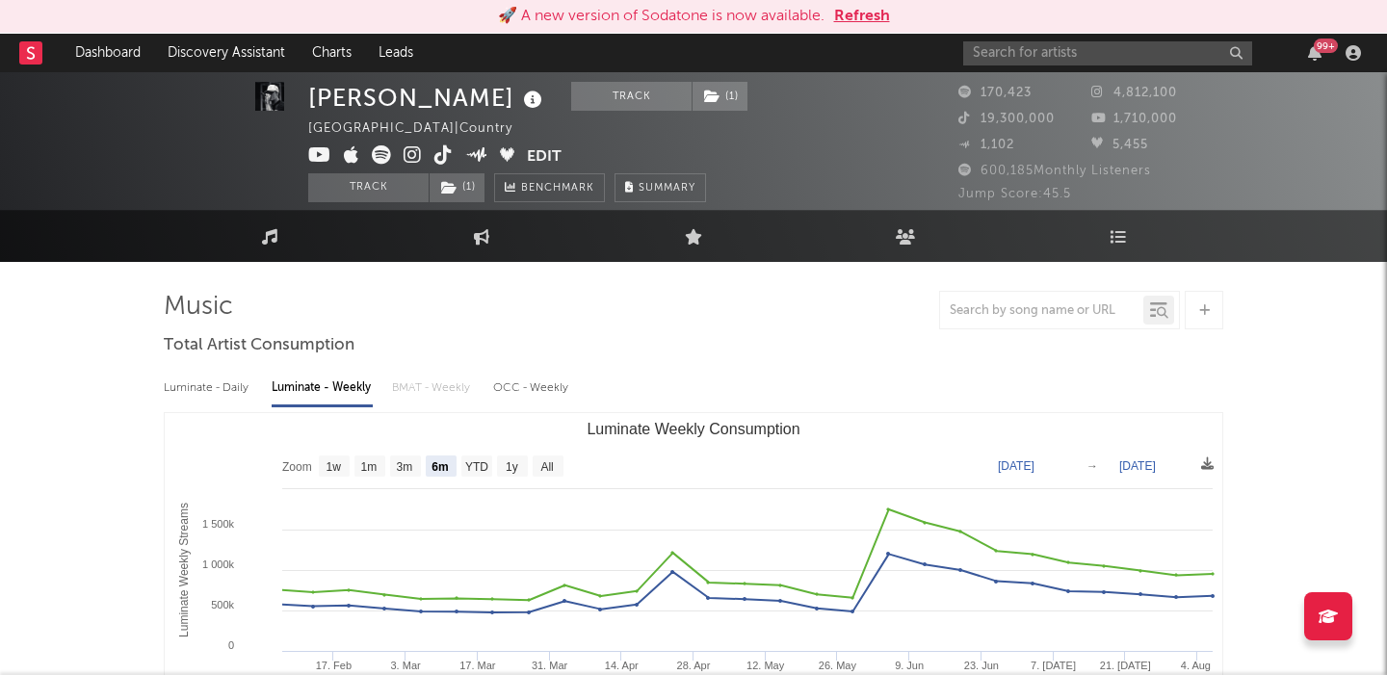
click at [223, 393] on div "Luminate - Daily" at bounding box center [208, 388] width 89 height 33
select select "6m"
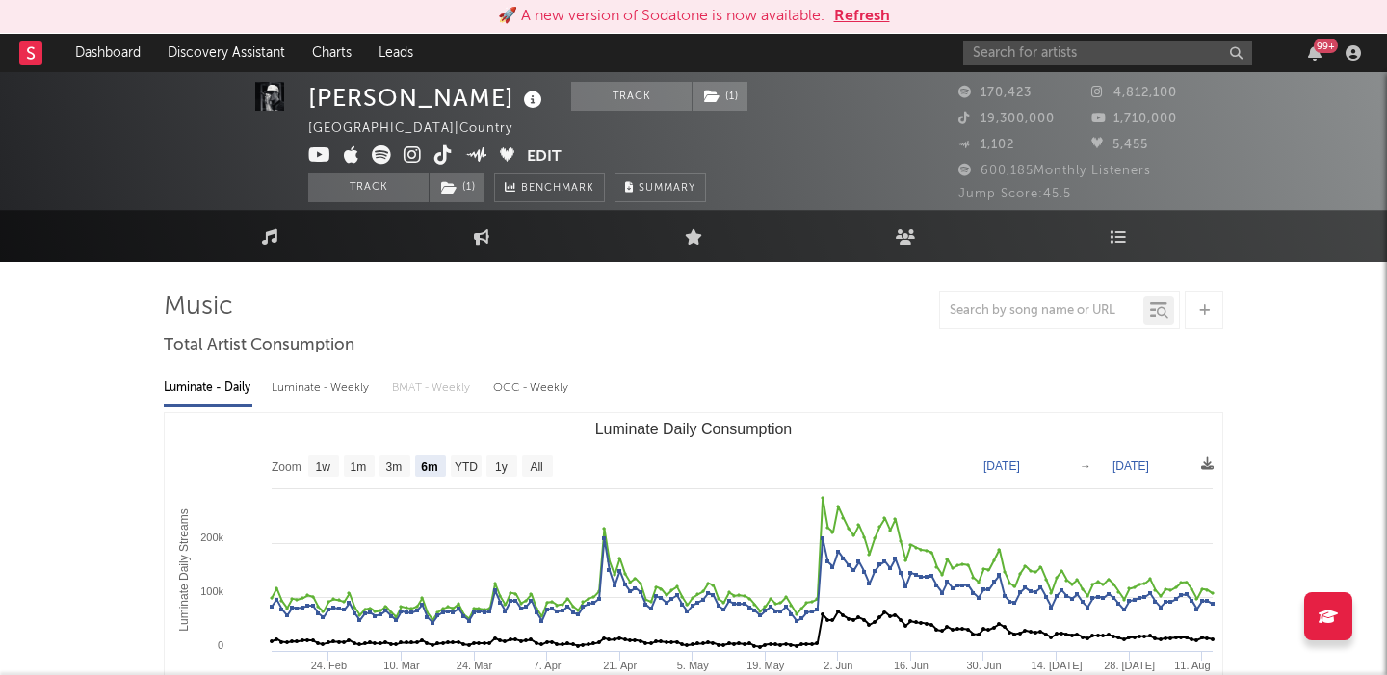
click at [334, 388] on div "Luminate - Weekly" at bounding box center [322, 388] width 101 height 33
select select "6m"
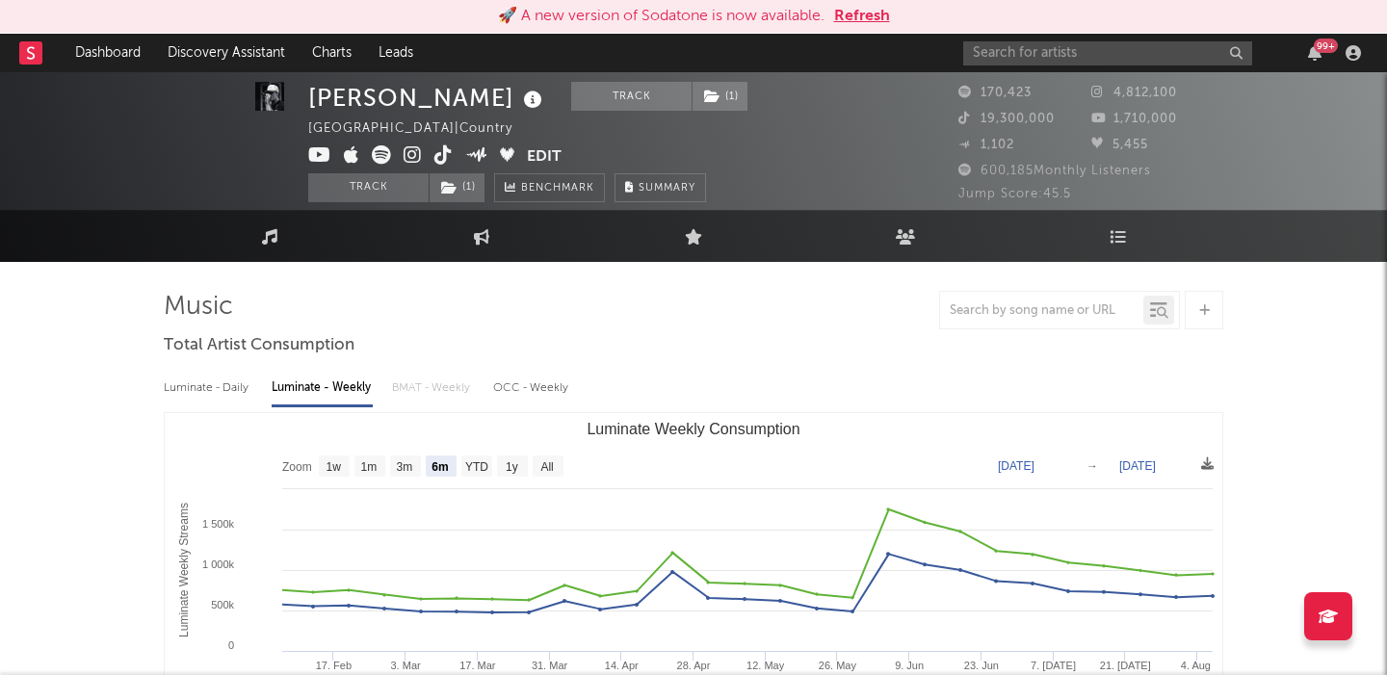
click at [219, 391] on div "Luminate - Daily" at bounding box center [208, 388] width 89 height 33
select select "6m"
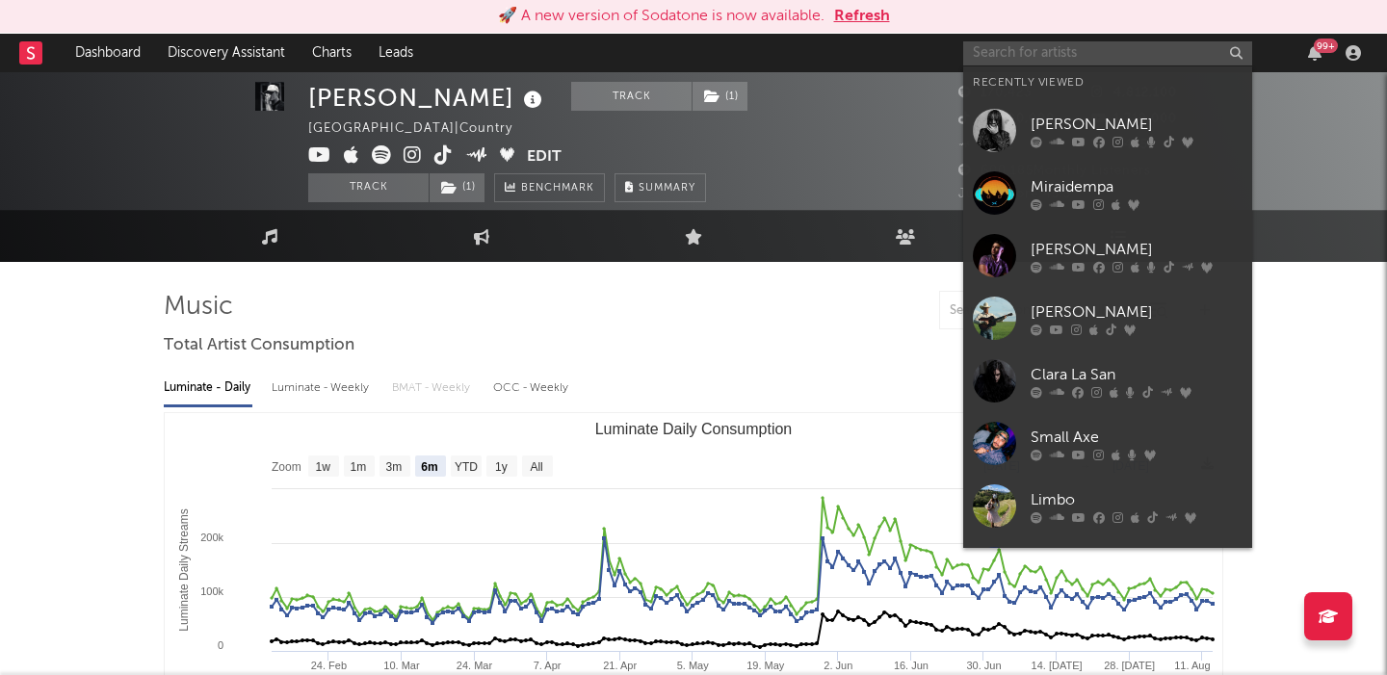
click at [1003, 44] on input "text" at bounding box center [1107, 53] width 289 height 24
paste input "[PERSON_NAME]"
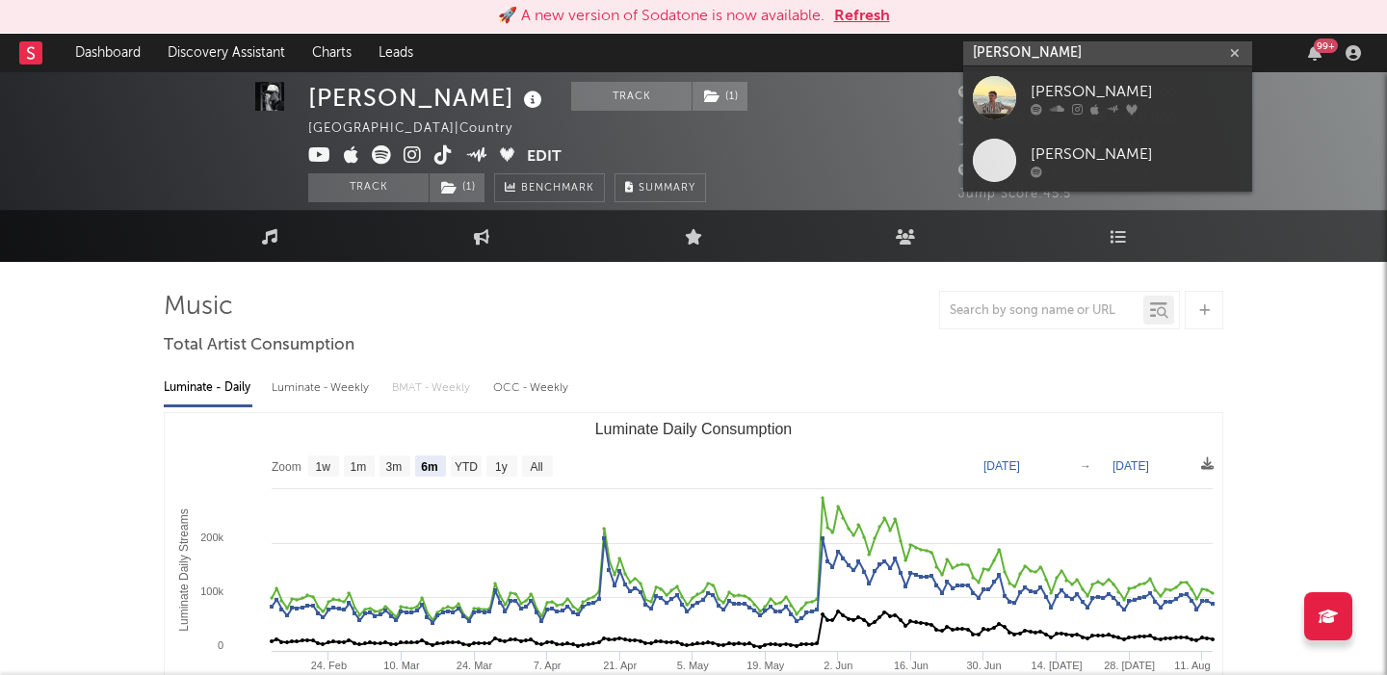
type input "[PERSON_NAME]"
click at [1069, 80] on div "[PERSON_NAME]" at bounding box center [1136, 91] width 212 height 23
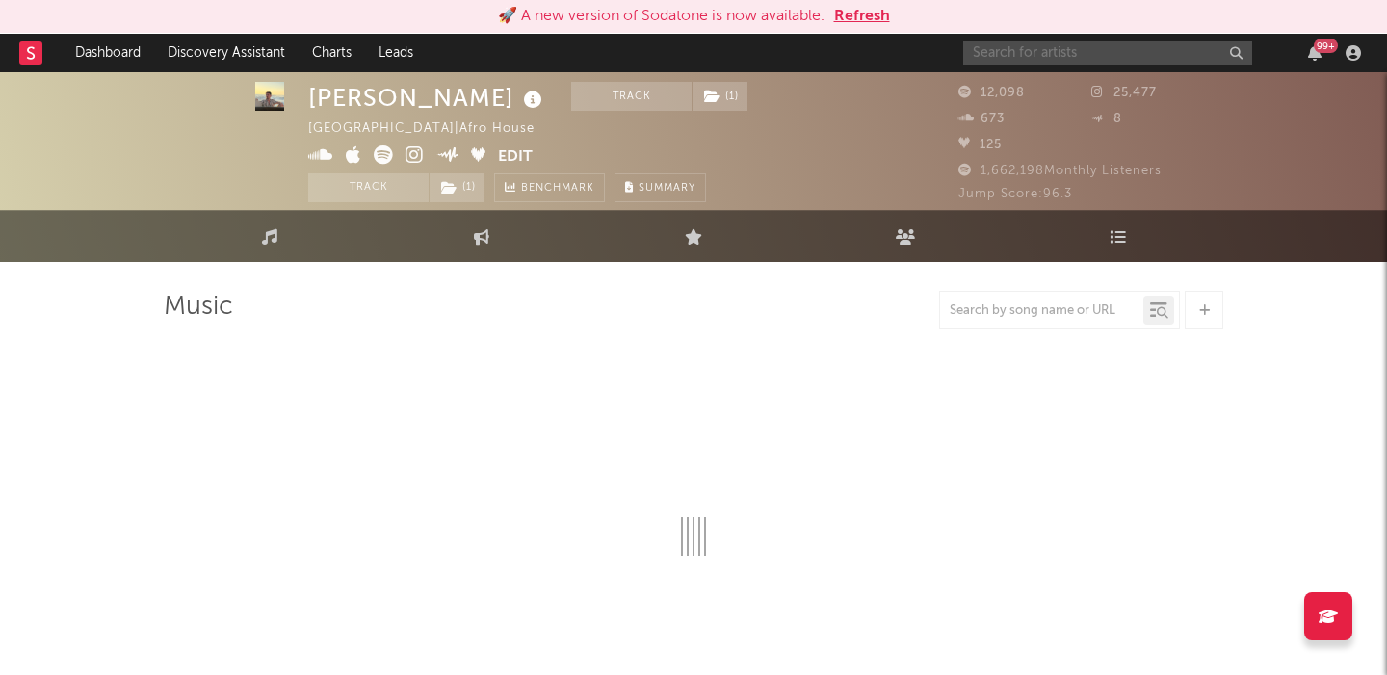
click at [1056, 51] on input "text" at bounding box center [1107, 53] width 289 height 24
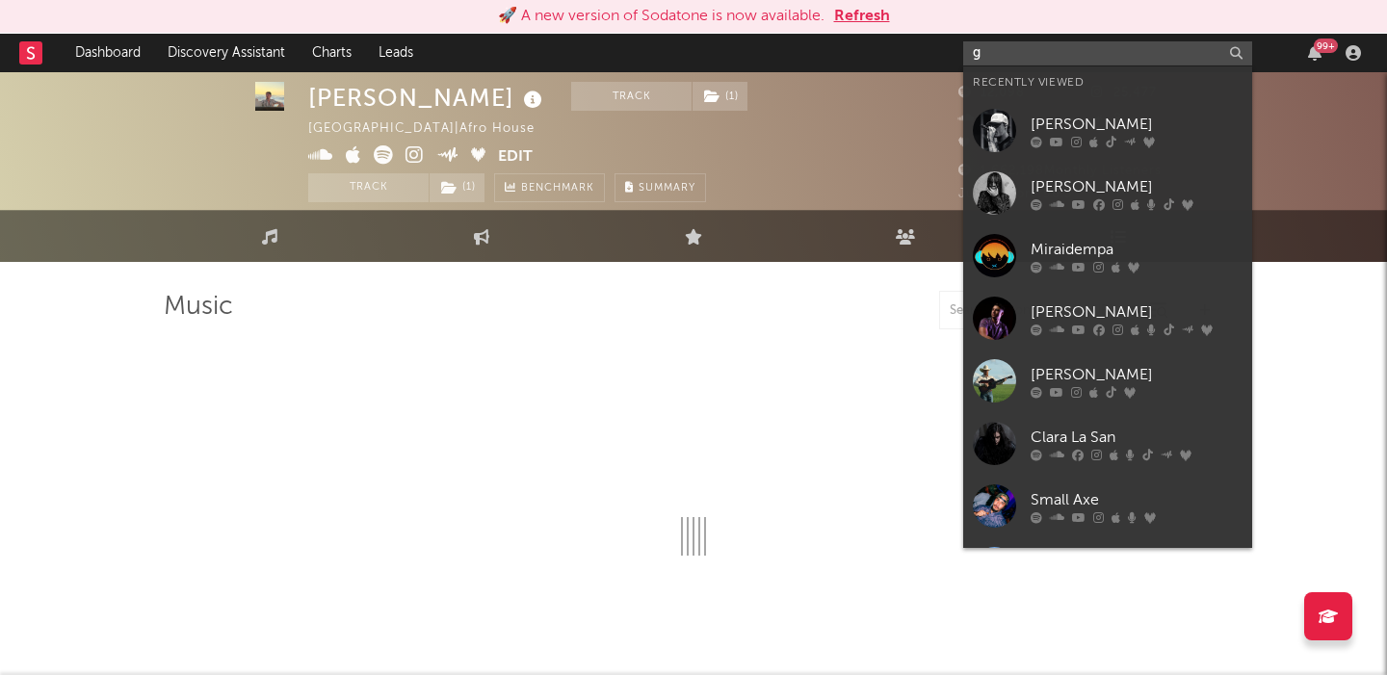
type input "gr"
select select "1w"
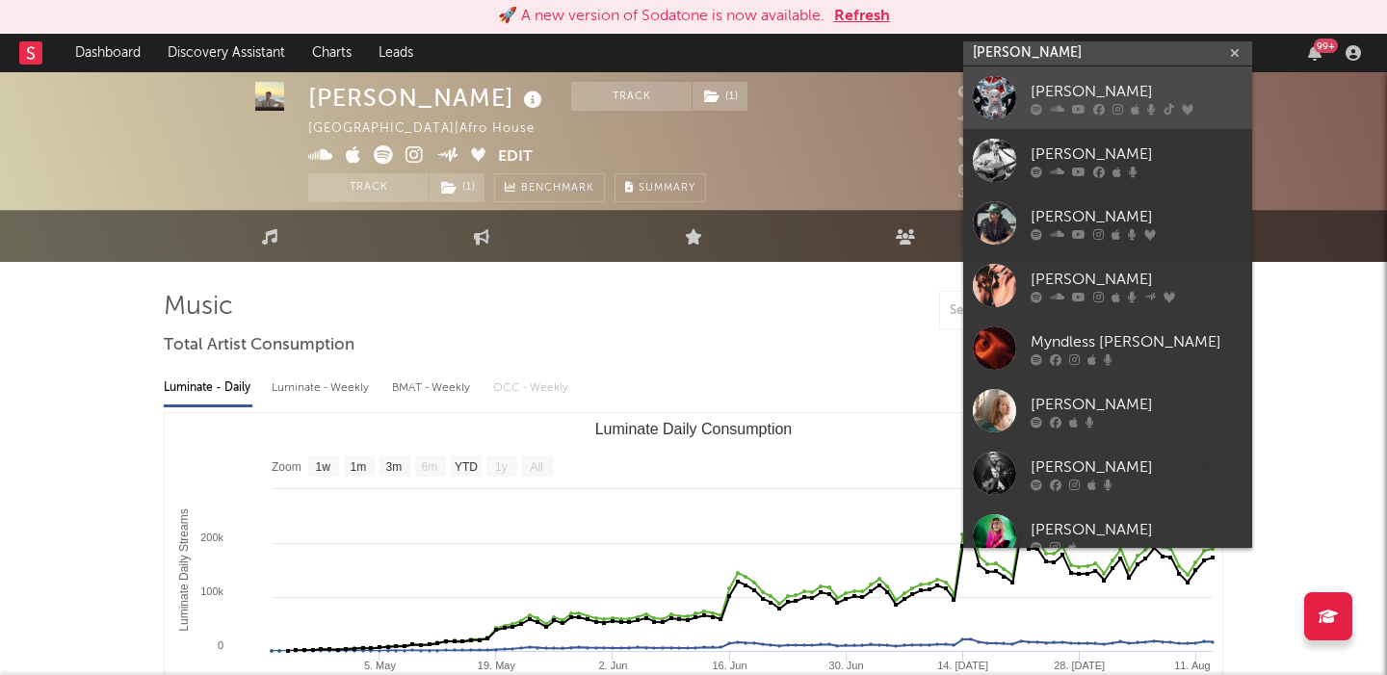
type input "[PERSON_NAME]"
click at [1093, 100] on div "[PERSON_NAME]" at bounding box center [1136, 91] width 212 height 23
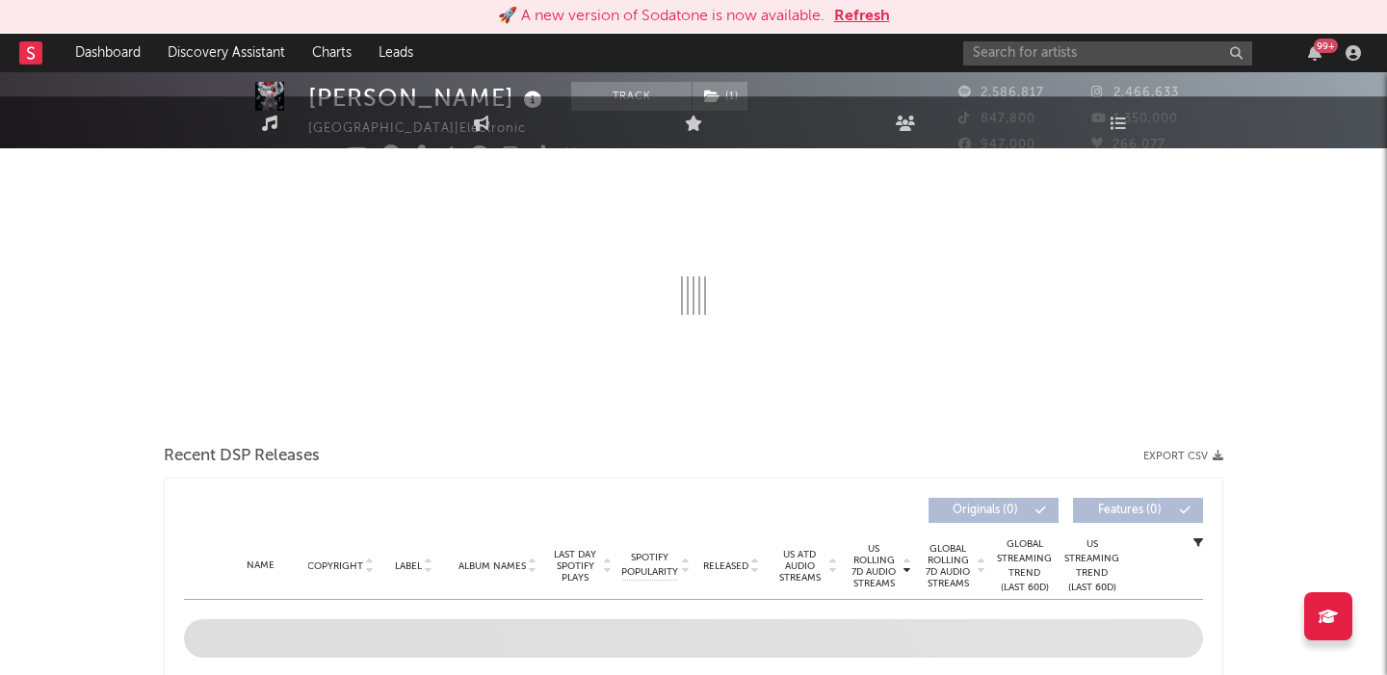
select select "6m"
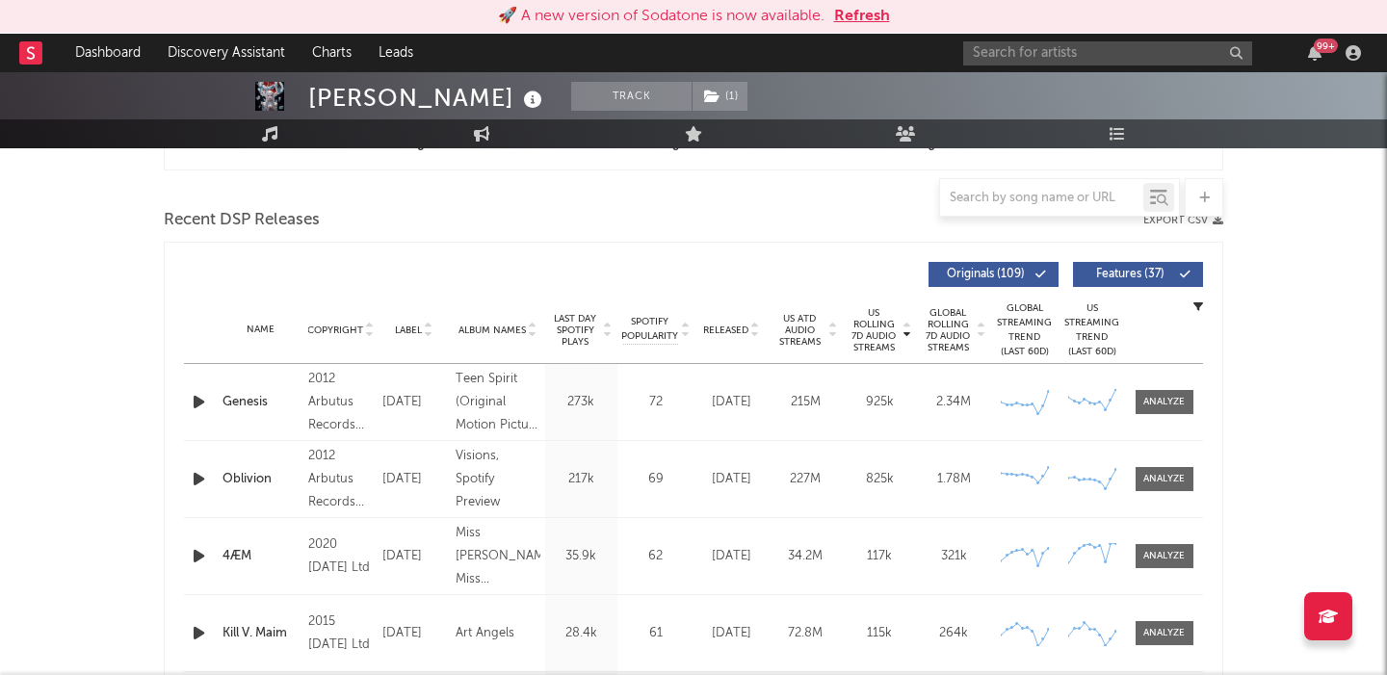
scroll to position [654, 0]
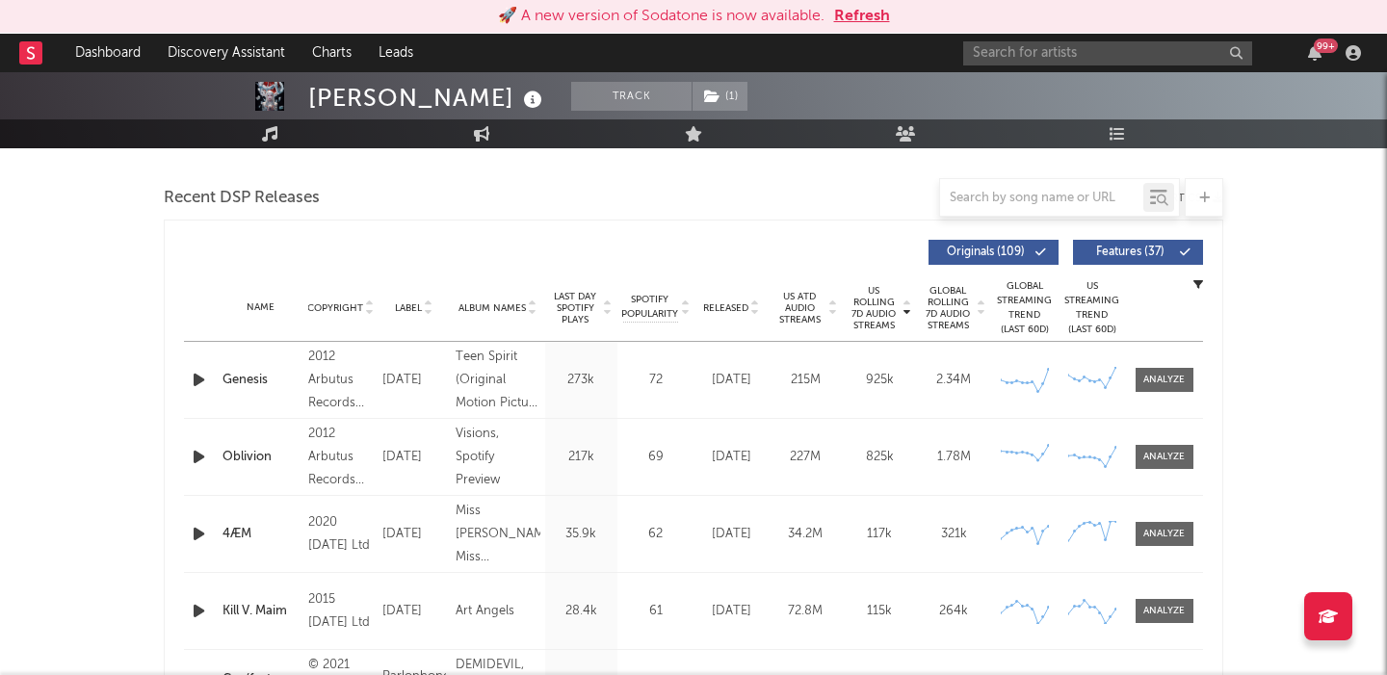
click at [947, 315] on span "Global Rolling 7D Audio Streams" at bounding box center [948, 308] width 53 height 46
click at [736, 305] on span "Released" at bounding box center [725, 308] width 45 height 12
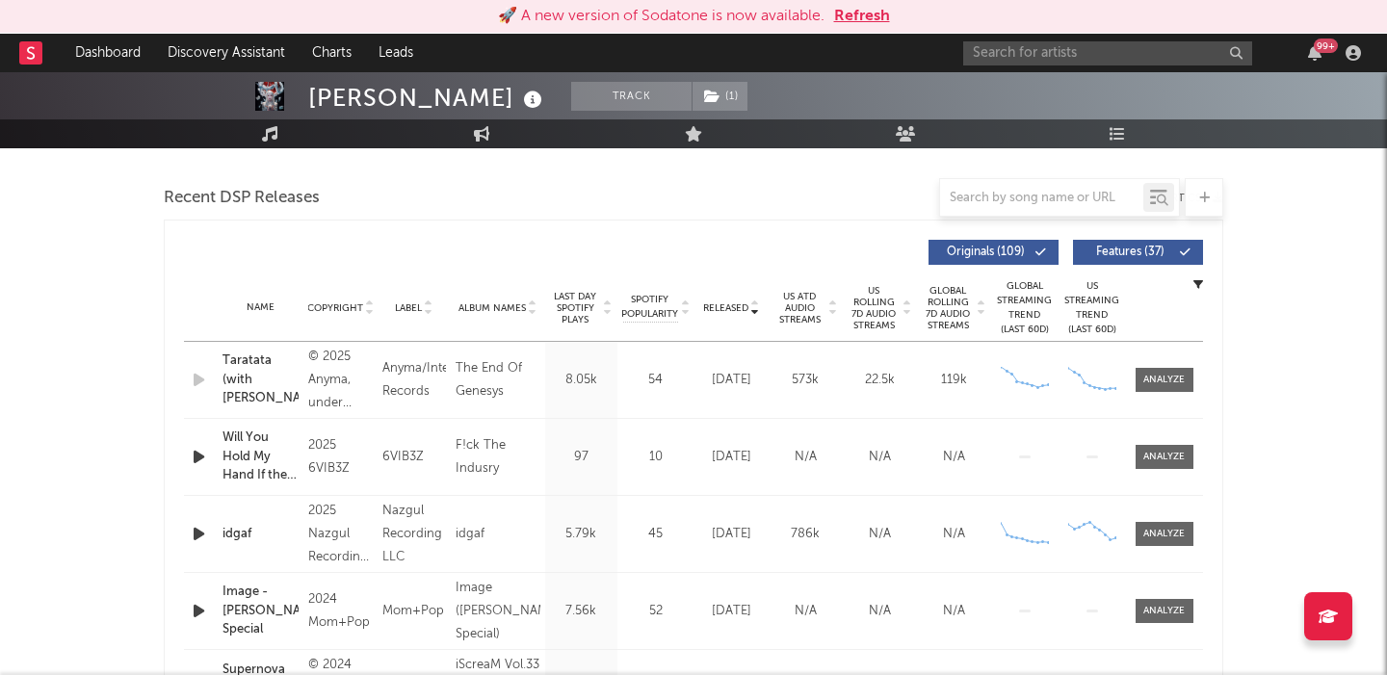
click at [1123, 257] on span "Features ( 37 )" at bounding box center [1129, 253] width 89 height 12
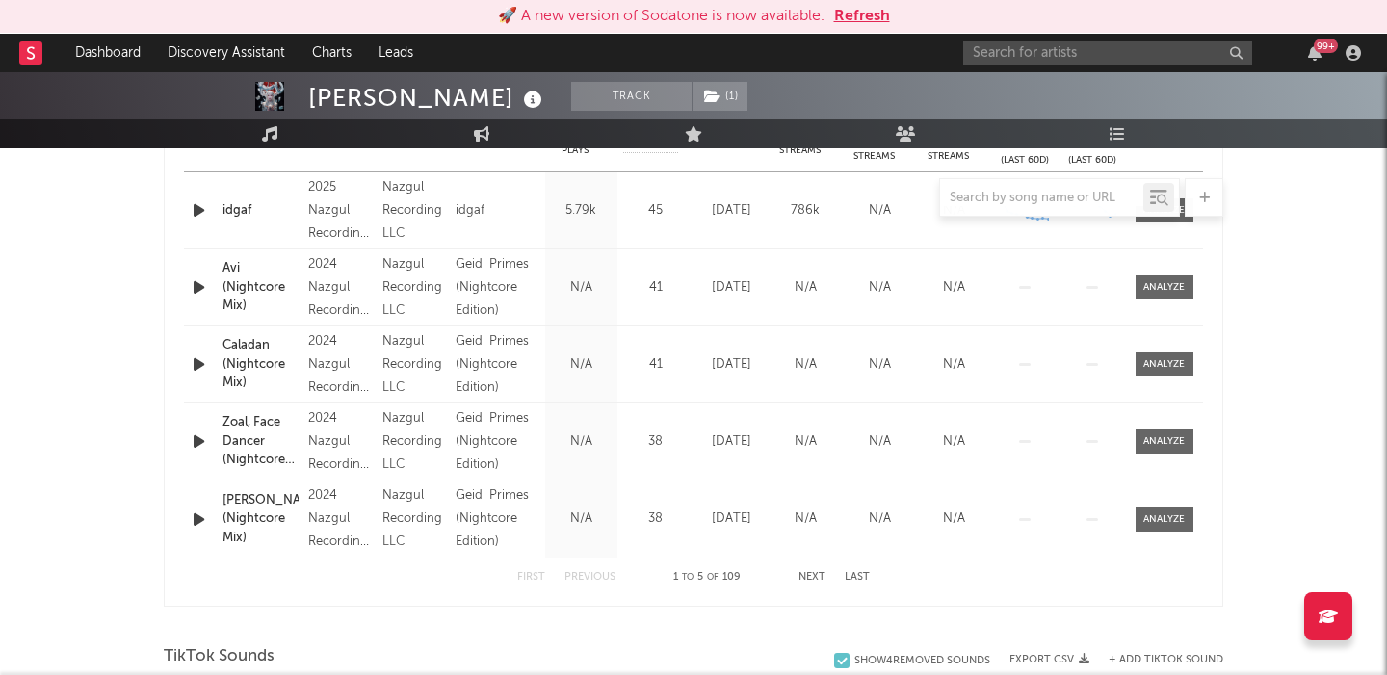
scroll to position [850, 0]
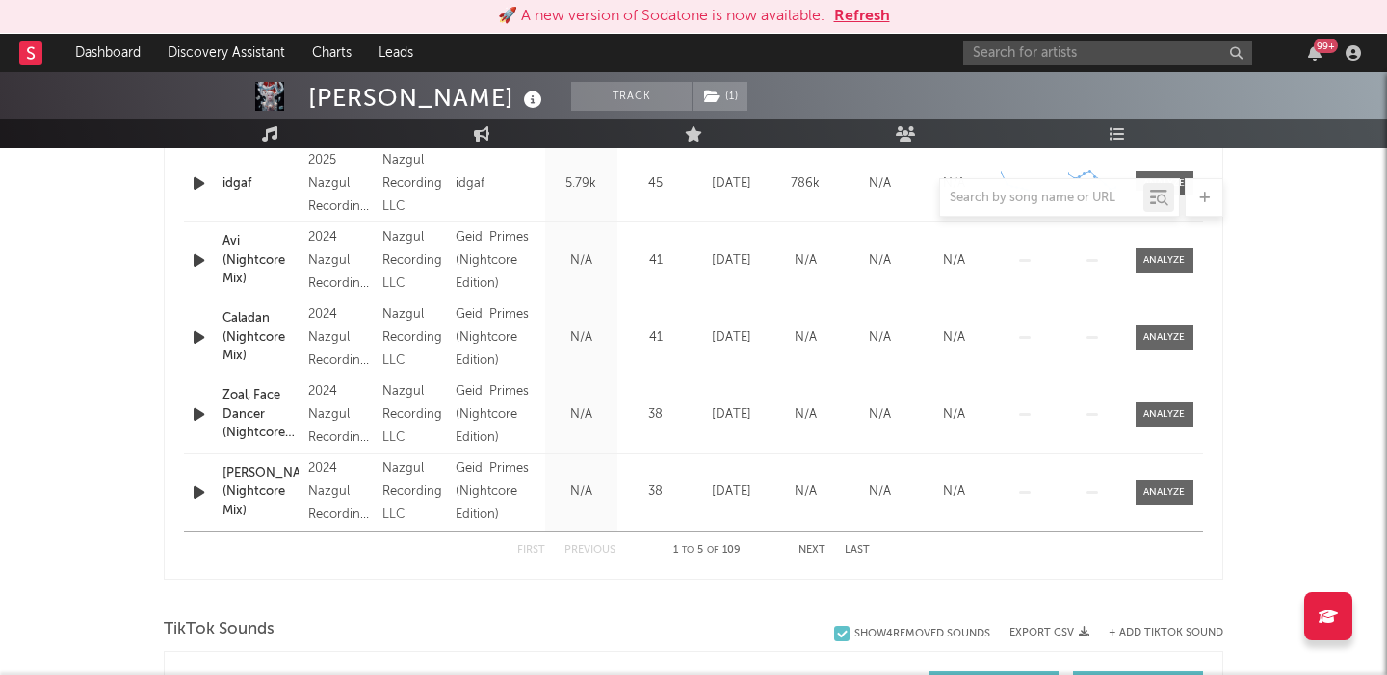
click at [812, 553] on button "Next" at bounding box center [811, 550] width 27 height 11
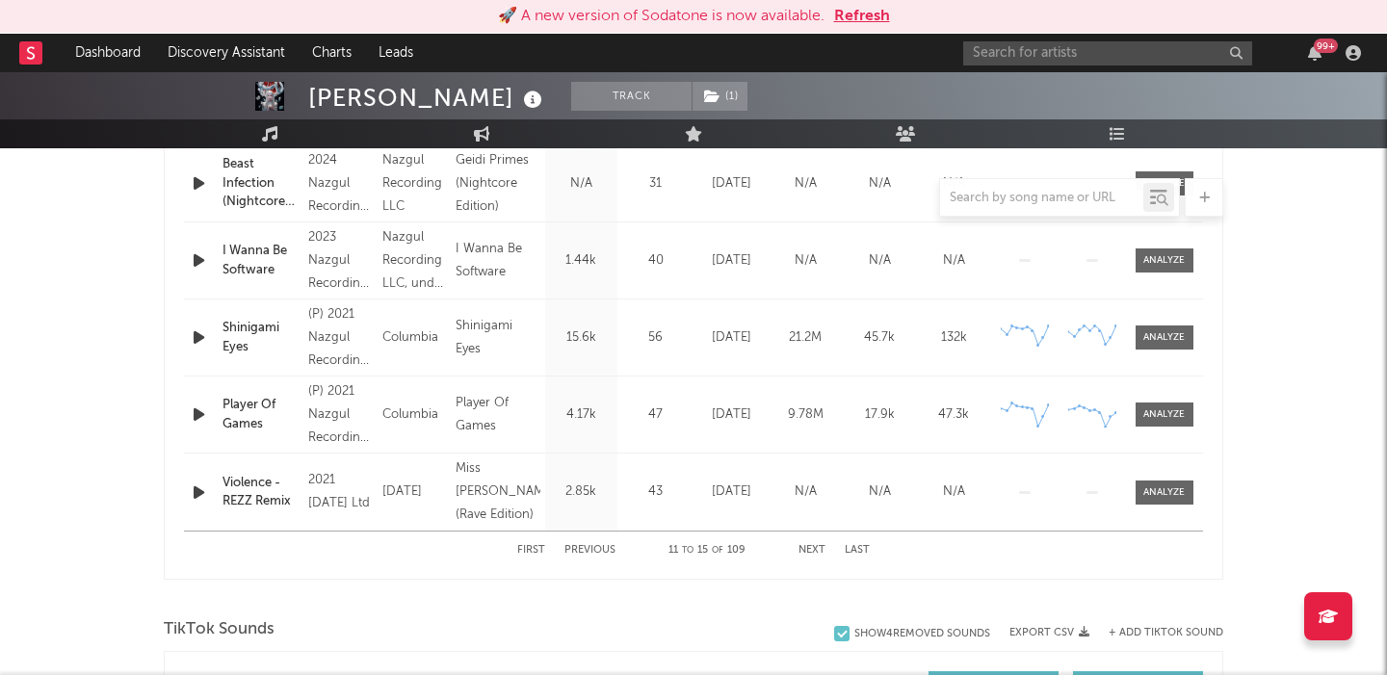
click at [810, 551] on button "Next" at bounding box center [811, 550] width 27 height 11
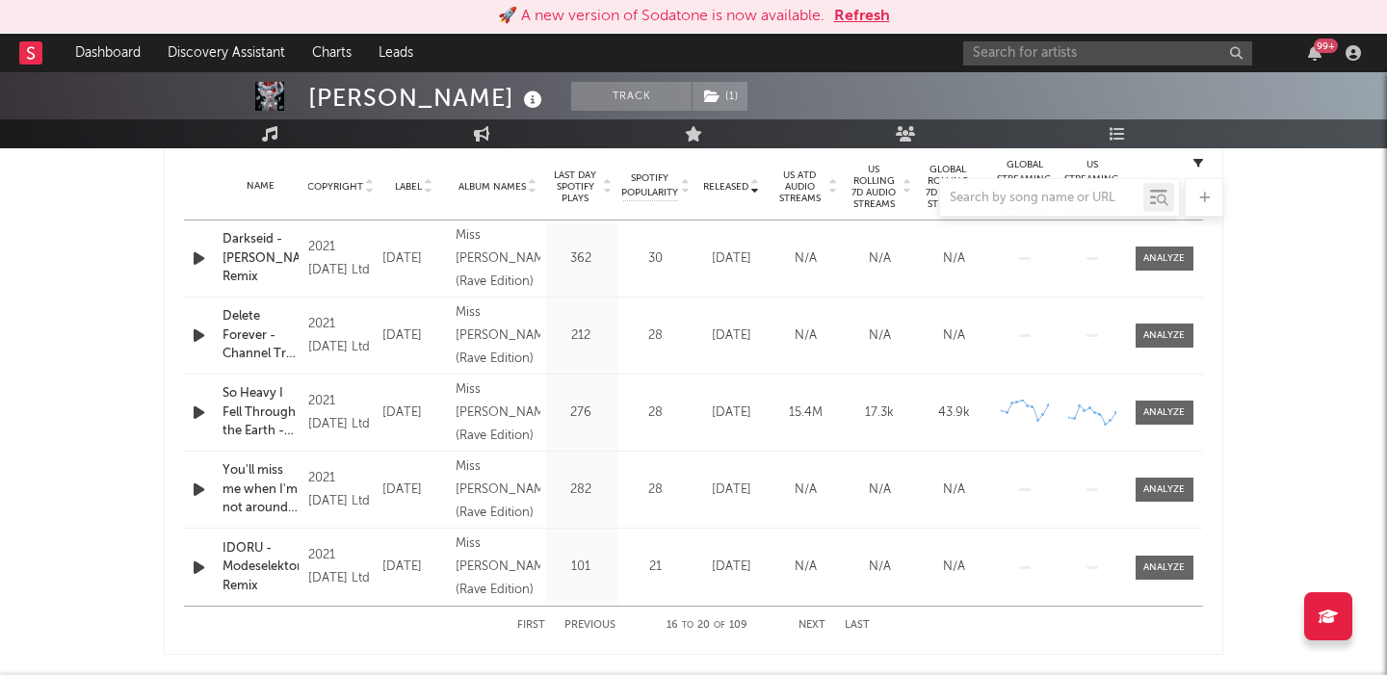
scroll to position [762, 0]
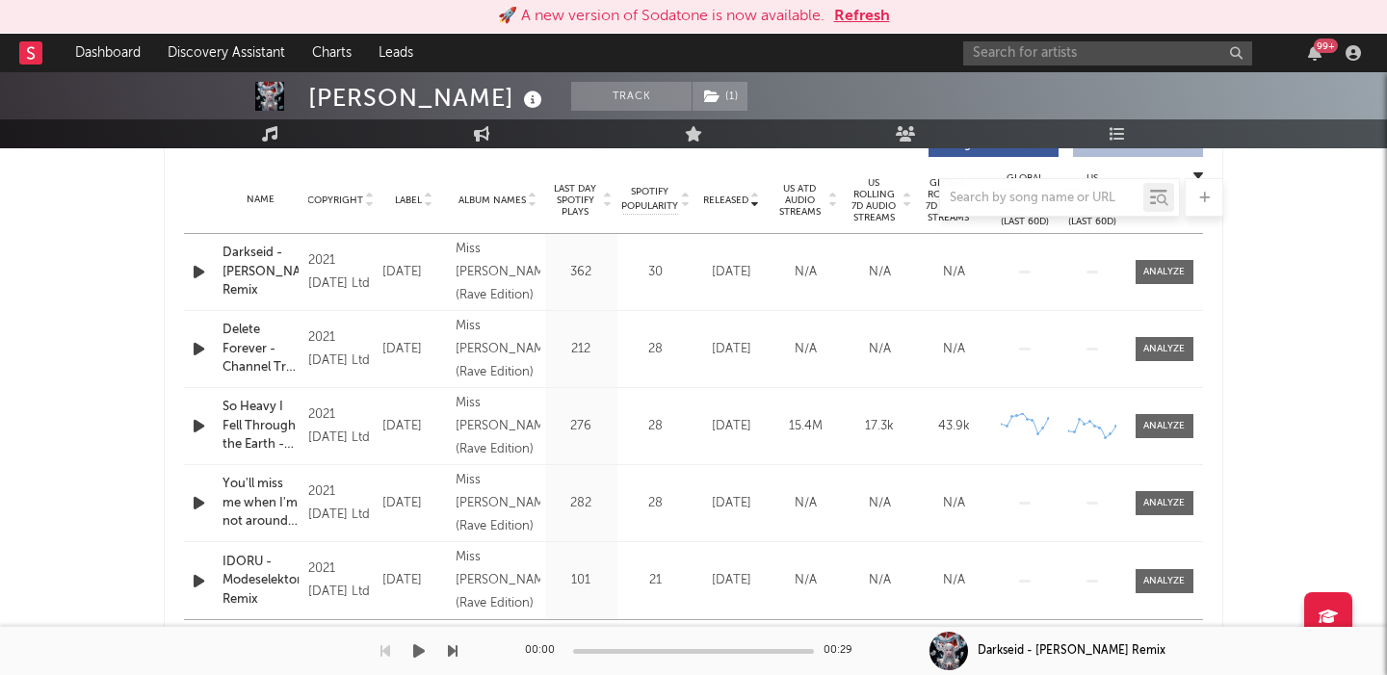
click at [806, 638] on div "00:00 00:29" at bounding box center [693, 651] width 337 height 48
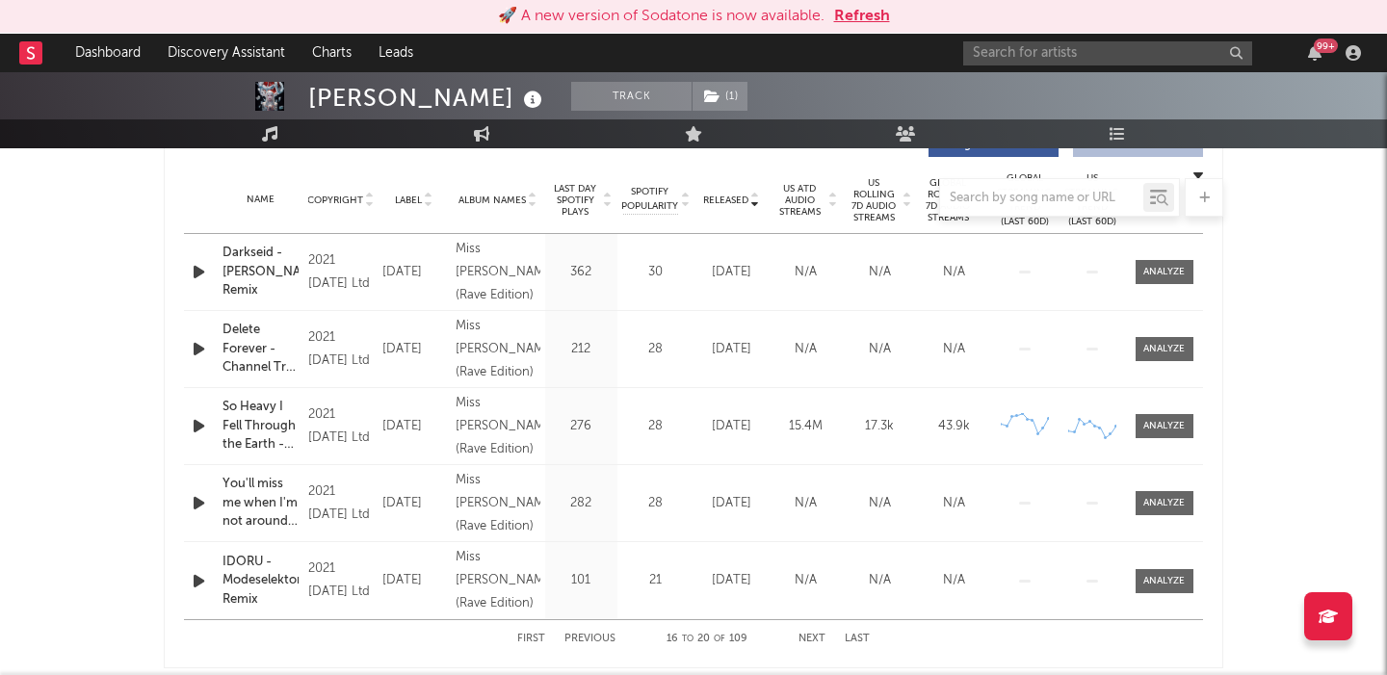
scroll to position [0, 0]
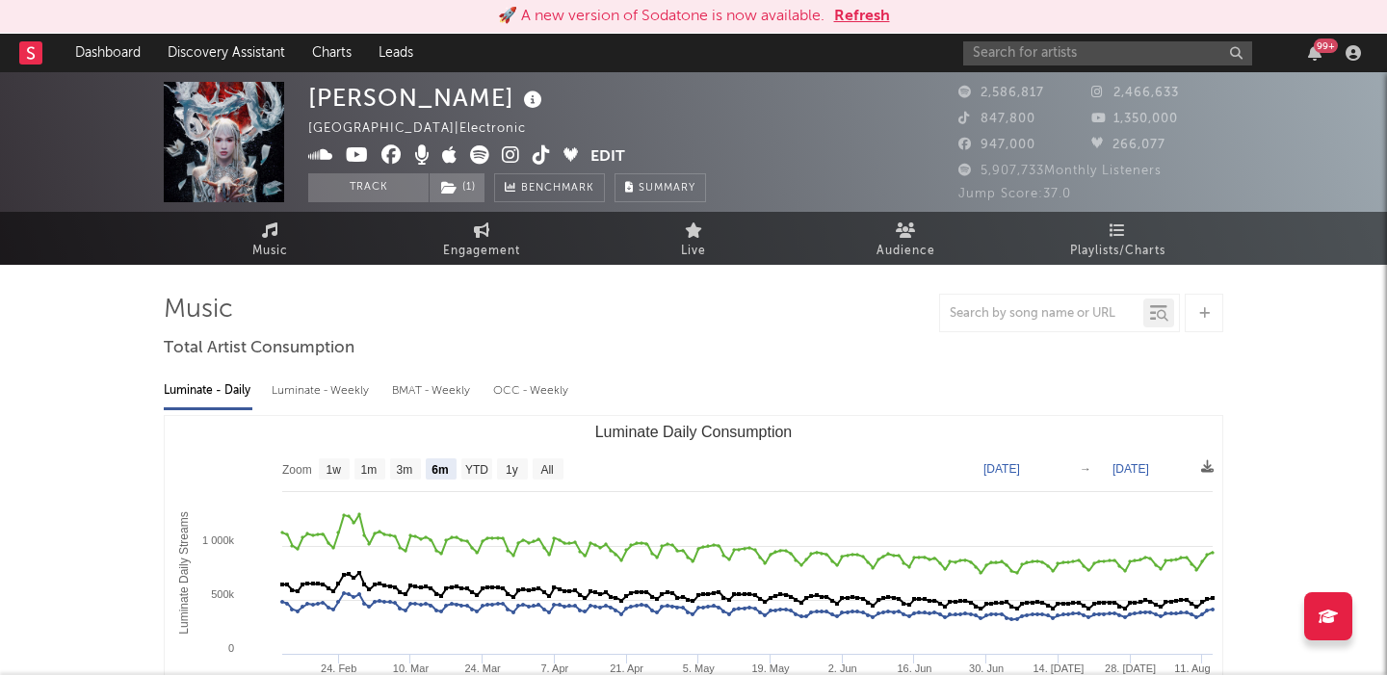
click at [1097, 70] on div "99 +" at bounding box center [1165, 53] width 404 height 39
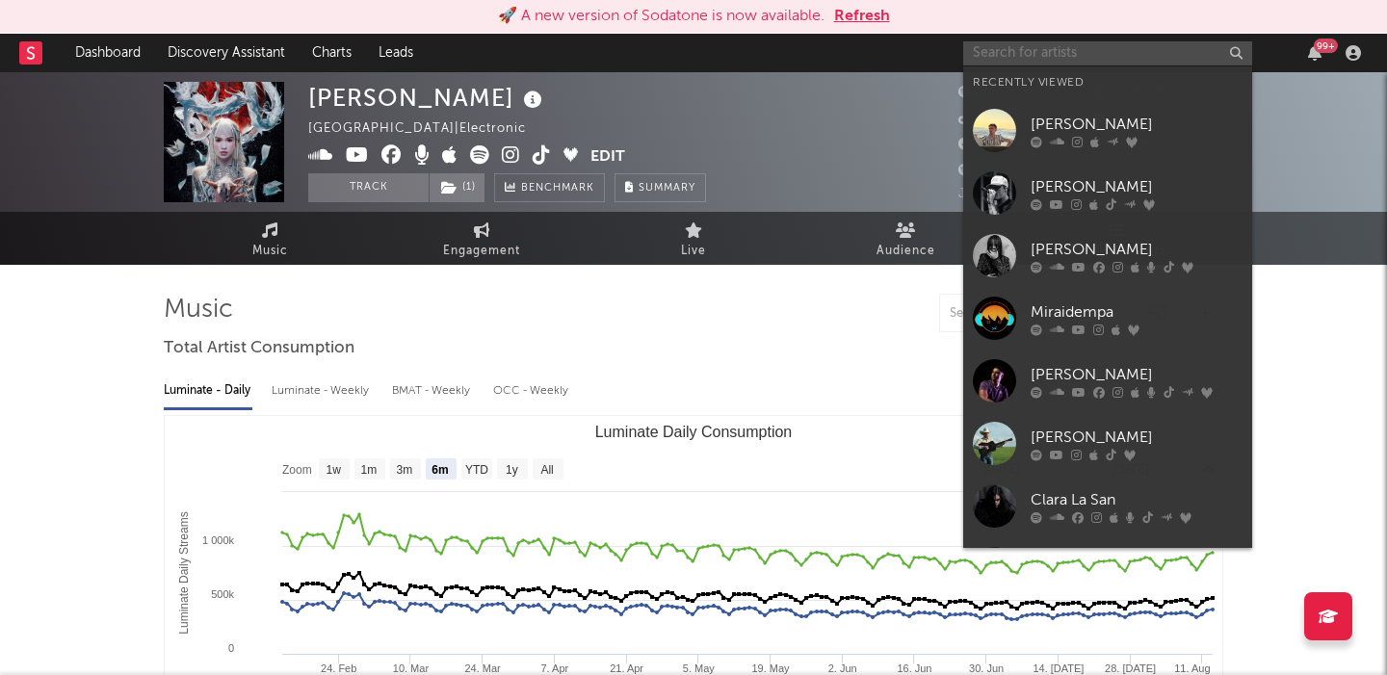
paste input "Kairi the Maid"
click at [1090, 54] on input "Kairi the Maid" at bounding box center [1107, 53] width 289 height 24
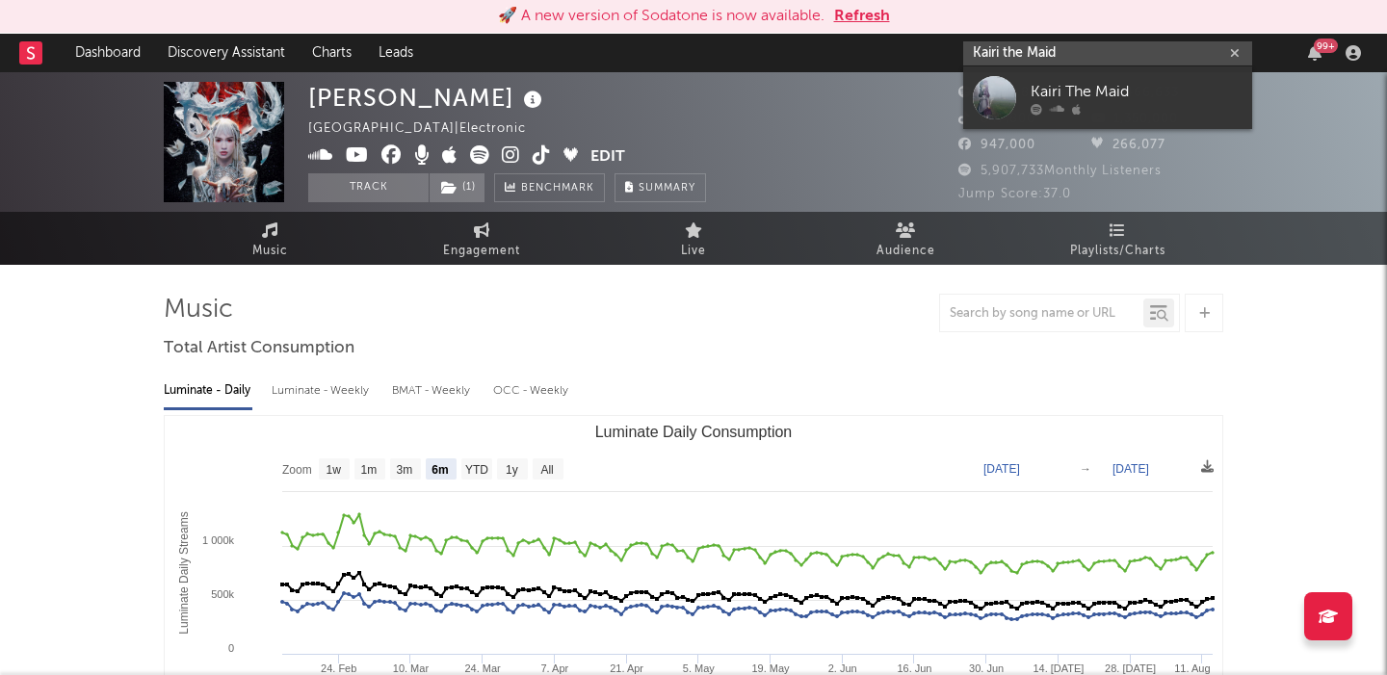
type input "Kairi the Maid"
click at [1110, 83] on div "Kairi The Maid" at bounding box center [1136, 91] width 212 height 23
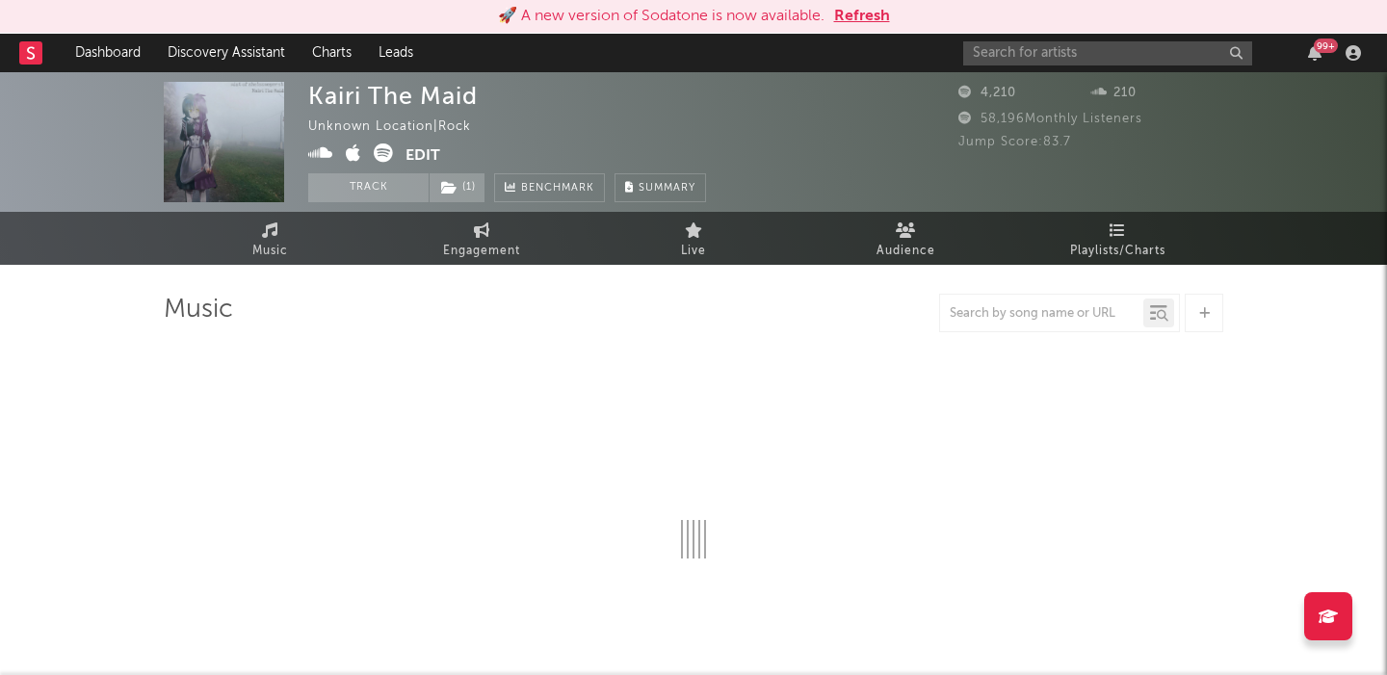
select select "1w"
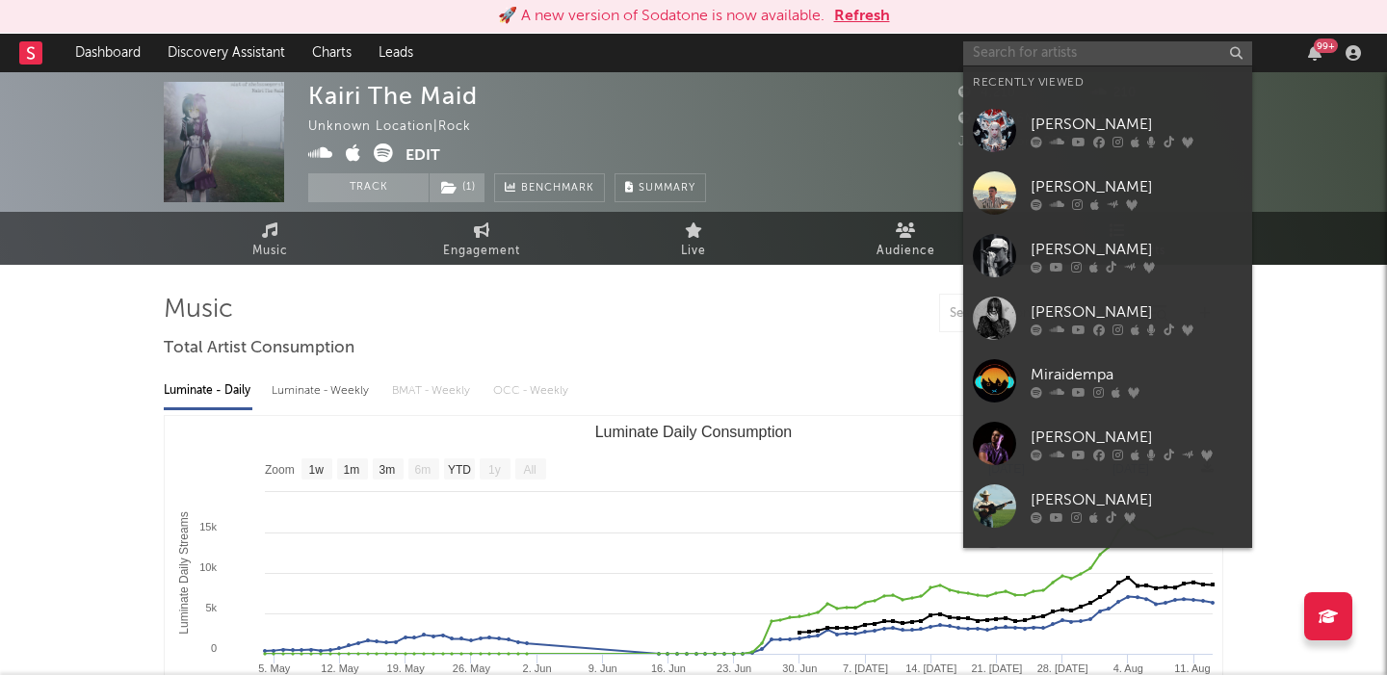
click at [1018, 42] on input "text" at bounding box center [1107, 53] width 289 height 24
paste input "Grant Stellar"
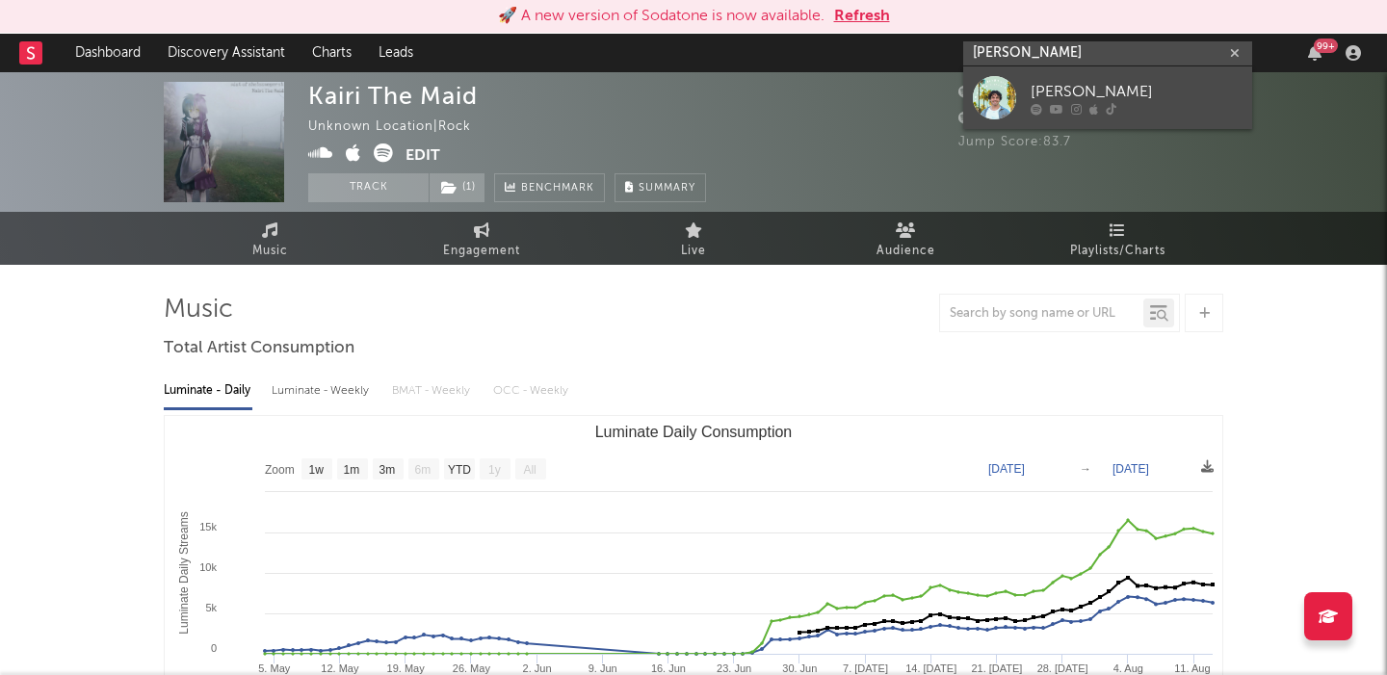
type input "Grant Stellar"
click at [1052, 71] on link "[PERSON_NAME]" at bounding box center [1107, 97] width 289 height 63
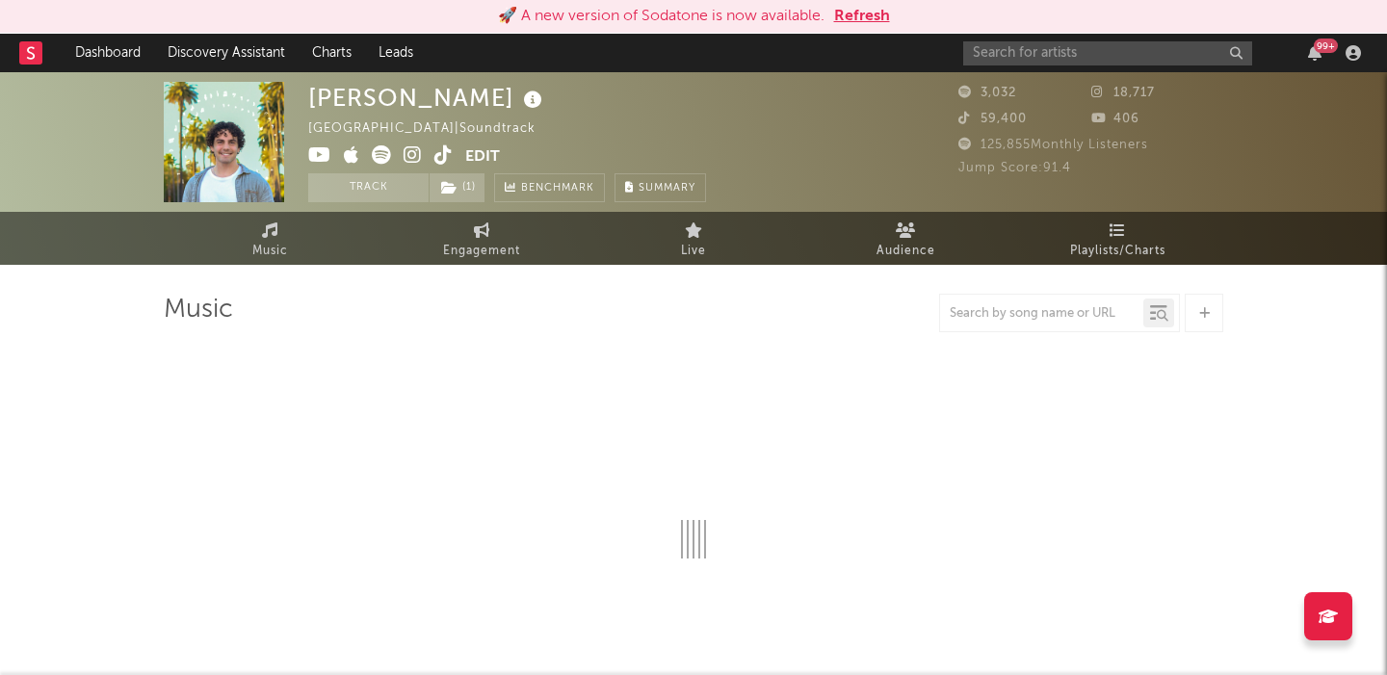
select select "1w"
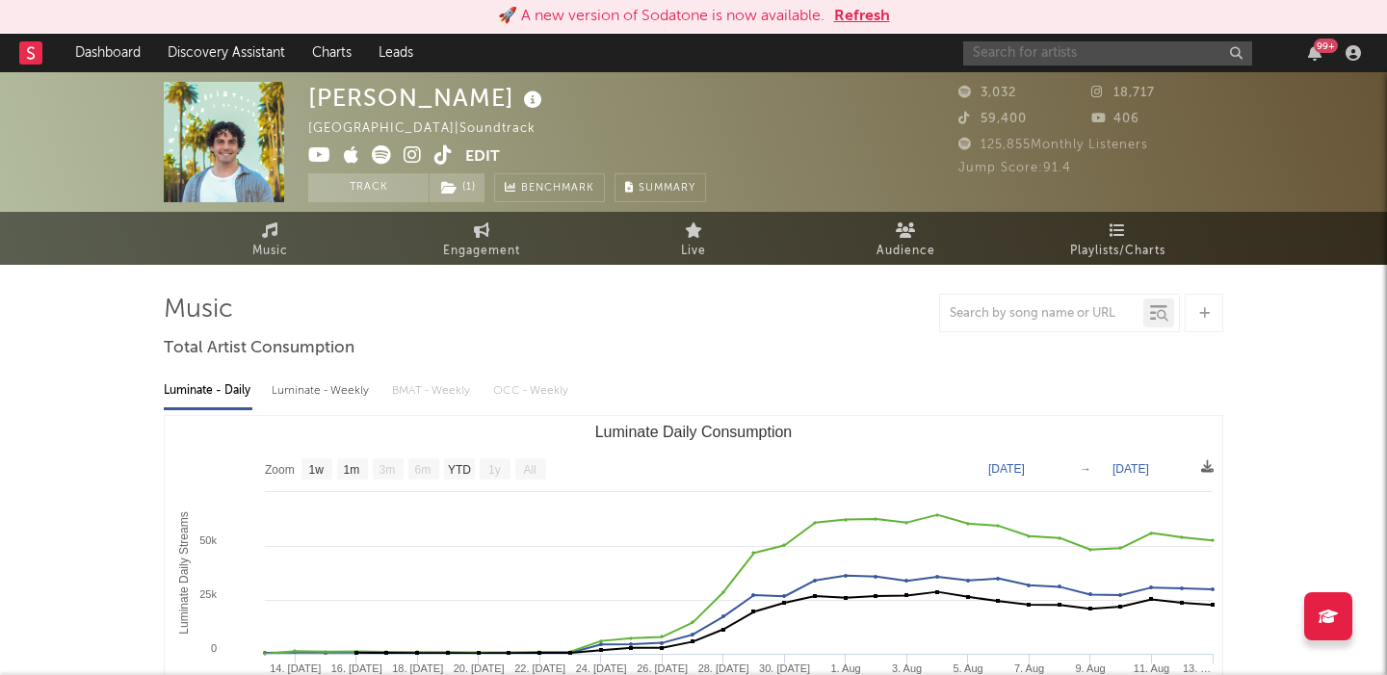
click at [1026, 59] on input "text" at bounding box center [1107, 53] width 289 height 24
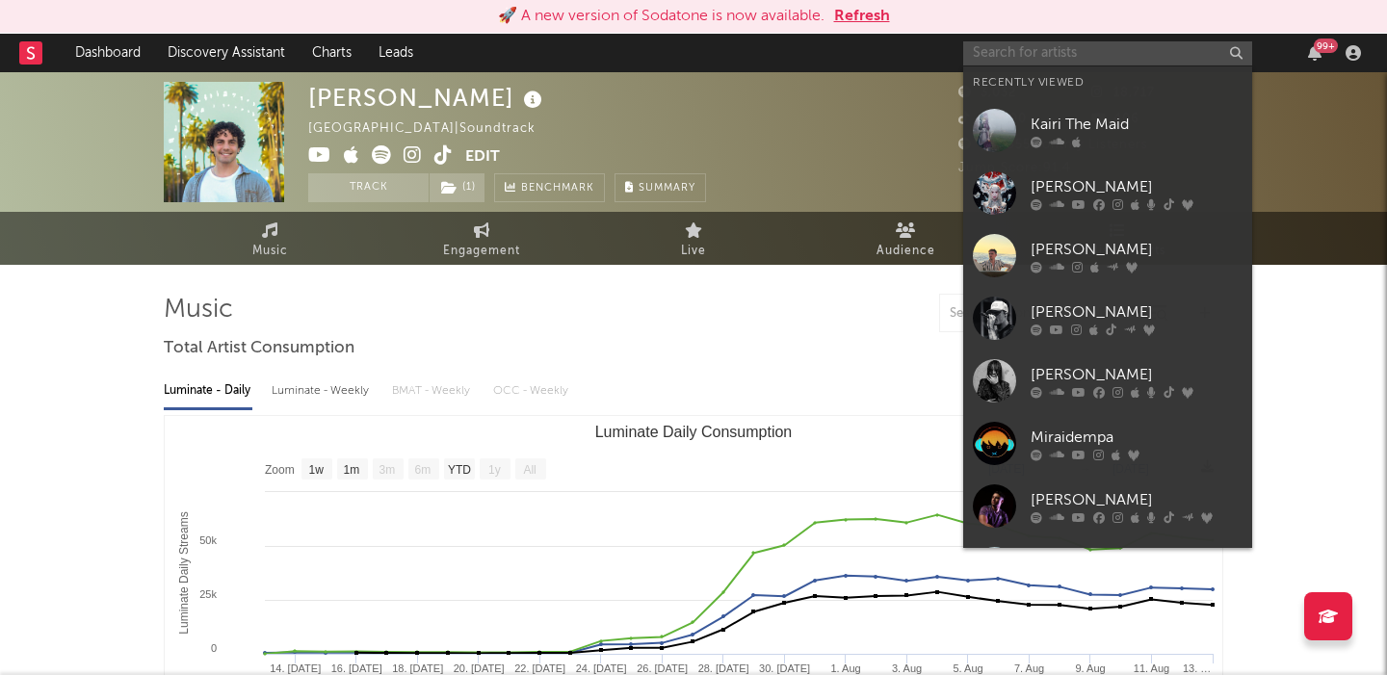
paste input "gonedark"
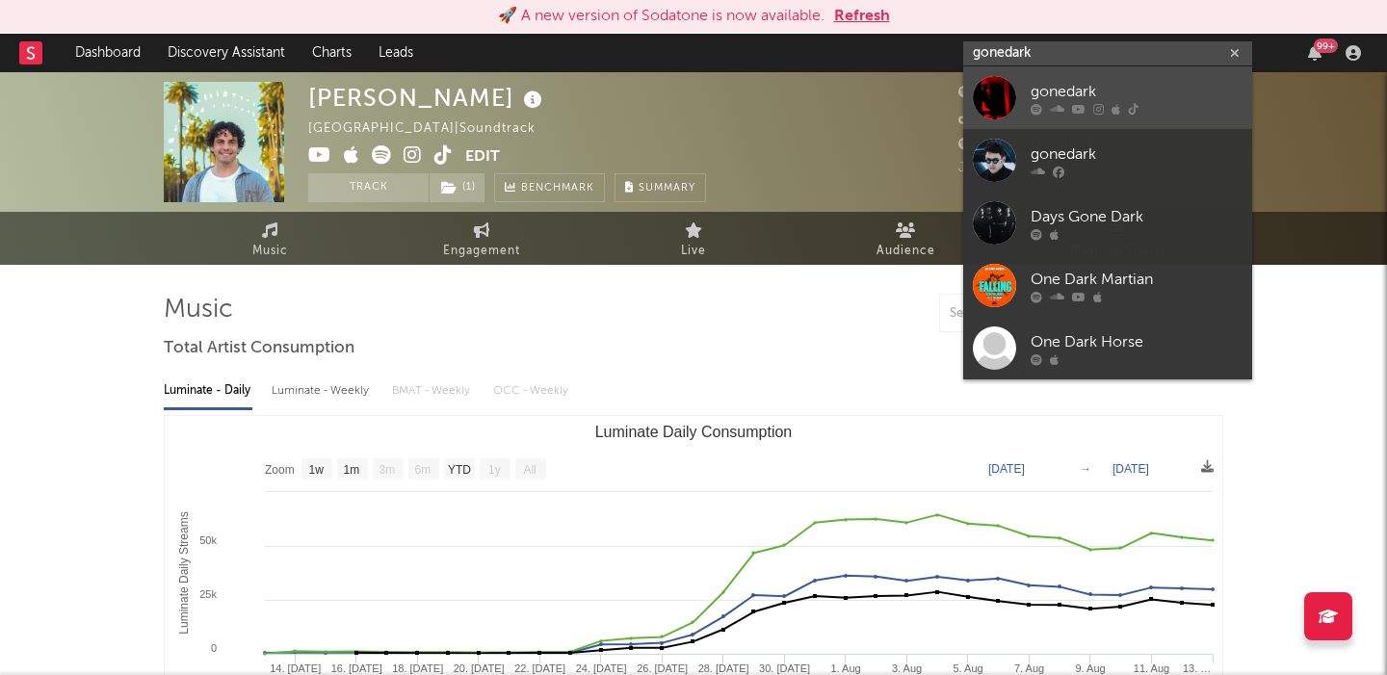
type input "gonedark"
click at [1127, 79] on link "gonedark" at bounding box center [1107, 97] width 289 height 63
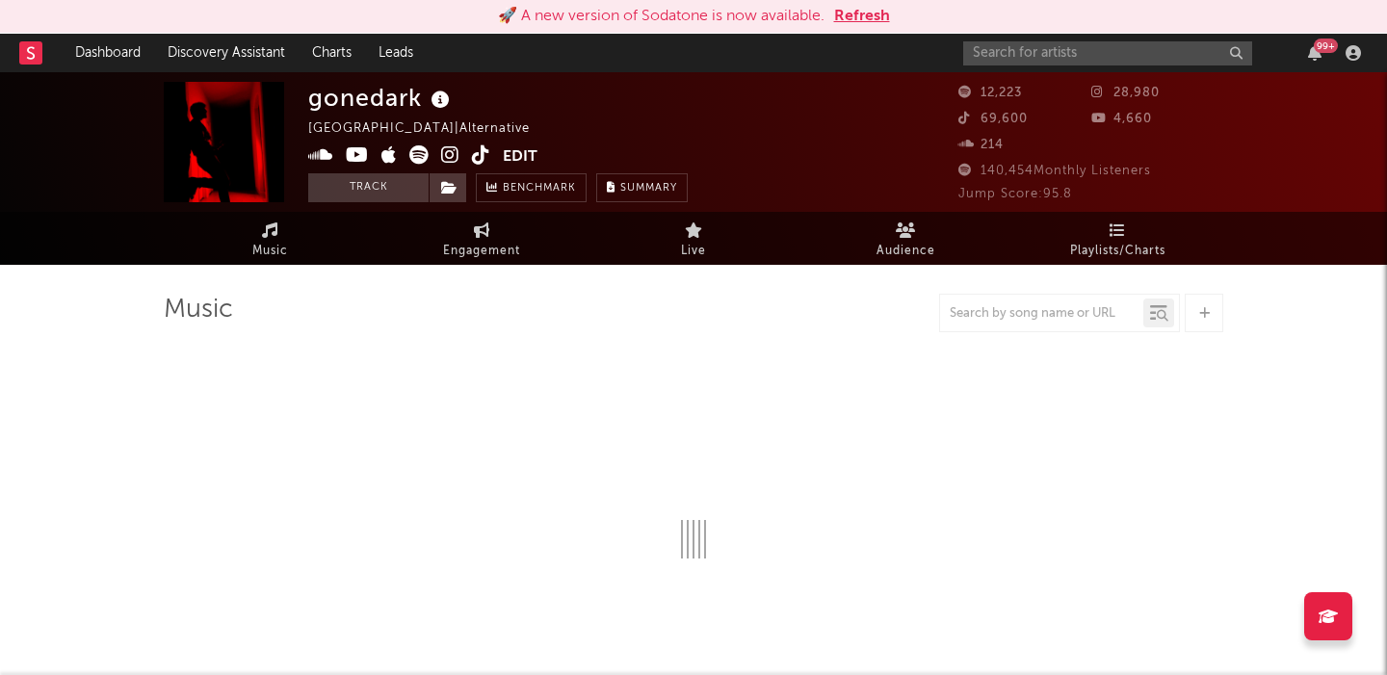
select select "6m"
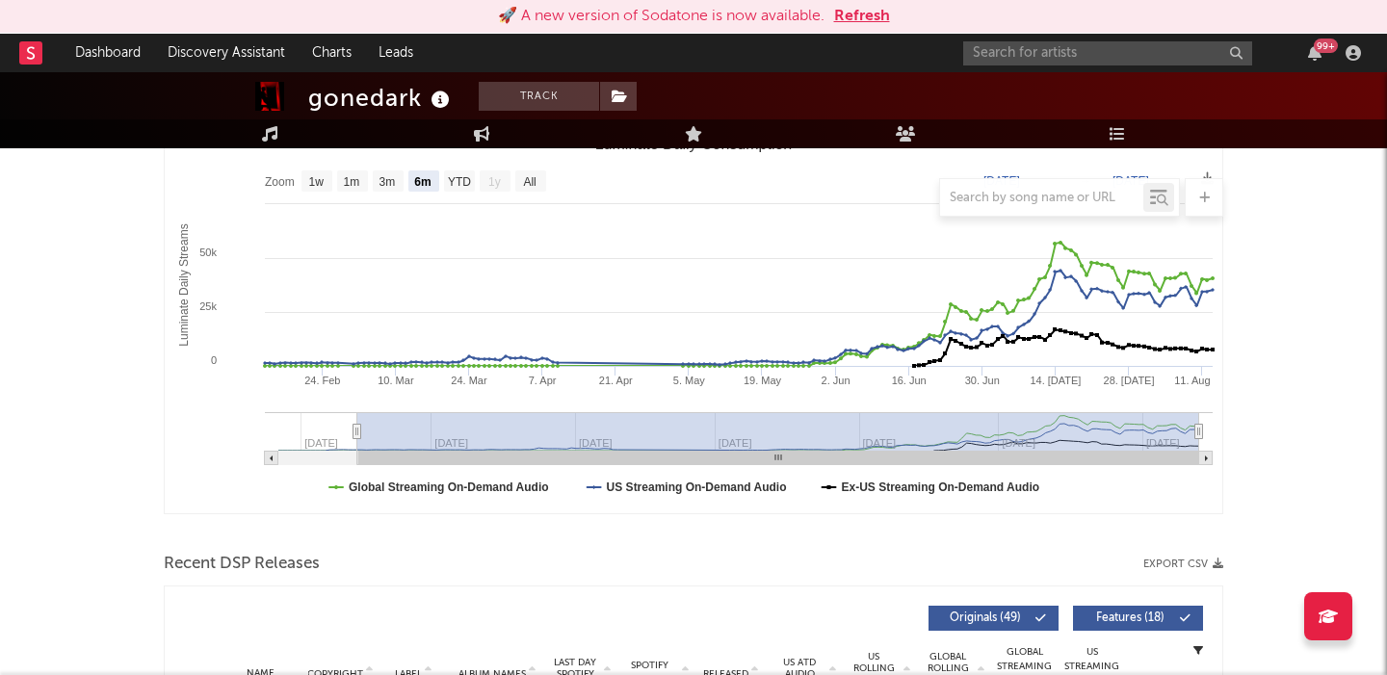
scroll to position [281, 0]
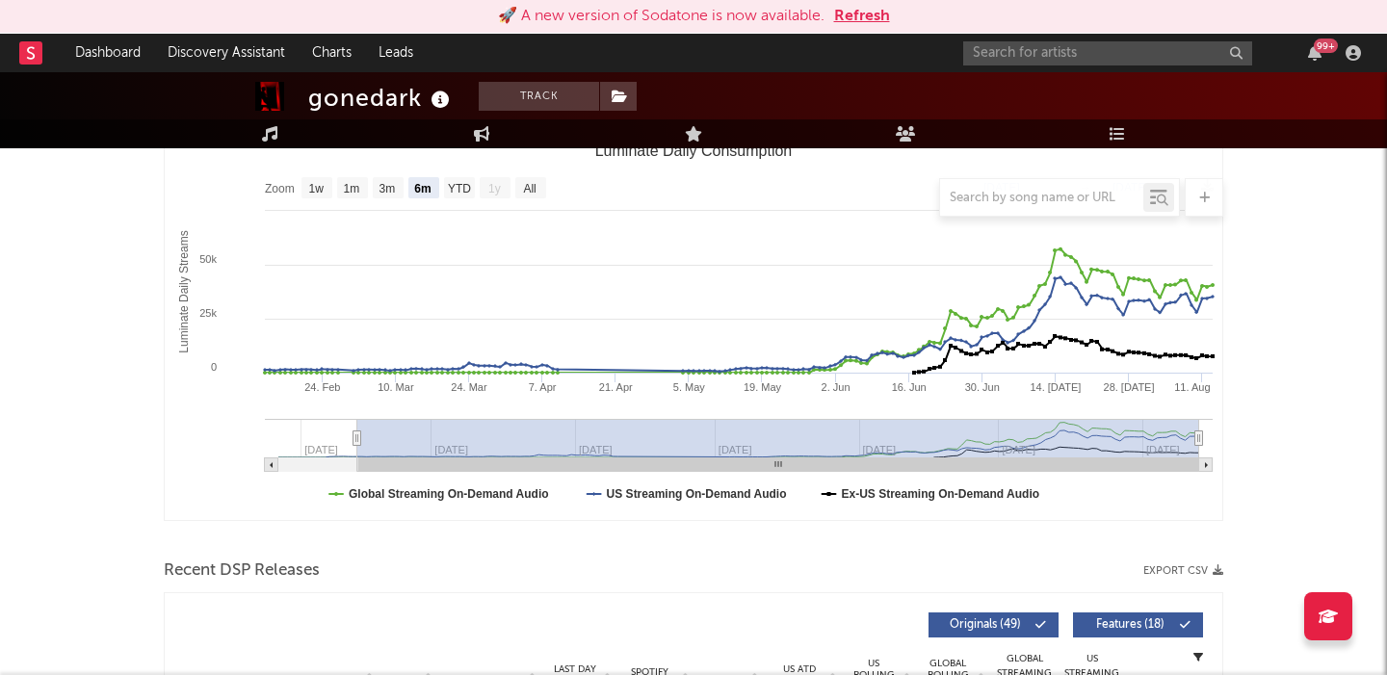
click at [1089, 39] on div "99 +" at bounding box center [1165, 53] width 404 height 39
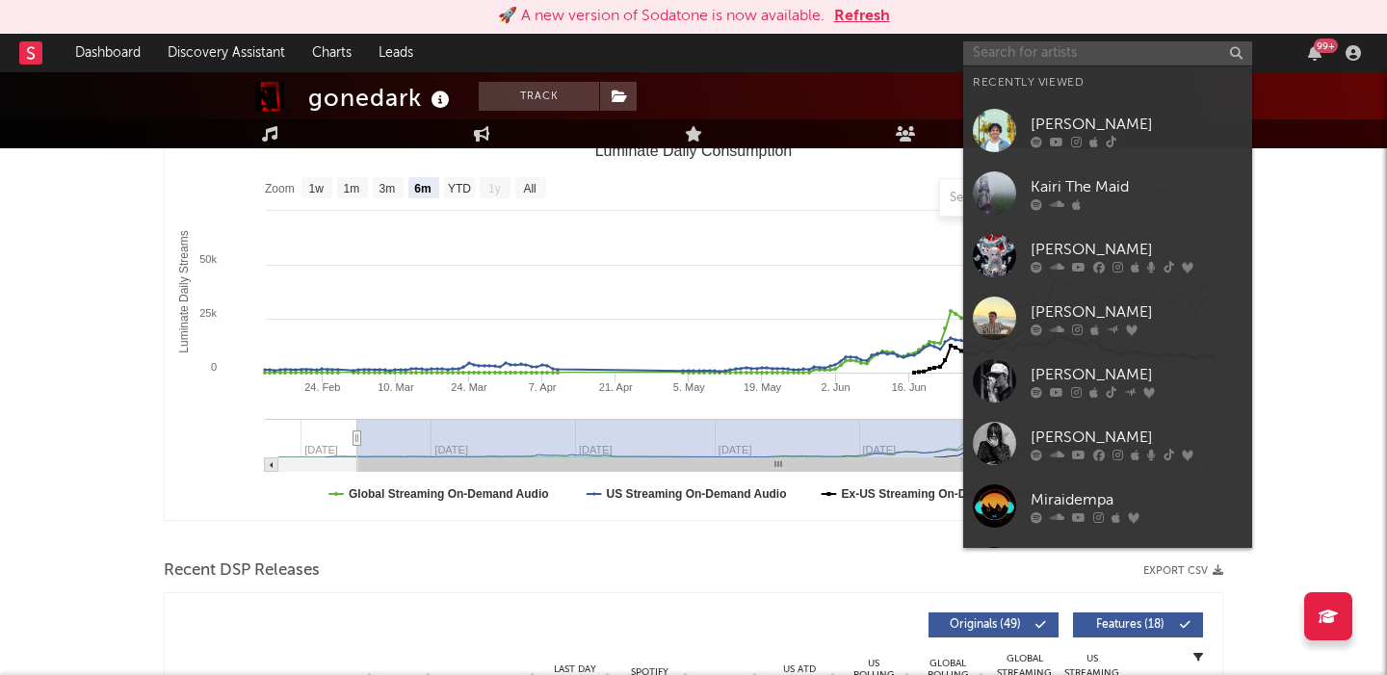
click at [1089, 63] on input "text" at bounding box center [1107, 53] width 289 height 24
paste input "Ella Slaughter"
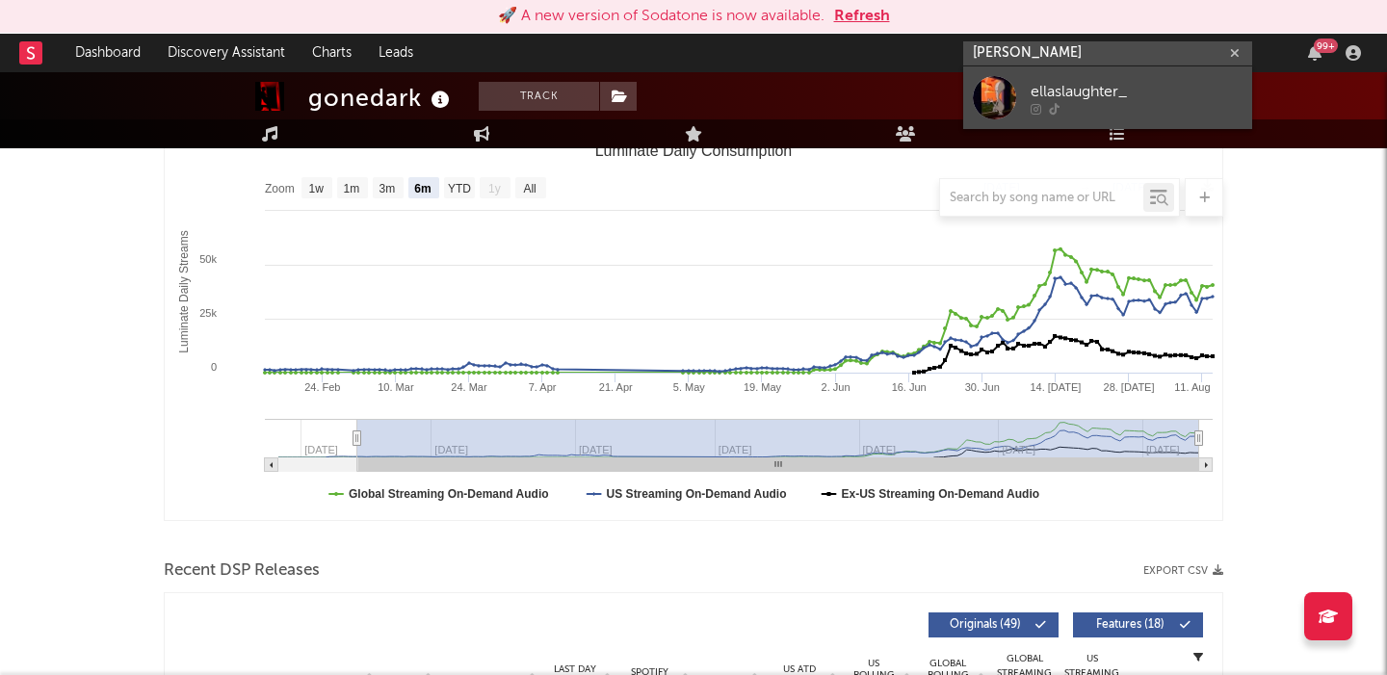
type input "Ella Slaughter"
click at [1107, 84] on div "ellaslaughter_" at bounding box center [1136, 91] width 212 height 23
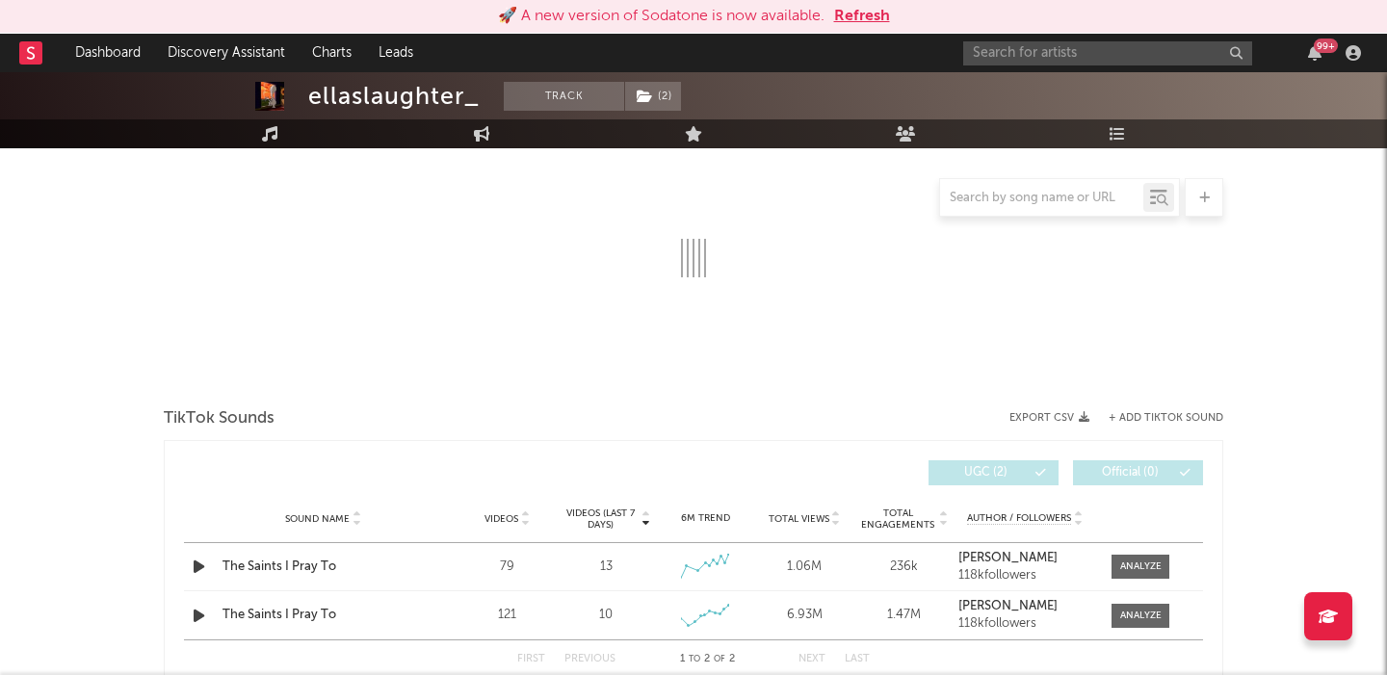
select select "1w"
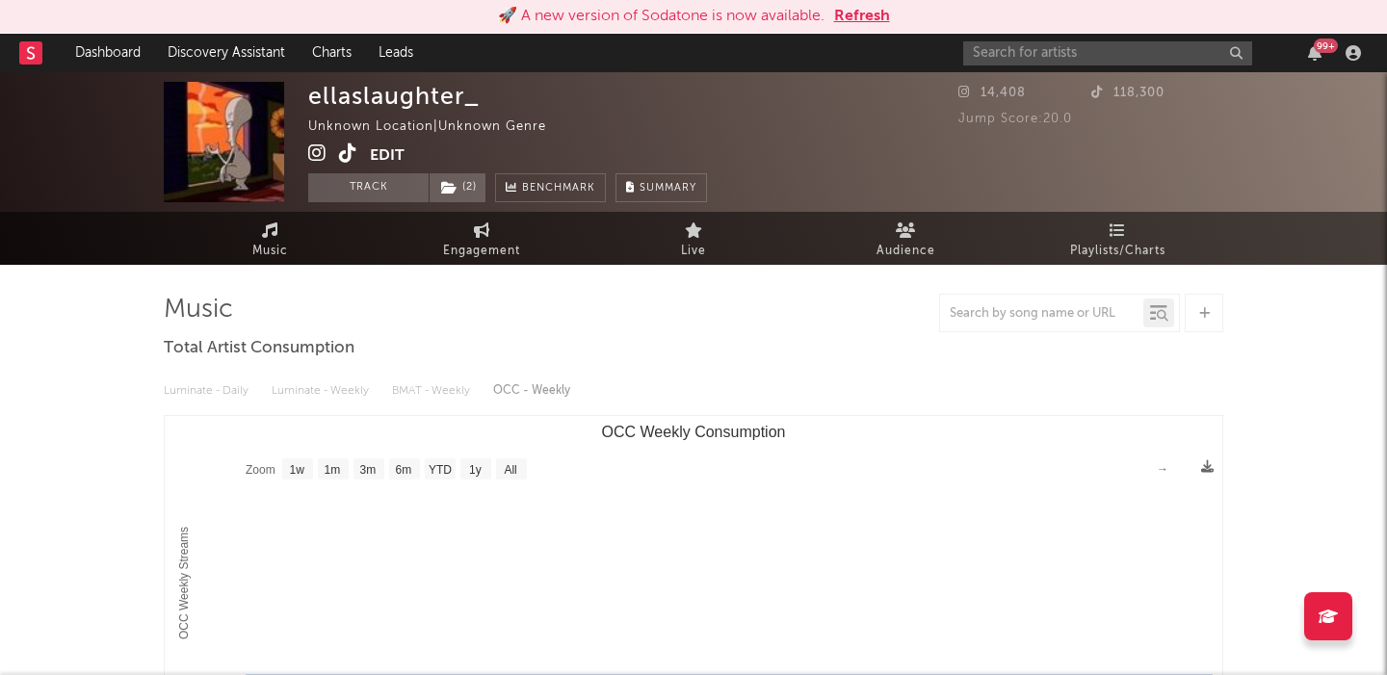
click at [342, 156] on icon at bounding box center [348, 152] width 18 height 19
click at [314, 151] on icon at bounding box center [317, 152] width 18 height 19
click at [1031, 41] on input "text" at bounding box center [1107, 53] width 289 height 24
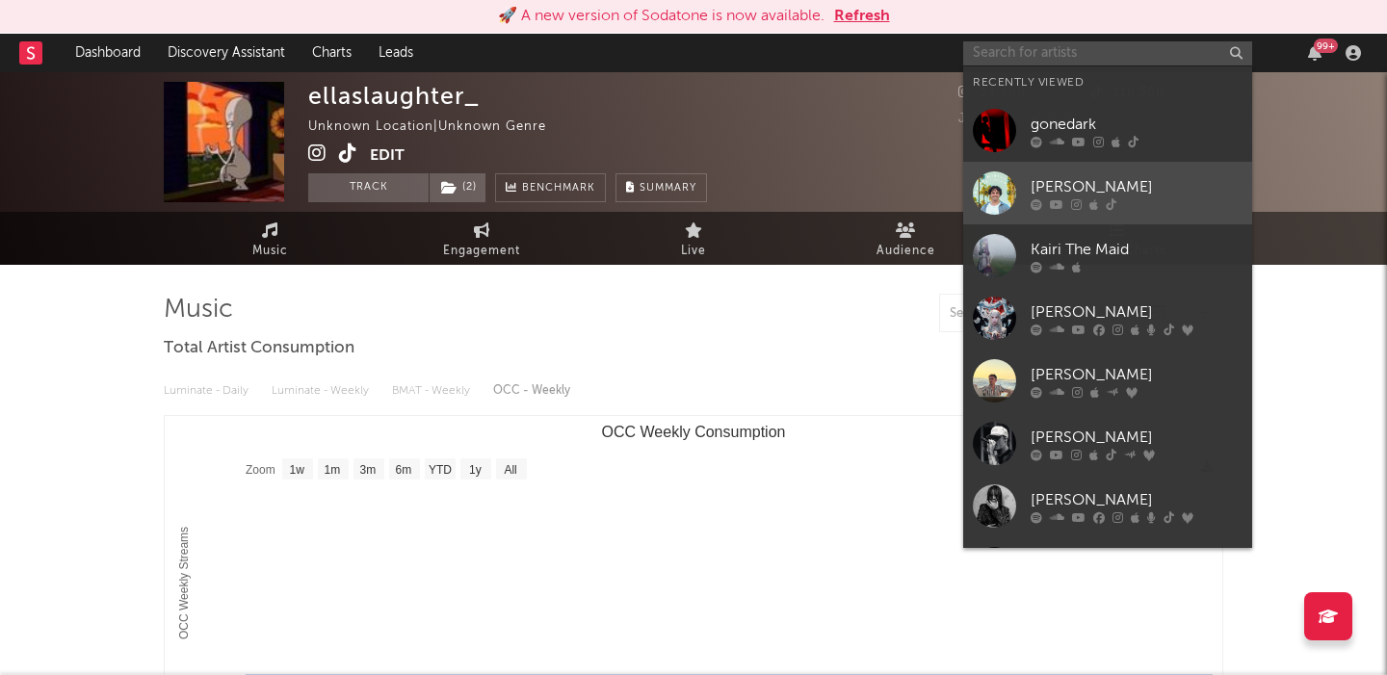
type input "b"
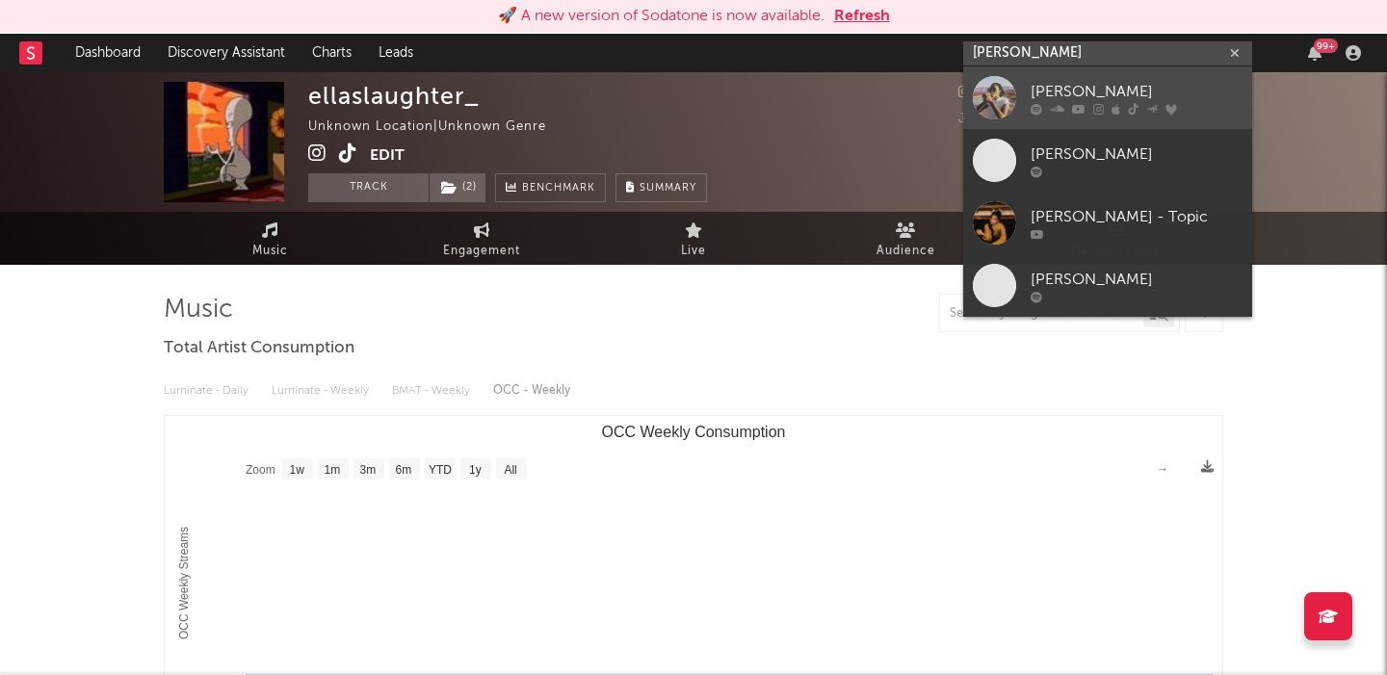
type input "chelsea jorda"
click at [1176, 79] on link "[PERSON_NAME]" at bounding box center [1107, 97] width 289 height 63
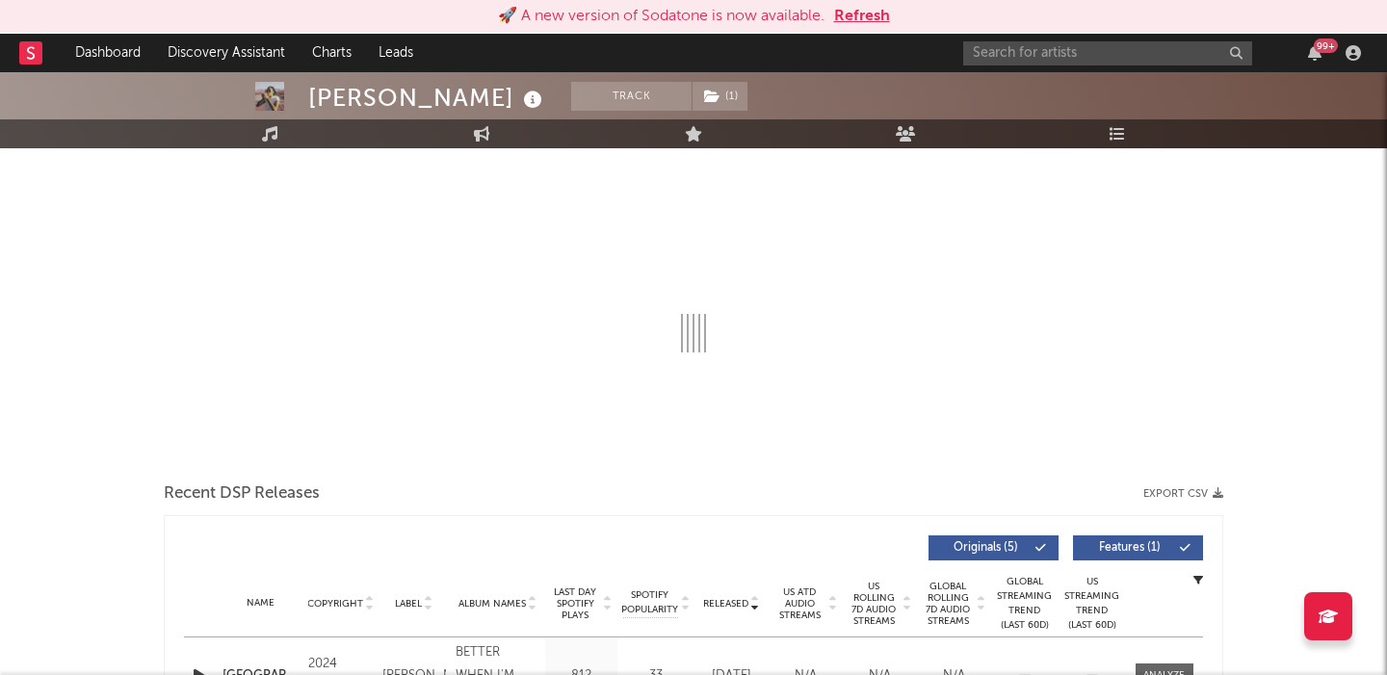
select select "1w"
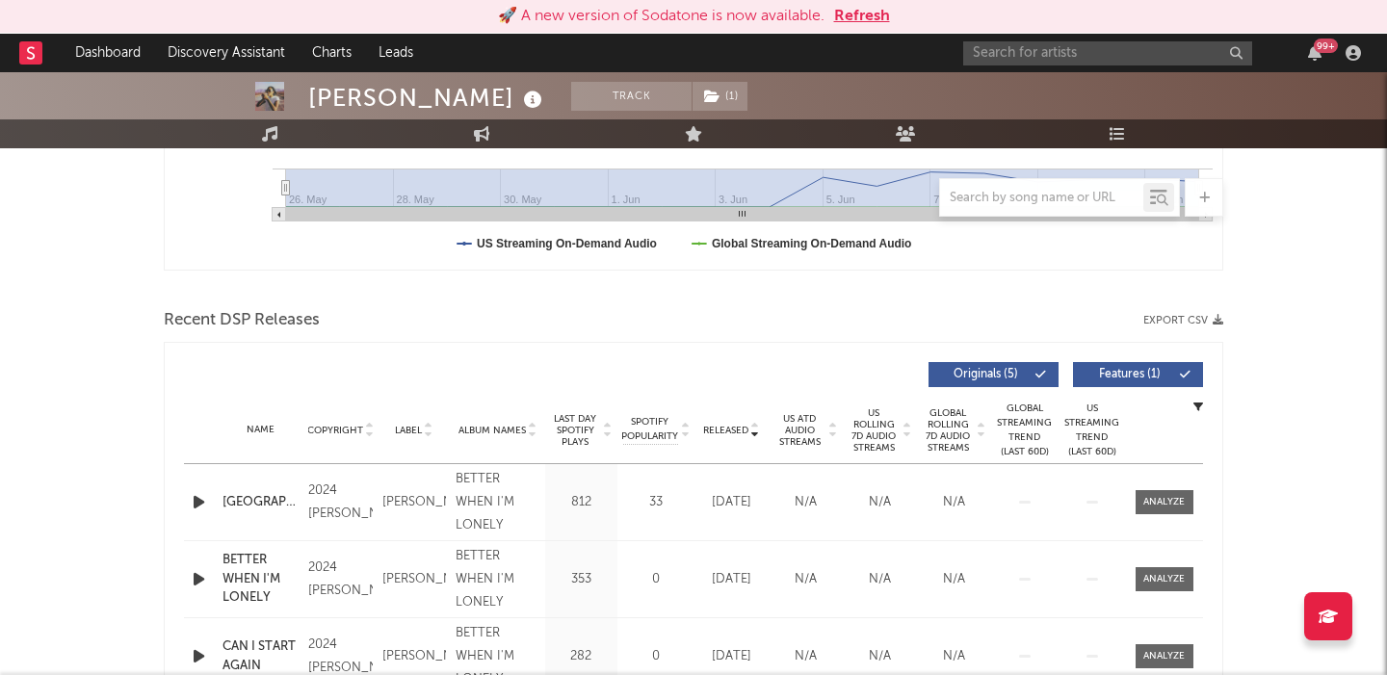
scroll to position [624, 0]
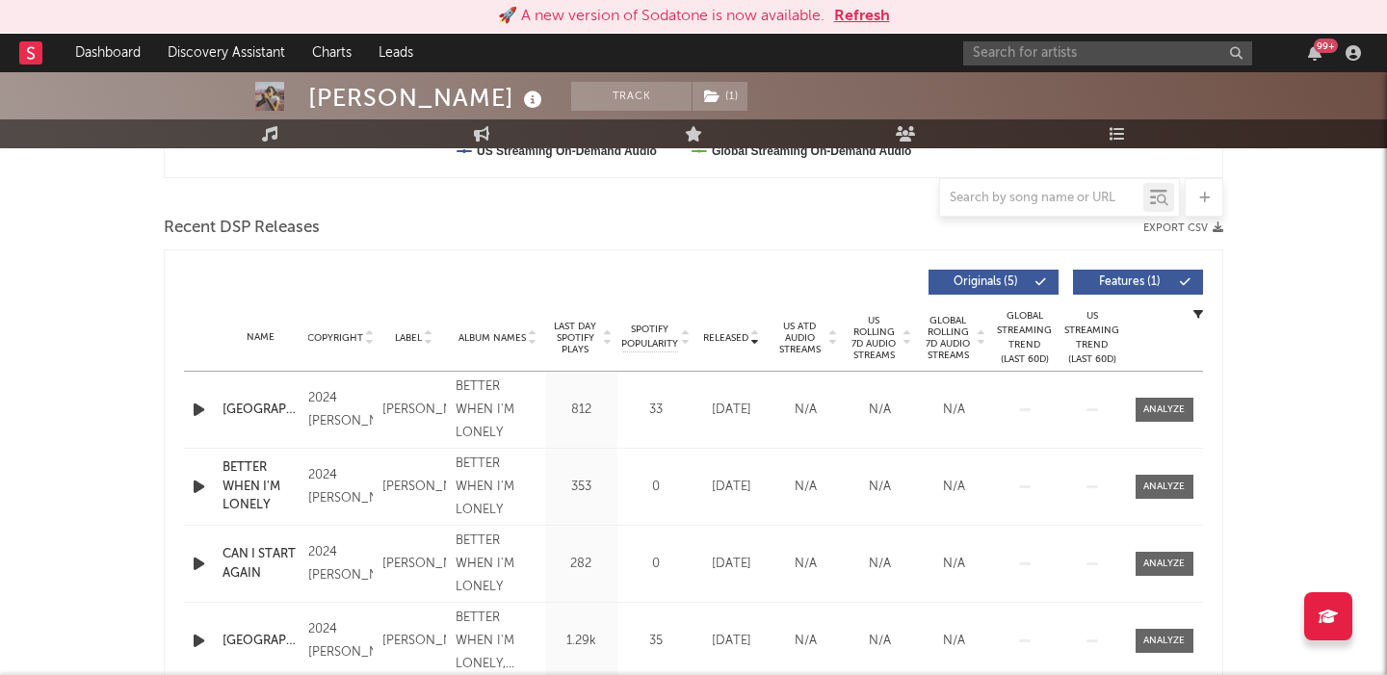
click at [865, 353] on span "US Rolling 7D Audio Streams" at bounding box center [874, 338] width 53 height 46
click at [1149, 274] on button "Features ( 1 )" at bounding box center [1138, 282] width 130 height 25
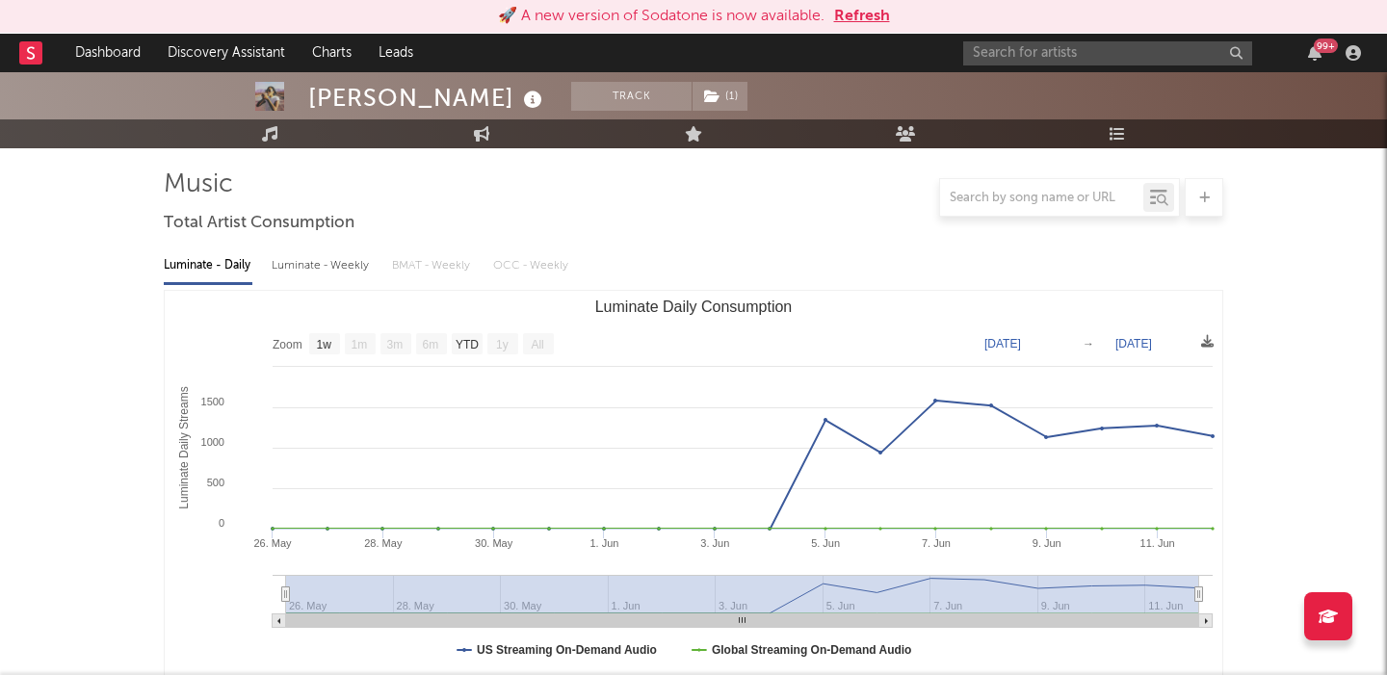
scroll to position [0, 0]
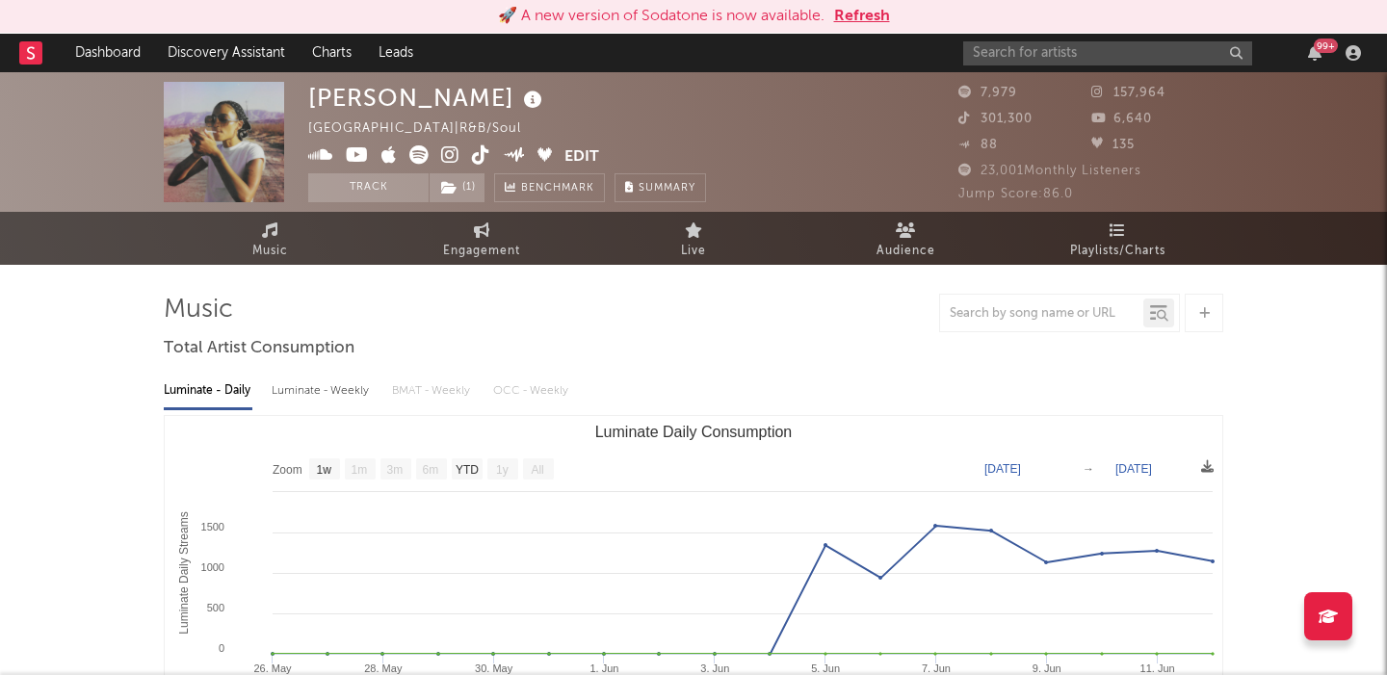
click at [346, 402] on div "Luminate - Weekly" at bounding box center [322, 391] width 101 height 33
select select "6m"
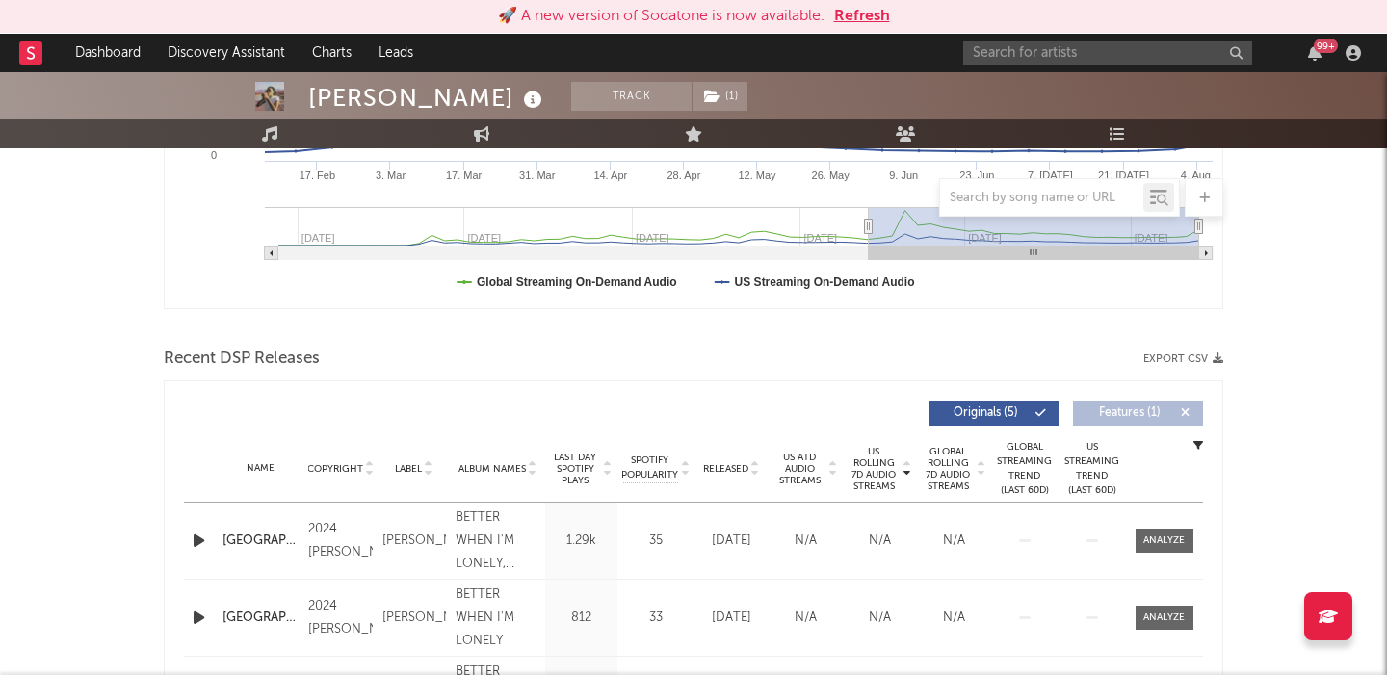
scroll to position [201, 0]
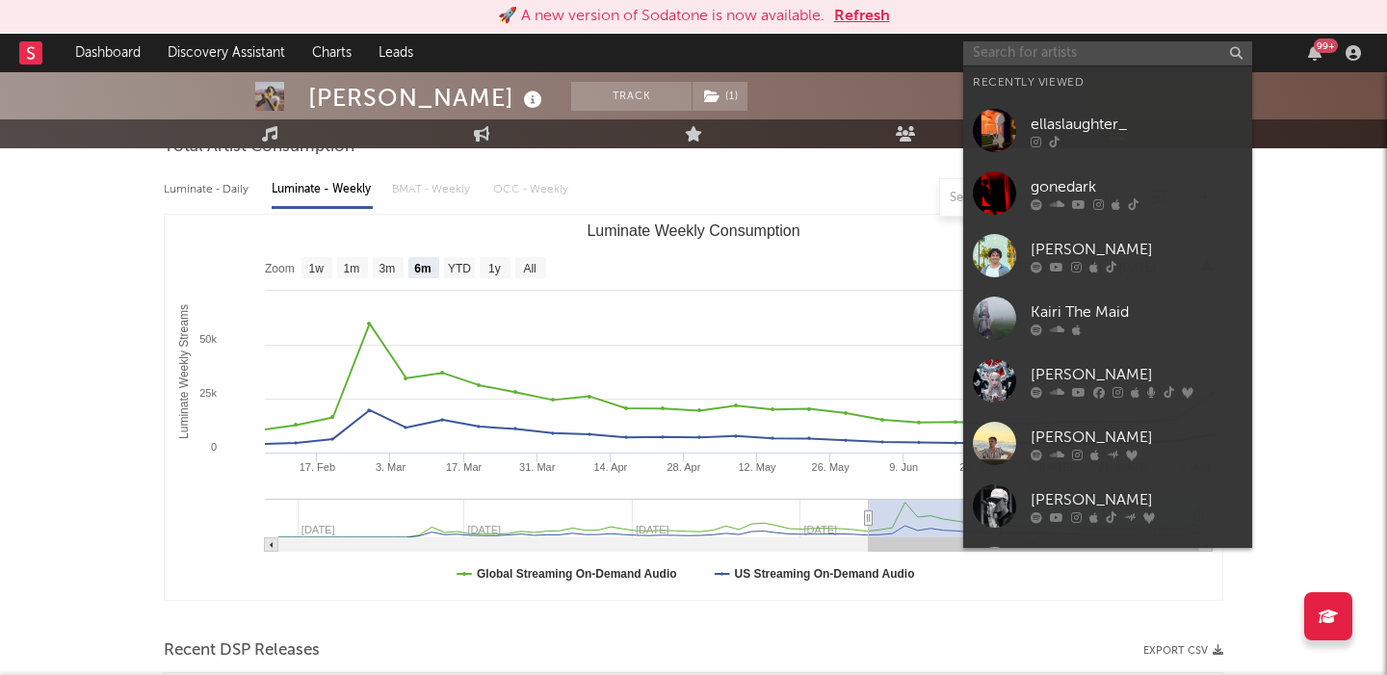
click at [1061, 46] on input "text" at bounding box center [1107, 53] width 289 height 24
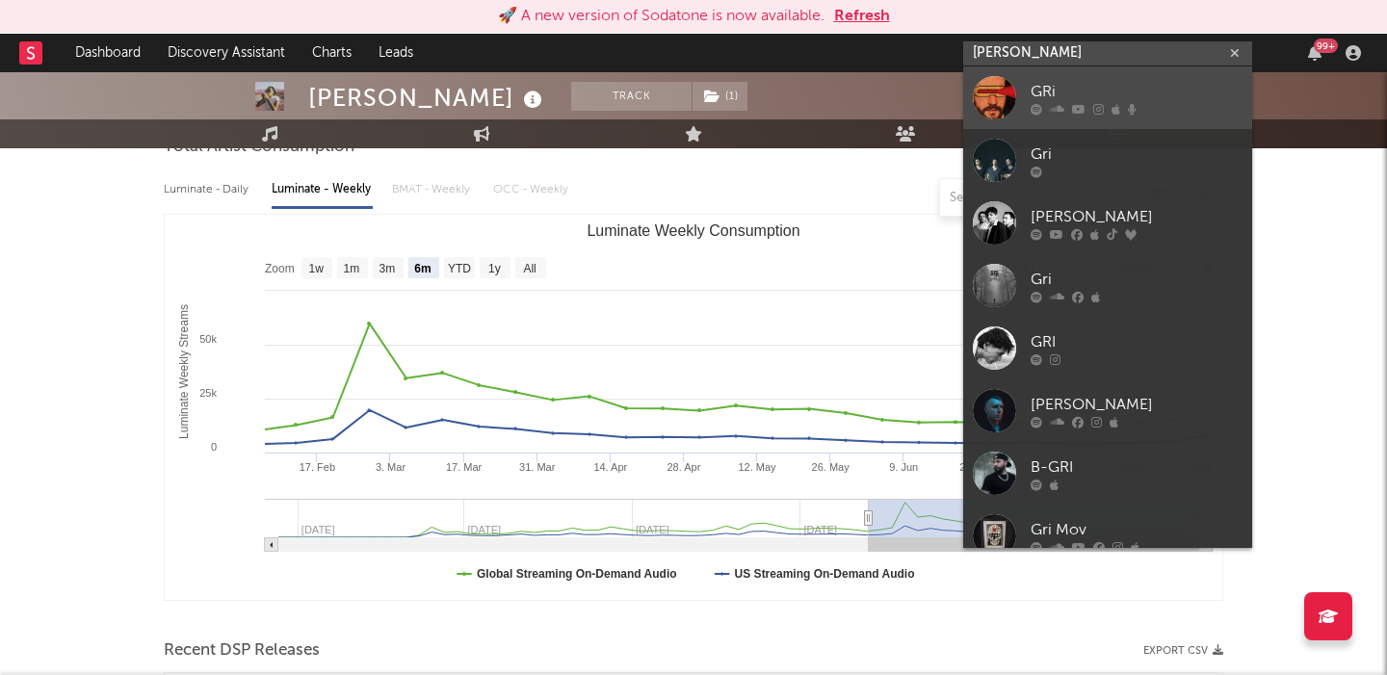
type input "grimes"
click at [1106, 88] on div "GRi" at bounding box center [1136, 91] width 212 height 23
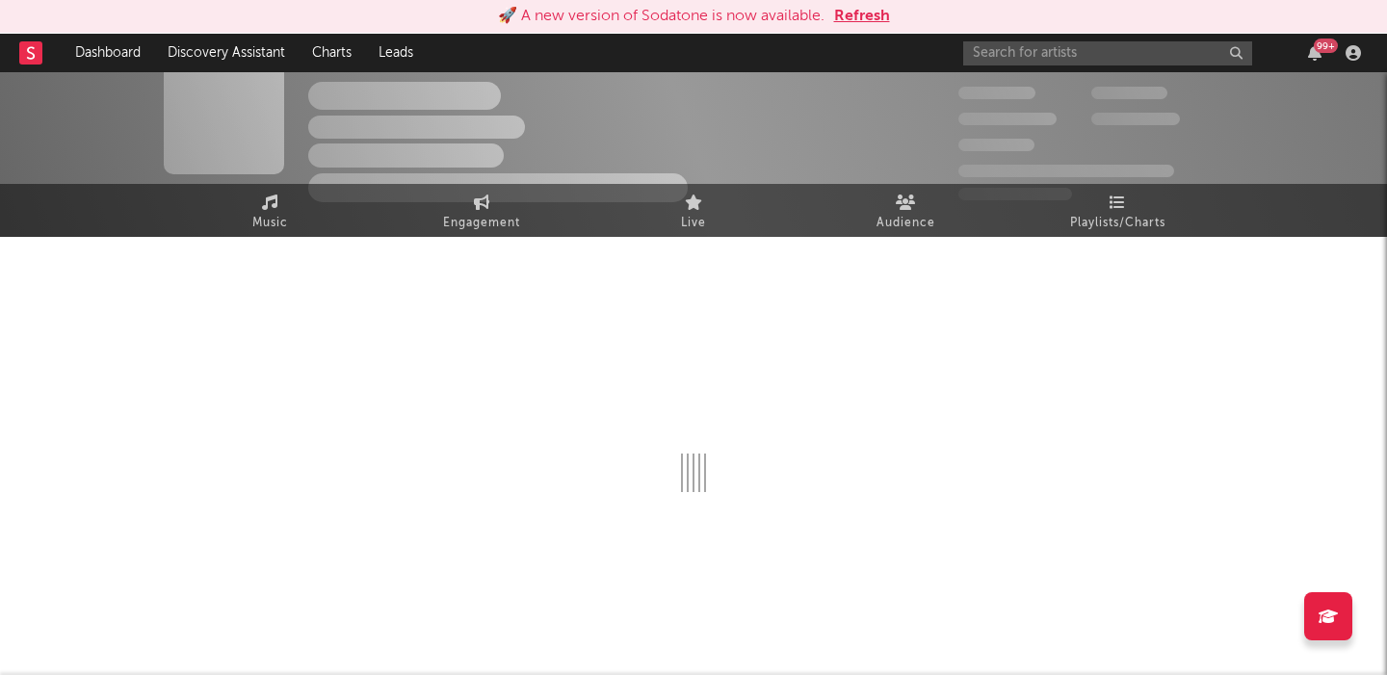
click at [1065, 39] on div "99 +" at bounding box center [1165, 53] width 404 height 39
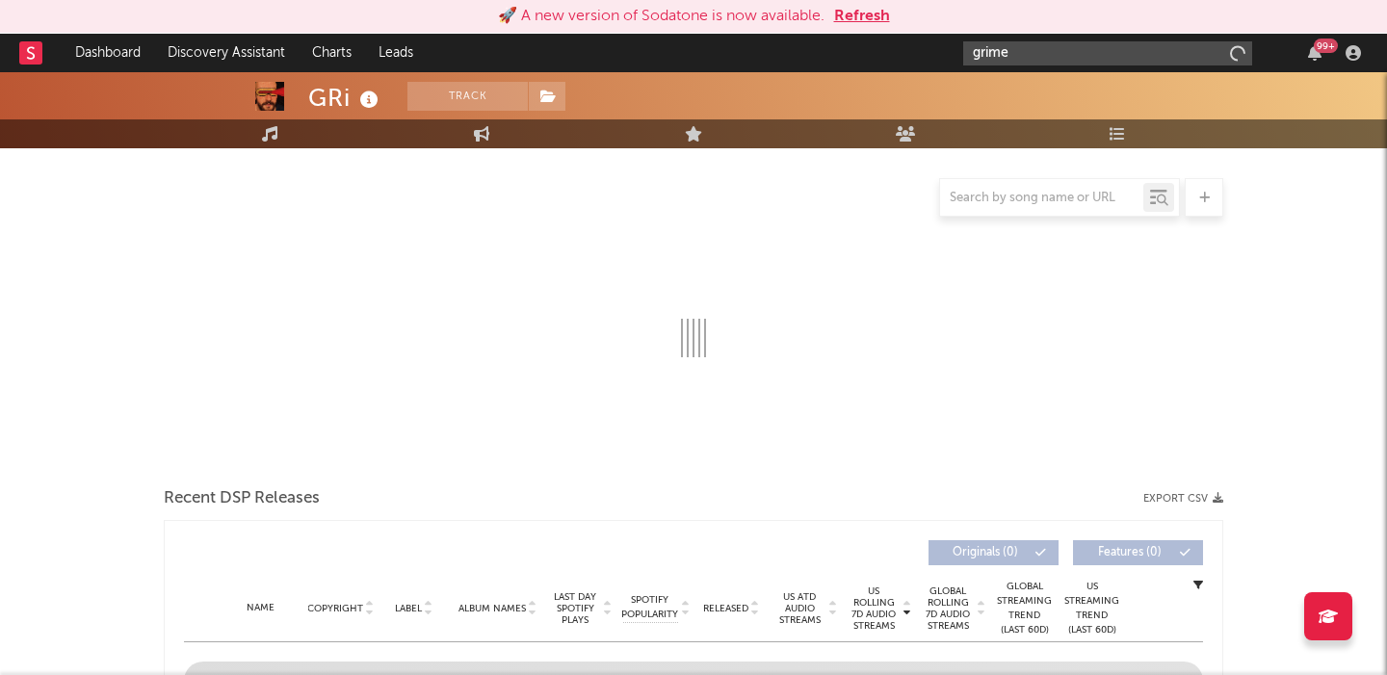
type input "grimes"
select select "6m"
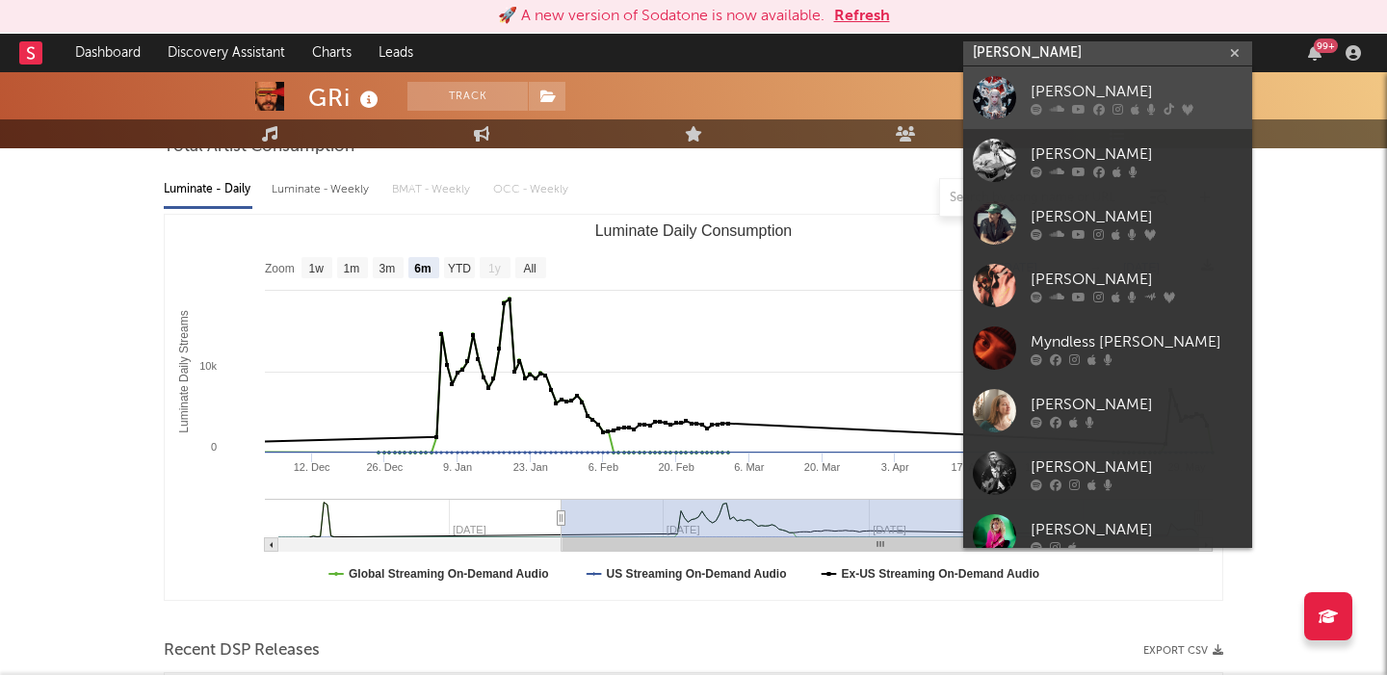
type input "grimes"
click at [1099, 103] on icon at bounding box center [1099, 109] width 12 height 12
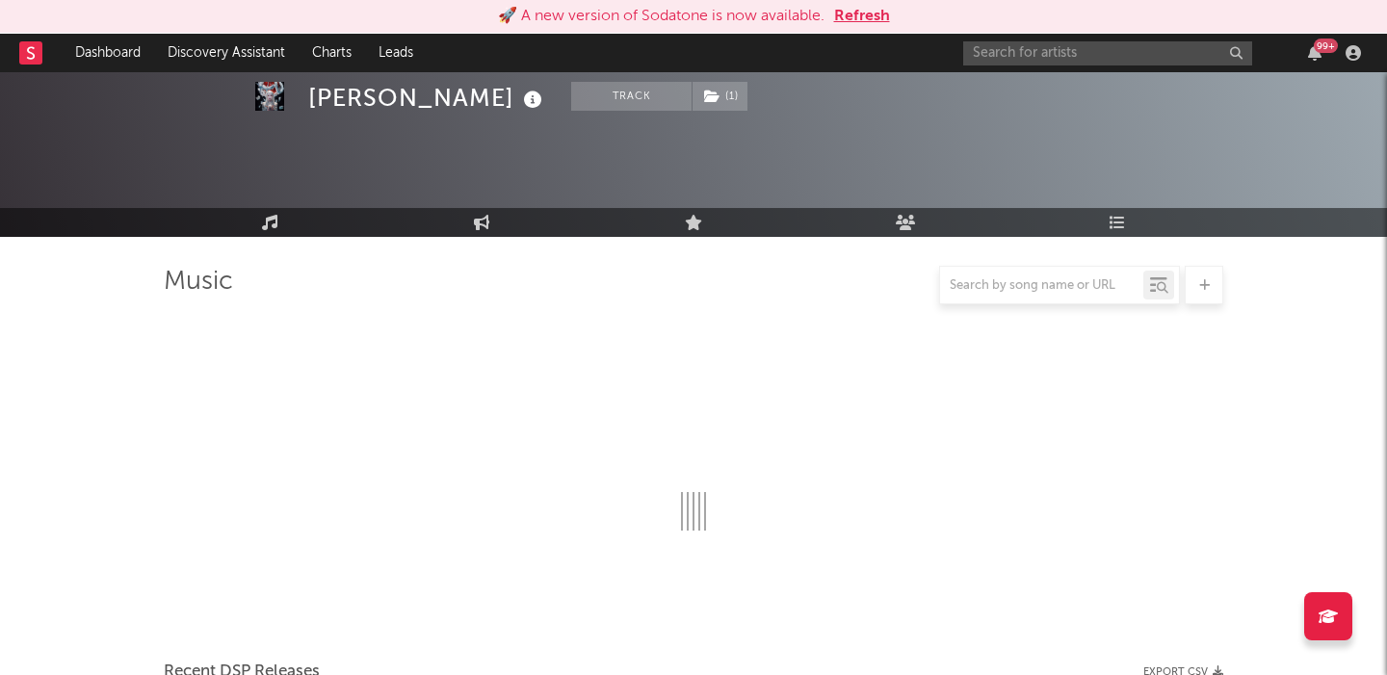
scroll to position [201, 0]
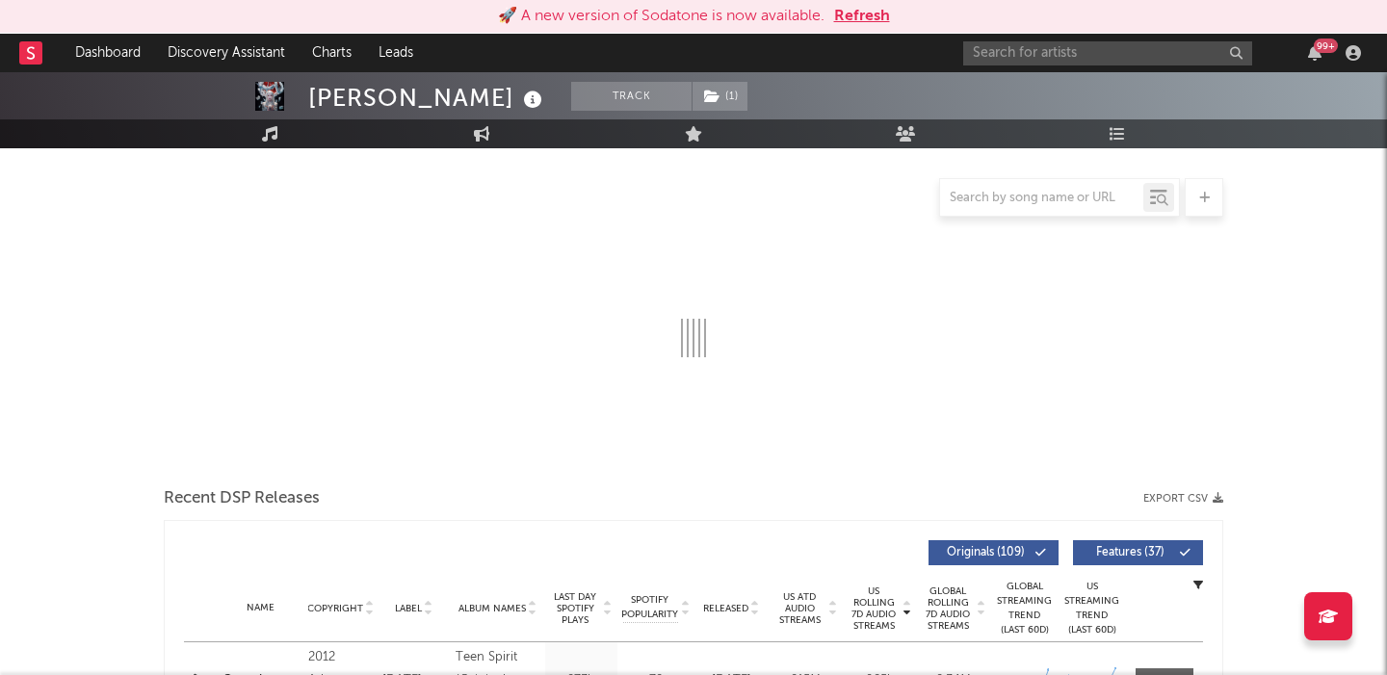
select select "6m"
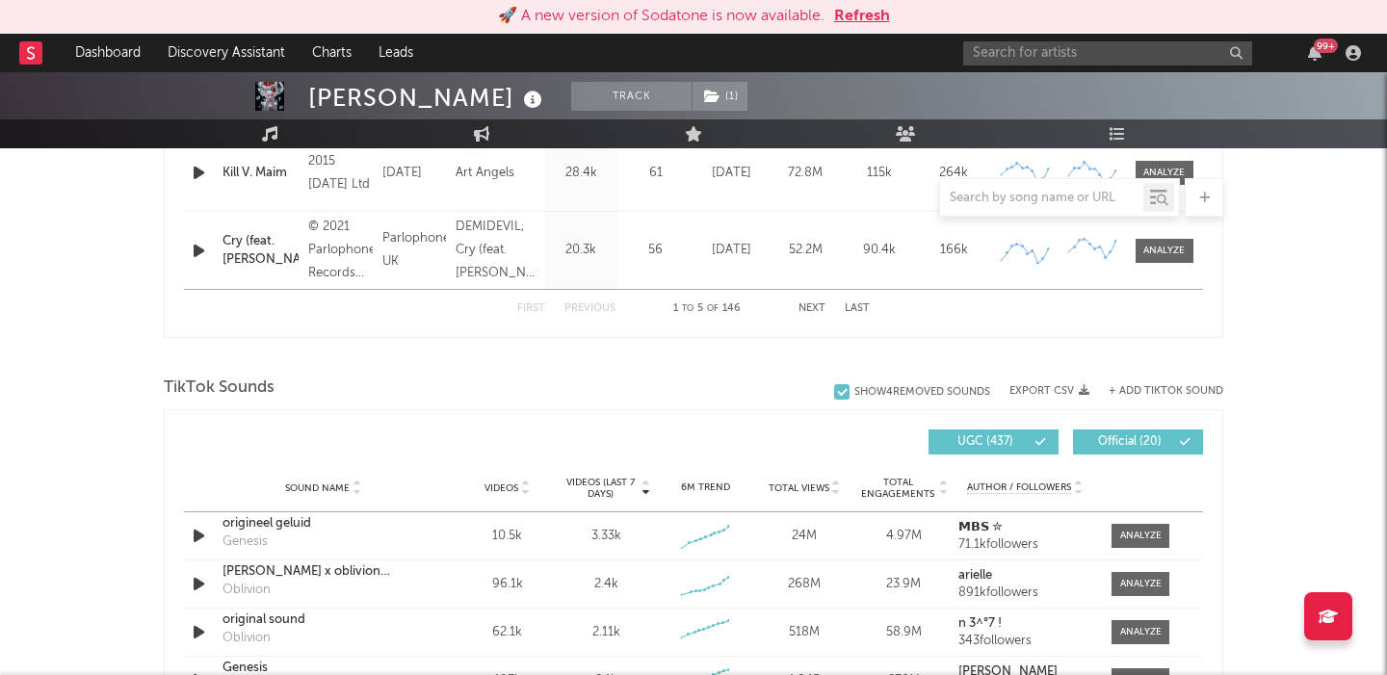
scroll to position [1246, 0]
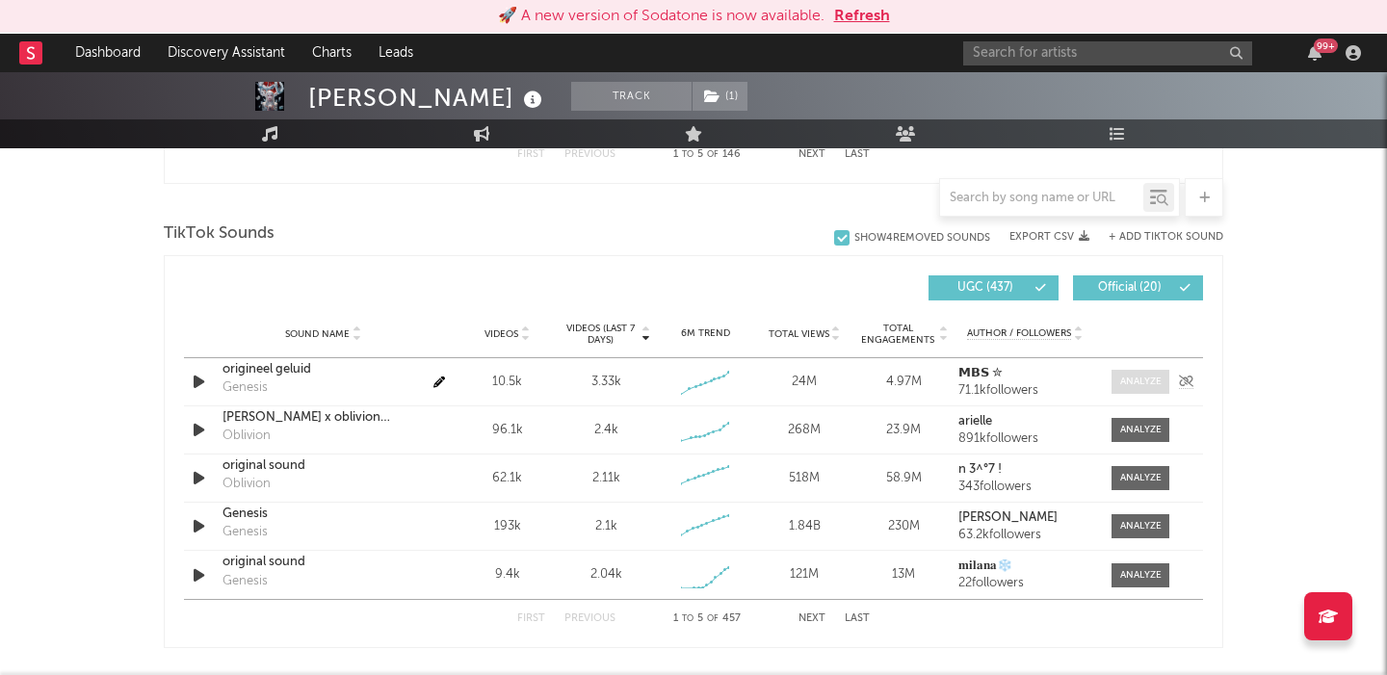
click at [1139, 385] on div at bounding box center [1140, 382] width 41 height 14
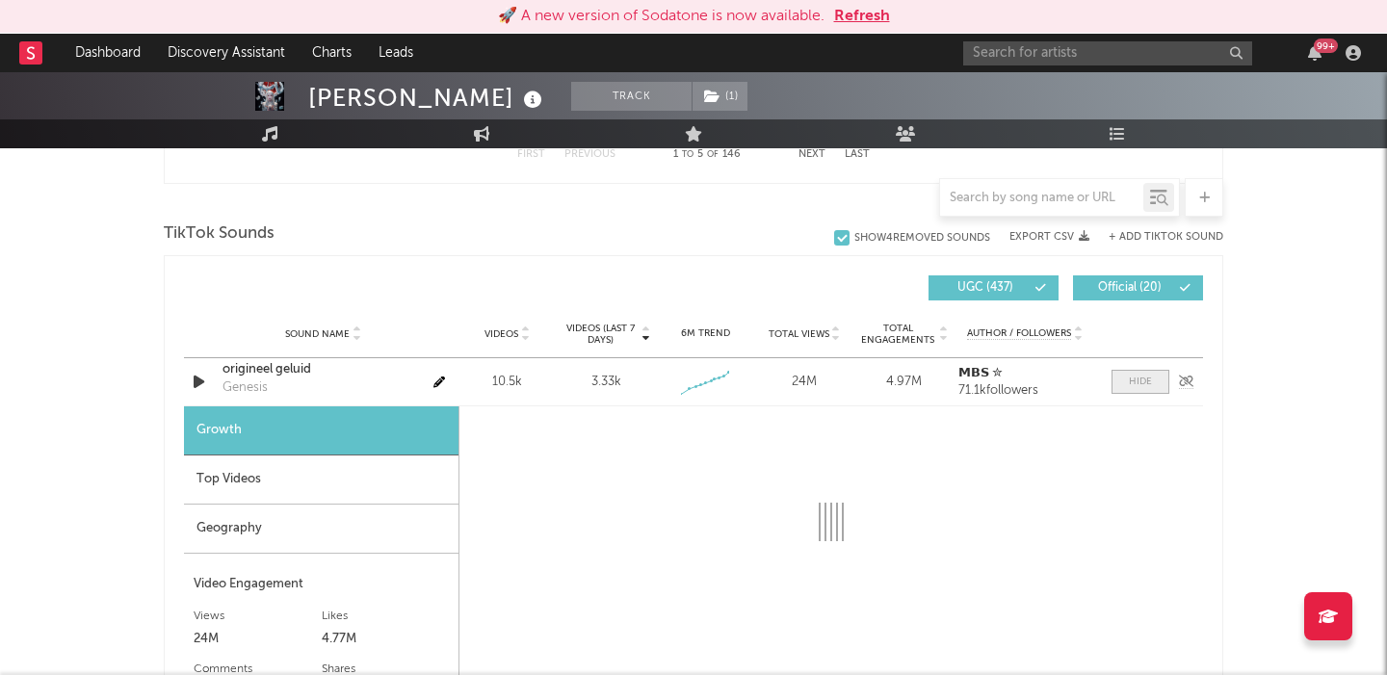
select select "1w"
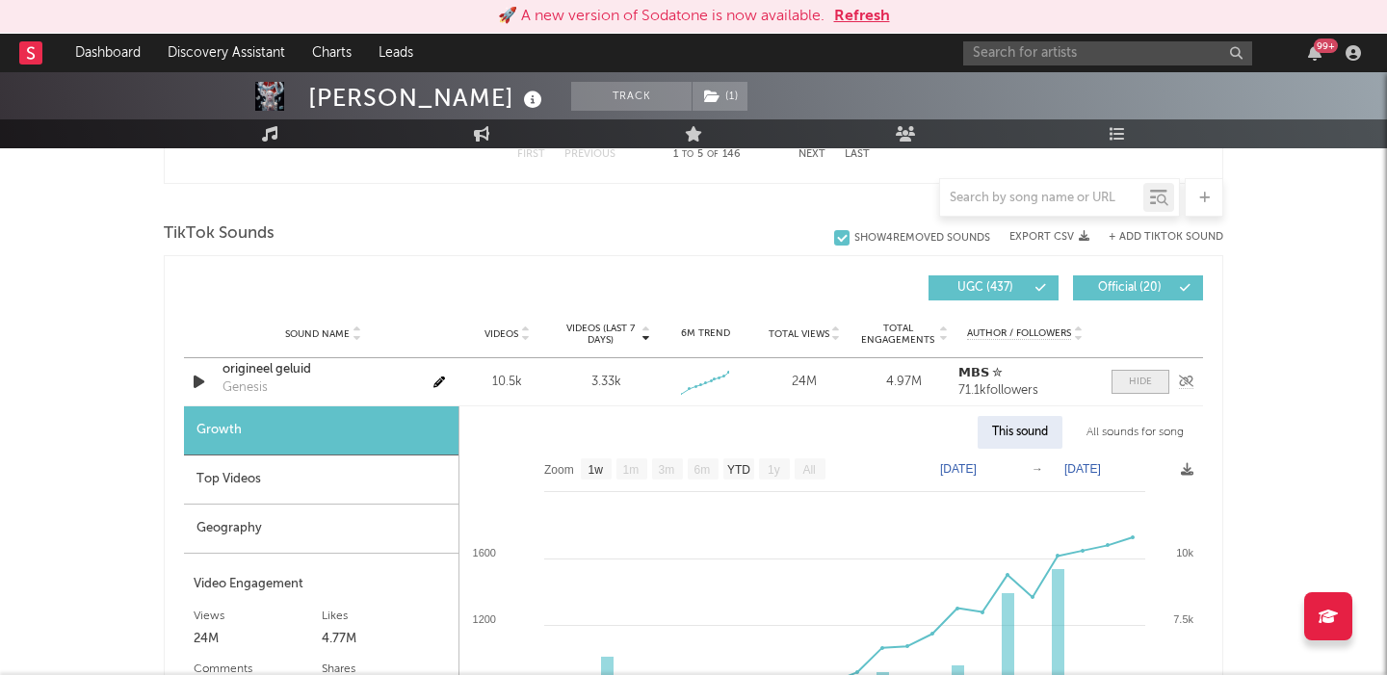
click at [1139, 385] on div at bounding box center [1140, 382] width 23 height 14
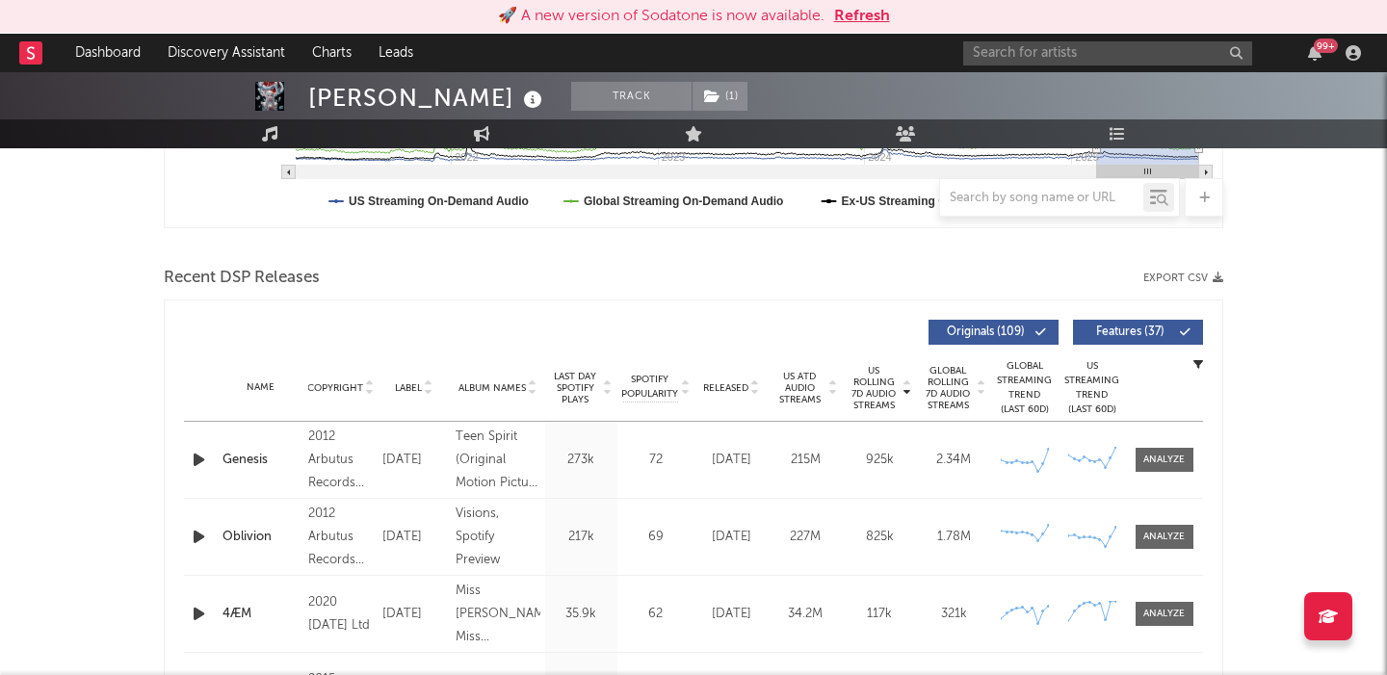
scroll to position [737, 0]
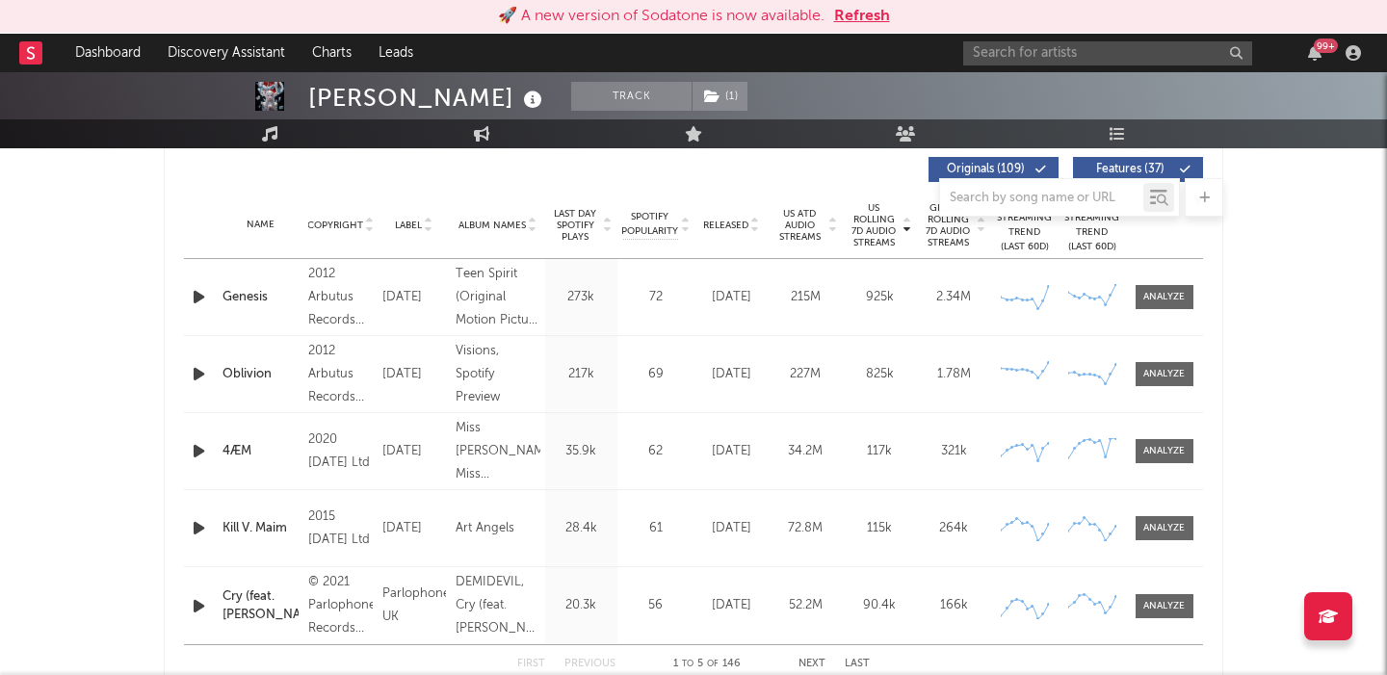
click at [734, 214] on div at bounding box center [693, 197] width 1059 height 39
click at [735, 222] on span "Released" at bounding box center [725, 226] width 45 height 12
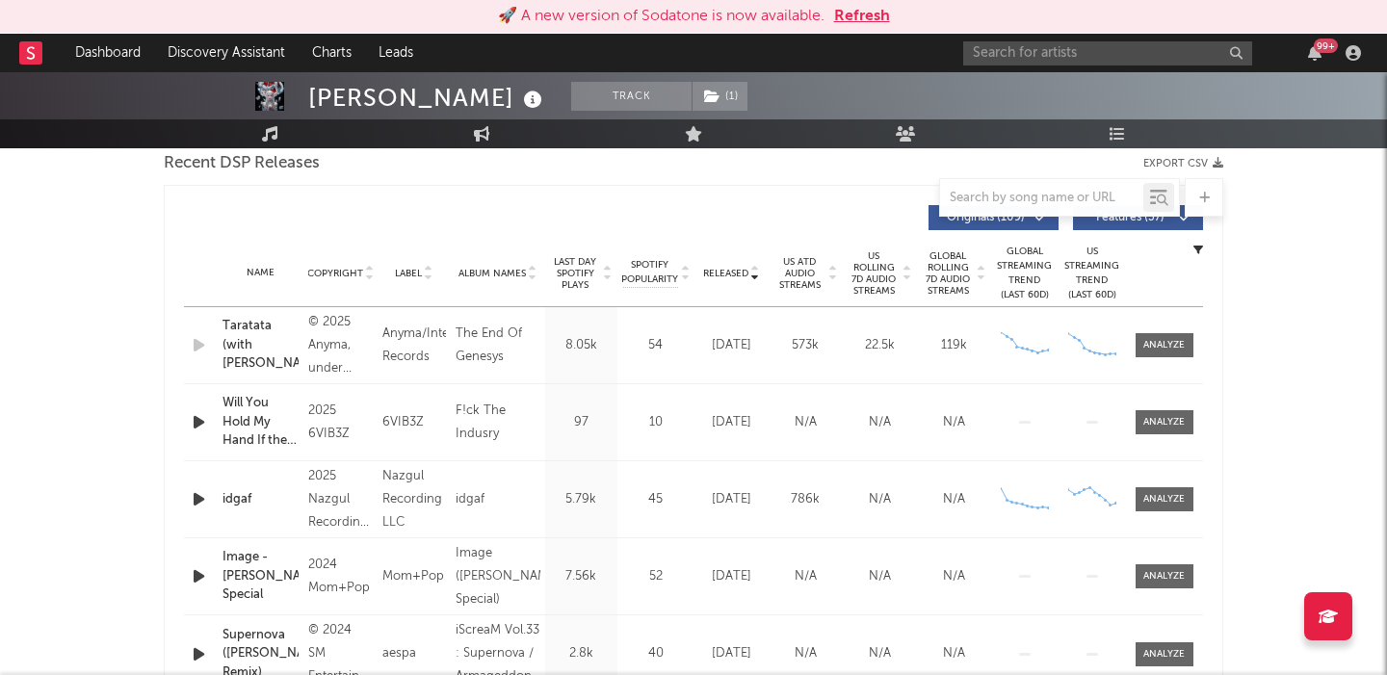
scroll to position [669, 0]
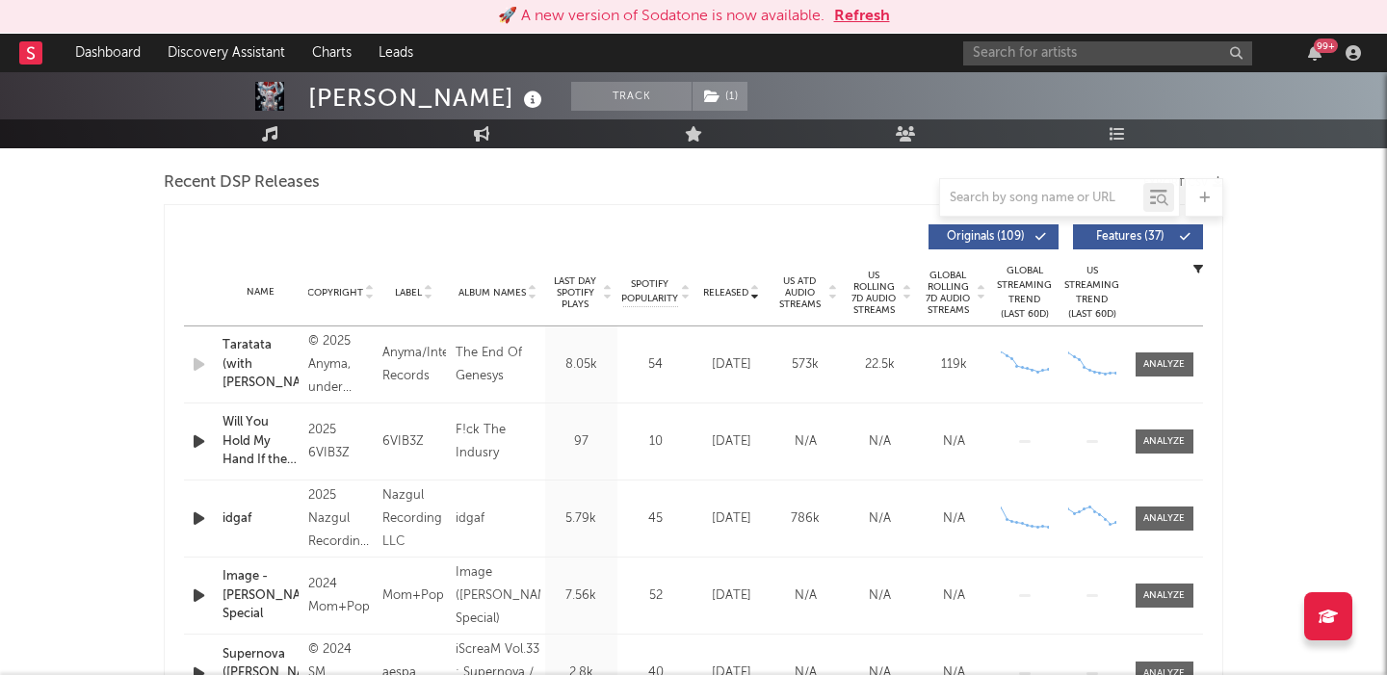
click at [1120, 237] on span "Features ( 37 )" at bounding box center [1129, 237] width 89 height 12
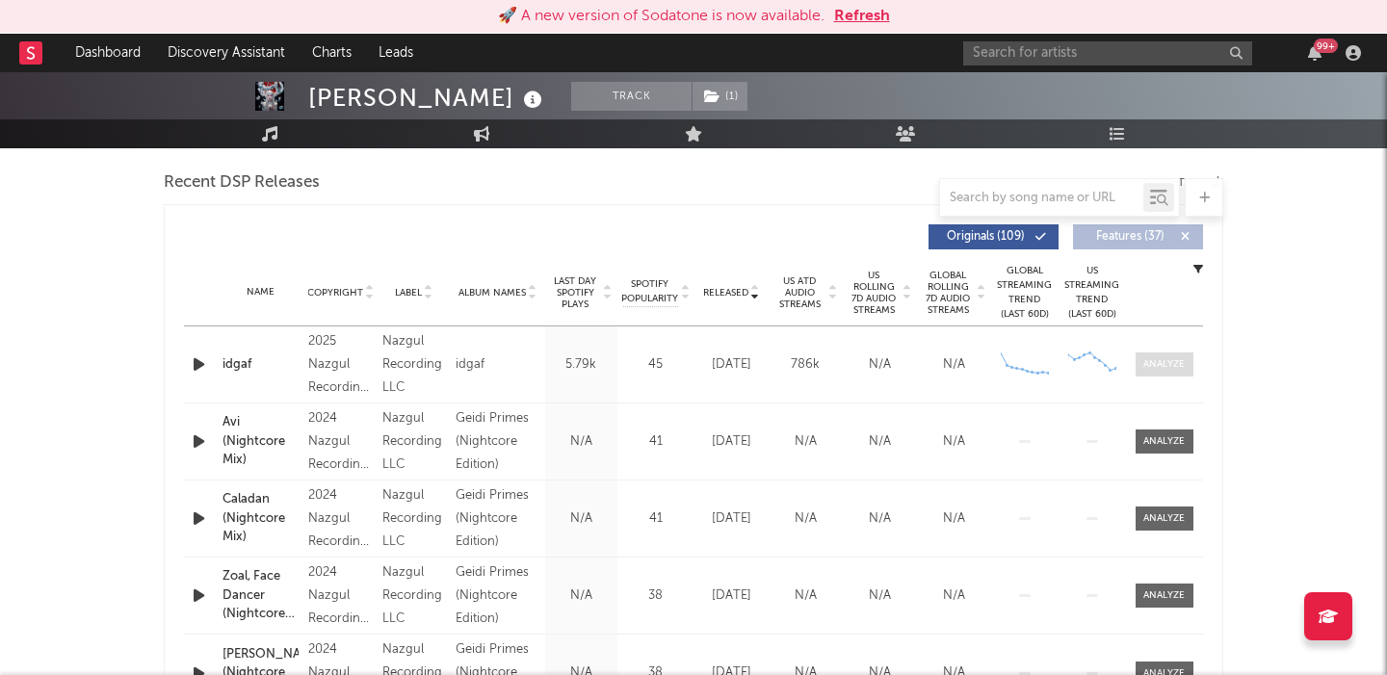
click at [1152, 354] on span at bounding box center [1164, 364] width 58 height 24
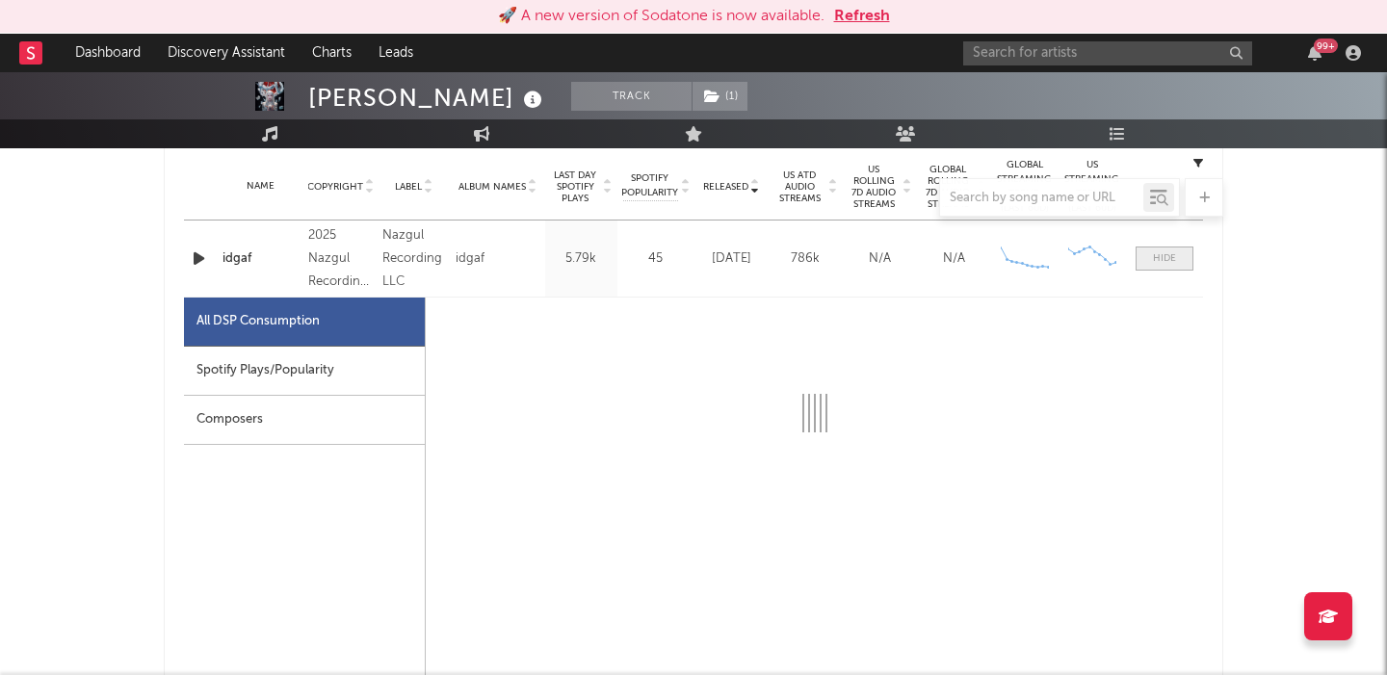
scroll to position [814, 0]
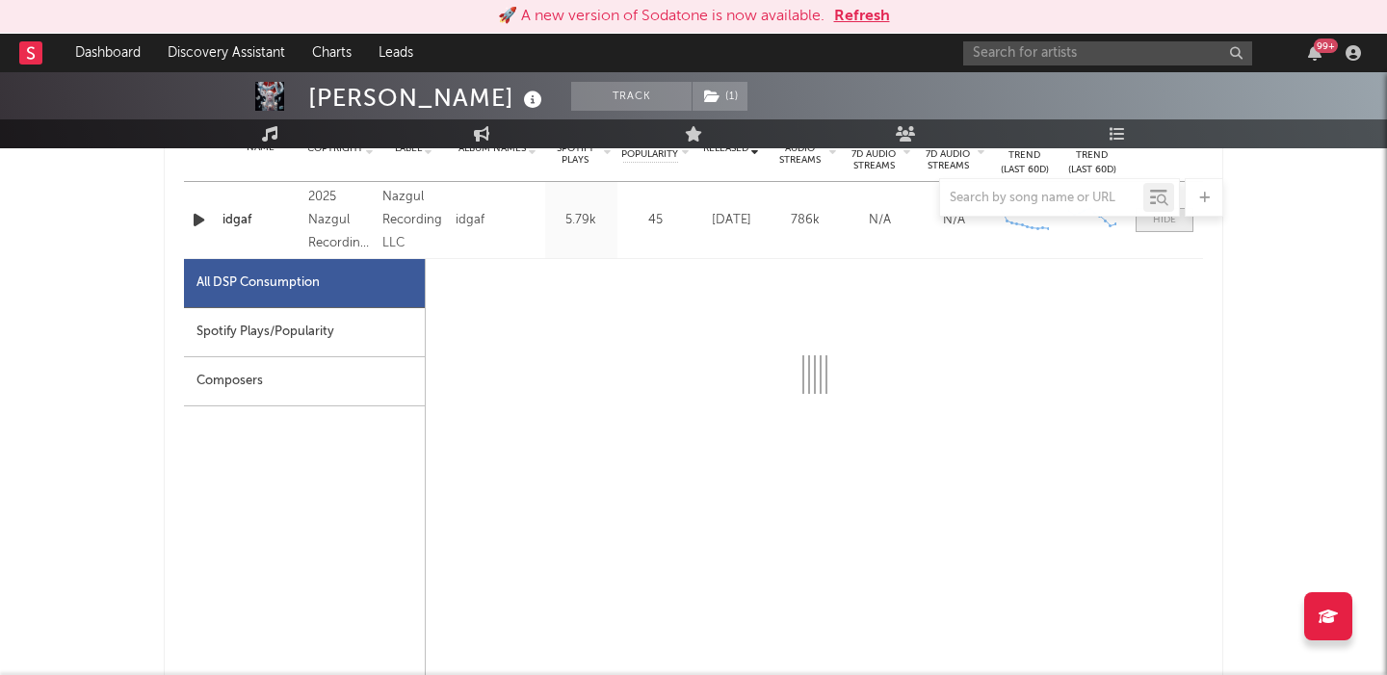
select select "6m"
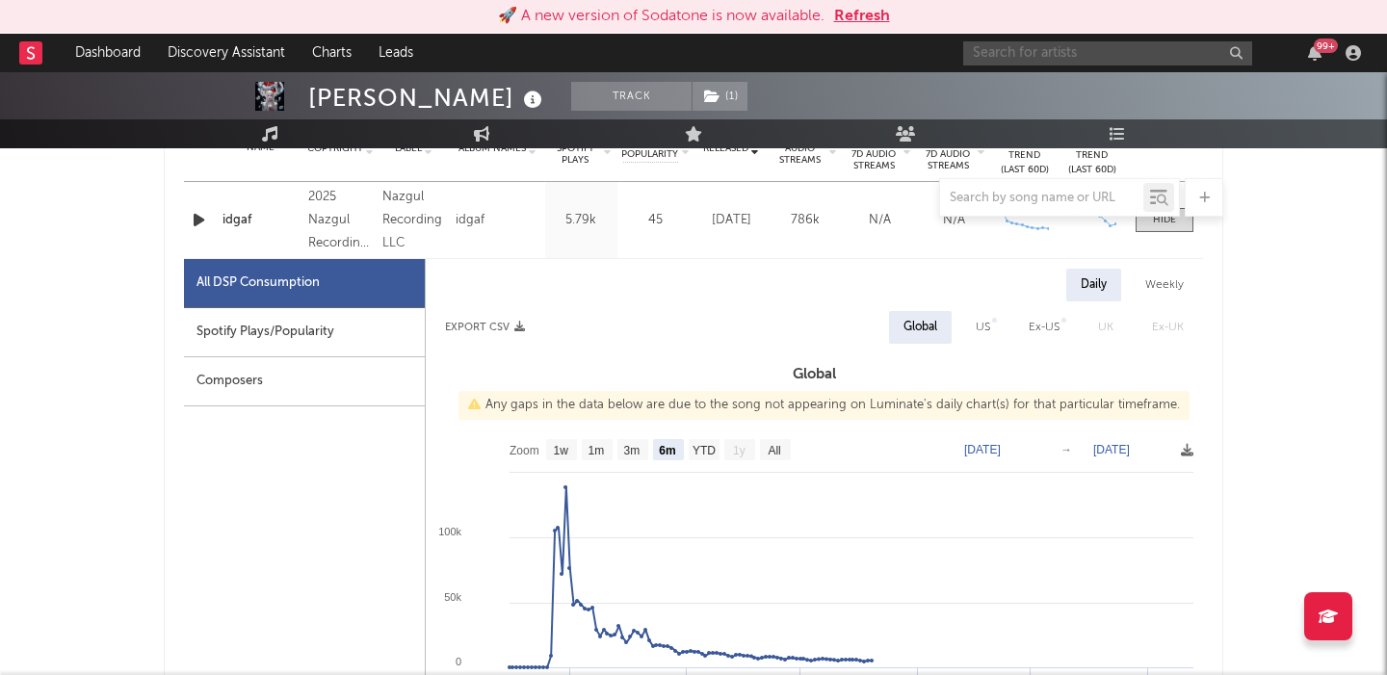
click at [1075, 41] on input "text" at bounding box center [1107, 53] width 289 height 24
paste input "Earth to Eve"
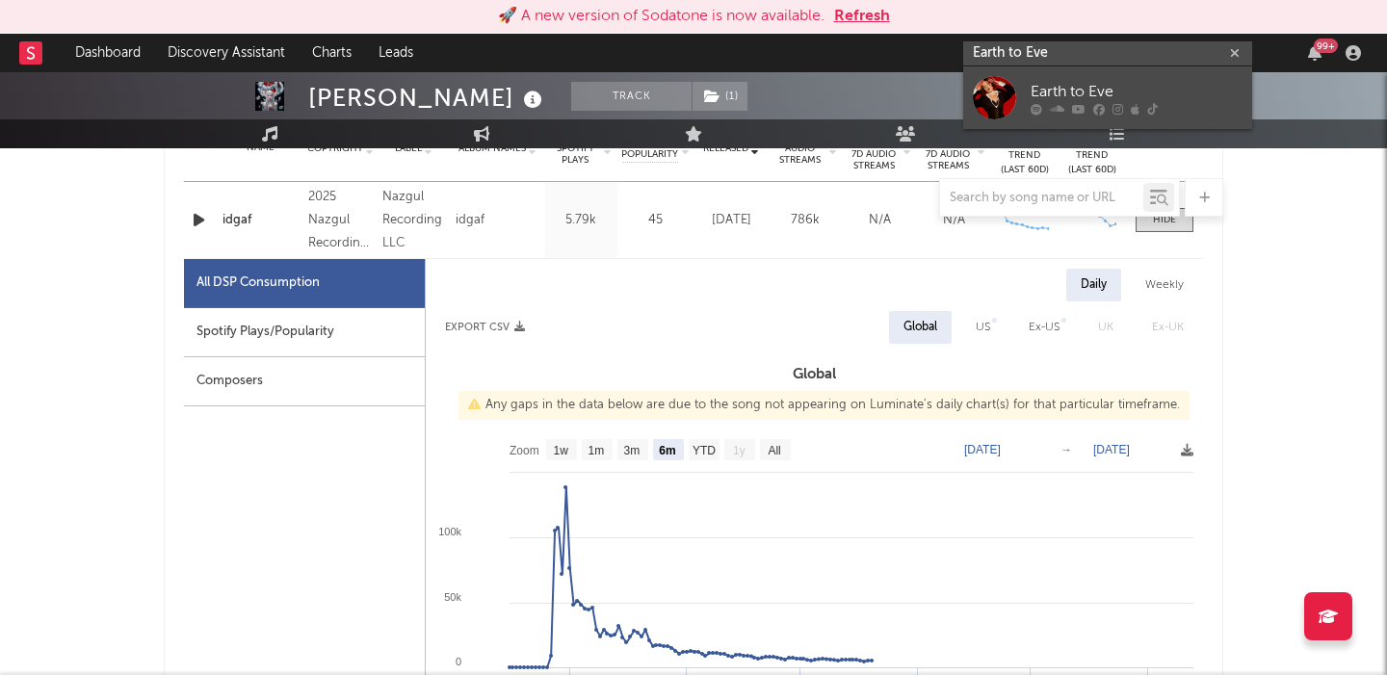
type input "Earth to Eve"
click at [1112, 106] on icon at bounding box center [1117, 109] width 11 height 12
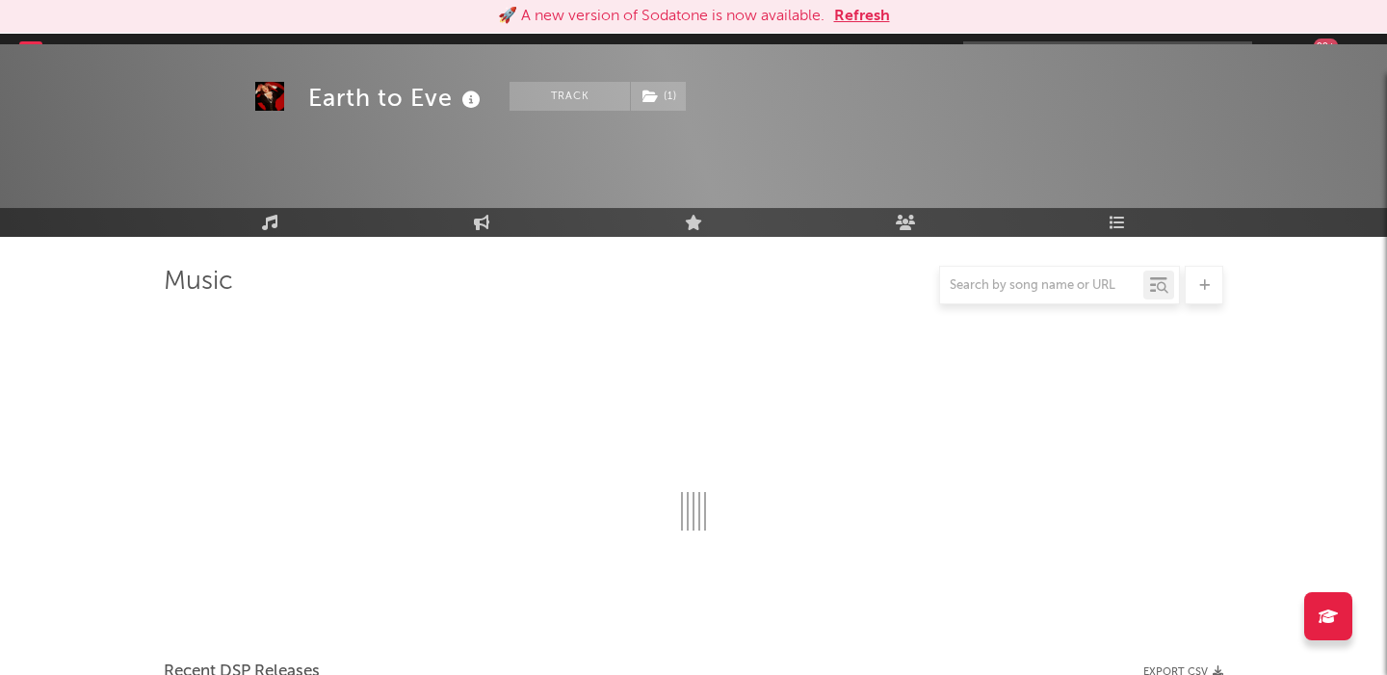
scroll to position [814, 0]
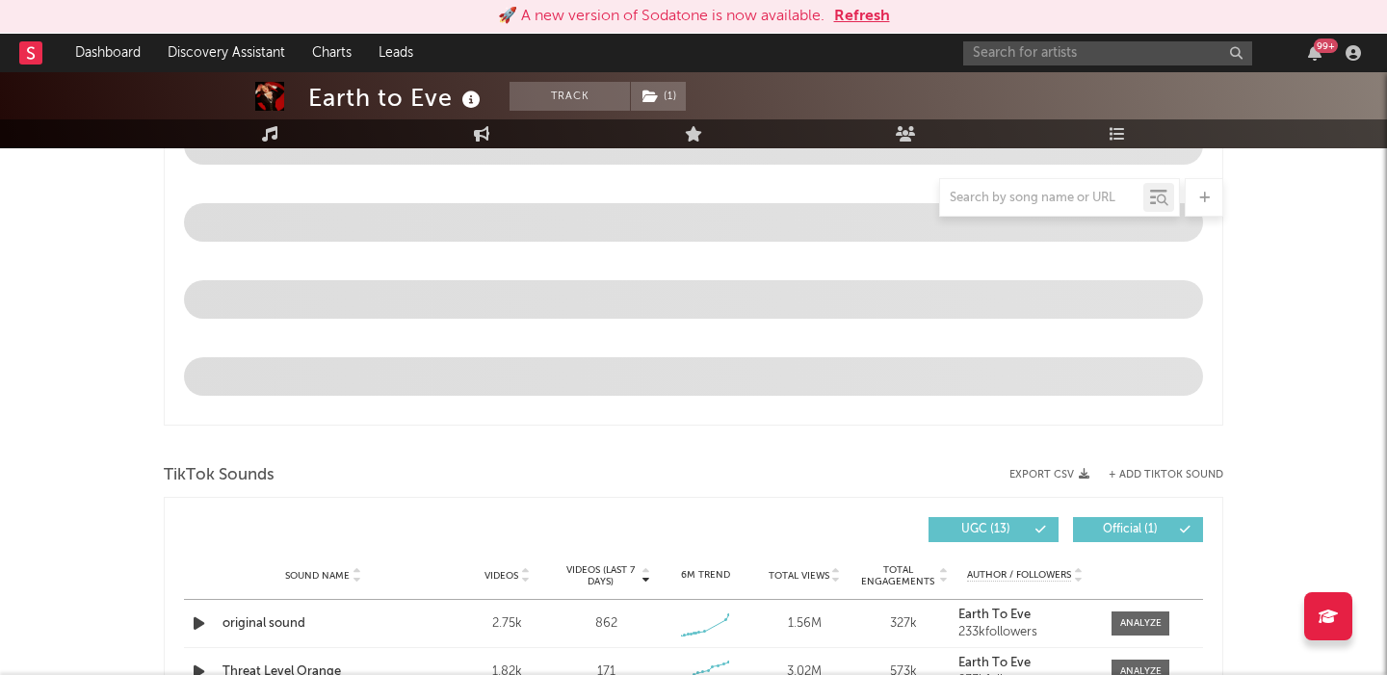
select select "6m"
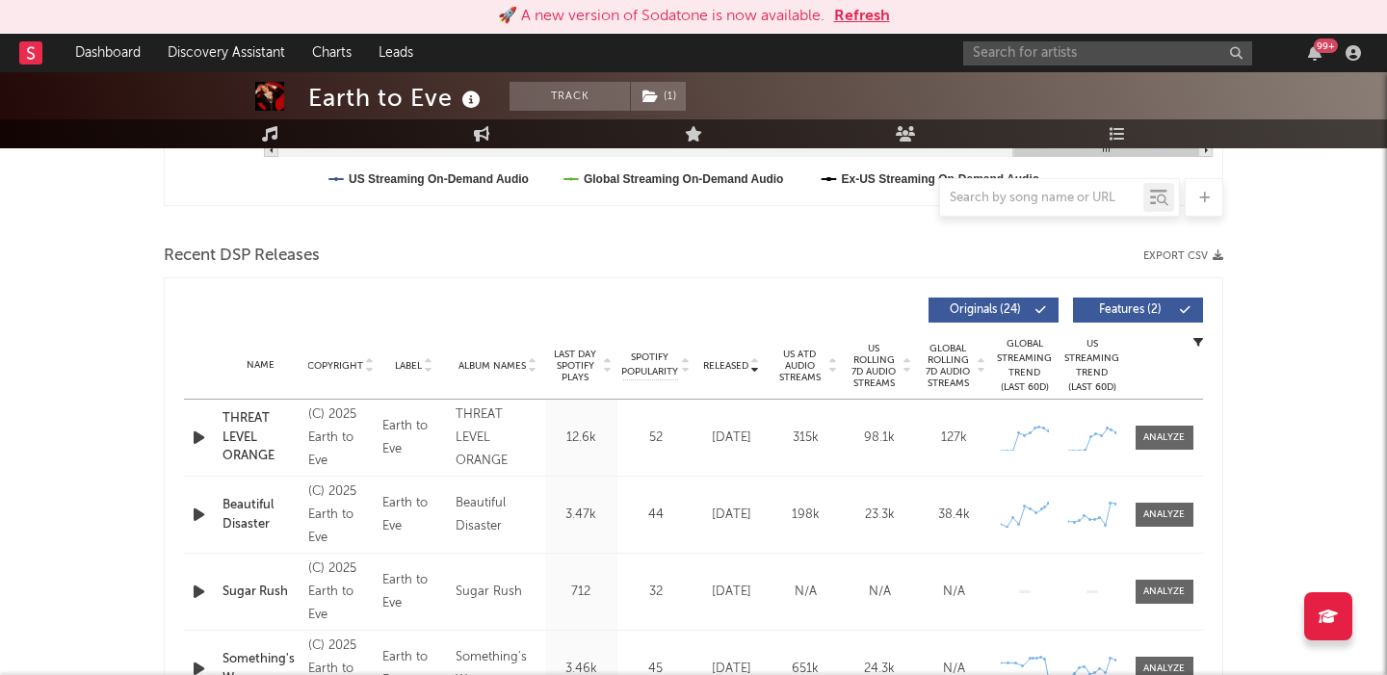
scroll to position [680, 0]
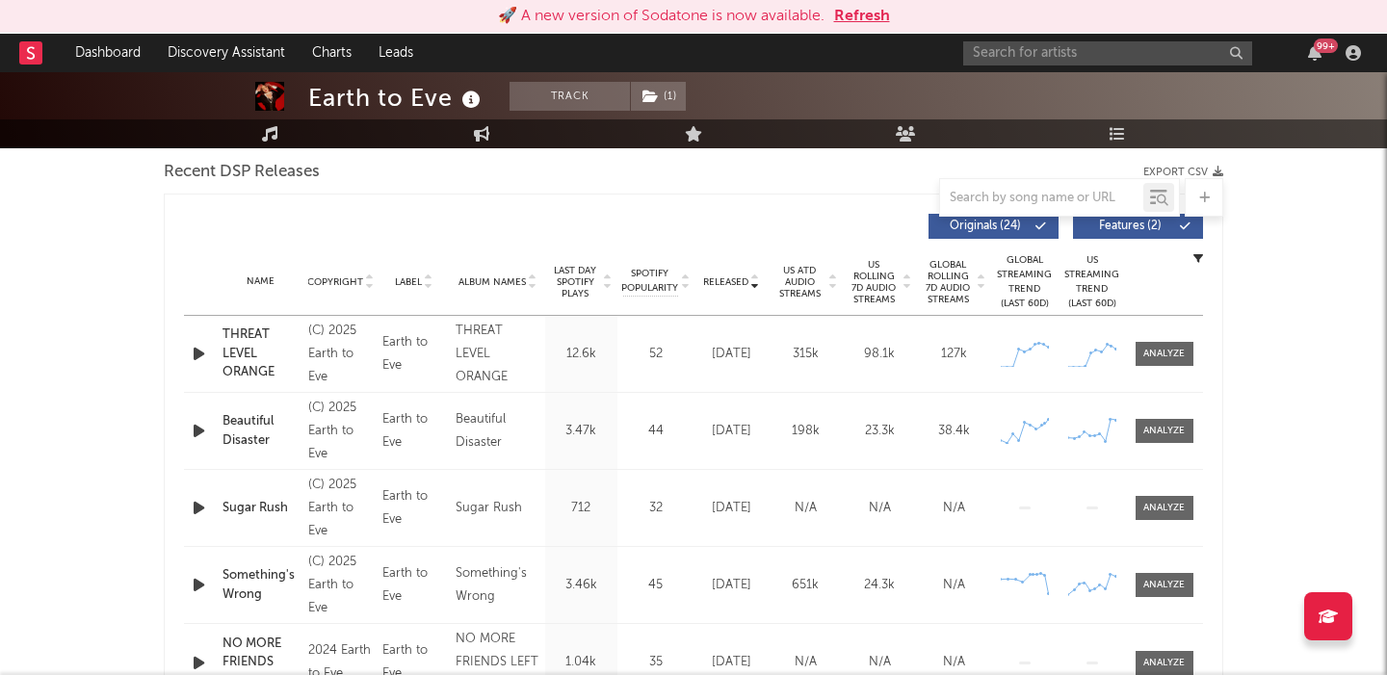
click at [1149, 239] on div "Released Copyright Label Album Names Last Day Spotify Plays Spotify Popularity …" at bounding box center [693, 226] width 1019 height 44
click at [1146, 223] on span "Features ( 2 )" at bounding box center [1129, 227] width 89 height 12
click at [867, 296] on span "US Rolling 7D Audio Streams" at bounding box center [874, 282] width 53 height 46
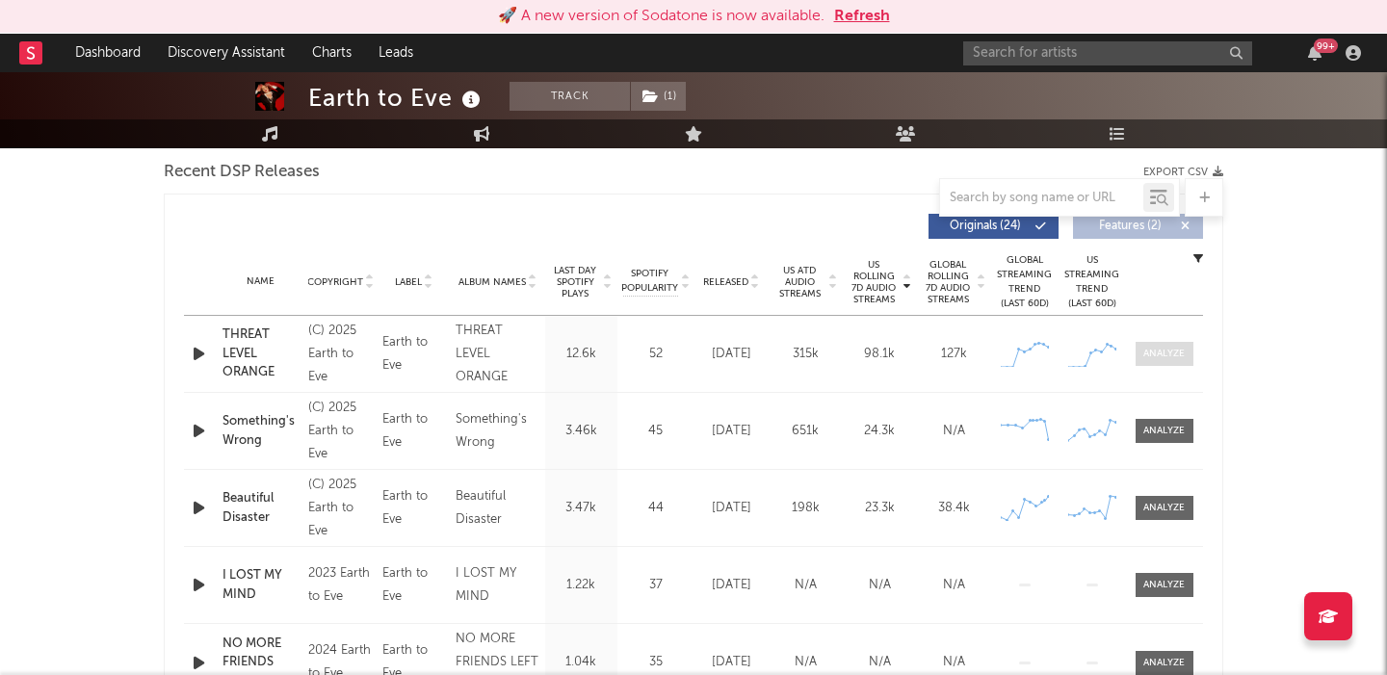
click at [1158, 355] on div at bounding box center [1163, 354] width 41 height 14
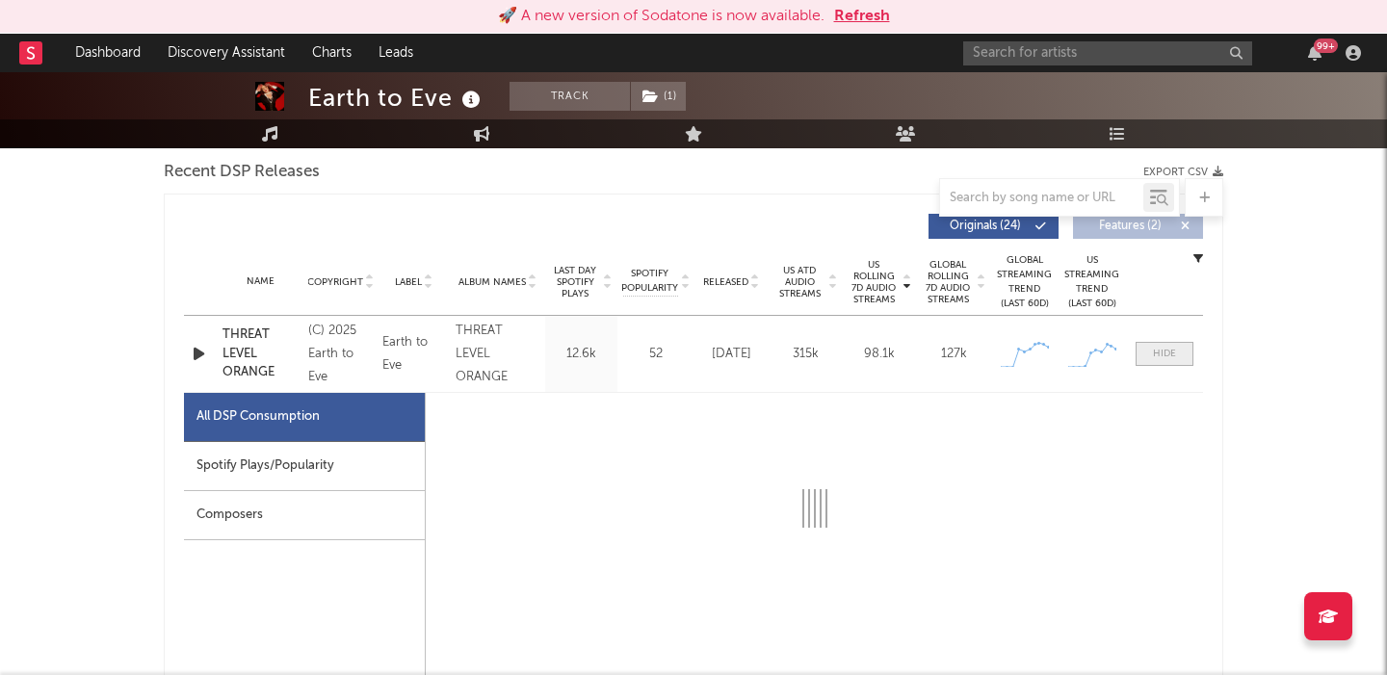
select select "1w"
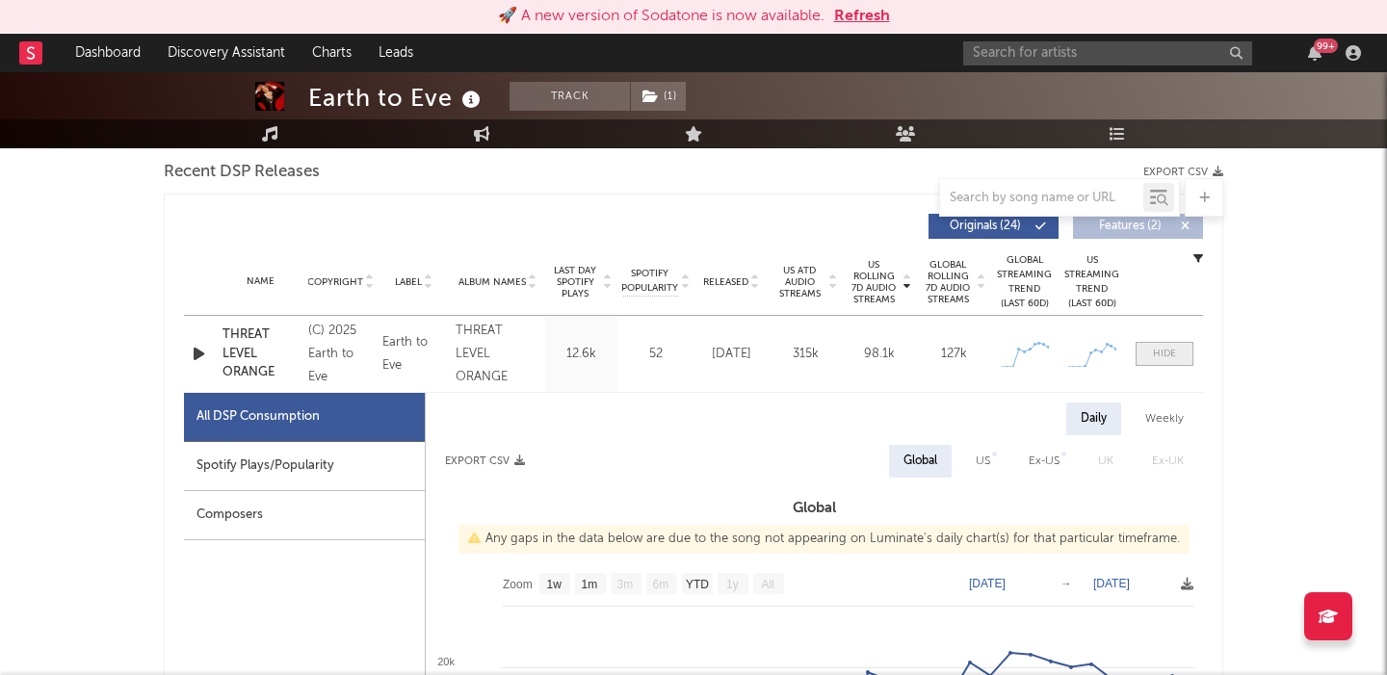
scroll to position [821, 0]
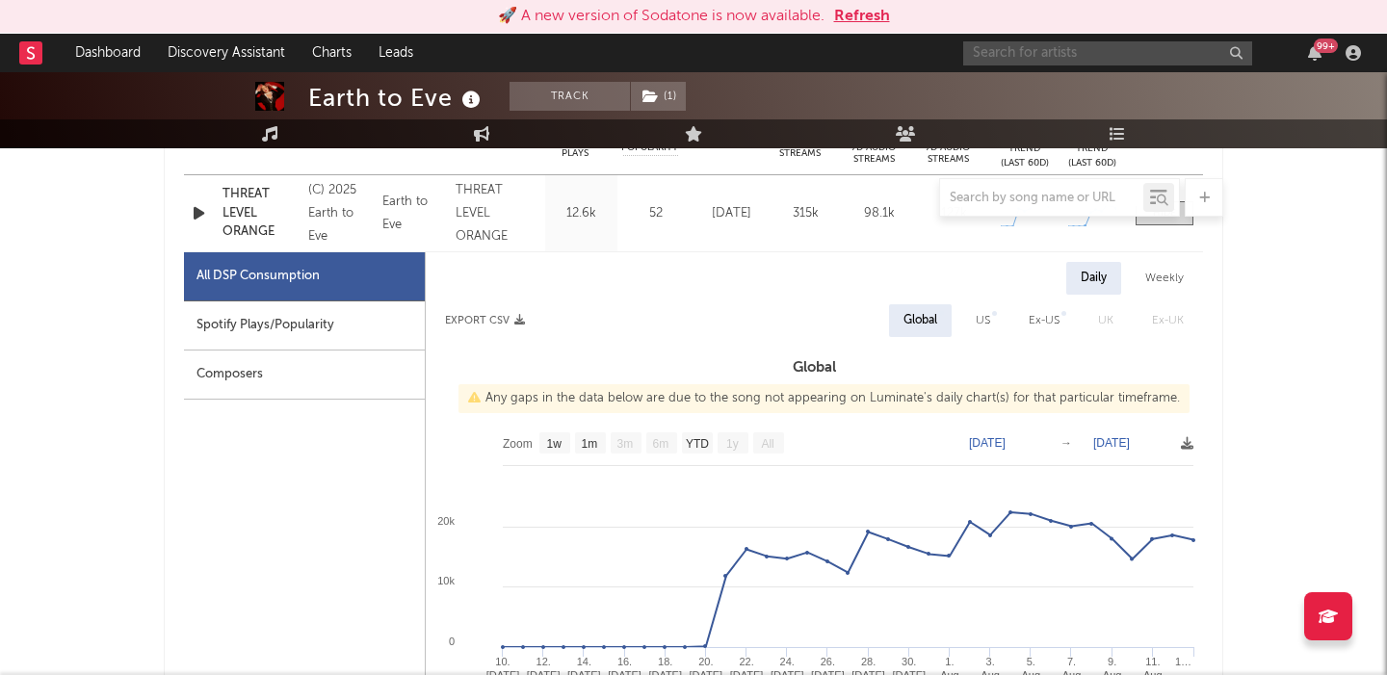
click at [1087, 60] on input "text" at bounding box center [1107, 53] width 289 height 24
paste input "[PERSON_NAME]"
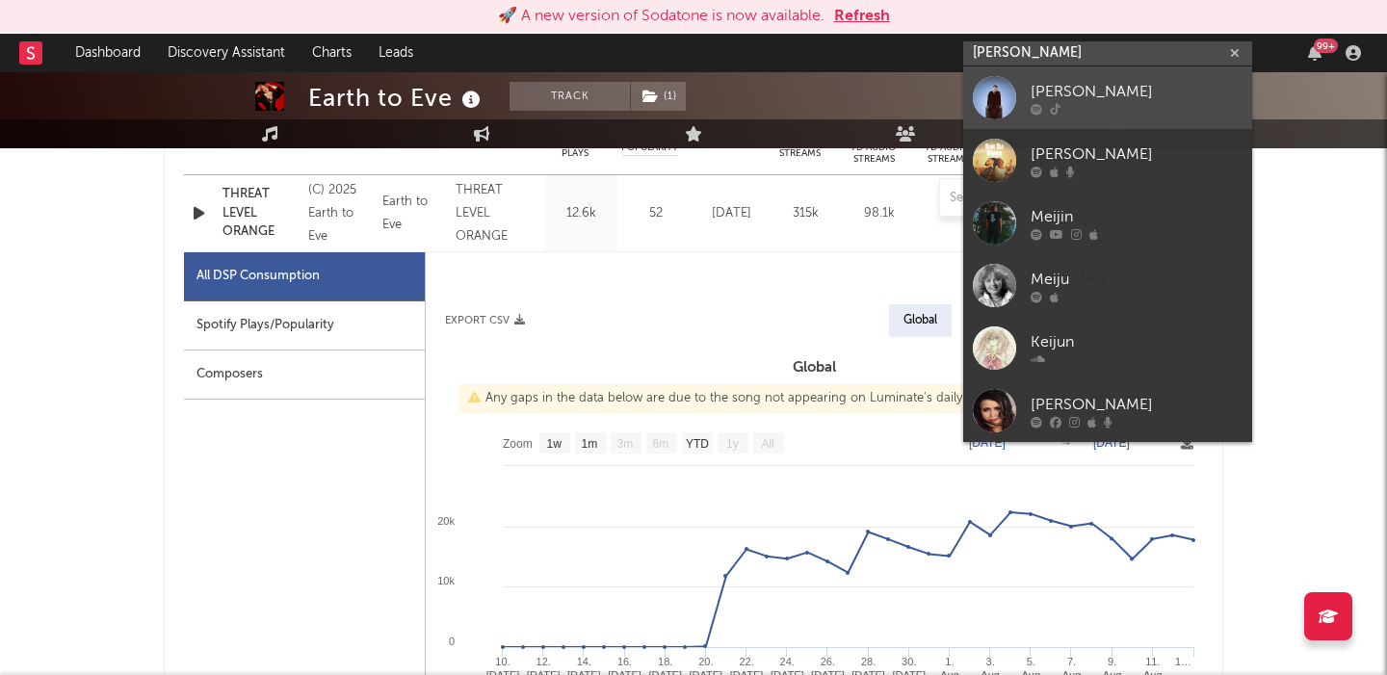
type input "[PERSON_NAME]"
click at [1099, 77] on link "[PERSON_NAME]" at bounding box center [1107, 97] width 289 height 63
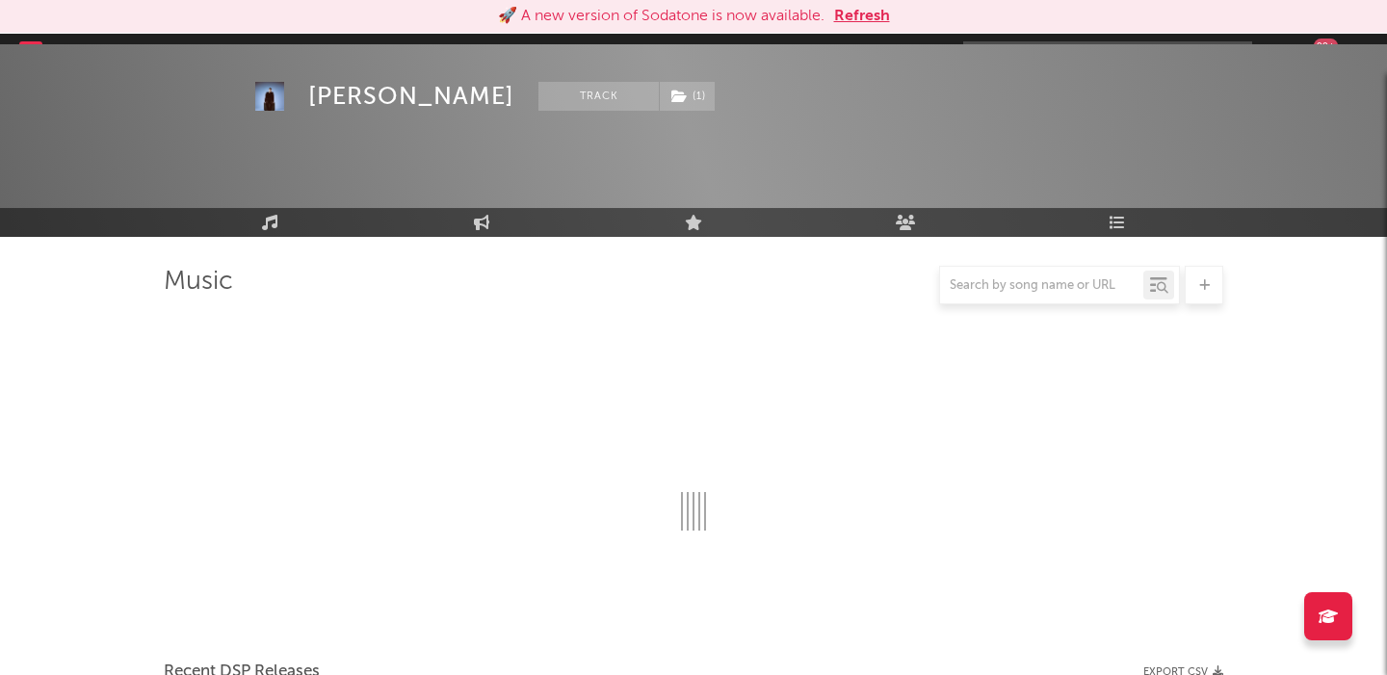
scroll to position [821, 0]
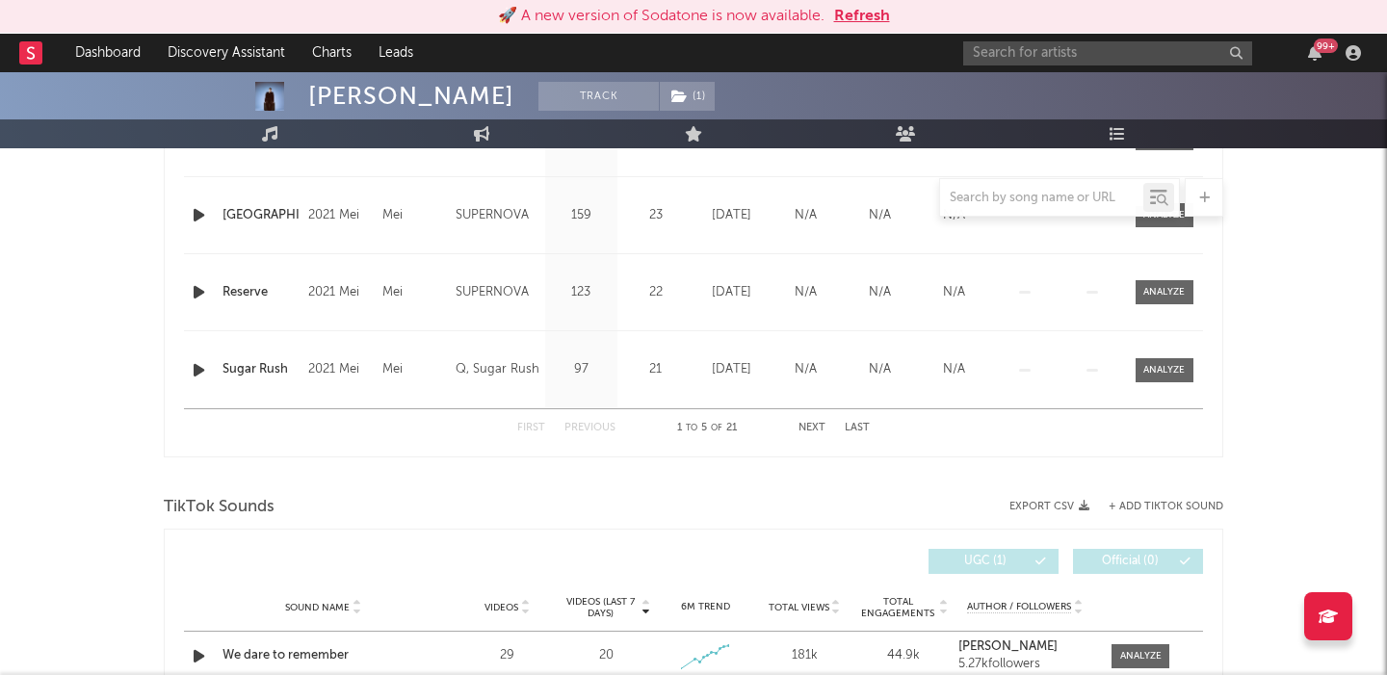
select select "6m"
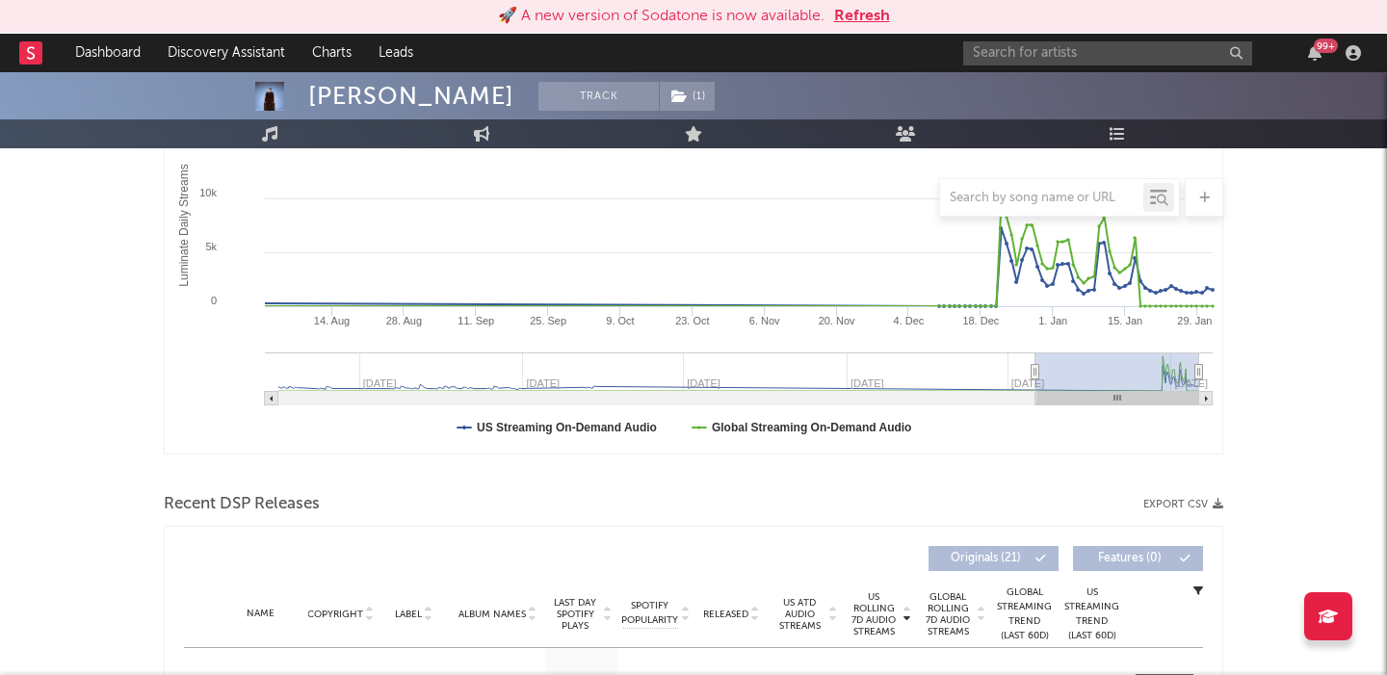
scroll to position [167, 0]
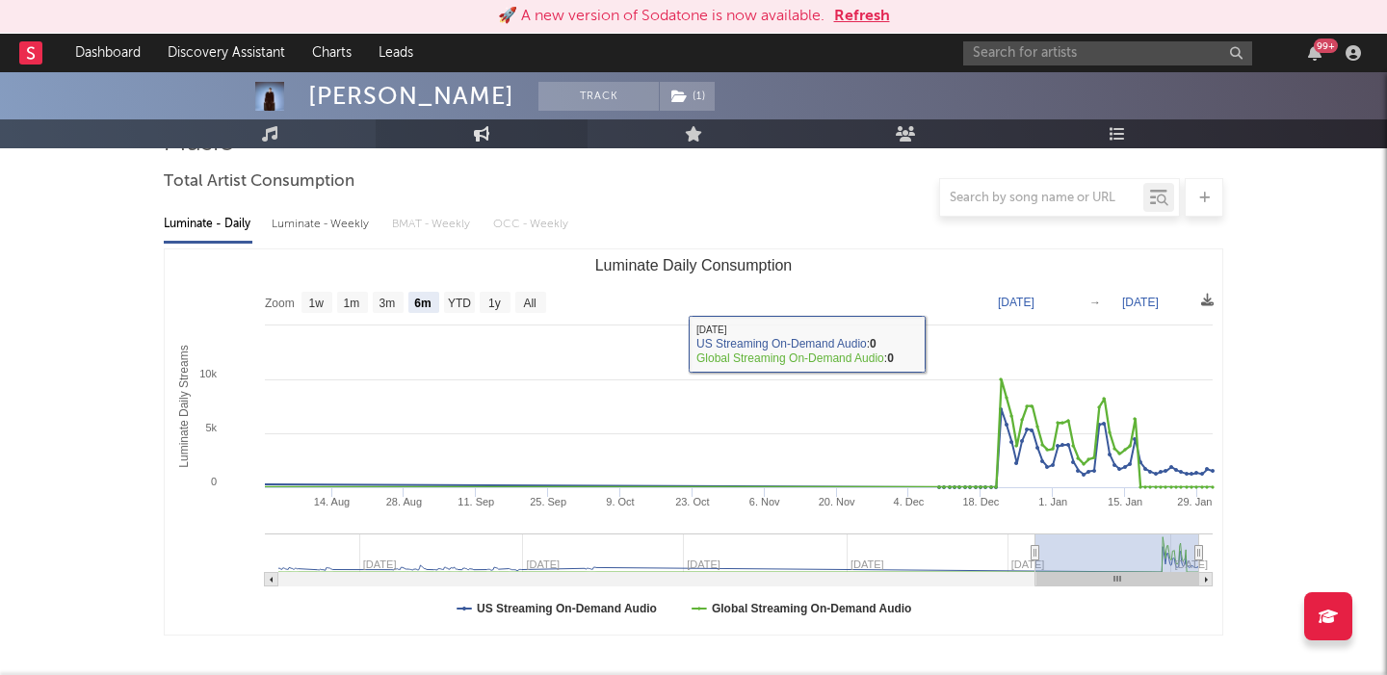
click at [460, 132] on link "Engagement" at bounding box center [482, 133] width 212 height 29
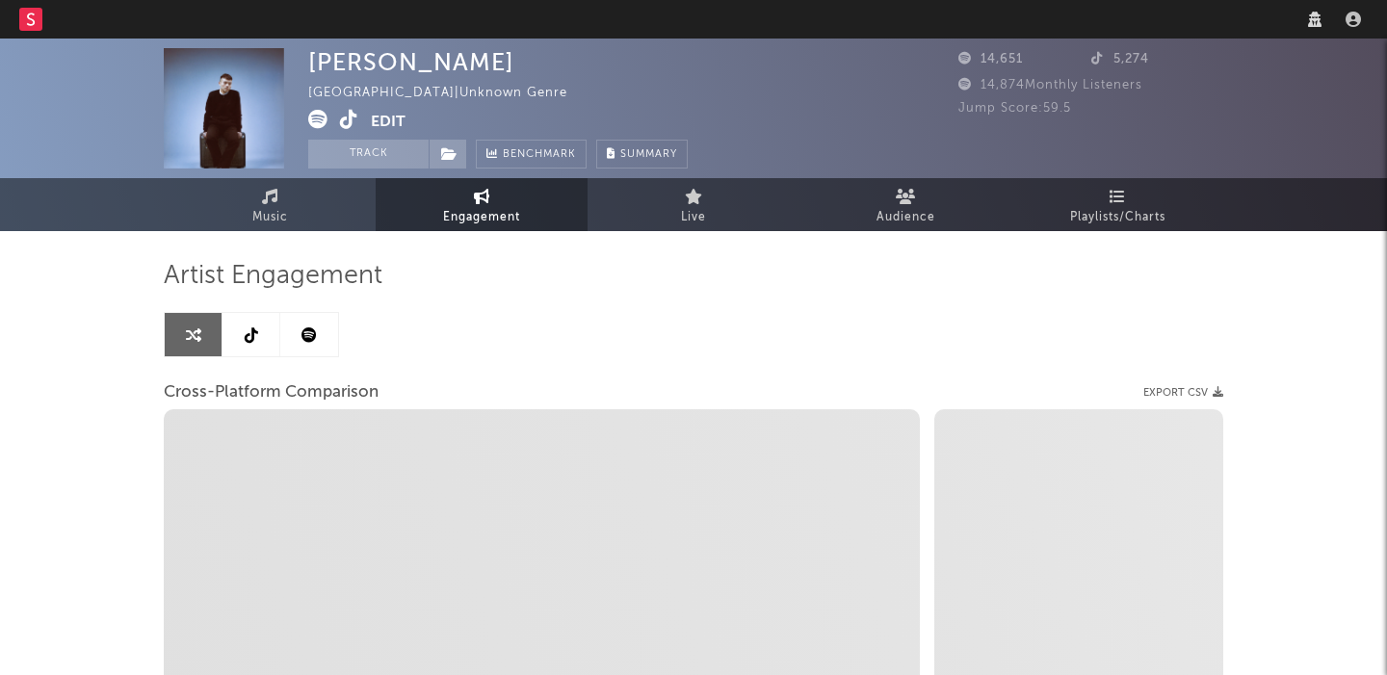
select select "1w"
click at [317, 344] on link at bounding box center [309, 334] width 58 height 43
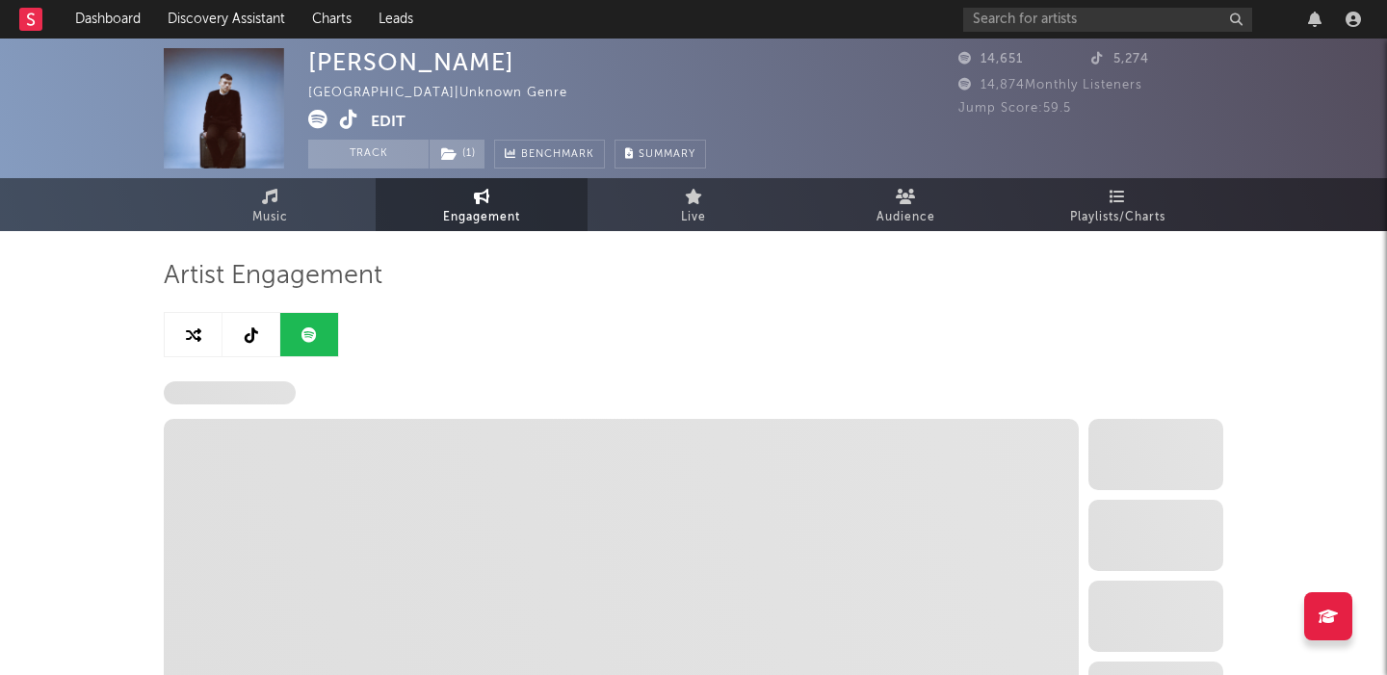
select select "6m"
select select "1w"
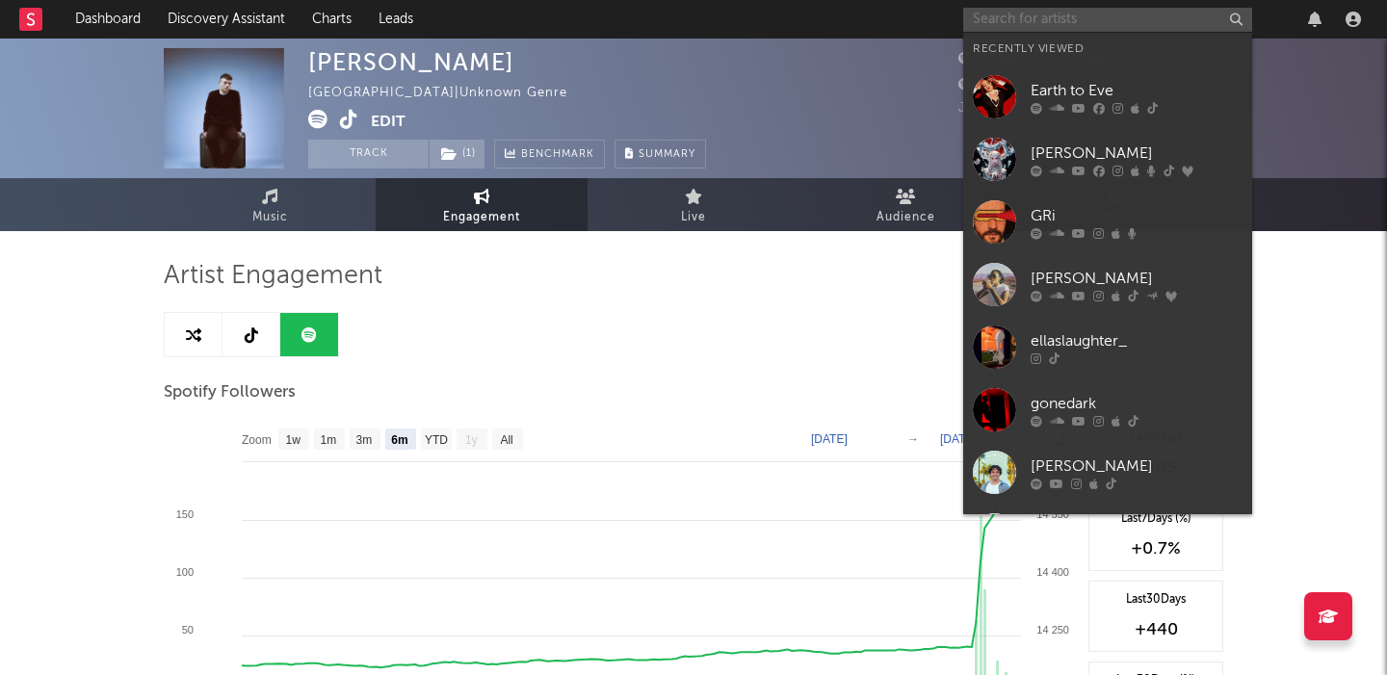
click at [1049, 17] on input "text" at bounding box center [1107, 20] width 289 height 24
paste input "[PERSON_NAME]"
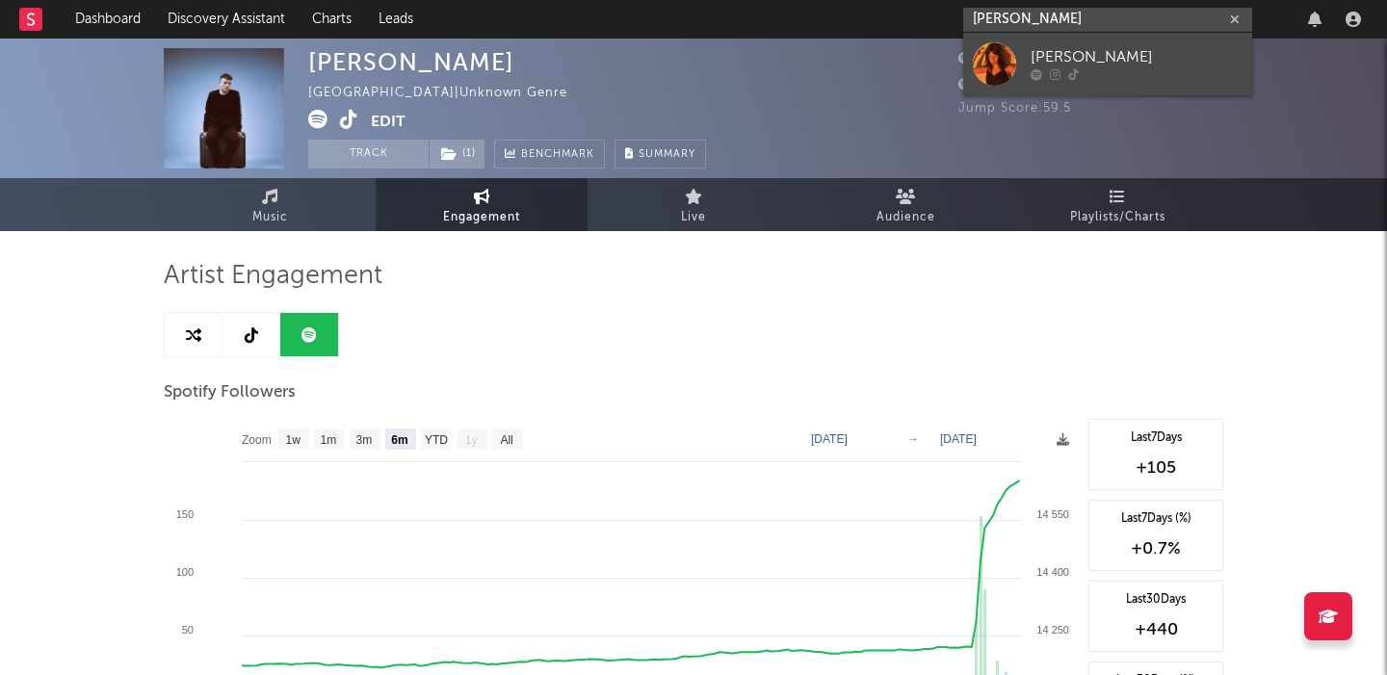
type input "[PERSON_NAME]"
click at [1150, 53] on div "[PERSON_NAME]" at bounding box center [1136, 57] width 212 height 23
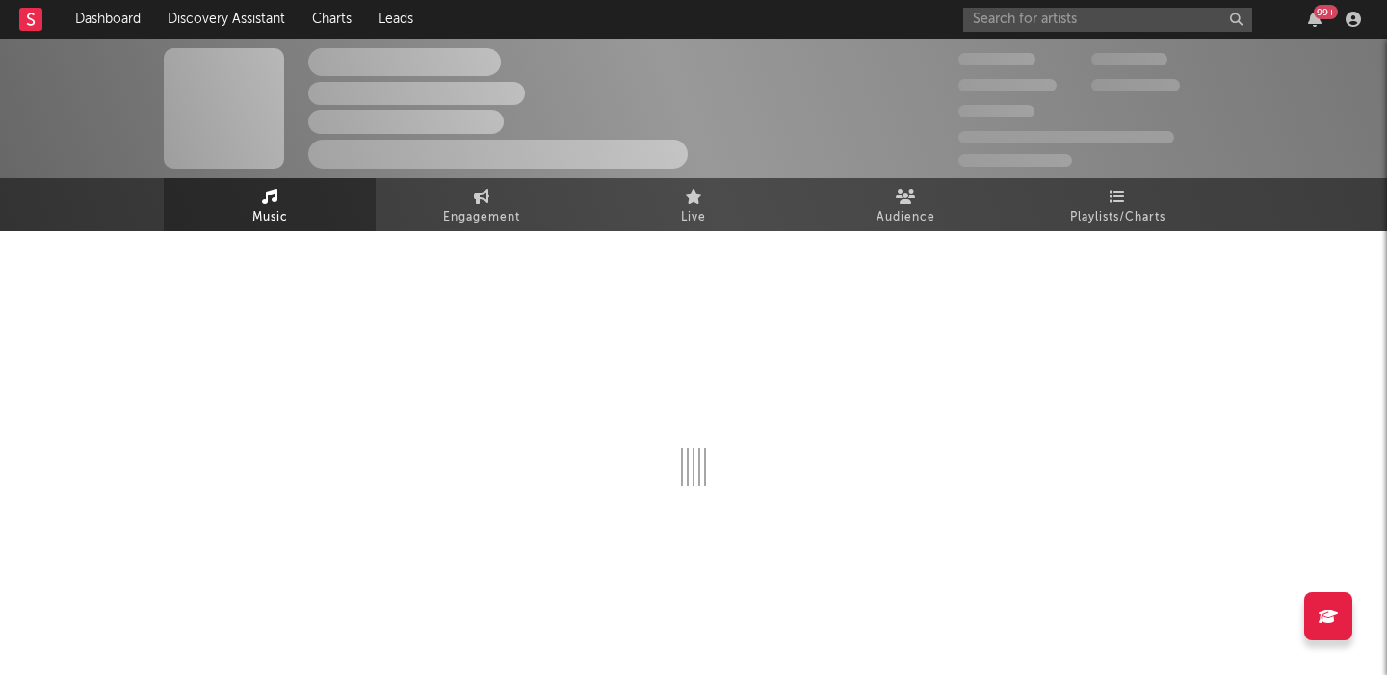
select select "1w"
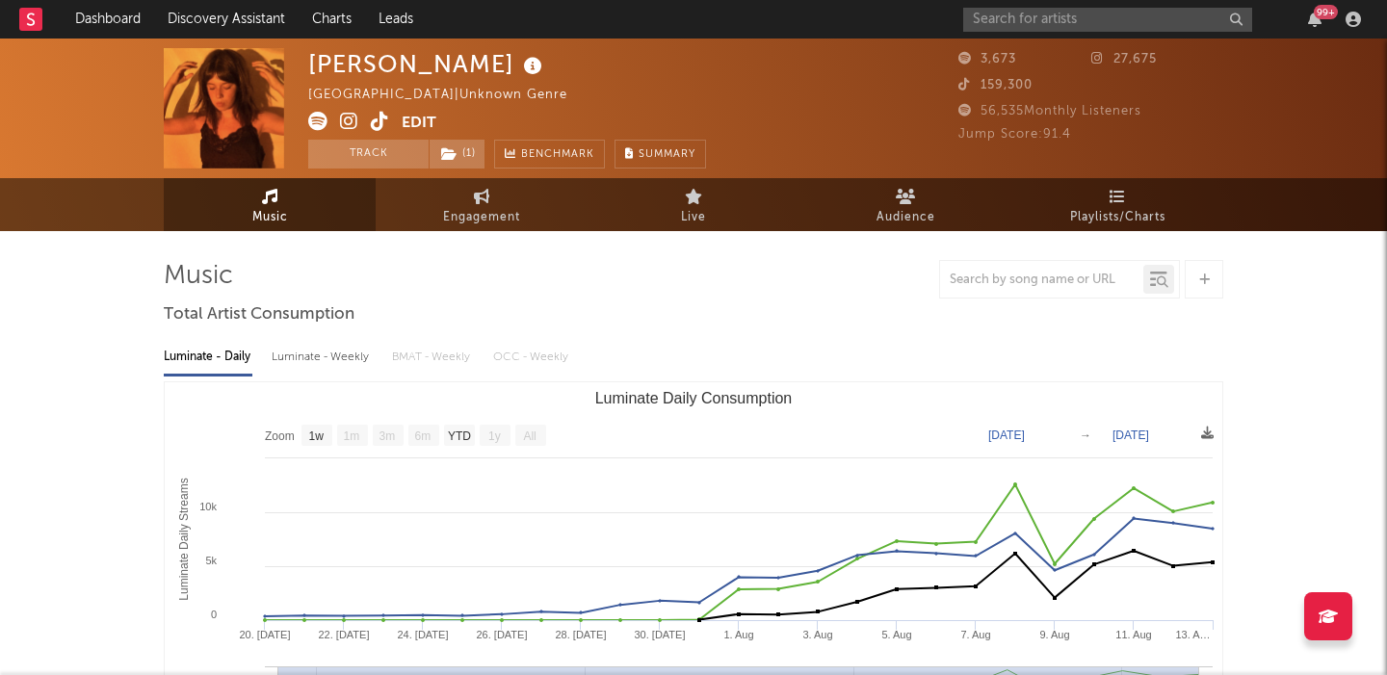
click at [322, 353] on div "Luminate - Weekly" at bounding box center [322, 357] width 101 height 33
select select "6m"
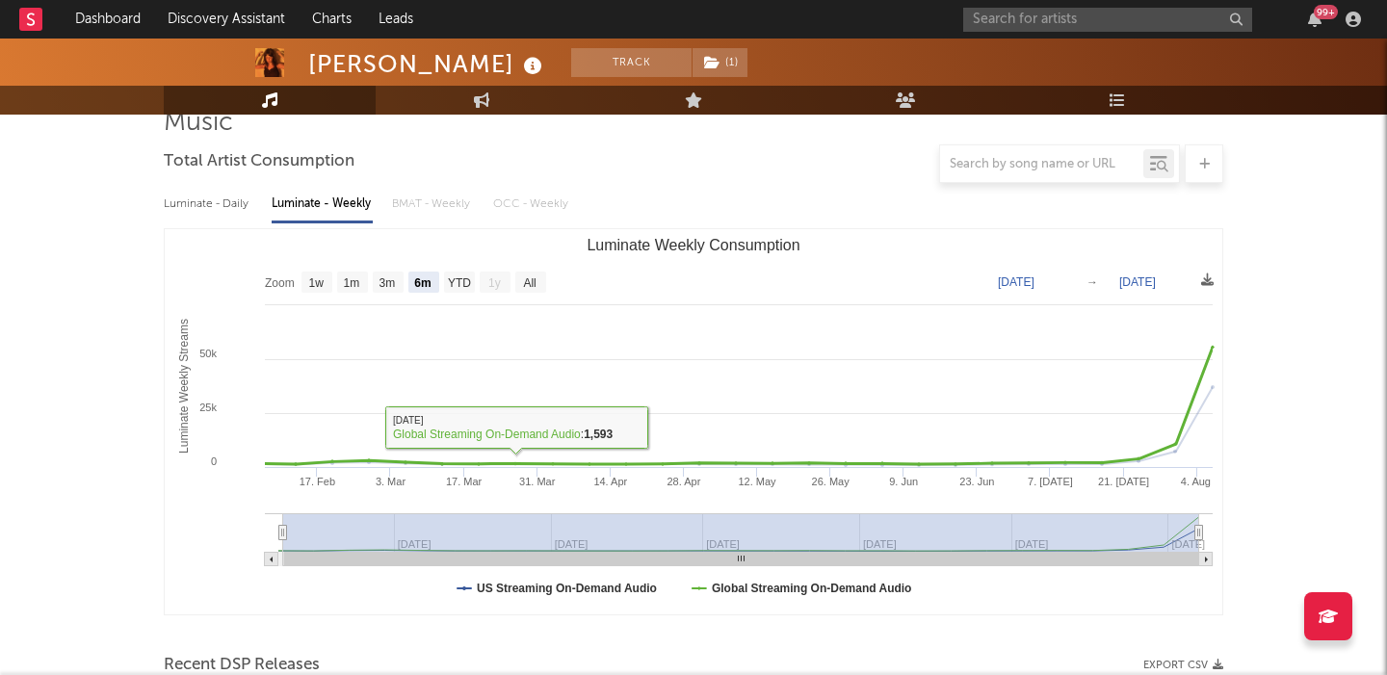
scroll to position [442, 0]
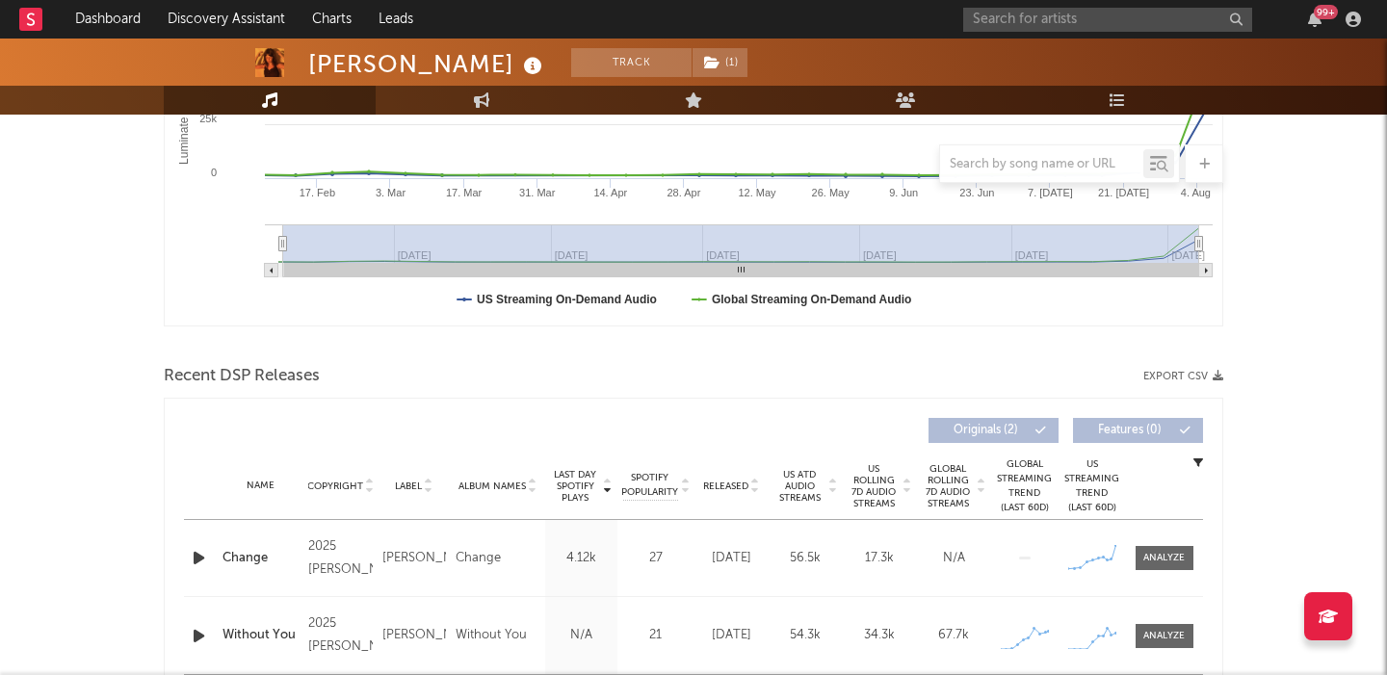
click at [887, 498] on span "US Rolling 7D Audio Streams" at bounding box center [874, 486] width 53 height 46
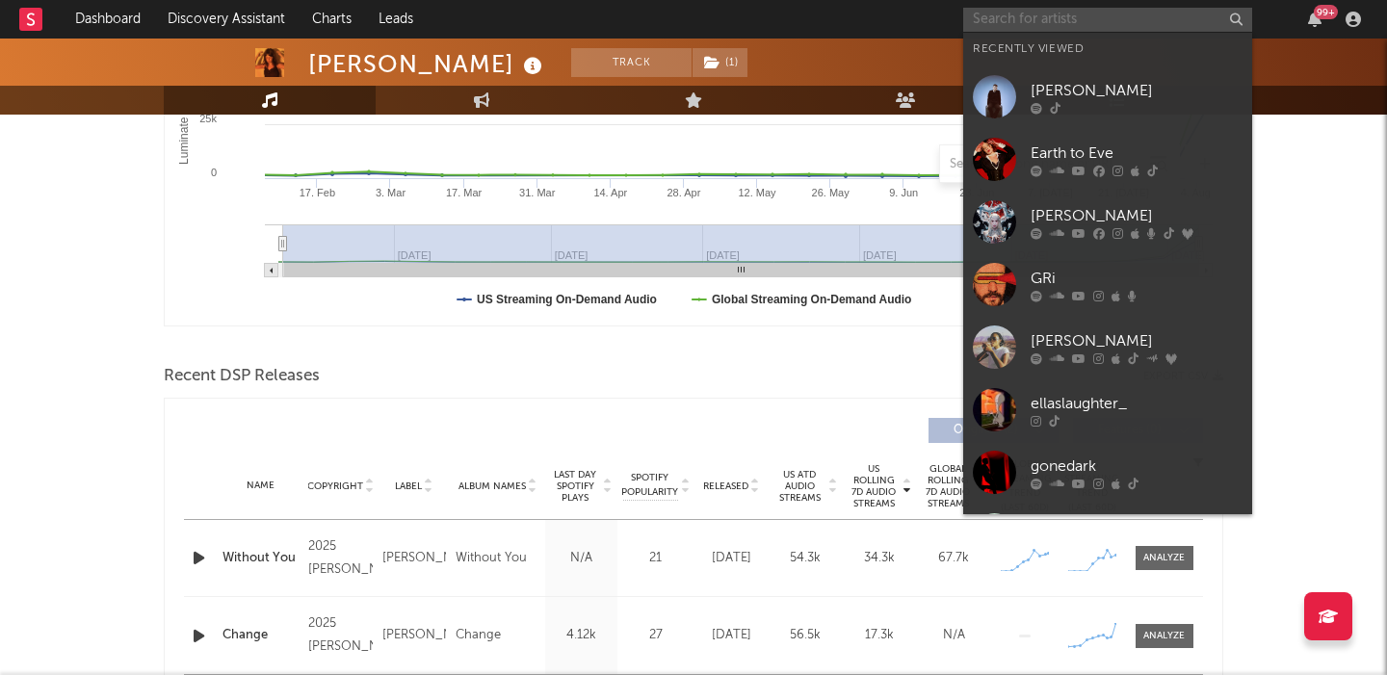
click at [1020, 22] on input "text" at bounding box center [1107, 20] width 289 height 24
paste input "Her Words Kill"
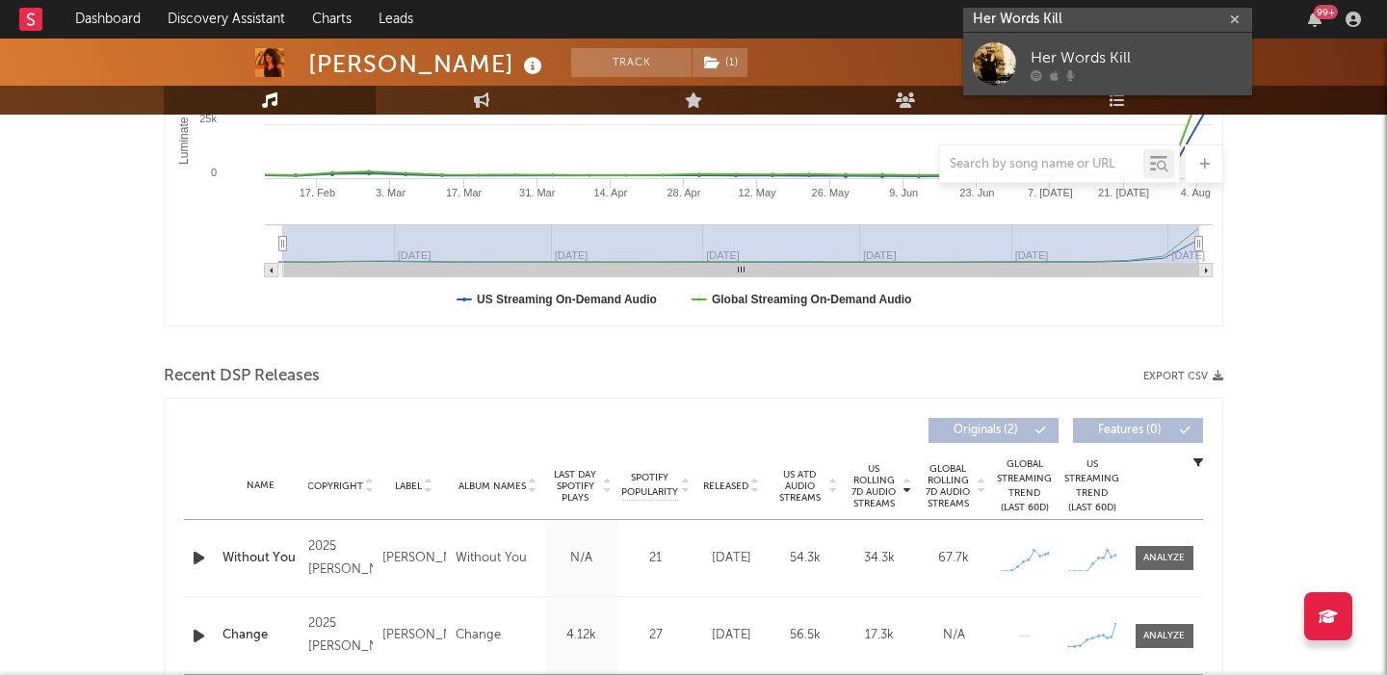
type input "Her Words Kill"
click at [1089, 60] on div "Her Words Kill" at bounding box center [1136, 57] width 212 height 23
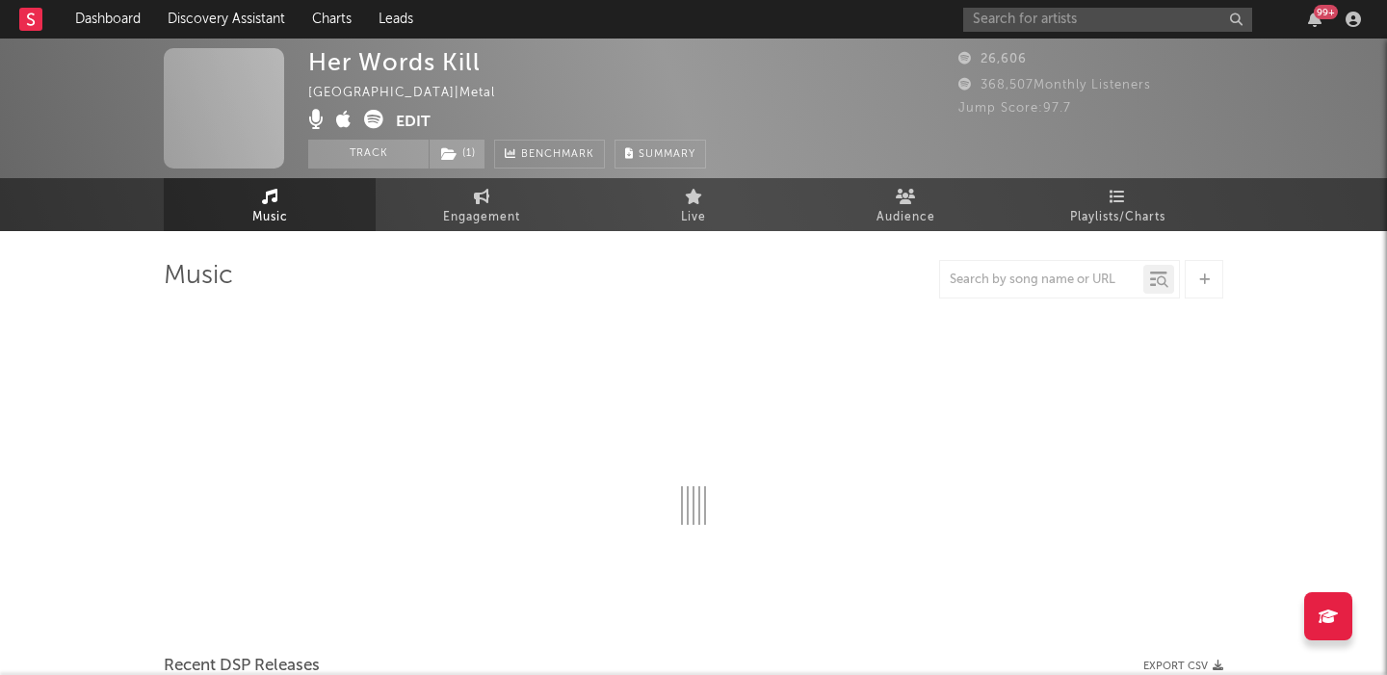
select select "1w"
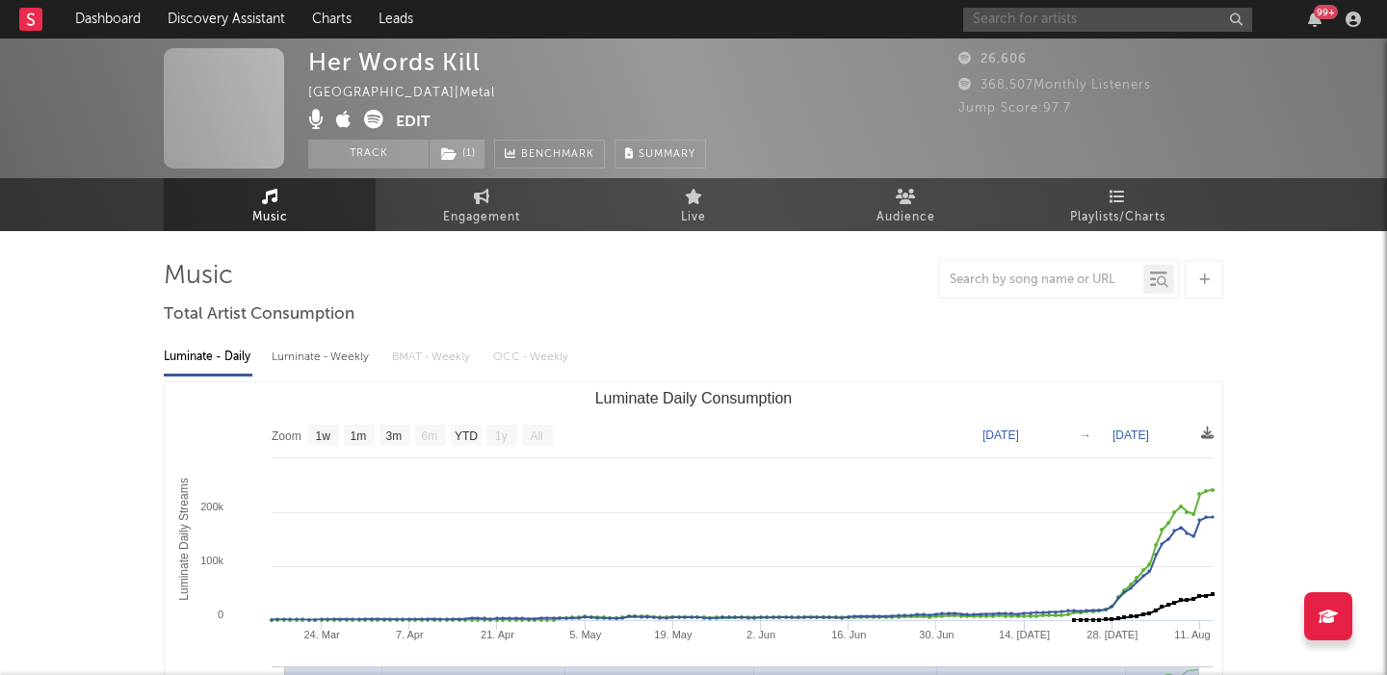
click at [1039, 16] on input "text" at bounding box center [1107, 20] width 289 height 24
paste input "fleelandtheband"
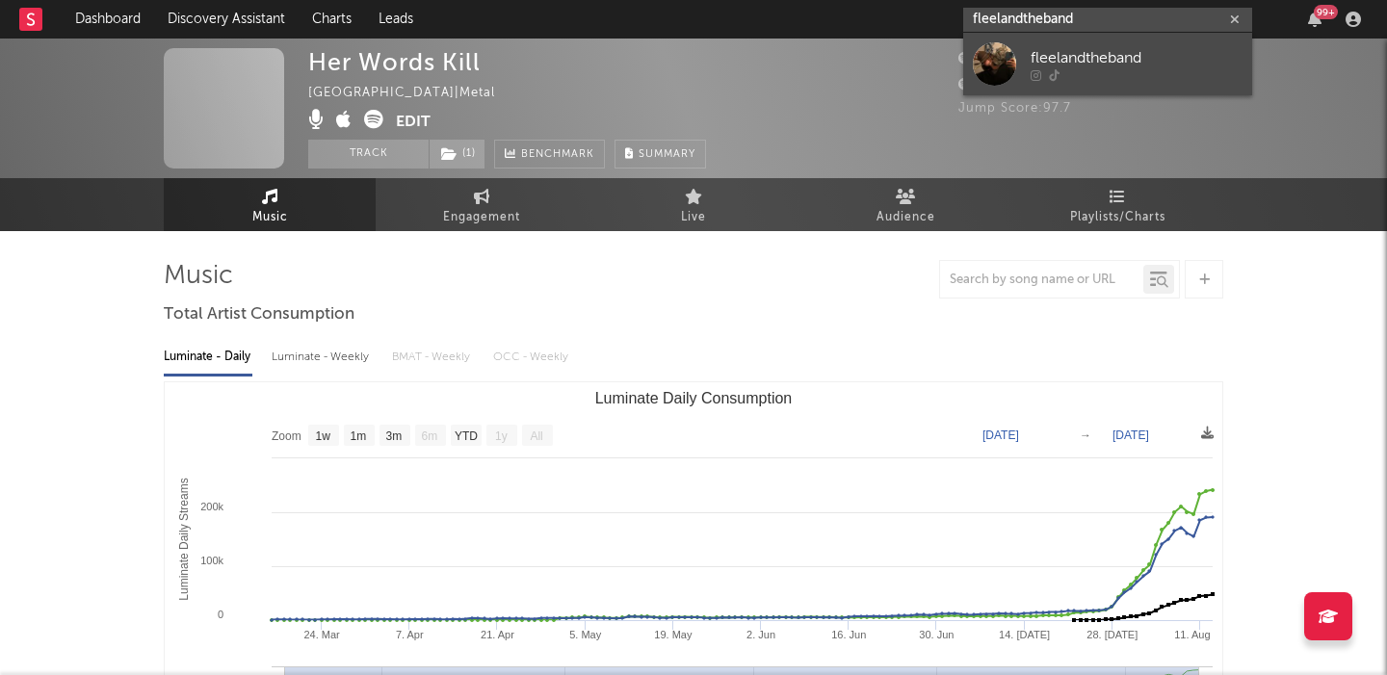
type input "fleelandtheband"
click at [1142, 59] on div "fleelandtheband" at bounding box center [1136, 57] width 212 height 23
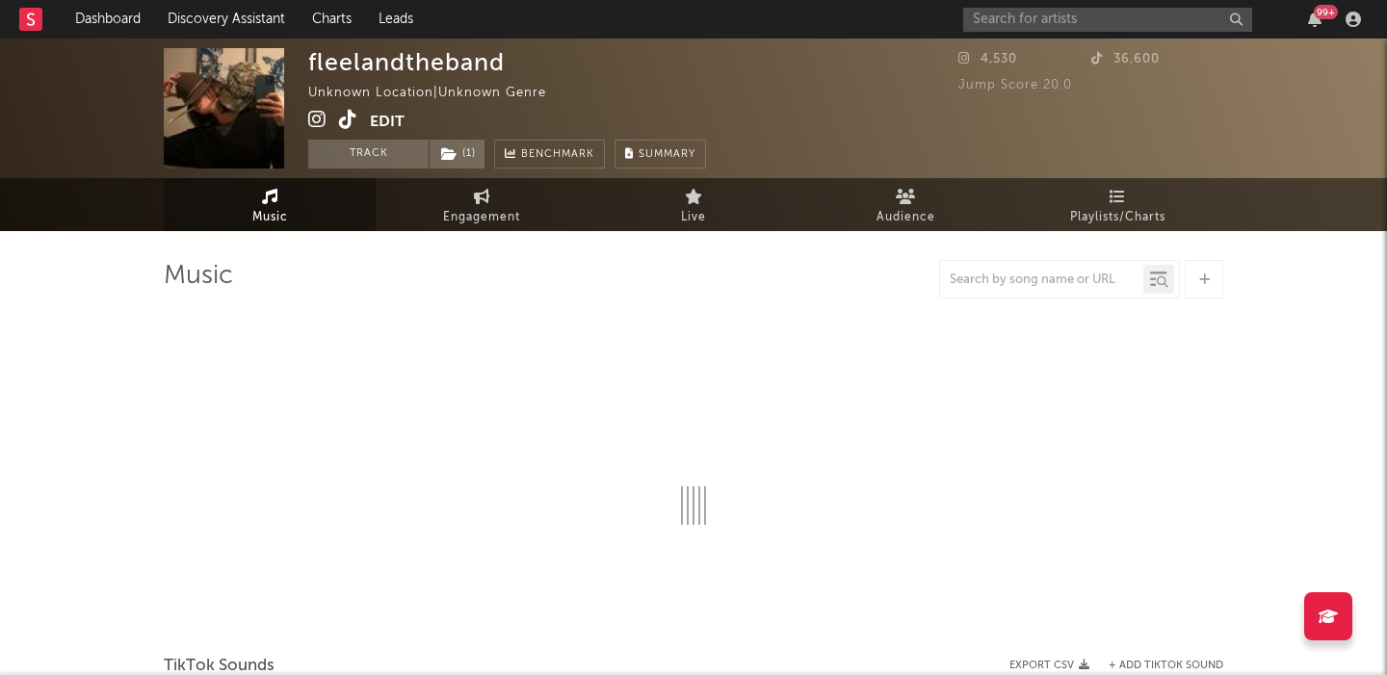
select select "1w"
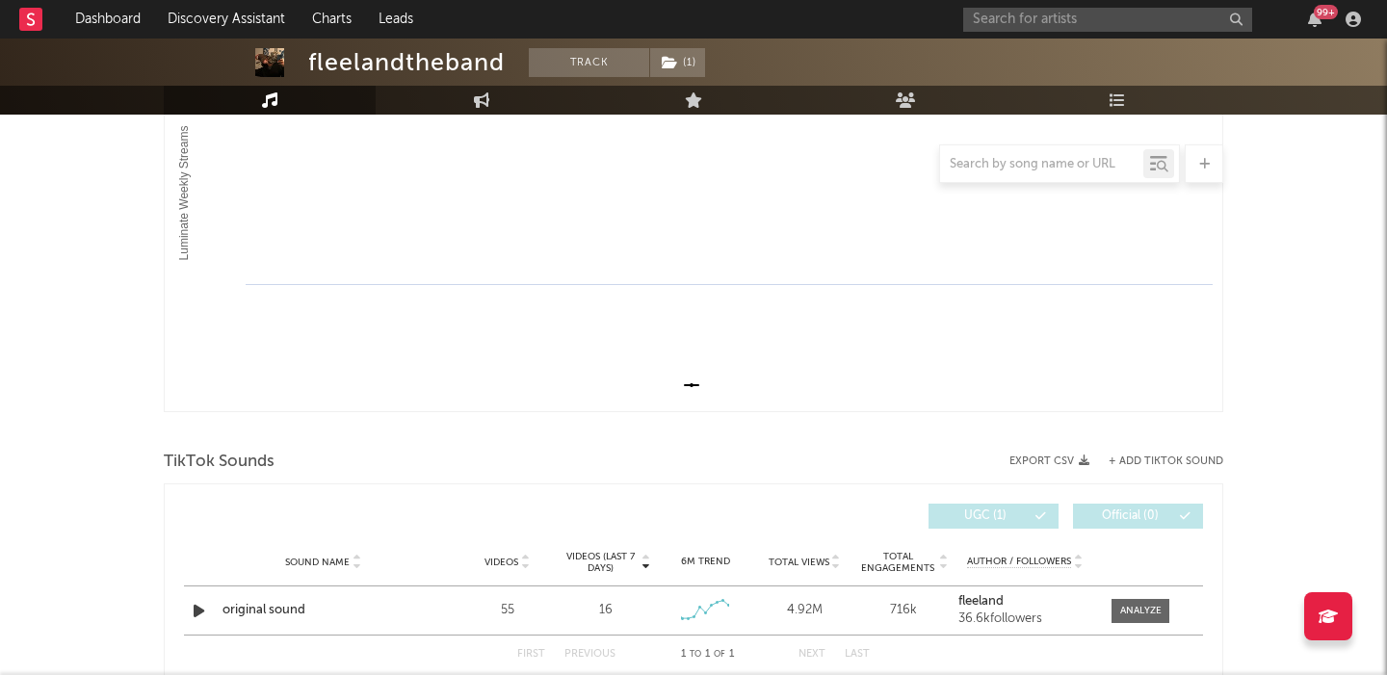
scroll to position [397, 0]
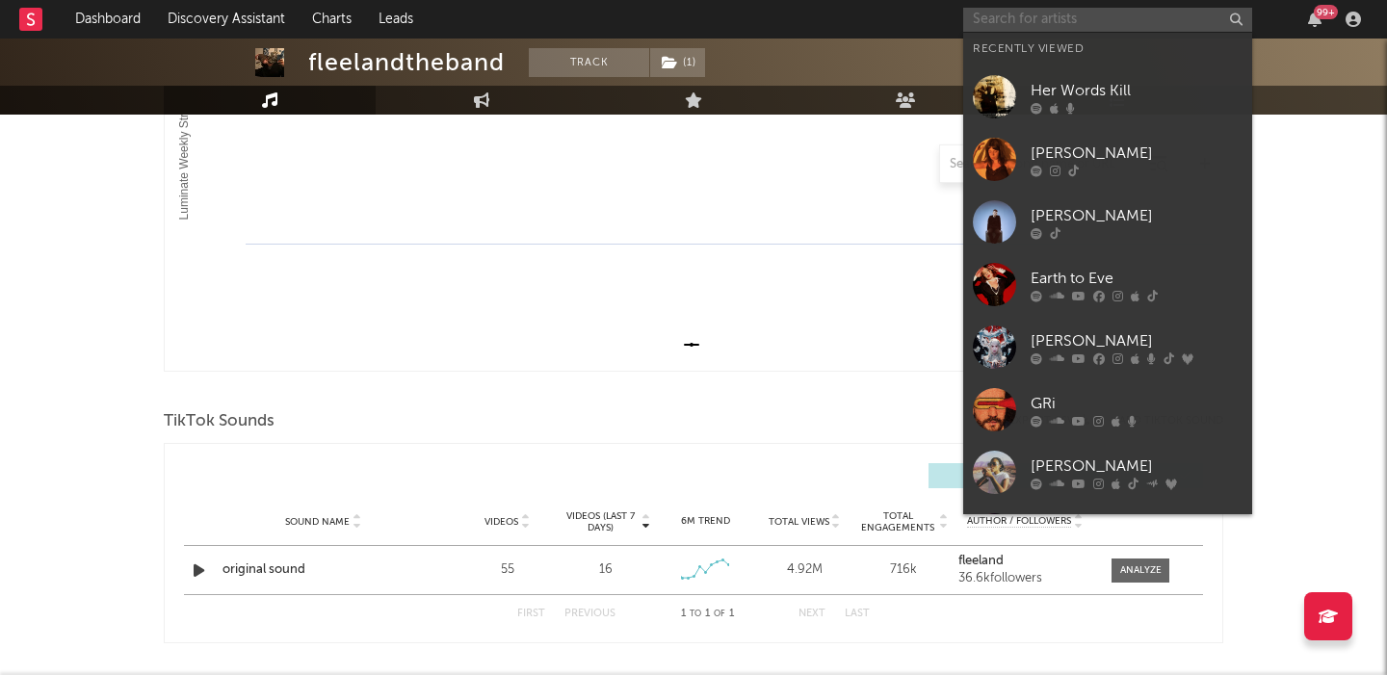
click at [1077, 11] on input "text" at bounding box center [1107, 20] width 289 height 24
paste input "Computer"
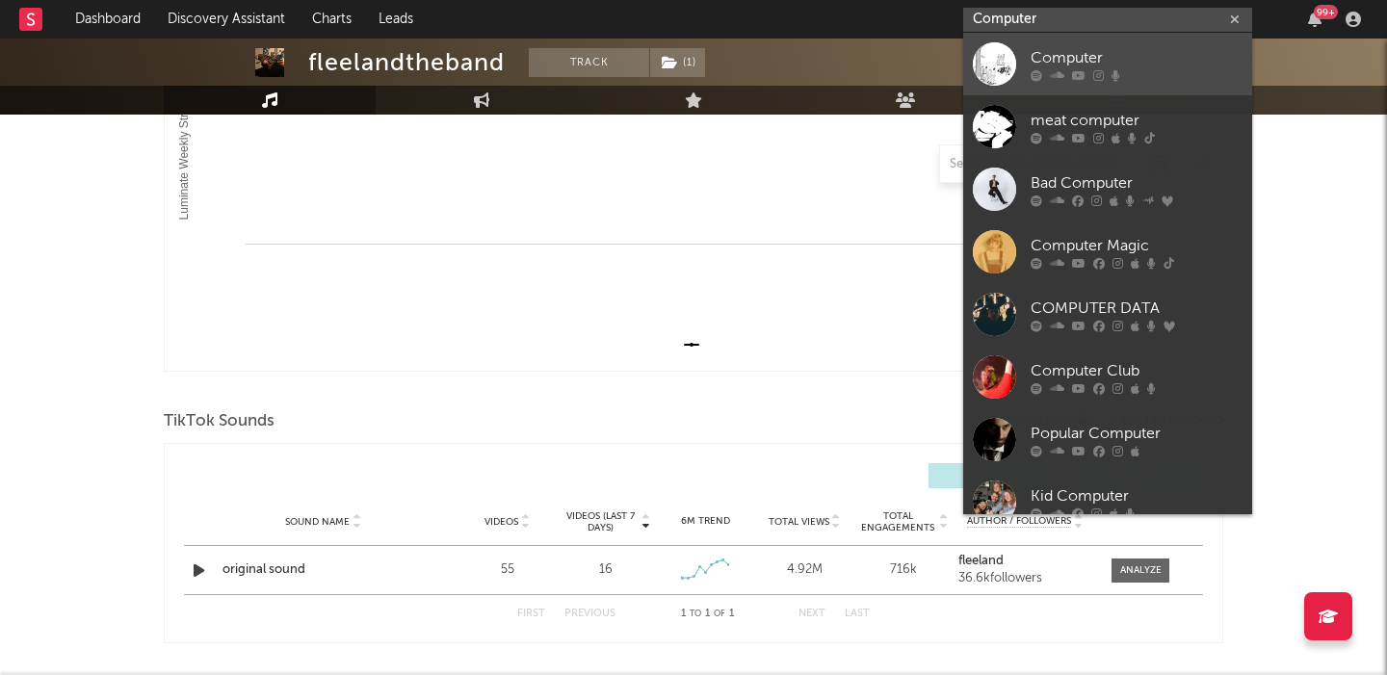
type input "Computer"
click at [1098, 58] on div "Computer" at bounding box center [1136, 57] width 212 height 23
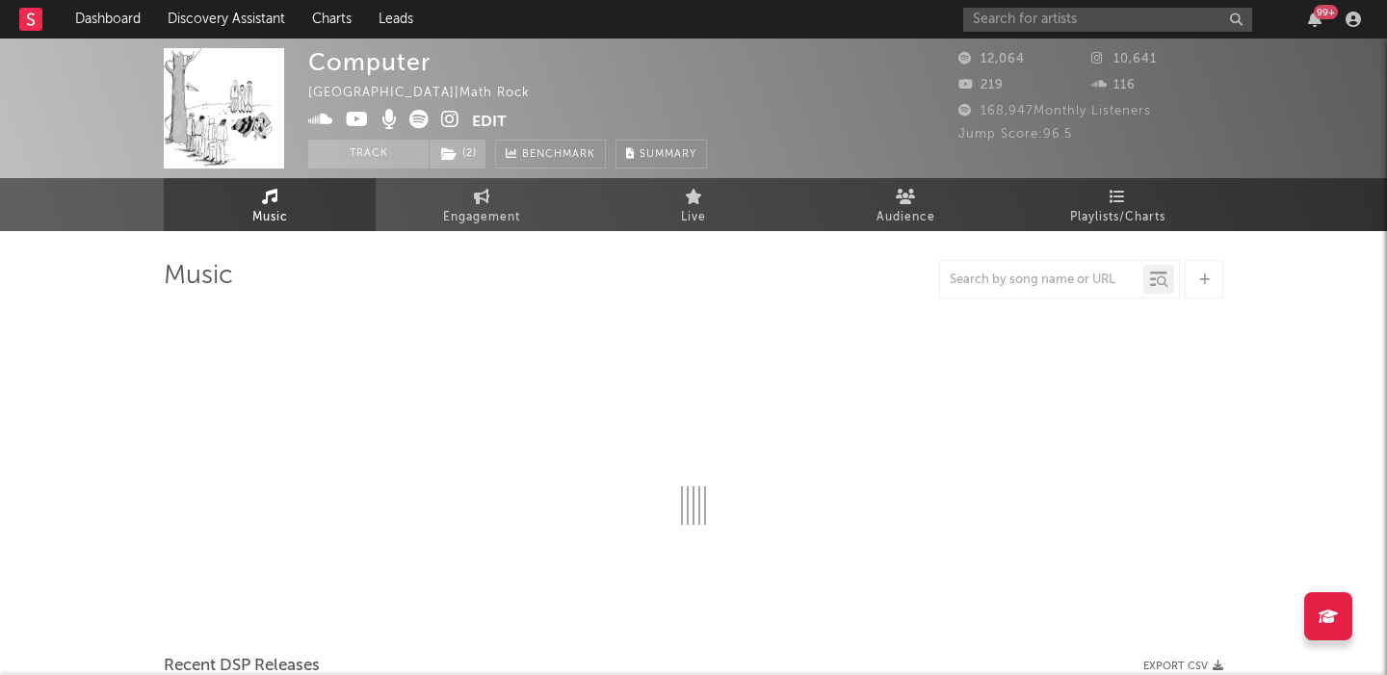
select select "1w"
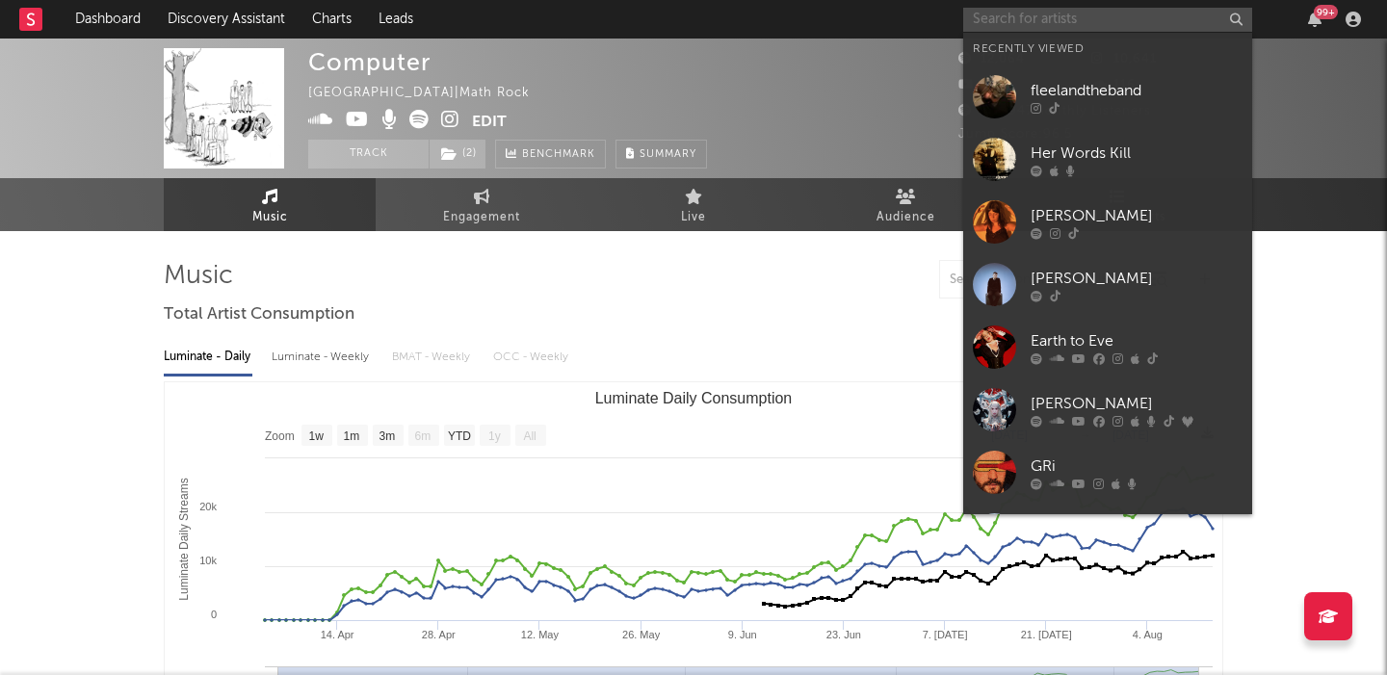
click at [1046, 21] on input "text" at bounding box center [1107, 20] width 289 height 24
paste input "lots of hands"
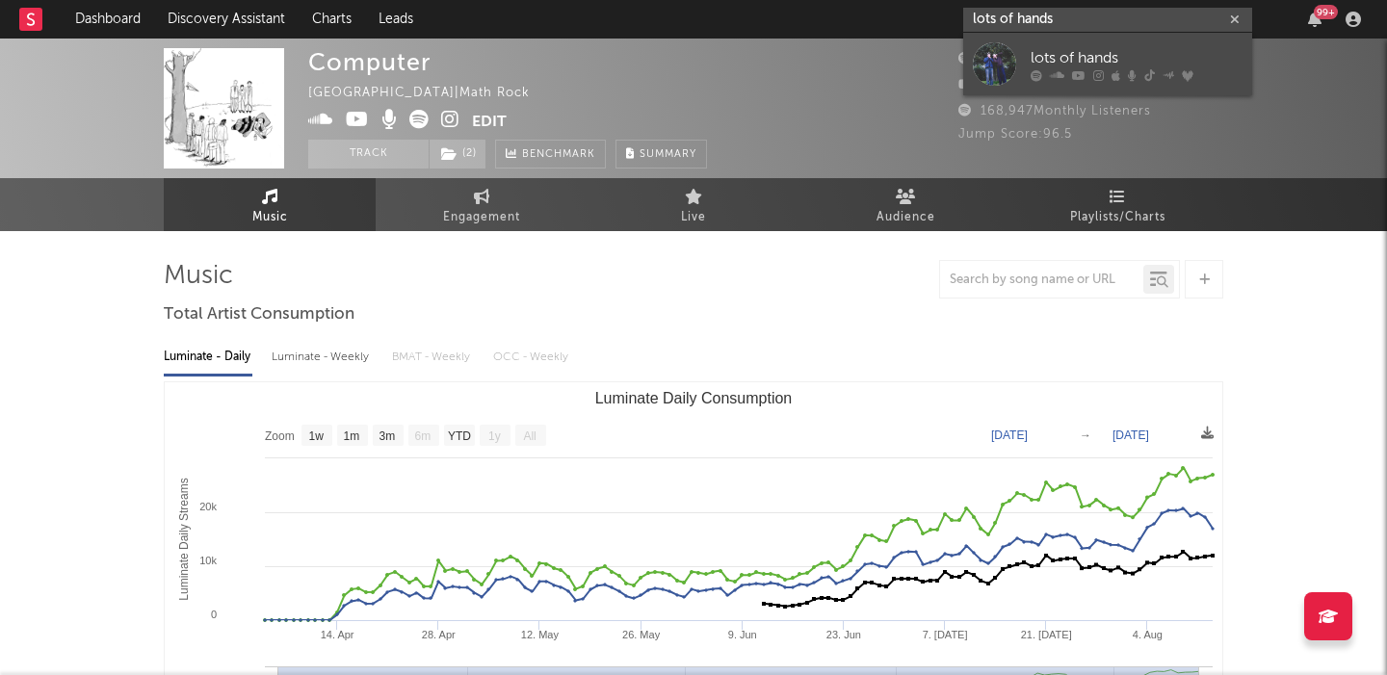
type input "lots of hands"
click at [1064, 55] on div "lots of hands" at bounding box center [1136, 57] width 212 height 23
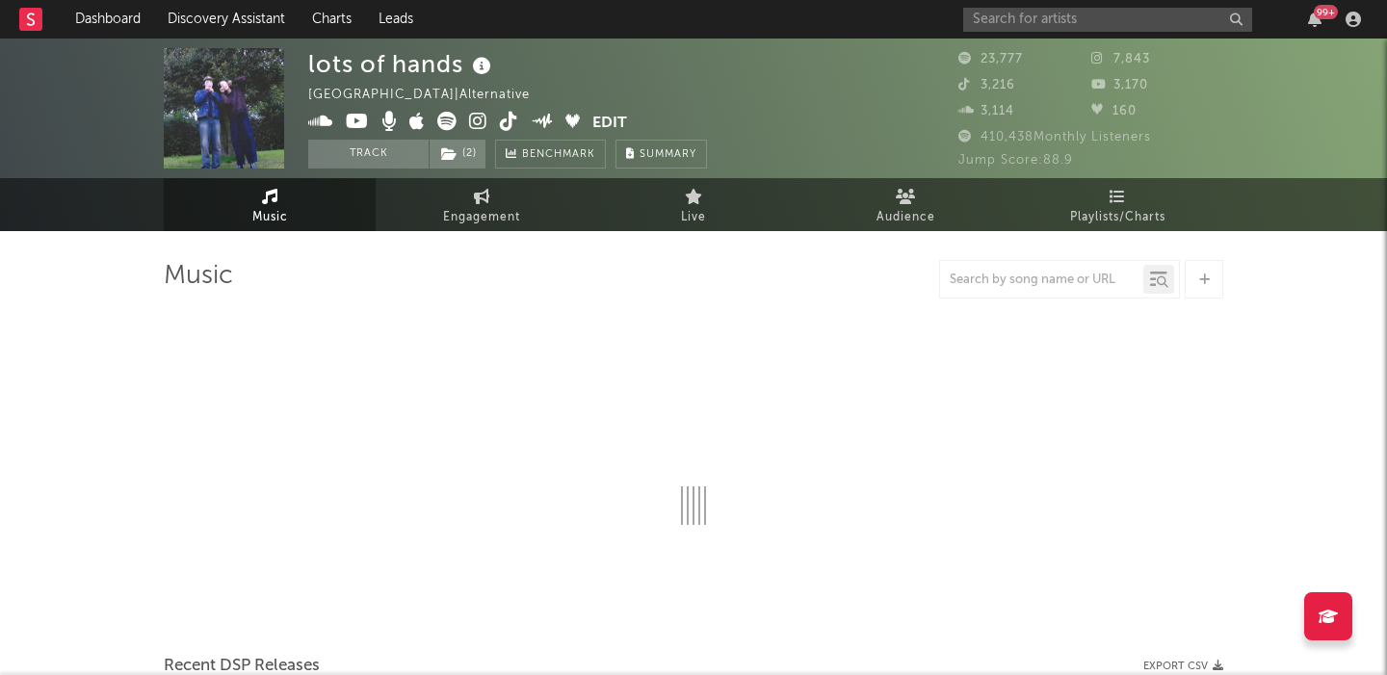
select select "6m"
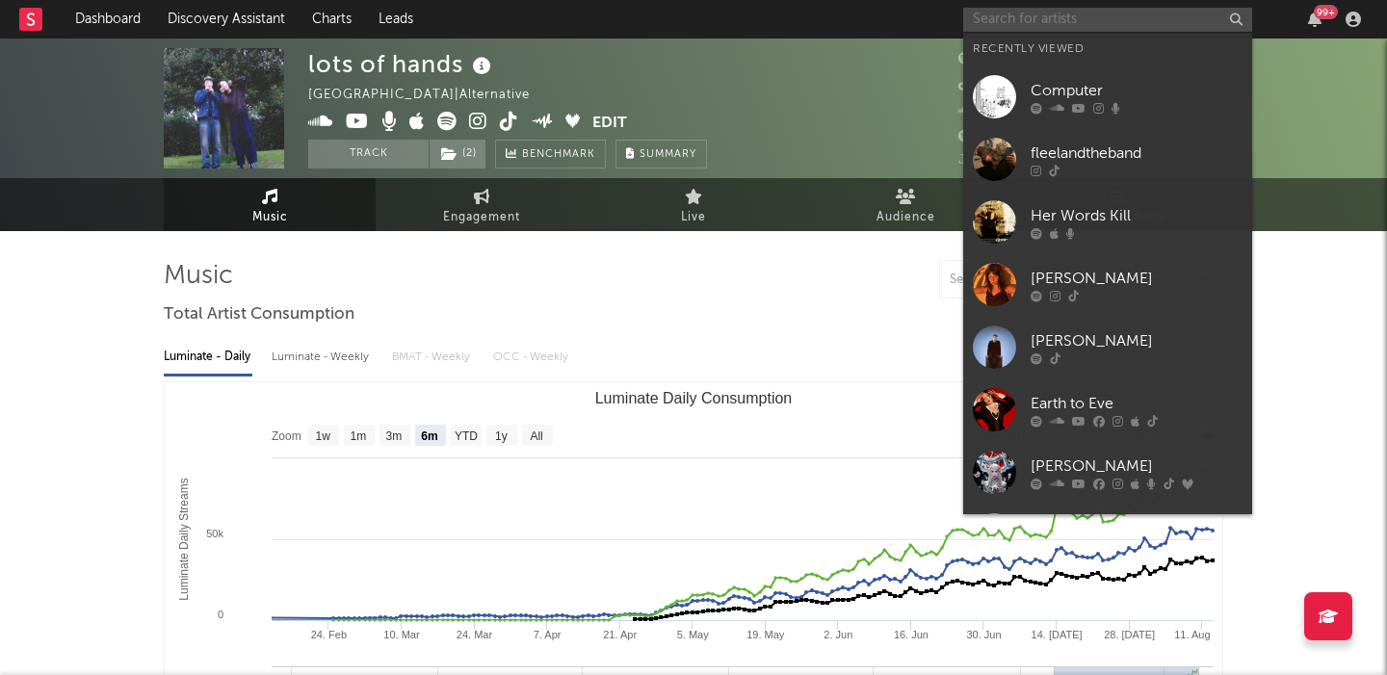
paste input "cr1tter"
click at [1105, 12] on input "text" at bounding box center [1107, 20] width 289 height 24
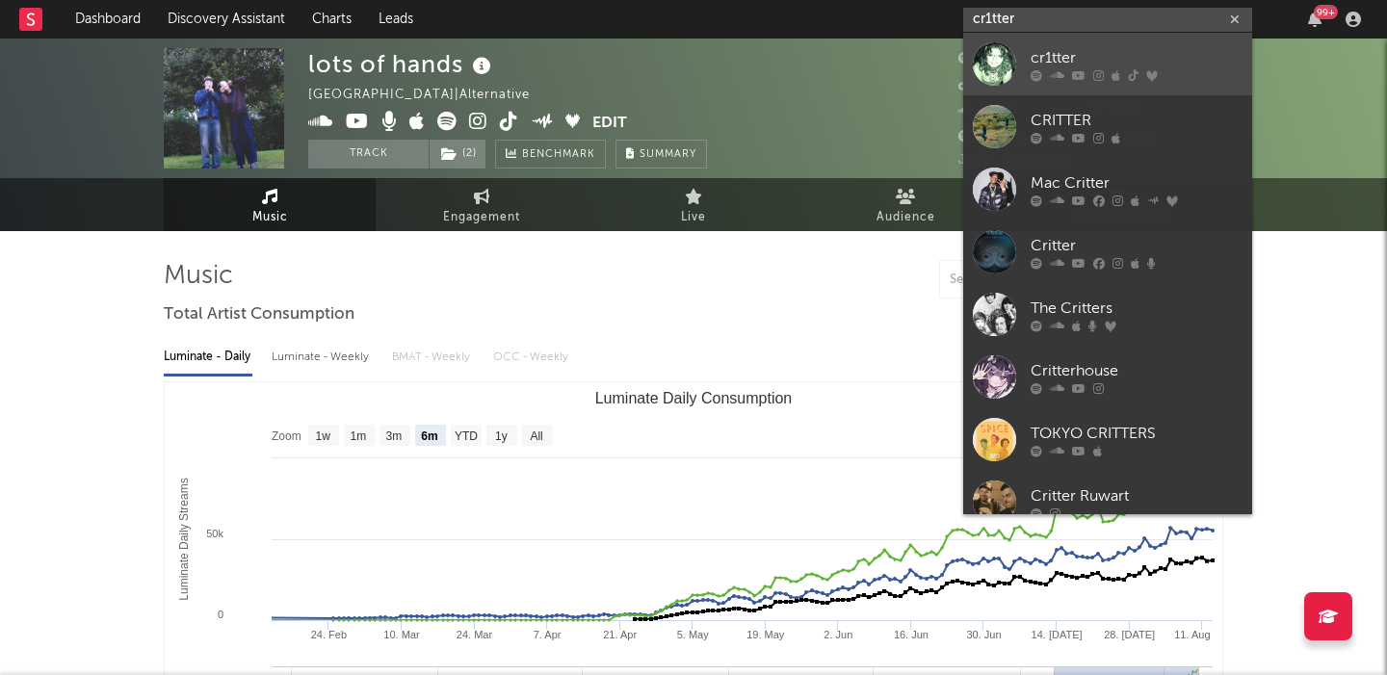
type input "cr1tter"
click at [1129, 44] on link "cr1tter" at bounding box center [1107, 64] width 289 height 63
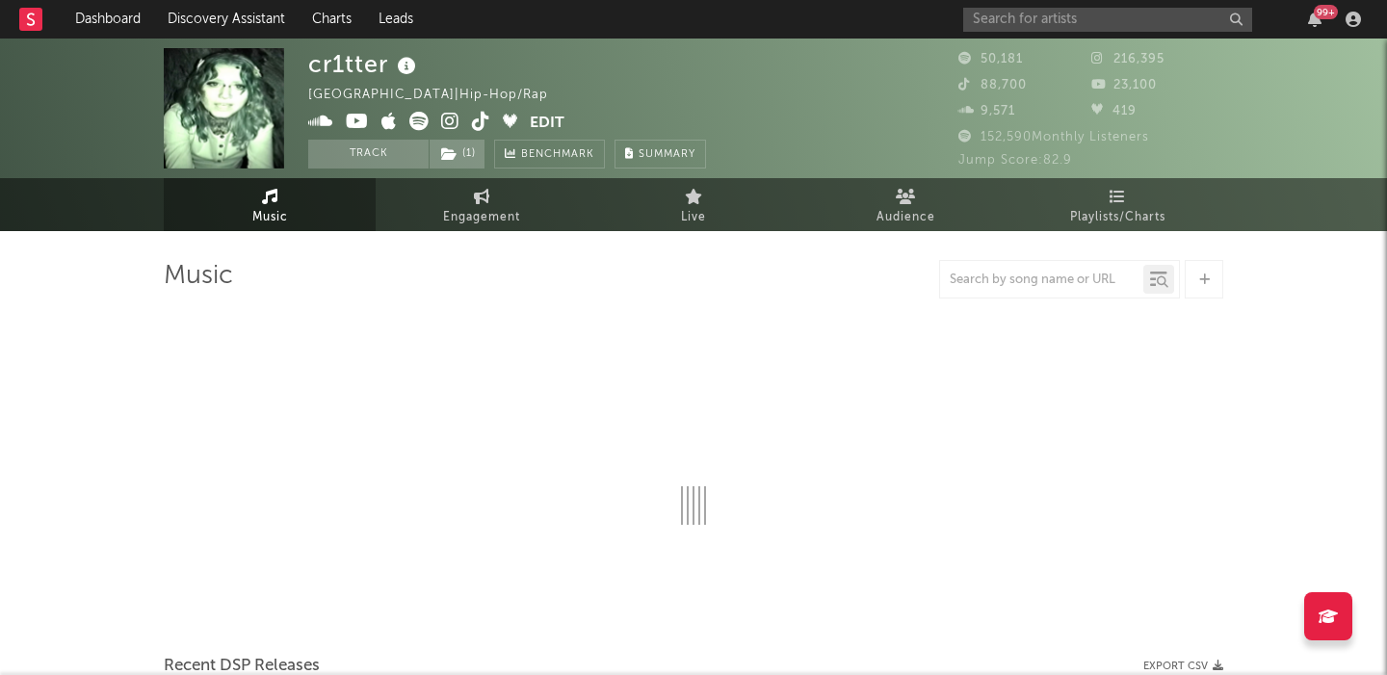
select select "6m"
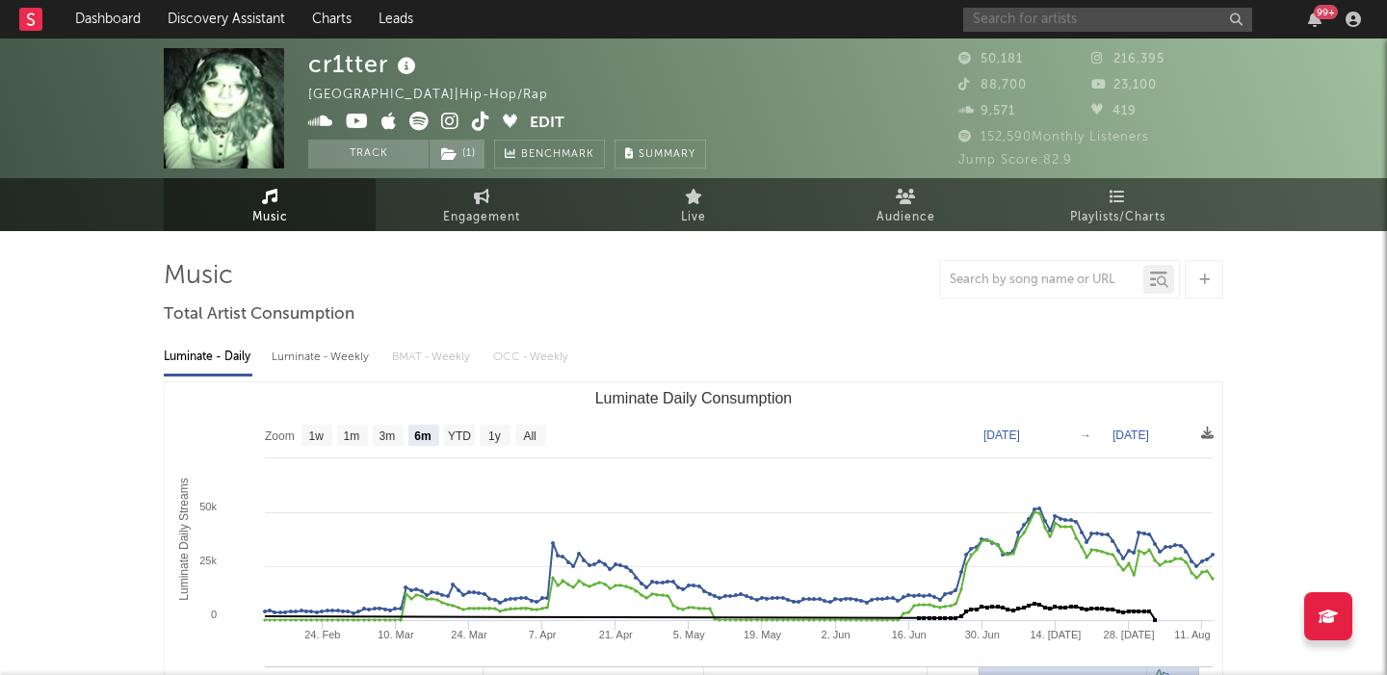
click at [1069, 12] on input "text" at bounding box center [1107, 20] width 289 height 24
paste input "[PERSON_NAME]"
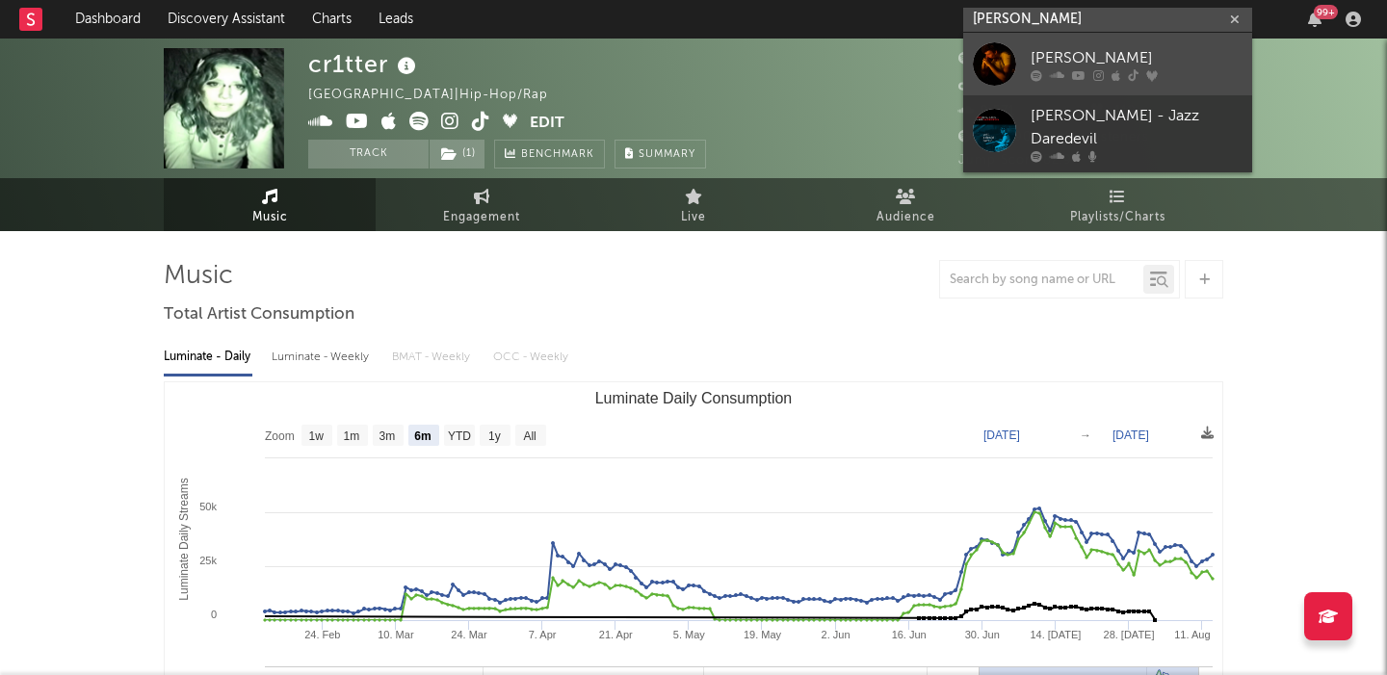
type input "[PERSON_NAME]"
click at [1105, 42] on link "[PERSON_NAME]" at bounding box center [1107, 64] width 289 height 63
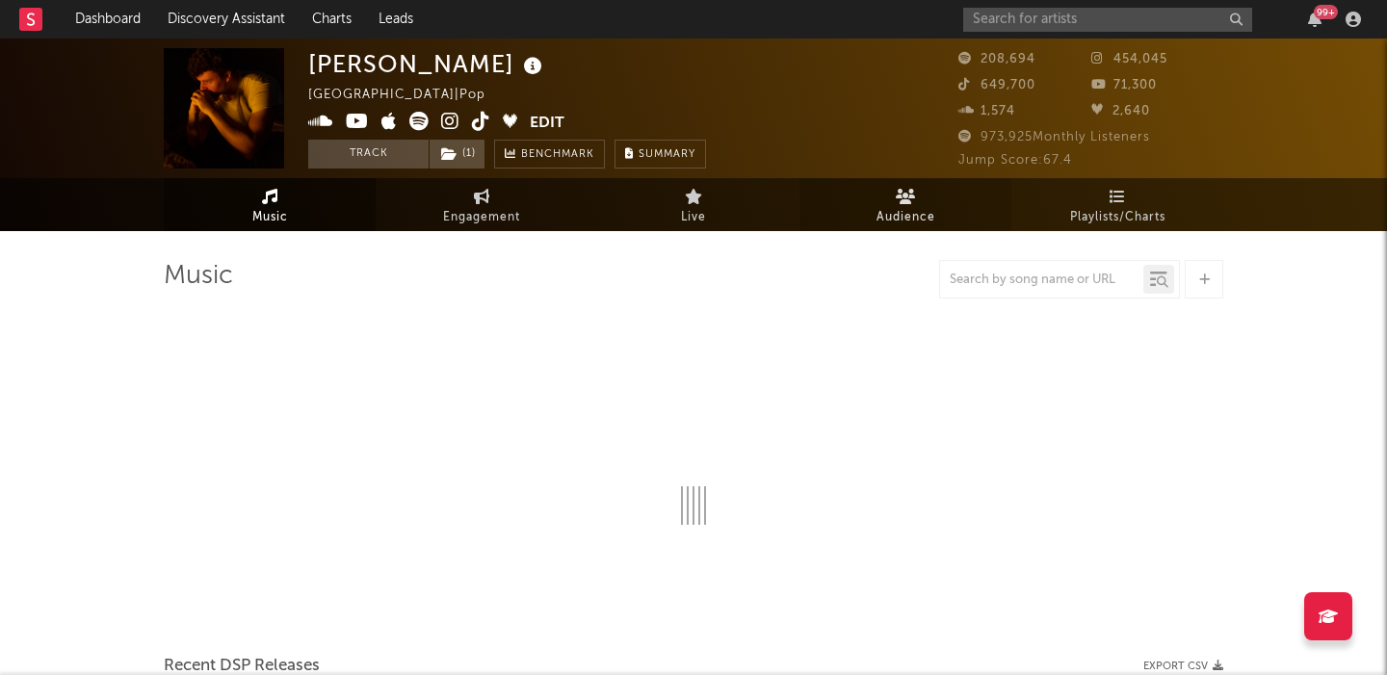
select select "6m"
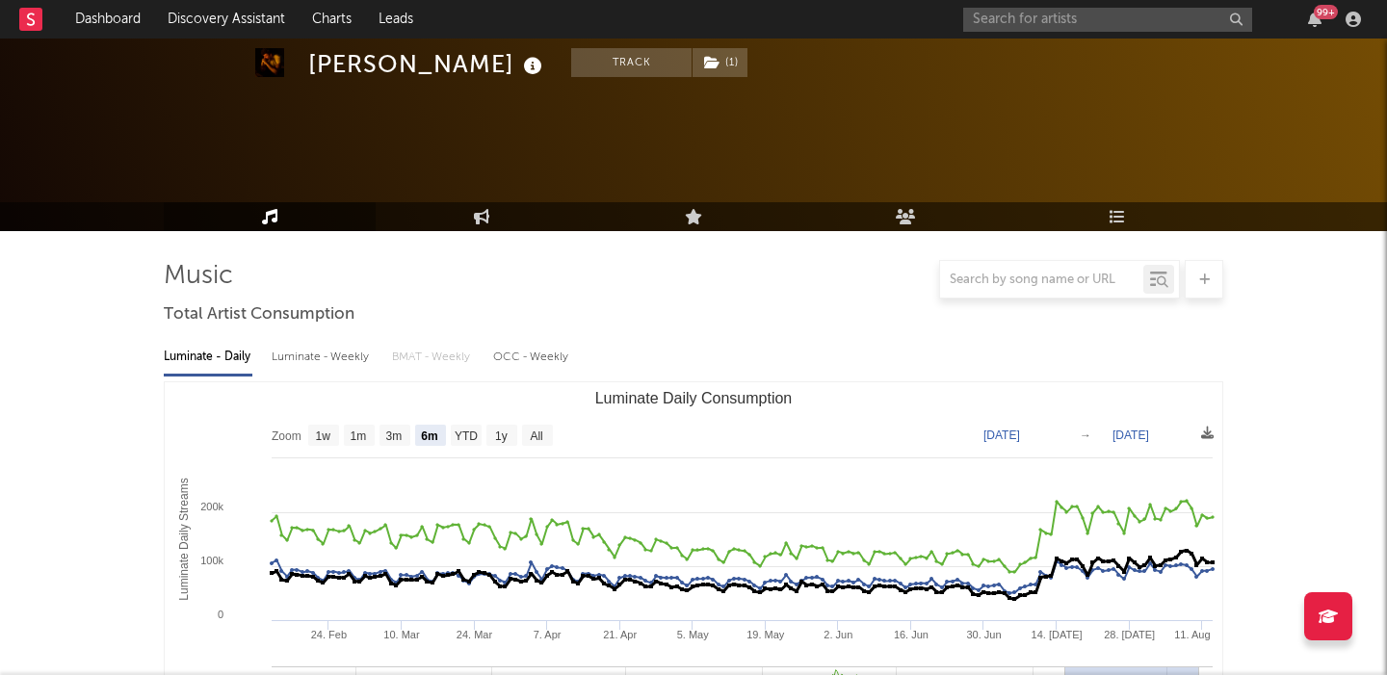
scroll to position [468, 0]
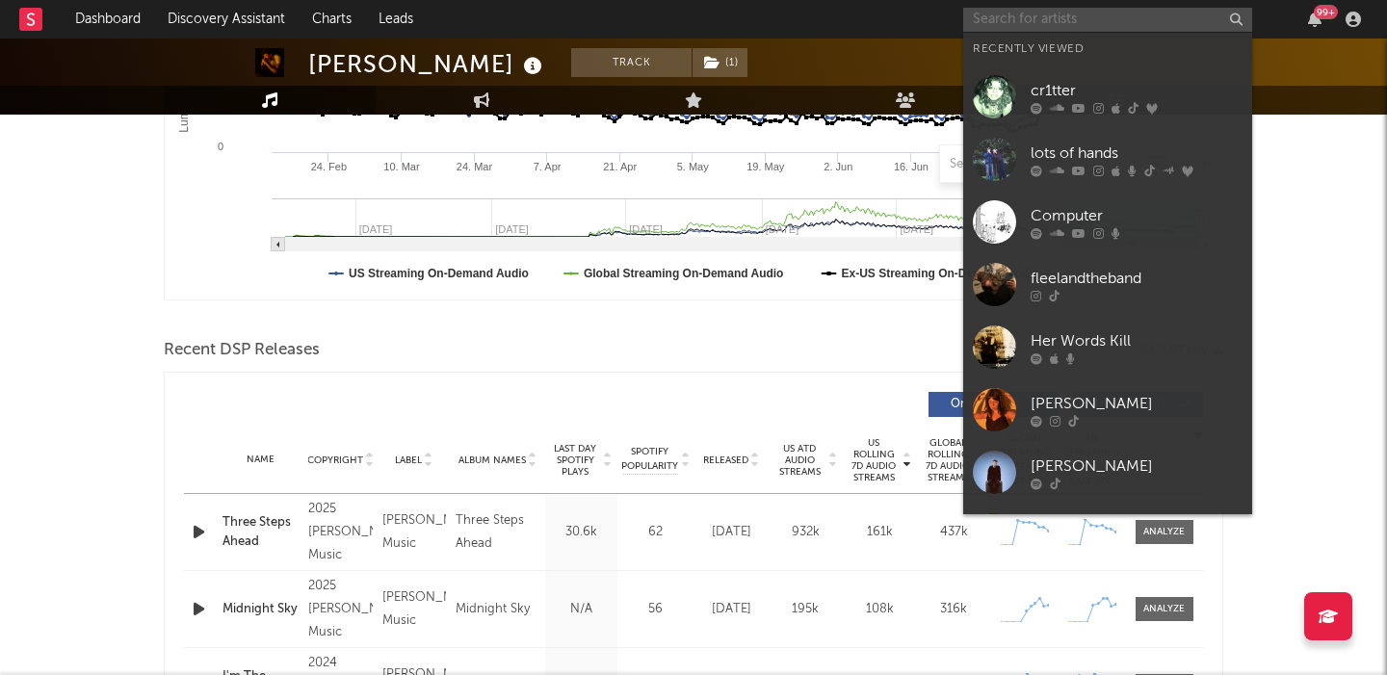
click at [1046, 21] on input "text" at bounding box center [1107, 20] width 289 height 24
paste input "HAFFWAY"
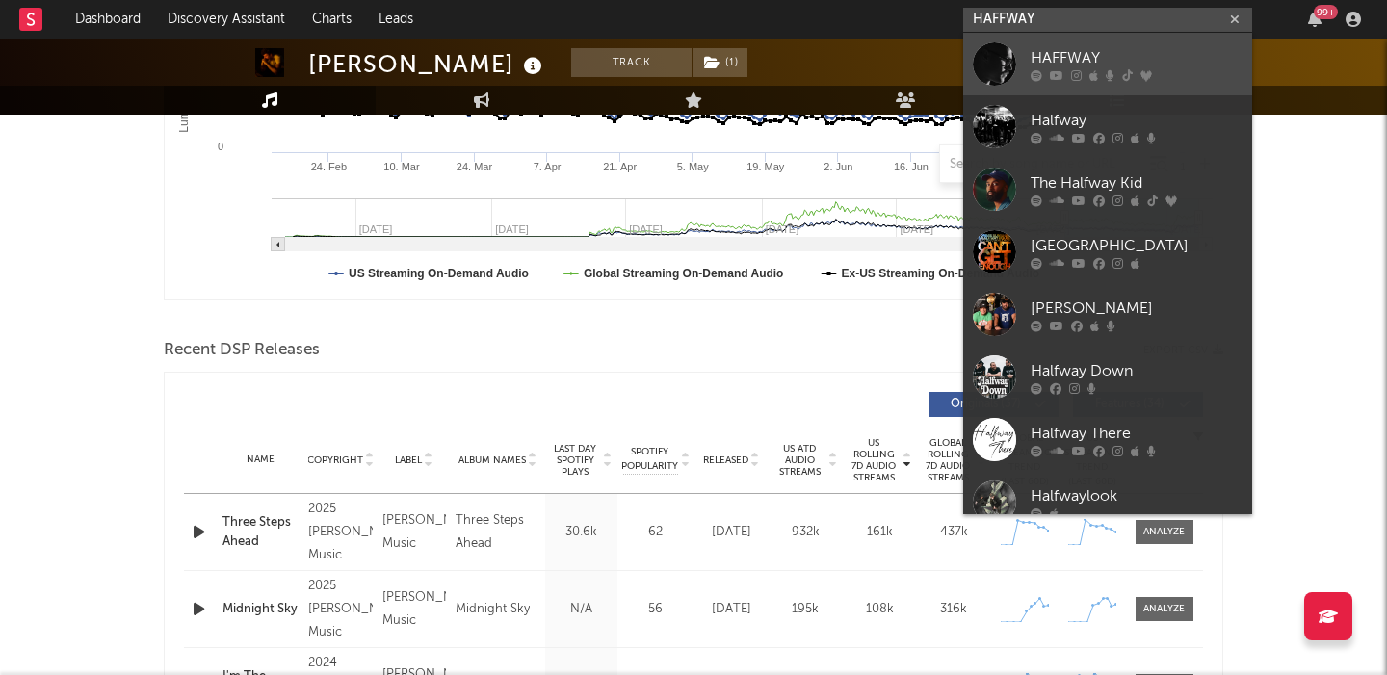
type input "HAFFWAY"
click at [1083, 54] on div "HAFFWAY" at bounding box center [1136, 57] width 212 height 23
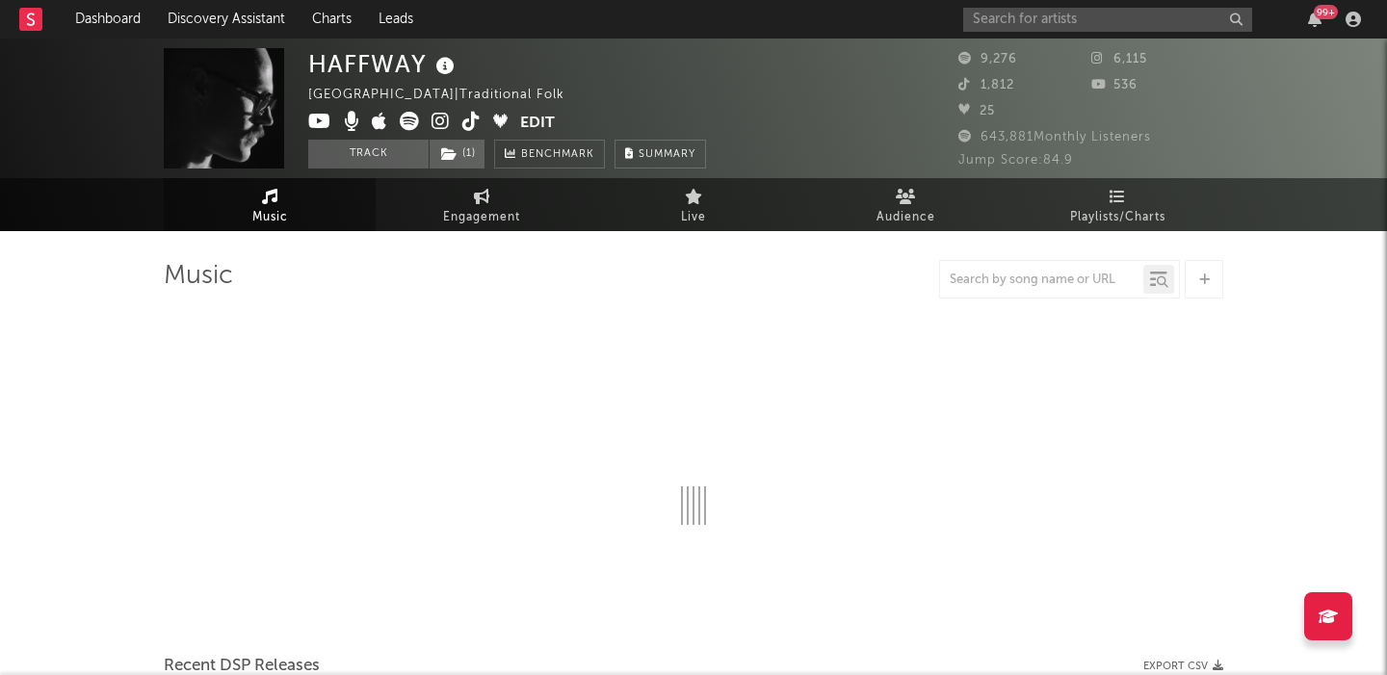
select select "6m"
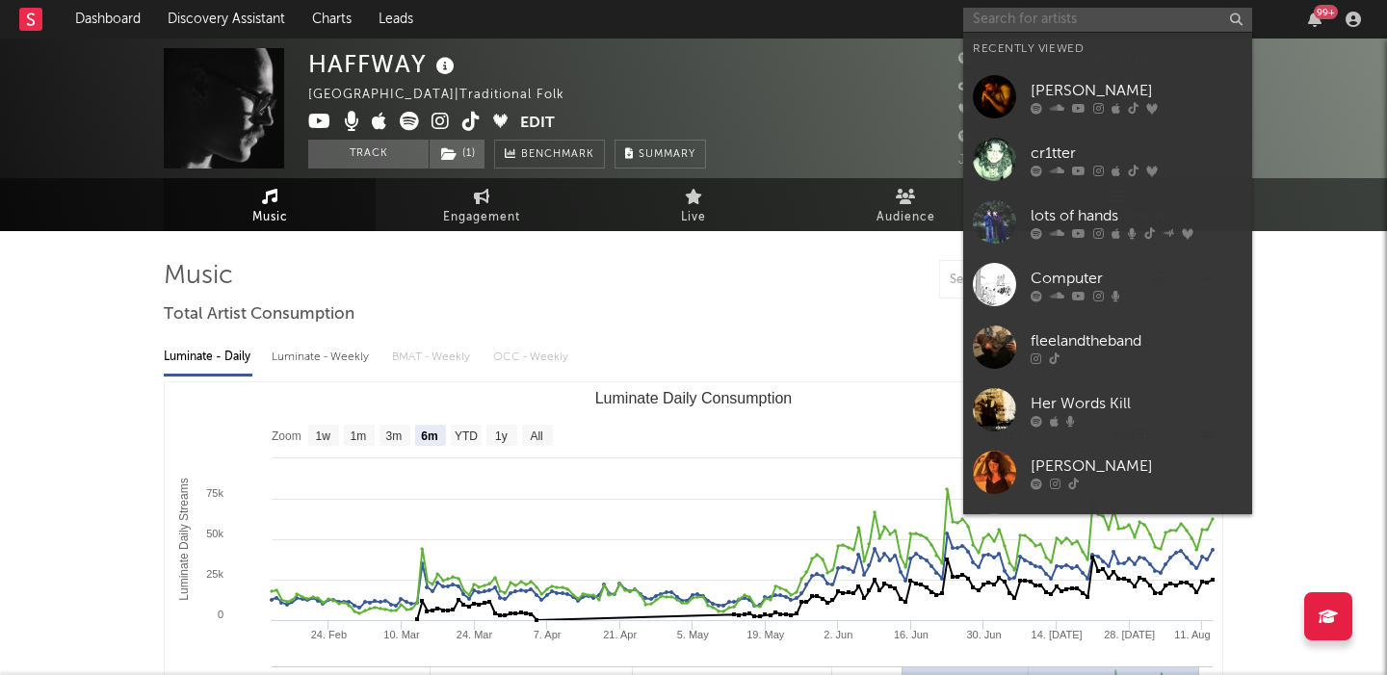
click at [1025, 26] on input "text" at bounding box center [1107, 20] width 289 height 24
paste input "leverfall"
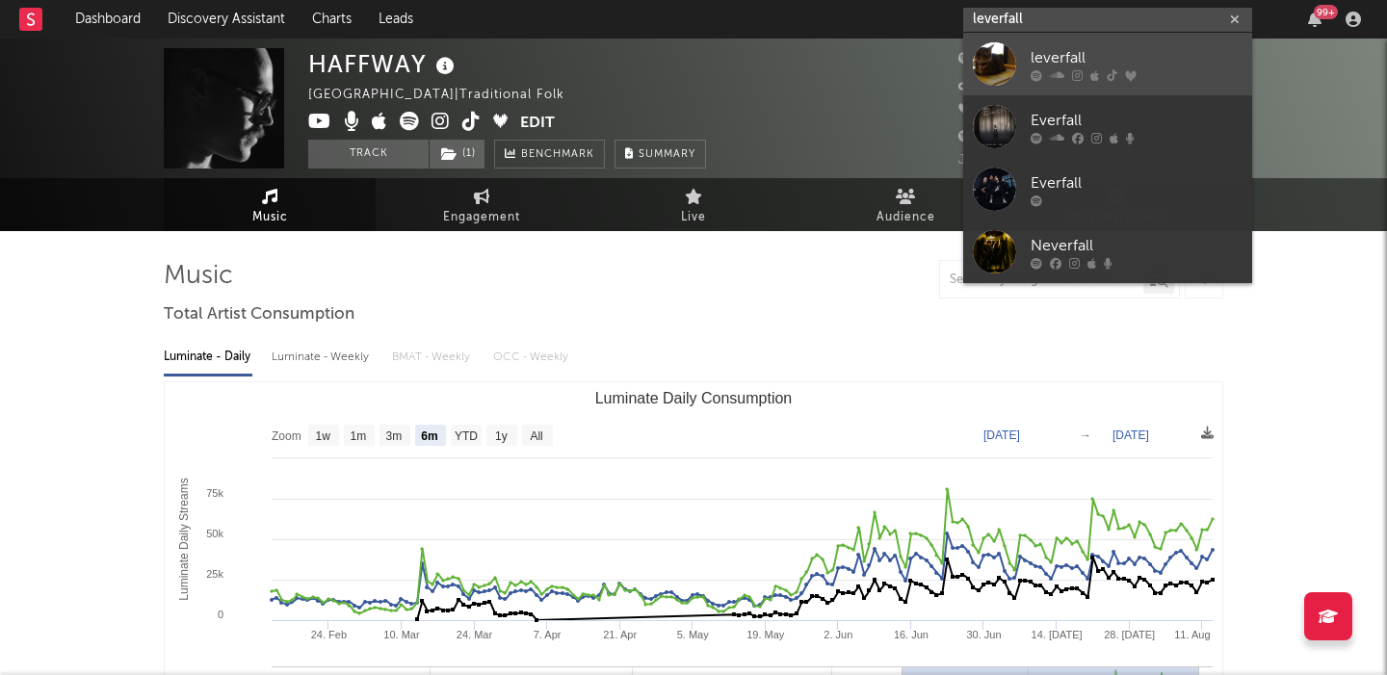
type input "leverfall"
click at [1052, 51] on div "leverfall" at bounding box center [1136, 57] width 212 height 23
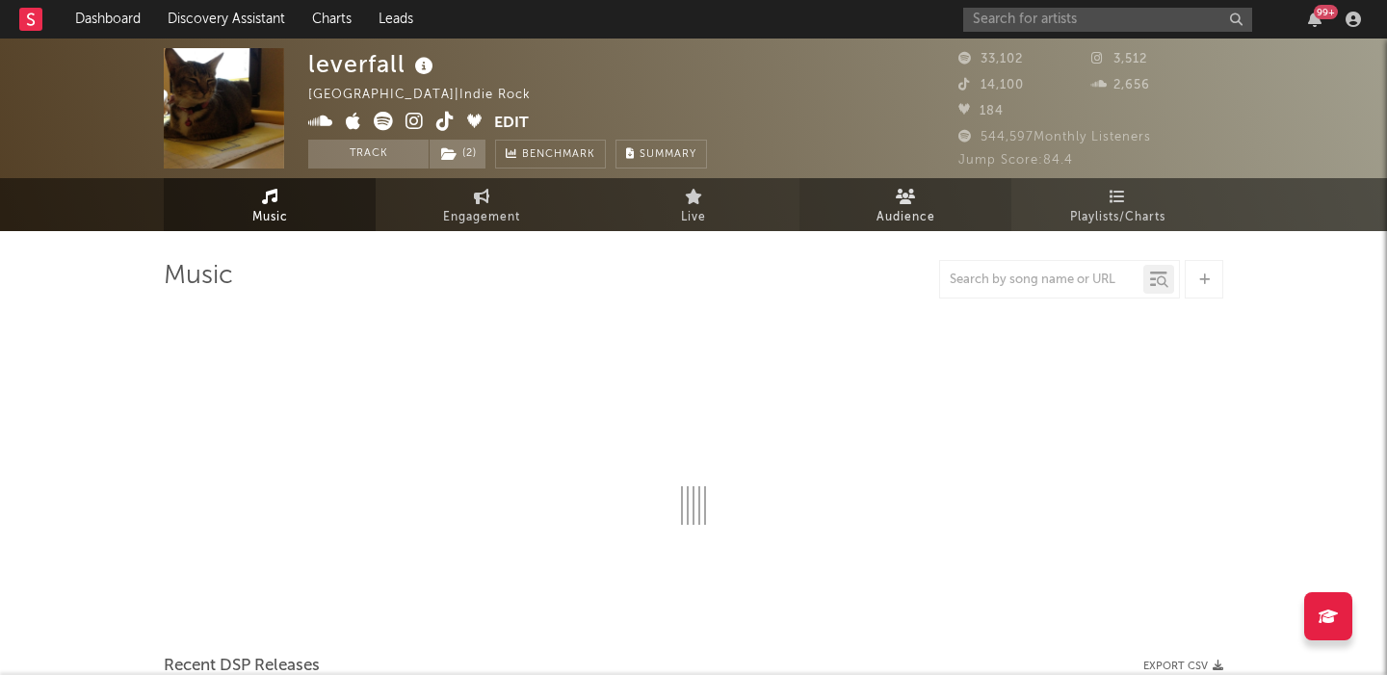
select select "6m"
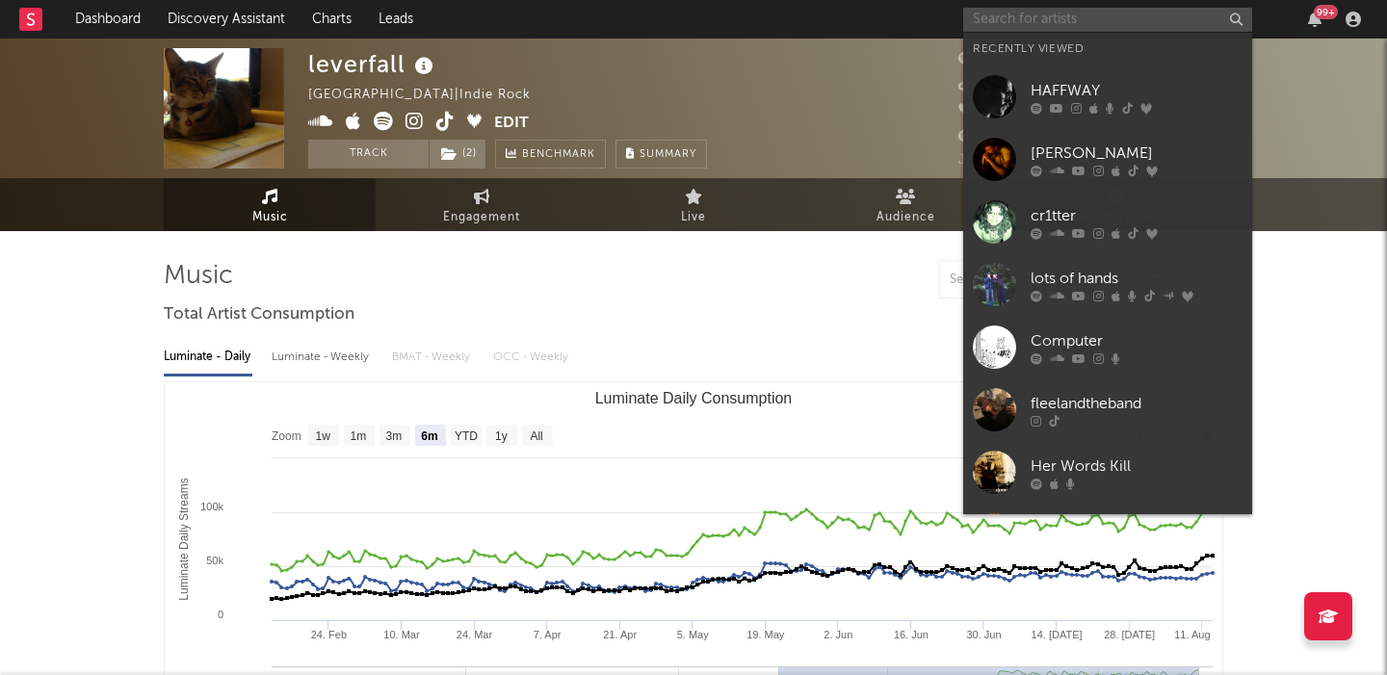
click at [1102, 20] on input "text" at bounding box center [1107, 20] width 289 height 24
paste input "Isabel Van Gelder"
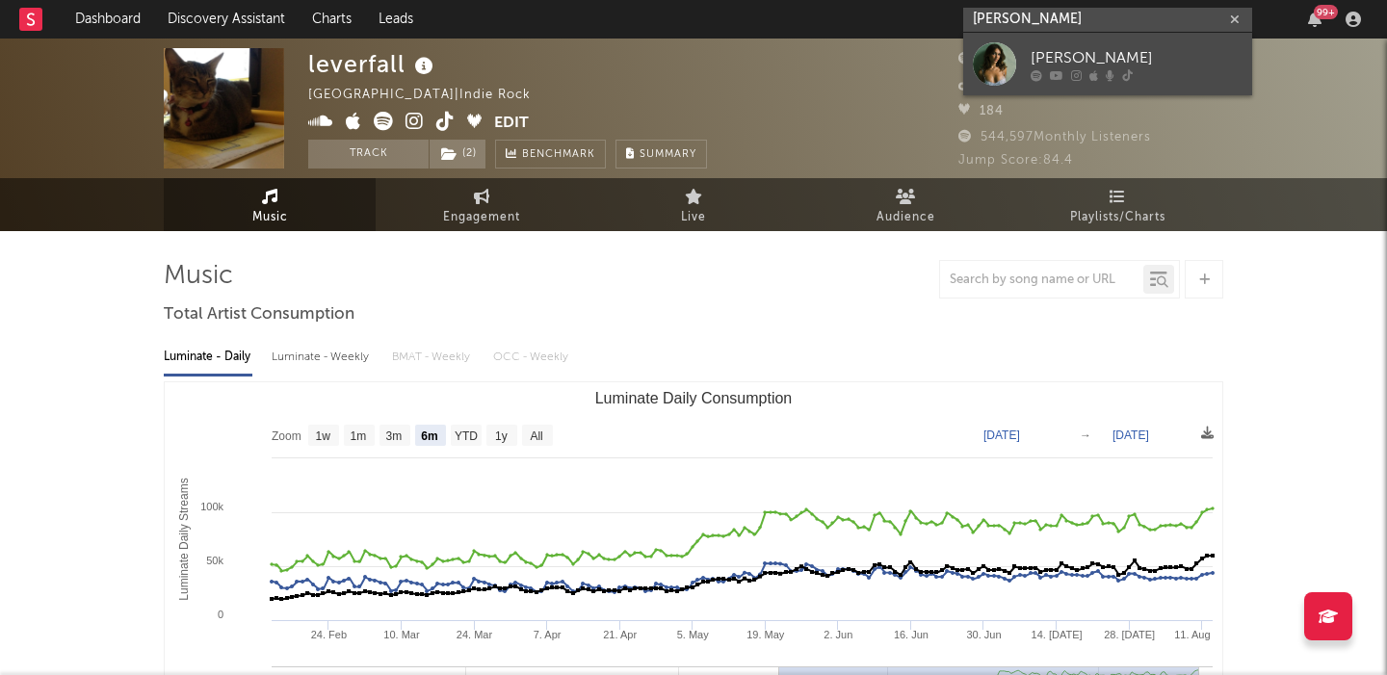
type input "Isabel Van Gelder"
click at [1087, 54] on div "[PERSON_NAME]" at bounding box center [1136, 57] width 212 height 23
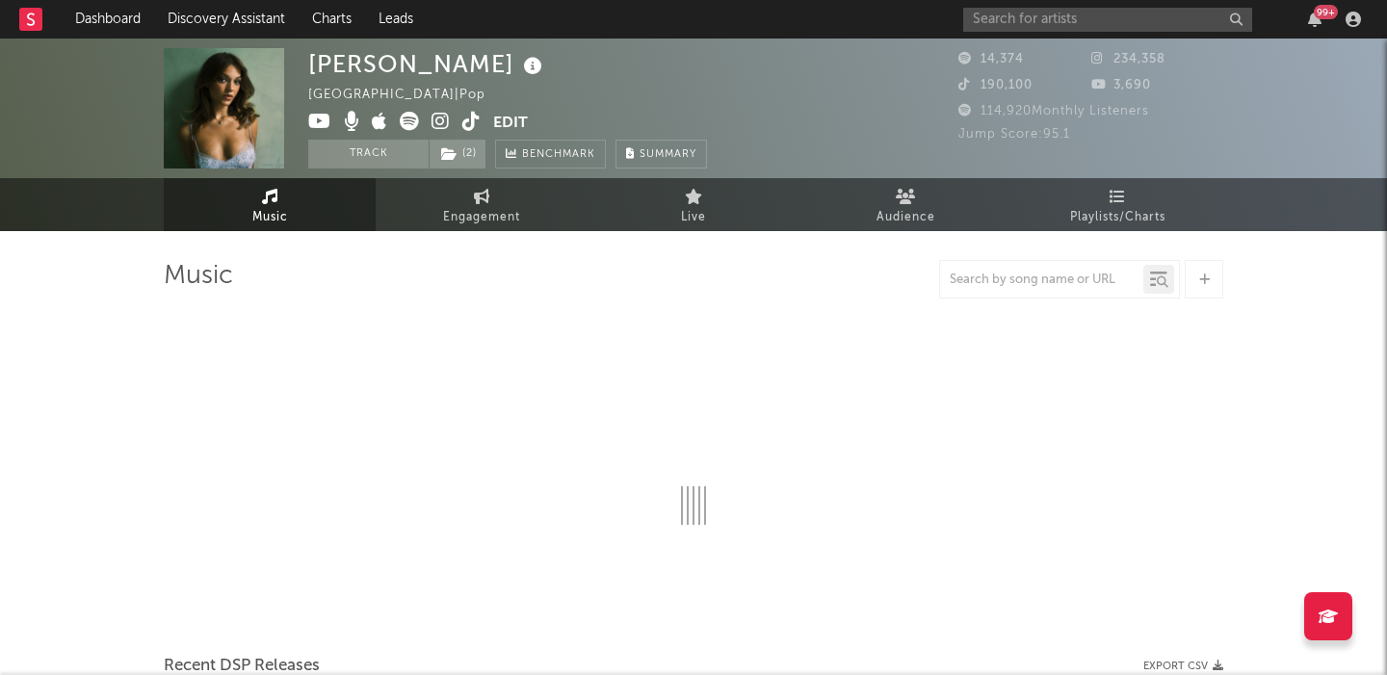
select select "1w"
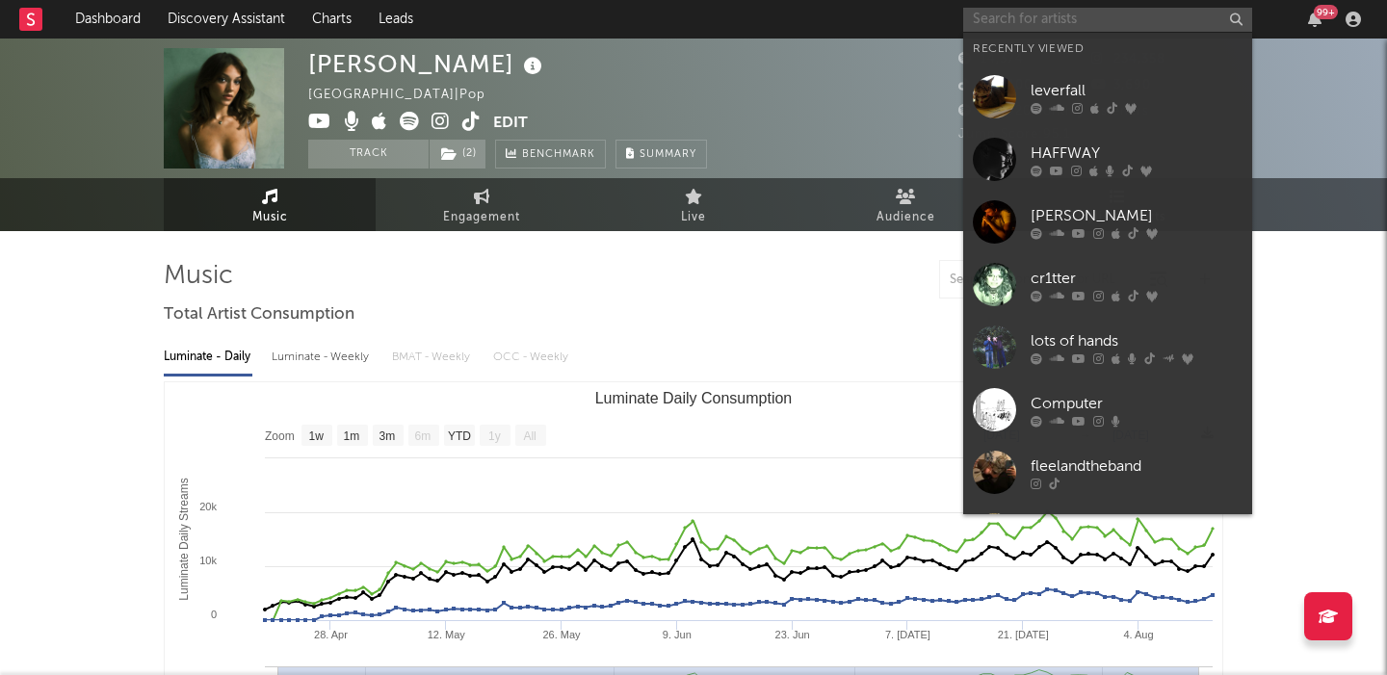
click at [1051, 23] on input "text" at bounding box center [1107, 20] width 289 height 24
paste input "NAKISO"
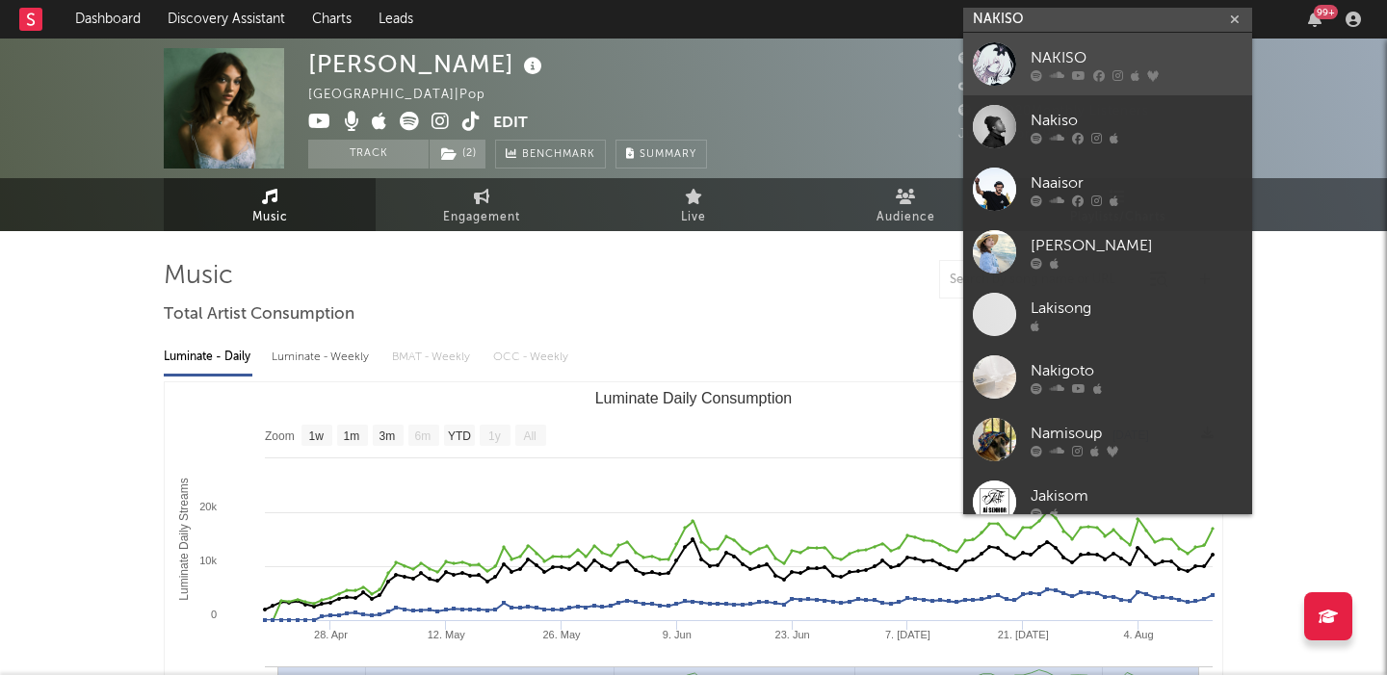
type input "NAKISO"
click at [1092, 44] on link "NAKISO" at bounding box center [1107, 64] width 289 height 63
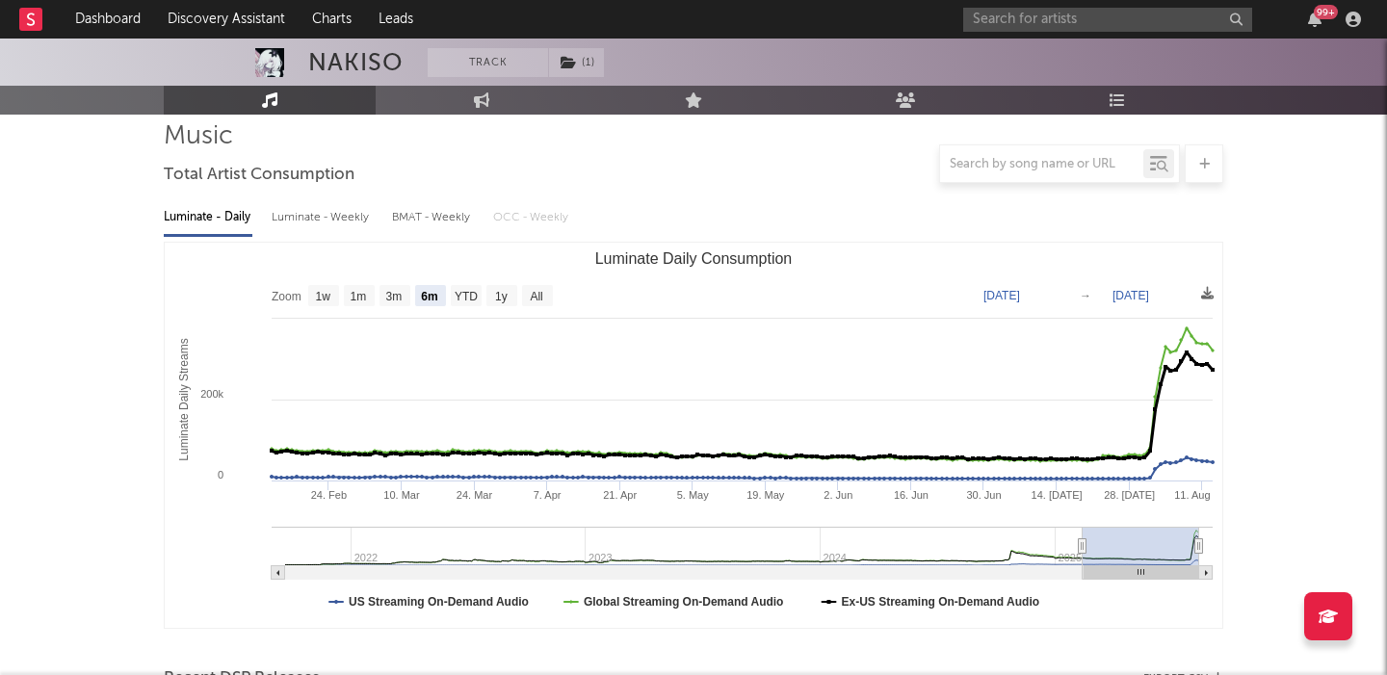
scroll to position [137, 0]
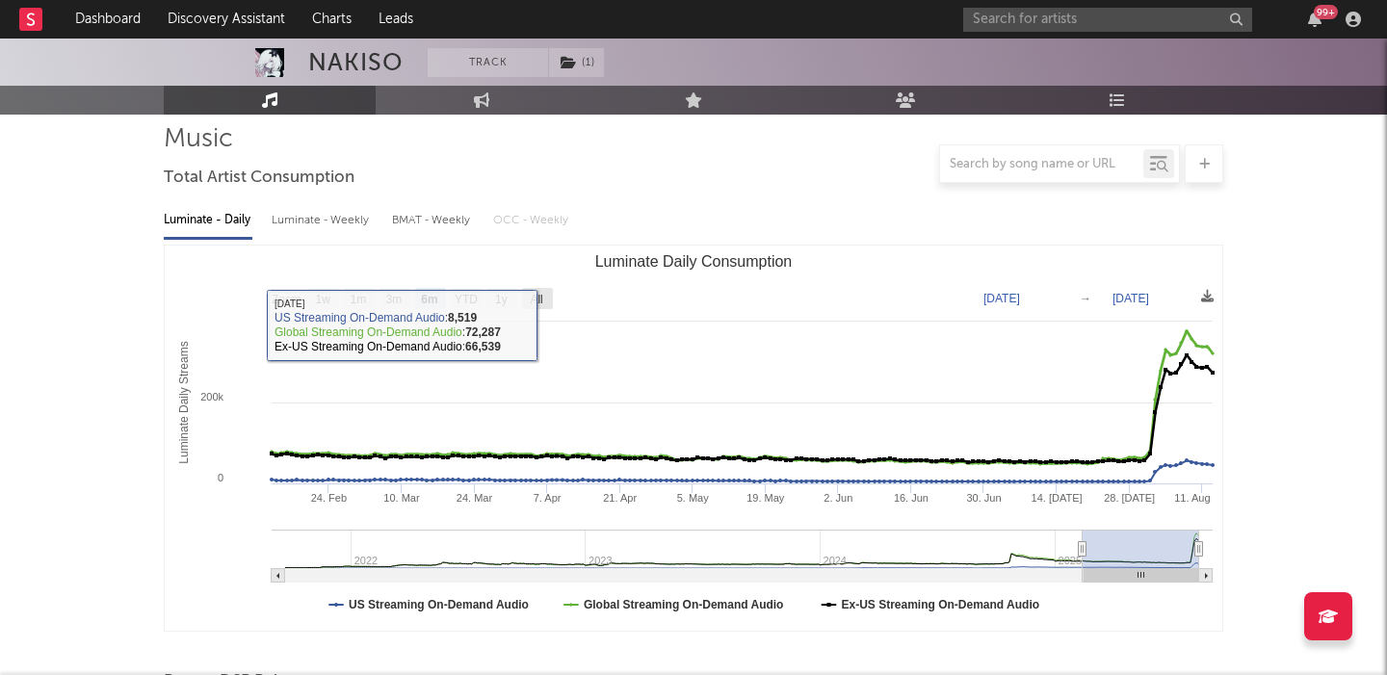
click at [534, 298] on text "All" at bounding box center [536, 299] width 13 height 13
select select "All"
type input "2021-09-20"
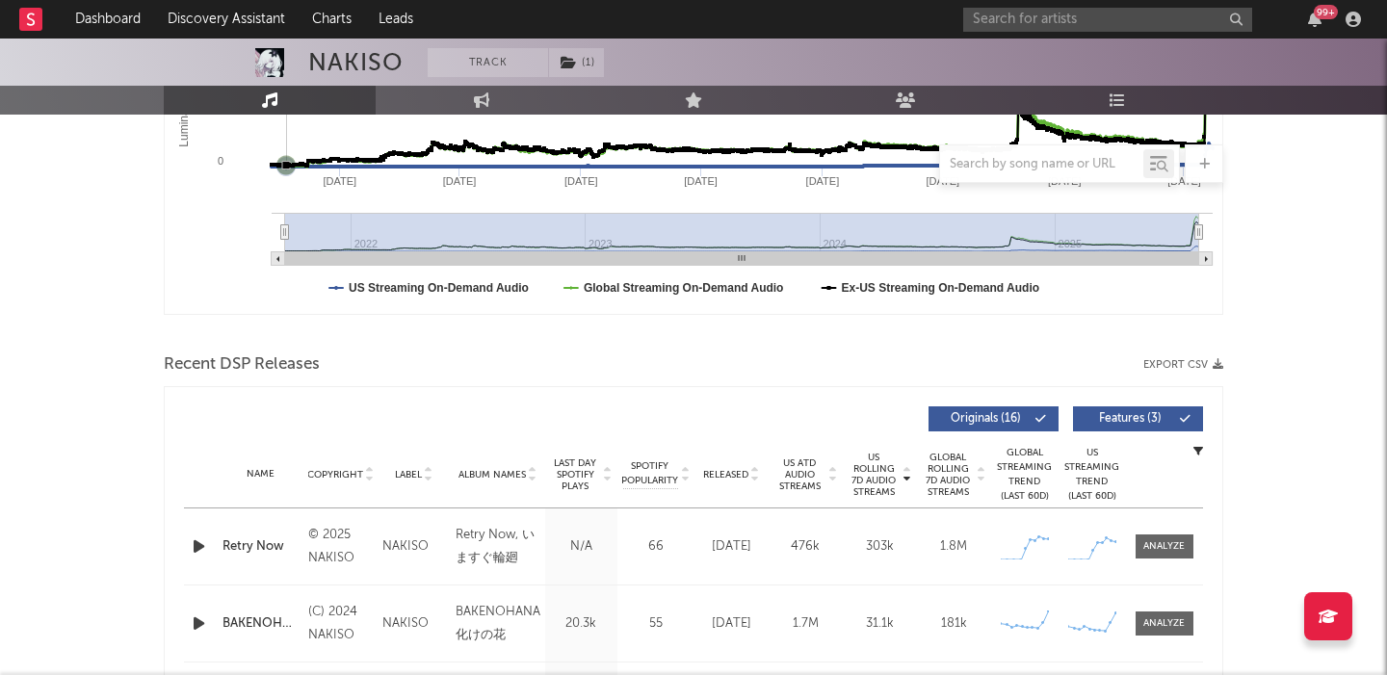
scroll to position [561, 0]
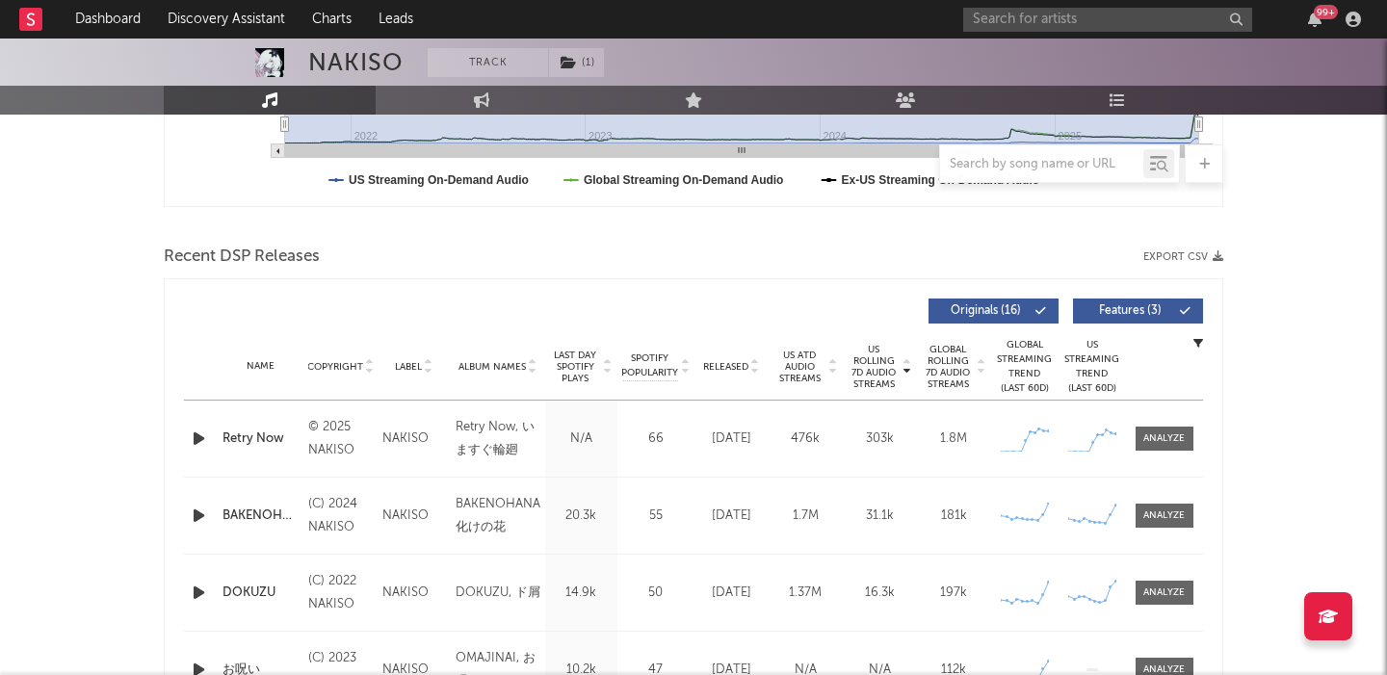
click at [1122, 310] on span "Features ( 3 )" at bounding box center [1129, 311] width 89 height 12
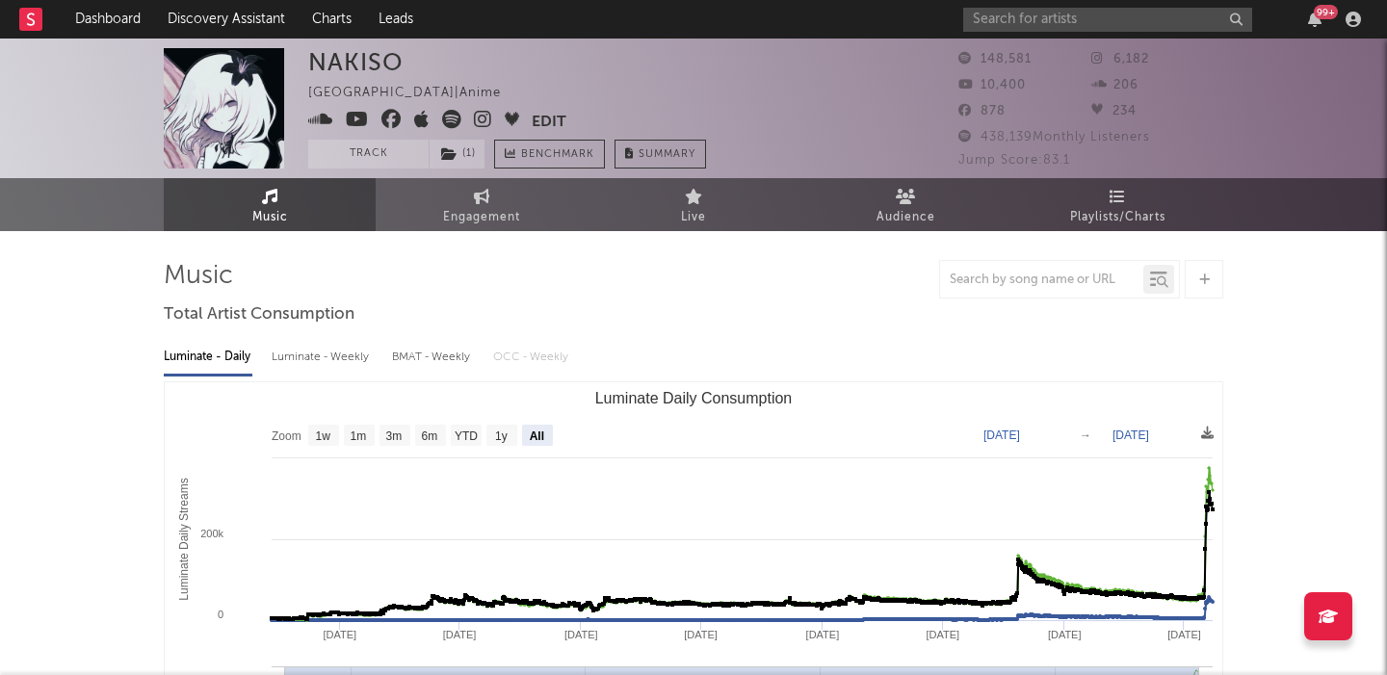
click at [453, 121] on icon at bounding box center [451, 119] width 19 height 19
click at [1063, 11] on input "text" at bounding box center [1107, 20] width 289 height 24
paste input "Sydney rose"
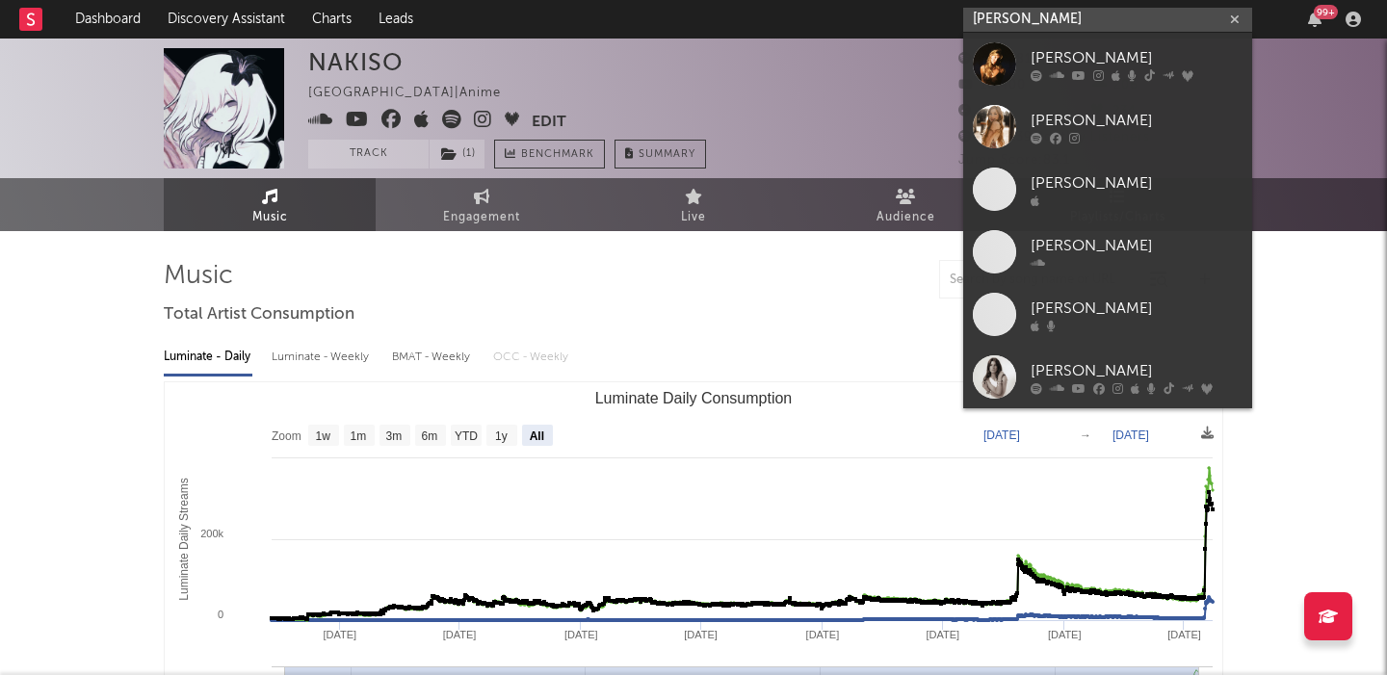
type input "Sydney rose"
click at [1075, 41] on link "[PERSON_NAME]" at bounding box center [1107, 64] width 289 height 63
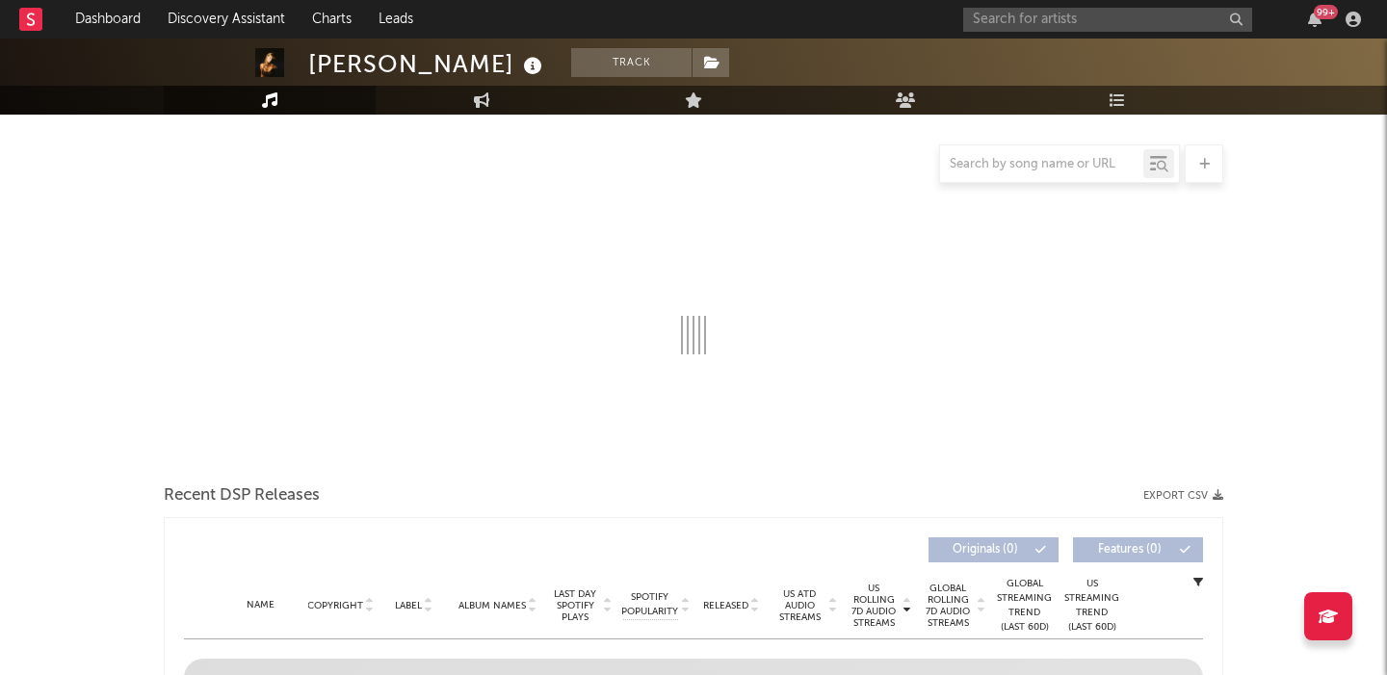
scroll to position [171, 0]
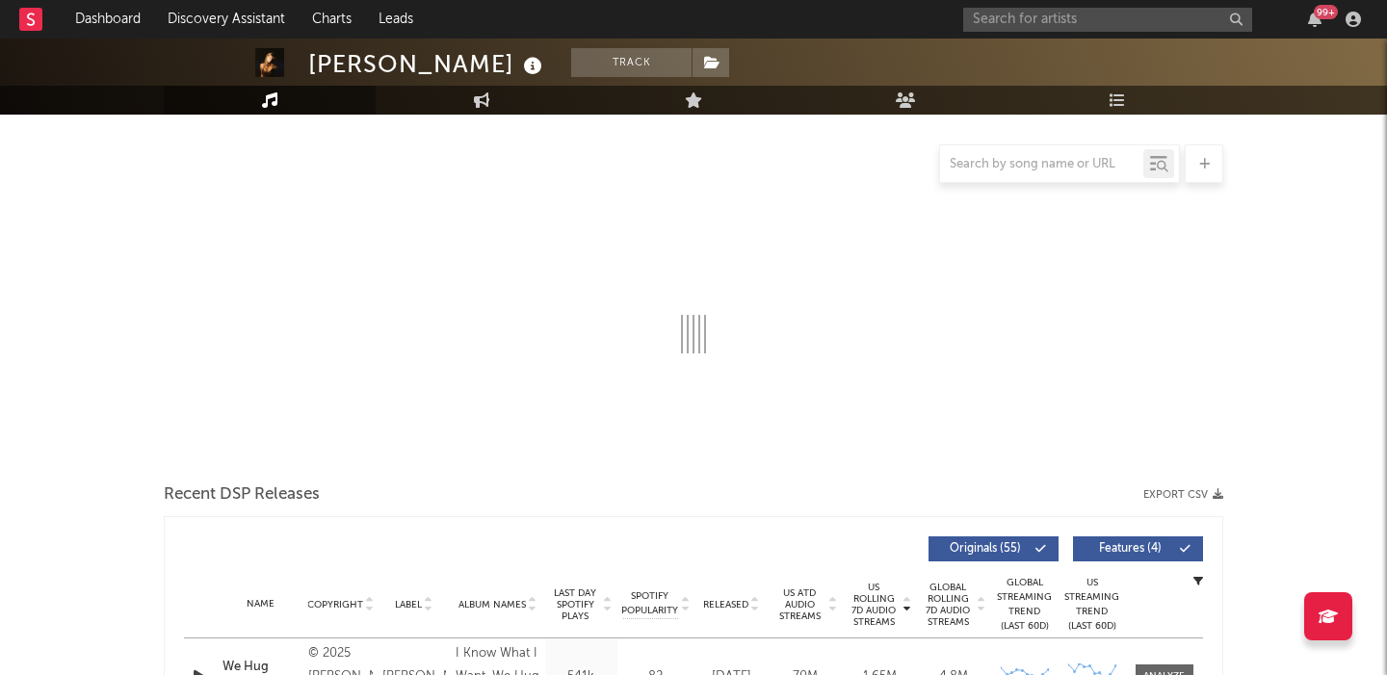
select select "6m"
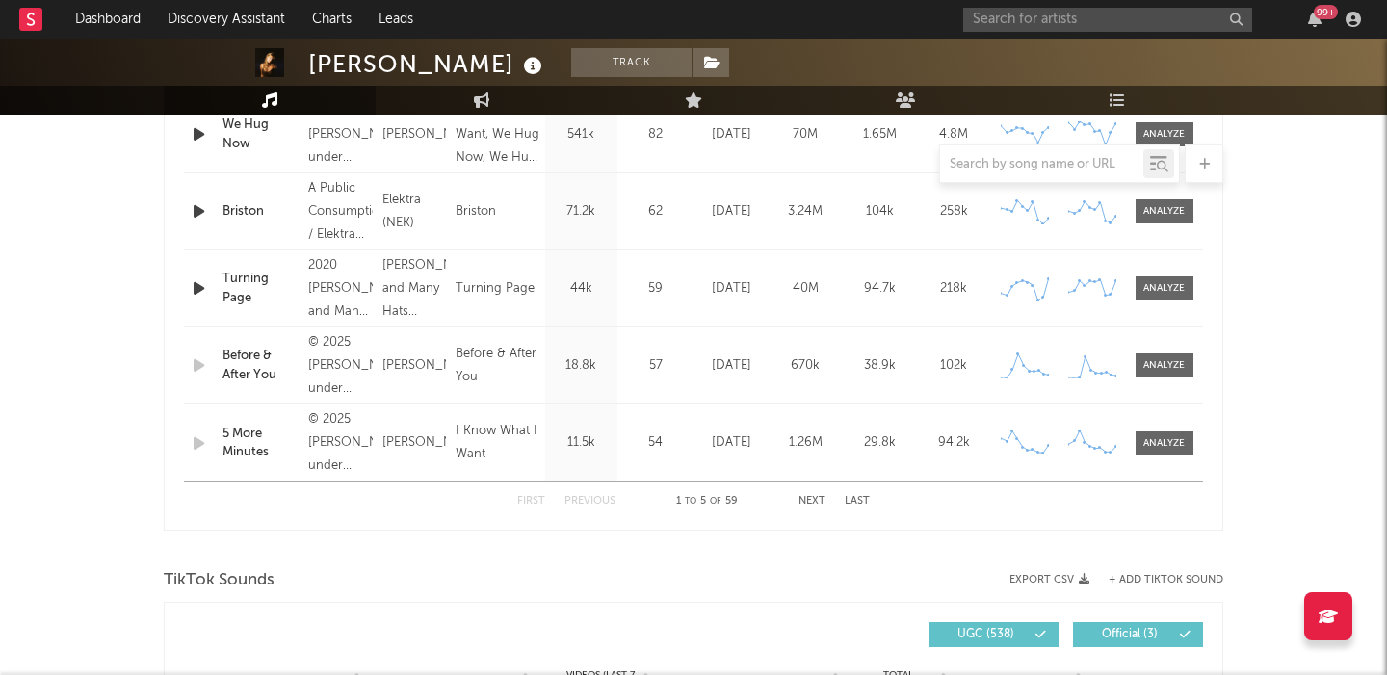
scroll to position [1110, 0]
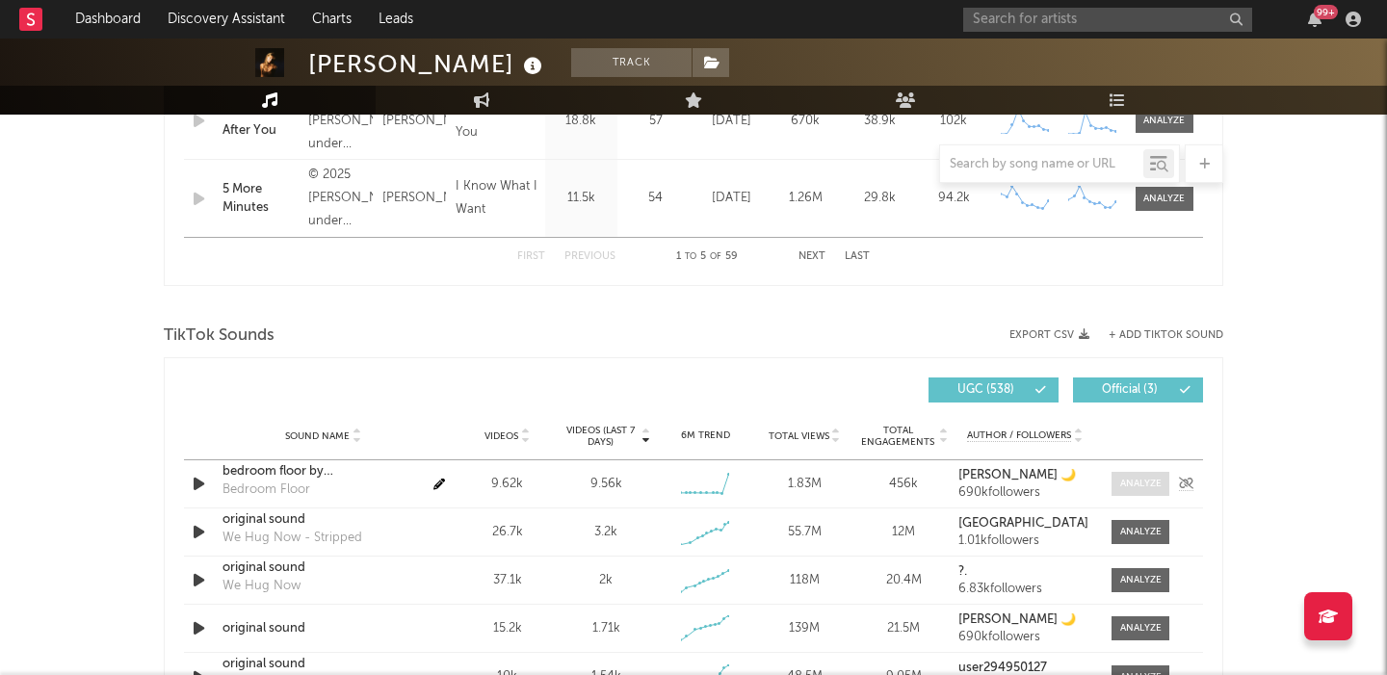
click at [1156, 480] on div at bounding box center [1140, 484] width 41 height 14
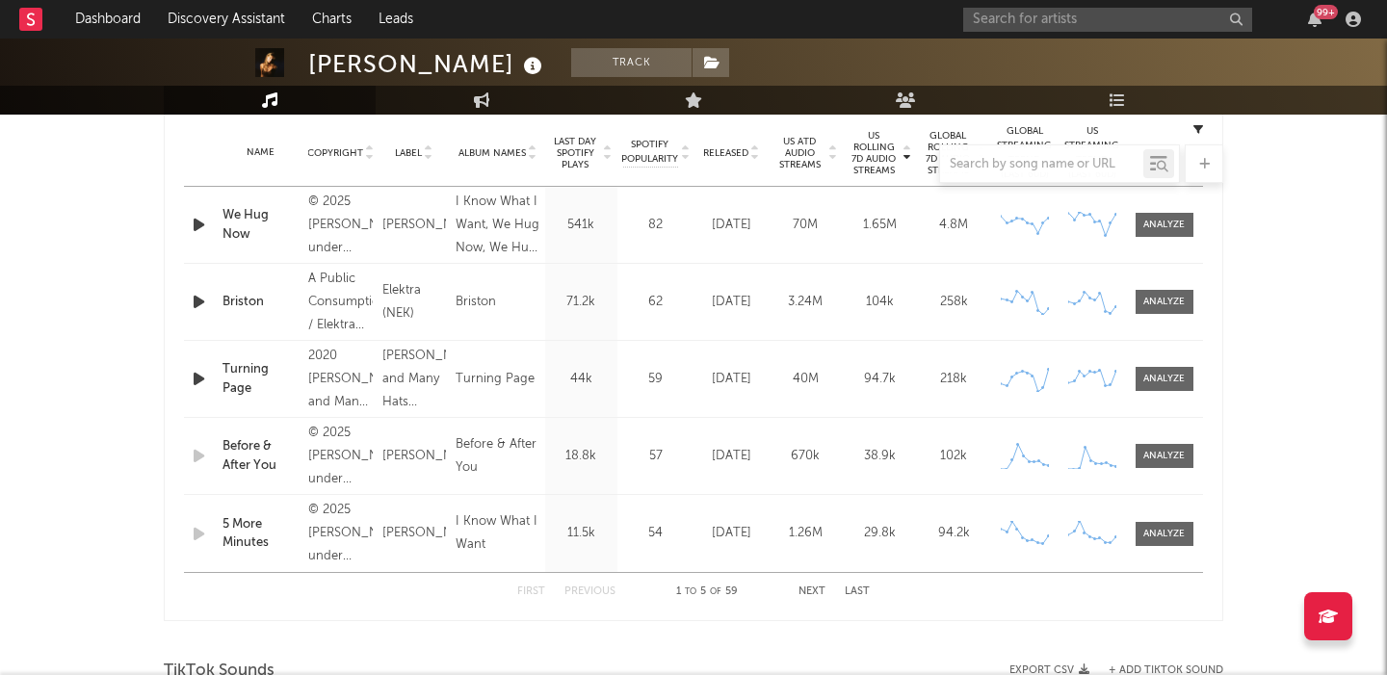
scroll to position [796, 0]
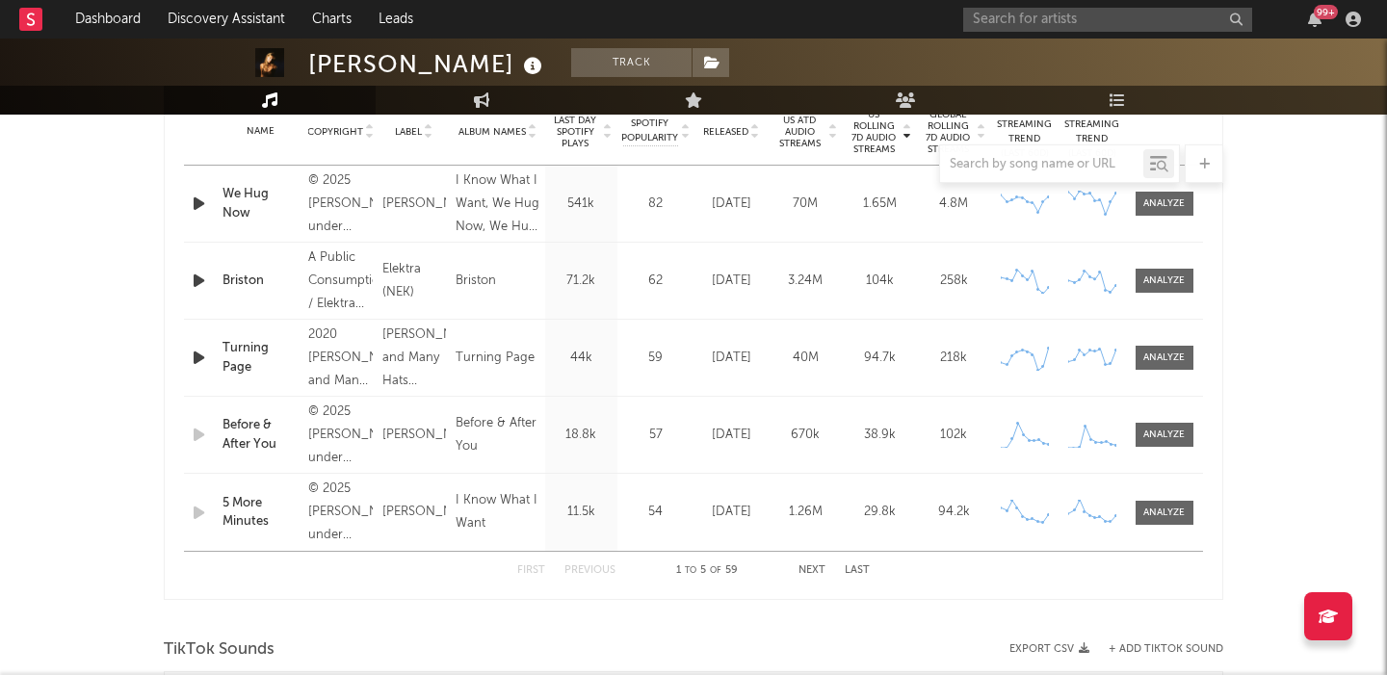
click at [819, 566] on button "Next" at bounding box center [811, 570] width 27 height 11
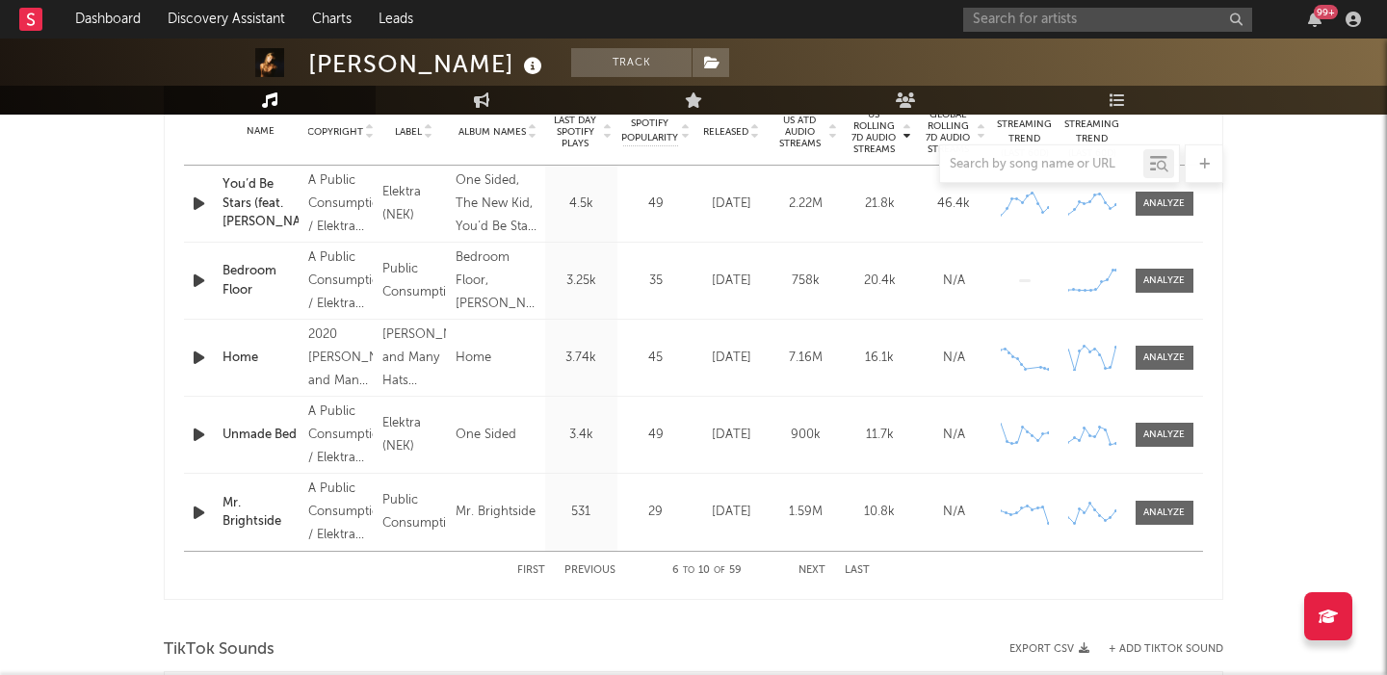
select select "6m"
click at [1144, 281] on div at bounding box center [1163, 281] width 41 height 14
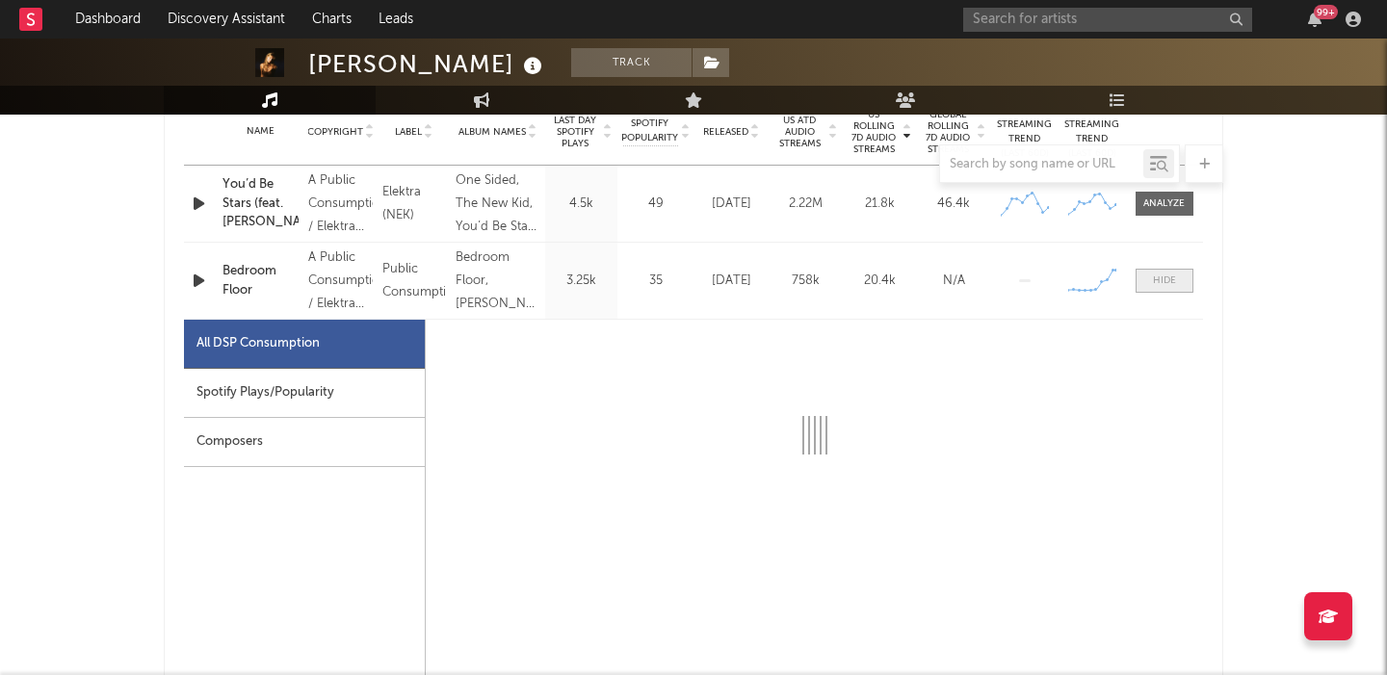
scroll to position [857, 0]
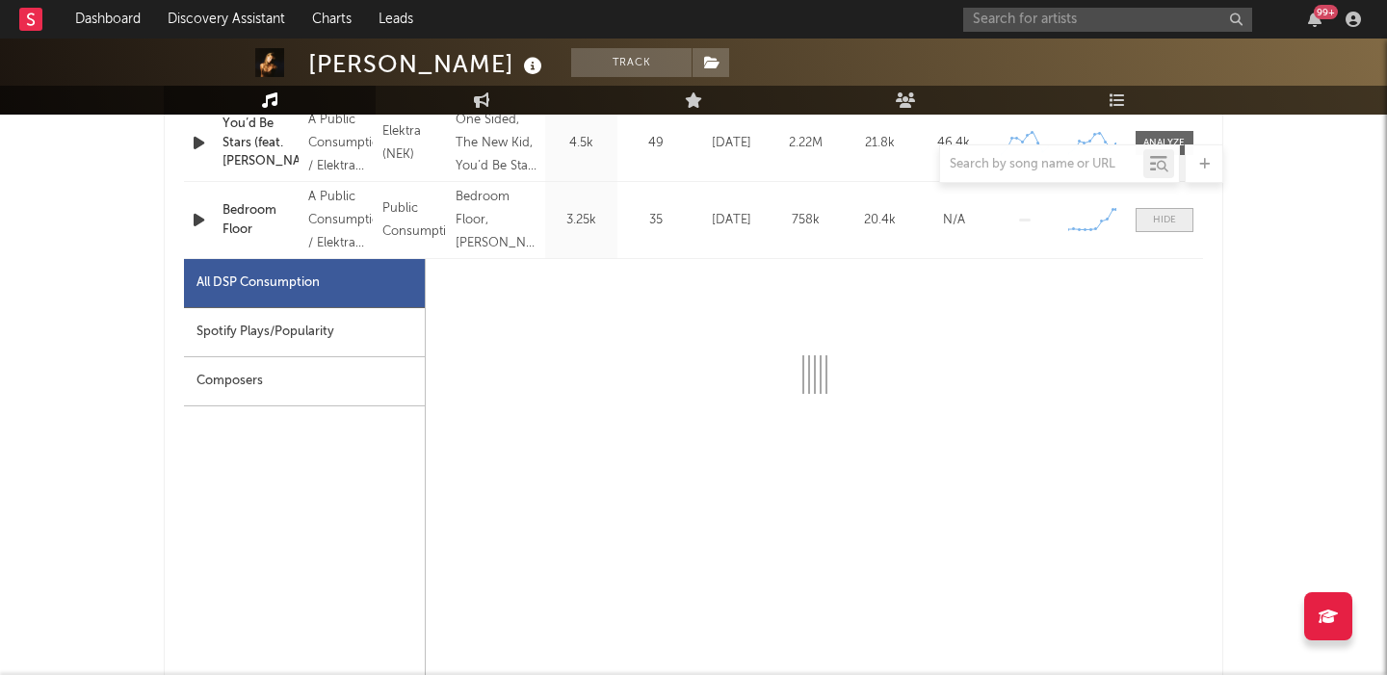
select select "6m"
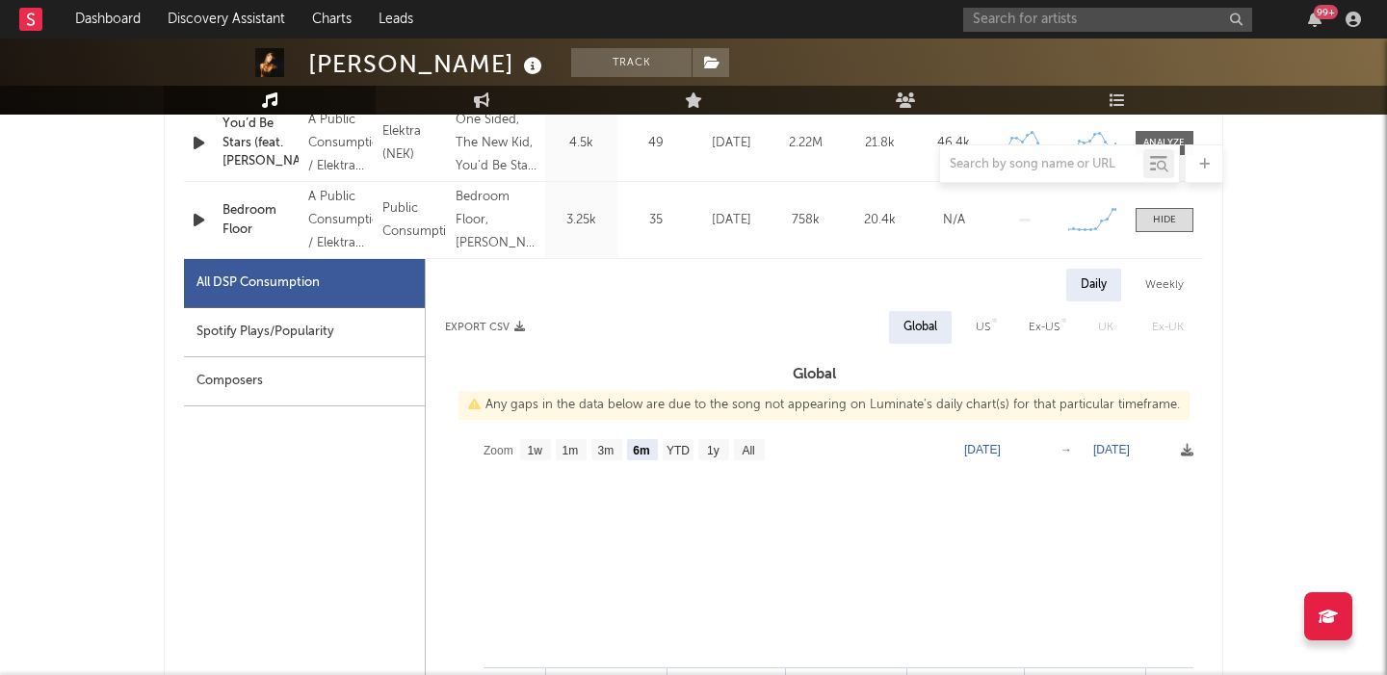
click at [989, 324] on div "US" at bounding box center [983, 327] width 14 height 23
select select "6m"
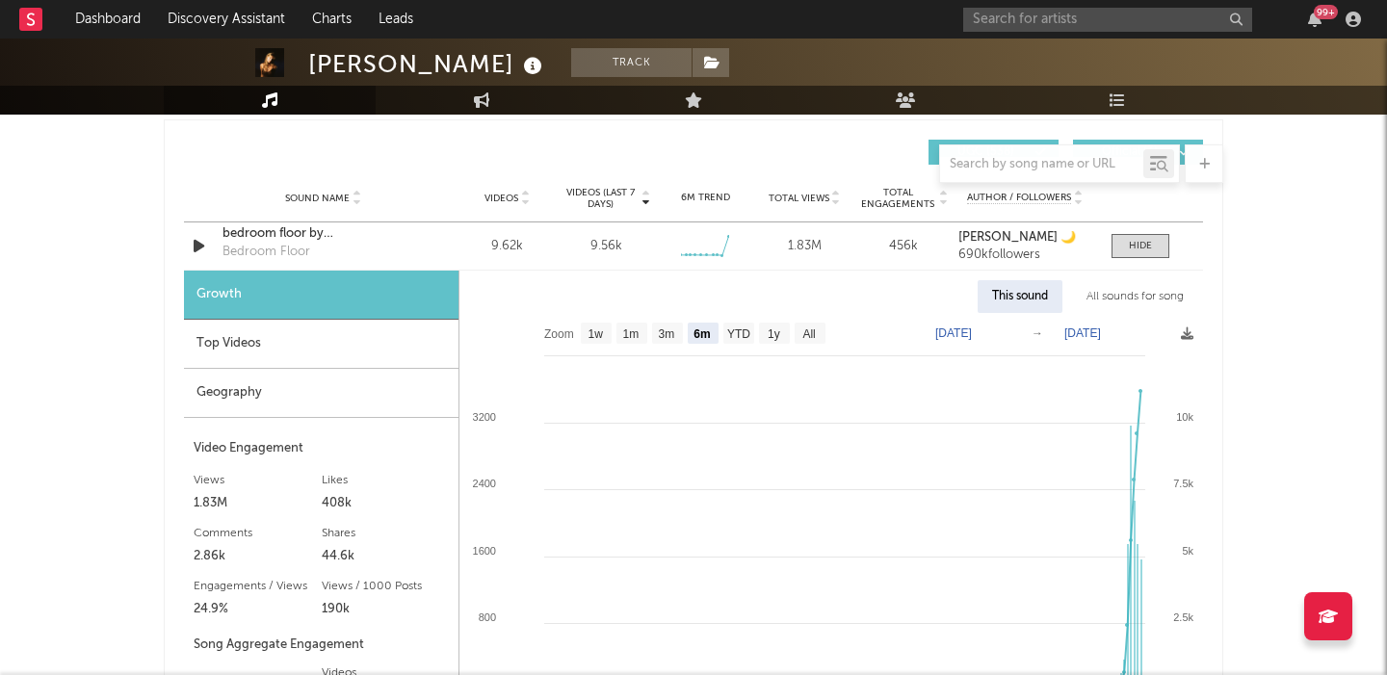
scroll to position [2279, 0]
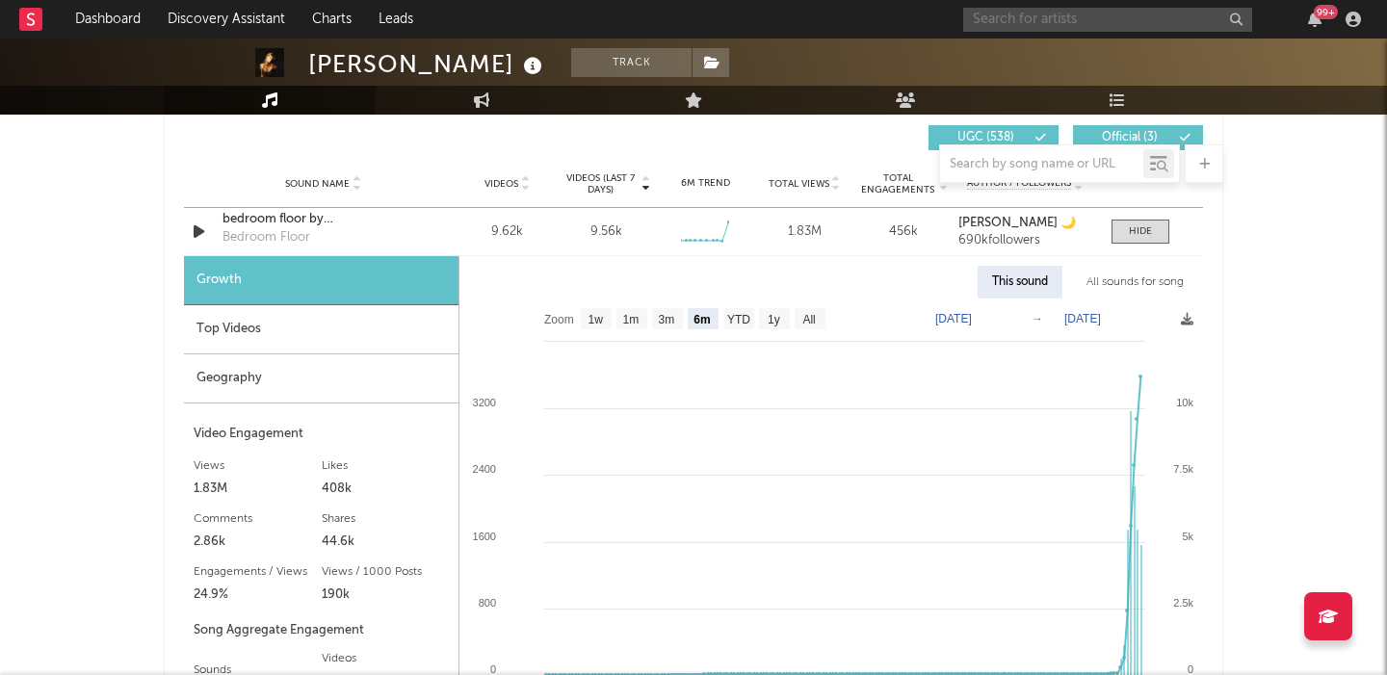
paste input "Ayesha erotica"
click at [1073, 17] on input "text" at bounding box center [1107, 20] width 289 height 24
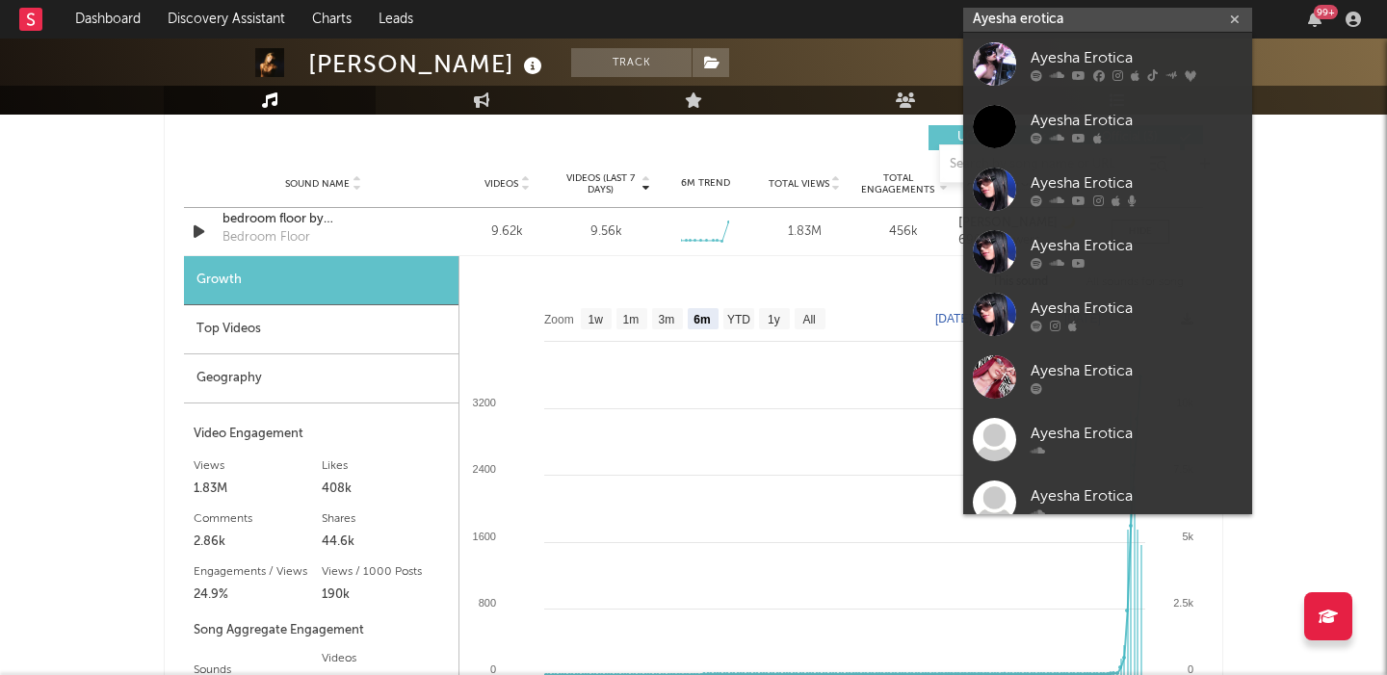
type input "Ayesha erotica"
click at [1099, 48] on div "Ayesha Erotica" at bounding box center [1136, 57] width 212 height 23
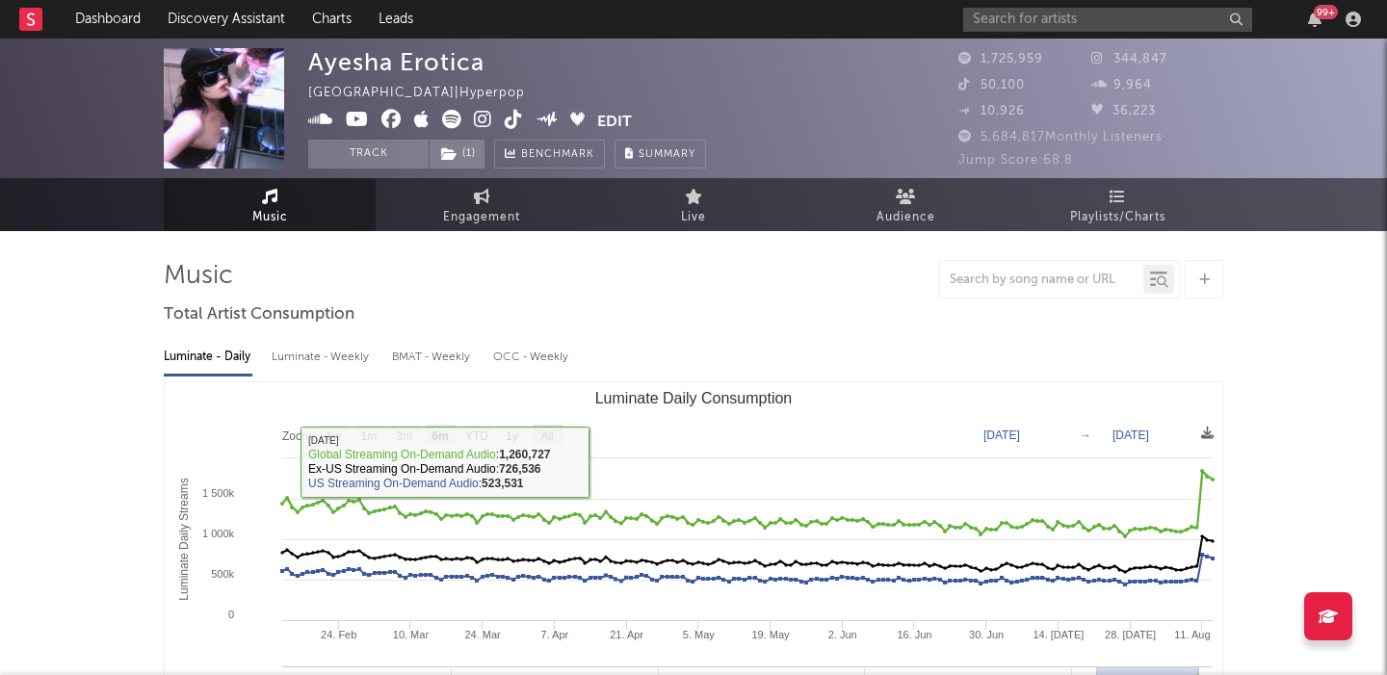
click at [545, 435] on text "All" at bounding box center [546, 436] width 13 height 13
select select "All"
type input "2021-03-31"
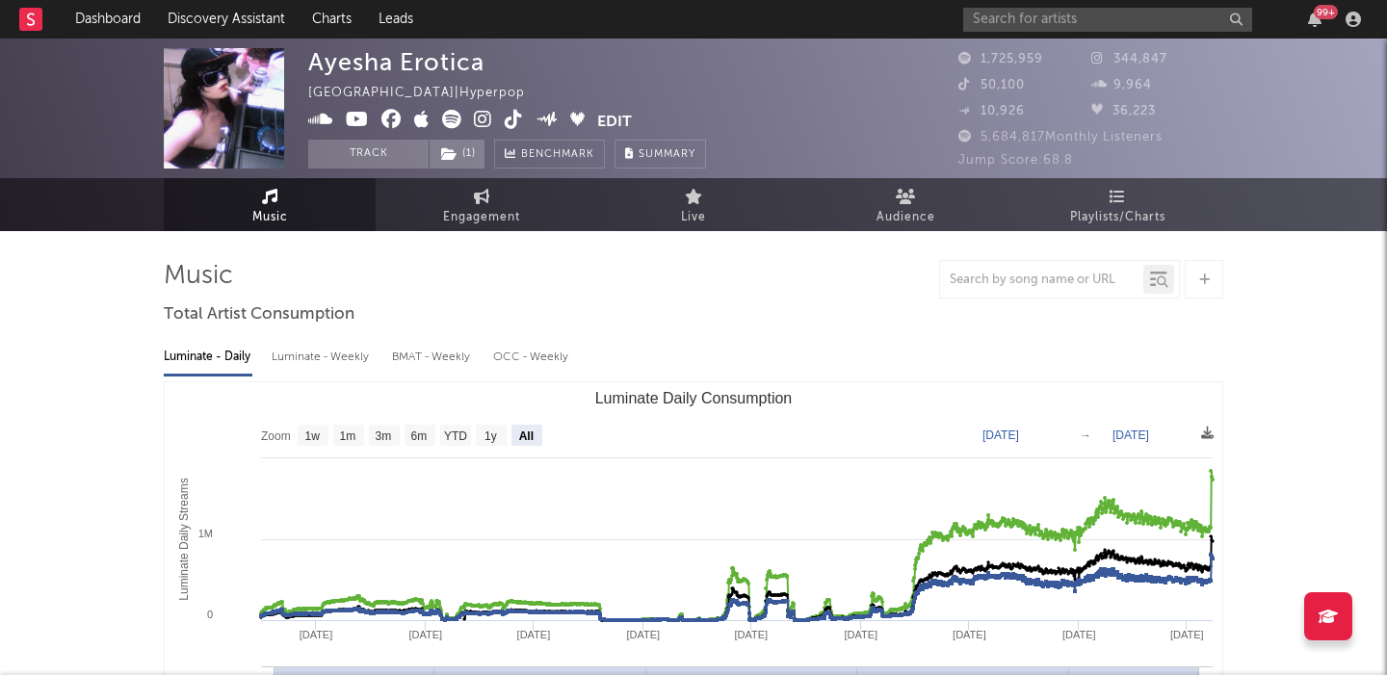
click at [449, 125] on icon at bounding box center [451, 119] width 19 height 19
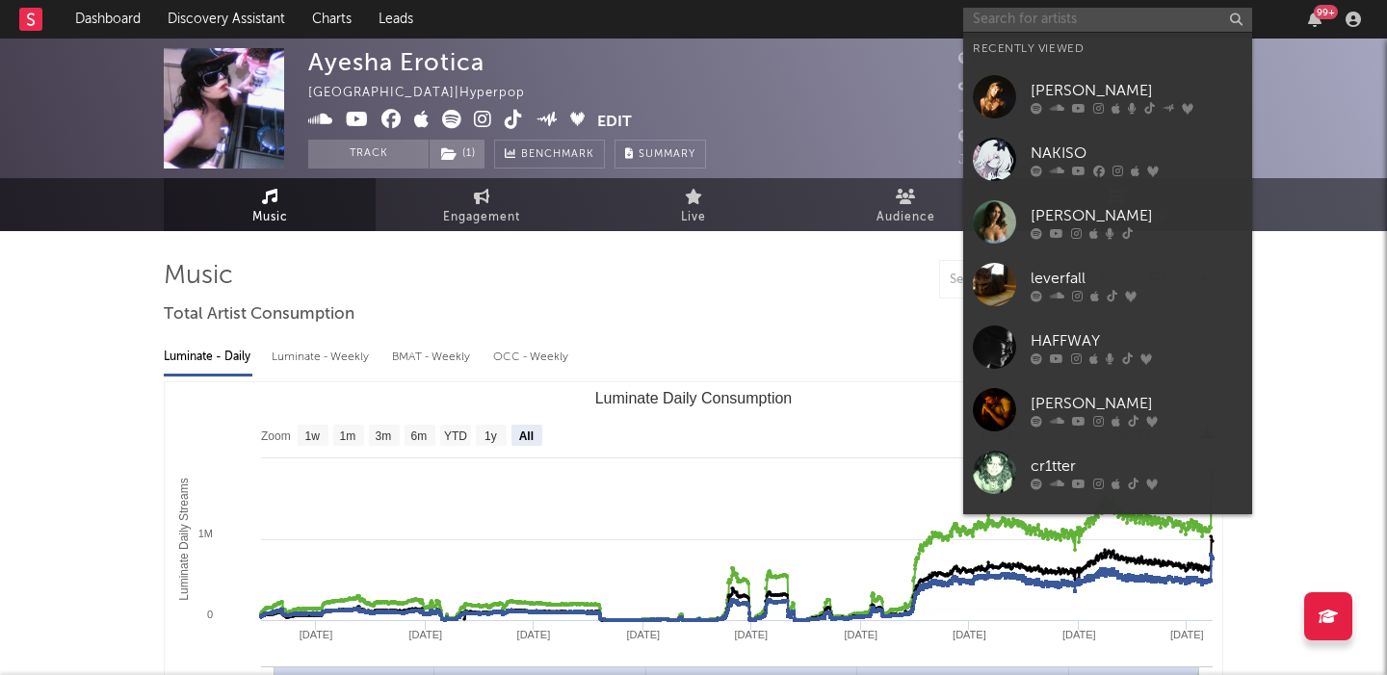
click at [1085, 15] on input "text" at bounding box center [1107, 20] width 289 height 24
paste input "Tuxy Music"
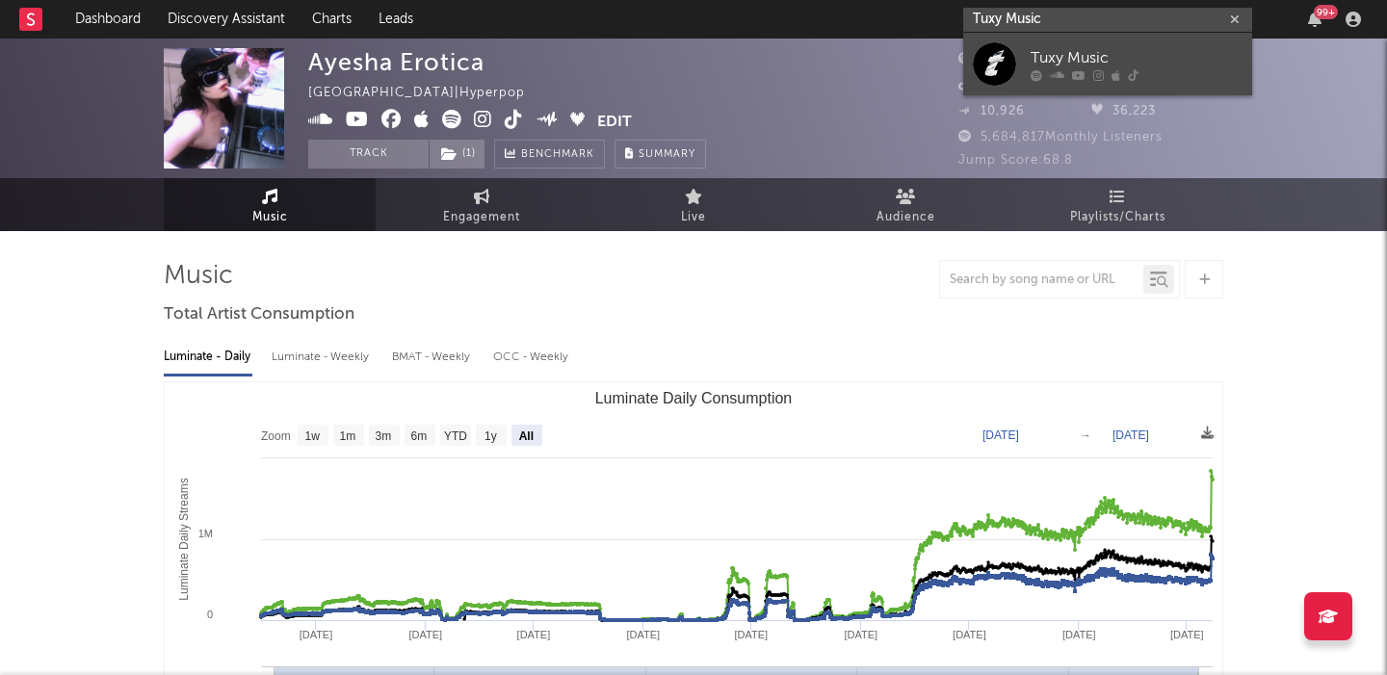
type input "Tuxy Music"
click at [1134, 39] on link "Tuxy Music" at bounding box center [1107, 64] width 289 height 63
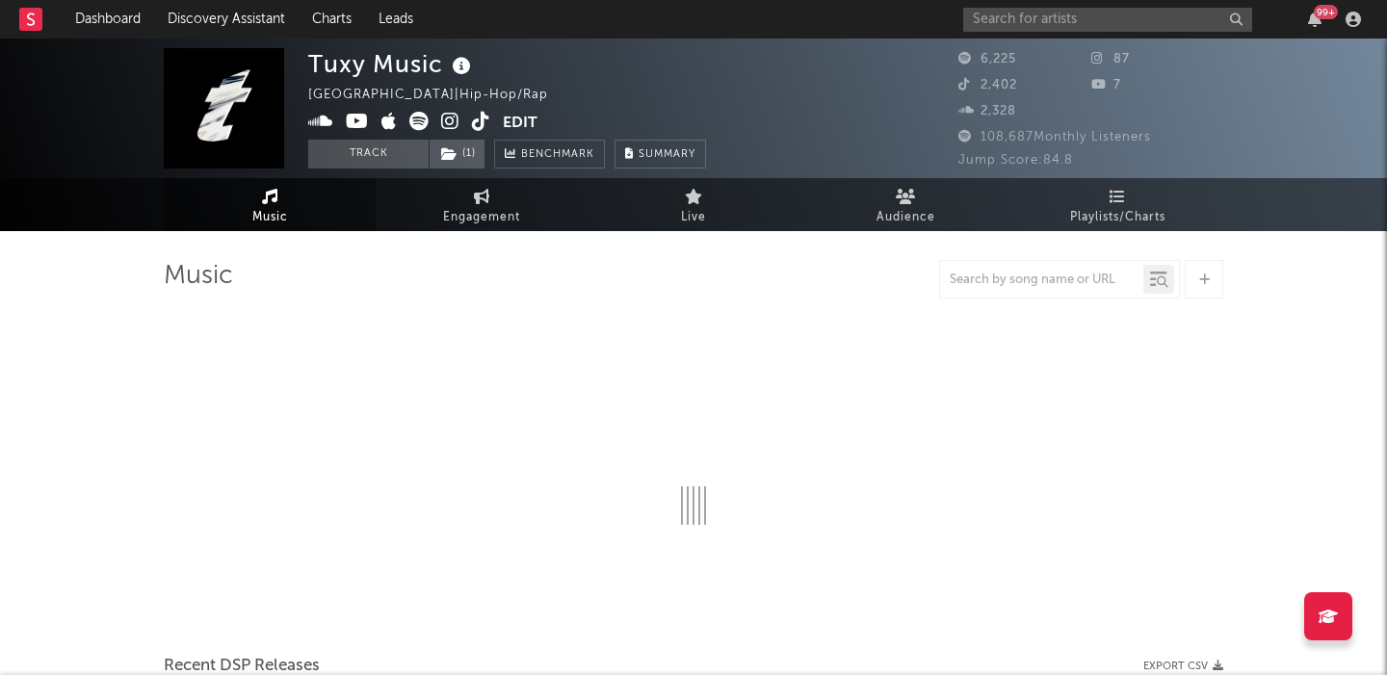
select select "6m"
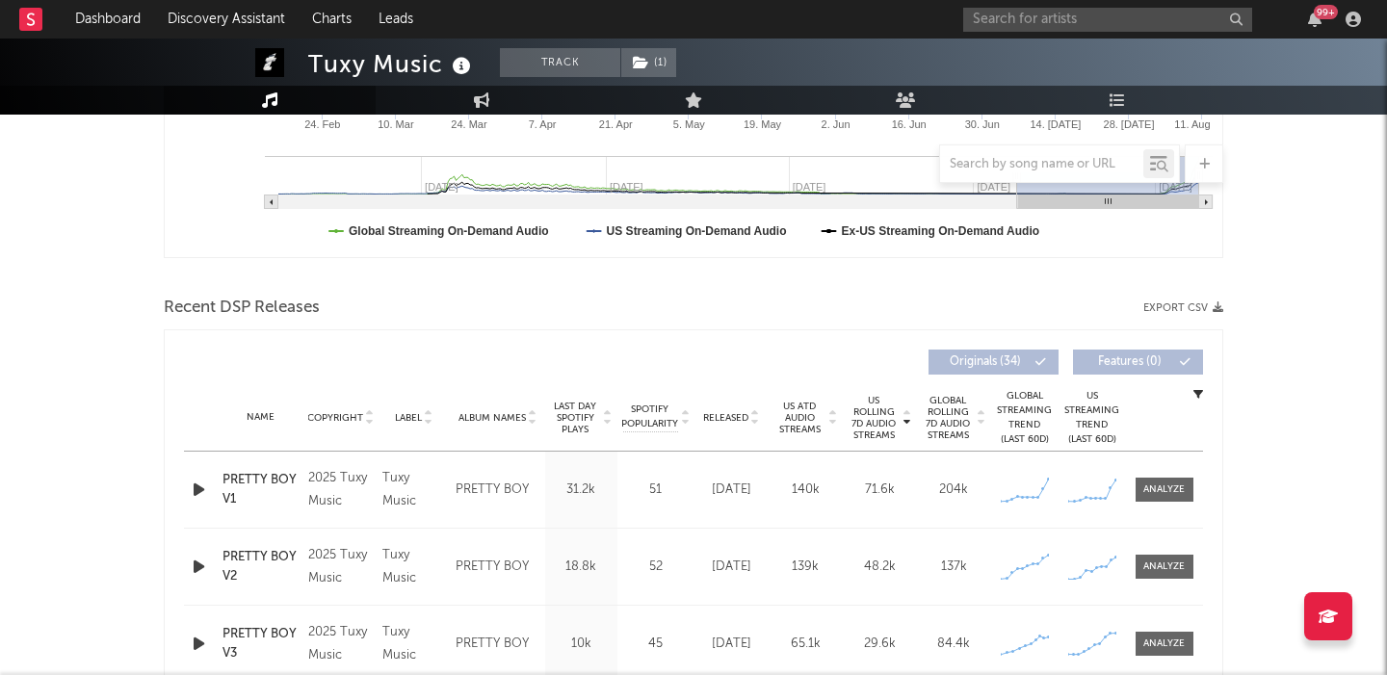
scroll to position [537, 0]
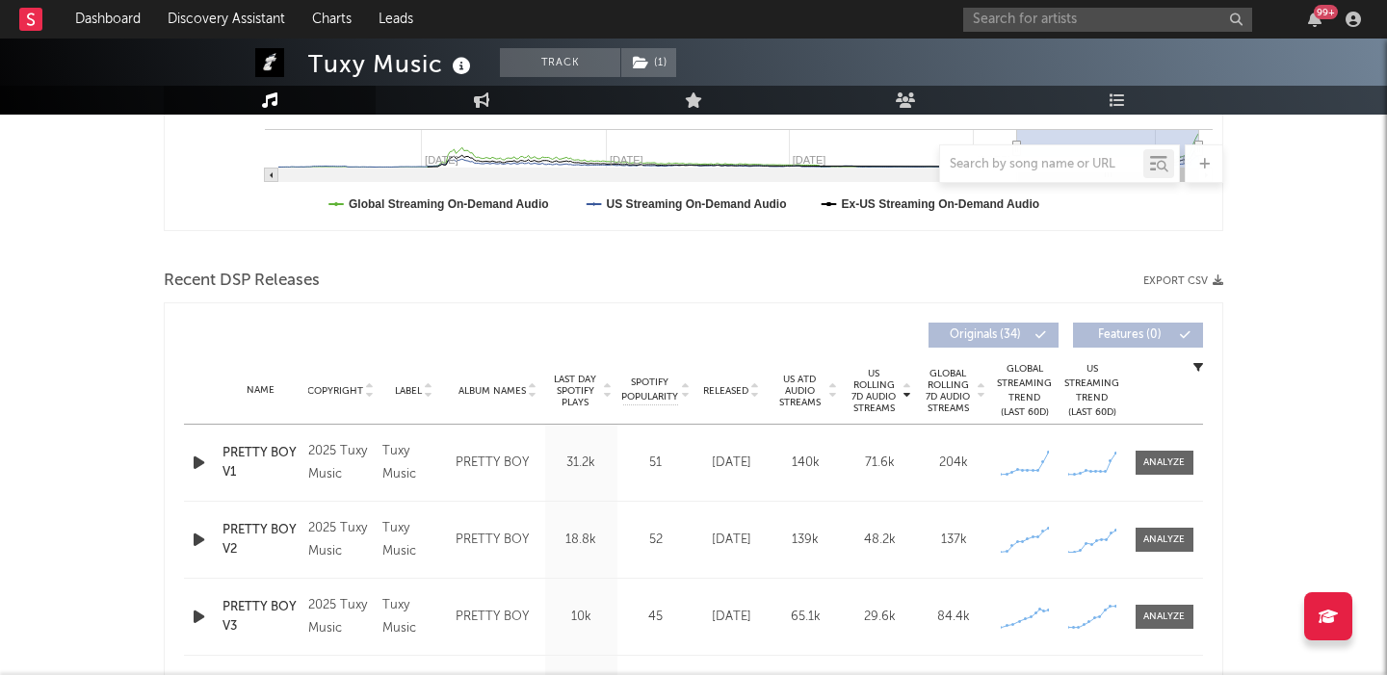
click at [197, 468] on icon "button" at bounding box center [199, 463] width 20 height 24
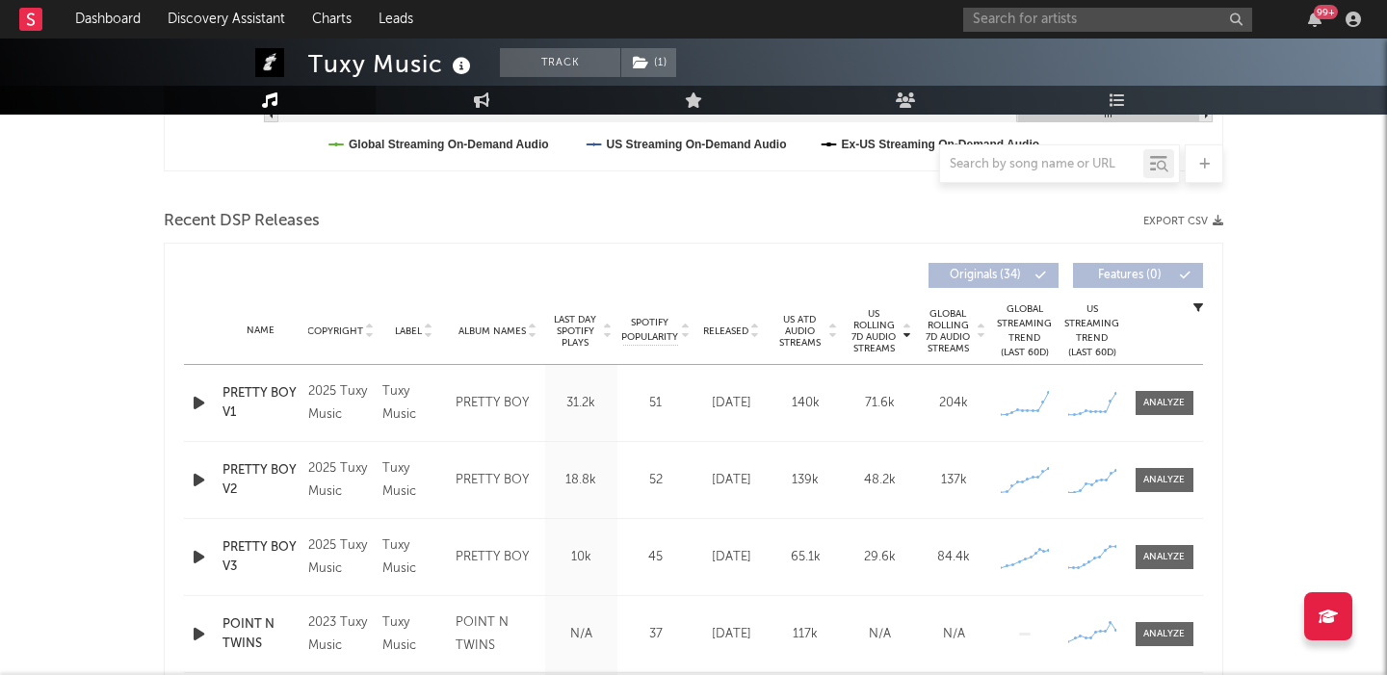
click at [196, 486] on icon "button" at bounding box center [199, 480] width 20 height 24
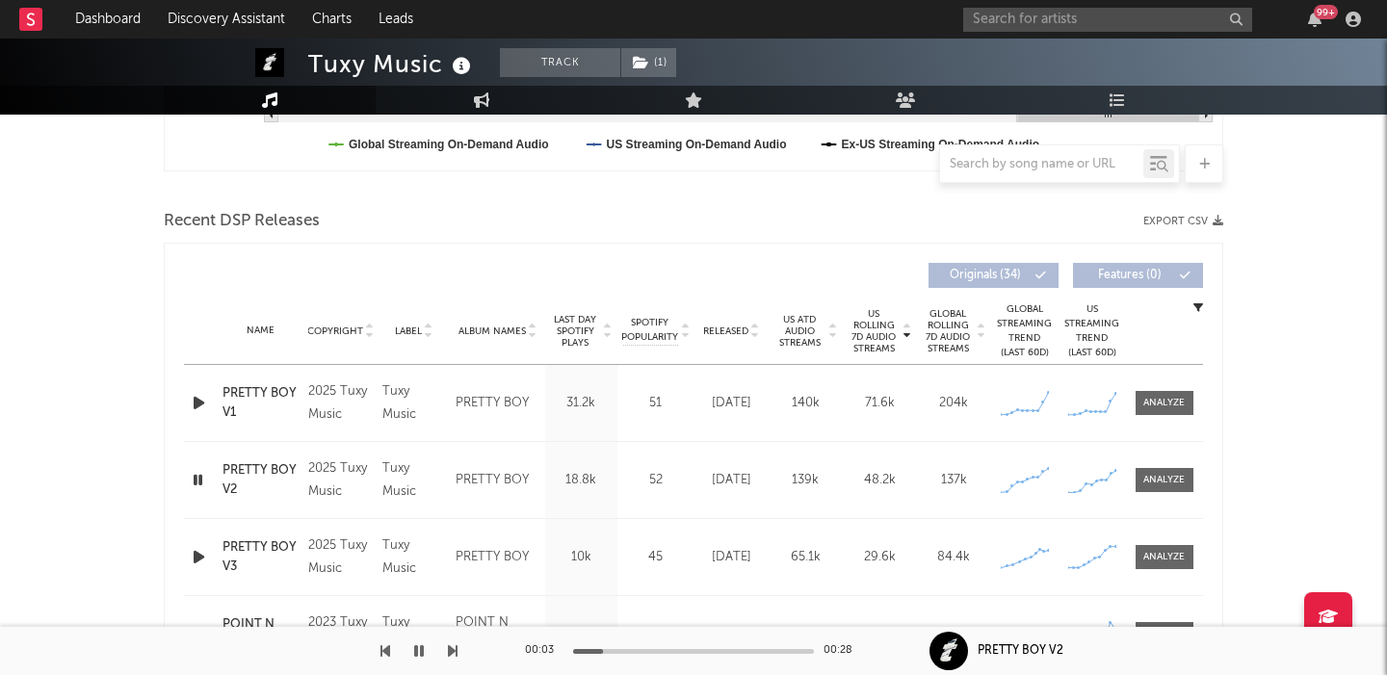
click at [196, 485] on icon "button" at bounding box center [198, 480] width 18 height 24
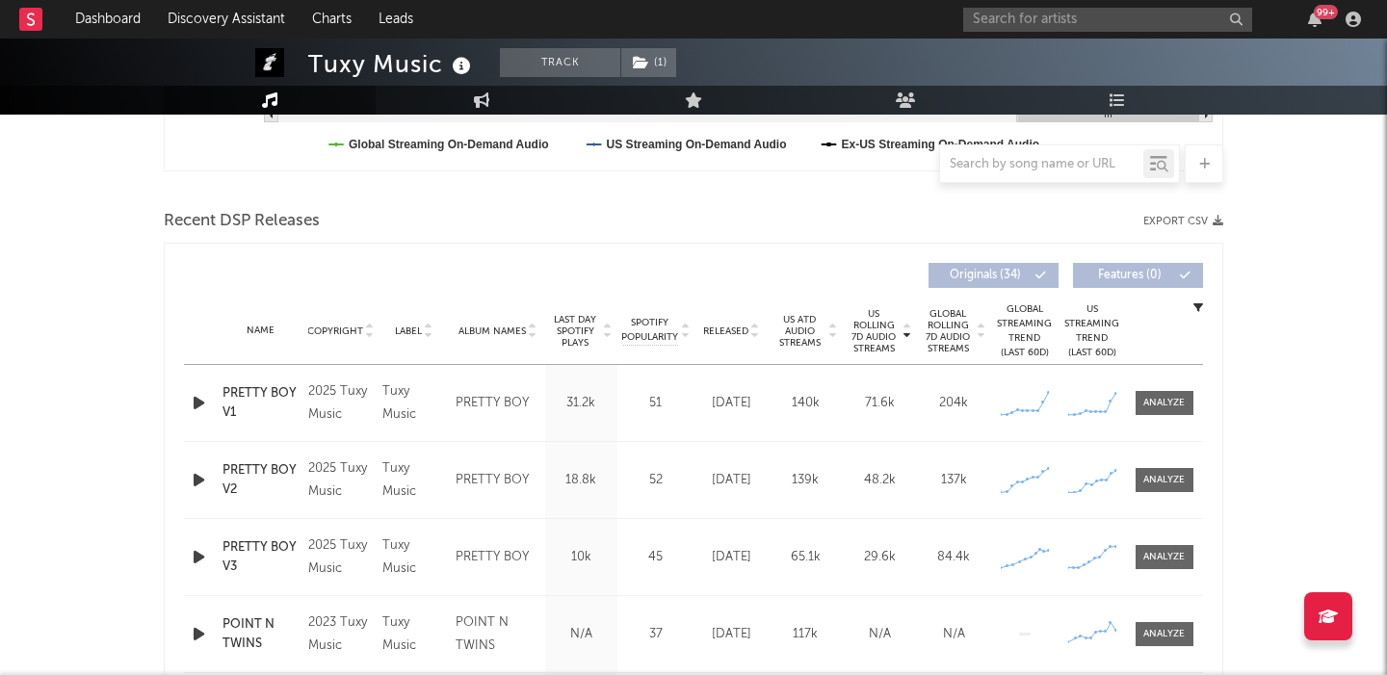
scroll to position [0, 0]
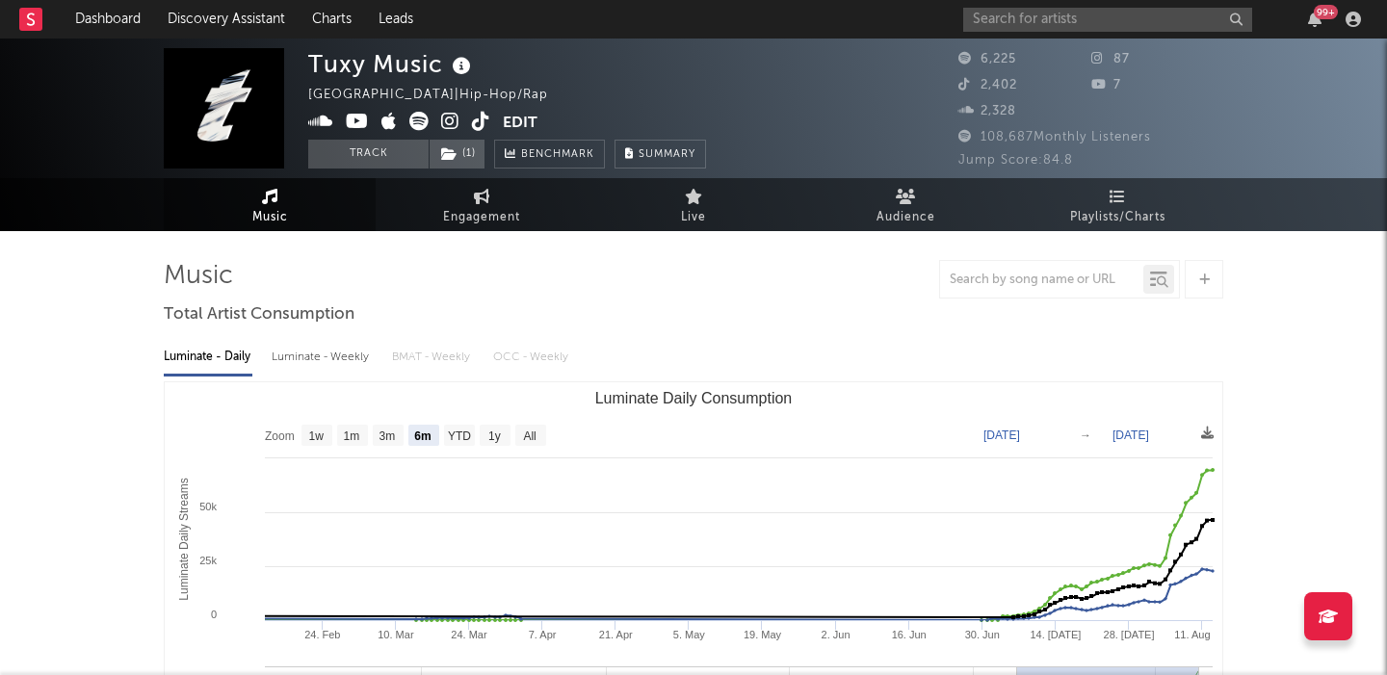
click at [414, 119] on icon at bounding box center [418, 121] width 19 height 19
paste input "Jacal"
click at [1056, 21] on input "Jacal" at bounding box center [1107, 20] width 289 height 24
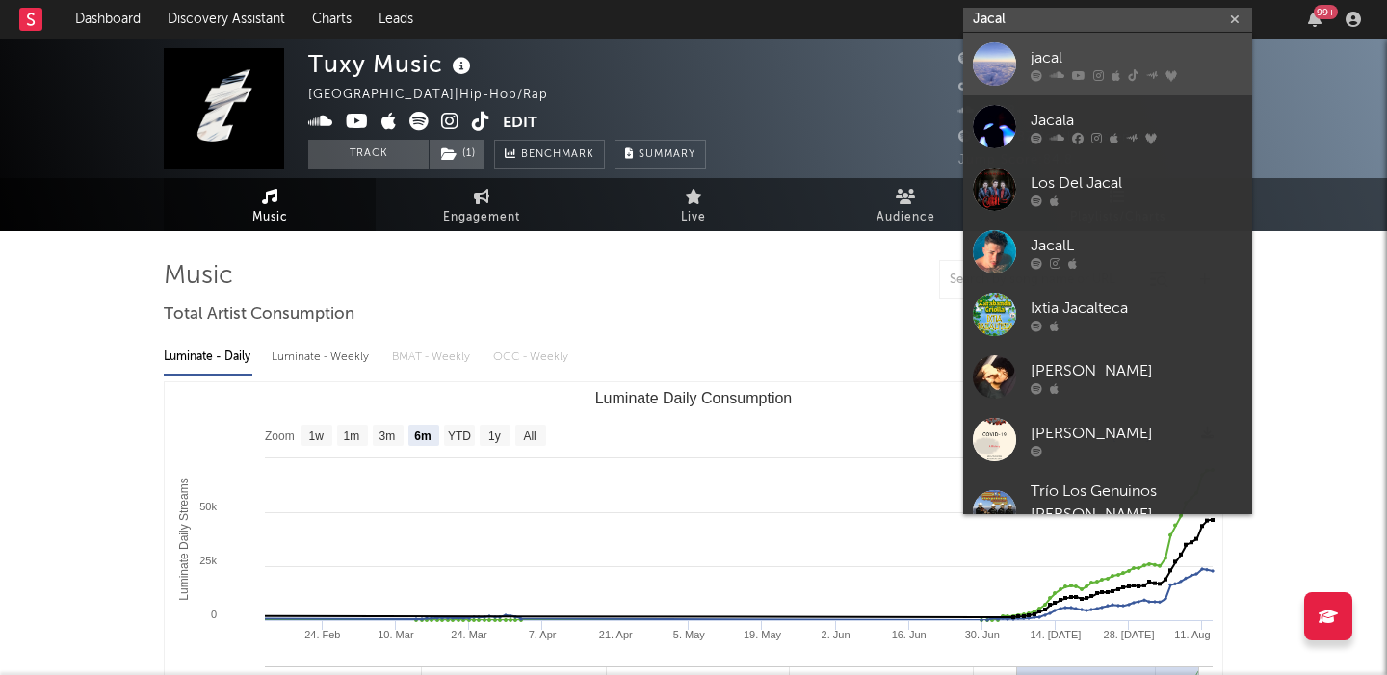
type input "Jacal"
click at [1135, 44] on link "jacal" at bounding box center [1107, 64] width 289 height 63
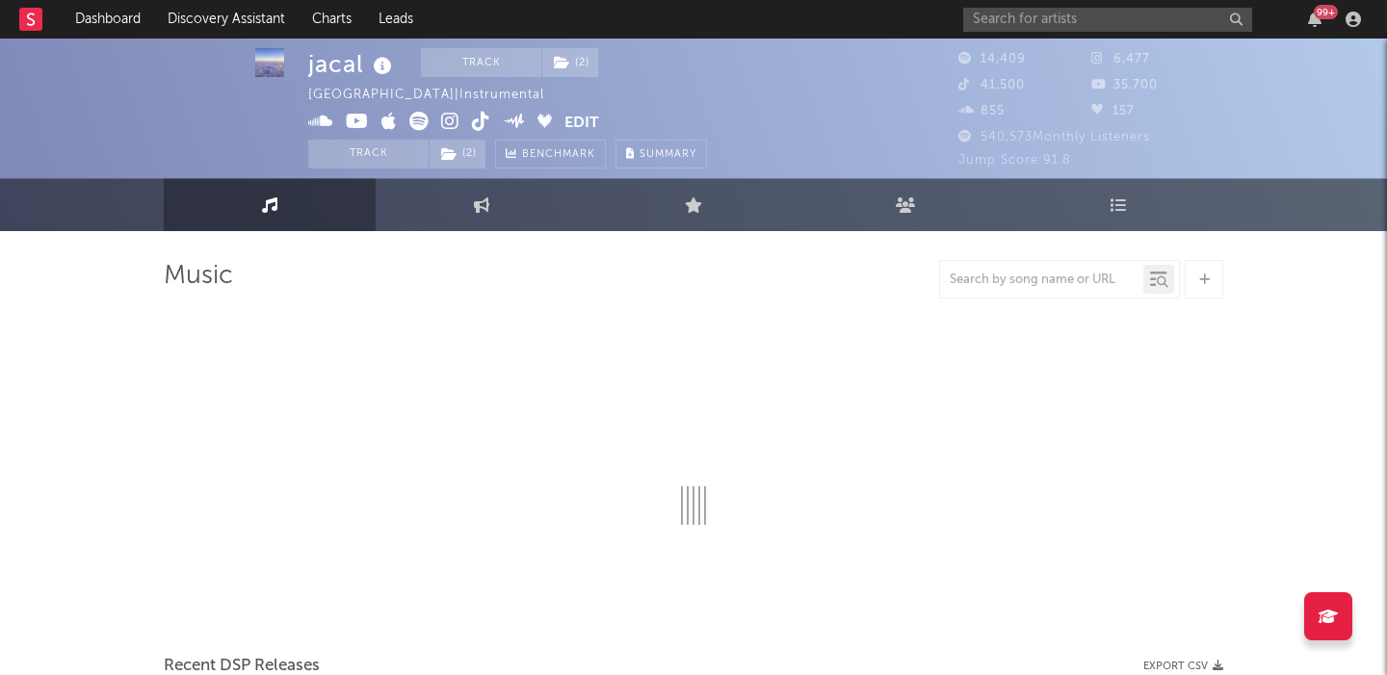
scroll to position [110, 0]
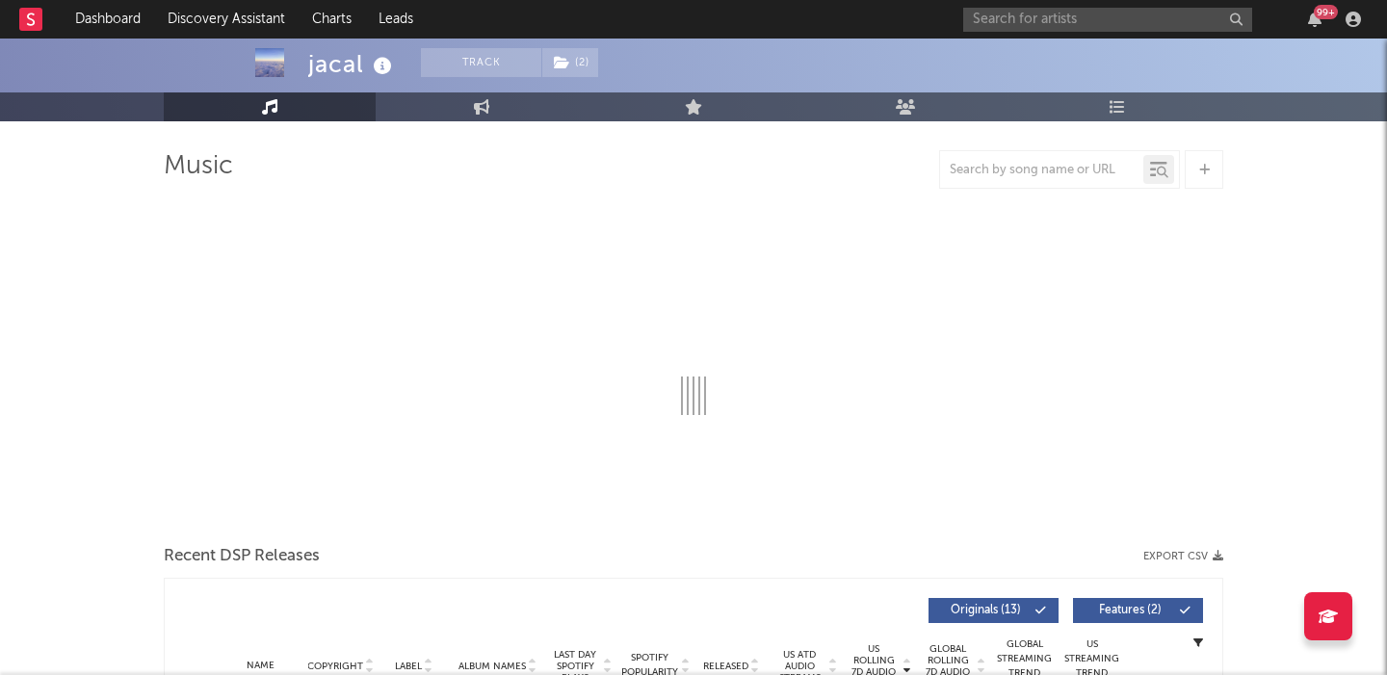
select select "6m"
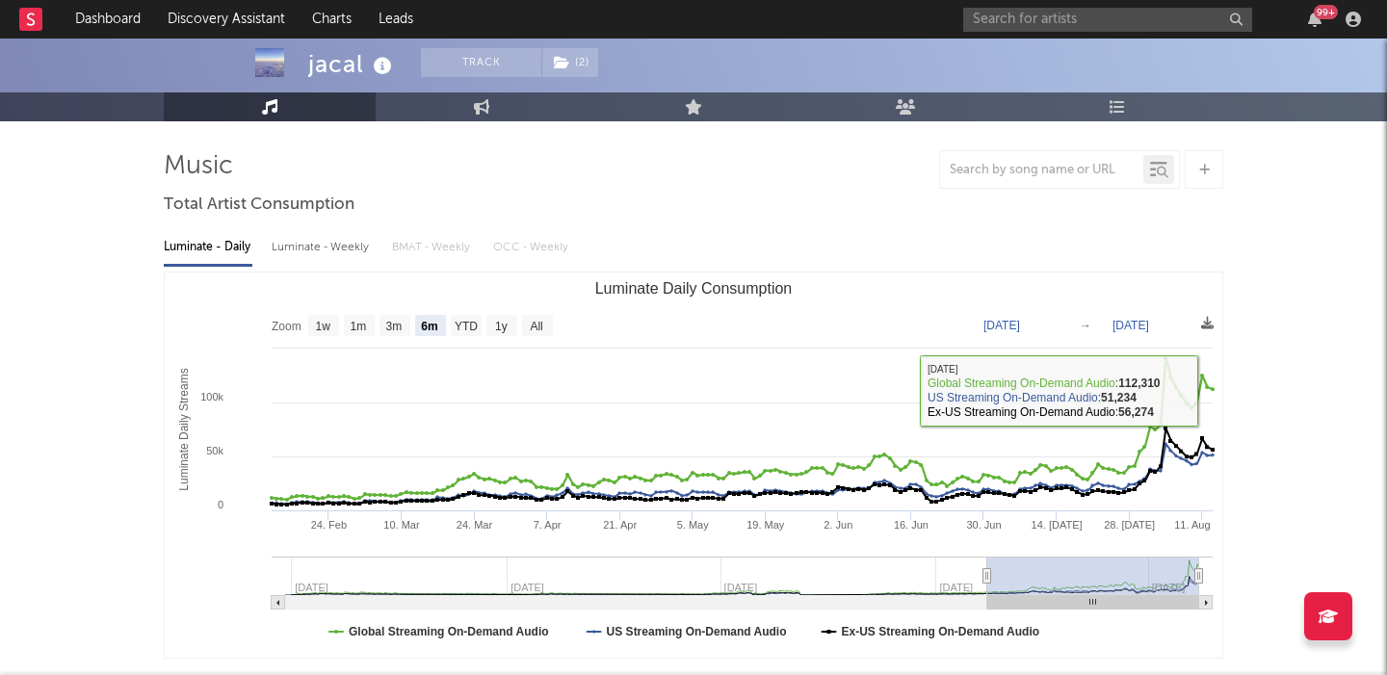
scroll to position [0, 0]
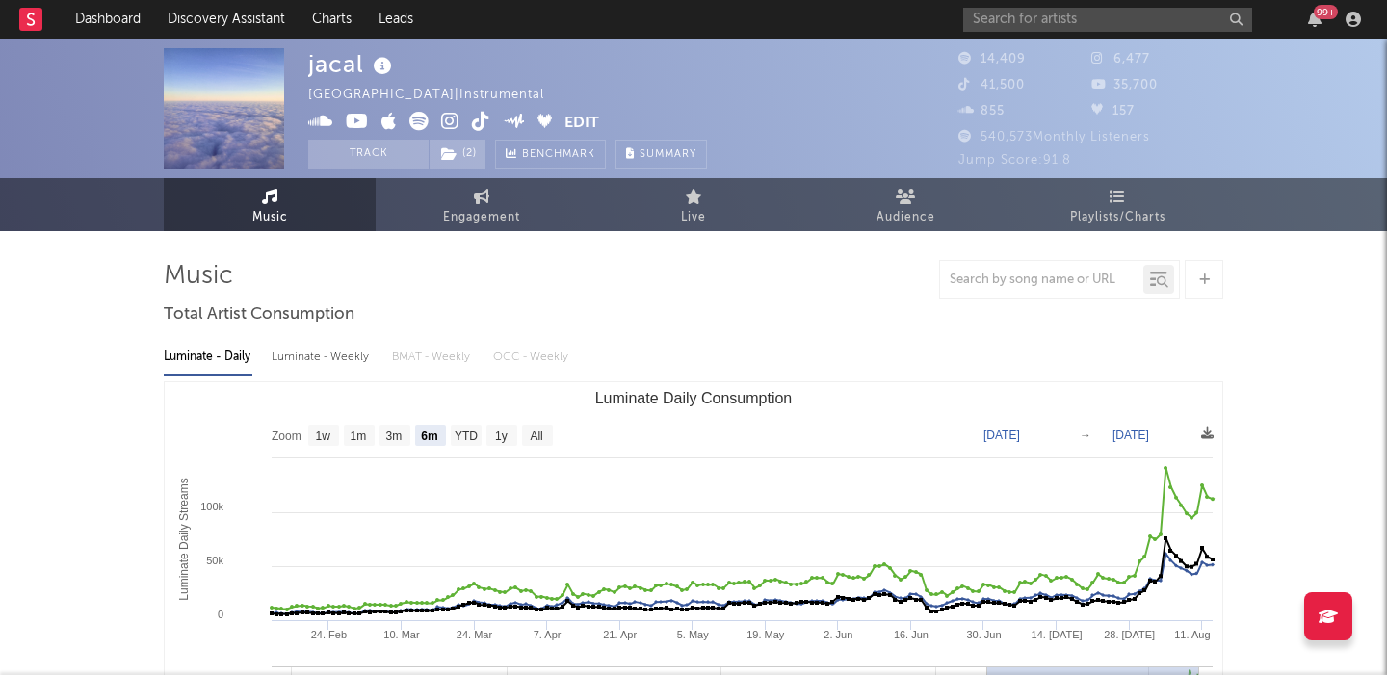
click at [420, 117] on icon at bounding box center [418, 121] width 19 height 19
click at [1063, 30] on input "text" at bounding box center [1107, 20] width 289 height 24
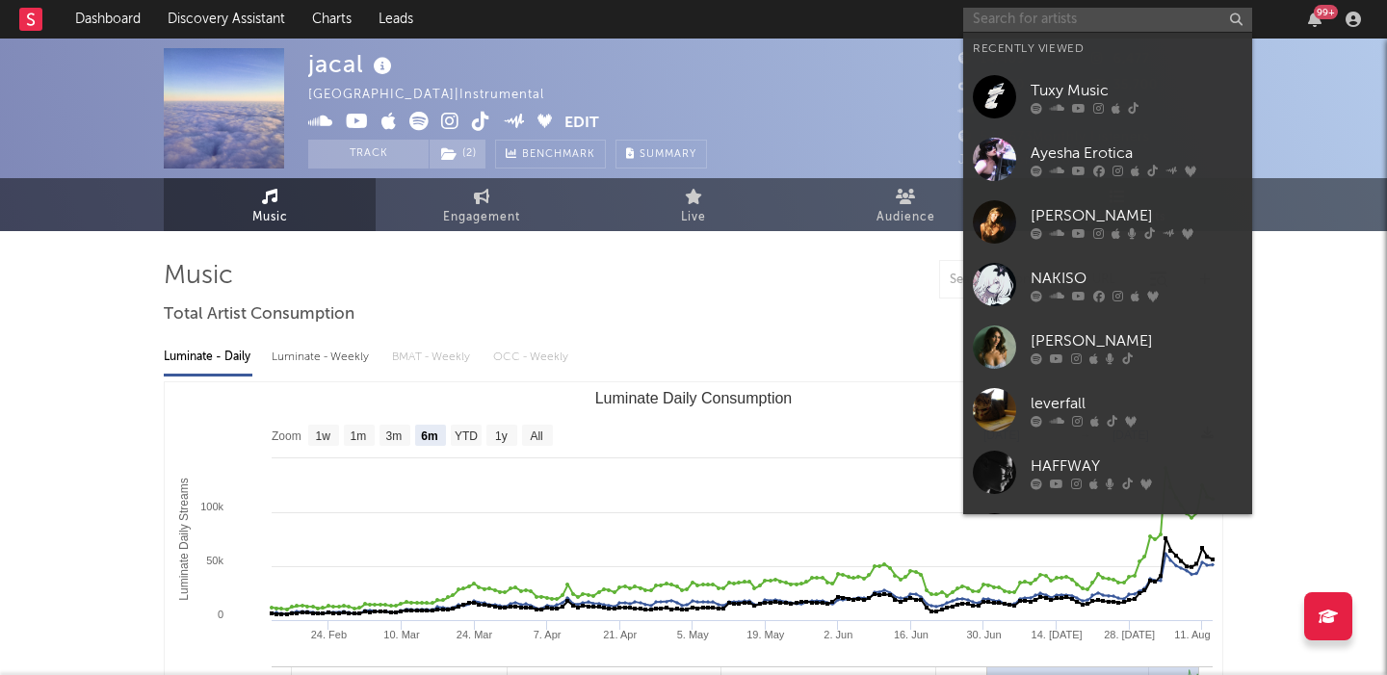
paste input "Druidess"
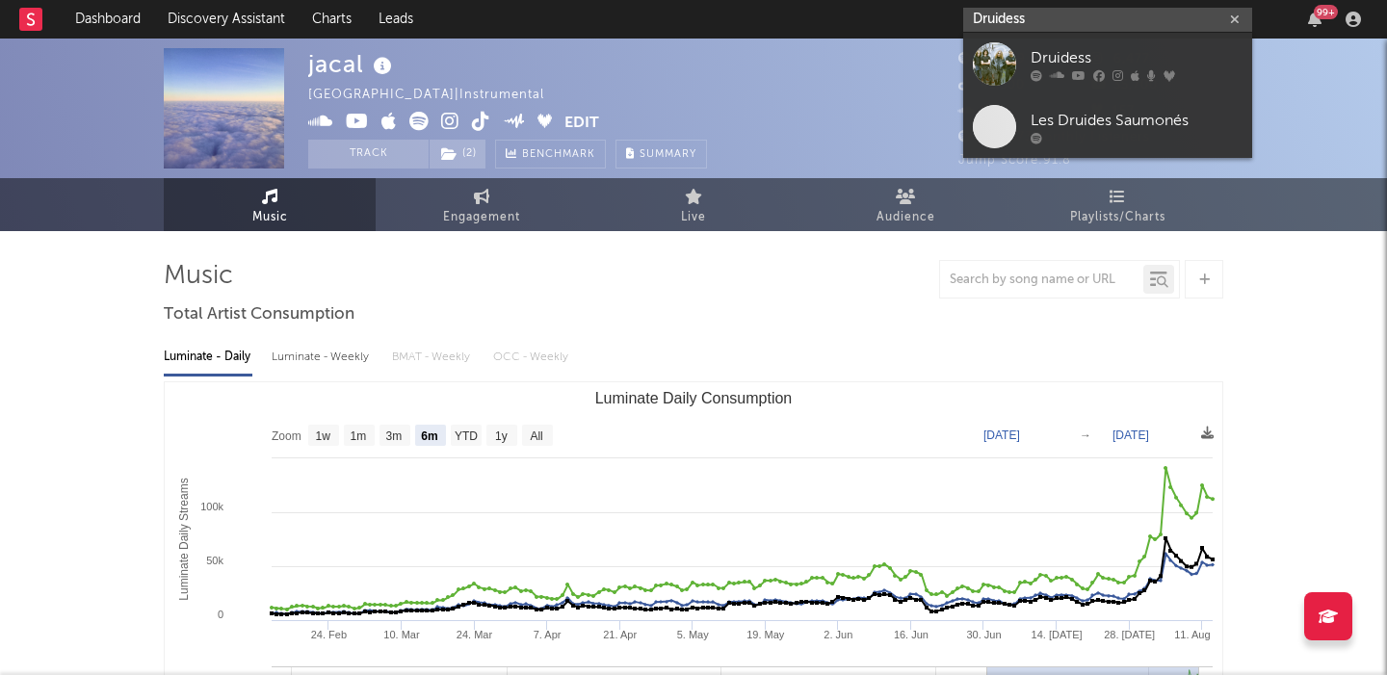
type input "Druidess"
click at [1076, 57] on div "Druidess" at bounding box center [1136, 57] width 212 height 23
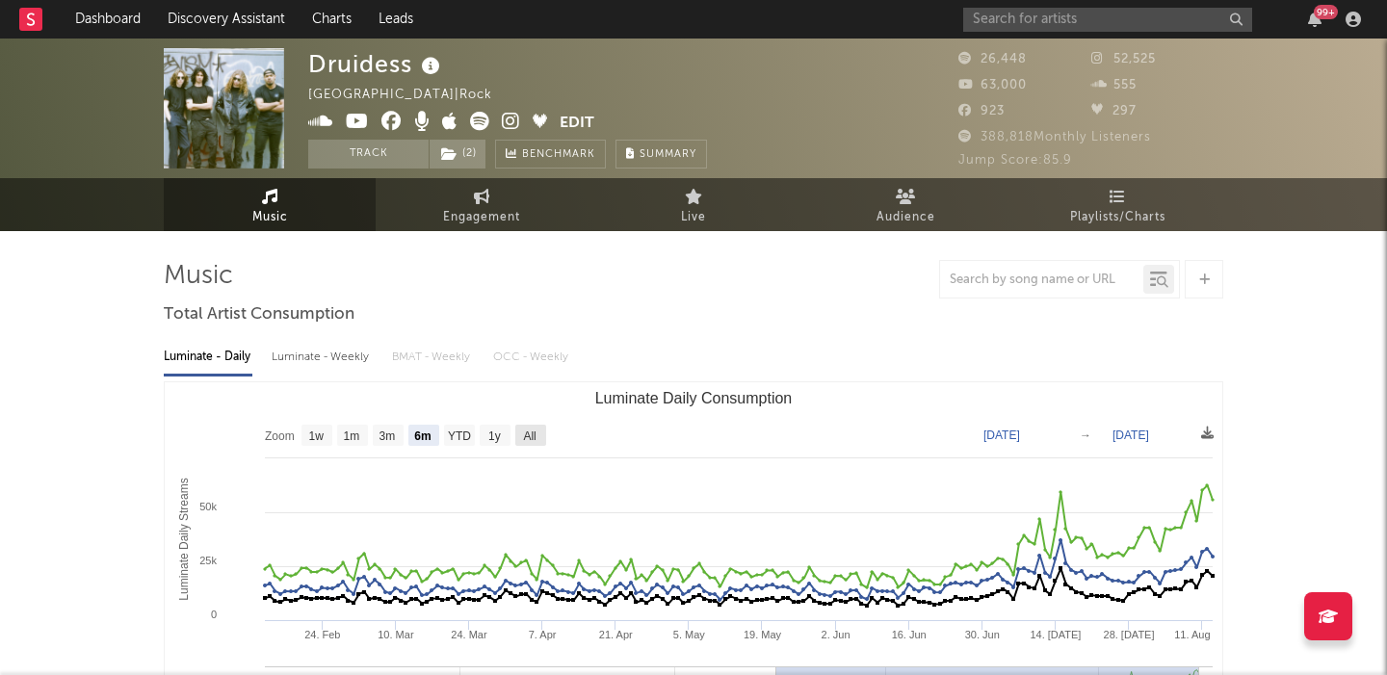
click at [532, 441] on text "All" at bounding box center [529, 436] width 13 height 13
select select "All"
type input "[DATE]"
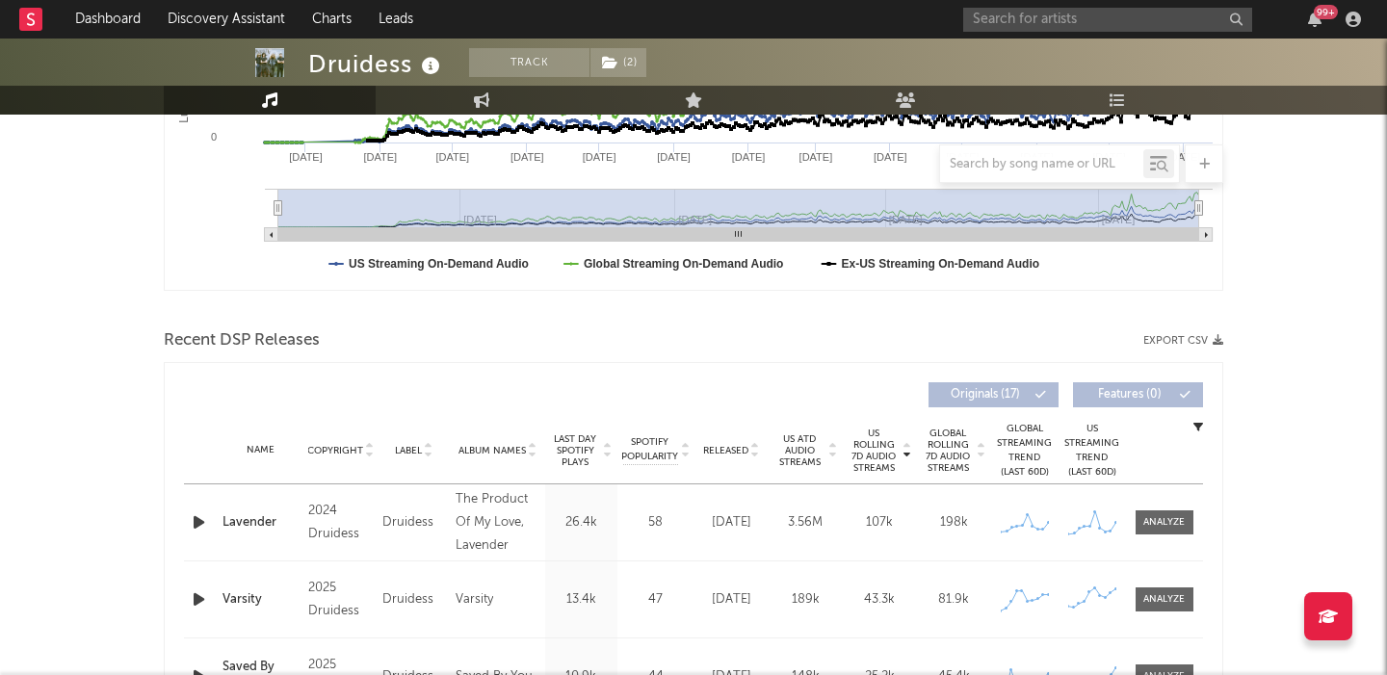
scroll to position [475, 0]
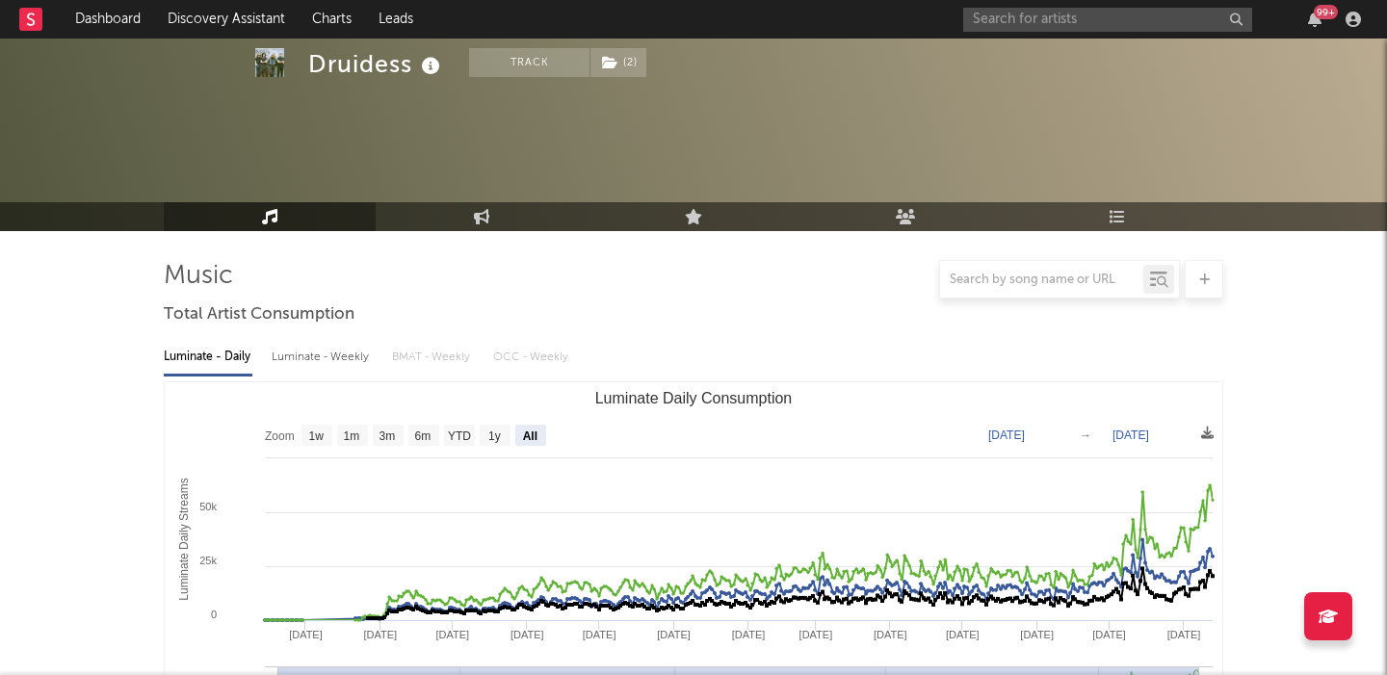
select select "All"
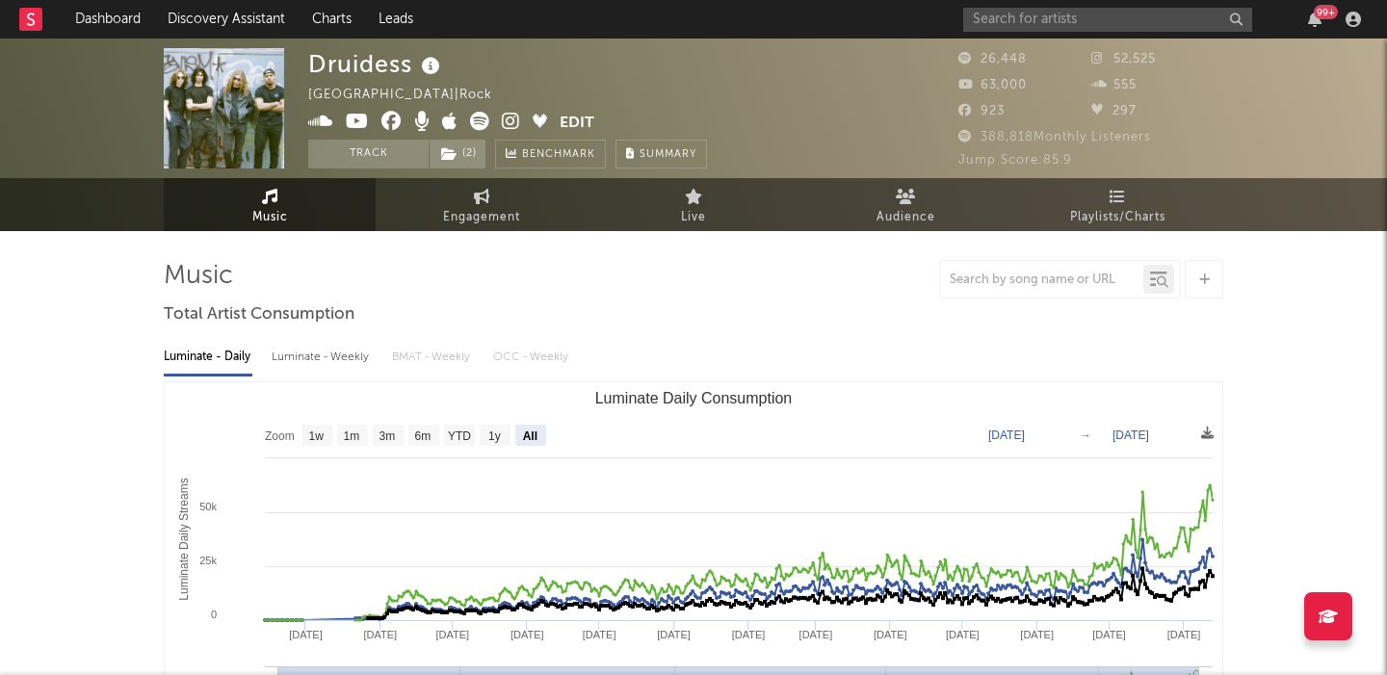
click at [475, 119] on icon at bounding box center [479, 121] width 19 height 19
click at [341, 72] on div "Druidess" at bounding box center [376, 64] width 137 height 32
copy div "Druidess"
click at [477, 118] on icon at bounding box center [479, 121] width 19 height 19
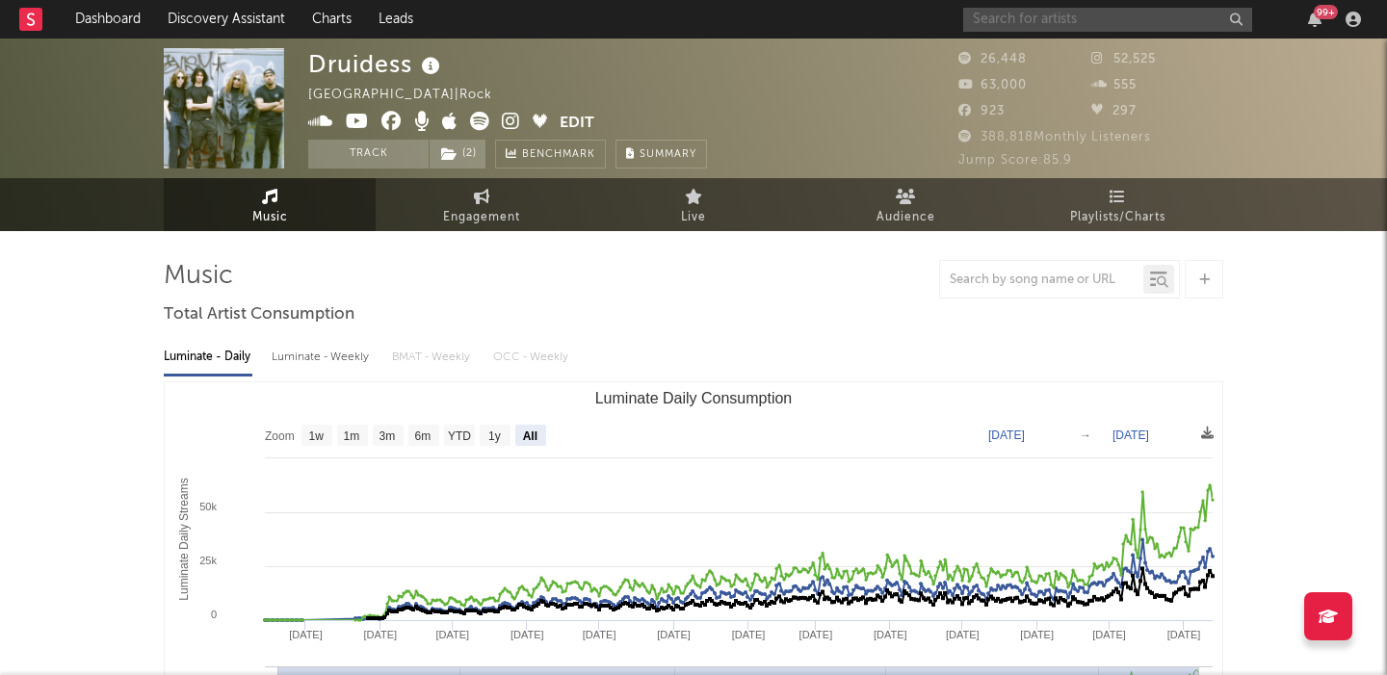
click at [1072, 20] on input "text" at bounding box center [1107, 20] width 289 height 24
paste input "[PERSON_NAME]"
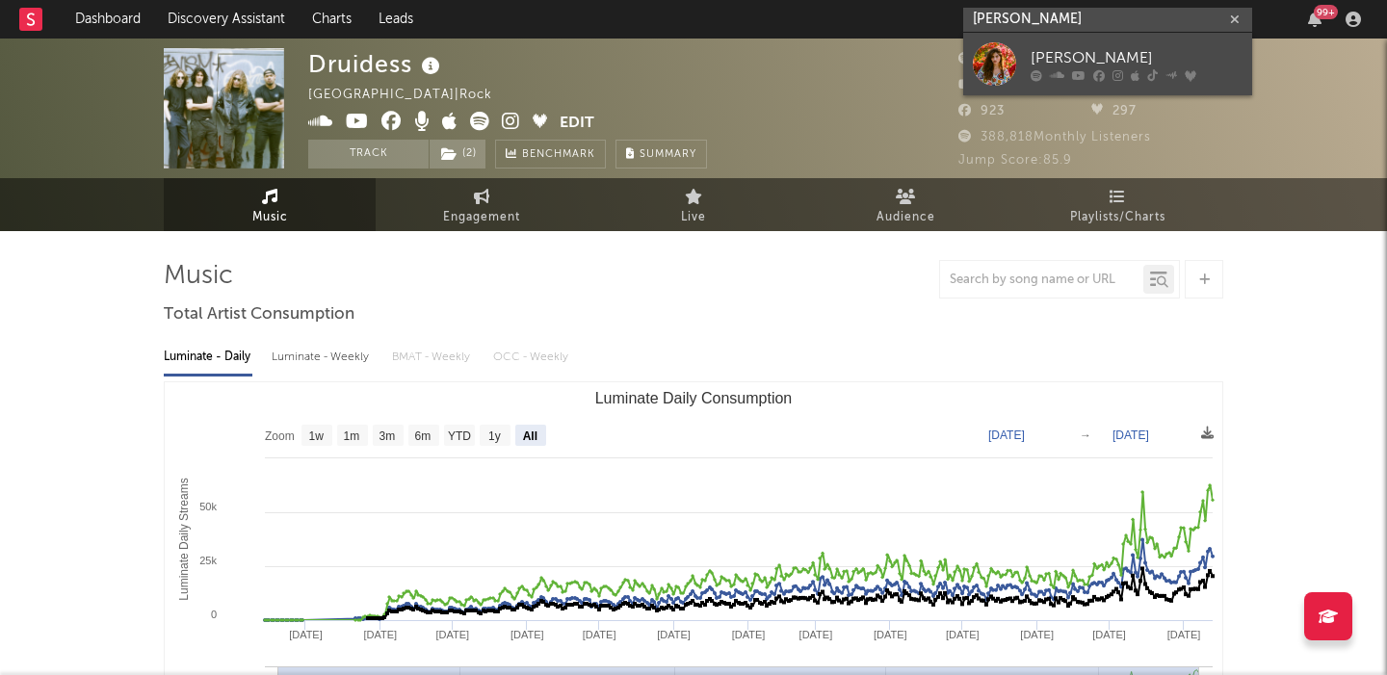
type input "[PERSON_NAME]"
click at [1099, 47] on div "[PERSON_NAME]" at bounding box center [1136, 57] width 212 height 23
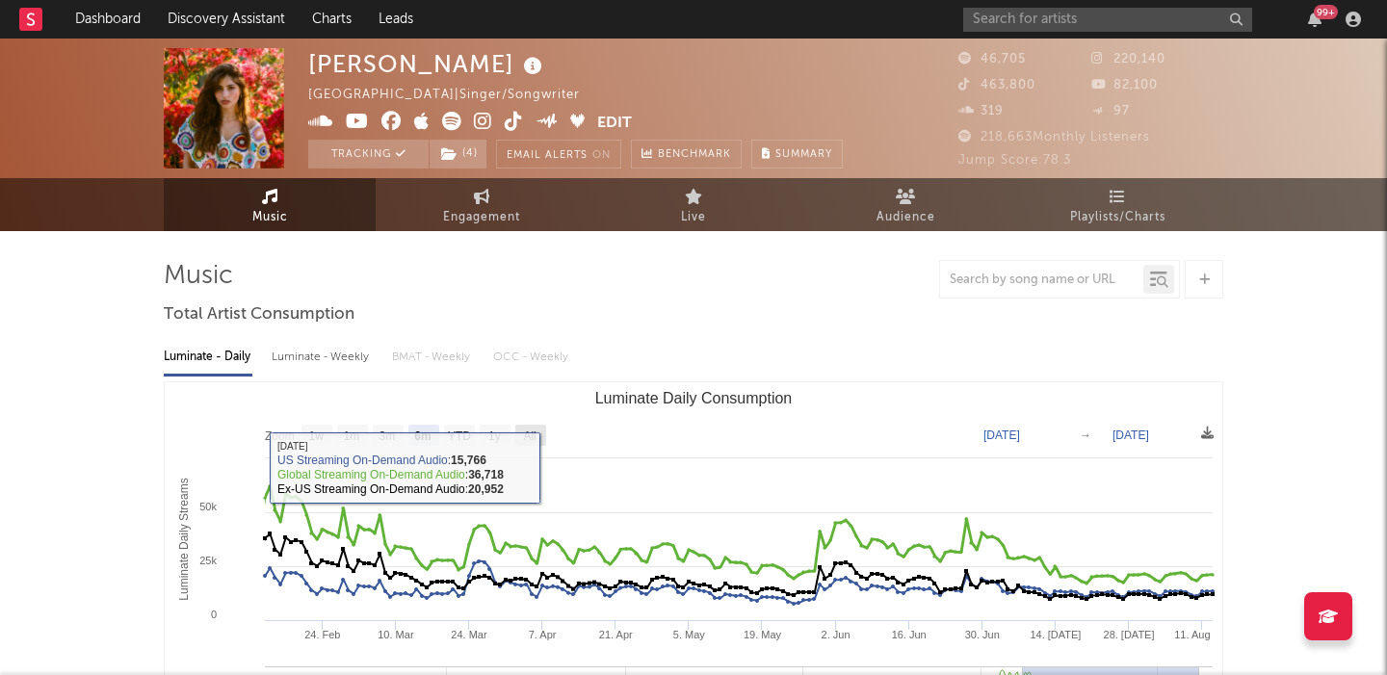
click at [535, 438] on text "All" at bounding box center [529, 436] width 13 height 13
select select "All"
type input "[DATE]"
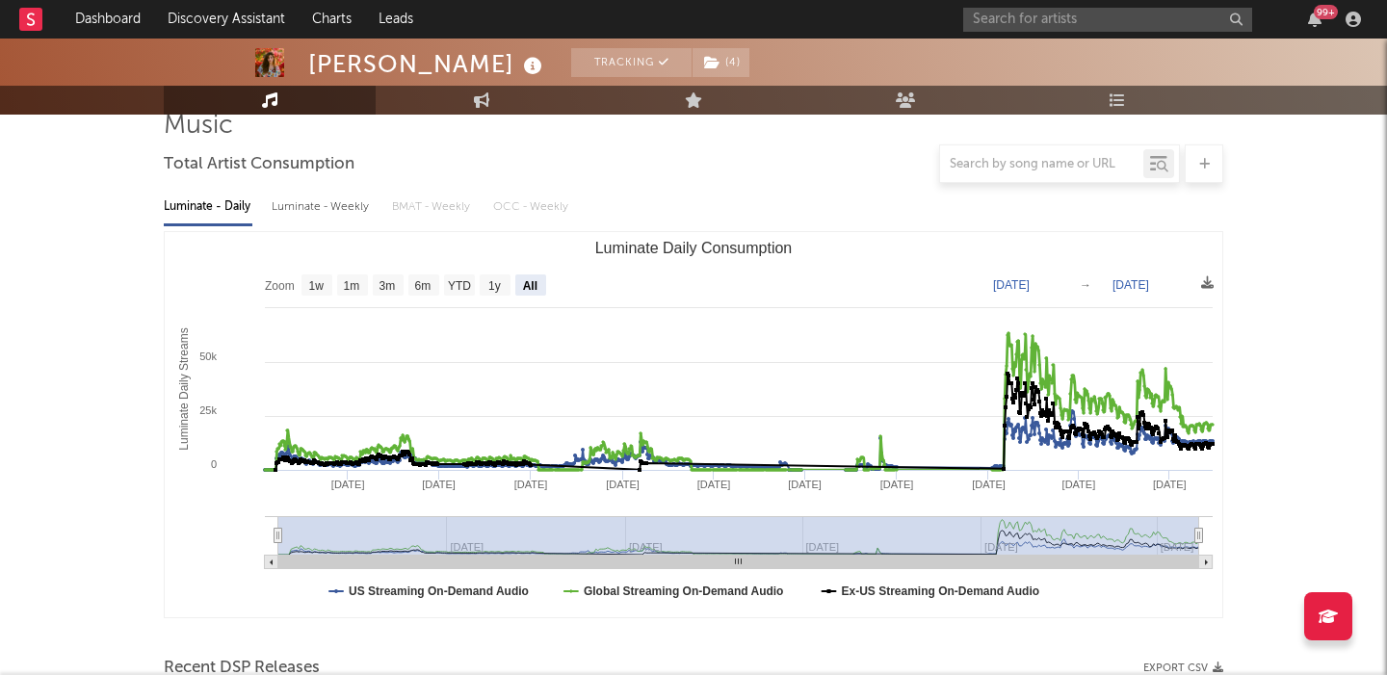
scroll to position [589, 0]
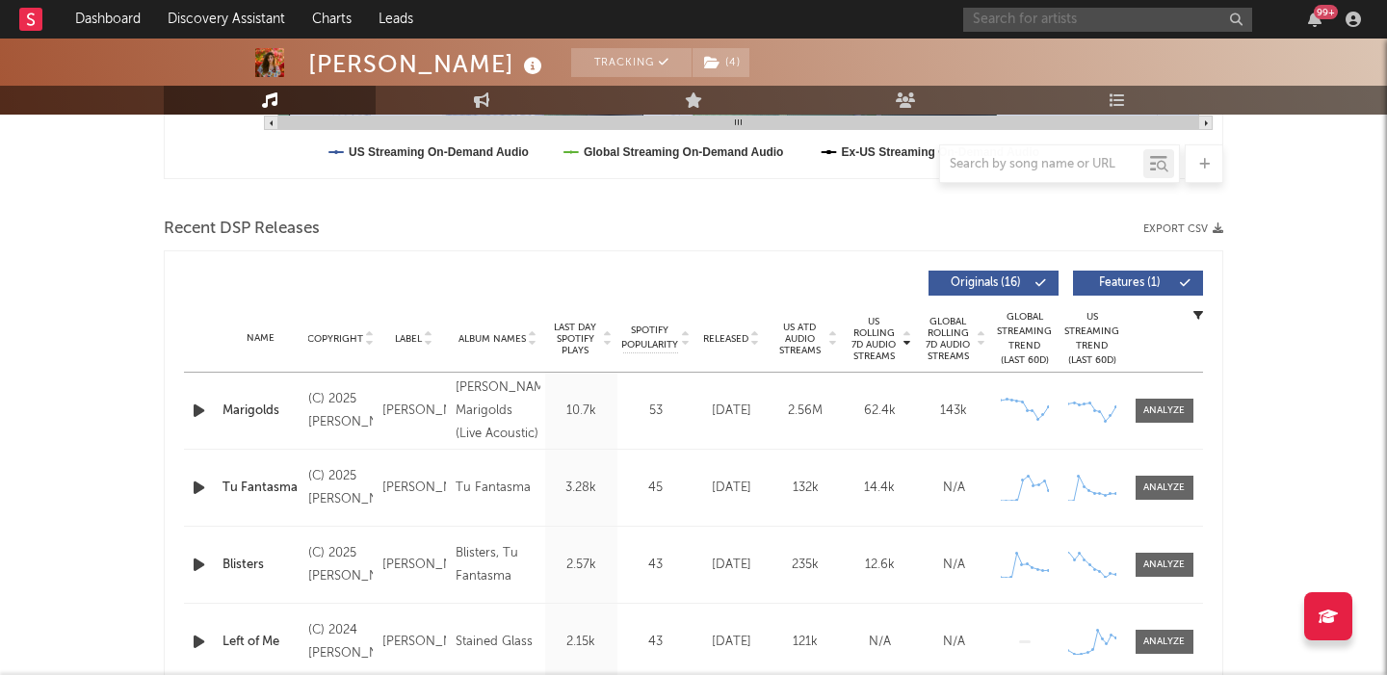
click at [1018, 27] on input "text" at bounding box center [1107, 20] width 289 height 24
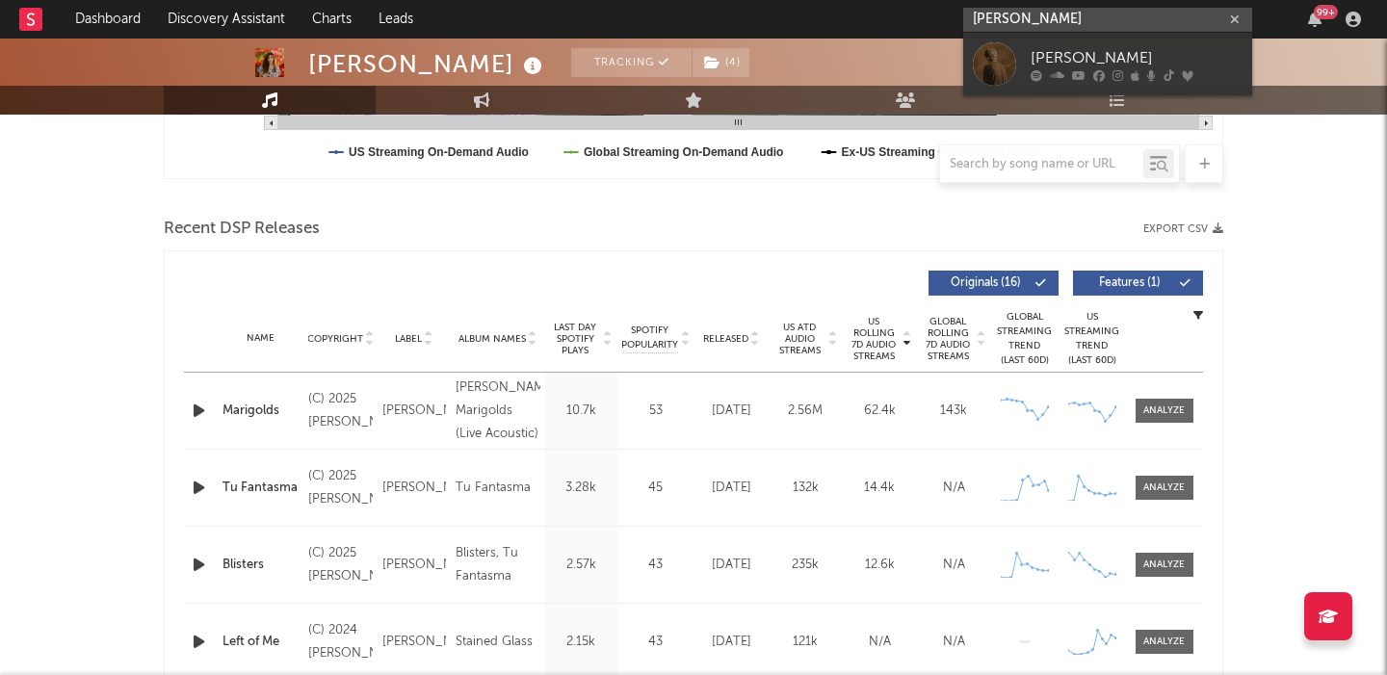
type input "[PERSON_NAME]"
click at [1031, 53] on div "[PERSON_NAME]" at bounding box center [1136, 57] width 212 height 23
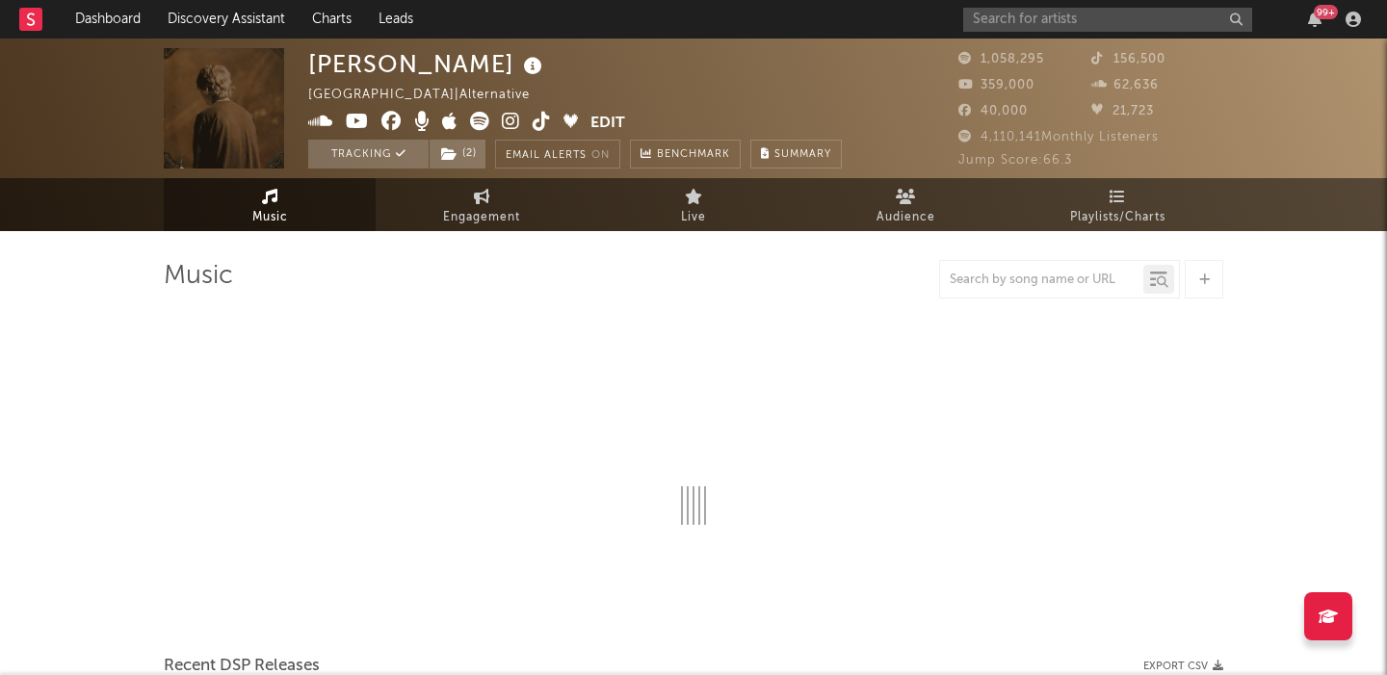
click at [481, 120] on icon at bounding box center [479, 121] width 19 height 19
select select "6m"
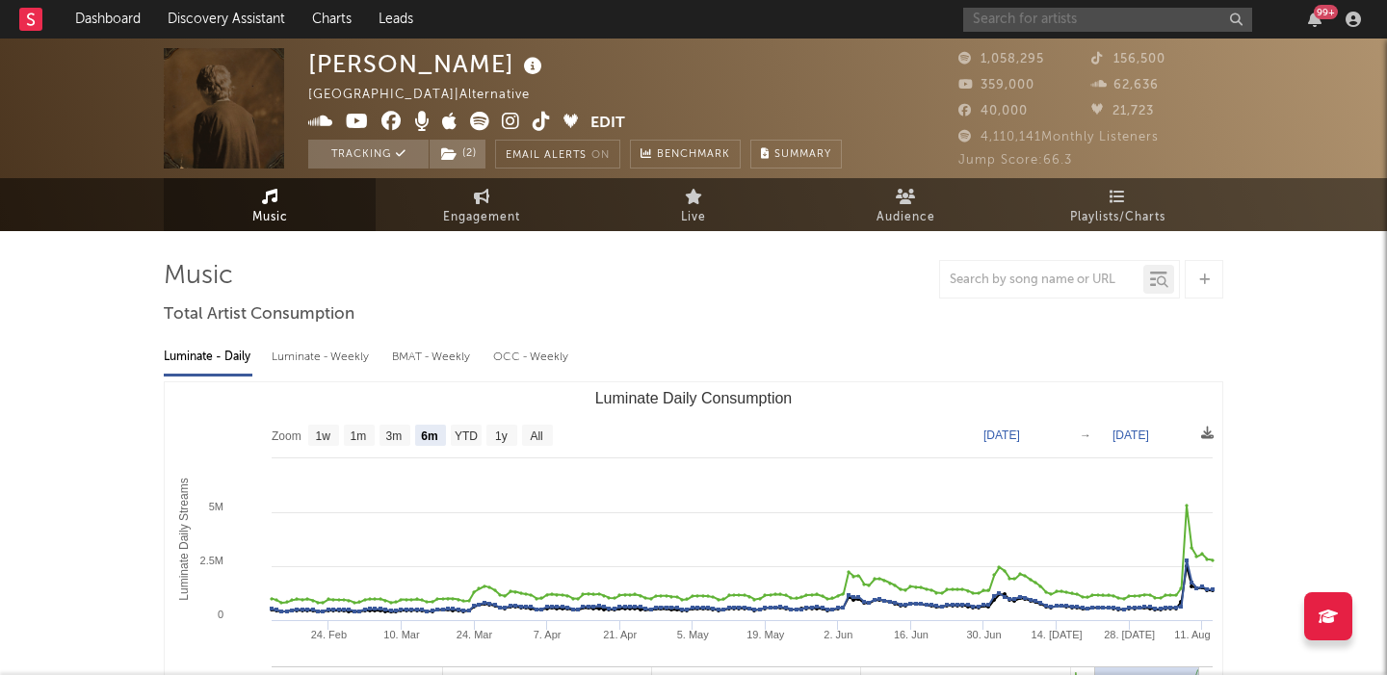
click at [1027, 21] on input "text" at bounding box center [1107, 20] width 289 height 24
paste input "[PERSON_NAME]"
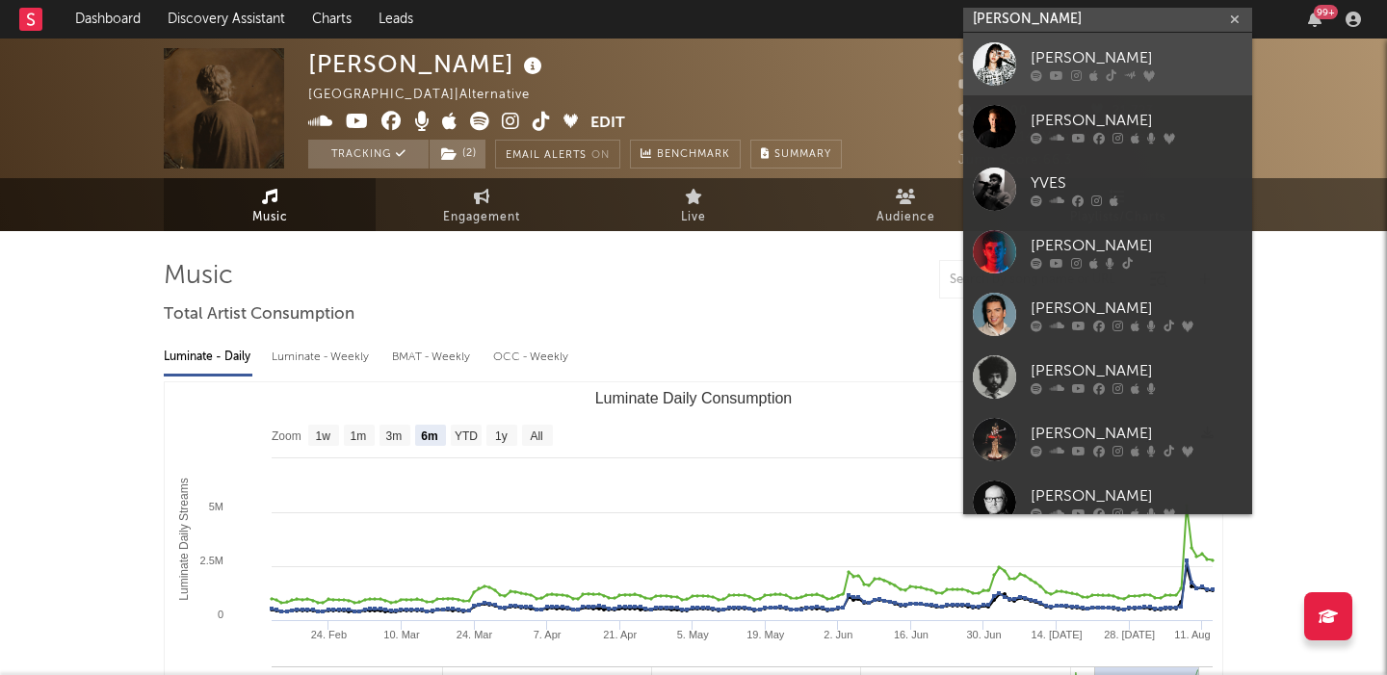
type input "[PERSON_NAME]"
click at [1081, 43] on link "[PERSON_NAME]" at bounding box center [1107, 64] width 289 height 63
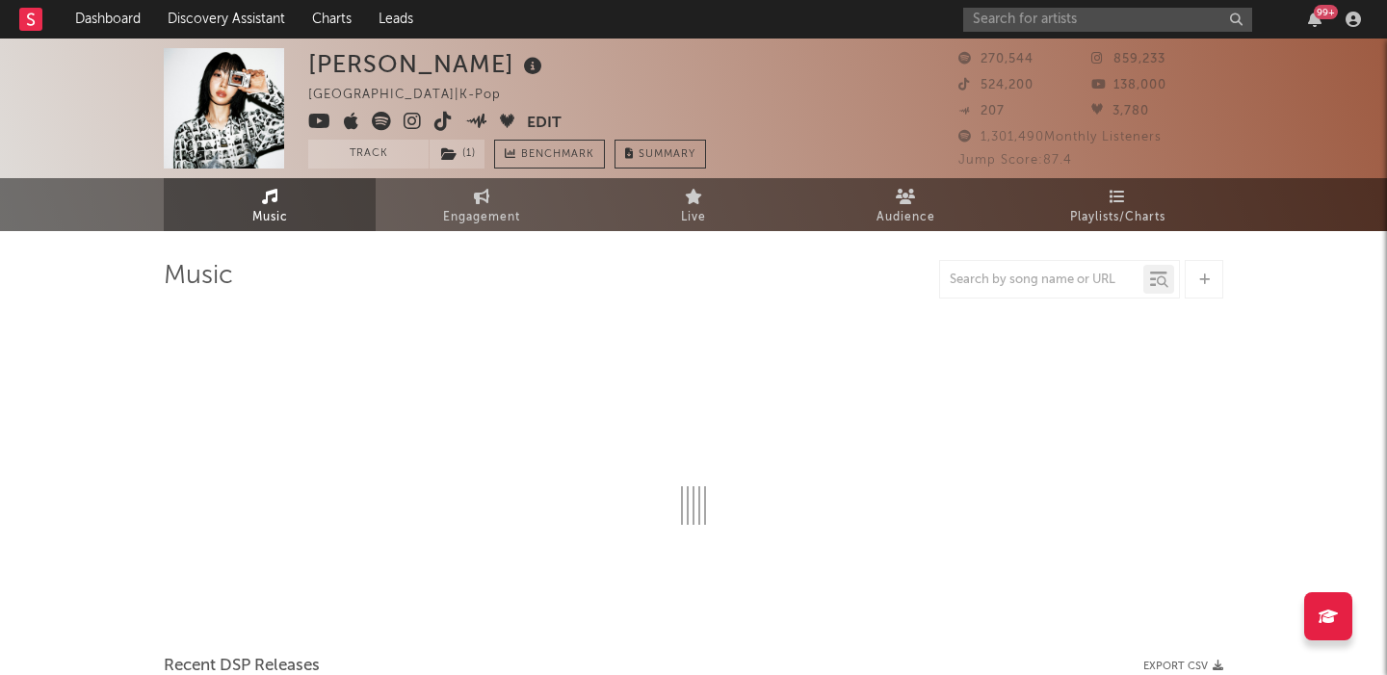
click at [384, 123] on icon at bounding box center [381, 121] width 19 height 19
select select "6m"
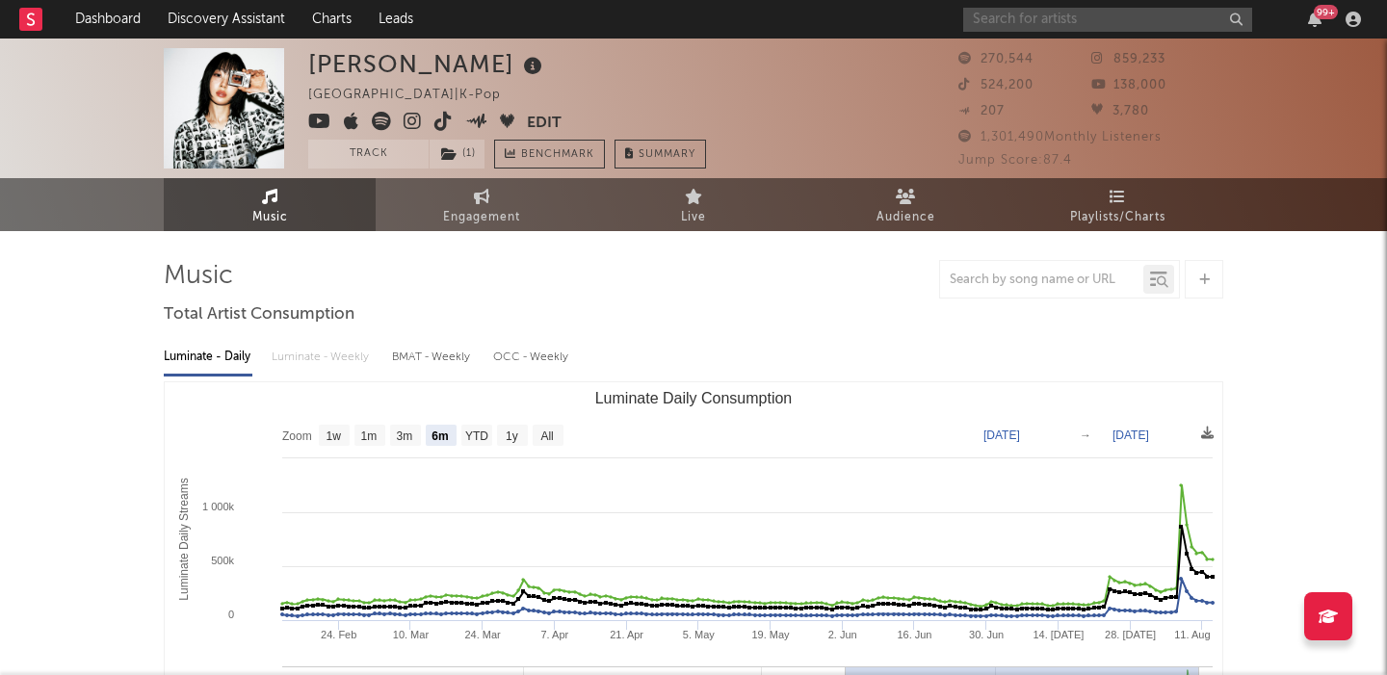
click at [986, 19] on input "text" at bounding box center [1107, 20] width 289 height 24
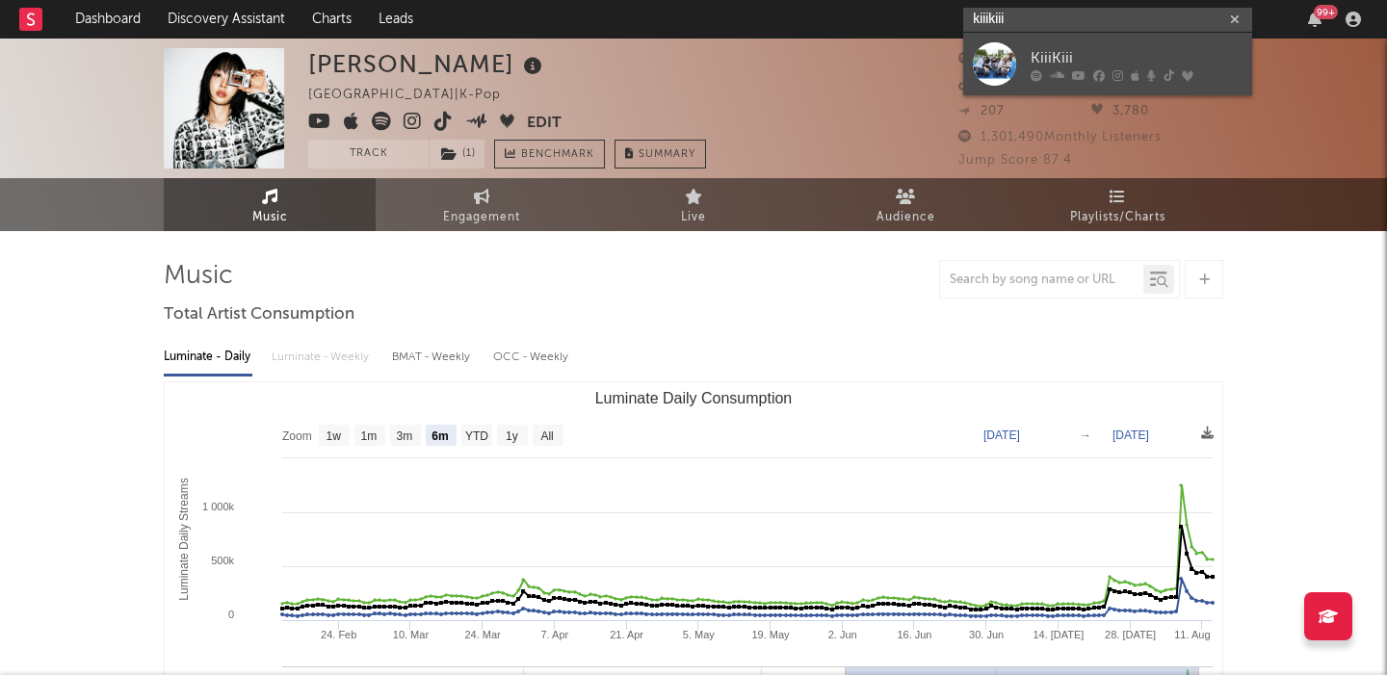
type input "kiiikiii"
click at [1111, 46] on div "KiiiKiii" at bounding box center [1136, 57] width 212 height 23
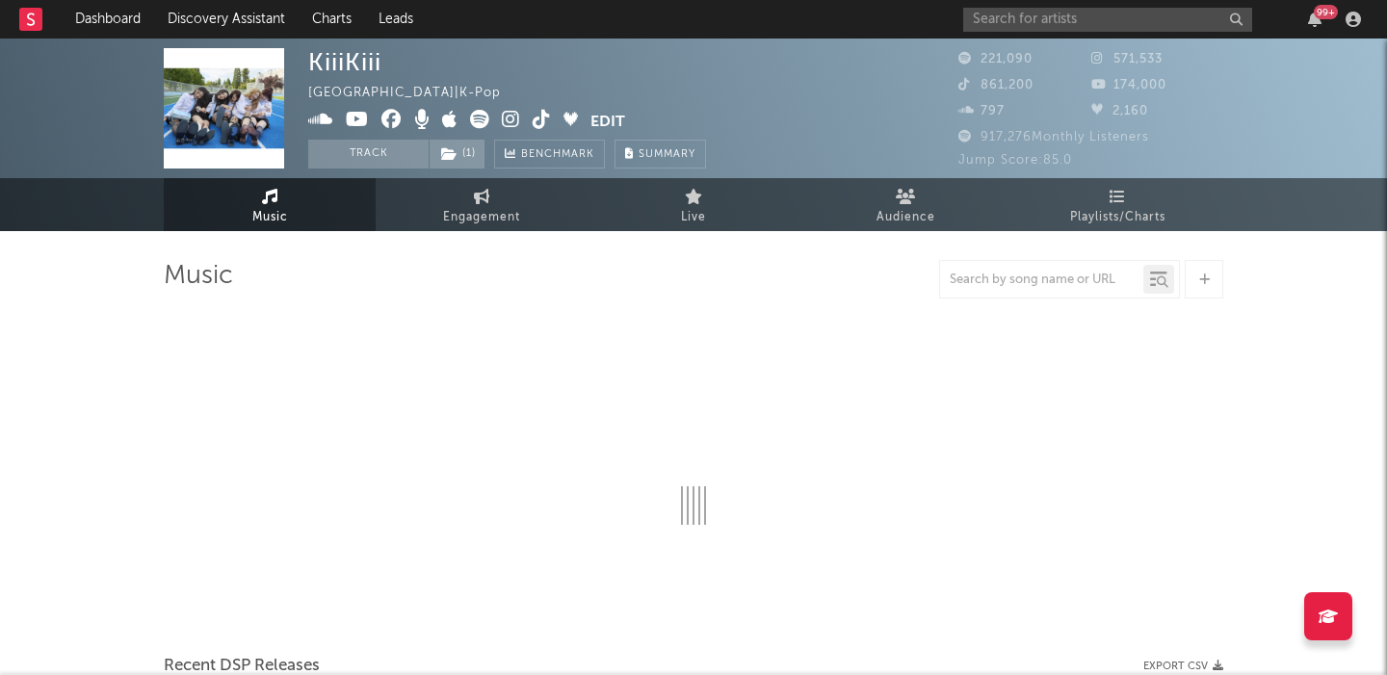
select select "6m"
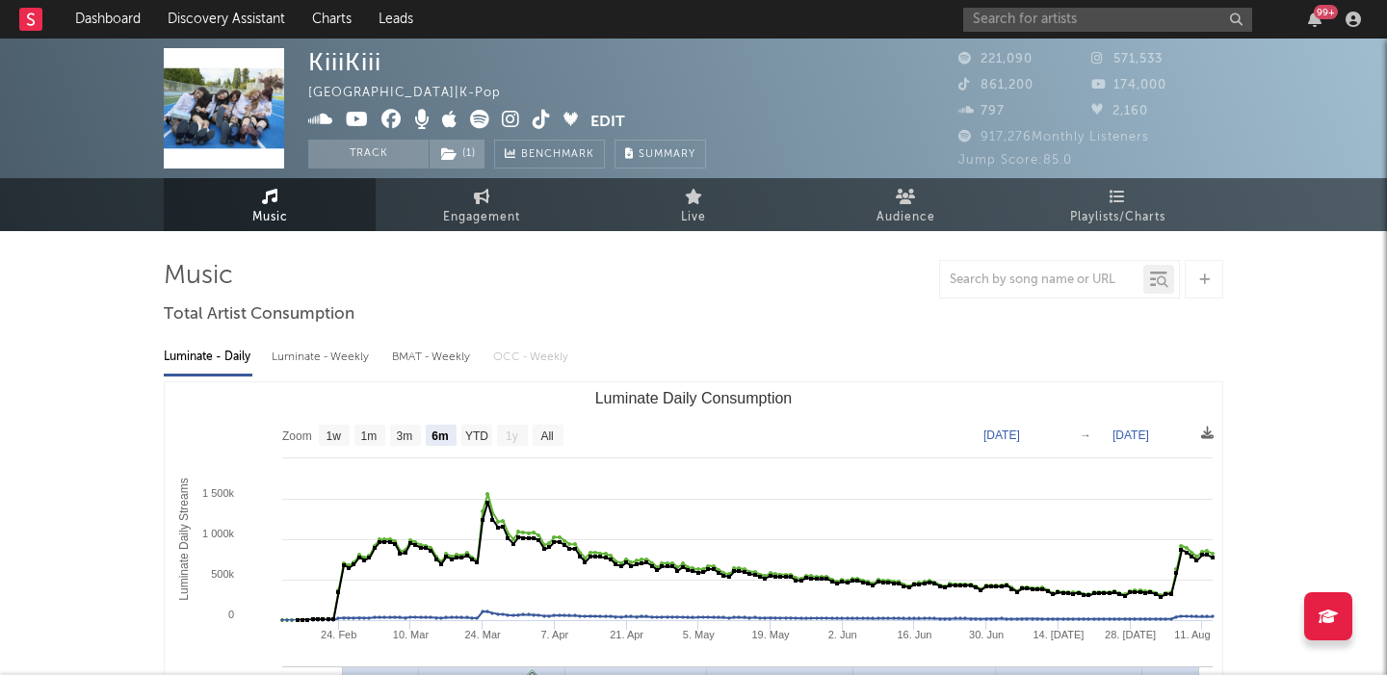
click at [477, 120] on icon at bounding box center [479, 119] width 19 height 19
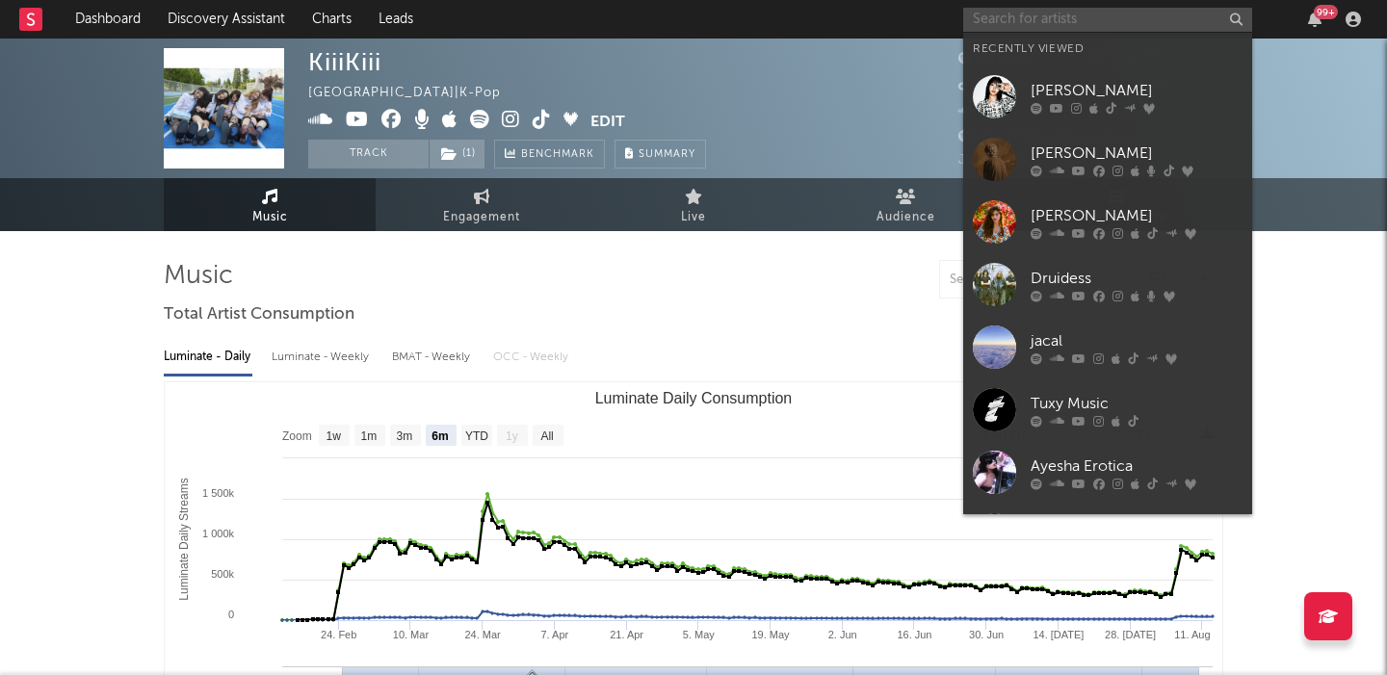
click at [976, 21] on input "text" at bounding box center [1107, 20] width 289 height 24
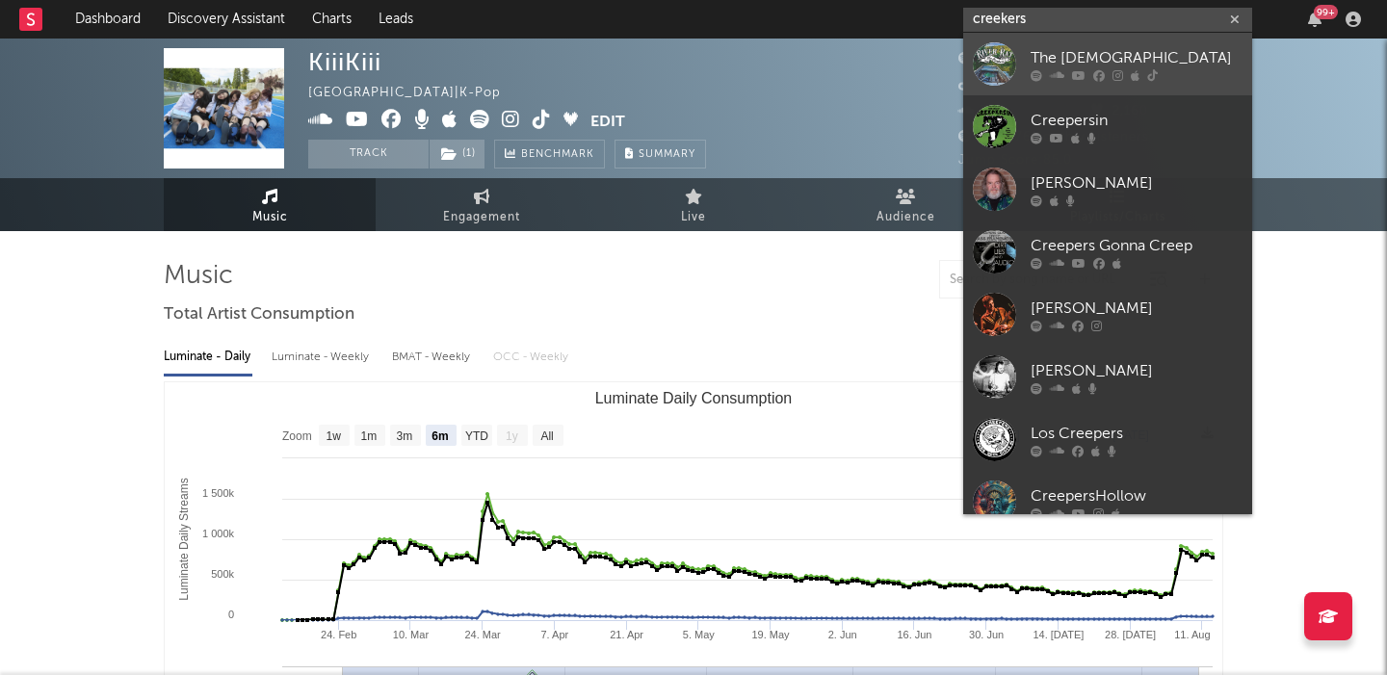
type input "creekers"
click at [1042, 54] on div "The [DEMOGRAPHIC_DATA]" at bounding box center [1136, 57] width 212 height 23
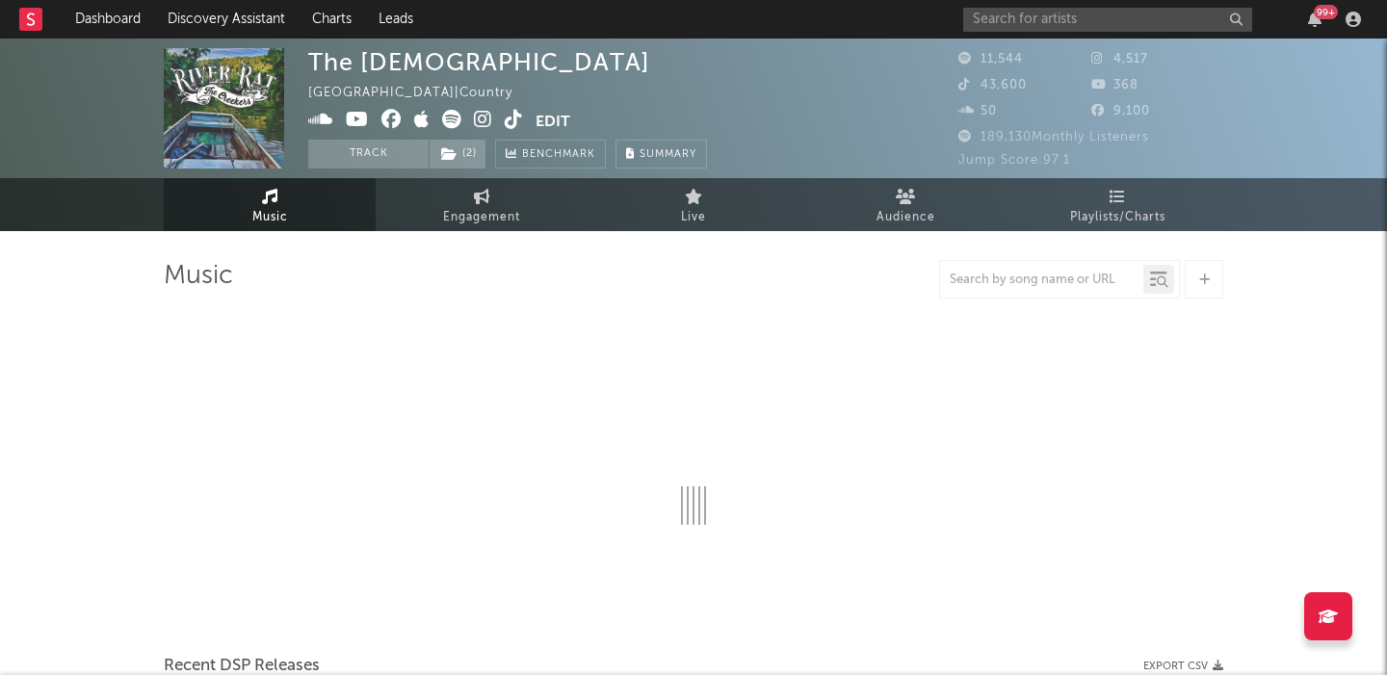
click at [449, 122] on icon at bounding box center [451, 119] width 19 height 19
select select "6m"
